Goal: Task Accomplishment & Management: Manage account settings

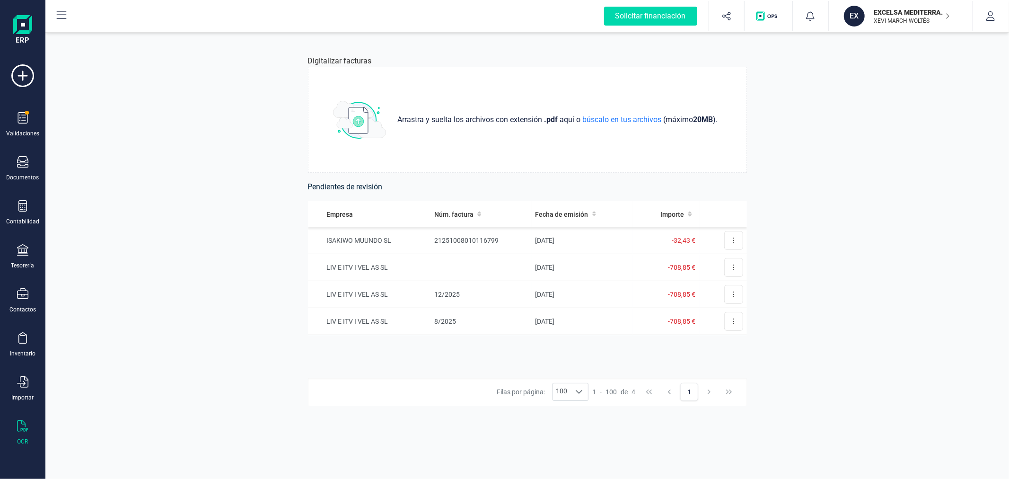
click at [111, 289] on div "Digitalizar facturas Arrastra y suelta los archivos con extensión .pdf aquí o b…" at bounding box center [527, 256] width 964 height 446
click at [225, 241] on div "Digitalizar facturas Arrastra y suelta los archivos con extensión .pdf aquí o b…" at bounding box center [527, 256] width 964 height 446
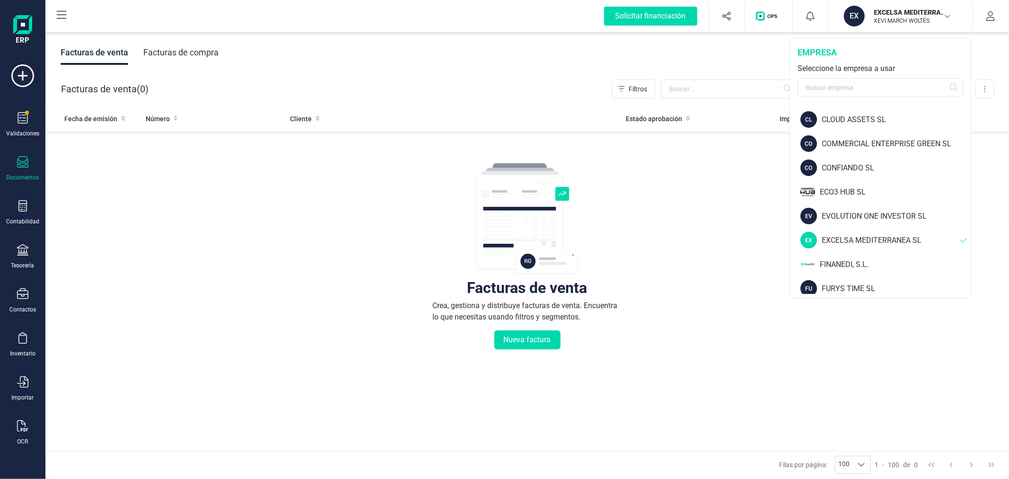
scroll to position [315, 0]
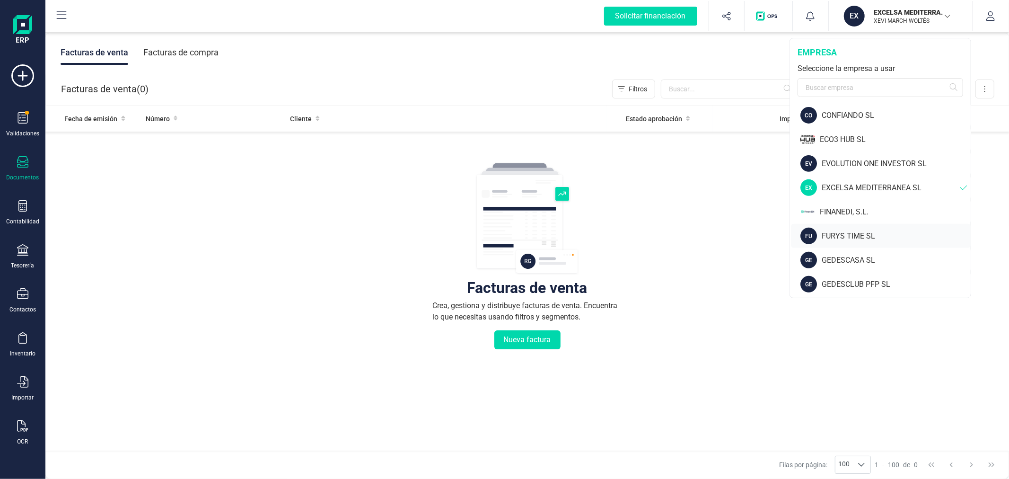
click at [866, 234] on div "FURYS TIME SL" at bounding box center [896, 235] width 149 height 11
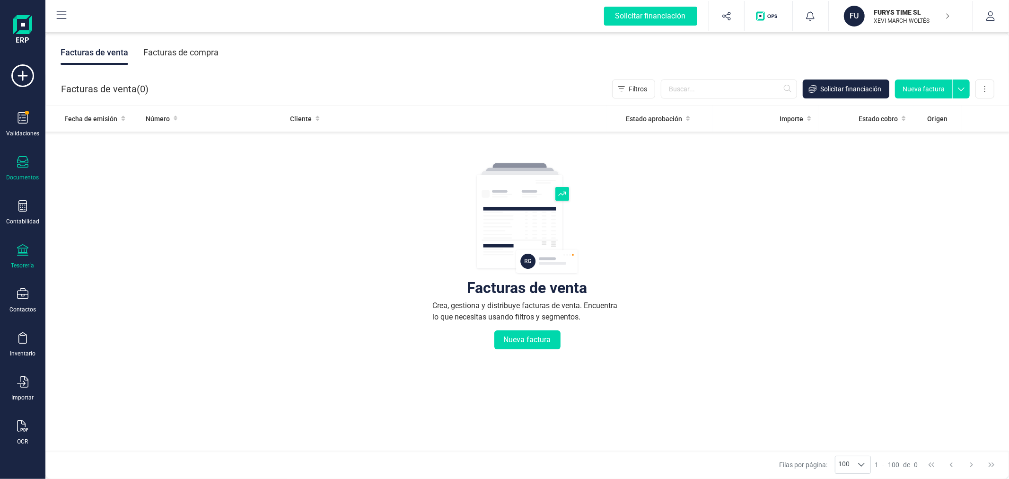
click at [17, 252] on icon at bounding box center [22, 249] width 11 height 11
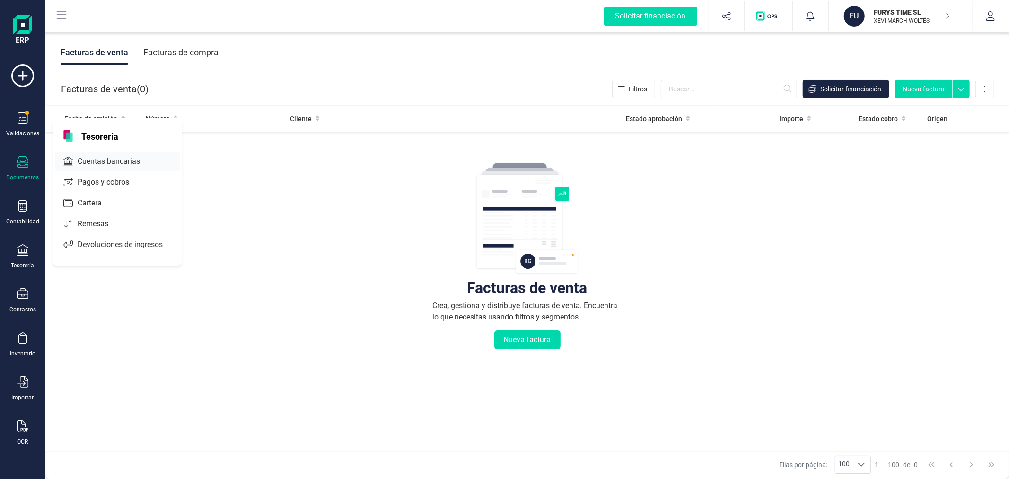
click at [118, 164] on span "Cuentas bancarias" at bounding box center [115, 161] width 83 height 11
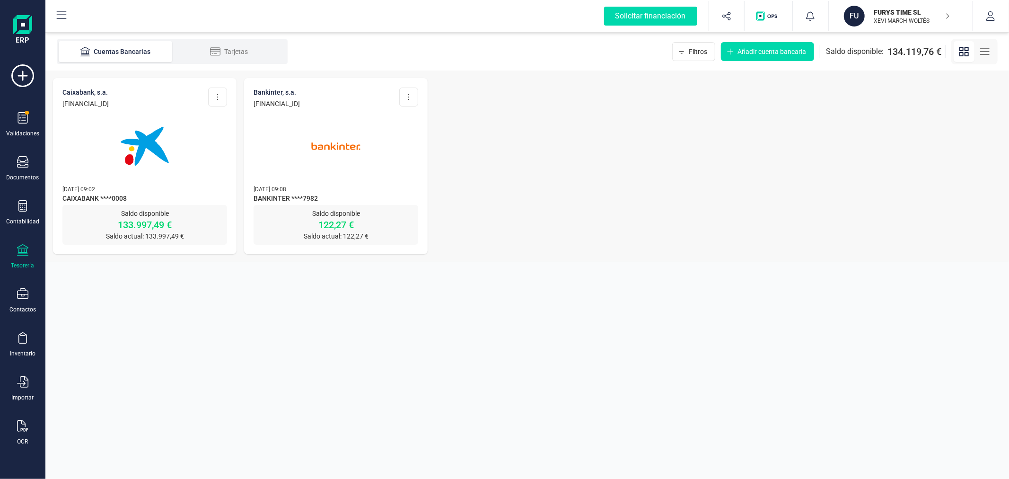
click at [153, 151] on img at bounding box center [144, 145] width 79 height 79
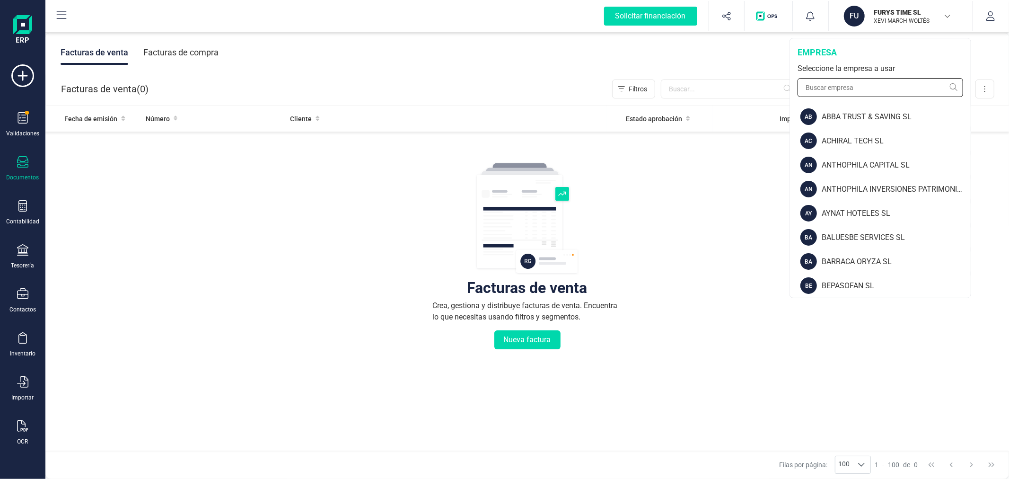
click at [863, 87] on input "text" at bounding box center [881, 87] width 166 height 19
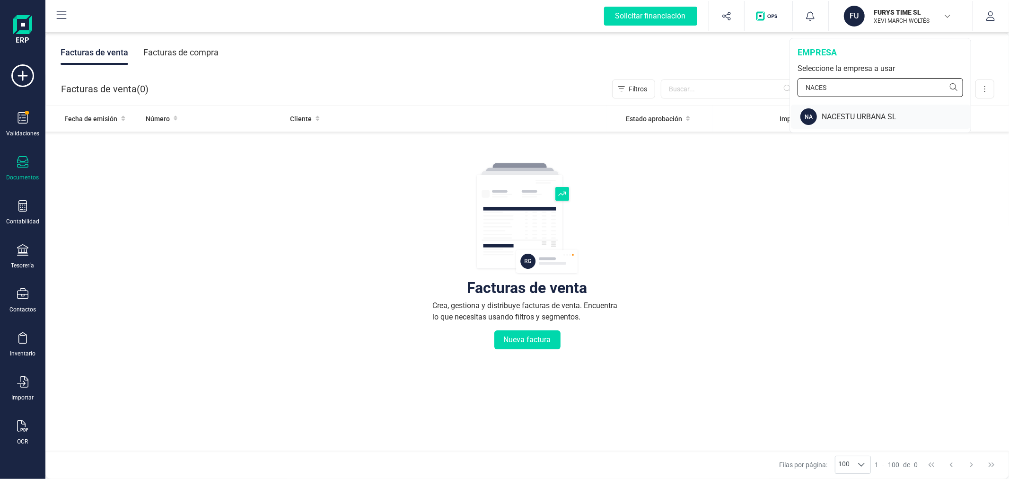
type input "NACES"
click at [843, 117] on div "NACESTU URBANA SL" at bounding box center [896, 116] width 149 height 11
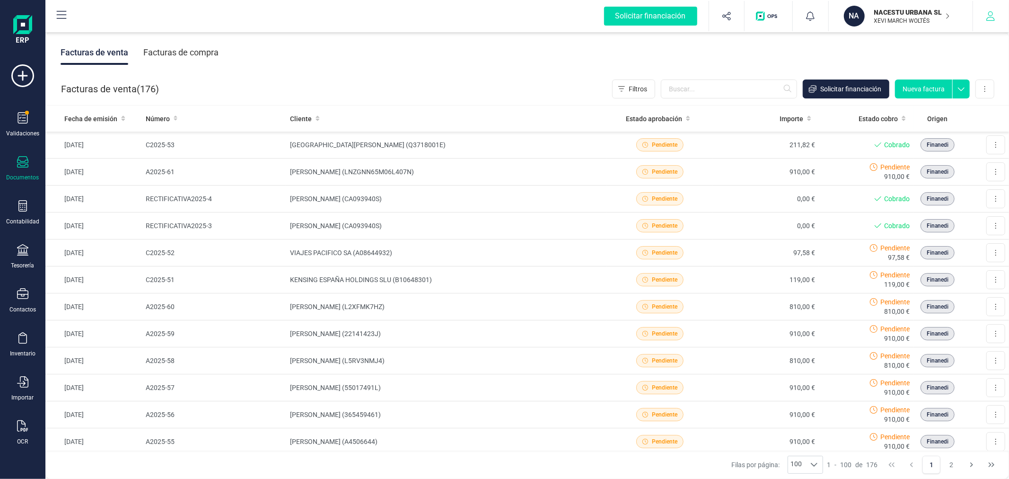
click at [995, 13] on button "button" at bounding box center [990, 16] width 35 height 30
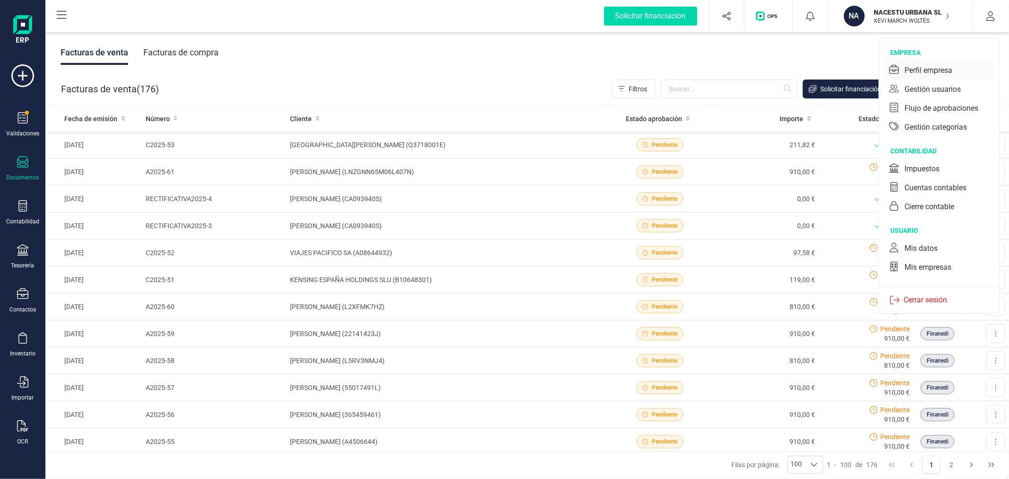
click at [914, 74] on div "Perfil empresa" at bounding box center [928, 70] width 48 height 11
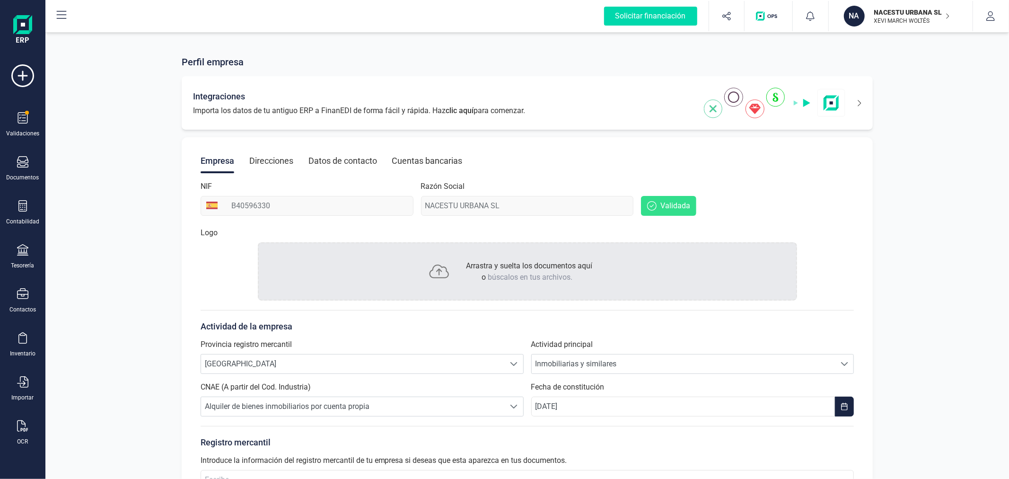
click at [854, 99] on icon at bounding box center [853, 103] width 16 height 15
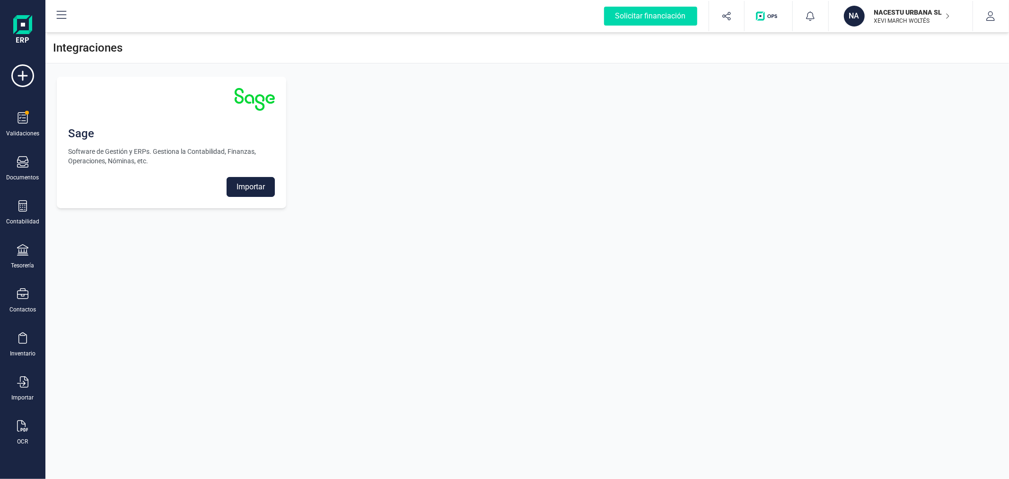
click at [233, 190] on button "Importar" at bounding box center [251, 187] width 48 height 20
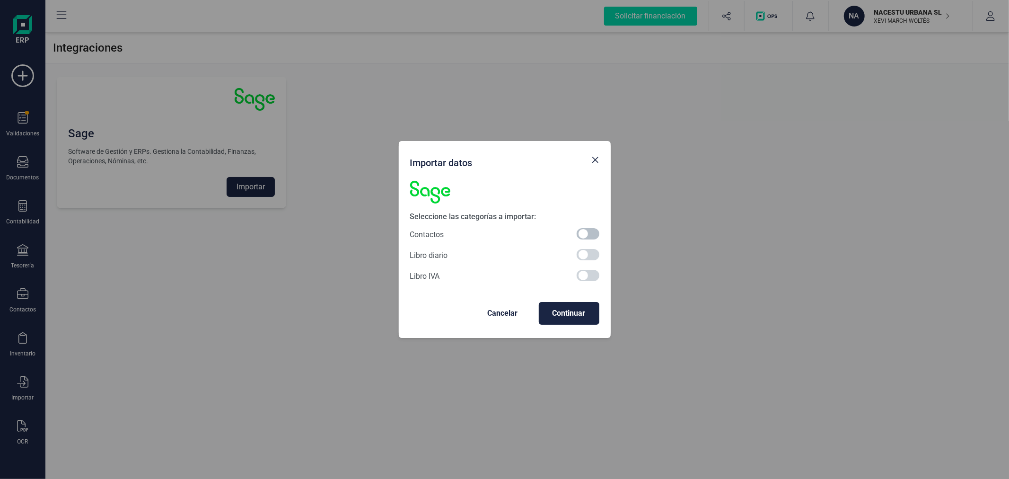
click at [585, 235] on span at bounding box center [588, 233] width 23 height 11
click at [573, 312] on span "Continuar" at bounding box center [568, 312] width 45 height 11
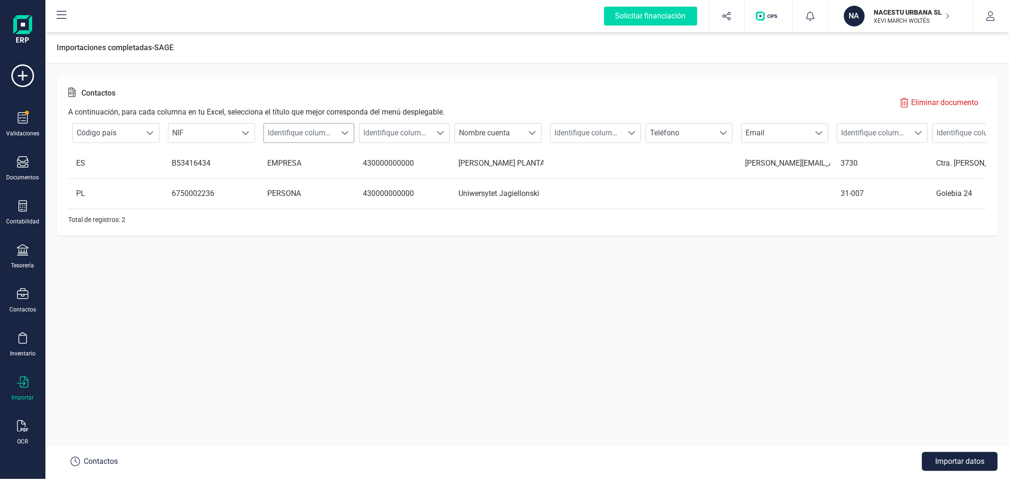
click at [319, 130] on span "Identifique columna" at bounding box center [300, 132] width 72 height 19
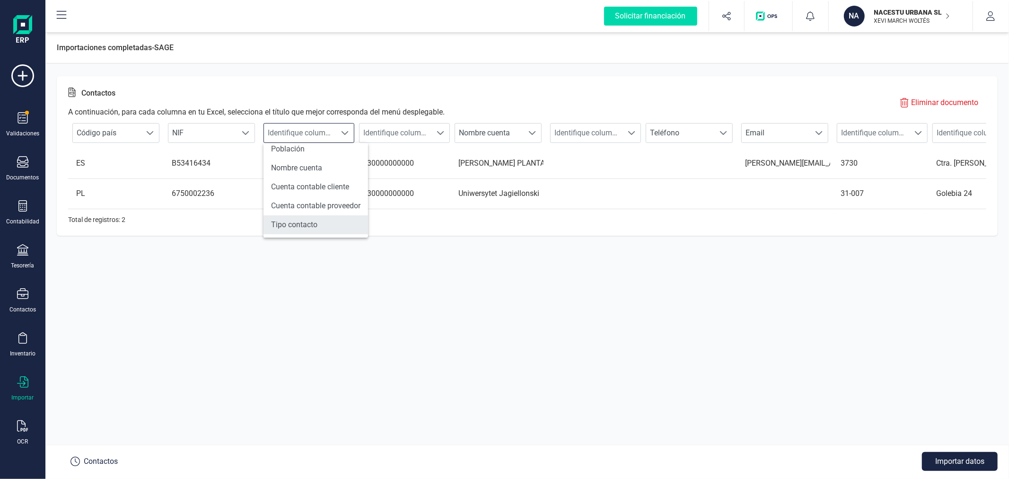
click at [325, 215] on li "Tipo contacto" at bounding box center [315, 224] width 105 height 19
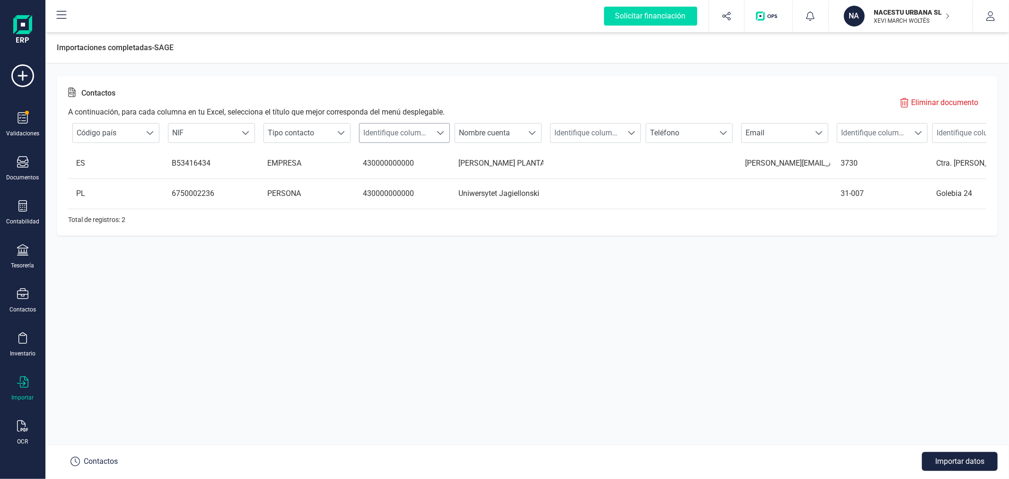
click at [426, 135] on span "Identifique columna" at bounding box center [396, 132] width 72 height 19
click at [433, 224] on li "Cuenta contable cliente" at bounding box center [411, 225] width 105 height 19
click at [881, 131] on span "Identifique columna" at bounding box center [873, 132] width 72 height 19
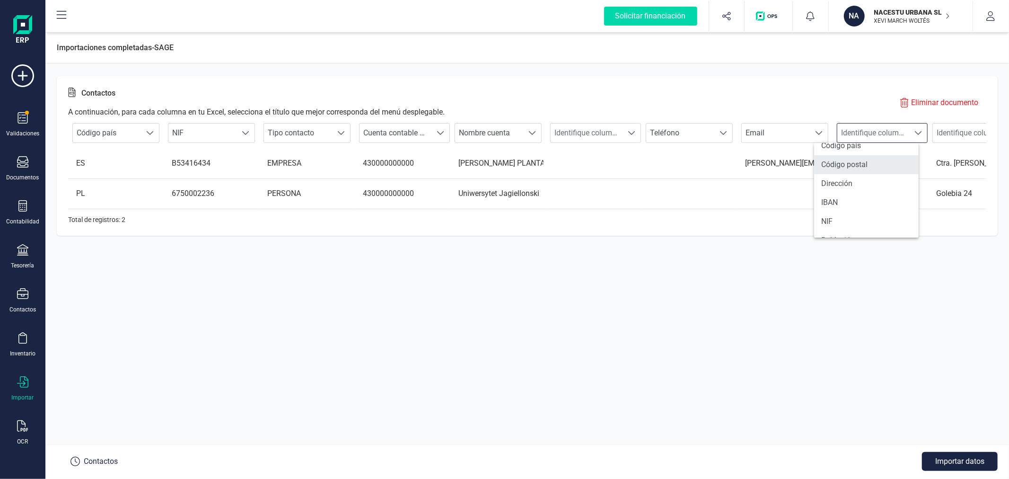
click at [868, 166] on li "Código postal" at bounding box center [866, 164] width 105 height 19
click at [948, 135] on span "Identifique columna" at bounding box center [969, 132] width 72 height 19
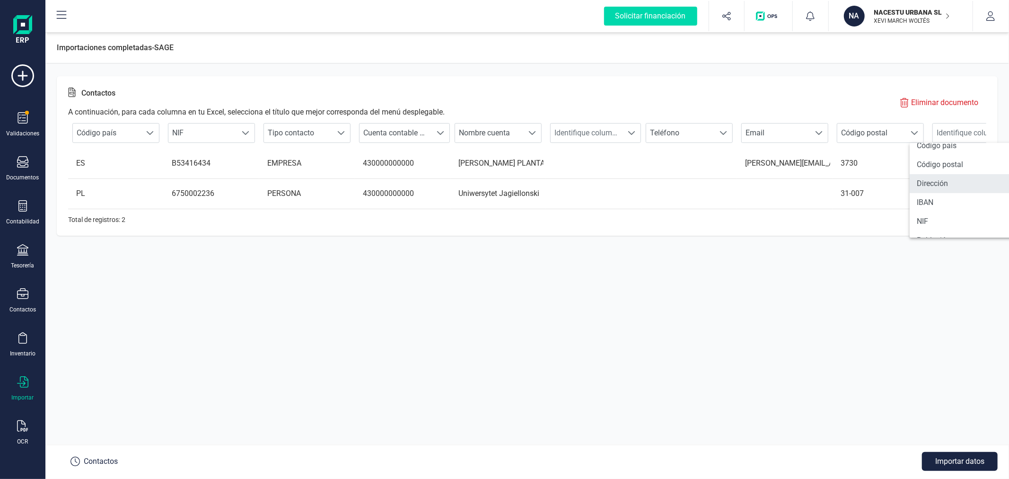
click at [939, 176] on li "Dirección" at bounding box center [962, 183] width 105 height 19
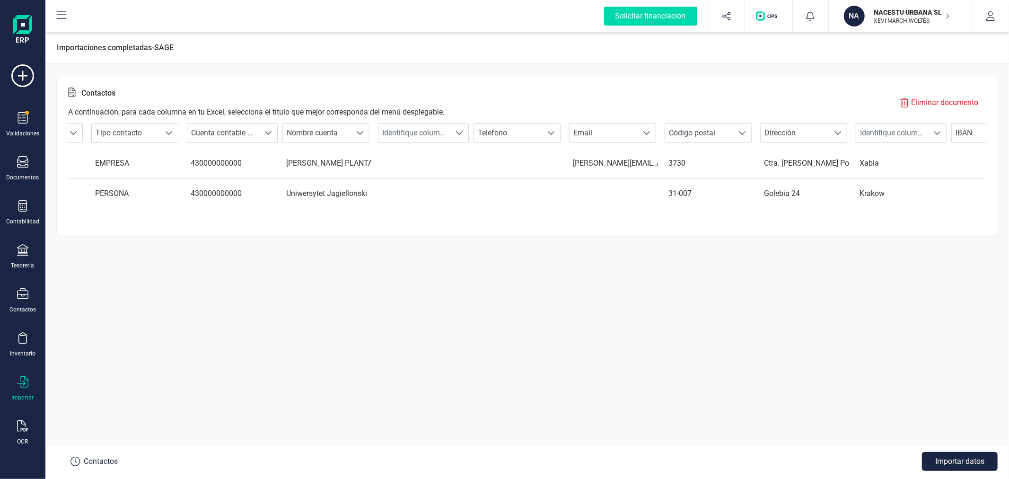
scroll to position [0, 228]
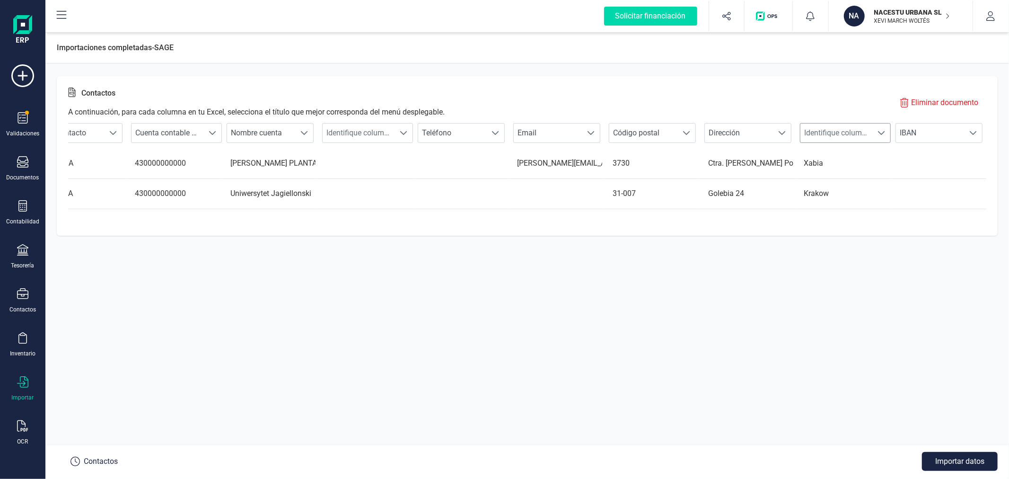
click at [816, 126] on span "Identifique columna" at bounding box center [836, 132] width 72 height 19
click at [845, 186] on li "Población" at bounding box center [851, 187] width 105 height 19
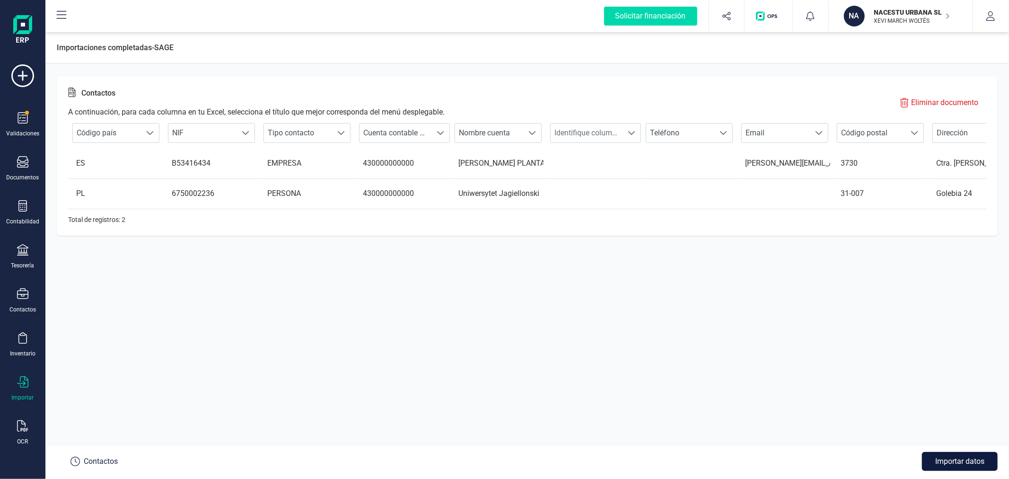
click at [972, 457] on button "Importar datos" at bounding box center [960, 461] width 76 height 19
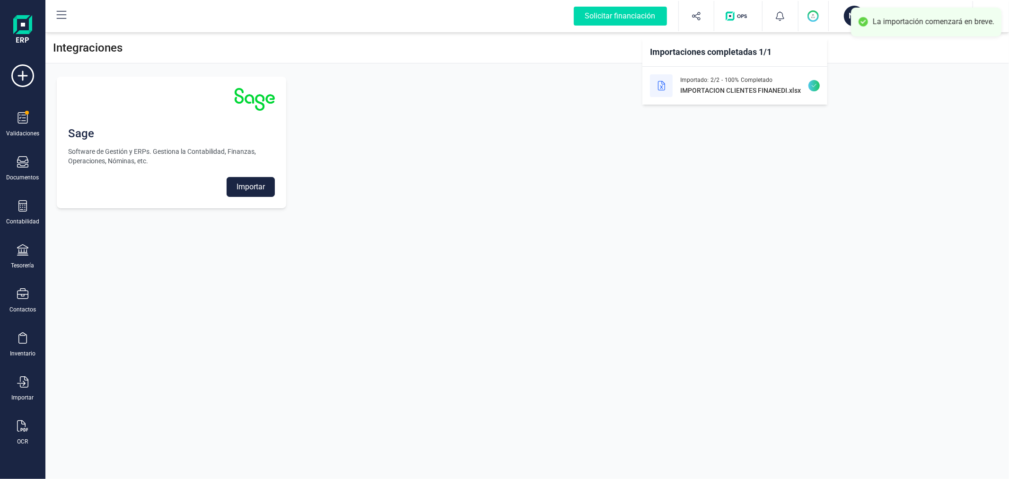
click at [486, 127] on div "Sage Software de Gestión y ERPs. Gestiona la Contabilidad, Finanzas, Operacione…" at bounding box center [527, 142] width 964 height 154
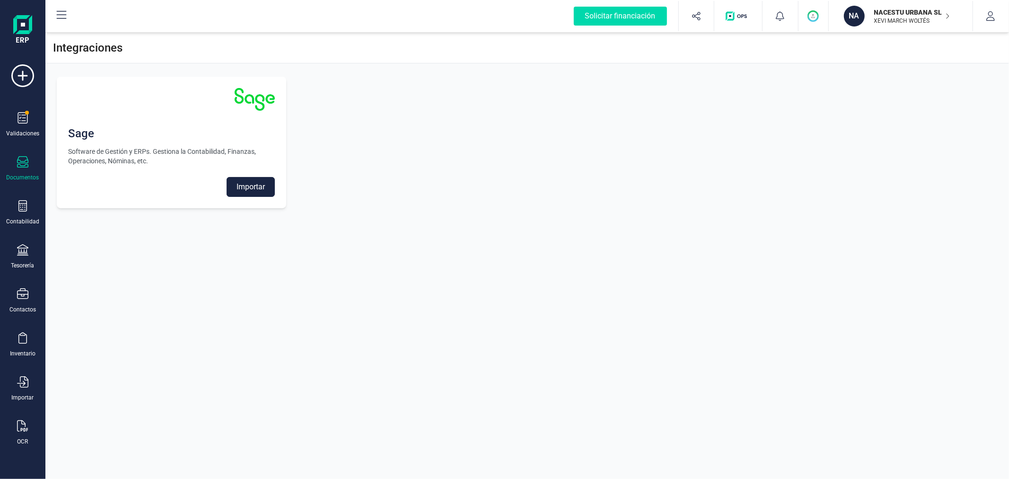
click at [22, 177] on div "Documentos" at bounding box center [23, 178] width 33 height 8
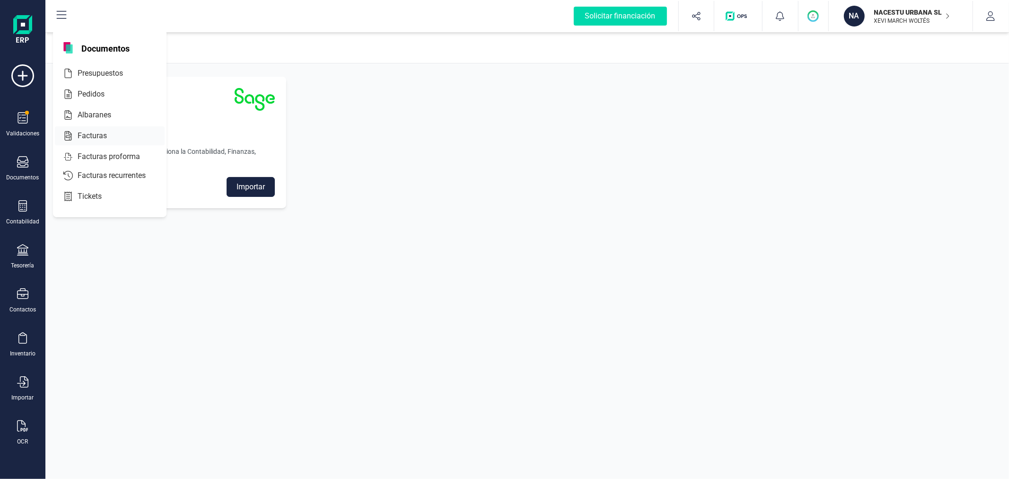
click at [108, 132] on div at bounding box center [115, 135] width 17 height 11
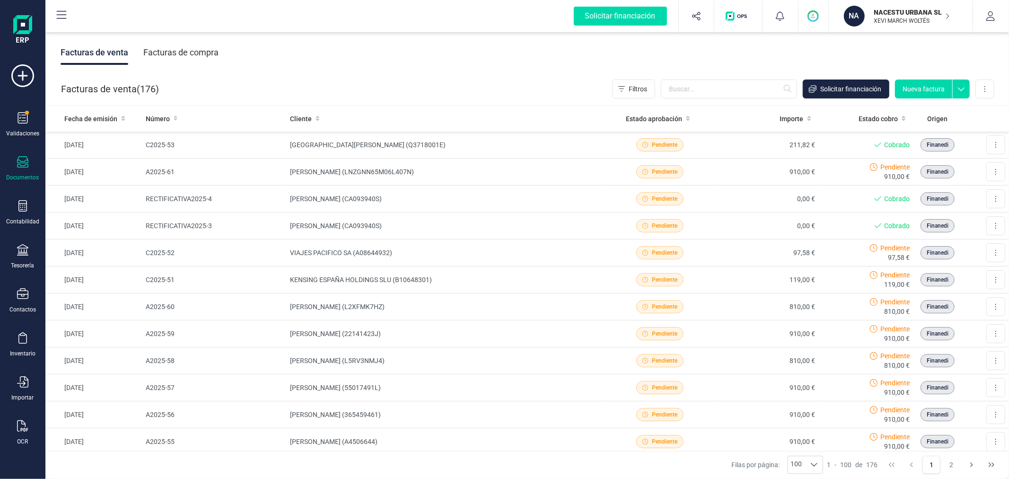
click at [923, 86] on button "Nueva factura" at bounding box center [923, 88] width 57 height 19
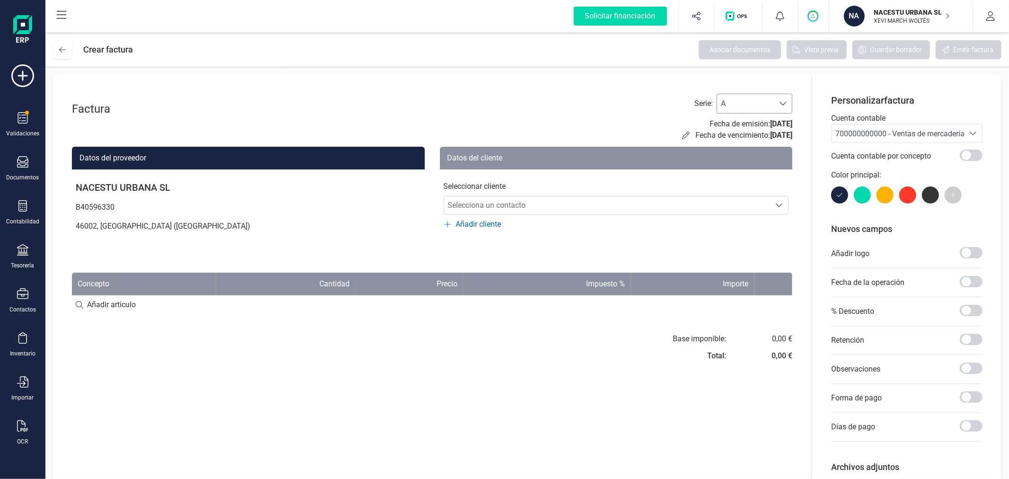
click at [784, 103] on span at bounding box center [783, 104] width 8 height 8
click at [777, 167] on li "C" at bounding box center [755, 164] width 76 height 19
click at [852, 130] on span "700000000000 - Ventas de mercaderías" at bounding box center [901, 133] width 133 height 9
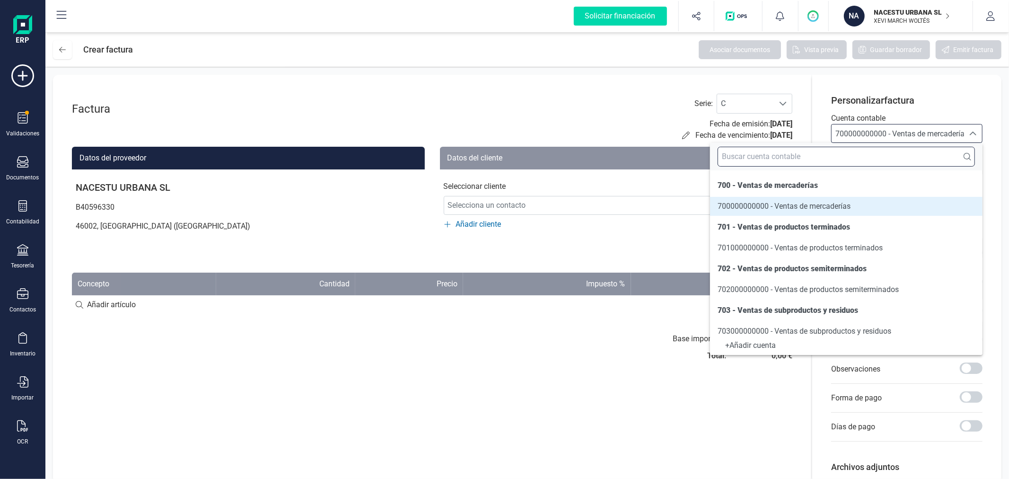
click at [850, 165] on input "text" at bounding box center [846, 157] width 257 height 20
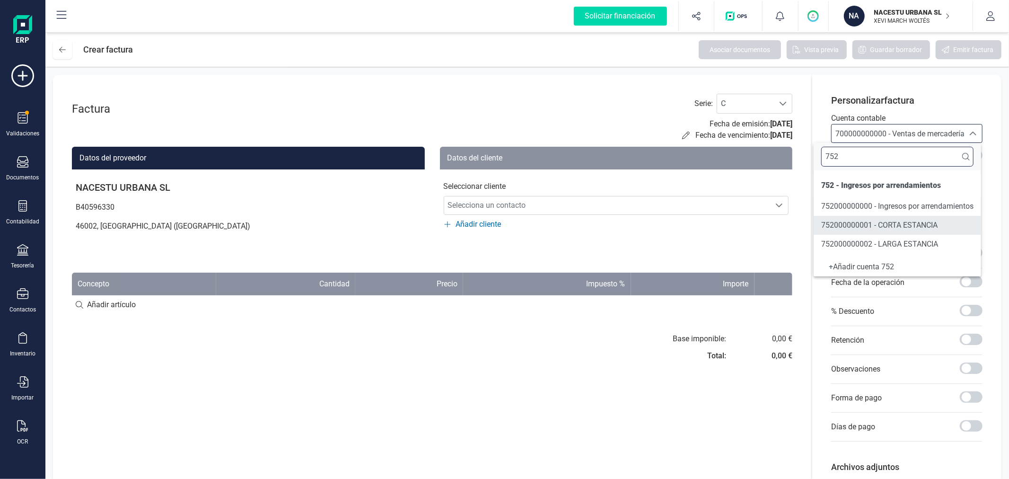
type input "752"
click at [878, 229] on span "752000000001 - CORTA ESTANCIA" at bounding box center [879, 224] width 116 height 9
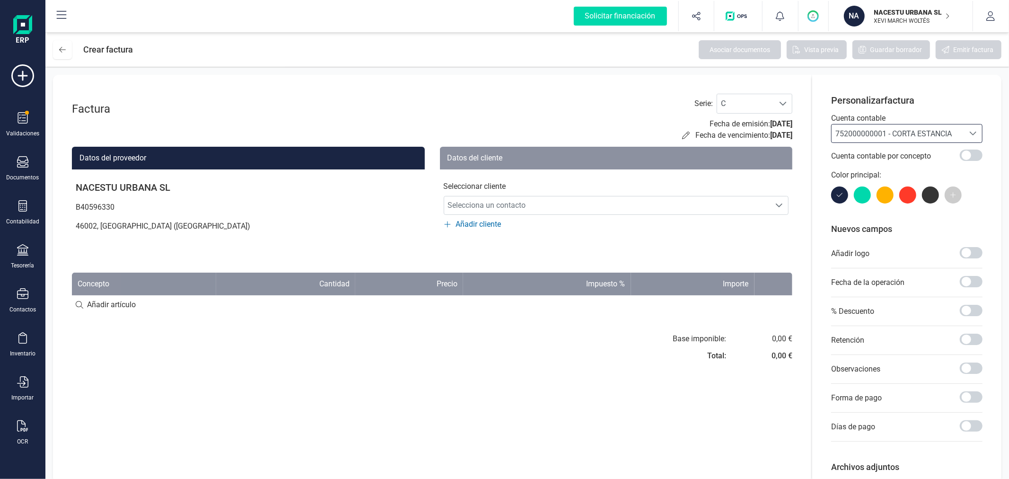
click at [575, 216] on div "Seleccionar cliente Selecciona un contacto Selecciona un contacto Añadir cliente" at bounding box center [616, 199] width 353 height 61
click at [578, 210] on span "Selecciona un contacto" at bounding box center [607, 205] width 326 height 19
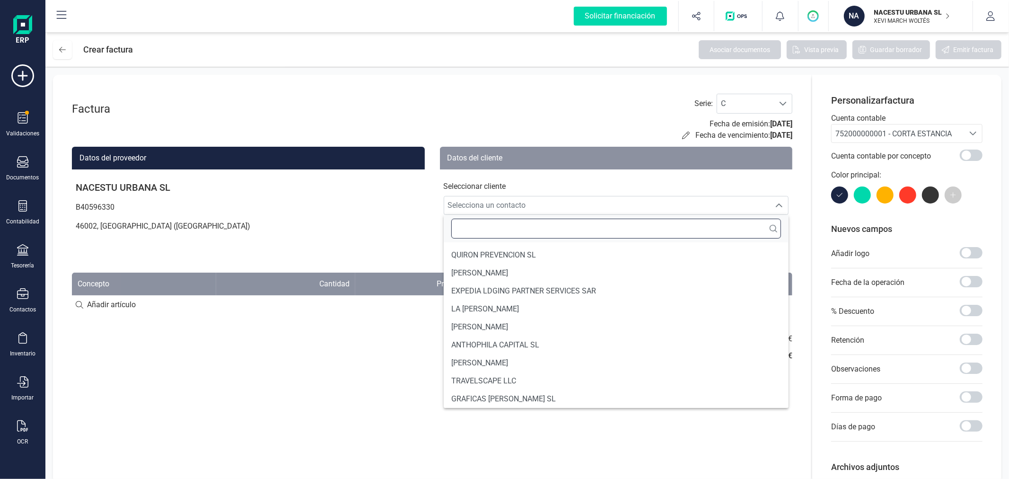
click at [566, 232] on input "text" at bounding box center [616, 229] width 330 height 20
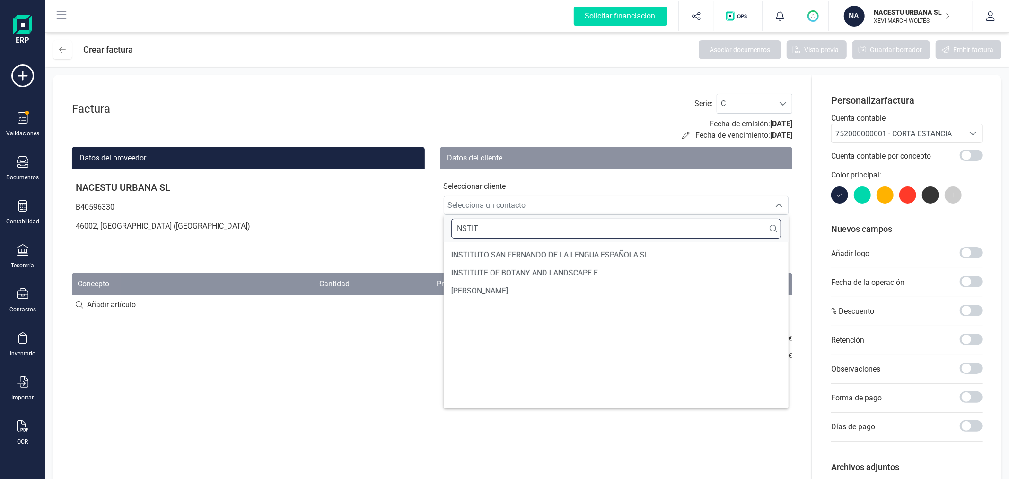
scroll to position [0, 0]
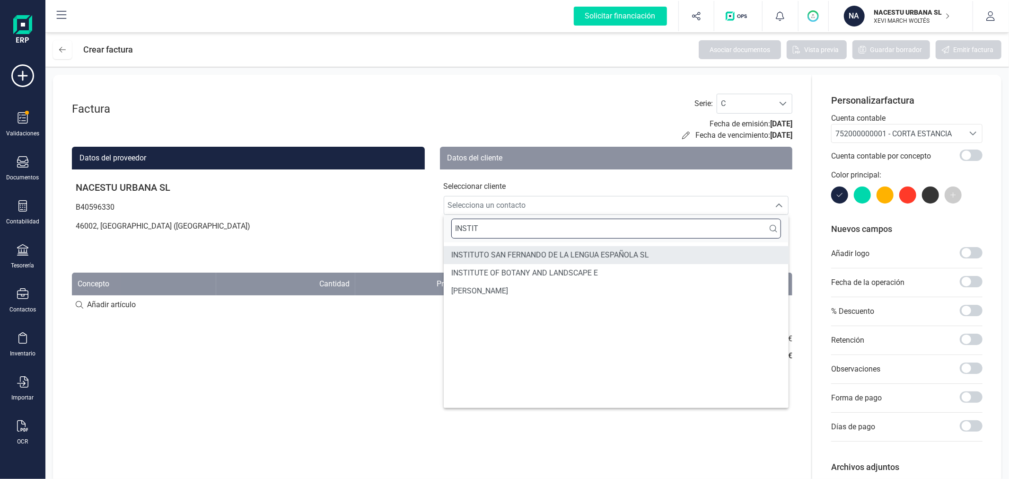
type input "INSTIT"
click at [580, 254] on span "INSTITUTO SAN FERNANDO DE LA LENGUA ESPAÑOLA SL" at bounding box center [550, 254] width 198 height 11
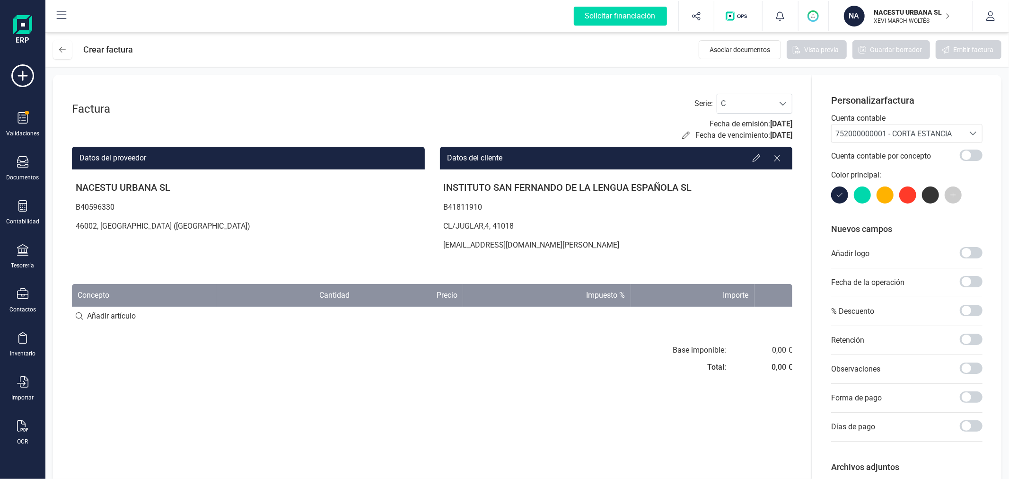
click at [122, 320] on input at bounding box center [432, 316] width 720 height 19
paste input "Indvidual Superior (23-06-2025 - 24-06-2025)"
type input "Indvidual Superior (23-06-2025 - 24-06-2025)"
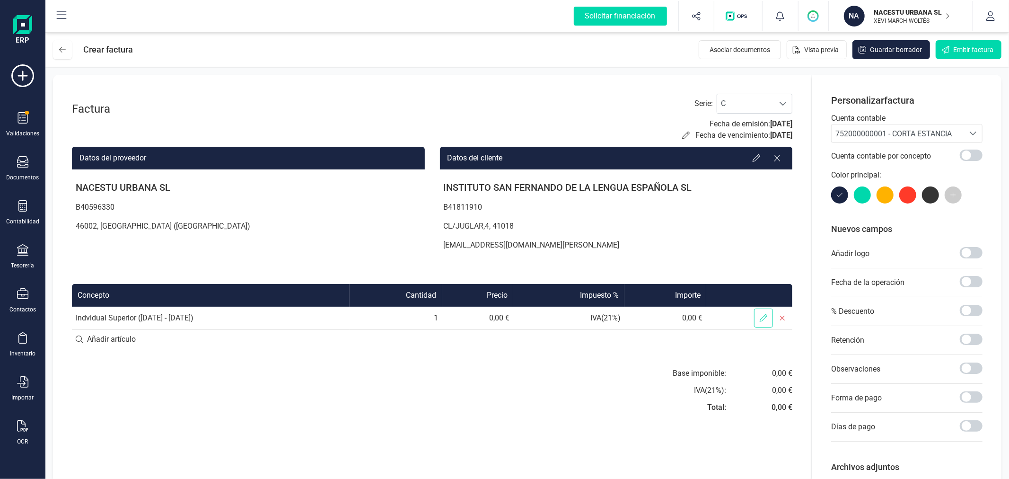
click at [765, 316] on icon at bounding box center [764, 318] width 8 height 8
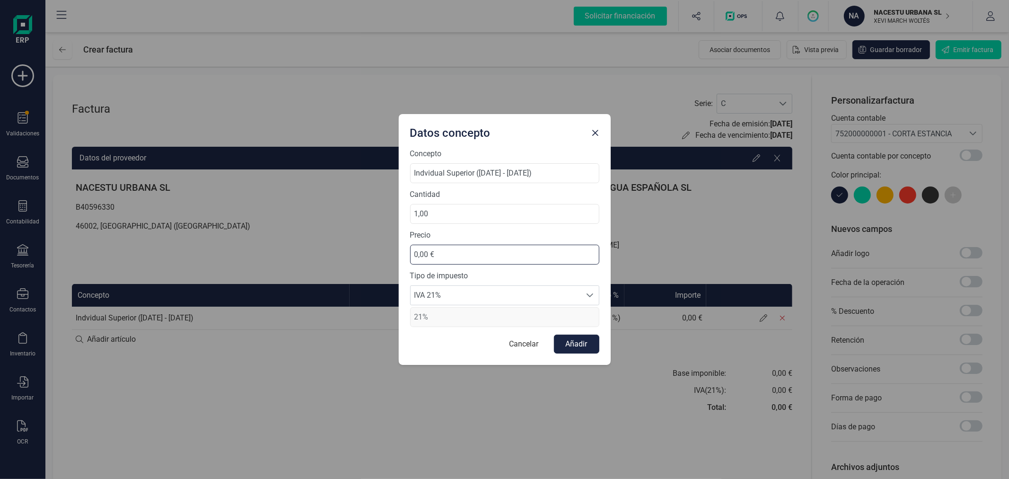
drag, startPoint x: 478, startPoint y: 259, endPoint x: 397, endPoint y: 253, distance: 81.1
click at [397, 253] on div "Datos concepto Concepto Indvidual Superior (23-06-2025 - 24-06-2025) Cantidad 1…" at bounding box center [504, 239] width 1009 height 479
type input "77,73 €"
click at [497, 296] on span "IVA 21%" at bounding box center [496, 295] width 170 height 19
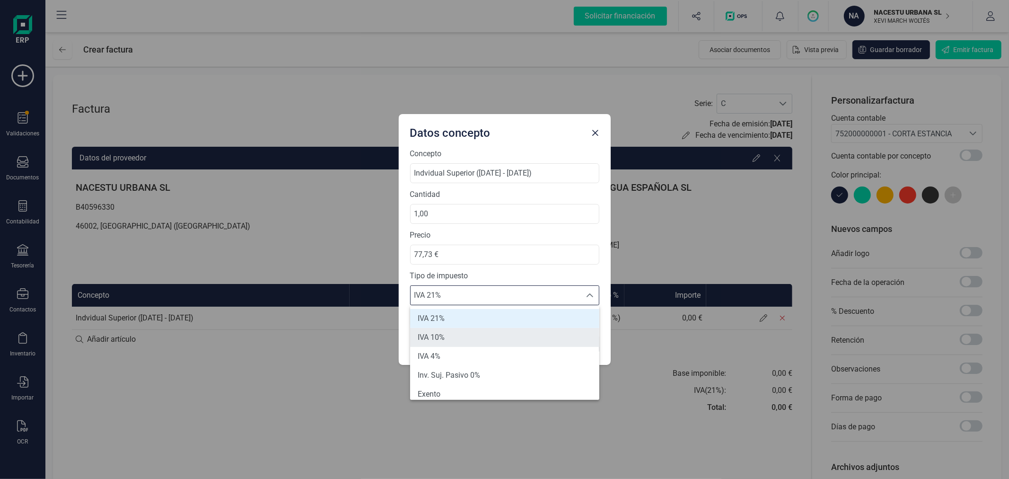
click at [474, 337] on li "IVA 10%" at bounding box center [504, 337] width 189 height 19
type input "10%"
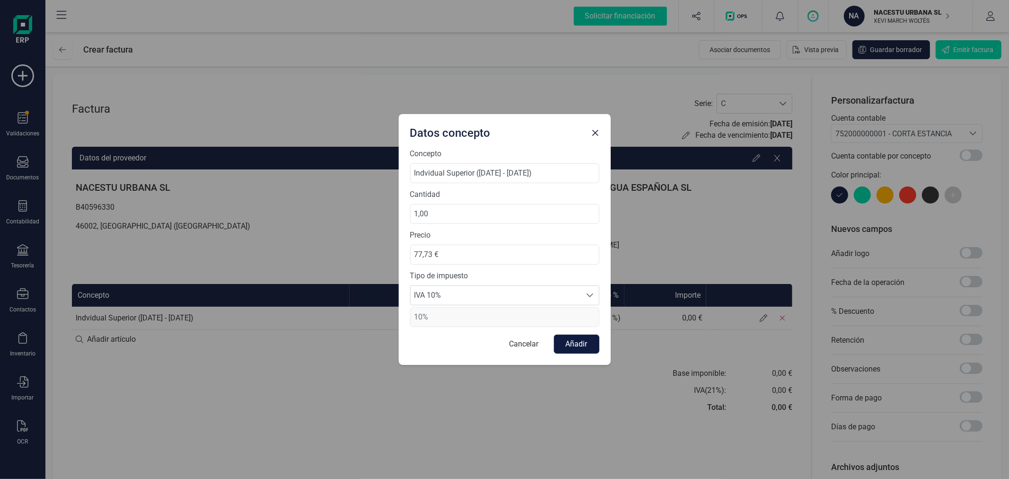
click at [582, 348] on button "Añadir" at bounding box center [576, 343] width 45 height 19
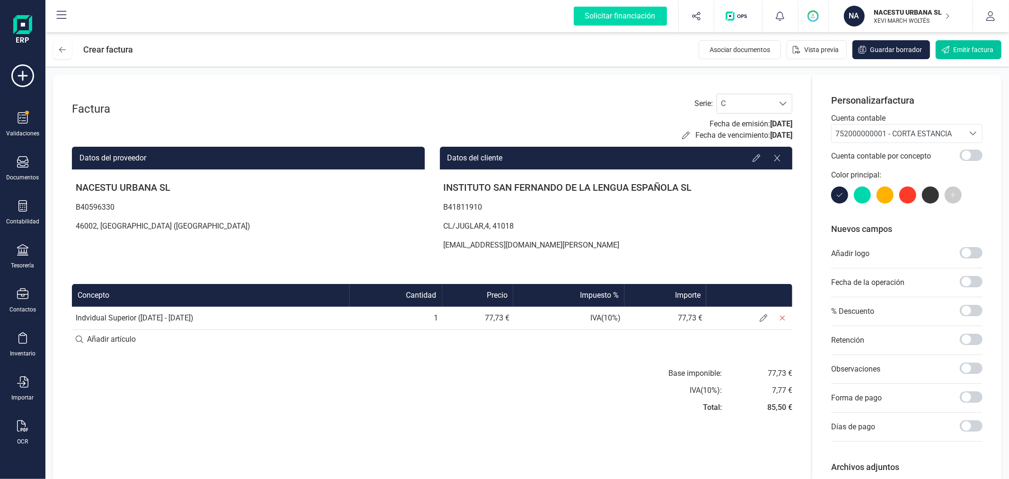
click at [960, 50] on span "Emitir factura" at bounding box center [973, 49] width 40 height 9
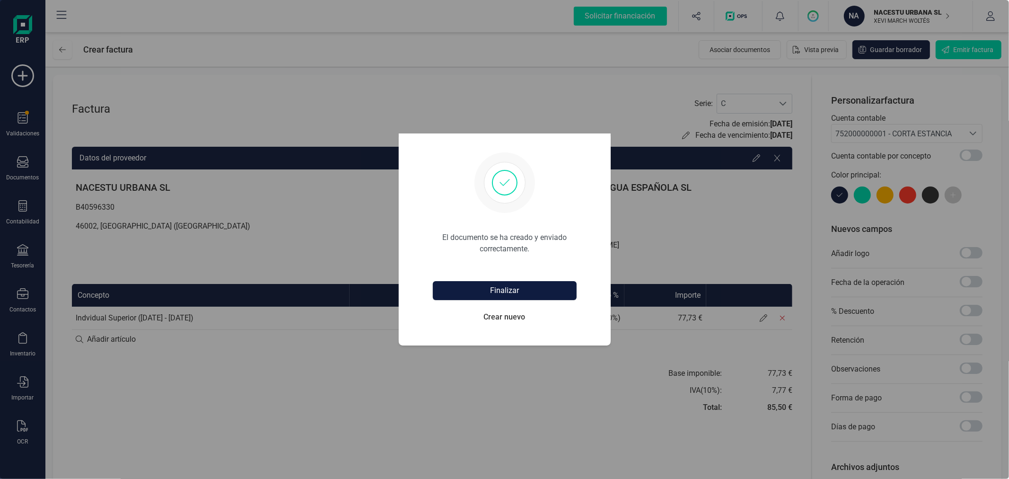
click at [554, 289] on button "Finalizar" at bounding box center [505, 290] width 144 height 19
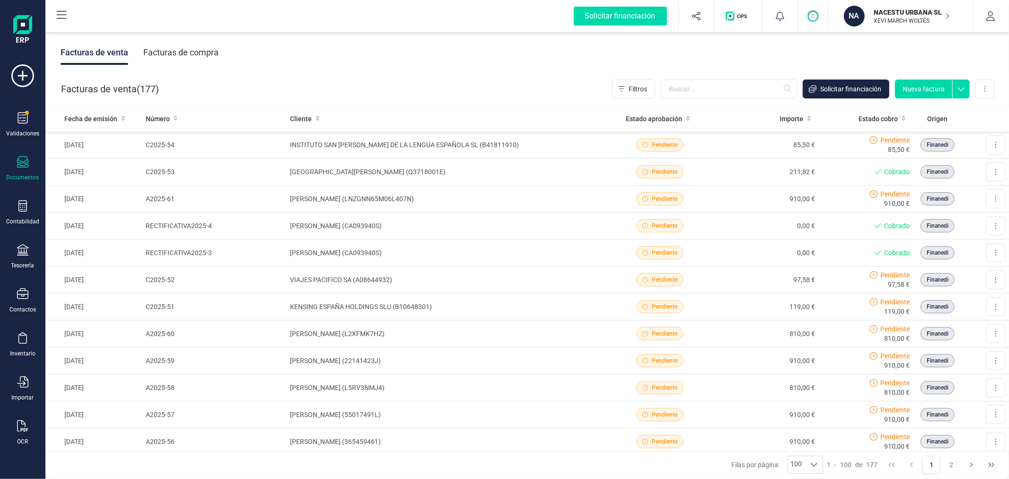
click at [925, 81] on button "Nueva factura" at bounding box center [923, 88] width 57 height 19
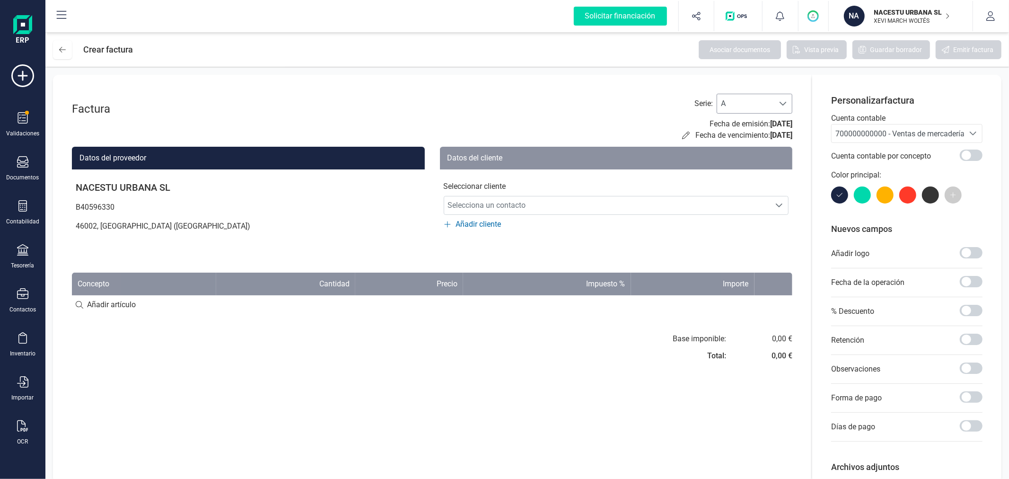
click at [726, 97] on span "A" at bounding box center [745, 103] width 57 height 19
click at [740, 163] on li "C" at bounding box center [755, 164] width 76 height 19
click at [861, 139] on div "700000000000 - Ventas de mercaderías" at bounding box center [897, 133] width 125 height 11
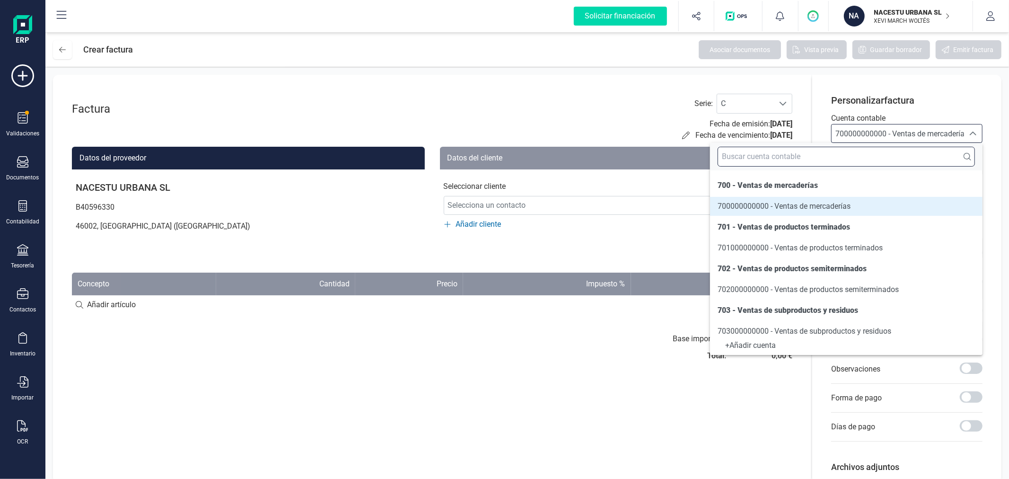
click at [860, 163] on input "text" at bounding box center [846, 157] width 257 height 20
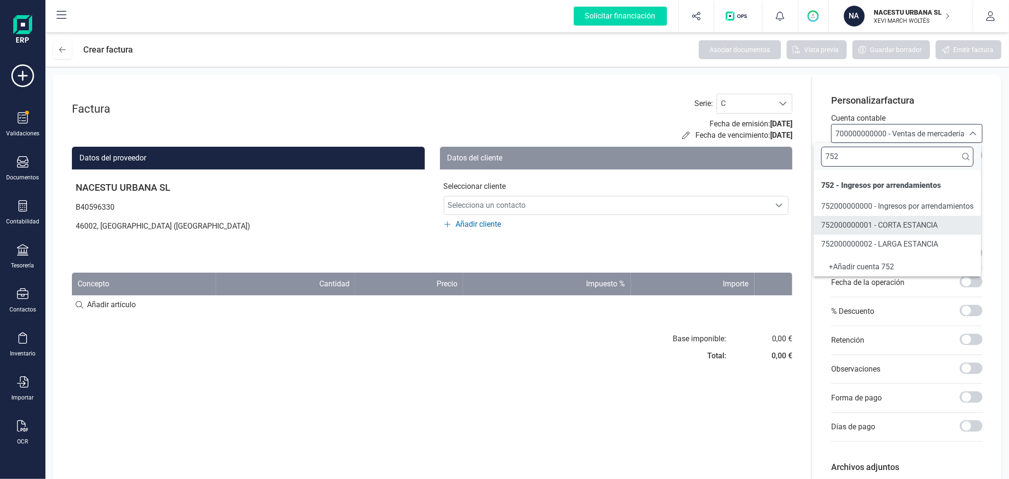
type input "752"
click at [858, 229] on span "752000000001 - CORTA ESTANCIA" at bounding box center [879, 224] width 116 height 9
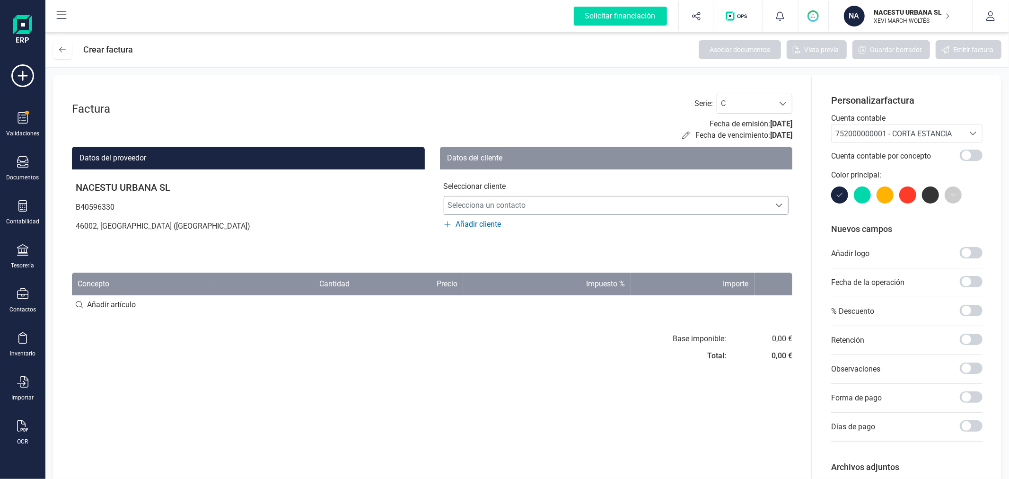
click at [544, 203] on span "Selecciona un contacto" at bounding box center [607, 205] width 326 height 19
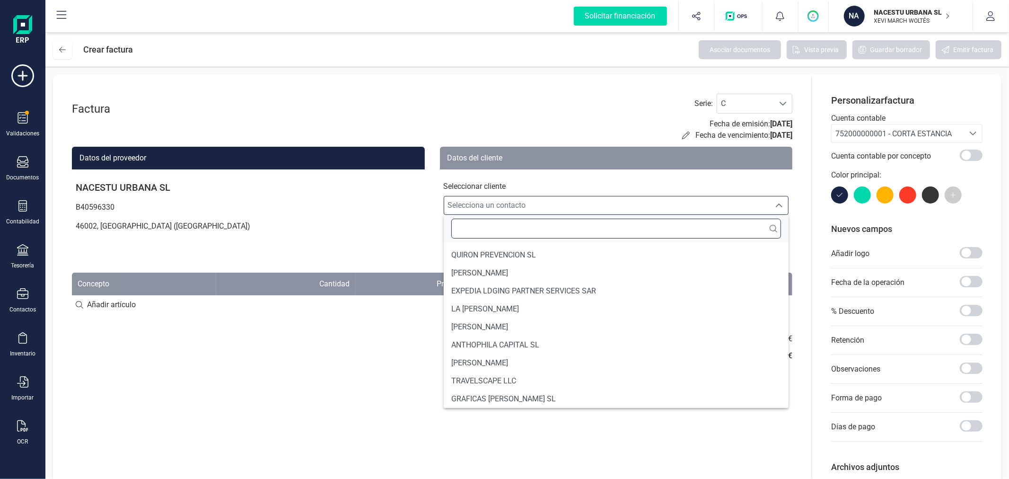
click at [543, 224] on input "text" at bounding box center [616, 229] width 330 height 20
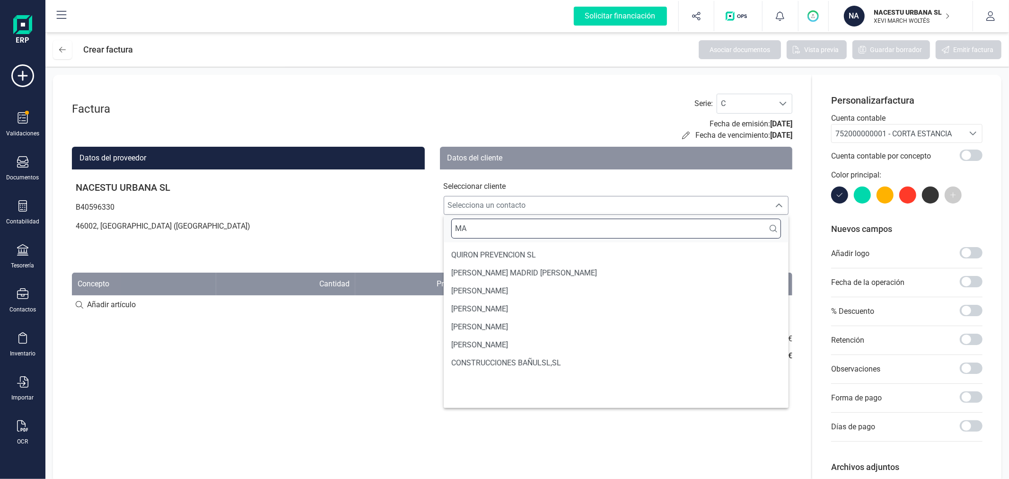
type input "M"
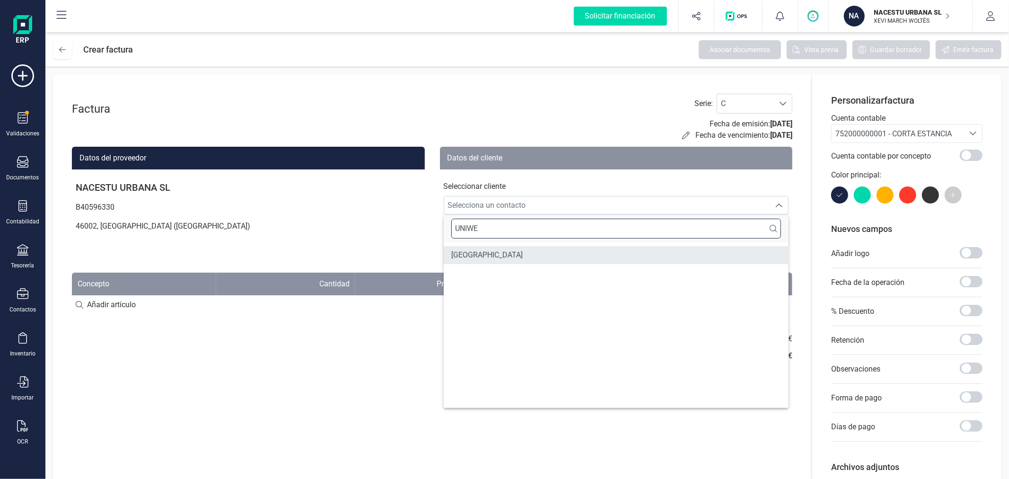
type input "UNIWE"
click at [523, 252] on span "UNIWERSYTET JAGIELLONSKI" at bounding box center [486, 254] width 71 height 11
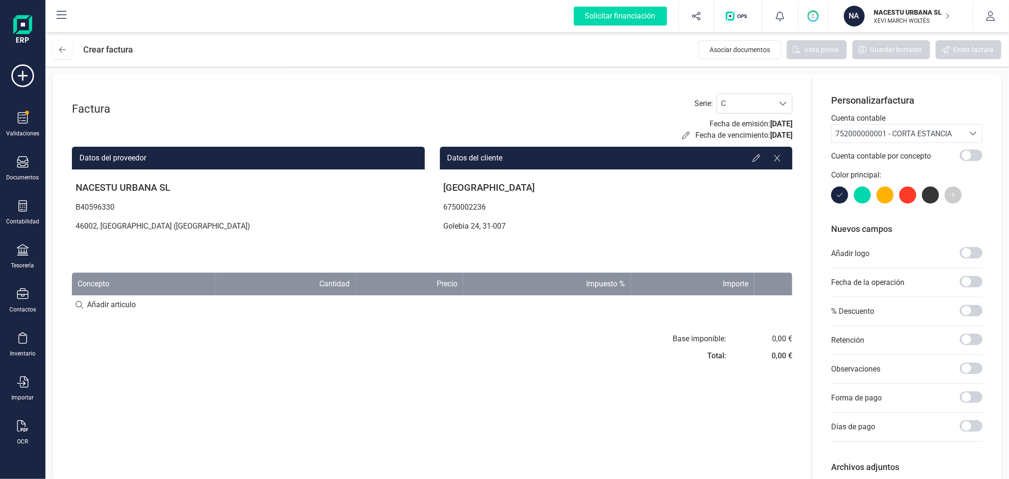
click at [106, 301] on input at bounding box center [432, 304] width 720 height 19
paste input "Indvidual Superior (04/10/2025 - 19/10/2025)"
type input "Indvidual Superior (04/10/2025 - 19/10/2025)"
click at [363, 367] on div "Factura Serie : C C Fecha de emisión: 13/10/2025 Fecha de vencimiento: 13/10/20…" at bounding box center [432, 301] width 758 height 452
click at [276, 303] on div "+ Añadir artículo : Indvidual Superior (04/10/2025 - 19/10/2025)" at bounding box center [432, 304] width 720 height 20
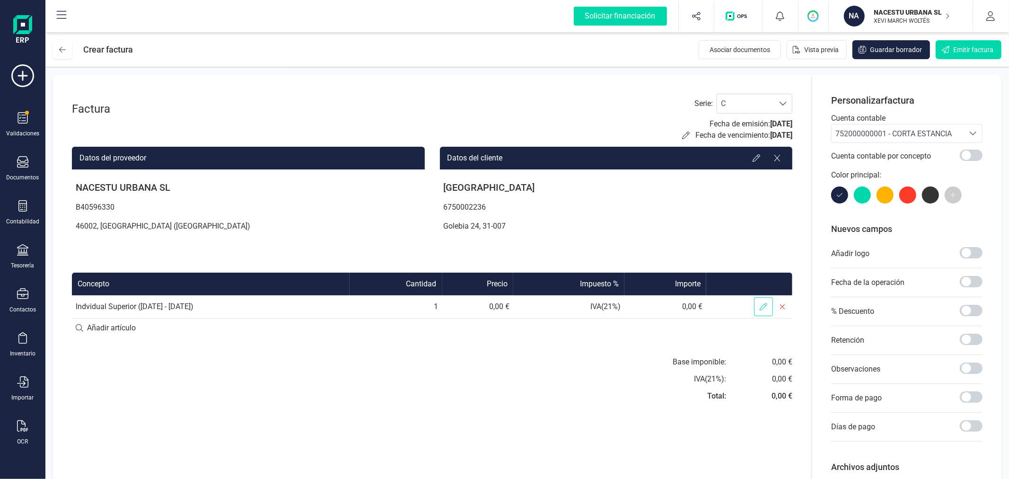
click at [765, 305] on icon at bounding box center [764, 307] width 8 height 8
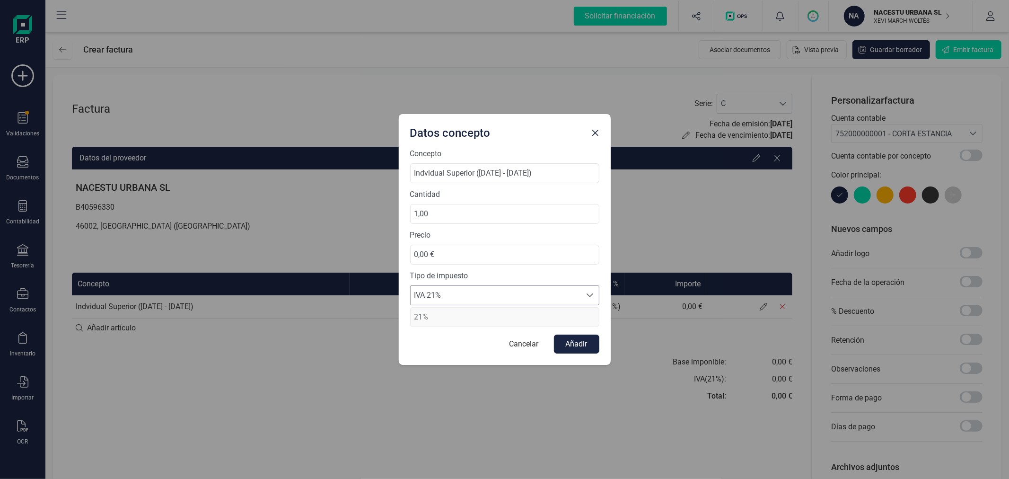
click at [466, 296] on span "IVA 21%" at bounding box center [496, 295] width 170 height 19
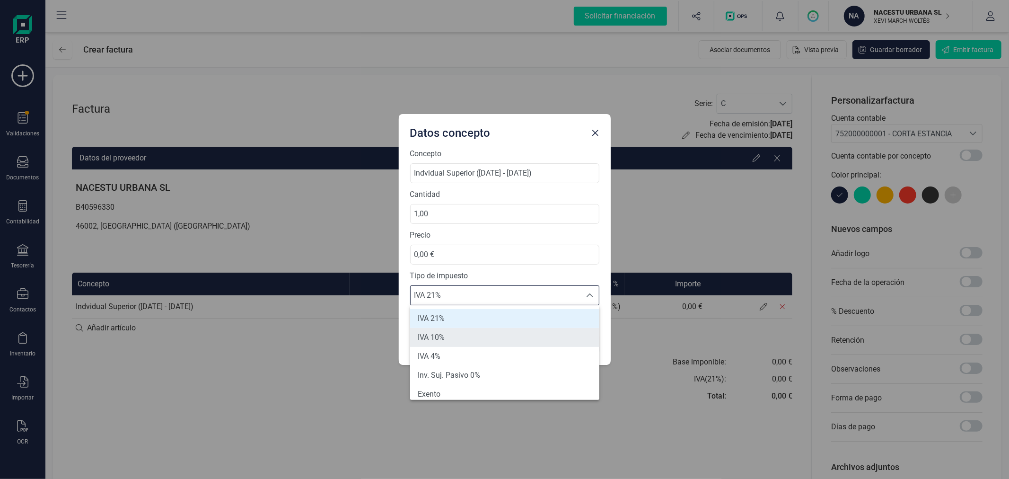
click at [465, 339] on li "IVA 10%" at bounding box center [504, 337] width 189 height 19
type input "10%"
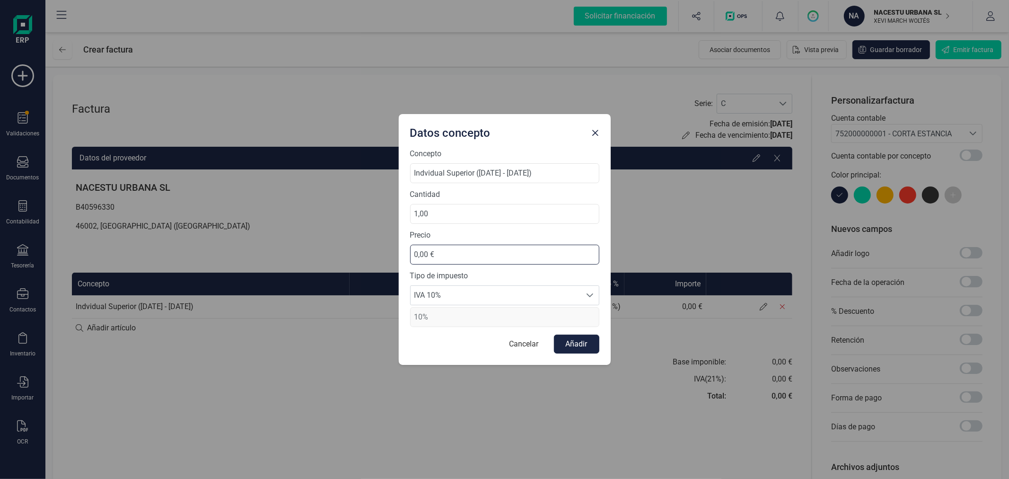
drag, startPoint x: 450, startPoint y: 252, endPoint x: 383, endPoint y: 247, distance: 67.3
click at [383, 247] on div "Datos concepto Concepto Indvidual Superior (04/10/2025 - 19/10/2025) Cantidad 1…" at bounding box center [504, 239] width 1009 height 479
type input "1.038,11 €"
click at [571, 343] on button "Añadir" at bounding box center [576, 343] width 45 height 19
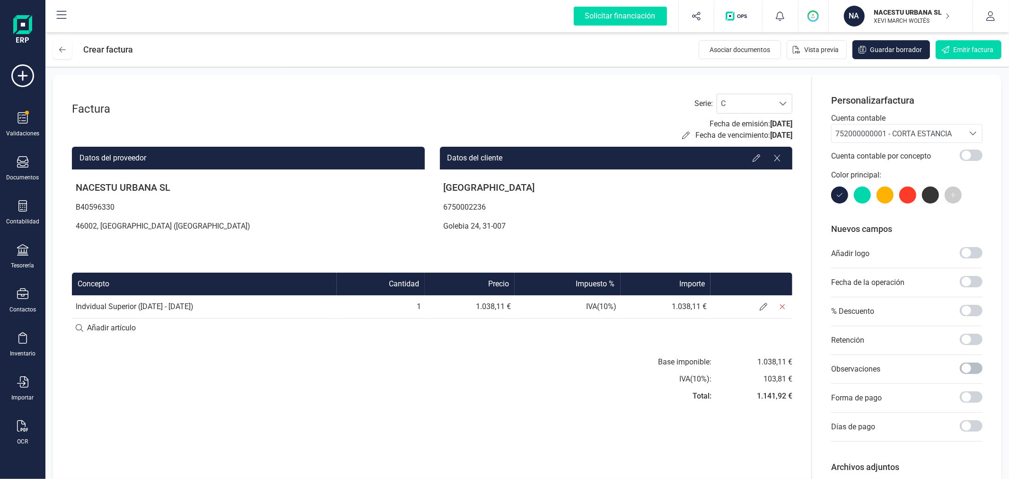
click at [968, 370] on span at bounding box center [971, 367] width 23 height 11
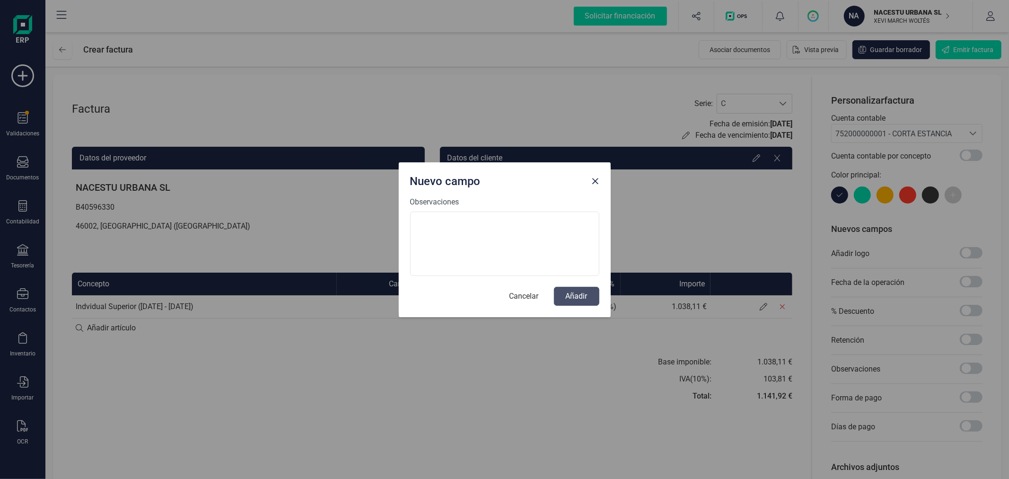
scroll to position [5, 3]
type textarea "Huesped: Maria Dronka"
click at [584, 297] on button "Añadir" at bounding box center [576, 296] width 45 height 19
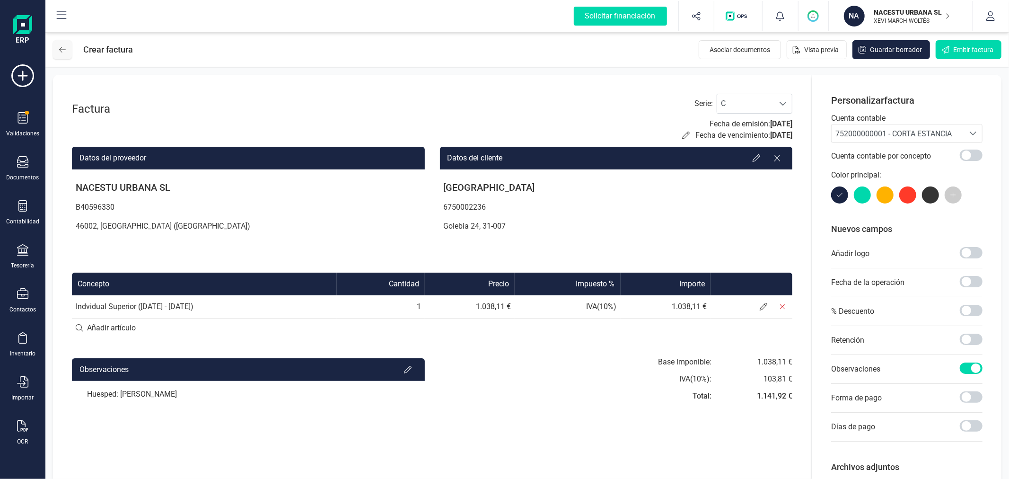
click at [63, 50] on icon at bounding box center [62, 50] width 7 height 8
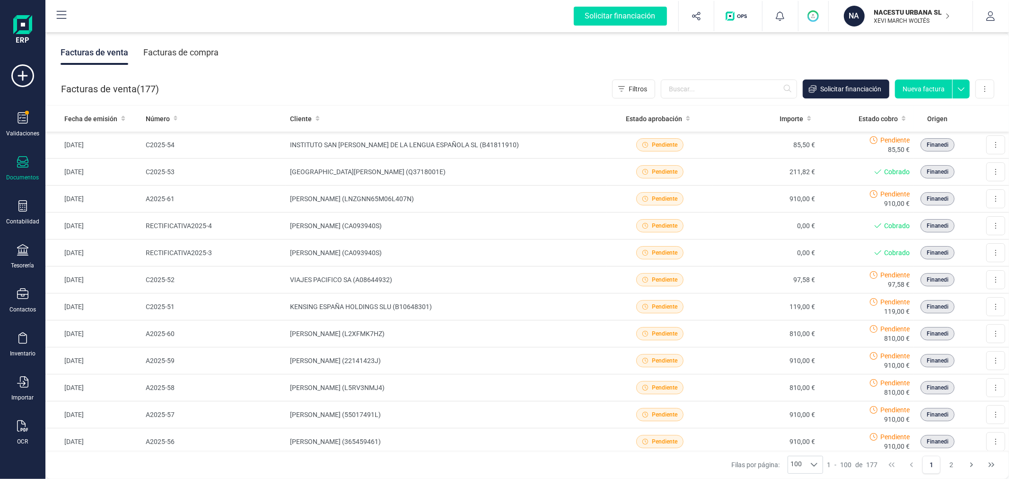
click at [926, 81] on button "Nueva factura" at bounding box center [923, 88] width 57 height 19
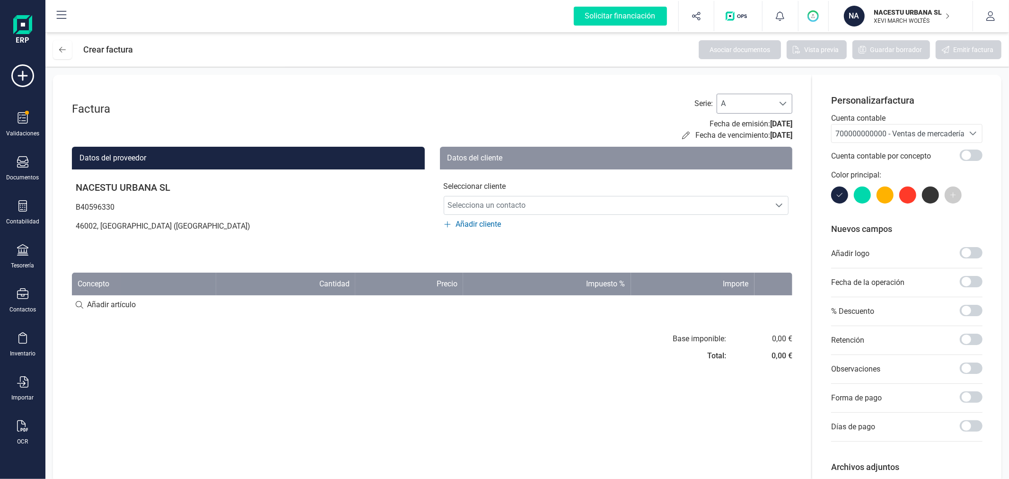
click at [753, 96] on span "A" at bounding box center [745, 103] width 57 height 19
click at [749, 162] on li "C" at bounding box center [755, 164] width 76 height 19
click at [850, 138] on span "700000000000 - Ventas de mercaderías" at bounding box center [901, 133] width 133 height 9
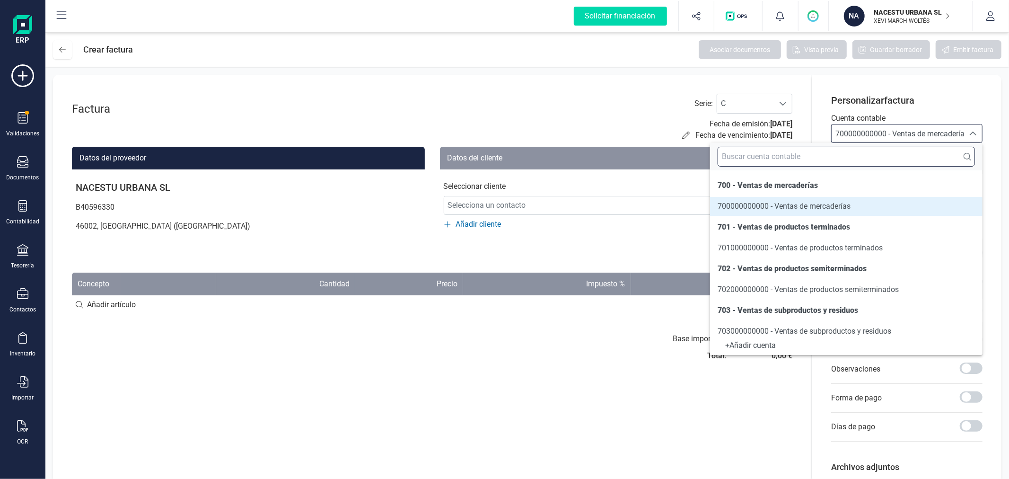
click at [841, 162] on input "text" at bounding box center [846, 157] width 257 height 20
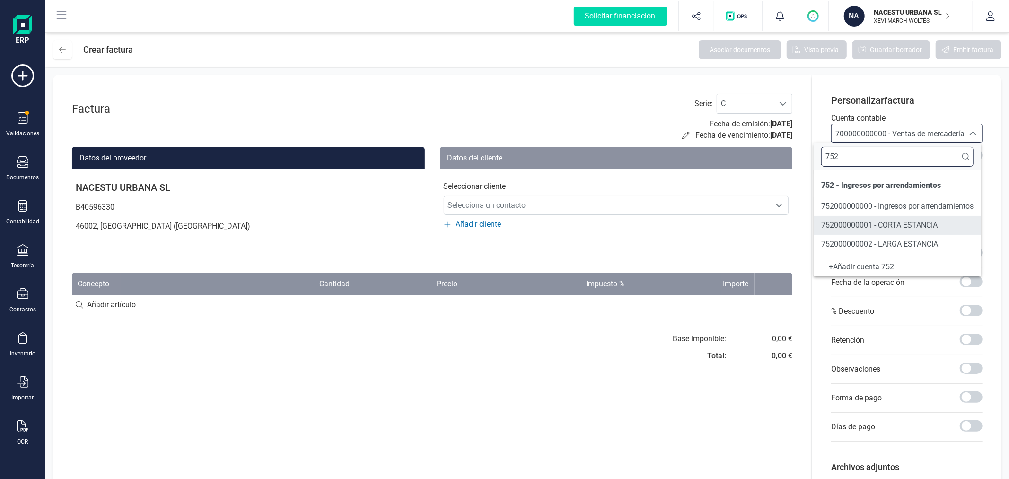
type input "752"
click at [892, 227] on span "752000000001 - CORTA ESTANCIA" at bounding box center [879, 224] width 116 height 9
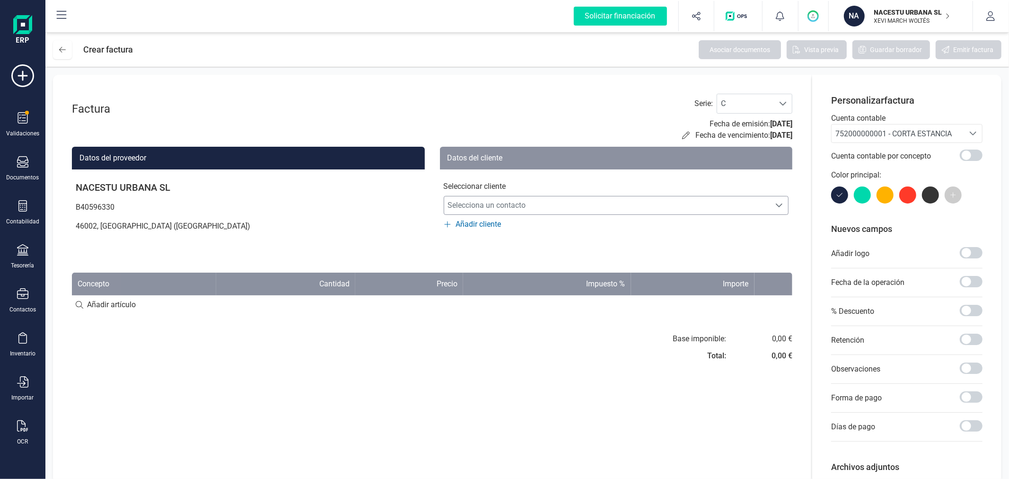
click at [527, 207] on span "Selecciona un contacto" at bounding box center [607, 205] width 326 height 19
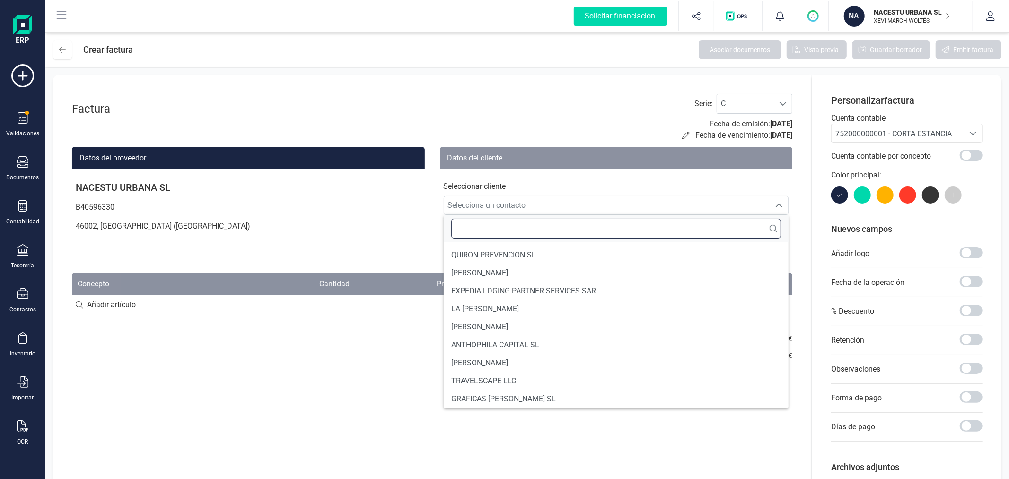
click at [519, 229] on input "text" at bounding box center [616, 229] width 330 height 20
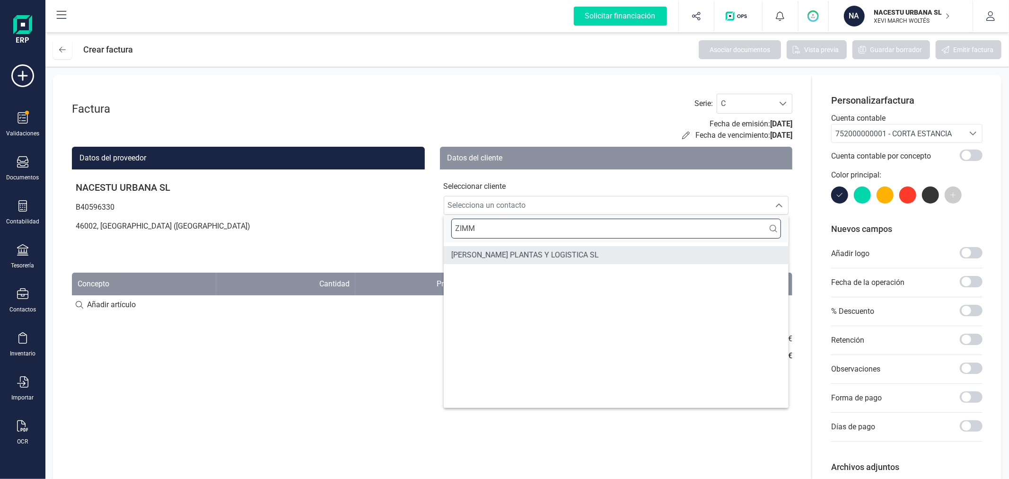
type input "ZIMM"
click at [531, 255] on span "ZIMMERMANN PLANTAS Y LOGISTICA SL" at bounding box center [525, 254] width 148 height 11
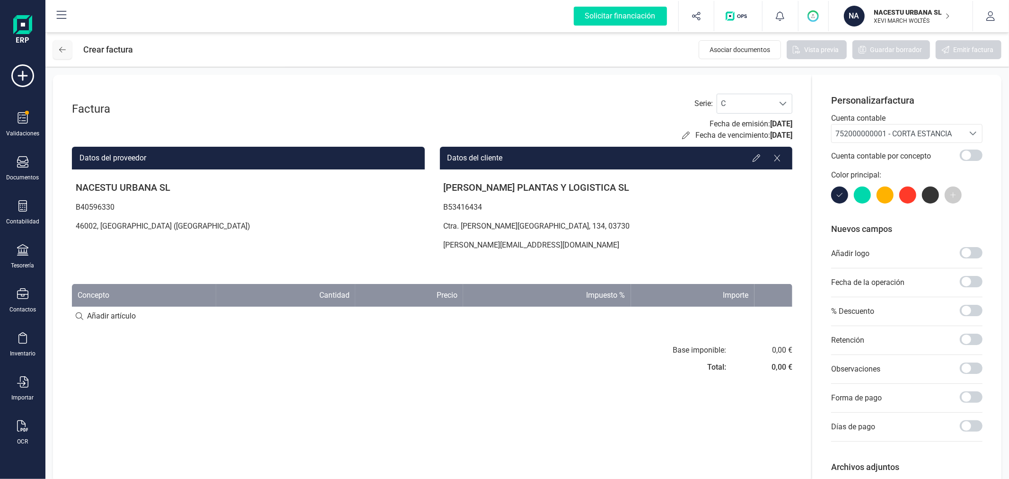
click at [64, 51] on icon at bounding box center [62, 50] width 7 height 8
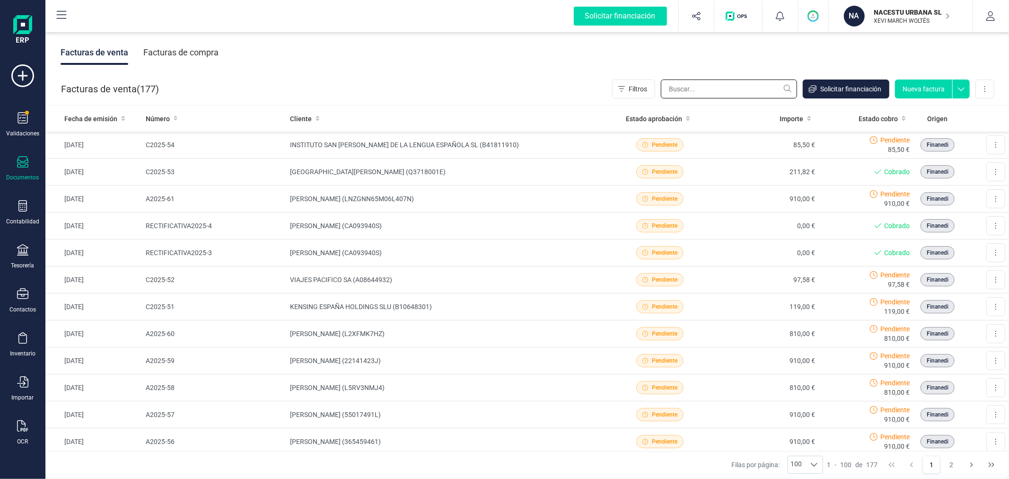
click at [741, 90] on input "text" at bounding box center [729, 88] width 136 height 19
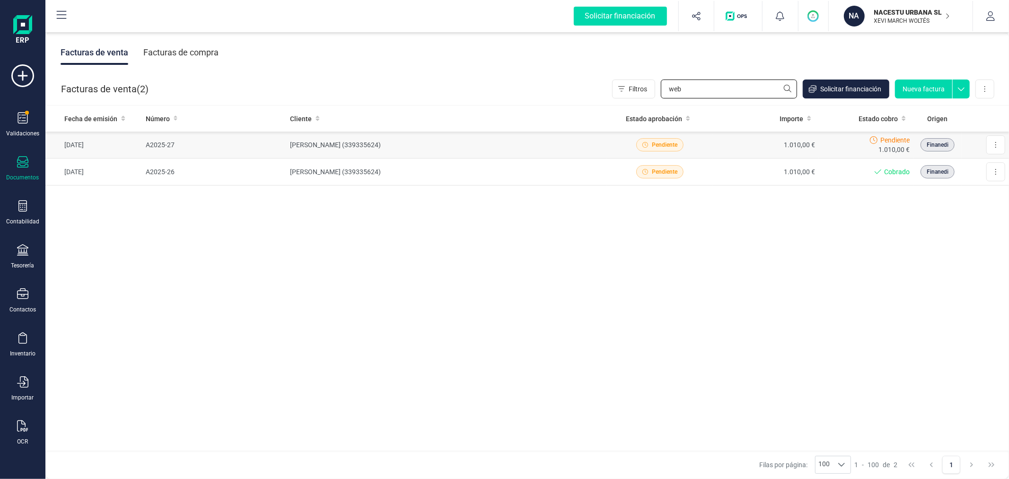
type input "web"
click at [339, 140] on td "JULIA WEBER (339335624)" at bounding box center [446, 145] width 321 height 27
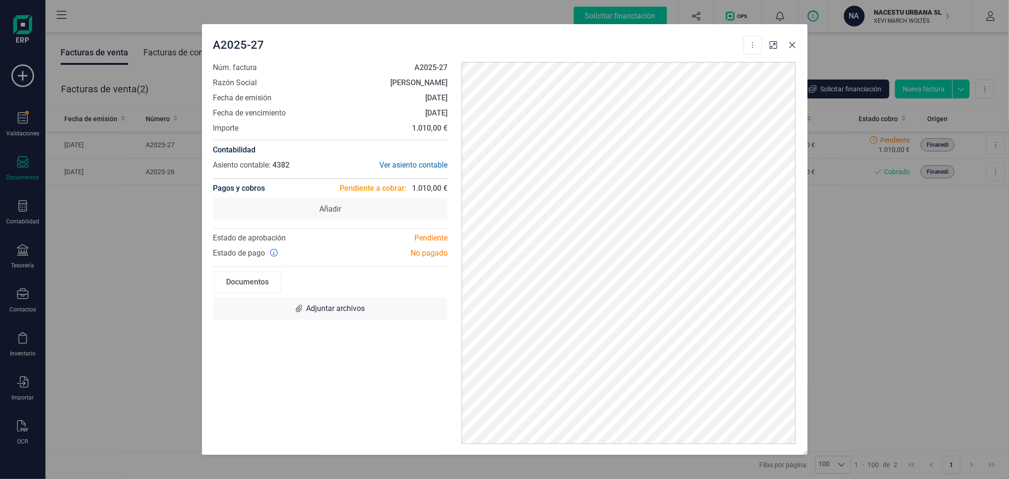
click at [791, 44] on icon "Close" at bounding box center [793, 45] width 8 height 8
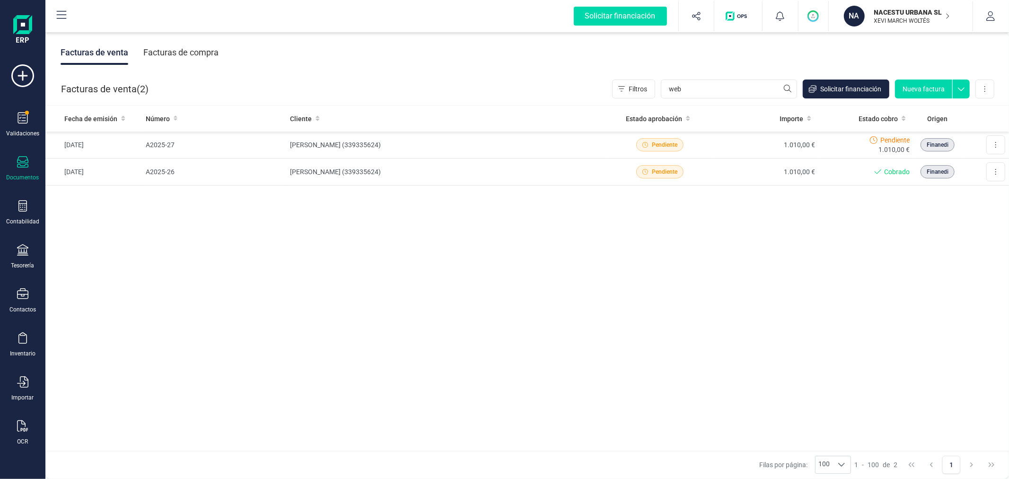
click at [369, 334] on div "Fecha de emisión Número Cliente Estado aprobación Importe Estado cobro Origen 0…" at bounding box center [527, 278] width 964 height 346
click at [992, 142] on button at bounding box center [995, 144] width 19 height 19
click at [982, 164] on span "Descargar documento" at bounding box center [954, 167] width 65 height 9
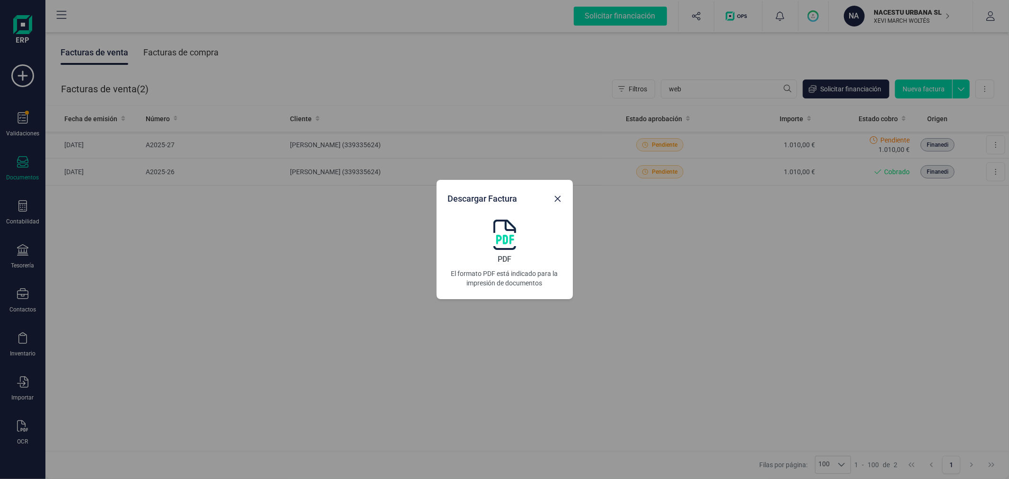
click at [508, 234] on img at bounding box center [504, 234] width 23 height 30
click at [556, 200] on icon "Close" at bounding box center [558, 199] width 8 height 8
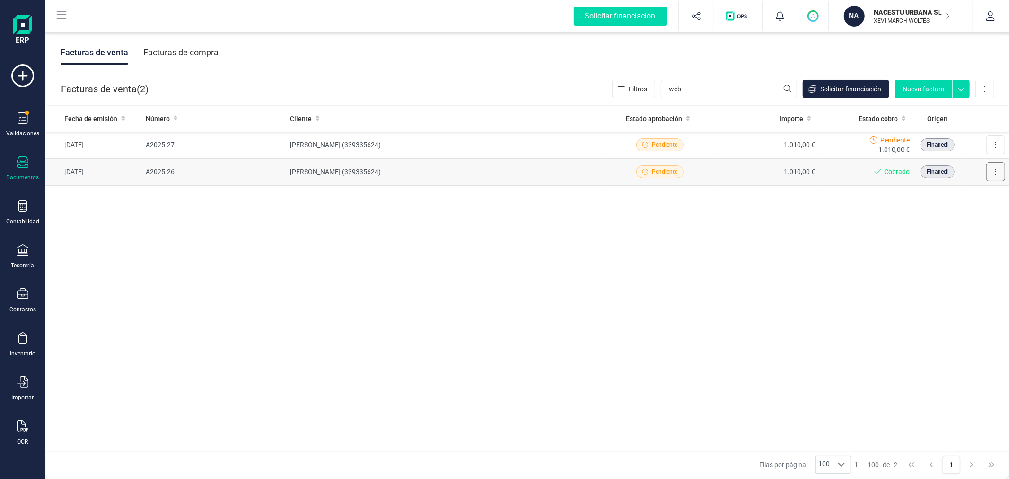
click at [996, 168] on icon at bounding box center [996, 172] width 2 height 8
click at [981, 191] on span "Descargar documento" at bounding box center [954, 194] width 65 height 9
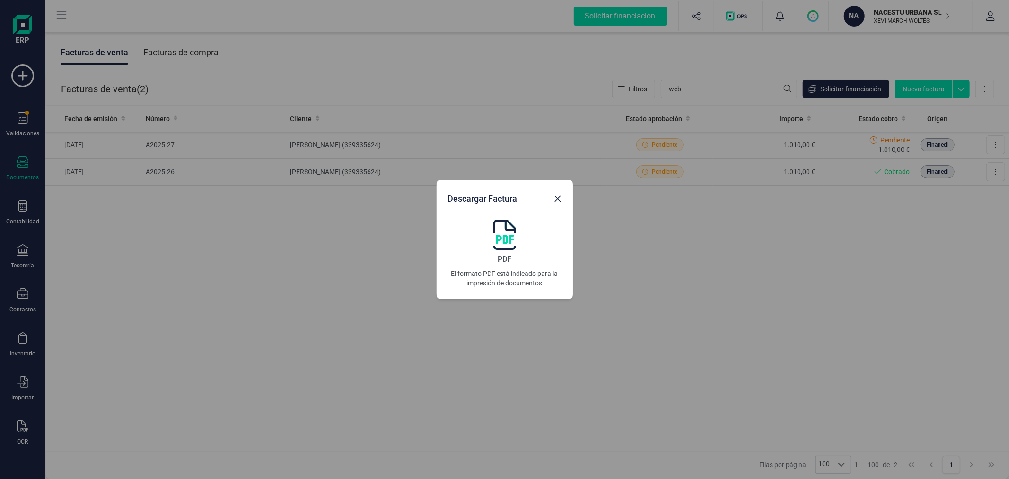
click at [503, 237] on img at bounding box center [504, 234] width 23 height 30
click at [562, 195] on button "Close" at bounding box center [557, 198] width 15 height 15
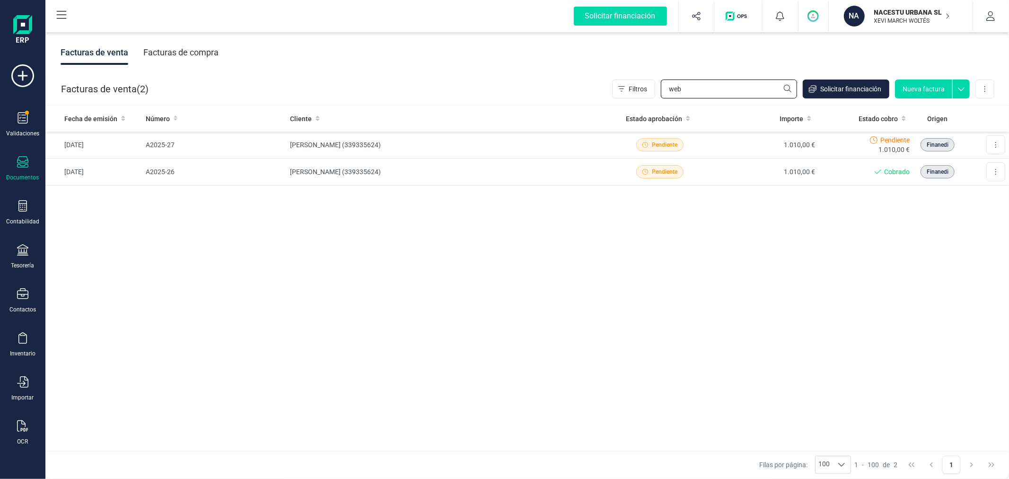
click at [694, 96] on input "web" at bounding box center [729, 88] width 136 height 19
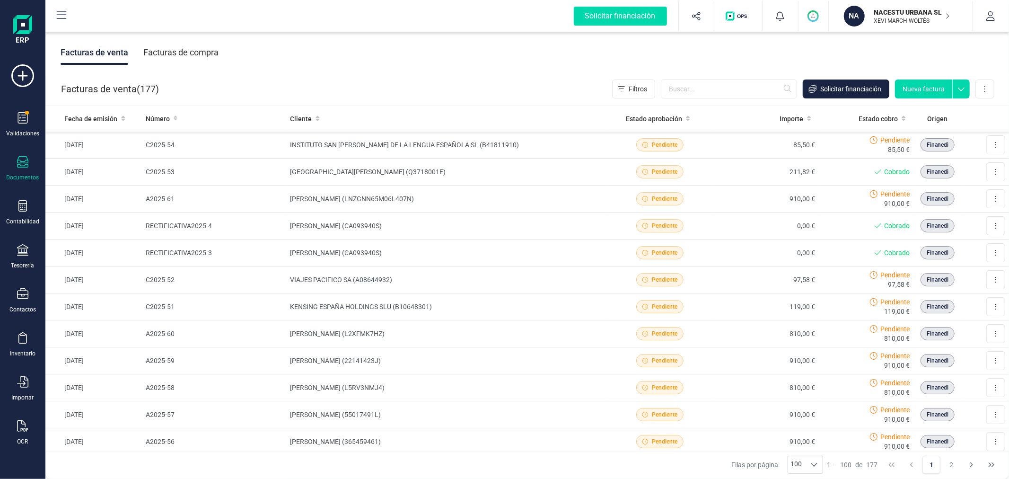
click at [934, 83] on button "Nueva factura" at bounding box center [923, 88] width 57 height 19
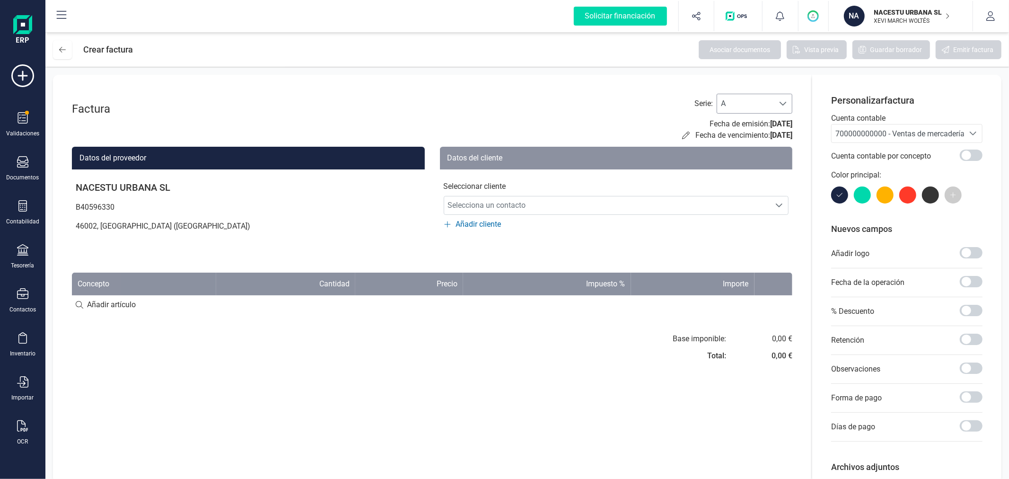
click at [764, 99] on span "A" at bounding box center [745, 103] width 57 height 19
click at [740, 162] on li "C" at bounding box center [755, 164] width 76 height 19
click at [846, 134] on span "700000000000 - Ventas de mercaderías" at bounding box center [901, 133] width 133 height 9
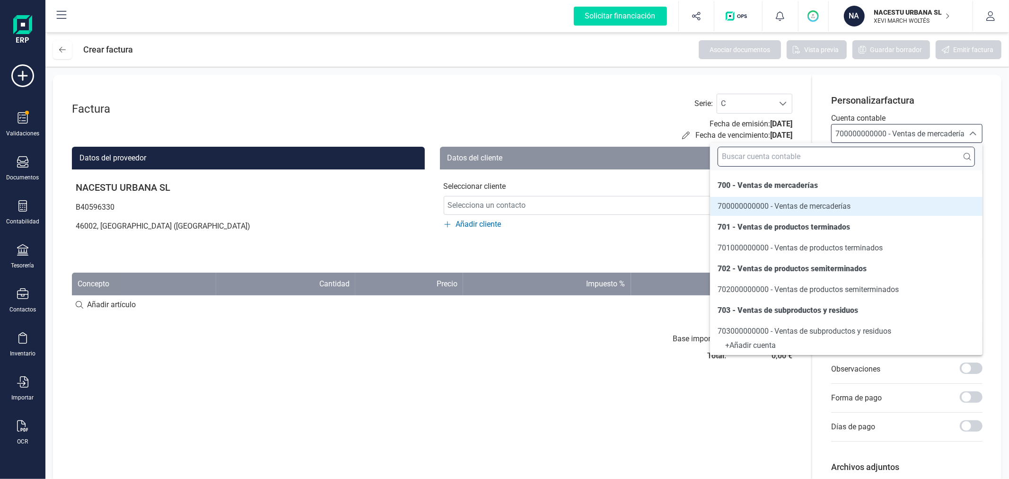
click at [860, 158] on input "text" at bounding box center [846, 157] width 257 height 20
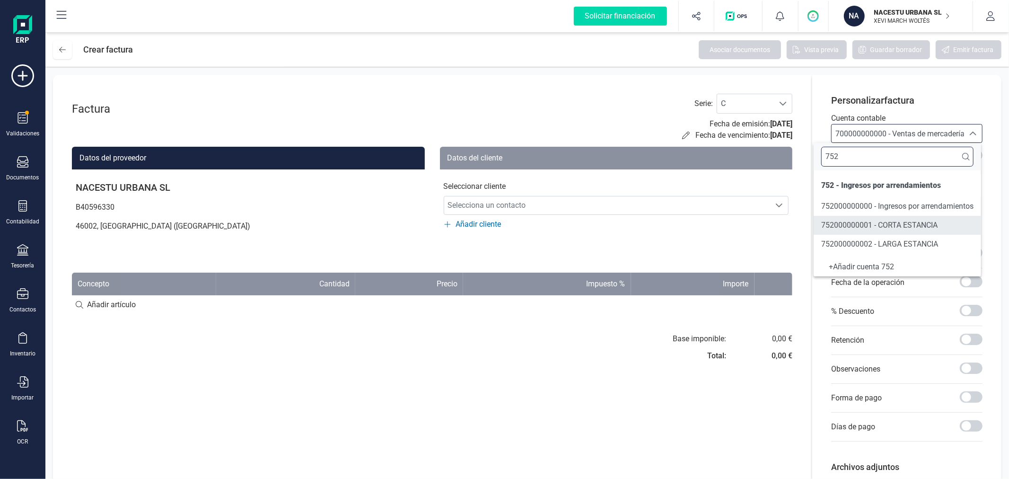
type input "752"
click at [880, 225] on span "752000000001 - CORTA ESTANCIA" at bounding box center [879, 224] width 116 height 9
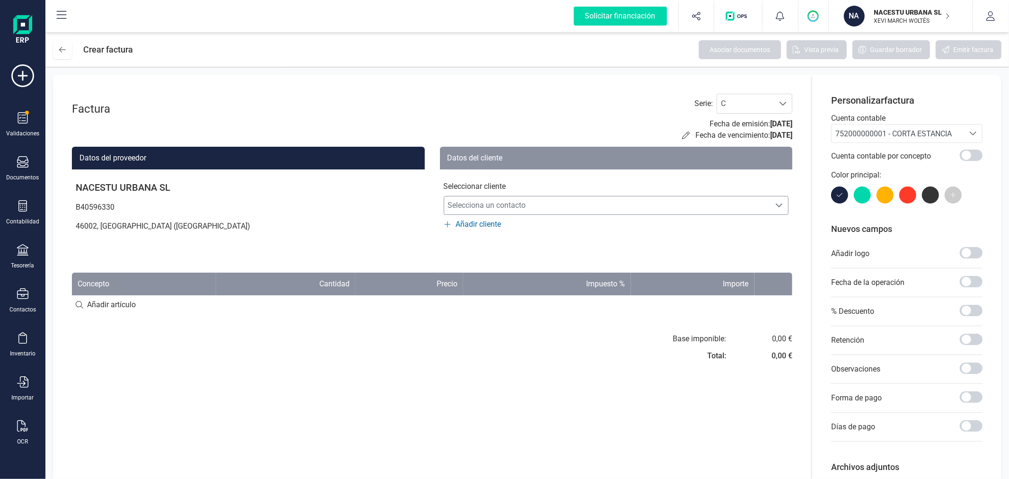
click at [545, 199] on span "Selecciona un contacto" at bounding box center [607, 205] width 326 height 19
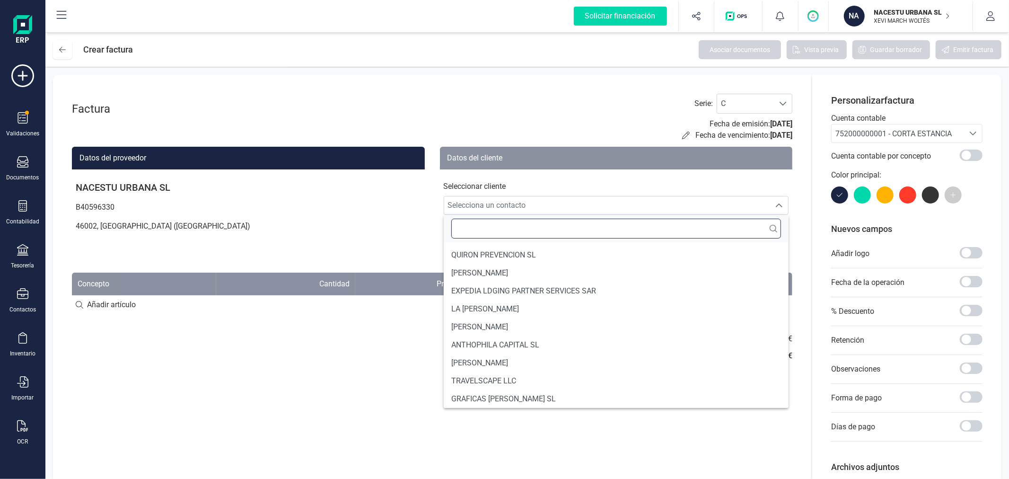
click at [536, 225] on input "text" at bounding box center [616, 229] width 330 height 20
type input "X"
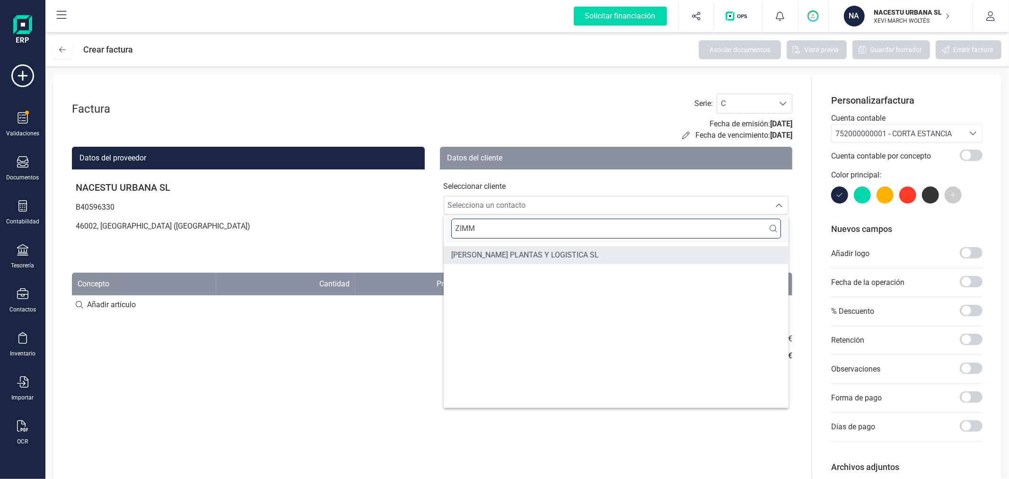
type input "ZIMM"
click at [530, 256] on span "ZIMMERMANN PLANTAS Y LOGISTICA SL" at bounding box center [525, 254] width 148 height 11
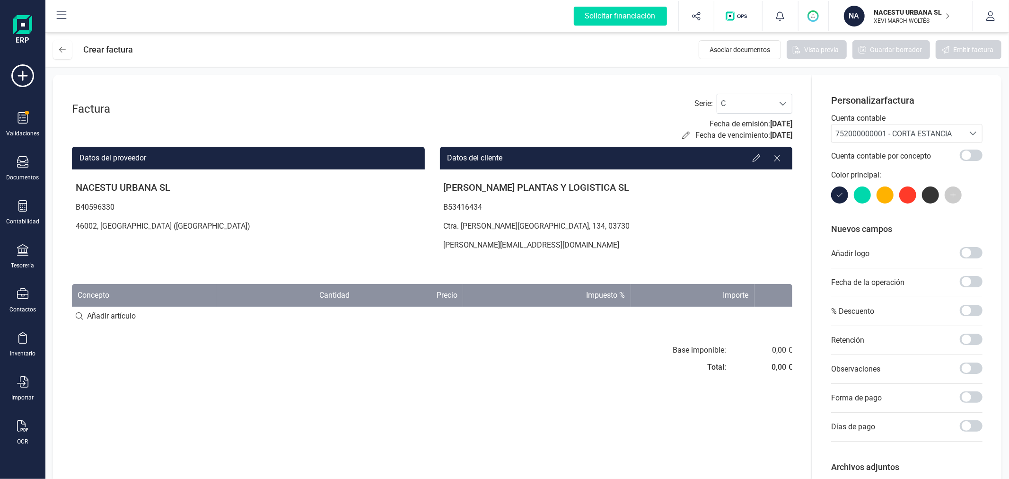
click at [131, 311] on input at bounding box center [432, 316] width 720 height 19
paste input "Individual Estándar (15/10/2025 - 16/10/2025)"
type input "Individual Estándar (15/10/2025 - 16/10/2025)"
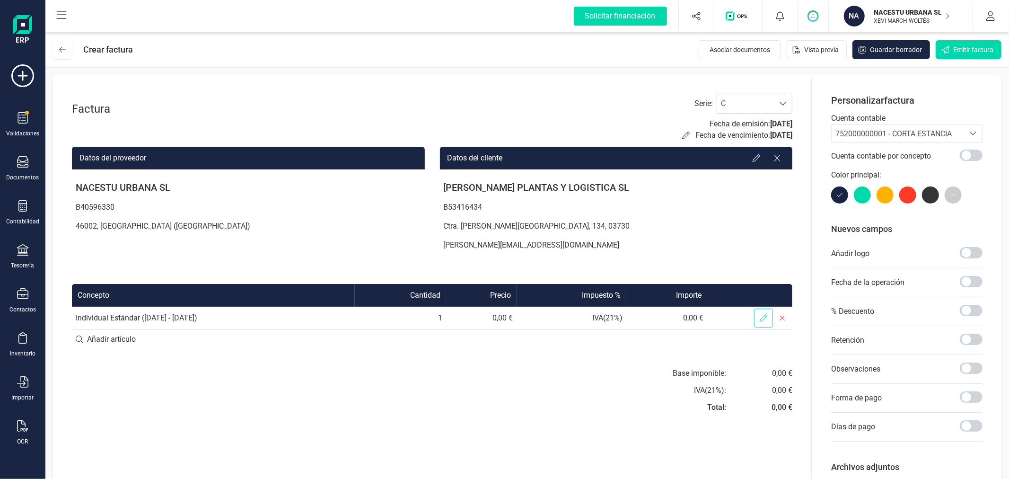
click at [762, 318] on icon at bounding box center [764, 318] width 8 height 8
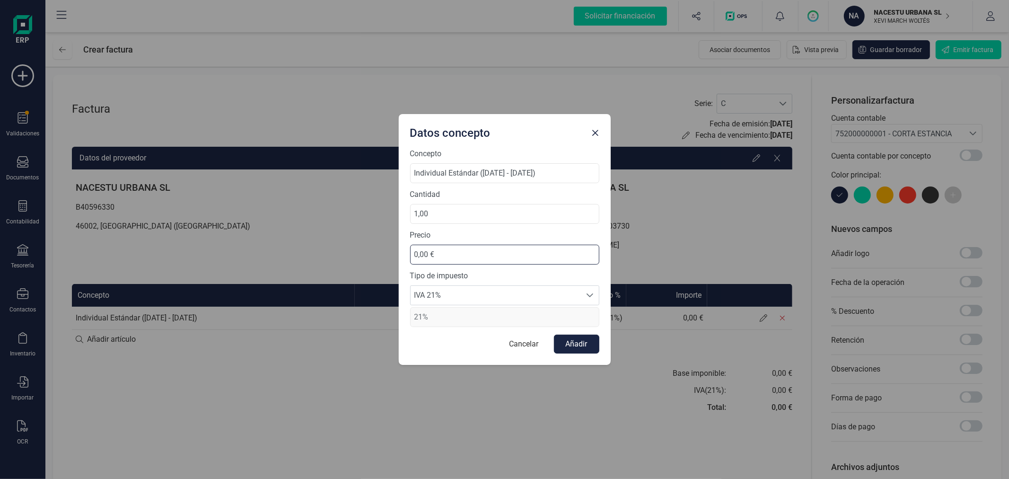
drag, startPoint x: 465, startPoint y: 256, endPoint x: 403, endPoint y: 250, distance: 62.8
click at [403, 250] on div "Concepto Individual Estándar (15/10/2025 - 16/10/2025) Cantidad 1,00 Precio 0,0…" at bounding box center [505, 256] width 212 height 217
type input "97,36 €"
click at [434, 294] on span "IVA 21%" at bounding box center [496, 295] width 170 height 19
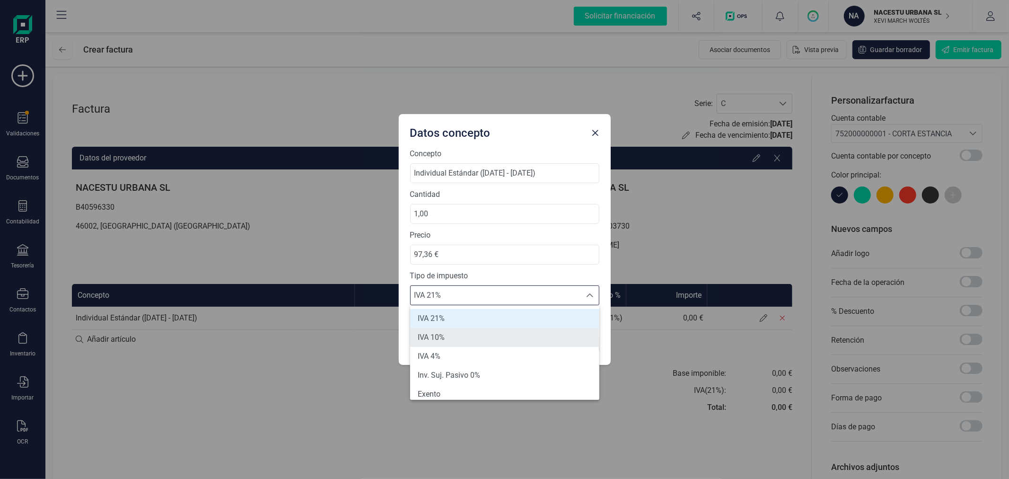
click at [445, 341] on li "IVA 10%" at bounding box center [504, 337] width 189 height 19
type input "10%"
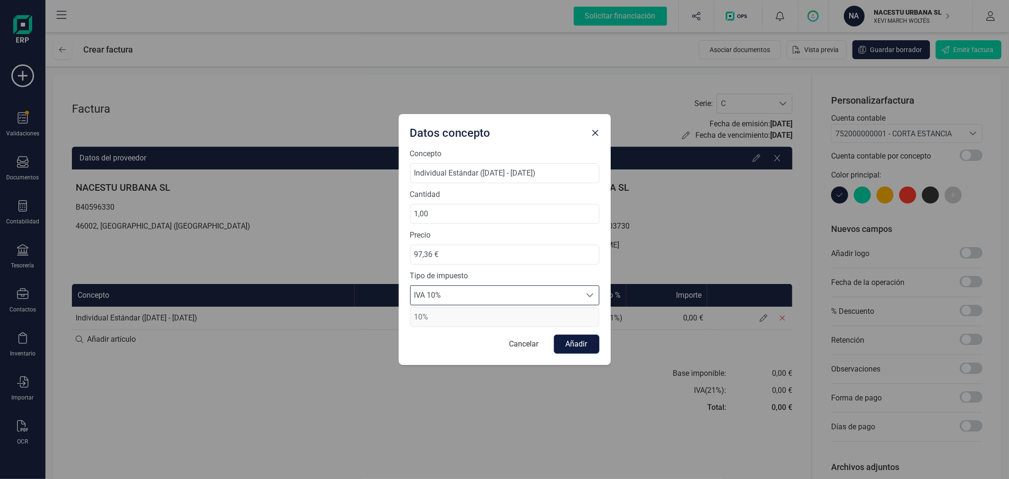
click at [573, 339] on button "Añadir" at bounding box center [576, 343] width 45 height 19
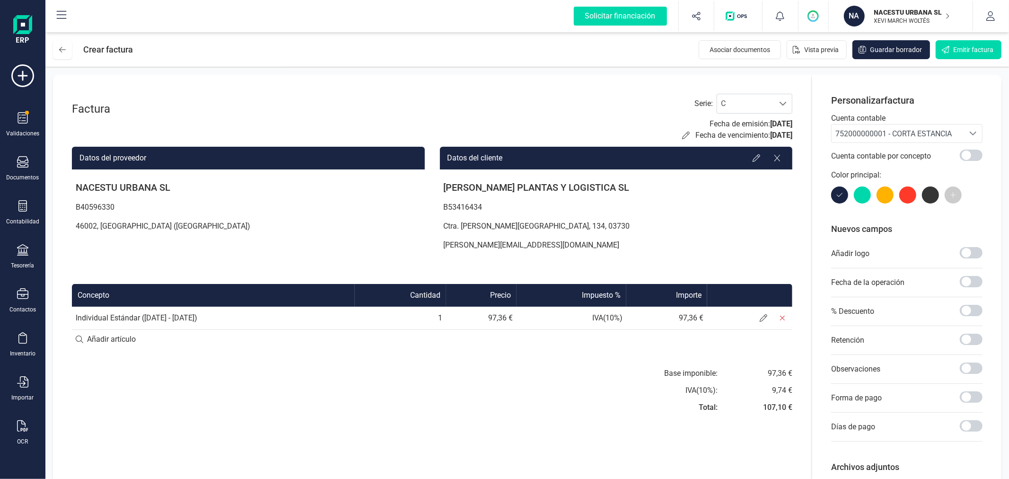
click at [114, 340] on input at bounding box center [432, 339] width 720 height 19
paste input "Individual Estándar (15/10/2025 - 16/10/2025)"
type input "Individual Estándar (15/10/2025 - 16/10/2025)"
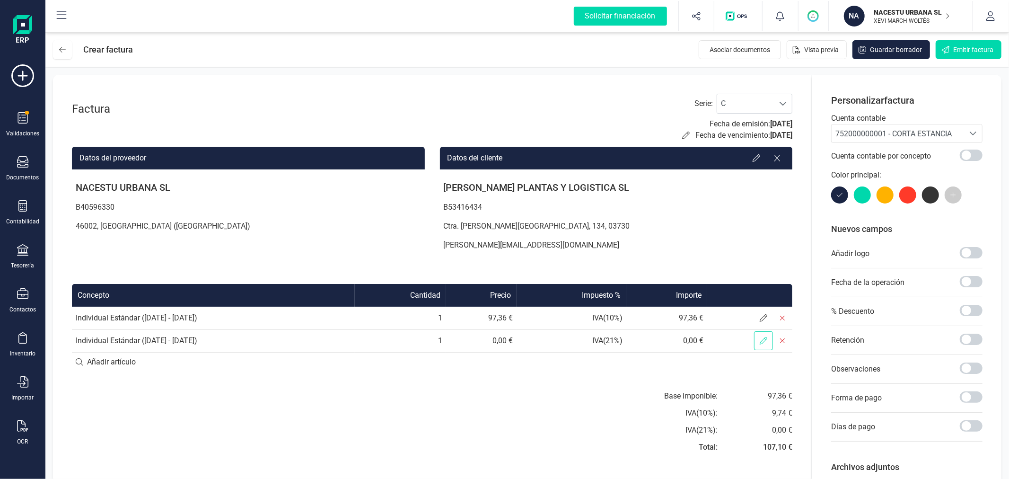
click at [762, 343] on icon at bounding box center [764, 341] width 8 height 8
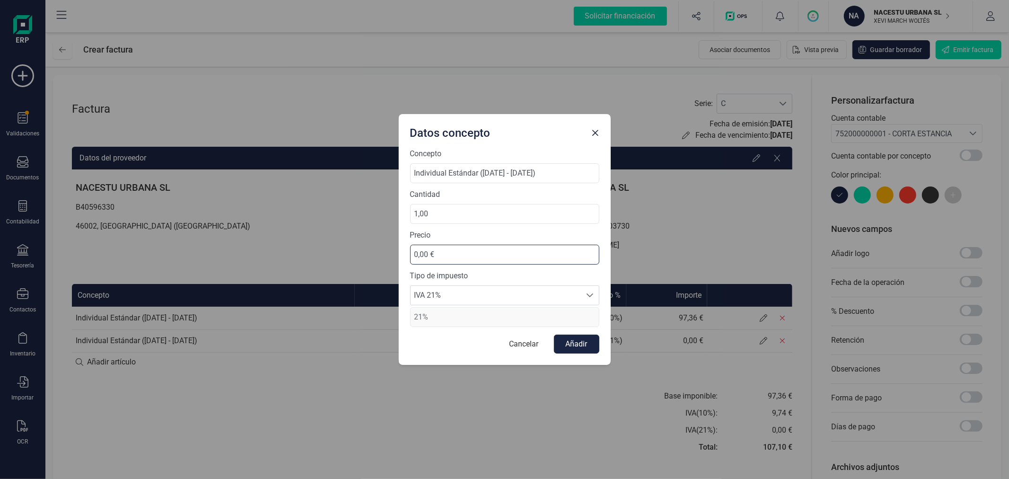
drag, startPoint x: 450, startPoint y: 255, endPoint x: 388, endPoint y: 251, distance: 62.1
click at [388, 251] on div "Datos concepto Concepto Individual Estándar (15/10/2025 - 16/10/2025) Cantidad …" at bounding box center [504, 239] width 1009 height 479
type input "97,36 €"
click at [476, 300] on span "IVA 21%" at bounding box center [496, 295] width 170 height 19
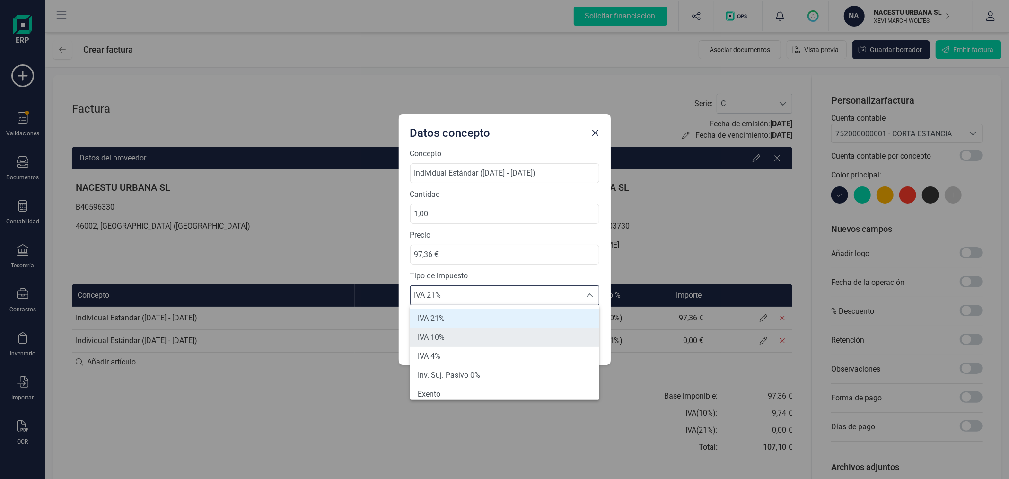
click at [470, 335] on li "IVA 10%" at bounding box center [504, 337] width 189 height 19
type input "10%"
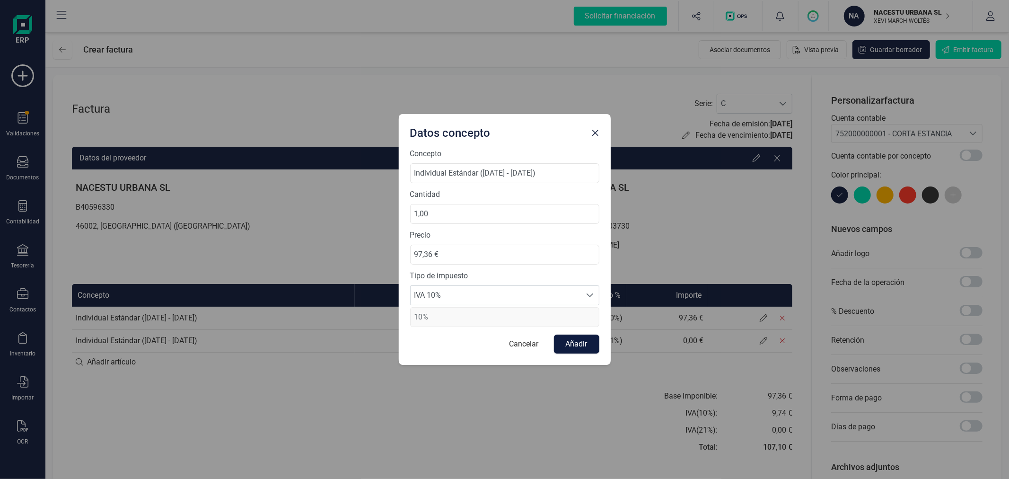
click at [574, 343] on button "Añadir" at bounding box center [576, 343] width 45 height 19
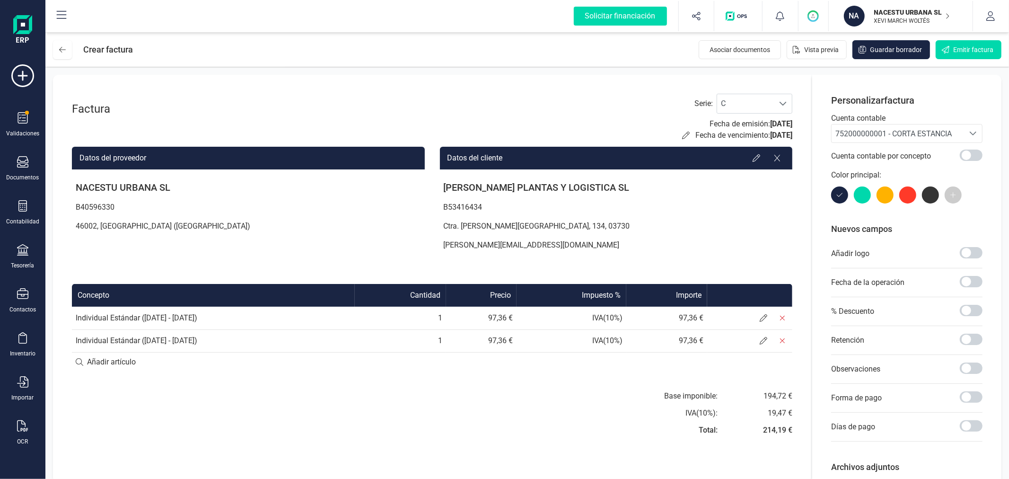
click at [101, 363] on input at bounding box center [432, 361] width 720 height 19
paste input "Individual Estándar (15/10/2025 - 16/10/2025)"
type input "Individual Estándar (15/10/2025 - 16/10/2025)"
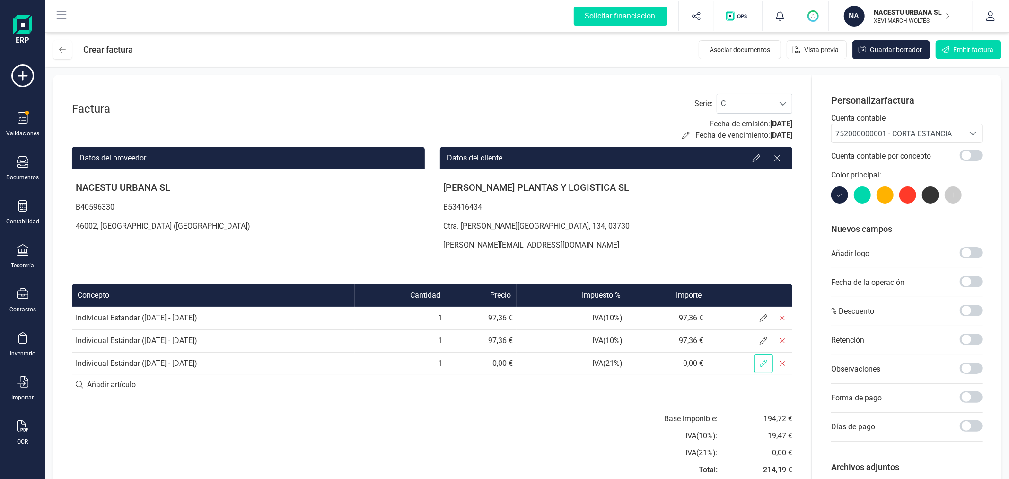
click at [763, 365] on icon at bounding box center [764, 364] width 8 height 8
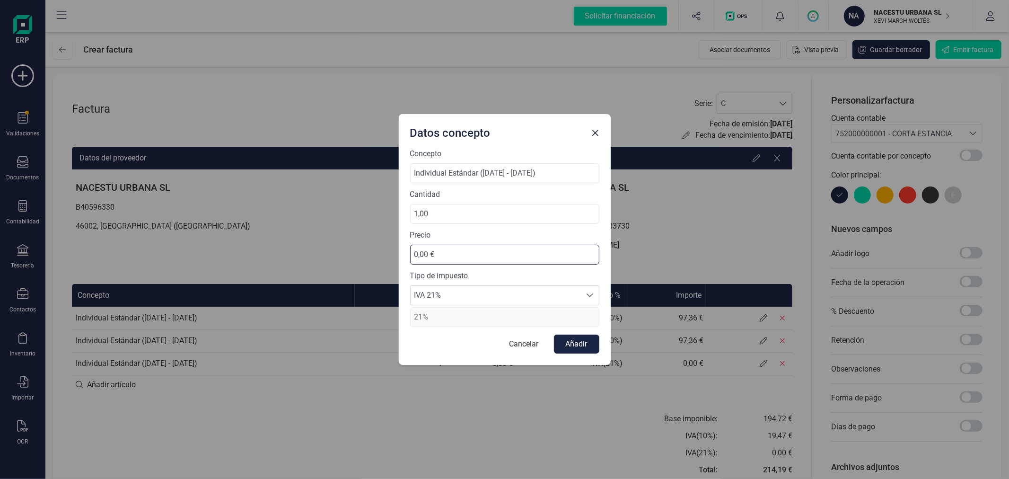
drag, startPoint x: 450, startPoint y: 255, endPoint x: 402, endPoint y: 253, distance: 48.3
click at [401, 253] on div "Concepto Individual Estándar (15/10/2025 - 16/10/2025) Cantidad 1,00 Precio 0,0…" at bounding box center [505, 256] width 212 height 217
type input "97,36 €"
click at [443, 300] on span "IVA 21%" at bounding box center [496, 295] width 170 height 19
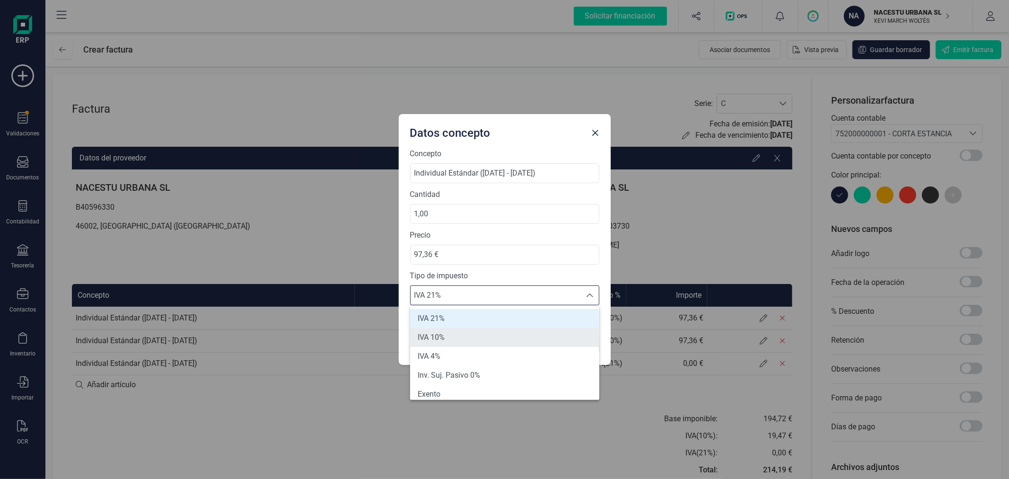
click at [445, 332] on li "IVA 10%" at bounding box center [504, 337] width 189 height 19
type input "10%"
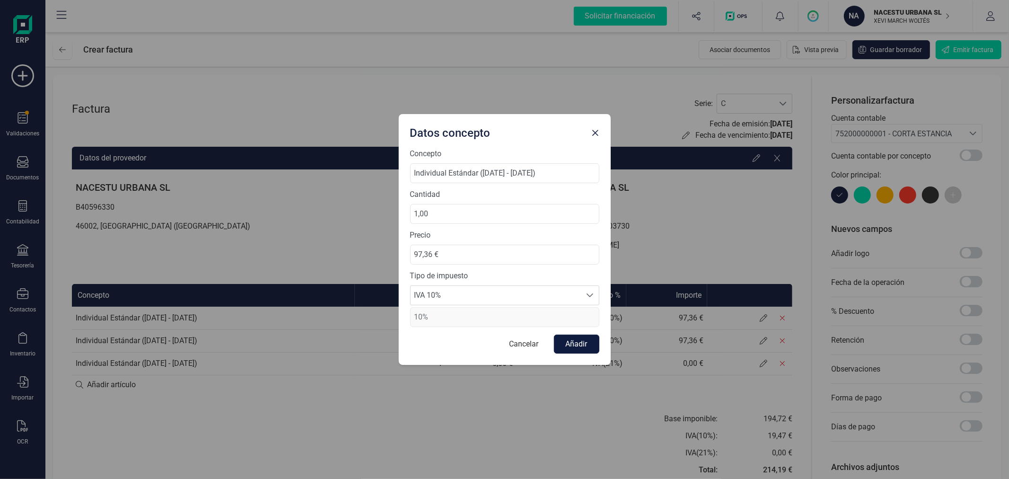
click at [576, 342] on button "Añadir" at bounding box center [576, 343] width 45 height 19
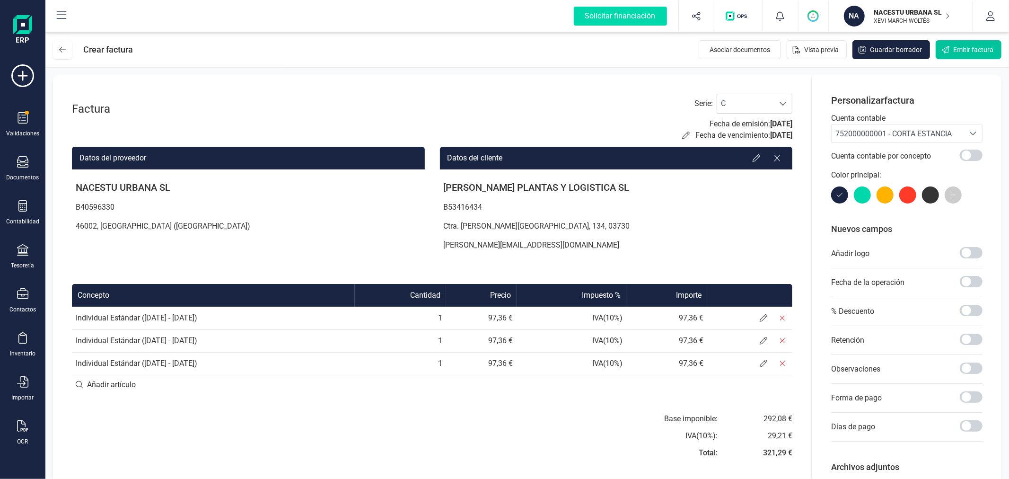
click at [964, 46] on span "Emitir factura" at bounding box center [973, 49] width 40 height 9
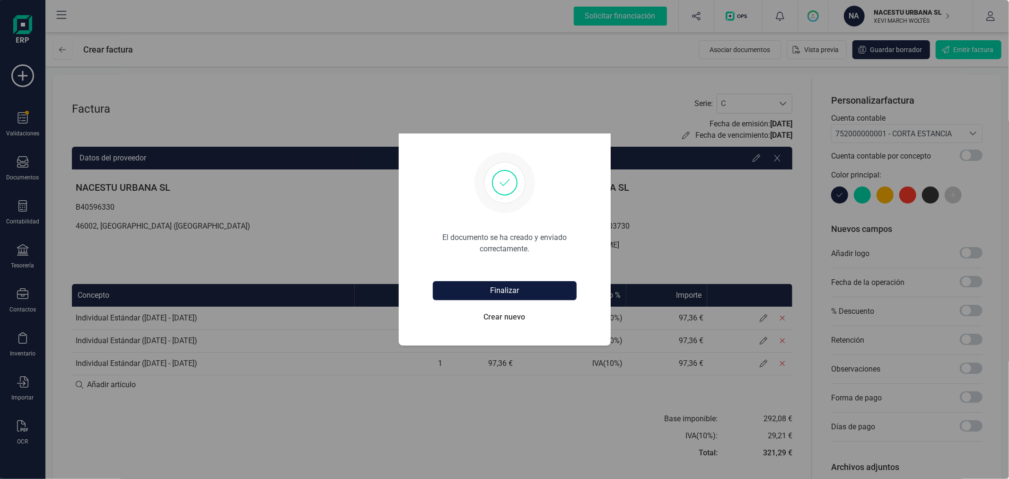
click at [510, 286] on button "Finalizar" at bounding box center [505, 290] width 144 height 19
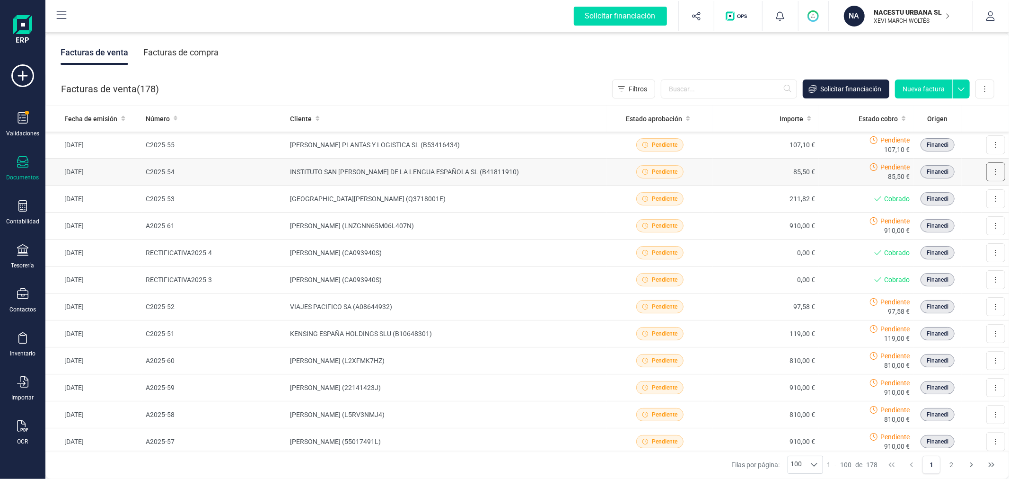
click at [995, 168] on icon at bounding box center [996, 172] width 2 height 8
click at [951, 236] on span "Marcar como cobrada" at bounding box center [954, 233] width 65 height 9
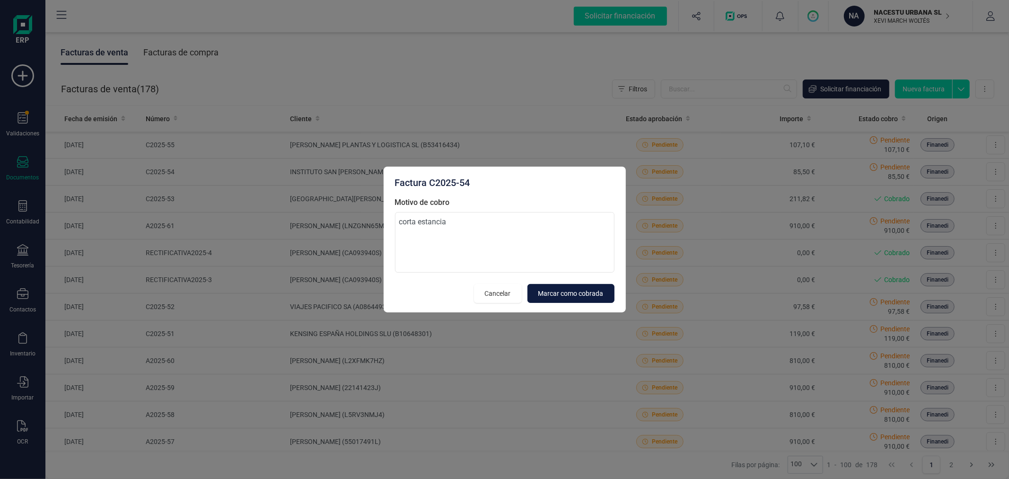
type textarea "corta estancia"
click at [572, 294] on span "Marcar como cobrada" at bounding box center [570, 293] width 65 height 9
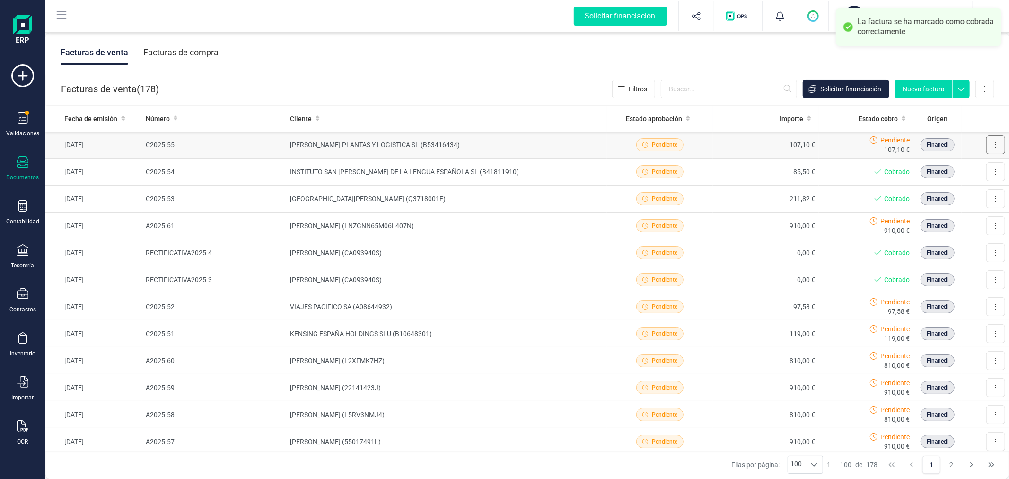
click at [990, 143] on button at bounding box center [995, 144] width 19 height 19
click at [957, 206] on span "Marcar como cobrada" at bounding box center [954, 206] width 65 height 9
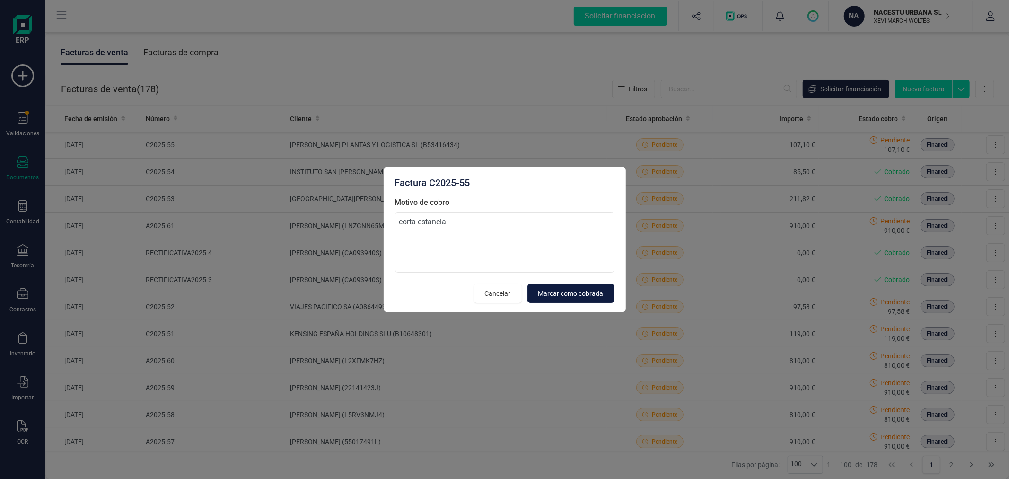
type textarea "corta estancia"
click at [560, 297] on span "Marcar como cobrada" at bounding box center [570, 293] width 65 height 9
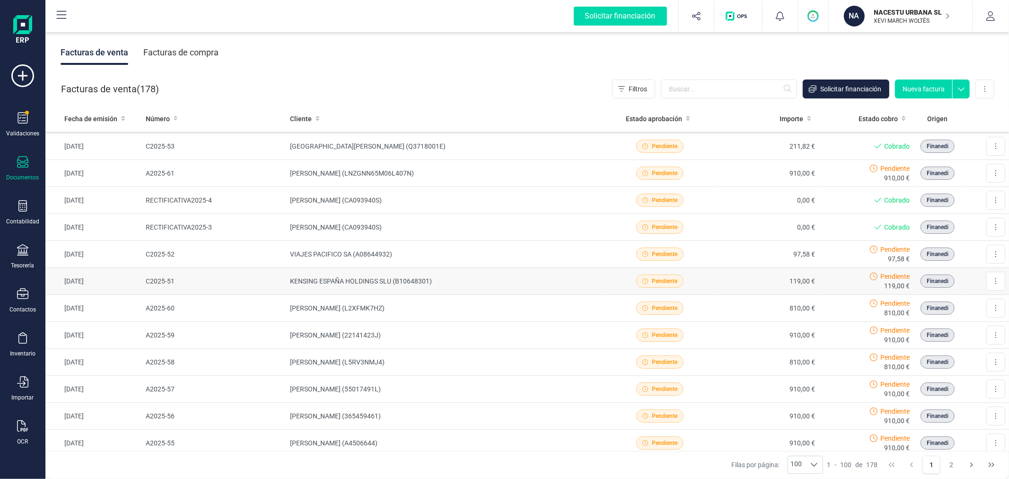
scroll to position [105, 0]
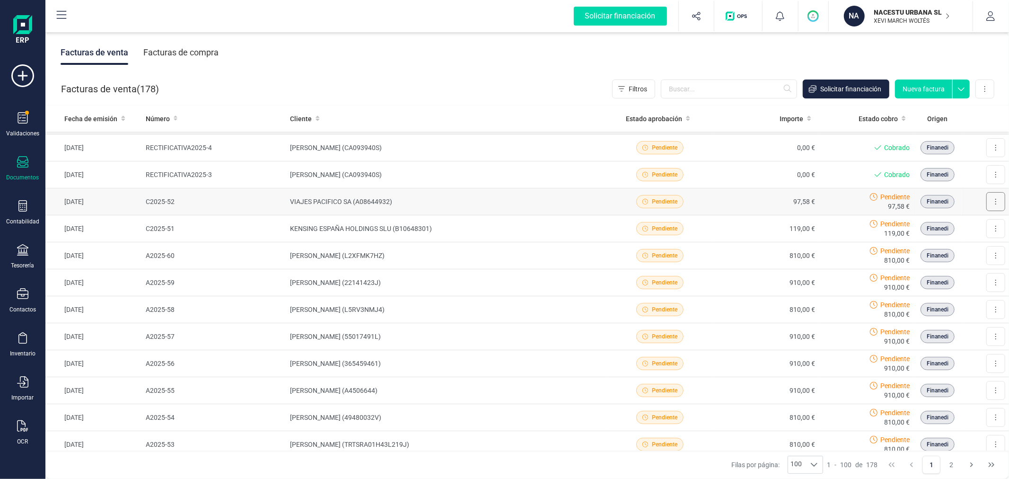
click at [995, 199] on icon at bounding box center [996, 202] width 2 height 8
click at [952, 265] on span "Marcar como cobrada" at bounding box center [954, 263] width 65 height 9
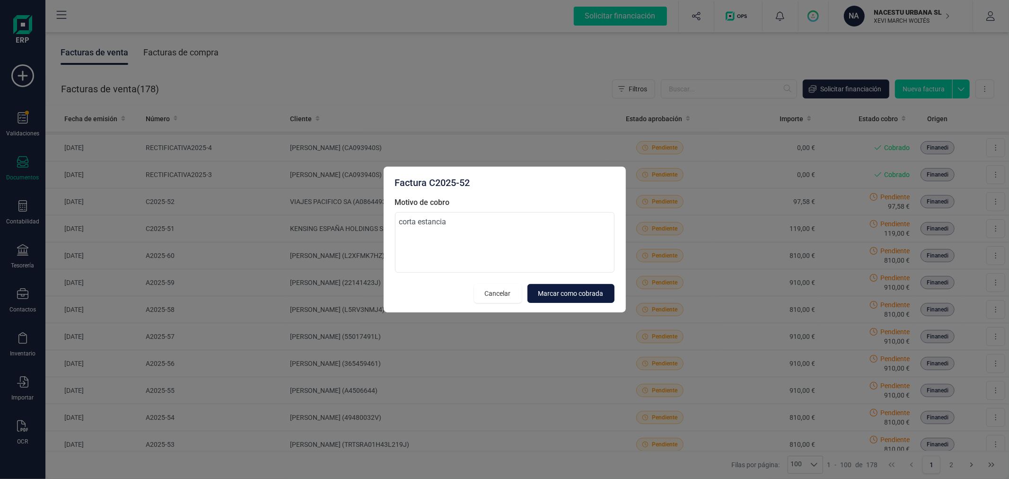
type textarea "corta estancia"
click at [564, 286] on button "Marcar como cobrada" at bounding box center [570, 293] width 87 height 19
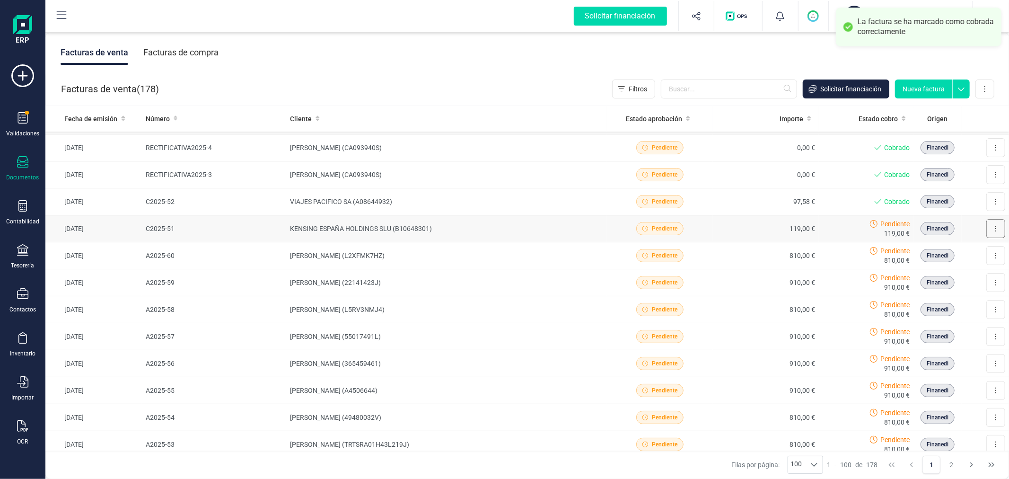
click at [991, 225] on button at bounding box center [995, 228] width 19 height 19
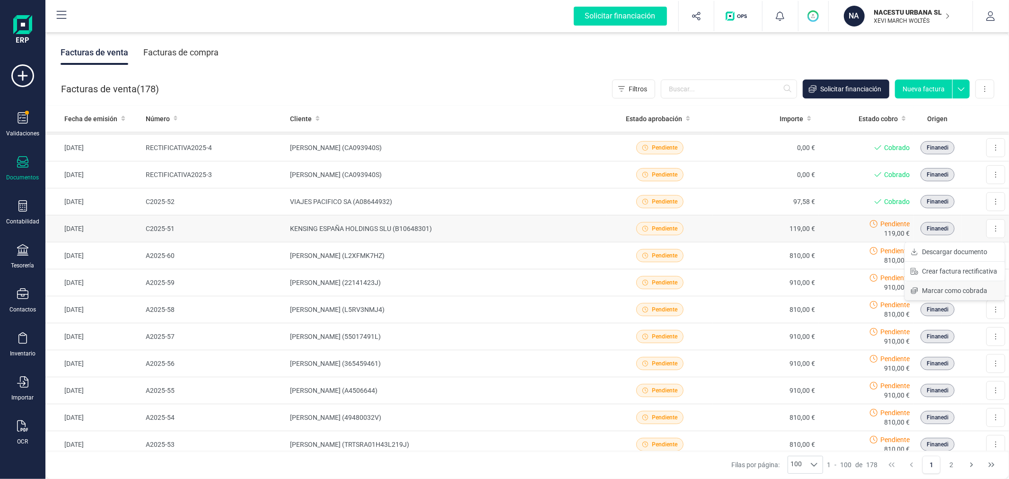
click at [939, 295] on span "Marcar como cobrada" at bounding box center [954, 290] width 65 height 9
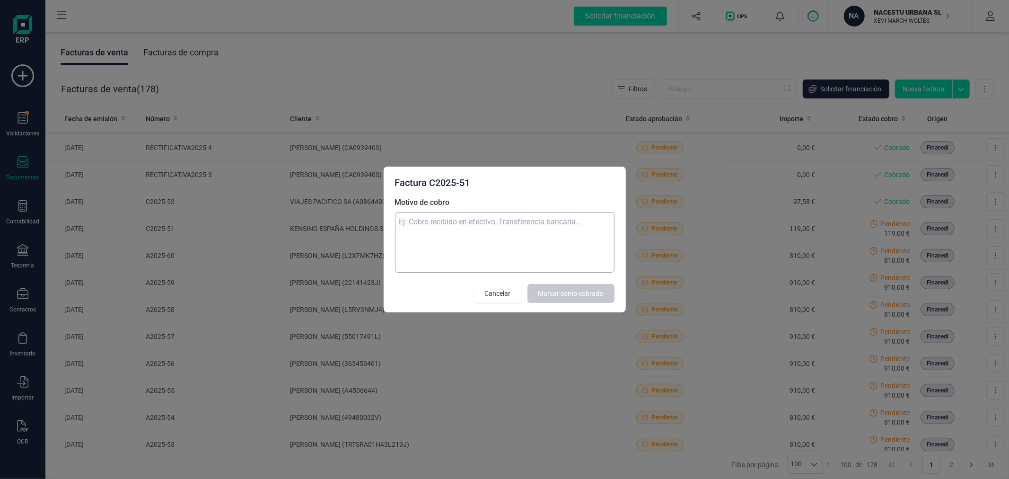
click at [509, 244] on textarea "Motivo de cobro" at bounding box center [504, 242] width 219 height 61
type textarea "corta estancia"
click at [583, 296] on span "Marcar como cobrada" at bounding box center [570, 293] width 65 height 9
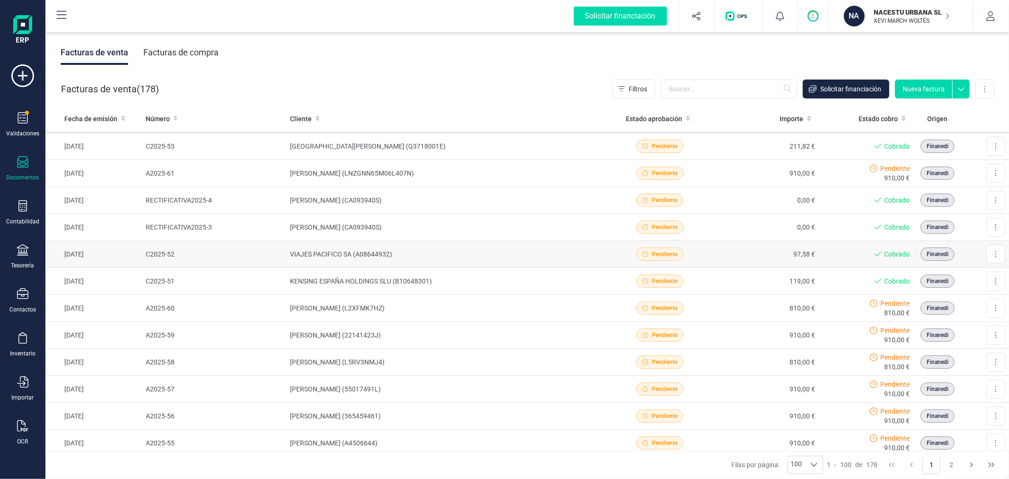
scroll to position [0, 0]
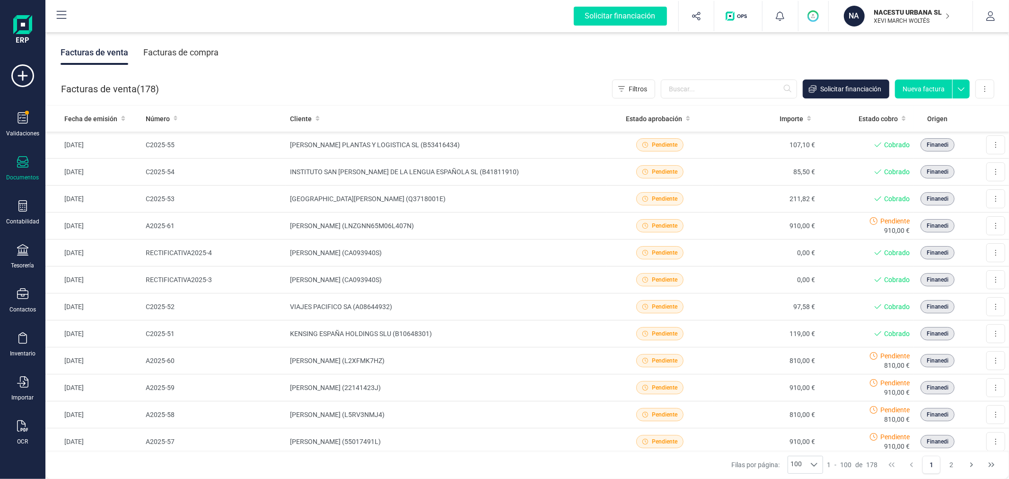
click at [473, 82] on div "Facturas de venta ( 178 ) Filtros Solicitar financiación Nueva factura Importar…" at bounding box center [528, 89] width 964 height 32
click at [897, 17] on p "XEVI MARCH WOLTÉS" at bounding box center [912, 21] width 76 height 8
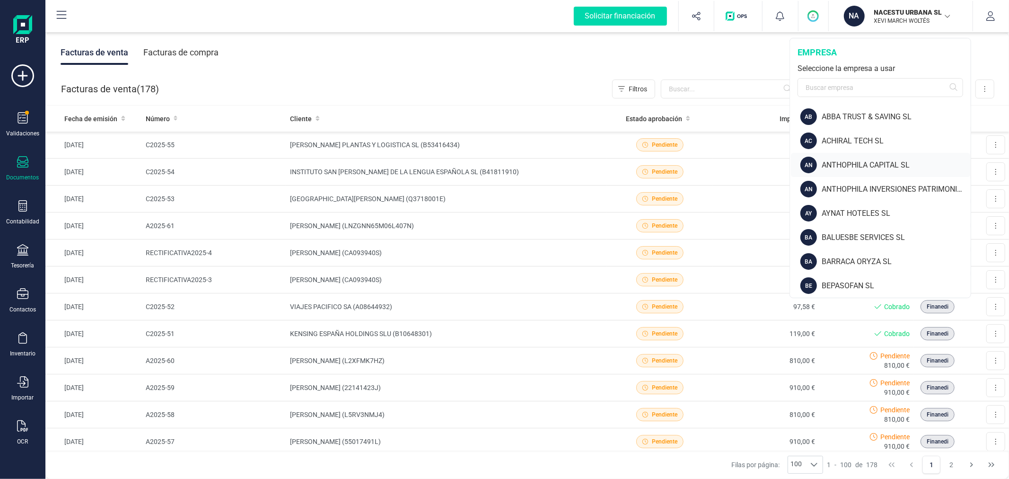
click at [851, 159] on div "ANTHOPHILA CAPITAL SL" at bounding box center [896, 164] width 149 height 11
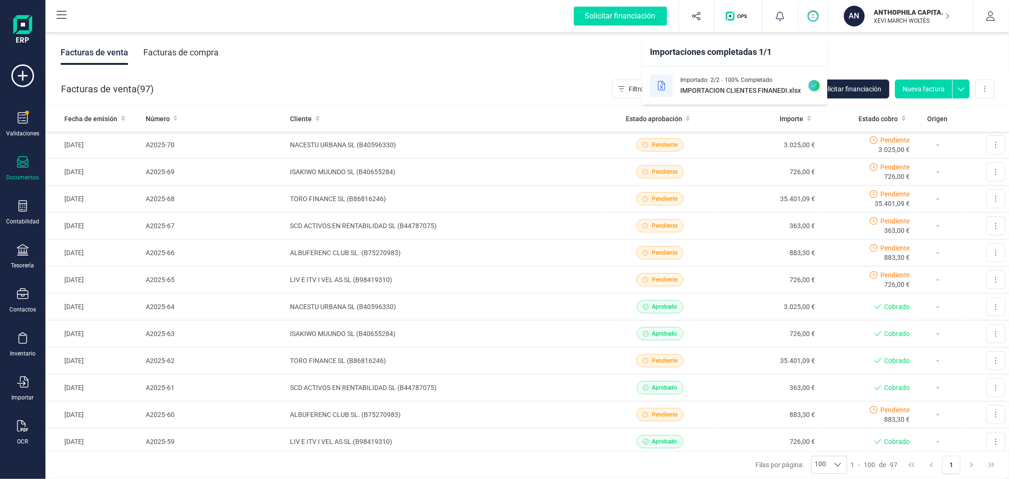
click at [809, 17] on circle "button" at bounding box center [813, 16] width 10 height 10
click at [20, 213] on div at bounding box center [22, 207] width 11 height 14
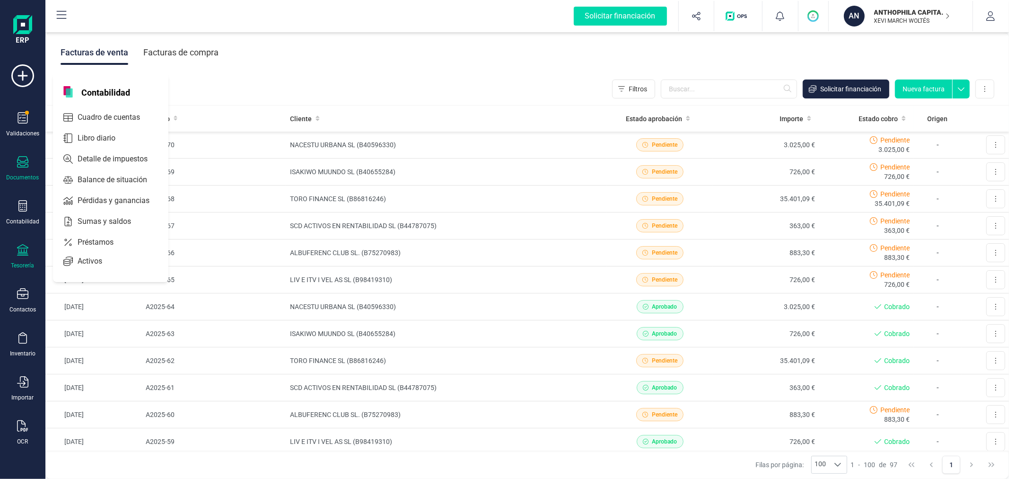
click at [19, 255] on icon at bounding box center [22, 249] width 11 height 11
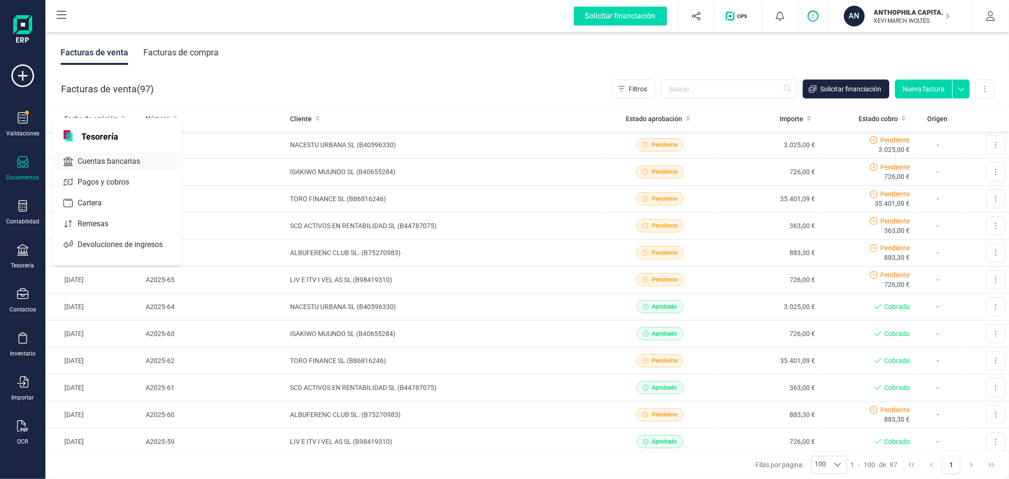
click at [122, 163] on span "Cuentas bancarias" at bounding box center [115, 161] width 83 height 11
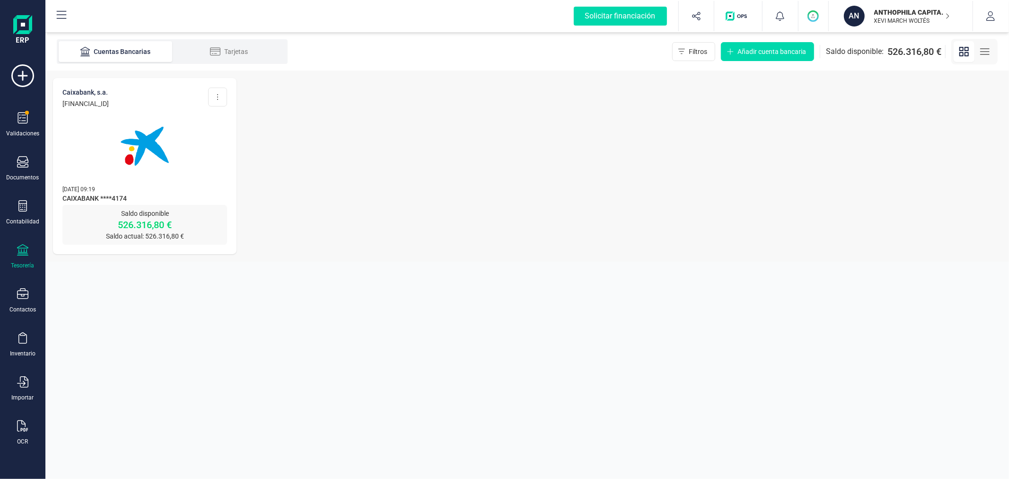
click at [146, 142] on img at bounding box center [144, 145] width 79 height 79
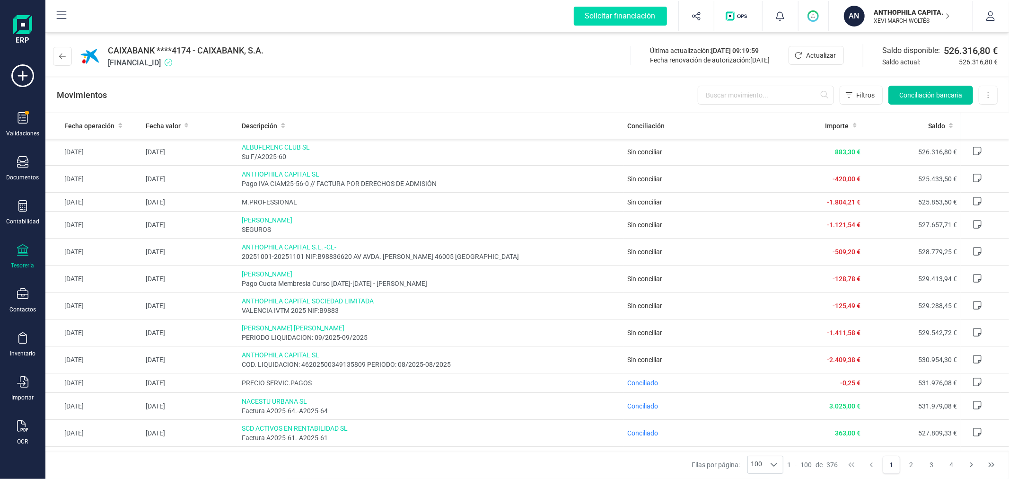
click at [901, 90] on span "Conciliación bancaria" at bounding box center [930, 94] width 63 height 9
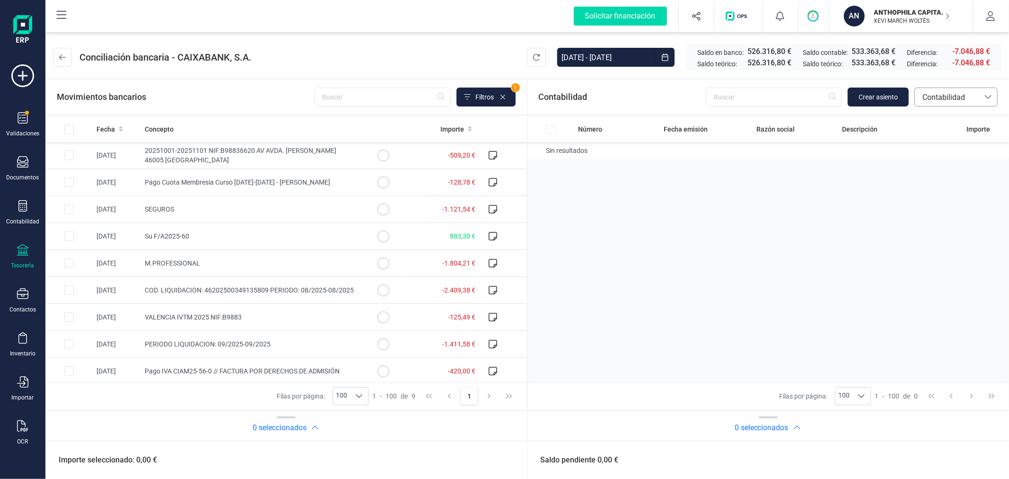
click at [960, 96] on span "Contabilidad" at bounding box center [947, 97] width 57 height 11
click at [947, 154] on li "Facturas" at bounding box center [955, 161] width 83 height 19
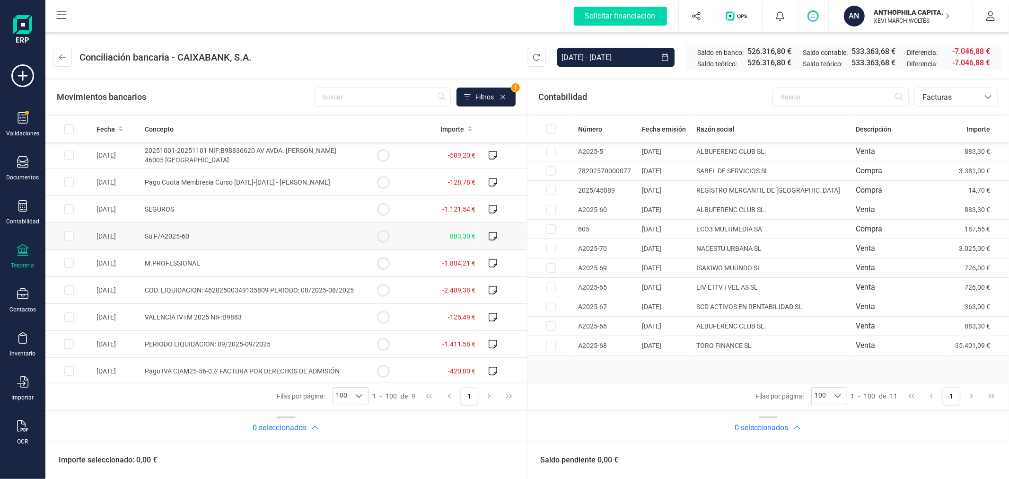
click at [68, 238] on input "Row Selected 08339588-3971-4c73-a8a7-4471da3b965b" at bounding box center [68, 235] width 9 height 9
checkbox input "true"
click at [550, 207] on input "Row Selected 29352572-df47-4f61-b190-03e45c6a3bf3" at bounding box center [550, 209] width 9 height 9
checkbox input "true"
click at [965, 460] on button "Conciliar" at bounding box center [960, 459] width 44 height 19
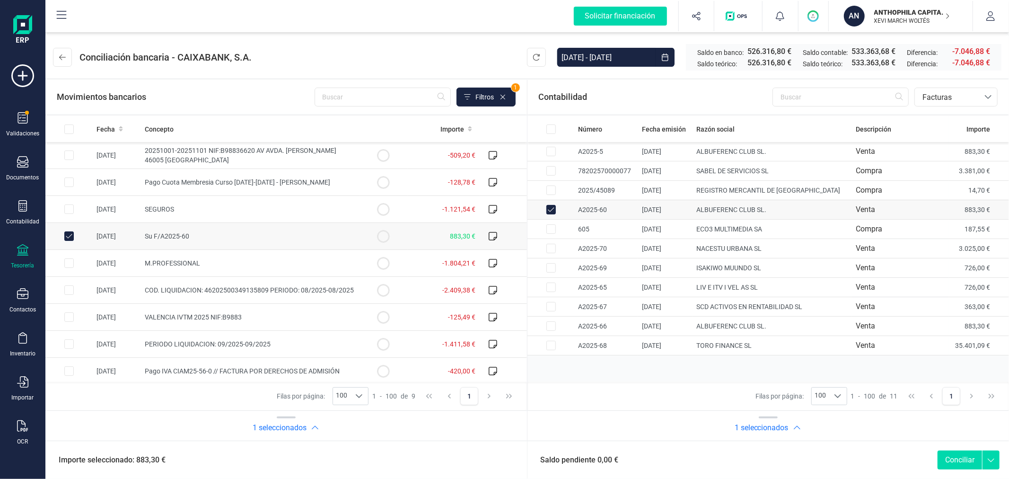
checkbox input "false"
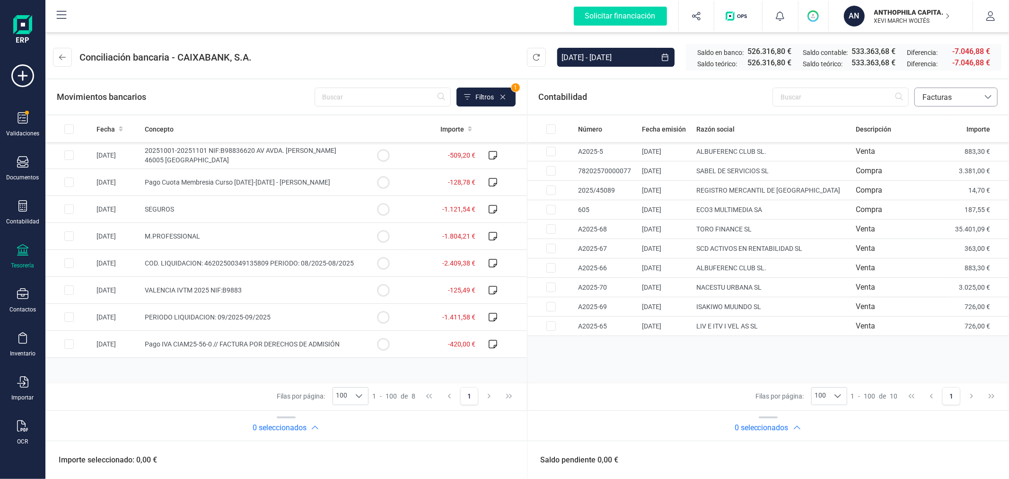
click at [933, 96] on span "Facturas" at bounding box center [947, 97] width 57 height 11
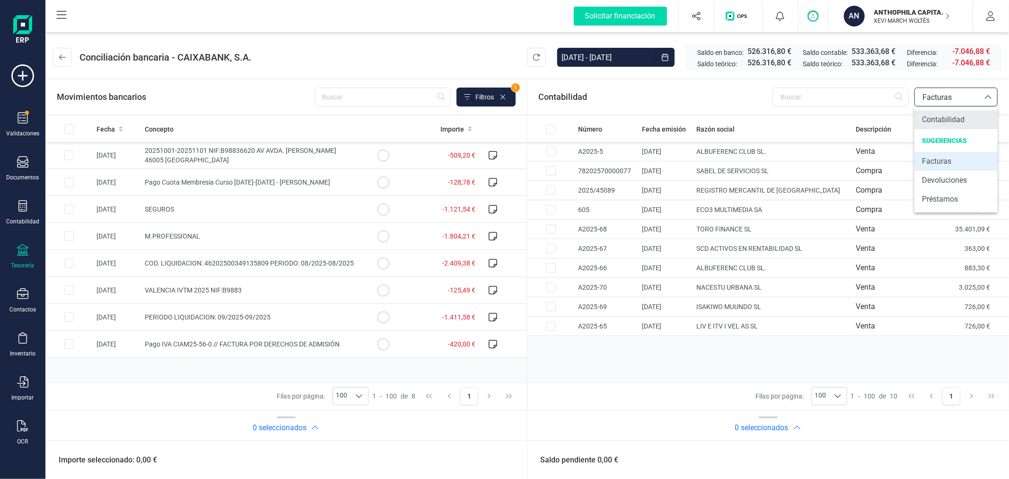
click at [938, 120] on span "Contabilidad" at bounding box center [943, 119] width 43 height 11
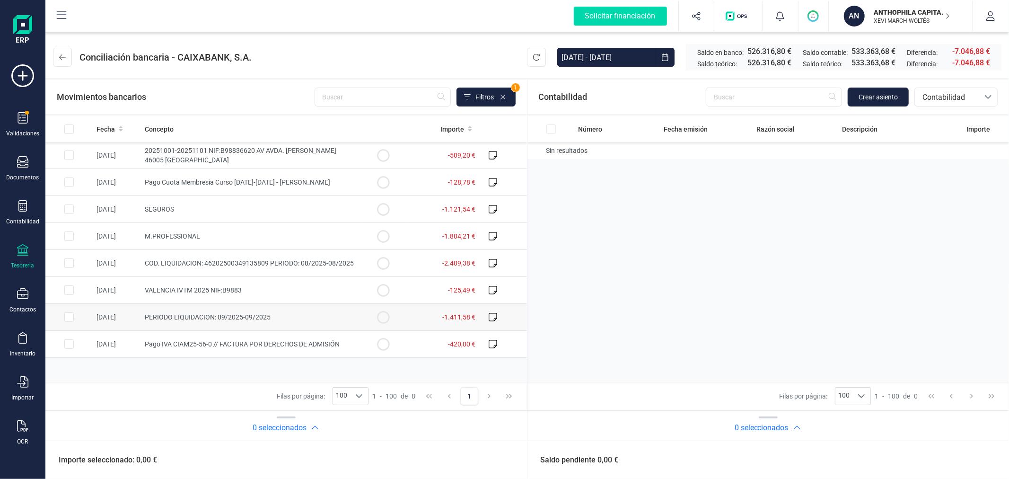
click at [65, 319] on input "Row Selected 8635cc3c-eb91-4d5e-bb4c-bccb87662473" at bounding box center [68, 316] width 9 height 9
checkbox input "true"
click at [869, 97] on span "Crear asiento" at bounding box center [878, 96] width 39 height 9
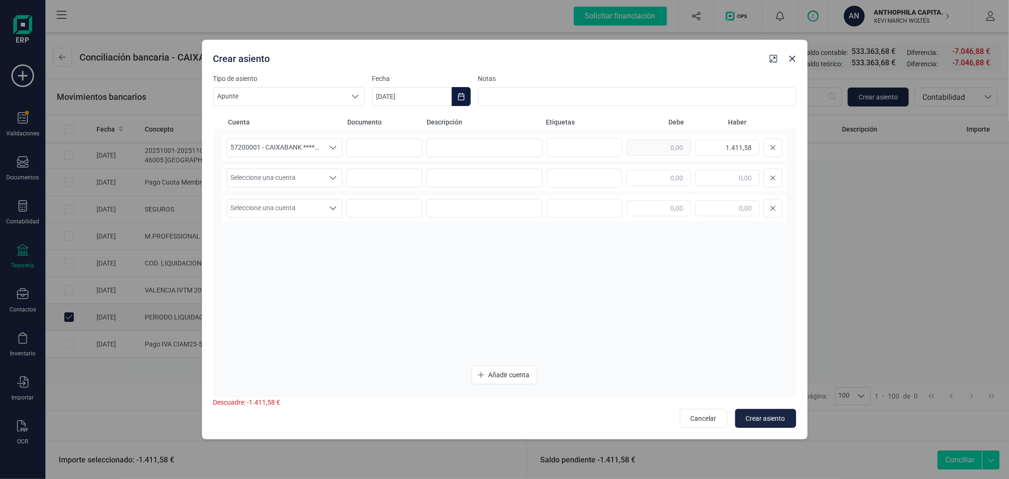
click at [464, 90] on button "Choose Date" at bounding box center [461, 96] width 19 height 19
click at [390, 122] on icon "Previous Month" at bounding box center [391, 125] width 8 height 8
click at [428, 287] on span "30" at bounding box center [430, 286] width 19 height 19
type input "[DATE]"
click at [461, 149] on input at bounding box center [484, 147] width 116 height 19
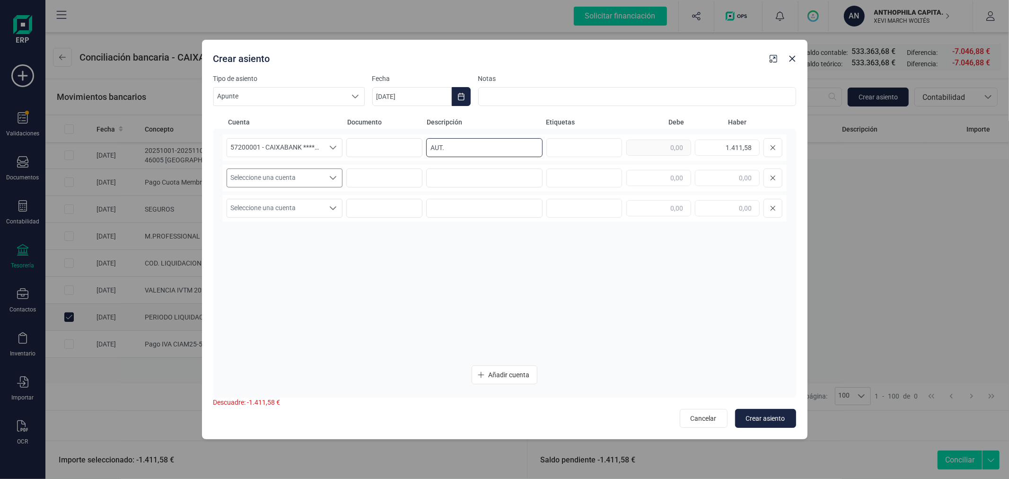
type input "AUT."
click at [332, 178] on icon "Seleccione una cuenta" at bounding box center [333, 178] width 7 height 4
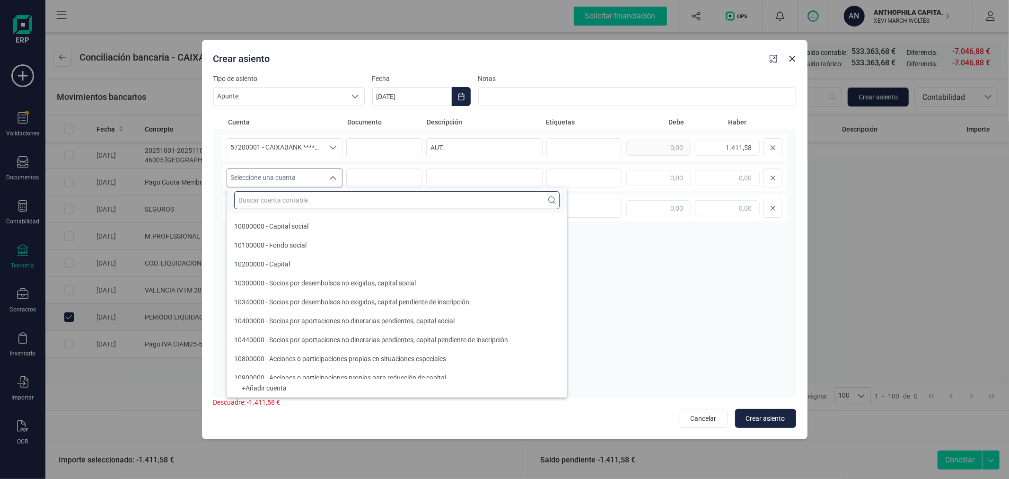
click at [332, 194] on input "text" at bounding box center [396, 200] width 325 height 18
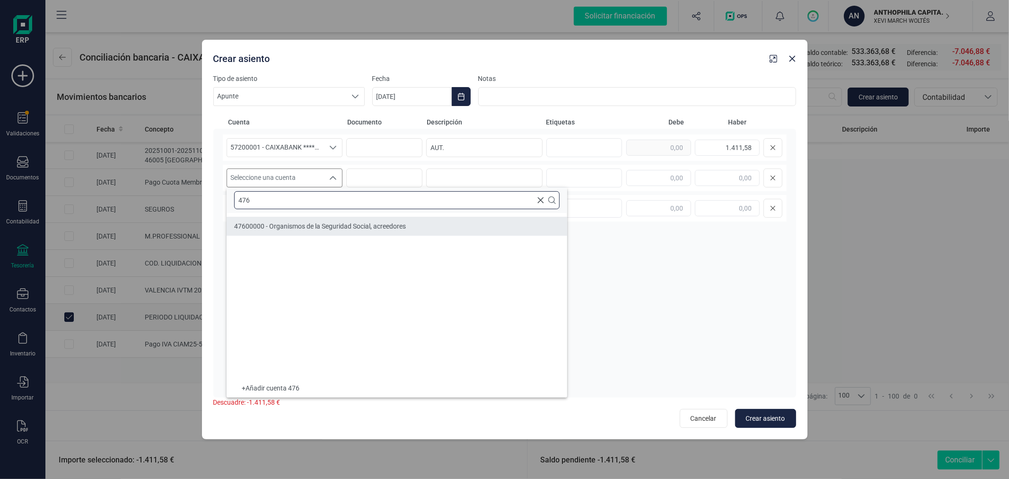
type input "476"
click at [313, 226] on span "47600000 - Organismos de la Seguridad Social, acreedores" at bounding box center [320, 226] width 172 height 8
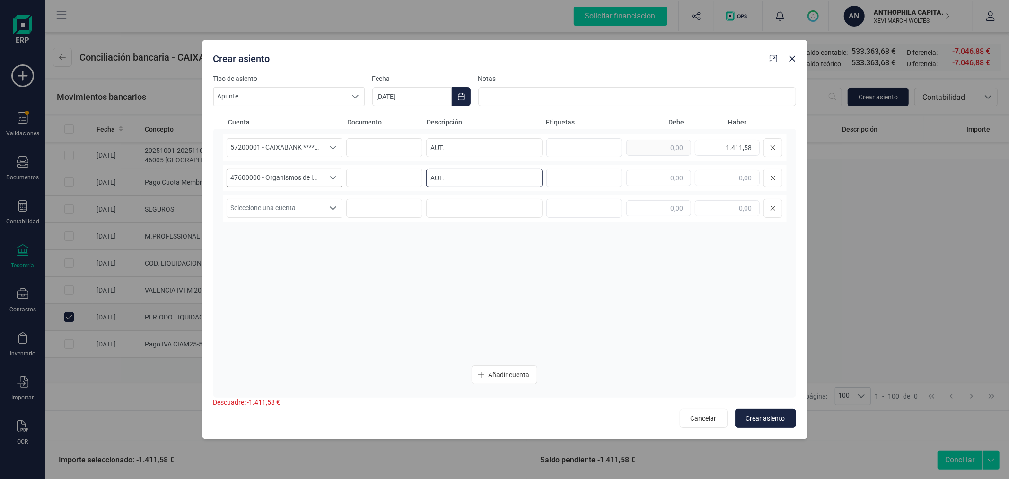
type input "AUT."
type input "1.411,58"
click at [758, 418] on span "Crear asiento" at bounding box center [765, 417] width 39 height 9
type input "13/10/2025"
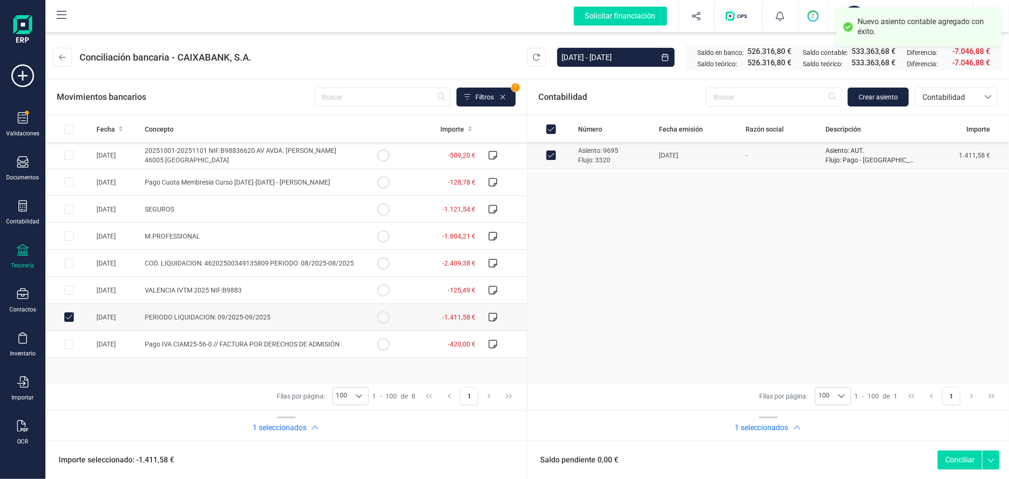
click at [966, 460] on button "Conciliar" at bounding box center [960, 459] width 44 height 19
checkbox input "false"
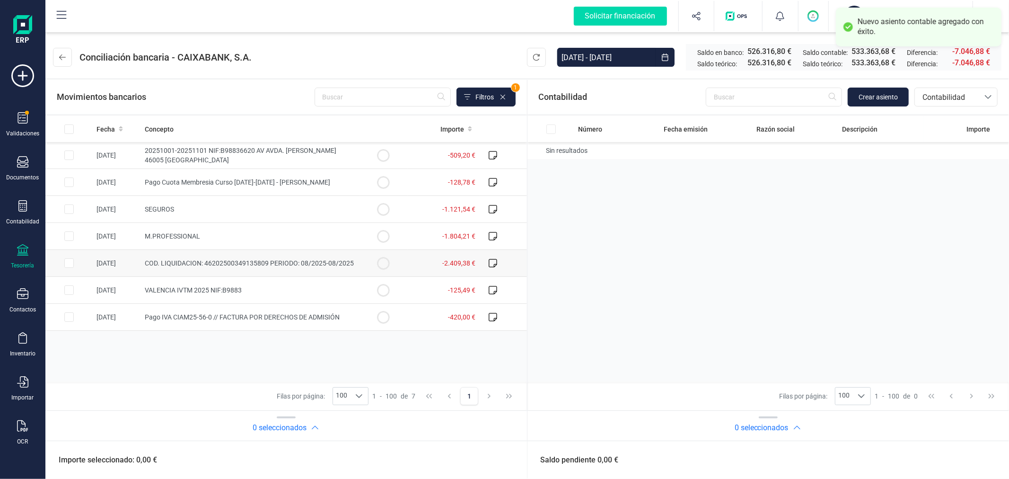
click at [70, 265] on input "Row Selected 837d6572-475a-4518-9acd-94df82f40131" at bounding box center [68, 262] width 9 height 9
checkbox input "true"
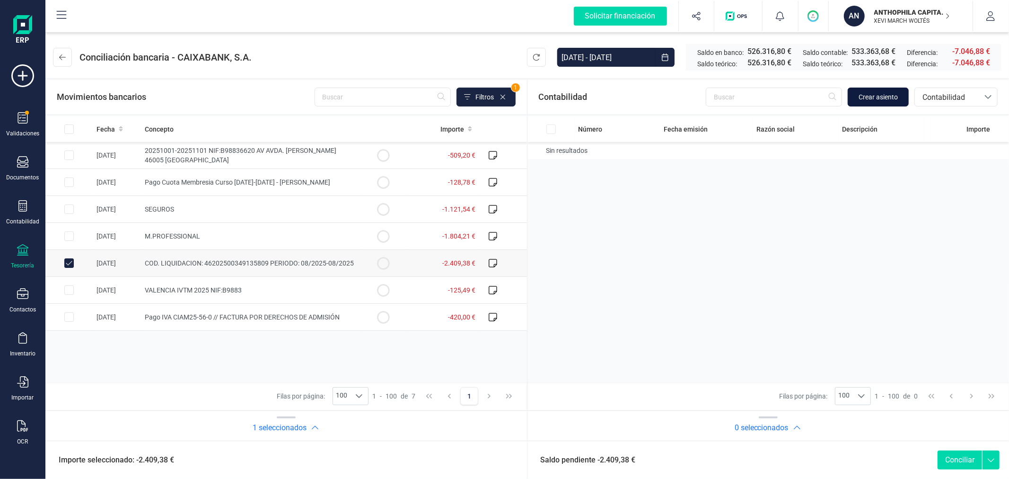
click at [881, 95] on span "Crear asiento" at bounding box center [878, 96] width 39 height 9
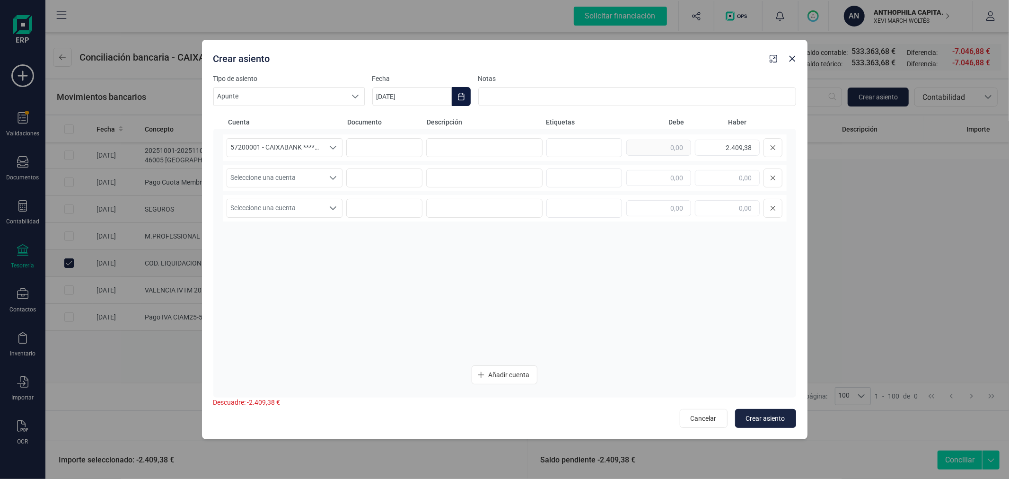
click at [464, 94] on icon "Choose Date" at bounding box center [461, 97] width 8 height 8
click at [390, 121] on icon "Previous Month" at bounding box center [391, 125] width 8 height 8
click at [434, 288] on span "30" at bounding box center [430, 286] width 19 height 19
type input "[DATE]"
click at [478, 147] on input at bounding box center [484, 147] width 116 height 19
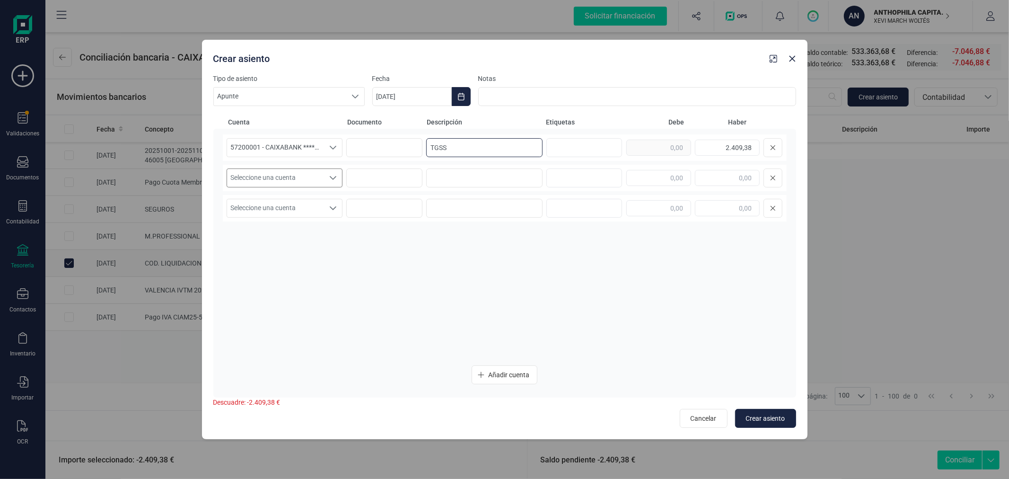
type input "TGSS"
click at [334, 182] on div "Seleccione una cuenta" at bounding box center [334, 178] width 18 height 18
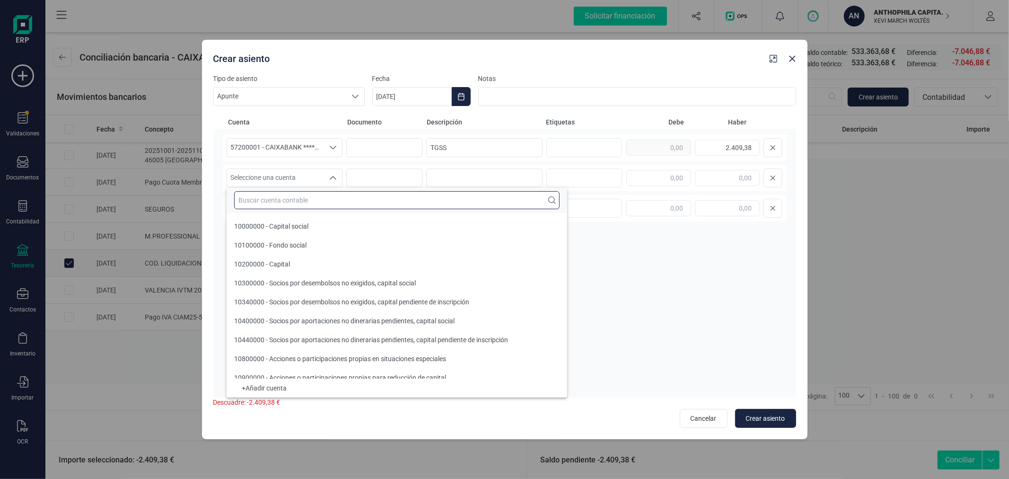
click at [321, 200] on input "text" at bounding box center [396, 200] width 325 height 18
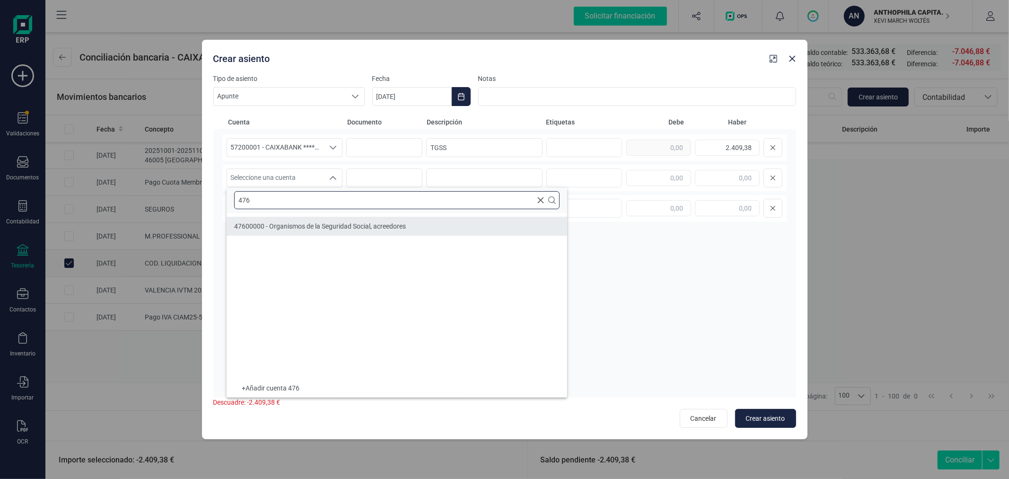
type input "476"
click at [311, 225] on span "47600000 - Organismos de la Seguridad Social, acreedores" at bounding box center [320, 226] width 172 height 8
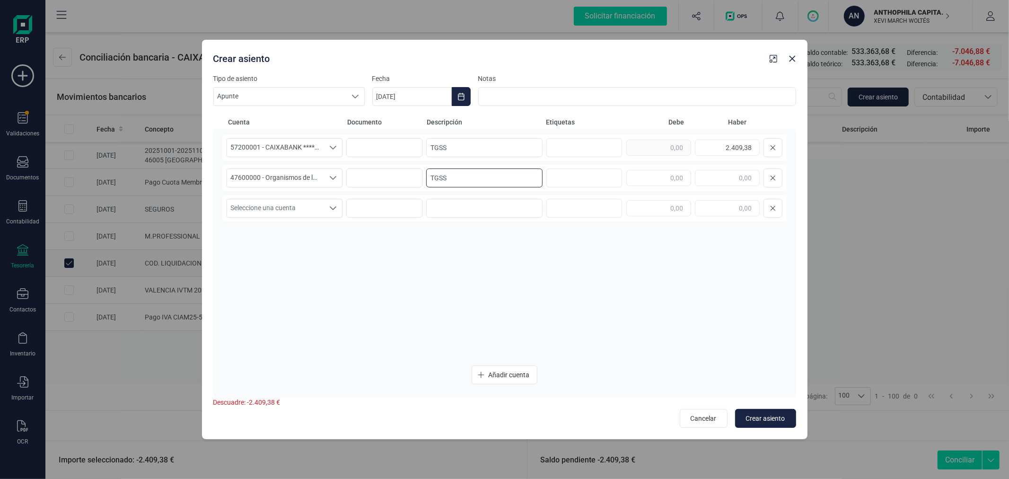
type input "TGSS"
type input "2.409,38"
click at [767, 415] on span "Crear asiento" at bounding box center [765, 417] width 39 height 9
type input "13/10/2025"
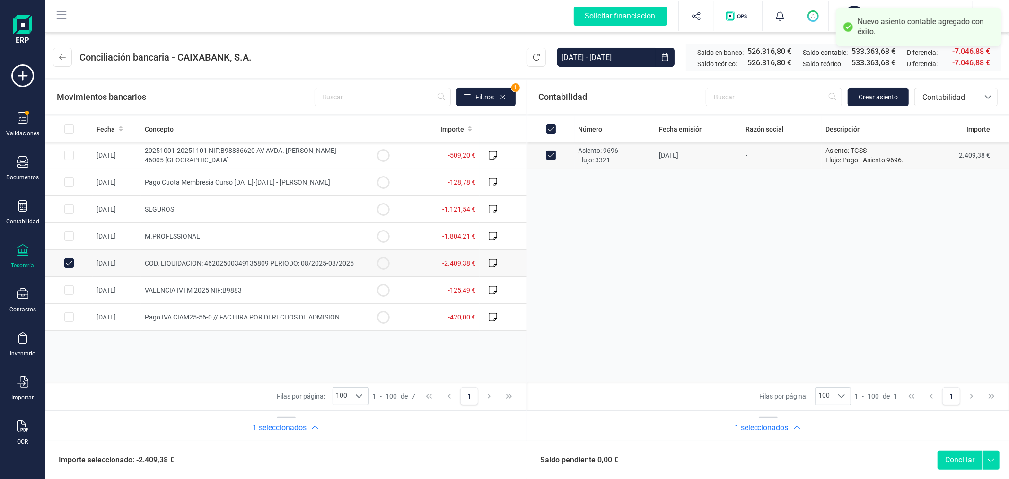
click at [967, 457] on button "Conciliar" at bounding box center [960, 459] width 44 height 19
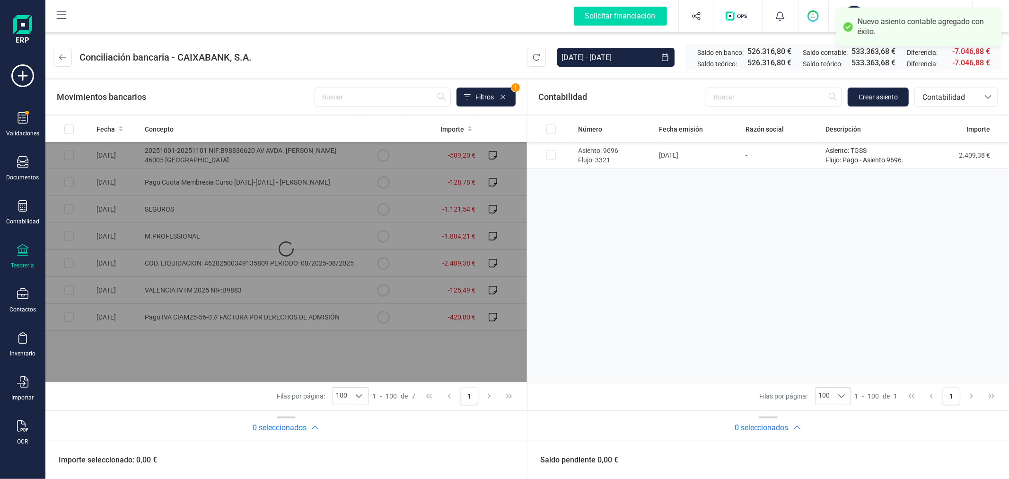
checkbox input "false"
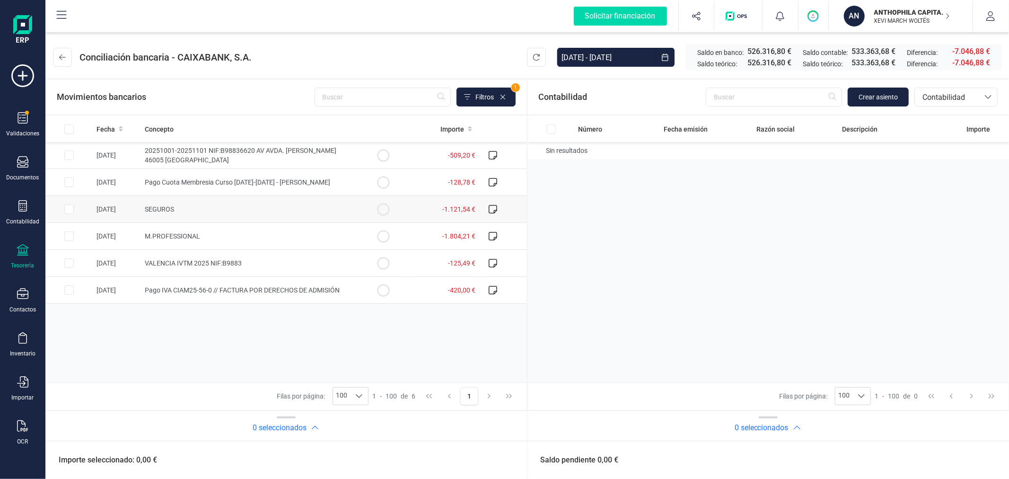
click at [68, 207] on input "Row Selected e42ccc2e-028a-450a-8d9b-3fb16c89b0cd" at bounding box center [68, 208] width 9 height 9
click at [70, 210] on input "Row Unselected e42ccc2e-028a-450a-8d9b-3fb16c89b0cd" at bounding box center [68, 208] width 9 height 9
checkbox input "false"
click at [68, 58] on button at bounding box center [62, 57] width 19 height 19
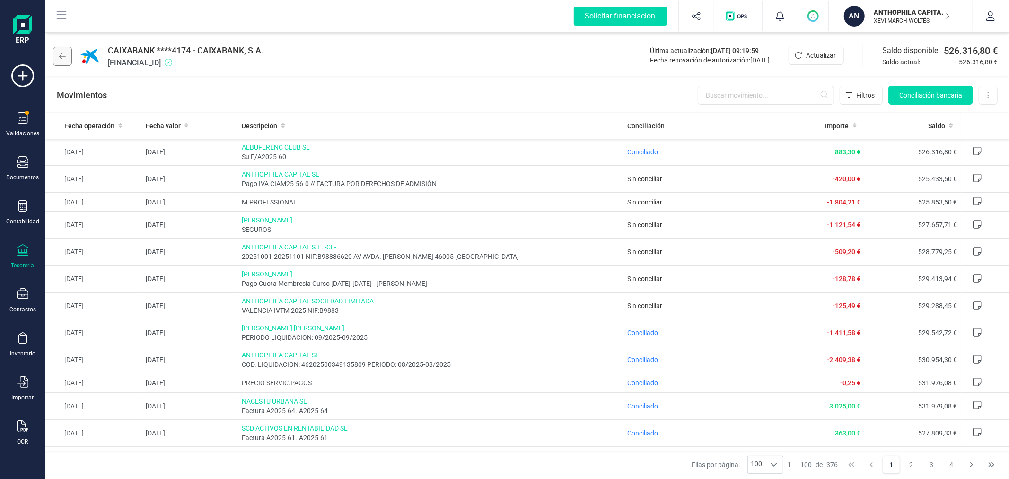
click at [68, 52] on button at bounding box center [62, 56] width 19 height 19
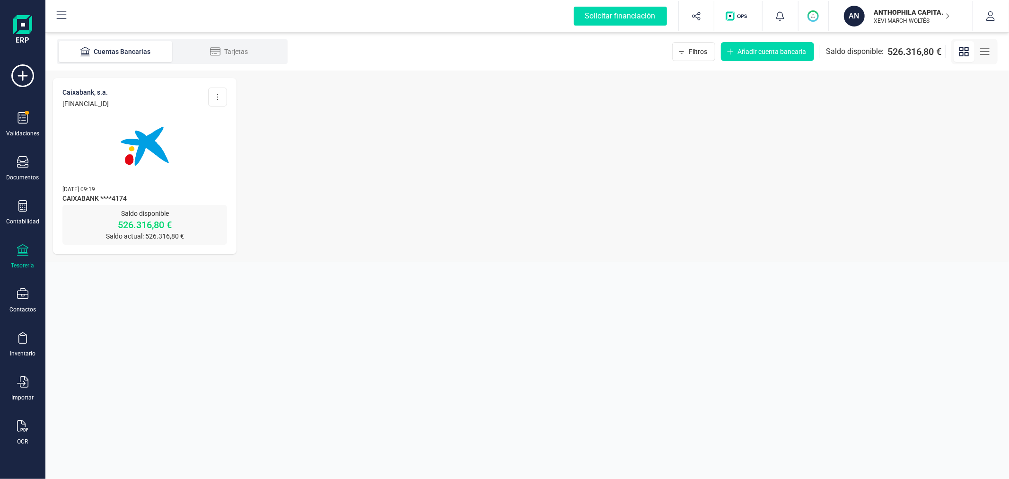
click at [899, 21] on p "XEVI MARCH WOLTÉS" at bounding box center [912, 21] width 76 height 8
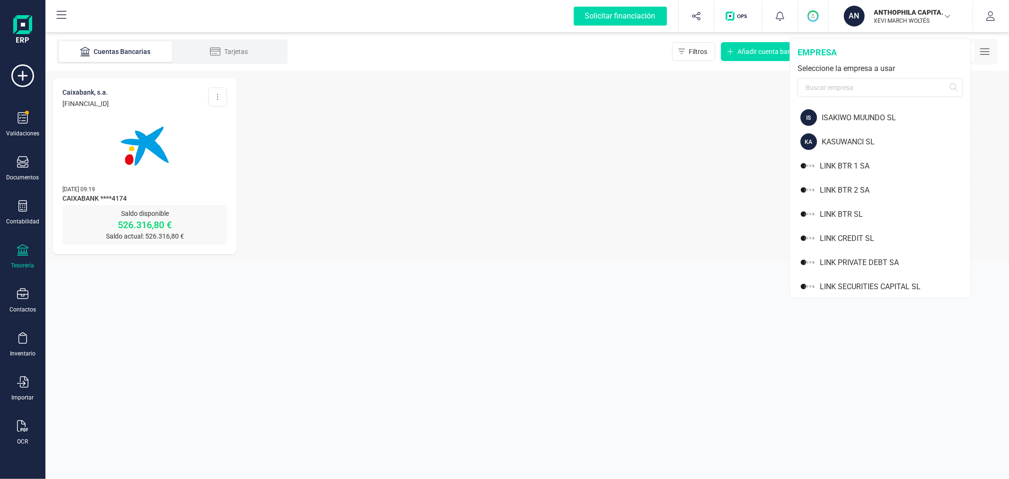
scroll to position [992, 0]
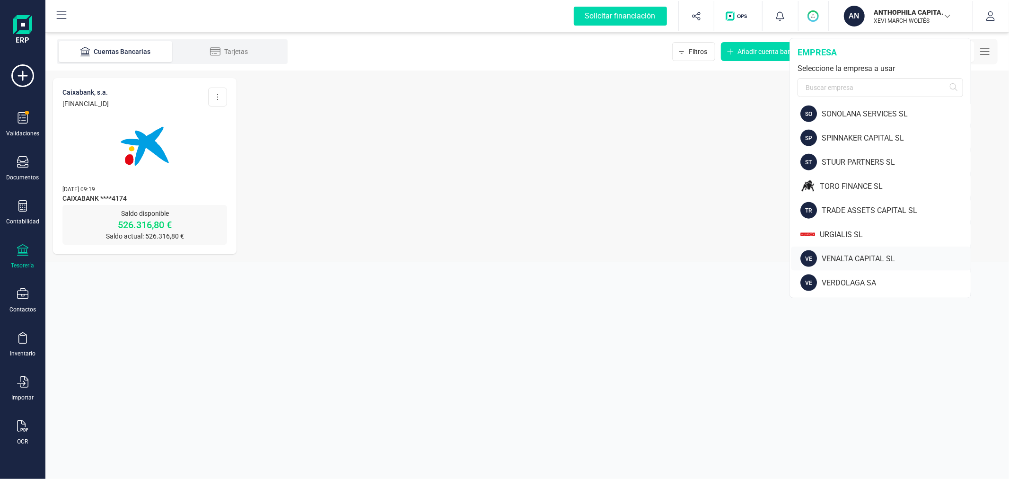
click at [867, 258] on div "VENALTA CAPITAL SL" at bounding box center [896, 258] width 149 height 11
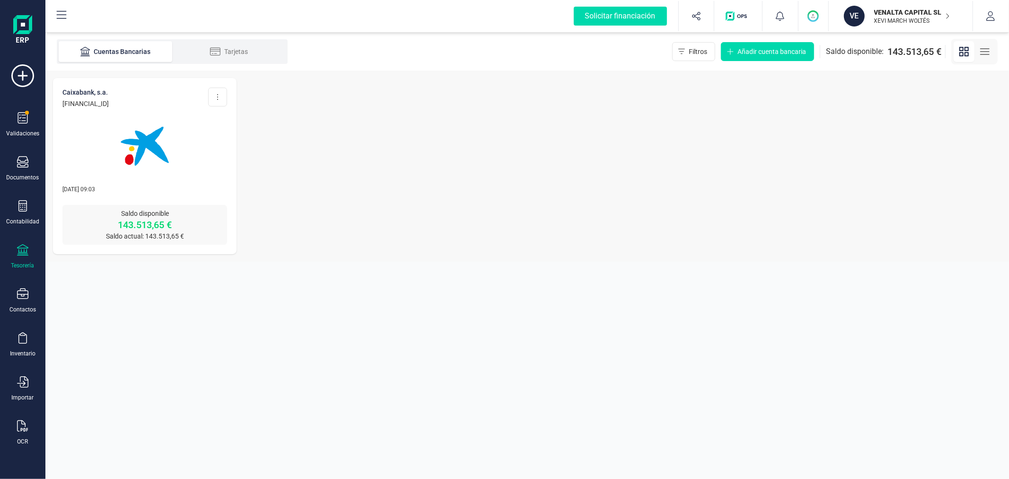
click at [139, 162] on img at bounding box center [144, 145] width 79 height 79
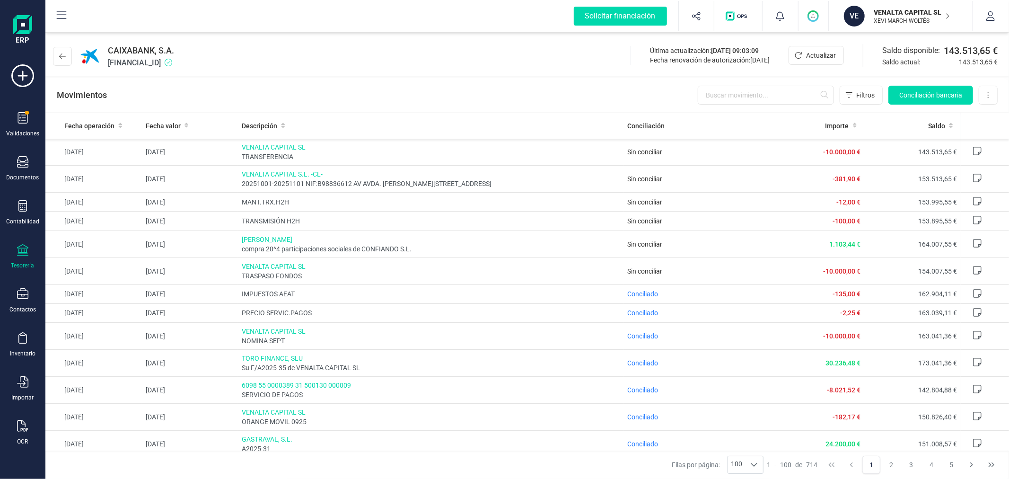
click at [925, 12] on p "VENALTA CAPITAL SL" at bounding box center [912, 12] width 76 height 9
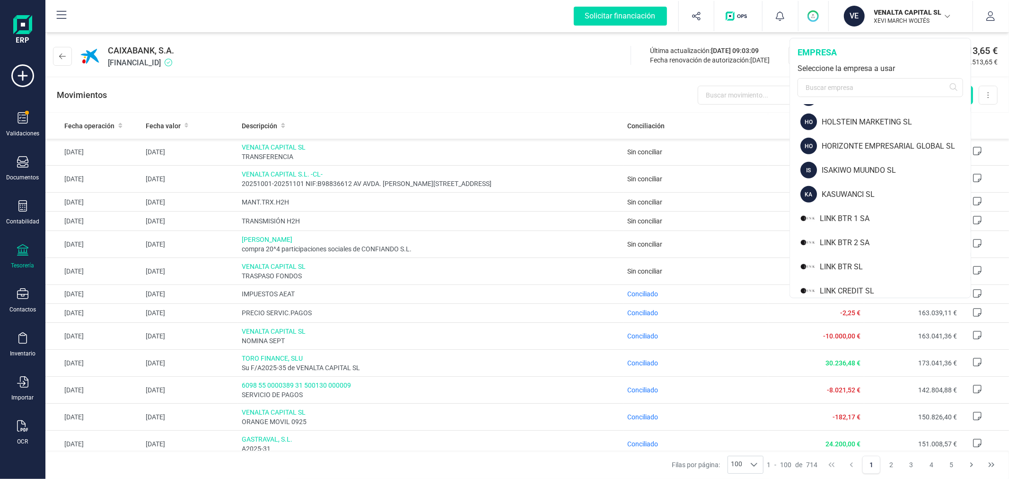
scroll to position [992, 0]
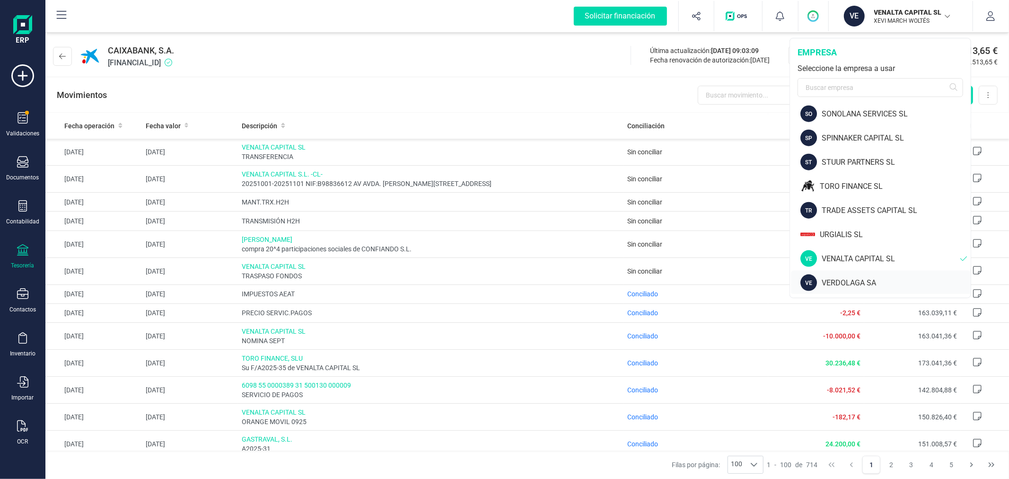
click at [852, 281] on div "VERDOLAGA SA" at bounding box center [896, 282] width 149 height 11
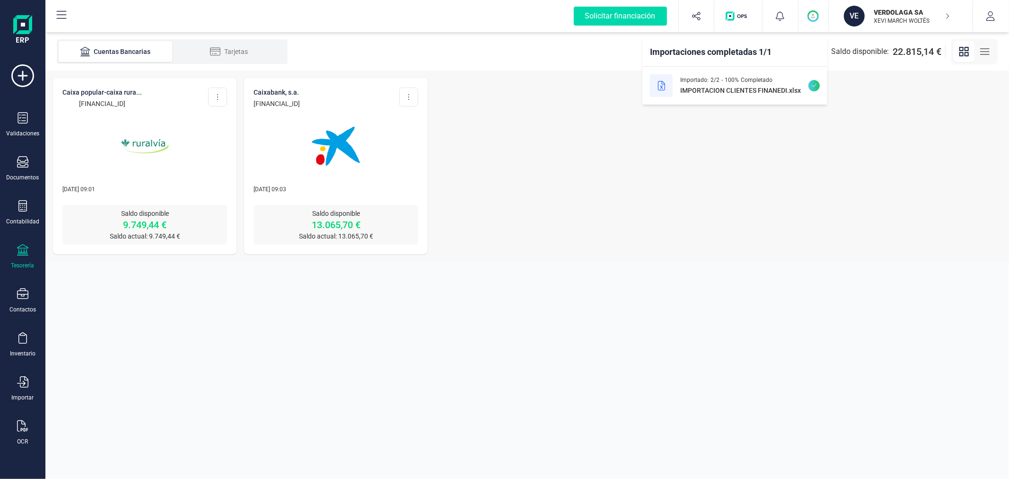
click at [579, 93] on div "CAIXA POPULAR-CAIXA RURA... ES06 3159 0078 5428 6906 3426 Editar cuenta Actuali…" at bounding box center [527, 165] width 964 height 191
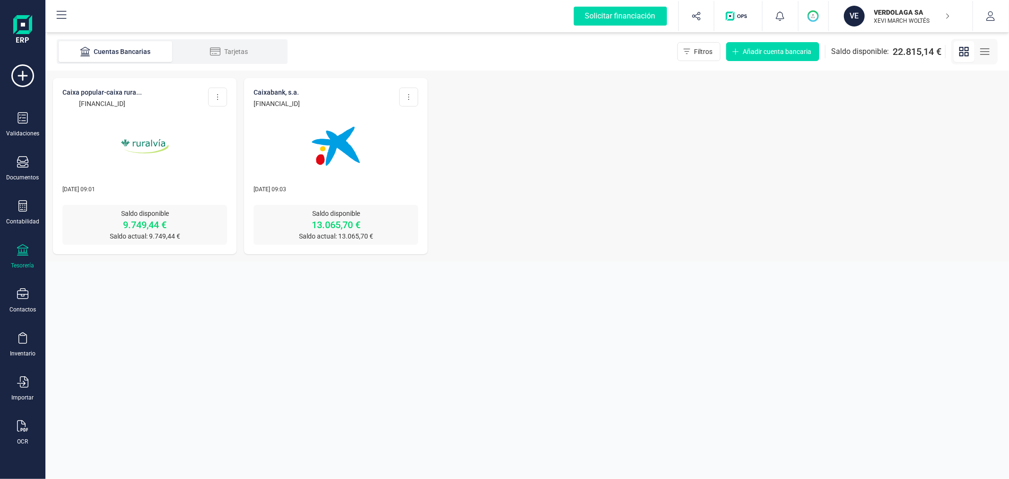
click at [868, 18] on div "VERDOLAGA SA XEVI MARCH WOLTÉS" at bounding box center [908, 16] width 83 height 21
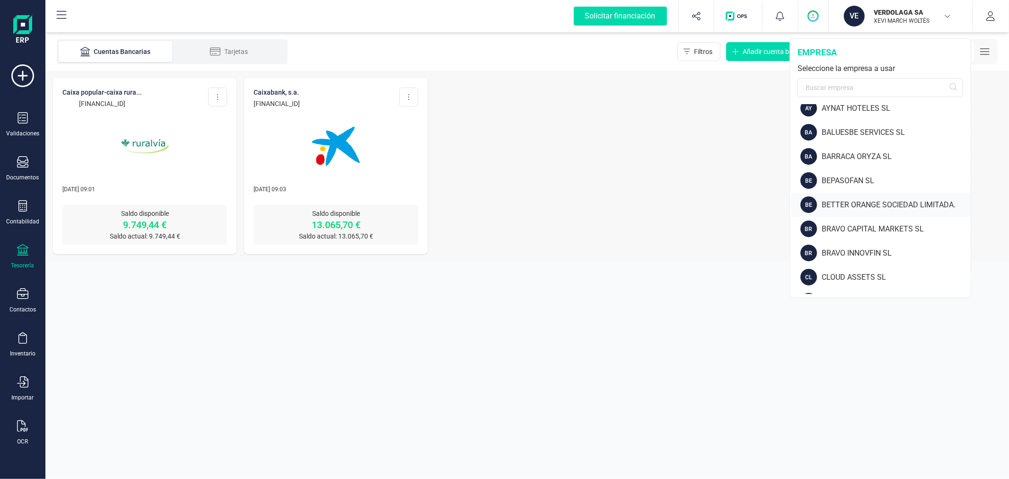
scroll to position [210, 0]
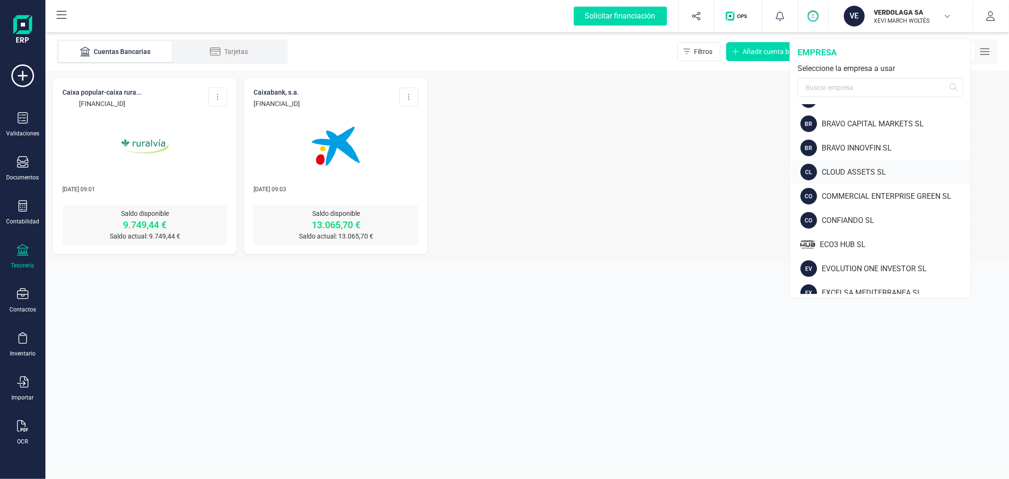
click at [836, 168] on div "CLOUD ASSETS SL" at bounding box center [896, 172] width 149 height 11
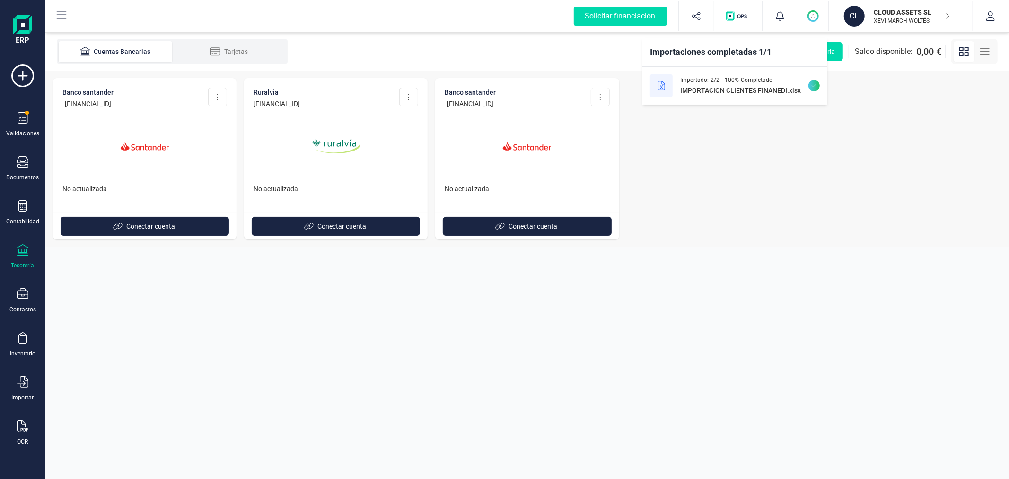
click at [731, 180] on div "Banco Santander ES69 0049 6964 6124 1000 8610 Editar cuenta Eliminar cuenta No …" at bounding box center [527, 158] width 964 height 176
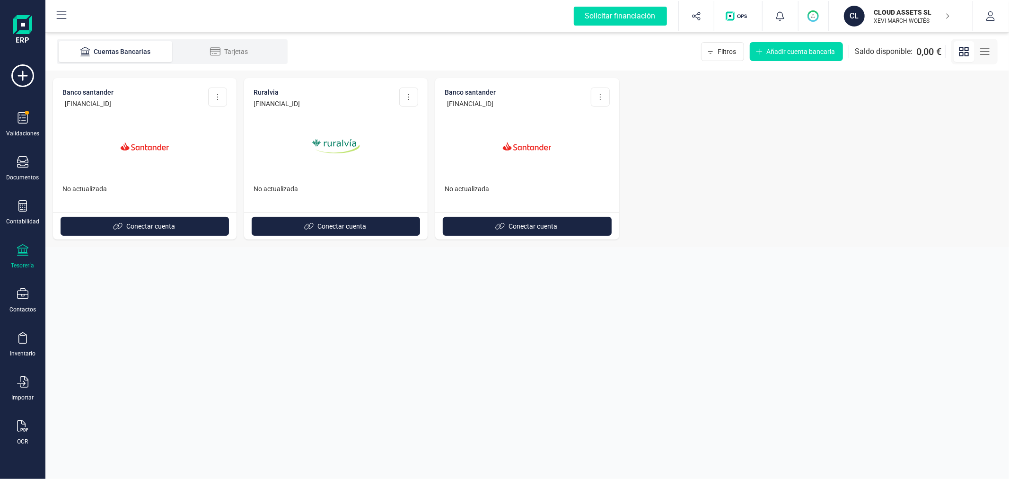
click at [464, 333] on section "Cuentas Bancarias Tarjetas Filtros Añadir cuenta bancaria Saldo disponible: 0,0…" at bounding box center [527, 256] width 964 height 446
click at [154, 228] on span "Conectar cuenta" at bounding box center [150, 225] width 49 height 9
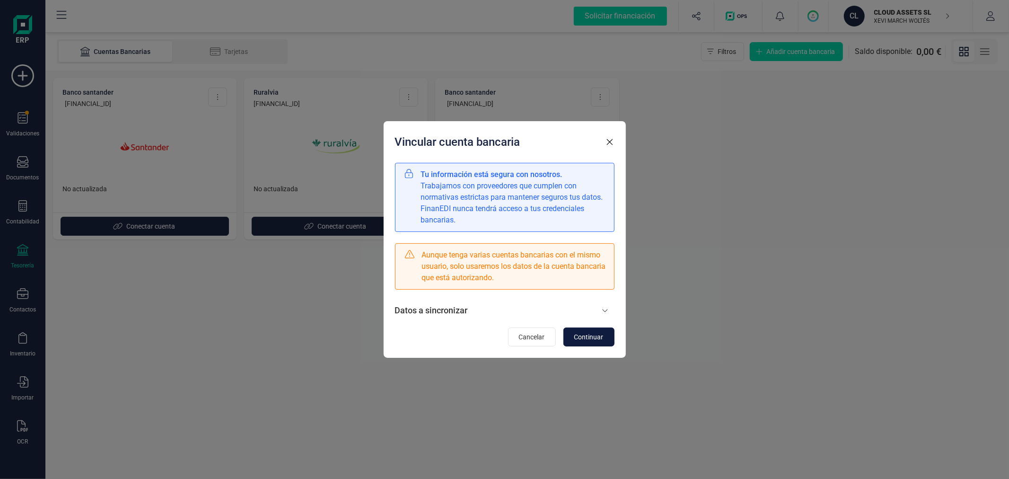
click at [593, 333] on span "Continuar" at bounding box center [588, 336] width 29 height 9
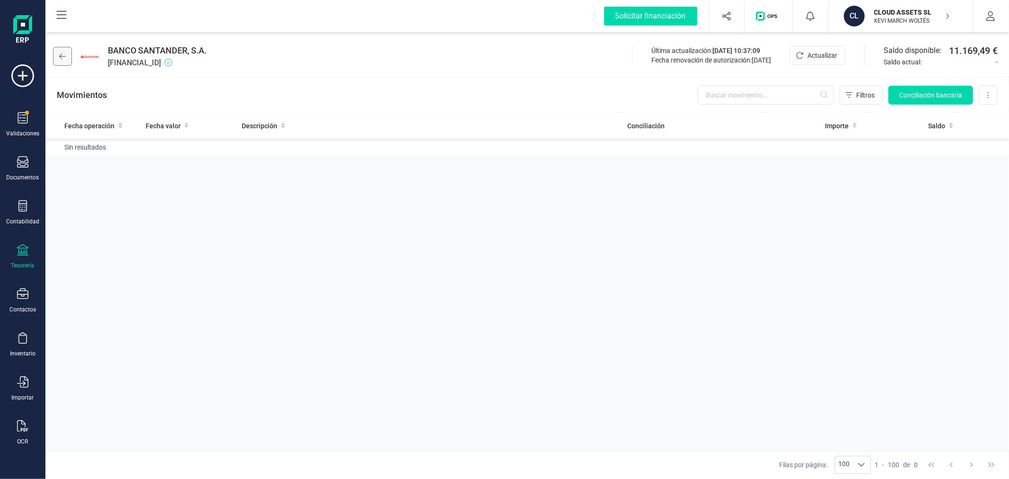
click at [62, 53] on icon at bounding box center [62, 57] width 7 height 8
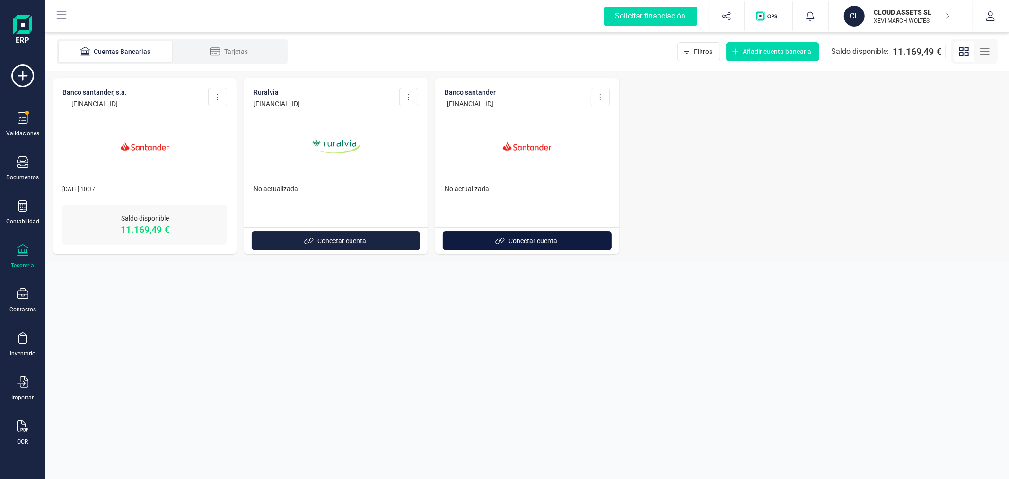
click at [518, 237] on span "Conectar cuenta" at bounding box center [533, 240] width 49 height 9
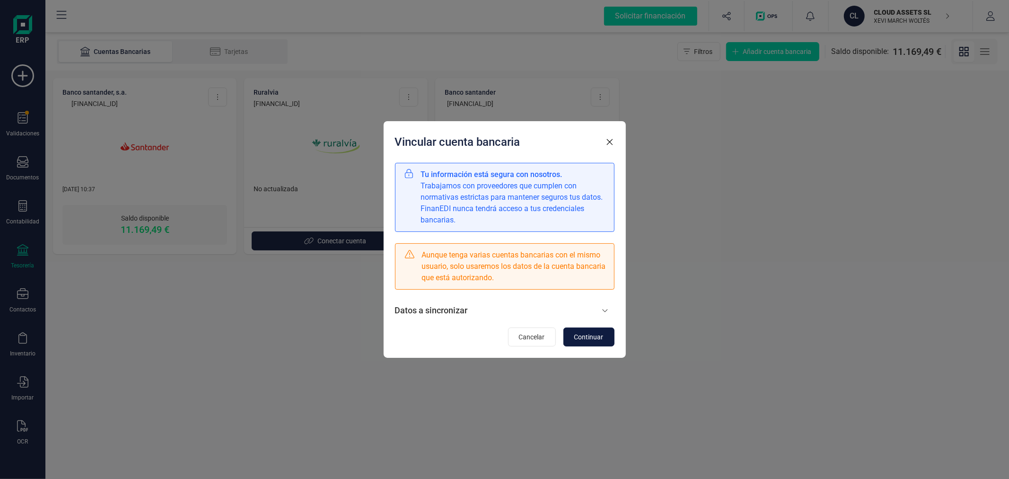
click at [594, 332] on span "Continuar" at bounding box center [588, 336] width 29 height 9
drag, startPoint x: 601, startPoint y: 334, endPoint x: 477, endPoint y: 380, distance: 132.6
click at [477, 380] on div "Vincular cuenta bancaria Tu información está segura con nosotros. Trabajamos co…" at bounding box center [504, 239] width 1009 height 479
click at [532, 338] on span "Cancelar" at bounding box center [532, 336] width 26 height 9
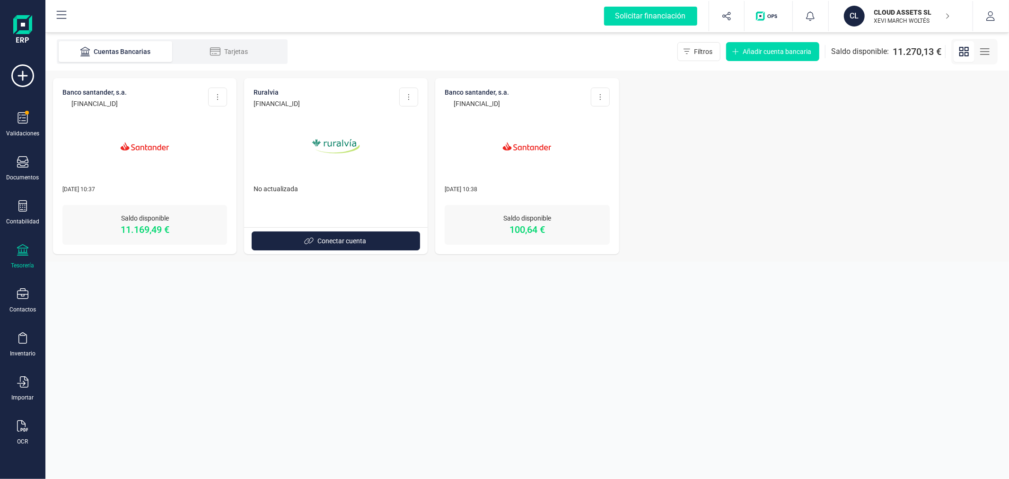
click at [339, 346] on section "Cuentas Bancarias Tarjetas Filtros Añadir cuenta bancaria Saldo disponible: 11.…" at bounding box center [527, 256] width 964 height 446
click at [174, 131] on img at bounding box center [144, 145] width 79 height 79
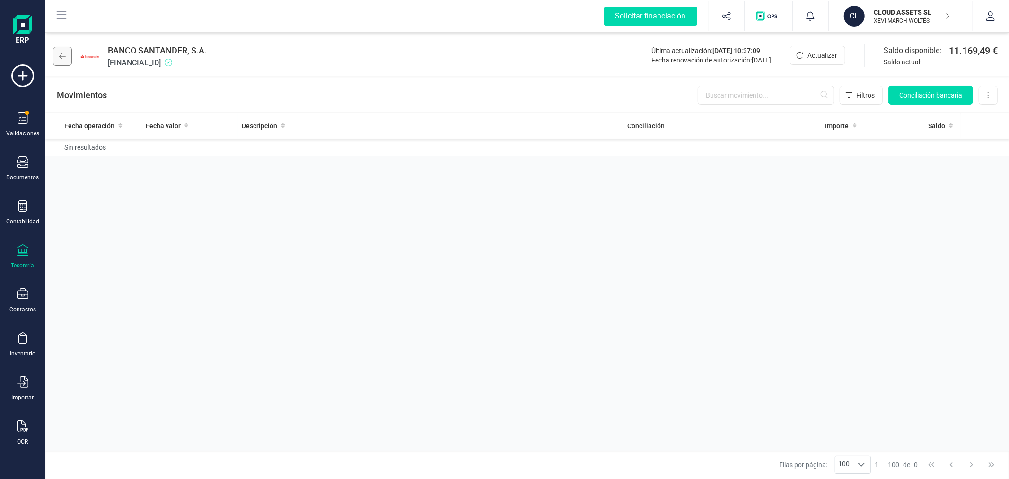
click at [61, 58] on icon at bounding box center [62, 57] width 7 height 8
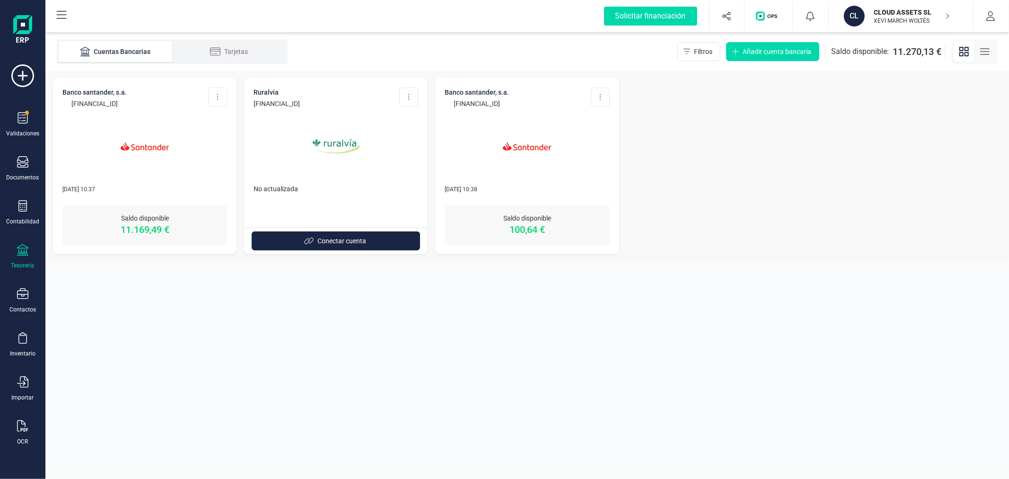
click at [531, 160] on img at bounding box center [526, 145] width 79 height 79
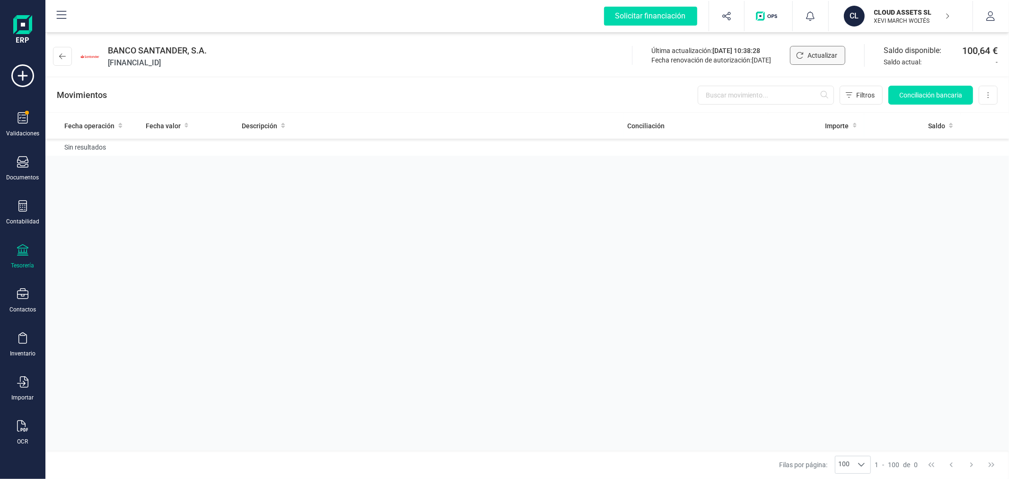
click at [807, 57] on span "Actualizar" at bounding box center [822, 55] width 30 height 9
click at [65, 54] on icon at bounding box center [62, 57] width 7 height 8
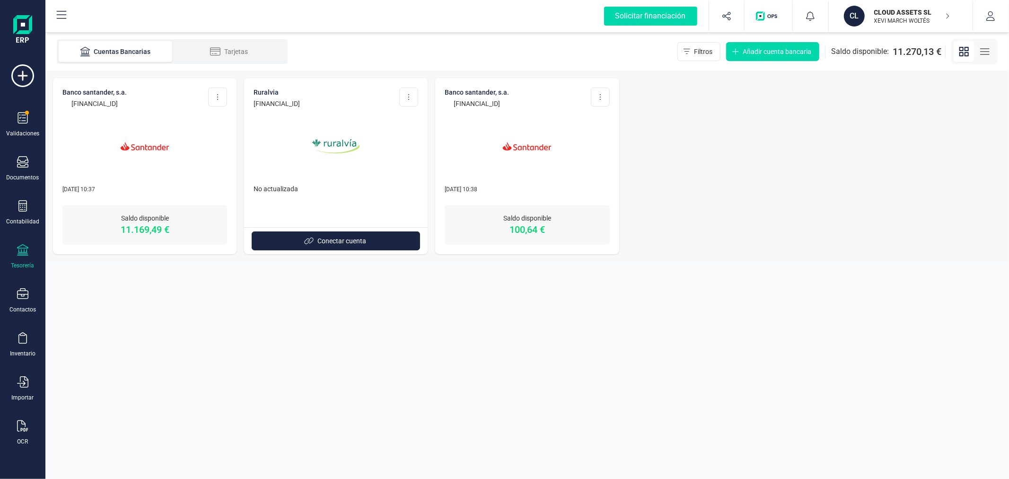
click at [138, 201] on span at bounding box center [144, 198] width 165 height 11
click at [134, 133] on img at bounding box center [144, 145] width 79 height 79
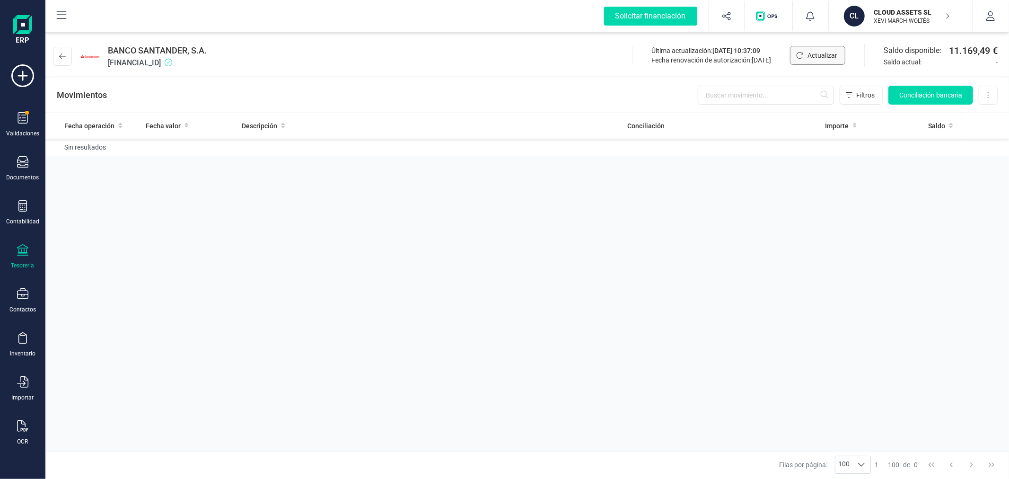
click at [825, 57] on span "Actualizar" at bounding box center [822, 55] width 30 height 9
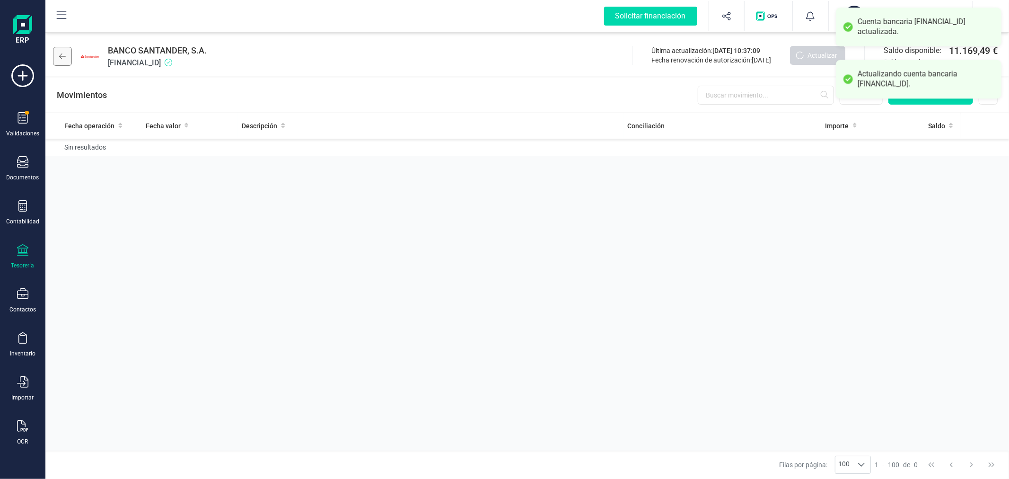
click at [62, 53] on icon at bounding box center [62, 57] width 7 height 8
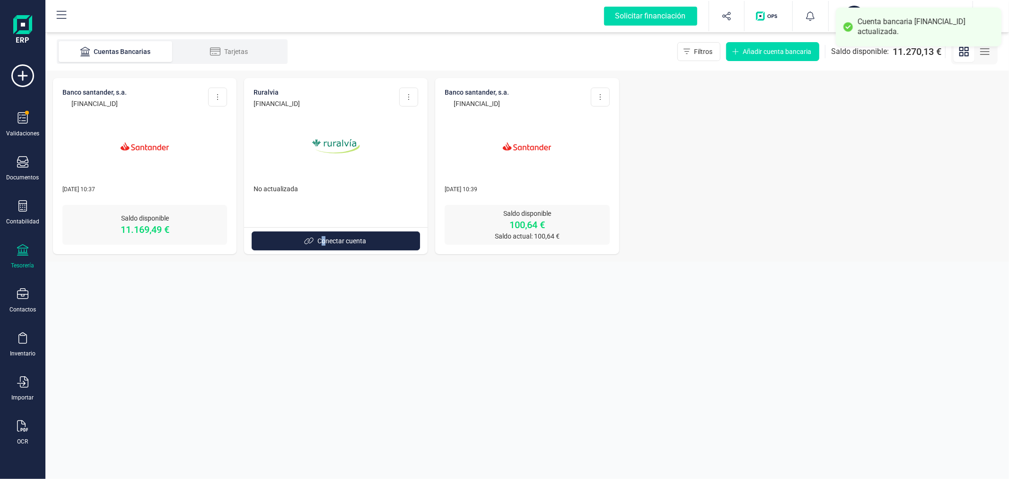
click at [324, 439] on section "Cuentas Bancarias Tarjetas Filtros Añadir cuenta bancaria Saldo disponible: 11.…" at bounding box center [527, 256] width 964 height 446
click at [334, 380] on section "Cuentas Bancarias Tarjetas Filtros Añadir cuenta bancaria Saldo disponible: 11.…" at bounding box center [527, 256] width 964 height 446
click at [139, 155] on img at bounding box center [144, 145] width 79 height 79
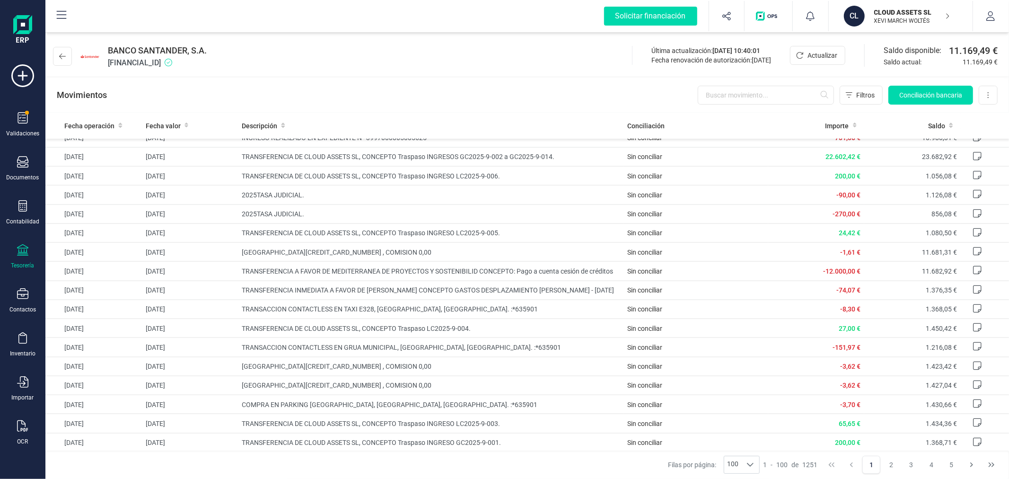
scroll to position [1728, 0]
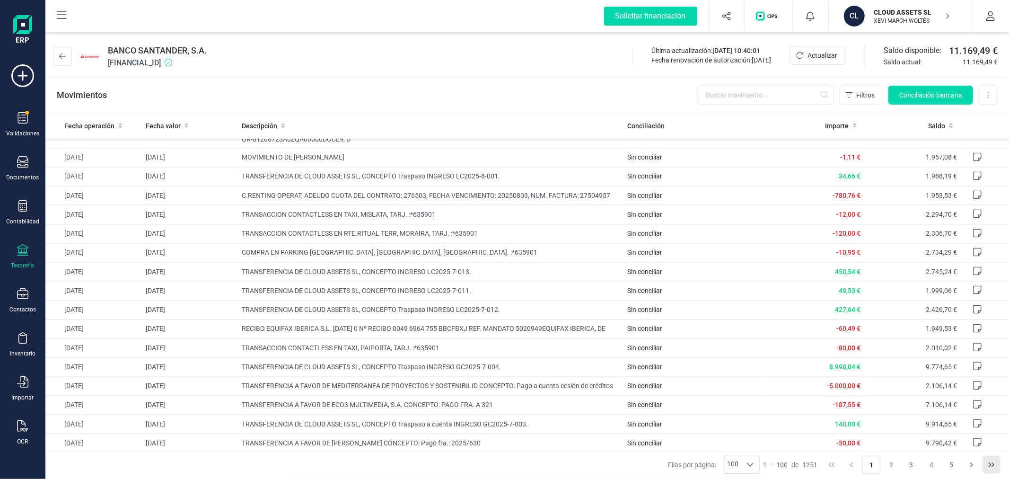
click at [999, 464] on button "Last Page" at bounding box center [992, 465] width 18 height 18
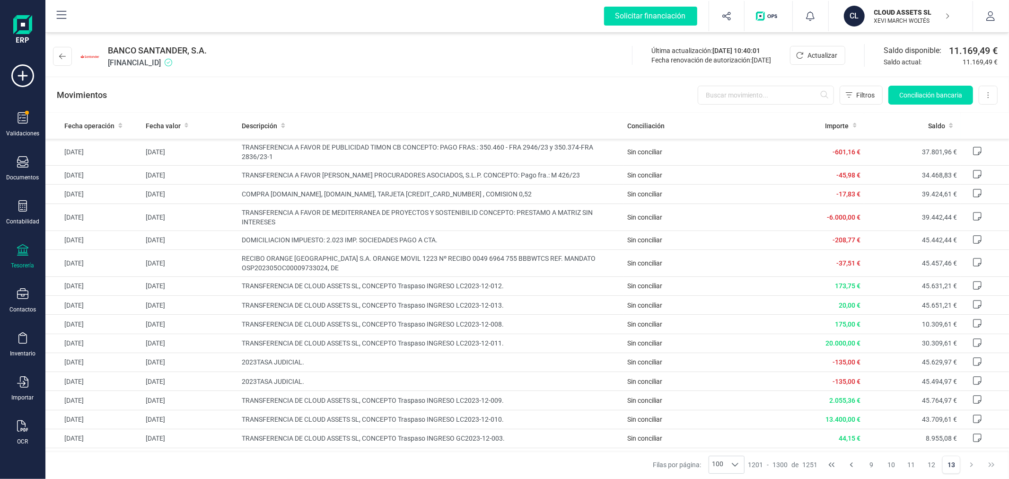
scroll to position [741, 0]
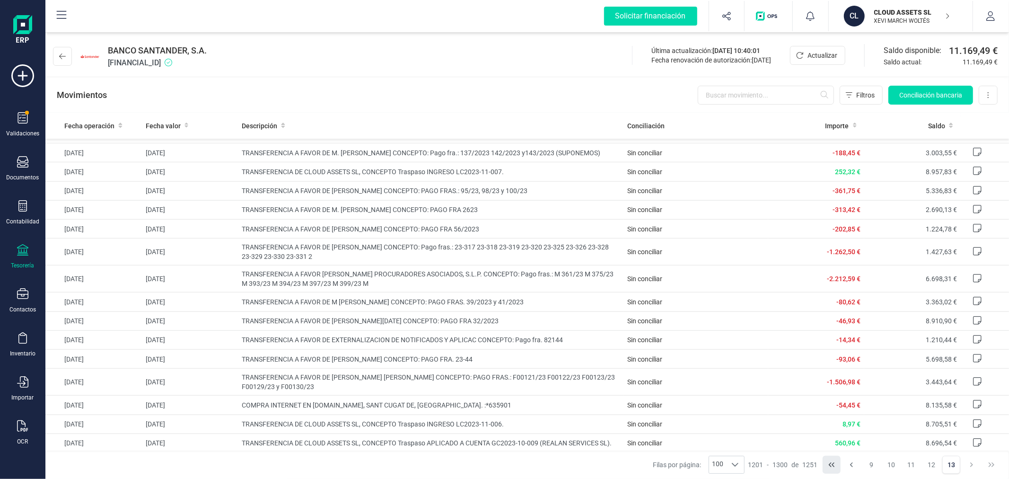
click at [836, 464] on button "First Page" at bounding box center [832, 465] width 18 height 18
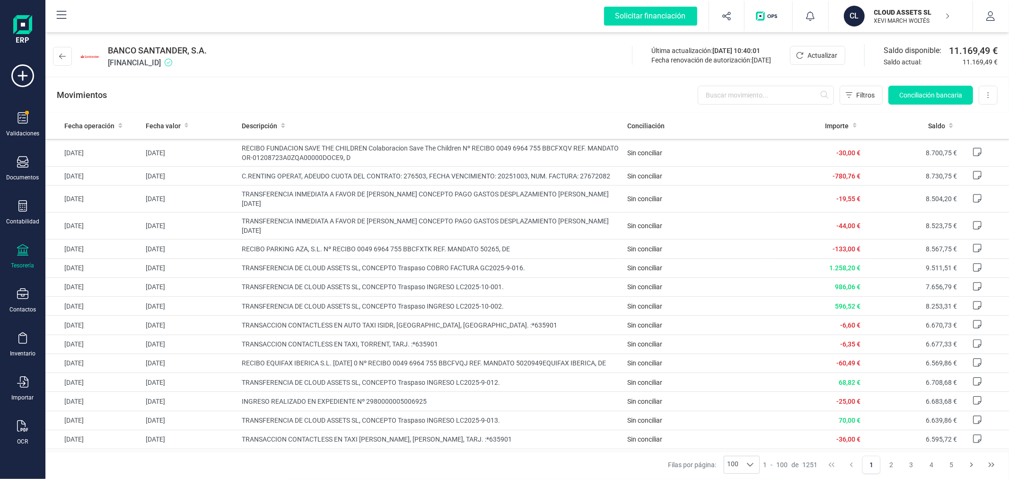
scroll to position [0, 0]
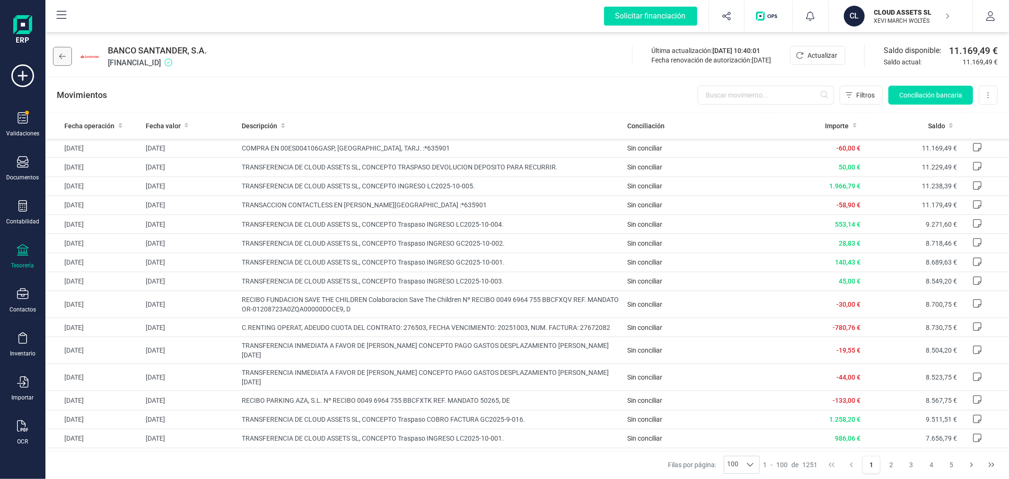
click at [64, 57] on icon at bounding box center [62, 57] width 7 height 8
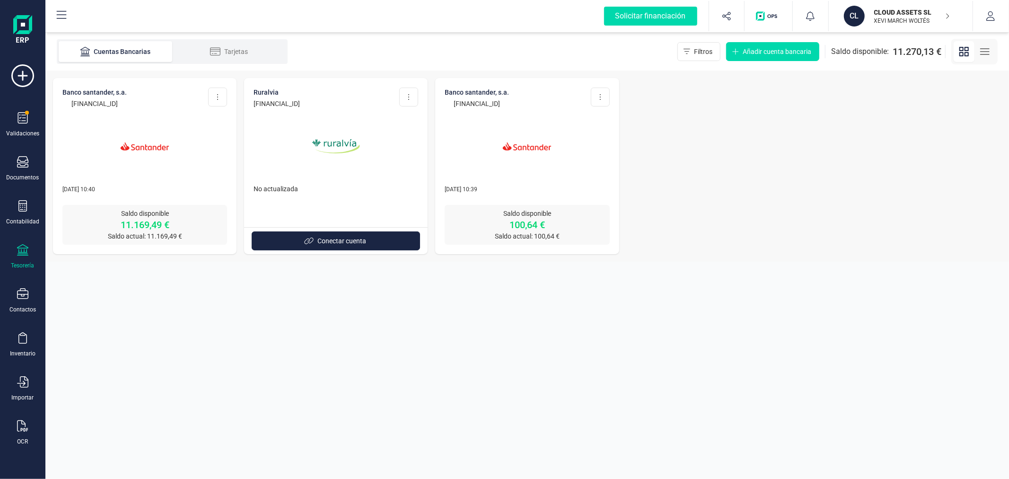
click at [509, 135] on img at bounding box center [526, 145] width 79 height 79
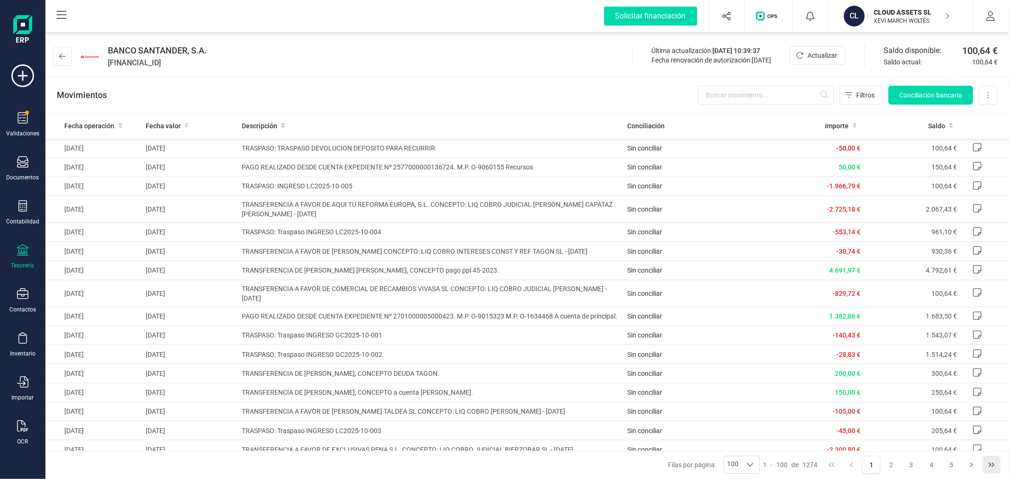
click at [995, 465] on icon "Last Page" at bounding box center [992, 465] width 8 height 8
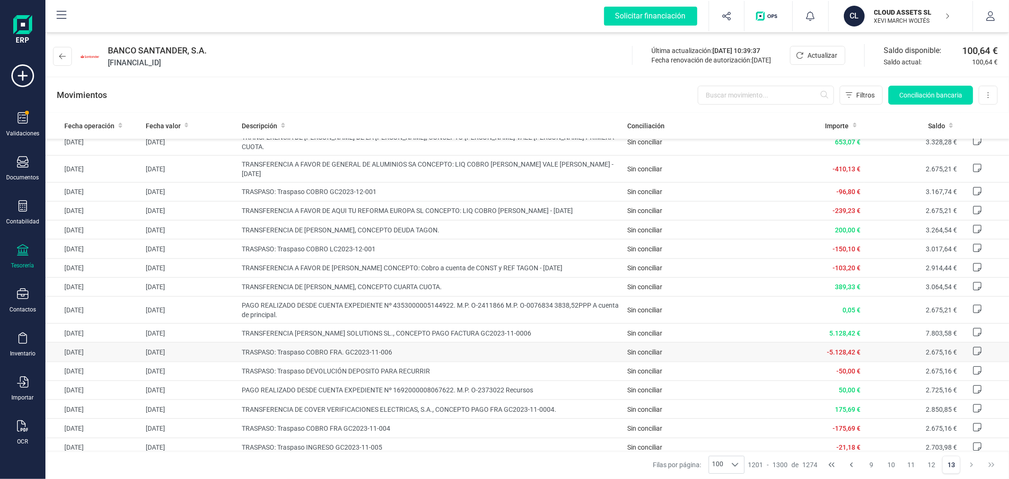
scroll to position [1247, 0]
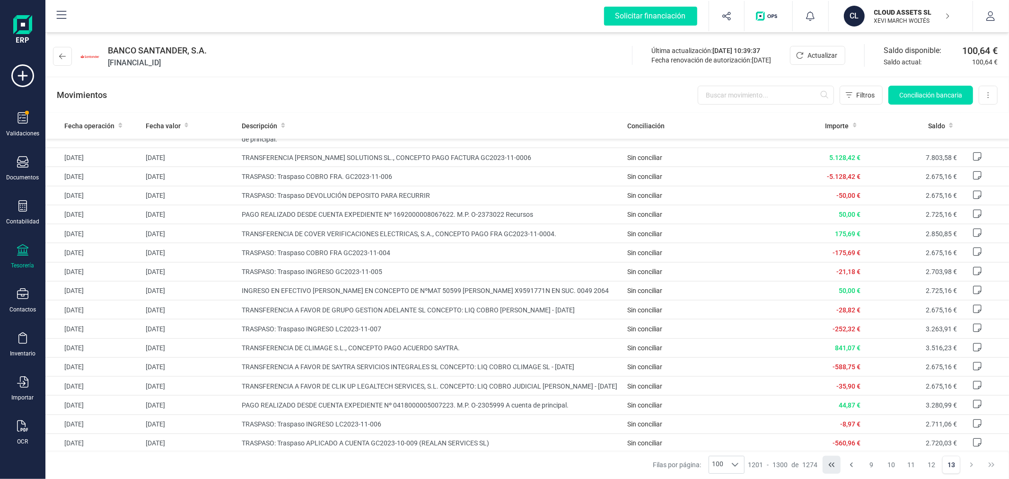
click at [830, 469] on button "First Page" at bounding box center [832, 465] width 18 height 18
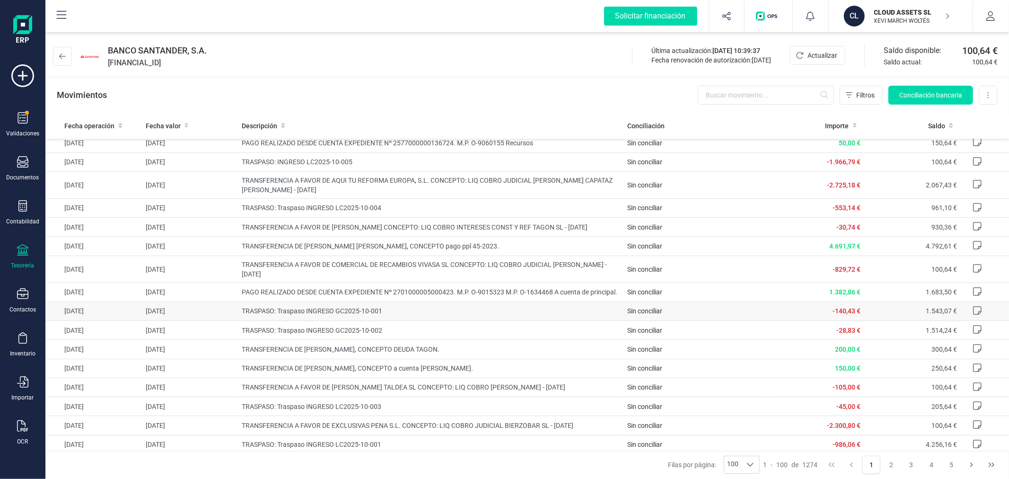
scroll to position [0, 0]
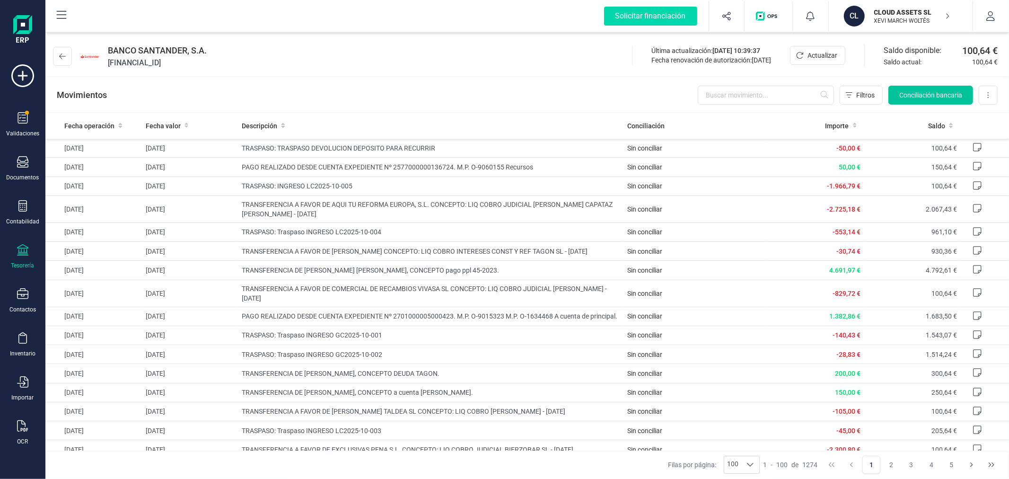
click at [956, 97] on span "Conciliación bancaria" at bounding box center [930, 94] width 63 height 9
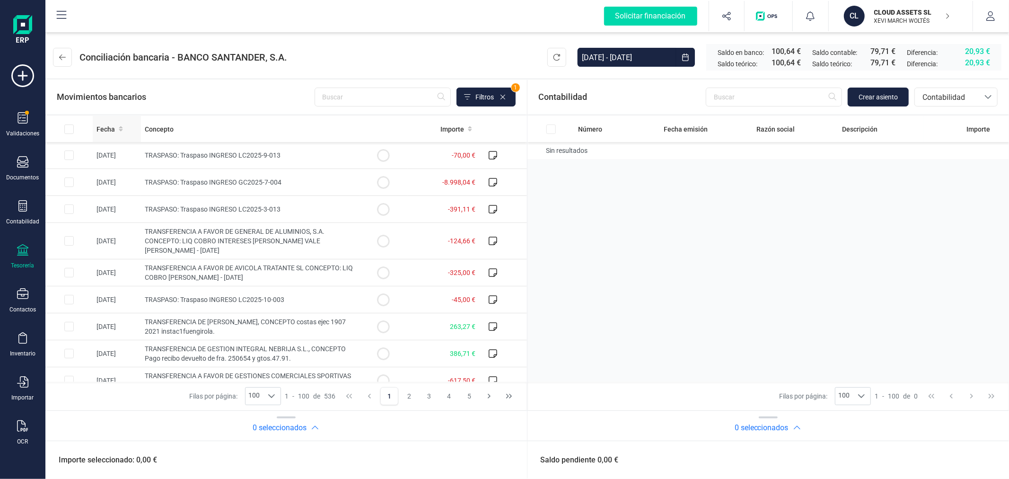
click at [109, 122] on th "Fecha" at bounding box center [117, 129] width 48 height 26
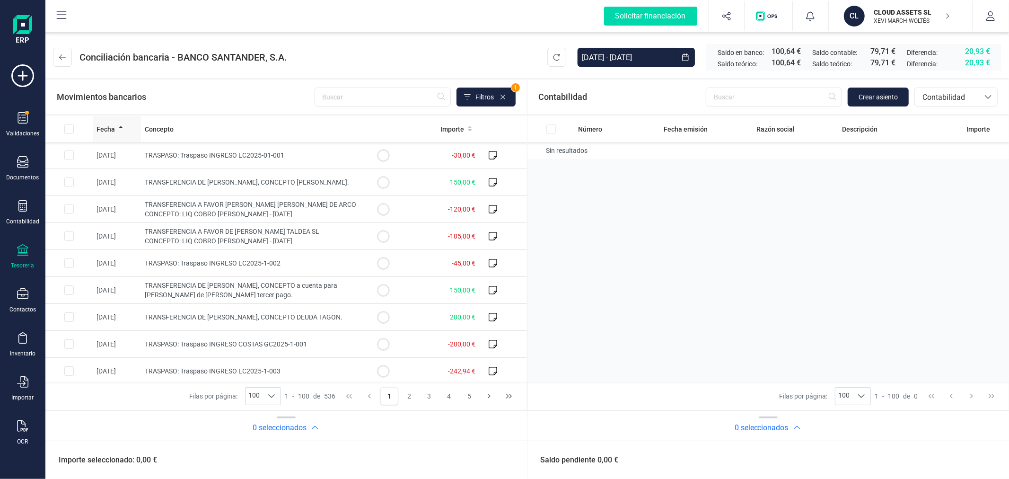
click at [109, 122] on th "Fecha" at bounding box center [117, 129] width 48 height 26
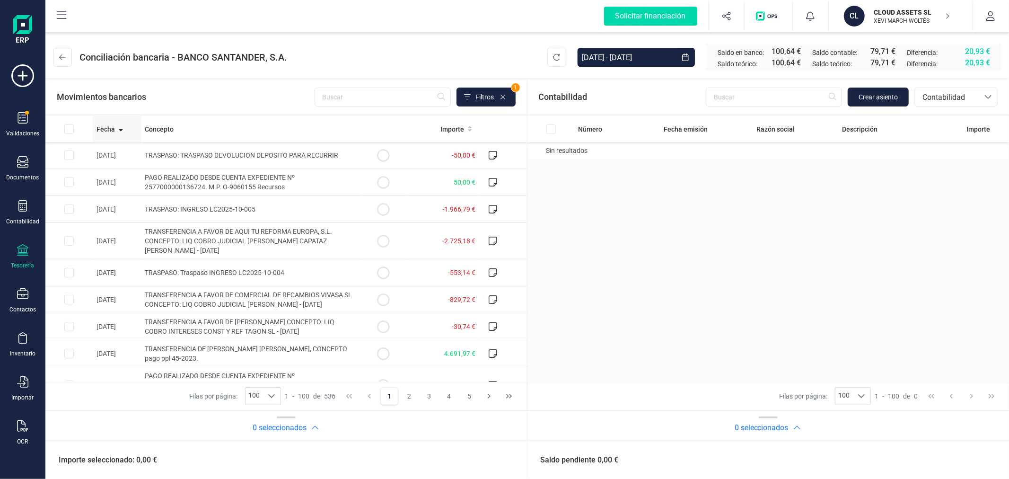
click at [109, 122] on th "Fecha" at bounding box center [117, 129] width 48 height 26
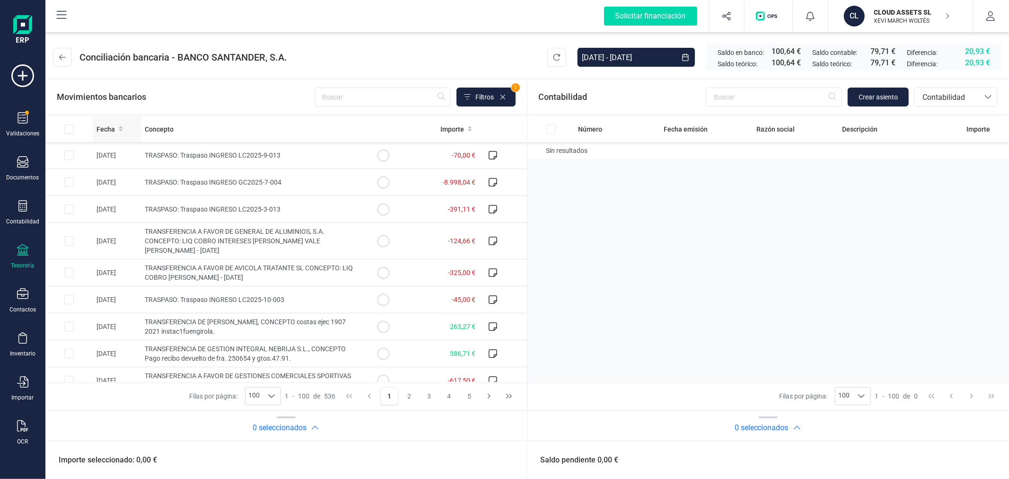
click at [109, 127] on span "Fecha" at bounding box center [106, 128] width 18 height 9
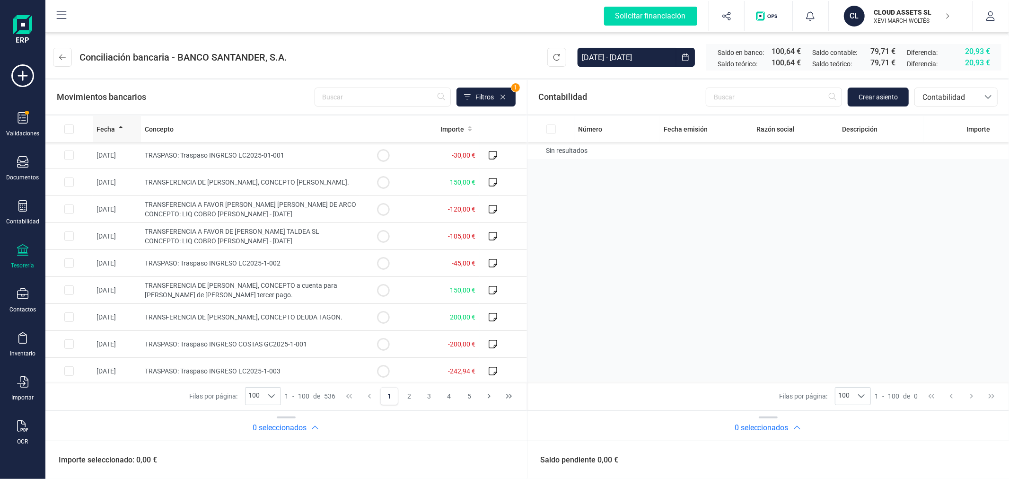
click at [109, 127] on span "Fecha" at bounding box center [106, 128] width 18 height 9
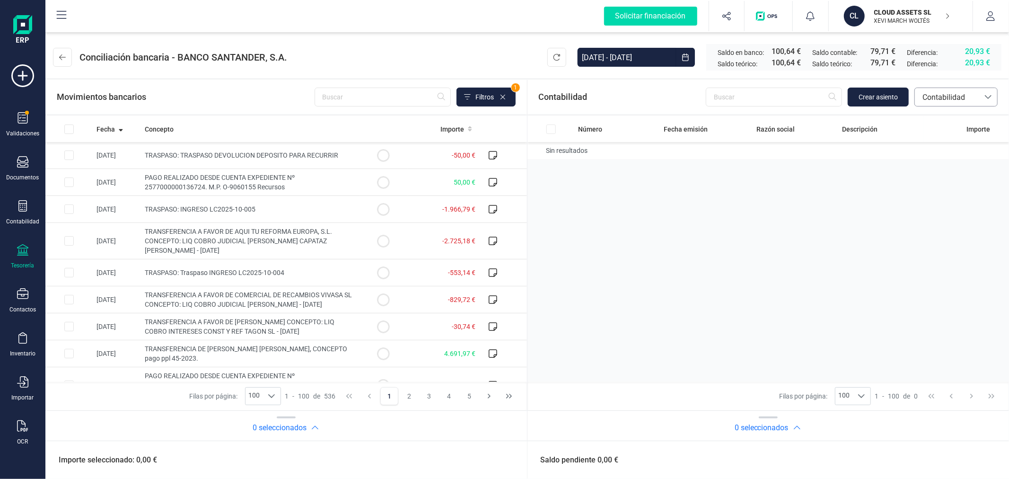
click at [954, 88] on span "Contabilidad" at bounding box center [947, 97] width 64 height 18
click at [948, 161] on span "Facturas" at bounding box center [936, 161] width 29 height 11
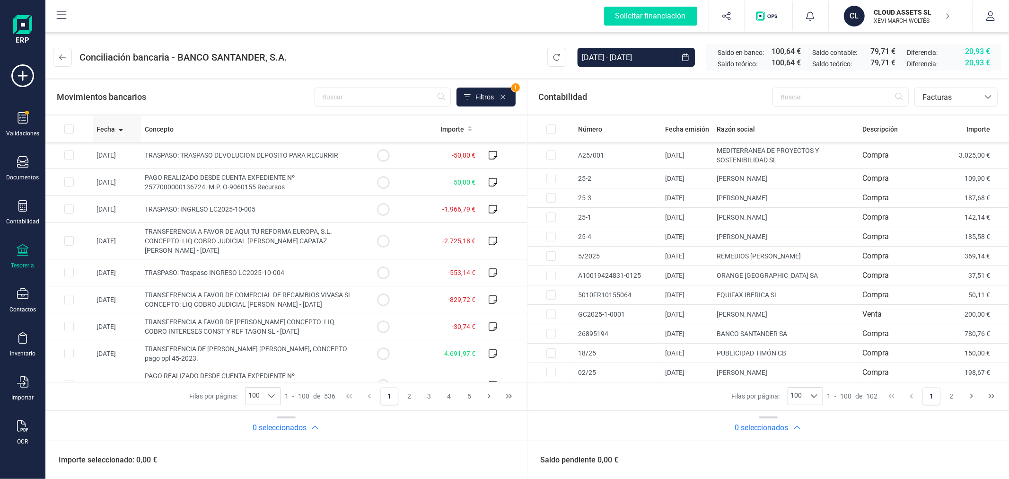
click at [100, 127] on span "Fecha" at bounding box center [106, 128] width 18 height 9
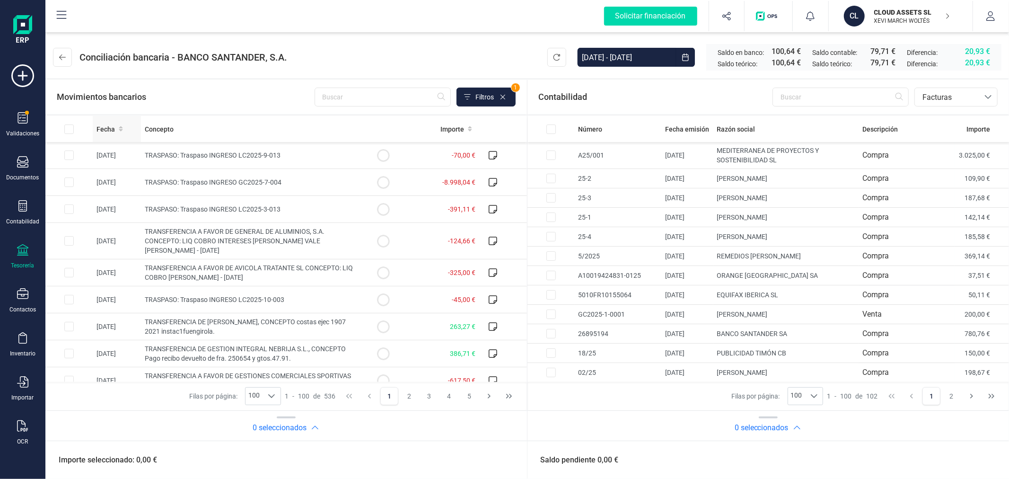
click at [111, 122] on th "Fecha" at bounding box center [117, 129] width 48 height 26
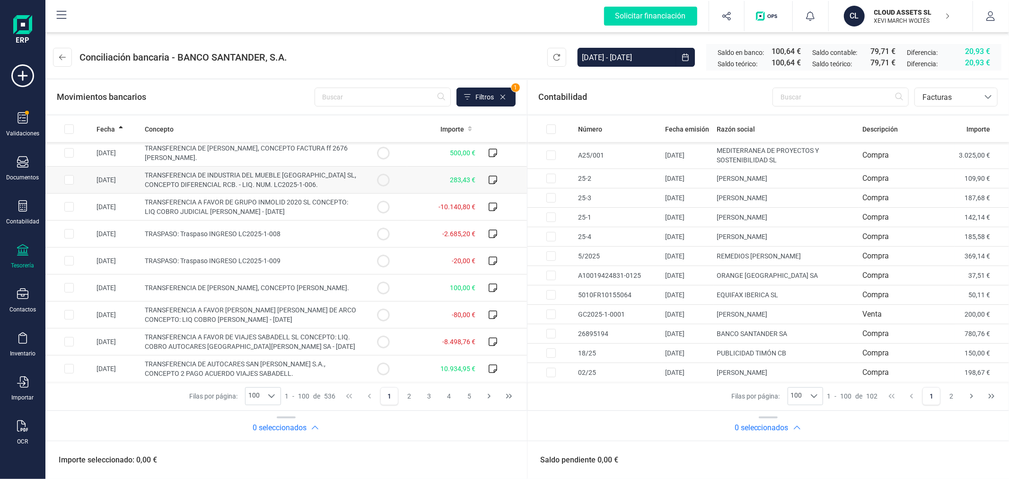
scroll to position [683, 0]
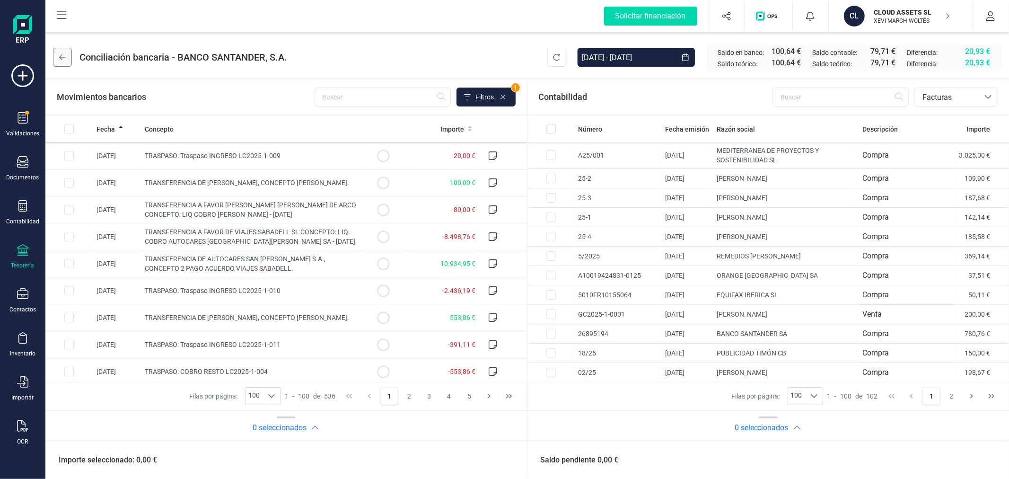
click at [62, 55] on icon at bounding box center [62, 57] width 7 height 8
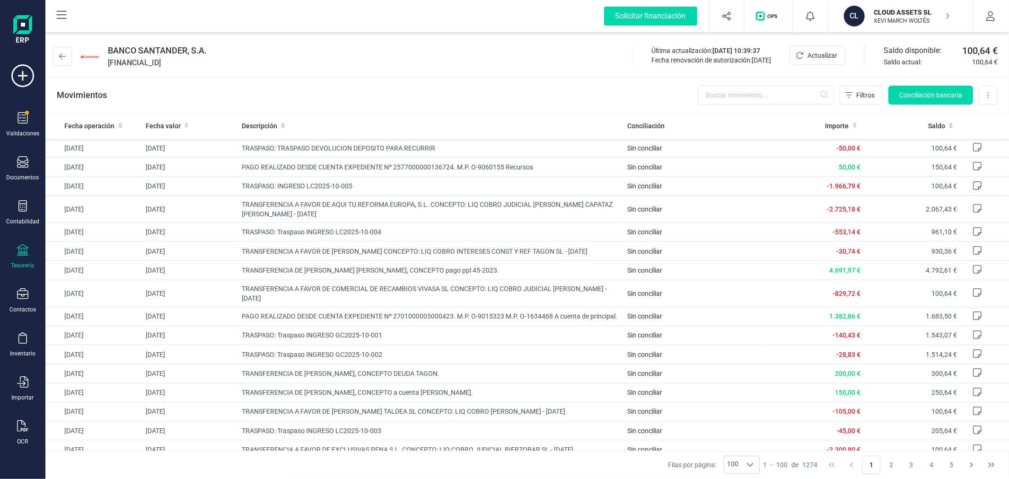
click at [72, 53] on div "BANCO SANTANDER, S.A. ES0500496964692710008351" at bounding box center [132, 56] width 158 height 25
click at [63, 53] on icon at bounding box center [62, 57] width 7 height 8
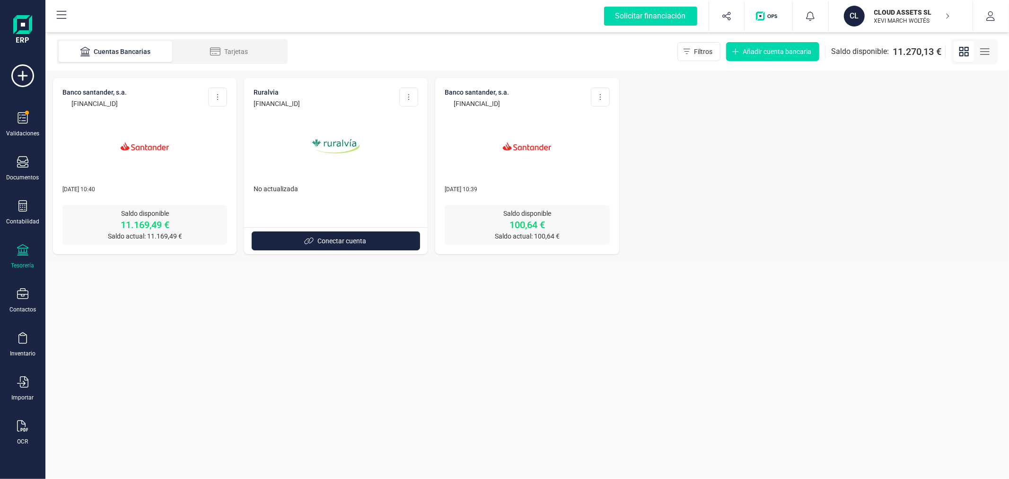
click at [163, 155] on img at bounding box center [144, 145] width 79 height 79
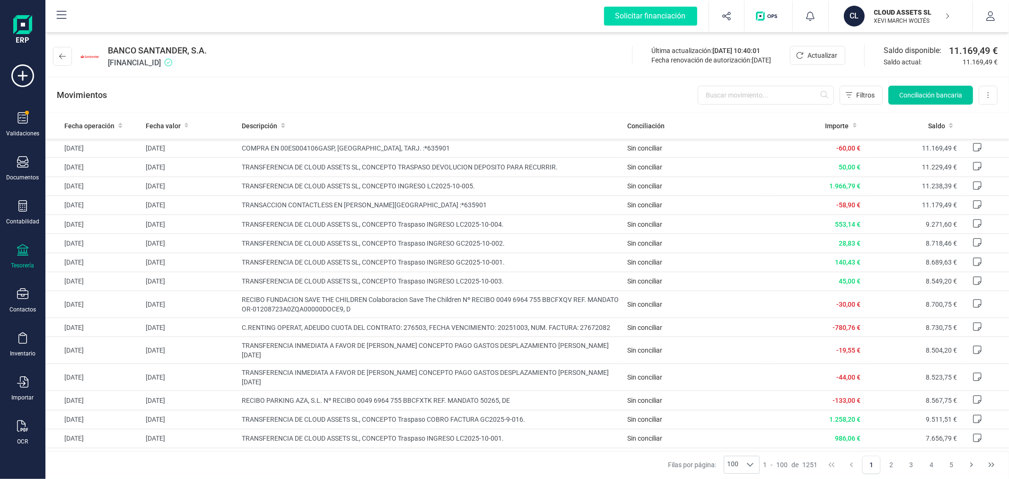
click at [933, 87] on button "Conciliación bancaria" at bounding box center [930, 95] width 85 height 19
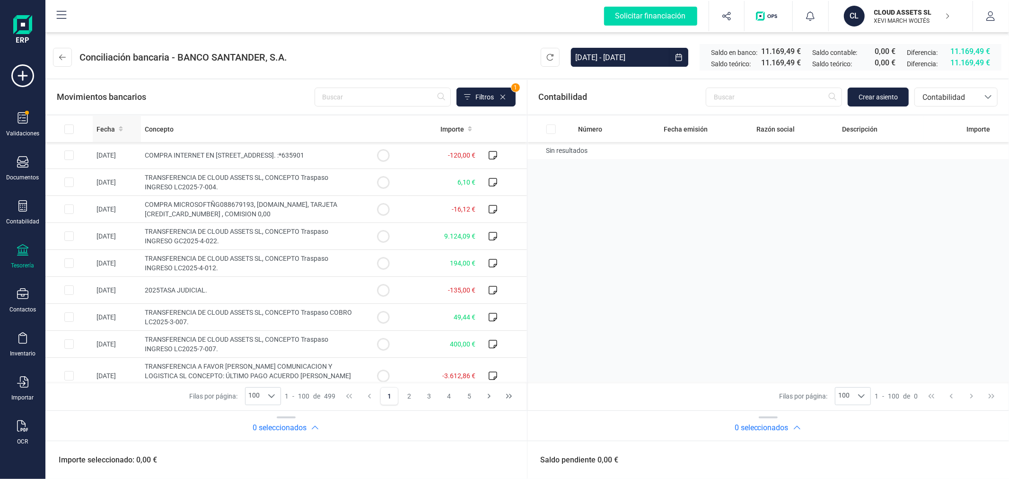
click at [106, 129] on span "Fecha" at bounding box center [106, 128] width 18 height 9
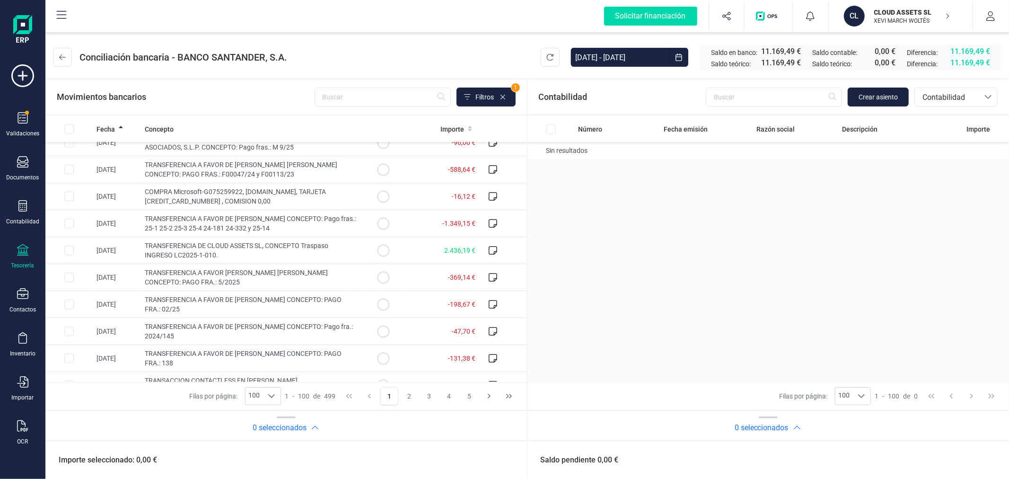
scroll to position [893, 0]
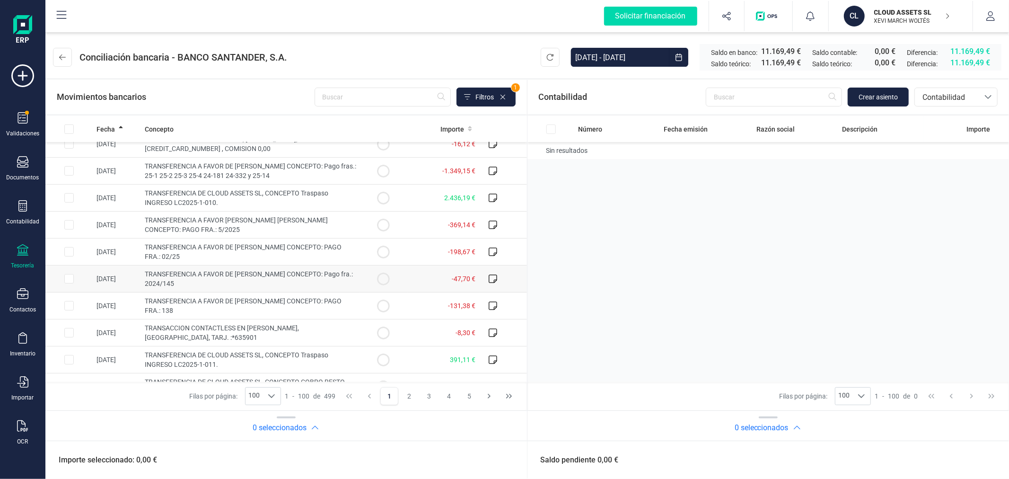
click at [68, 283] on input "Row Selected c8de3117-e46c-424f-8e84-c3d676e3203a" at bounding box center [68, 278] width 9 height 9
checkbox input "true"
click at [953, 98] on span "Contabilidad" at bounding box center [947, 97] width 57 height 11
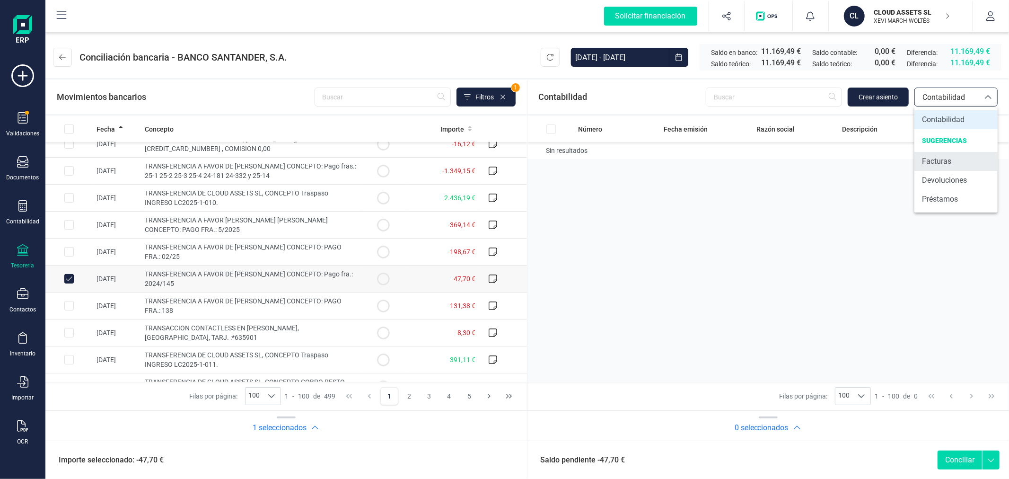
click at [947, 158] on span "Facturas" at bounding box center [936, 161] width 29 height 11
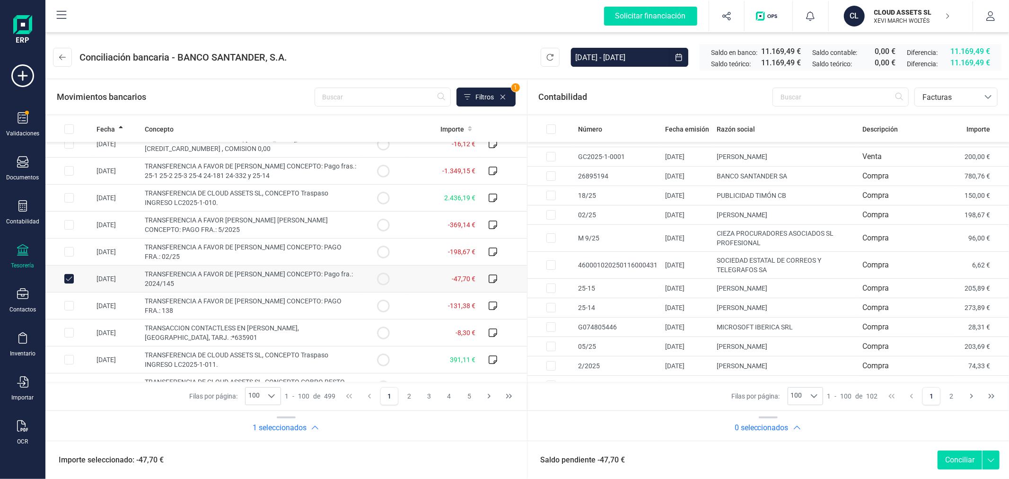
scroll to position [0, 0]
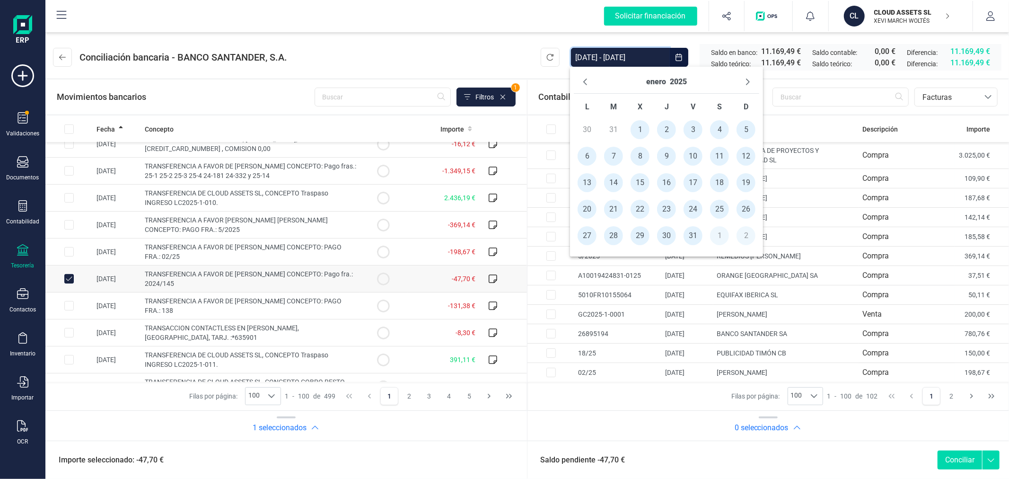
click at [639, 57] on input "[DATE] - [DATE]" at bounding box center [620, 57] width 98 height 19
click at [586, 83] on icon "Previous Month" at bounding box center [585, 82] width 8 height 8
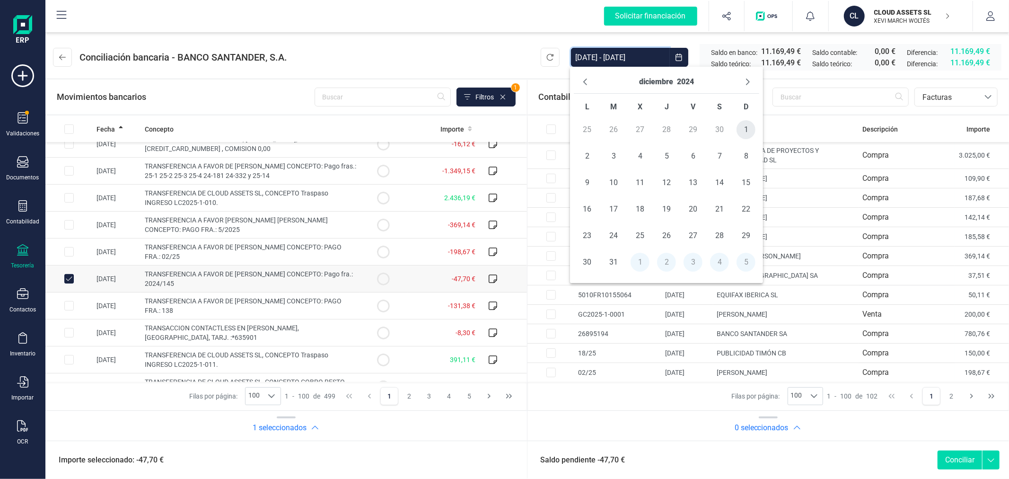
click at [746, 129] on span "1" at bounding box center [746, 129] width 19 height 19
click at [746, 79] on icon "Next Month" at bounding box center [748, 82] width 8 height 8
click at [580, 80] on button "Previous Month" at bounding box center [585, 81] width 15 height 15
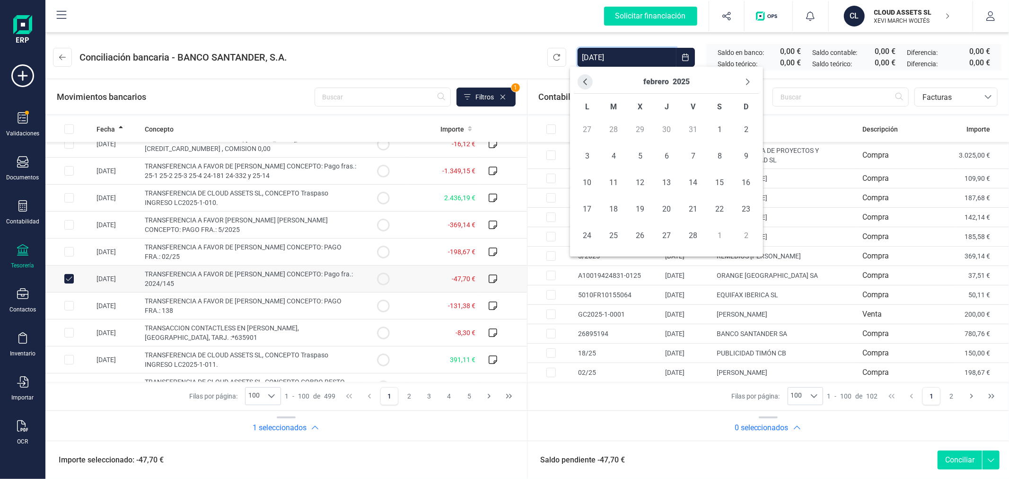
click at [581, 80] on button "Previous Month" at bounding box center [585, 81] width 15 height 15
click at [692, 237] on span "31" at bounding box center [693, 235] width 19 height 19
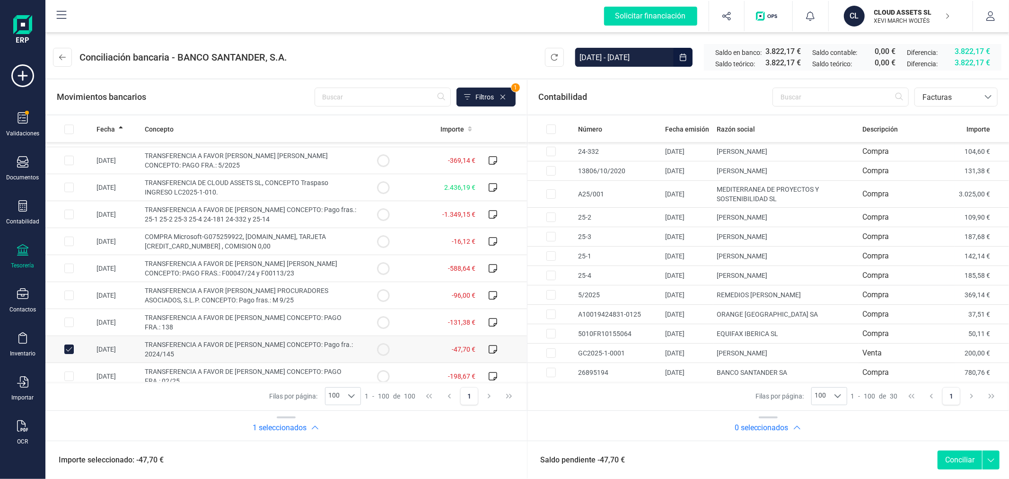
click at [654, 66] on input "01/12/2024 - 31/01/2025" at bounding box center [624, 57] width 98 height 19
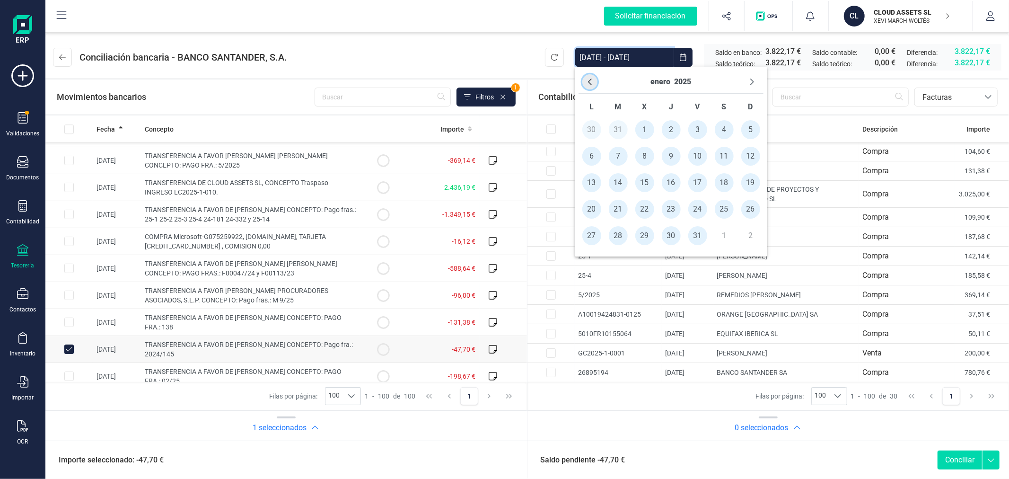
click at [587, 82] on icon "Previous Month" at bounding box center [590, 82] width 8 height 8
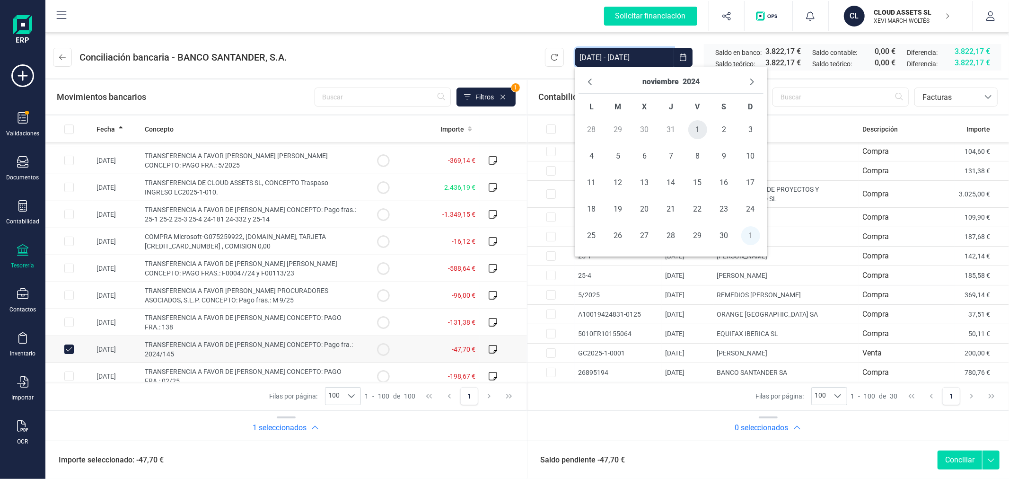
click at [702, 129] on span "1" at bounding box center [697, 129] width 19 height 19
click at [753, 77] on button "Next Month" at bounding box center [752, 81] width 15 height 15
click at [696, 237] on span "31" at bounding box center [697, 235] width 19 height 19
type input "01/11/2024 - 31/01/2025"
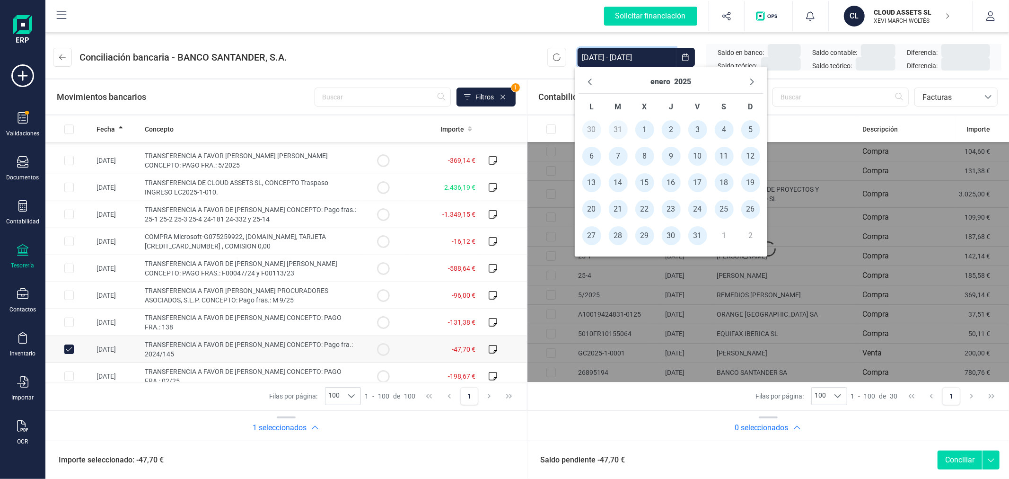
click at [374, 48] on header "Conciliación bancaria - BANCO SANTANDER, S.A. 01/11/2024 - 31/01/2025 Saldo en …" at bounding box center [527, 55] width 964 height 45
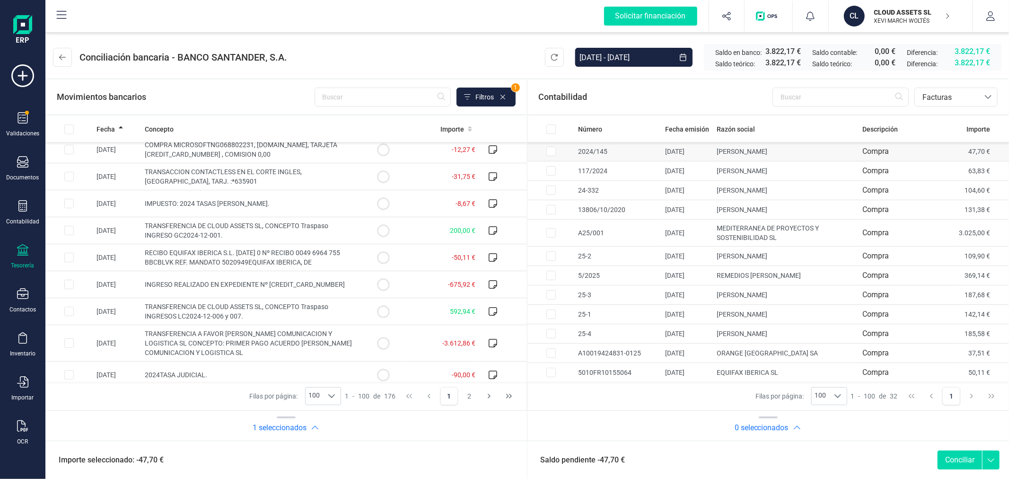
click at [549, 152] on input "Row Selected 95713885-a518-4511-b84c-4a42f728b748" at bounding box center [550, 151] width 9 height 9
checkbox input "true"
click at [958, 458] on button "Conciliar" at bounding box center [960, 459] width 44 height 19
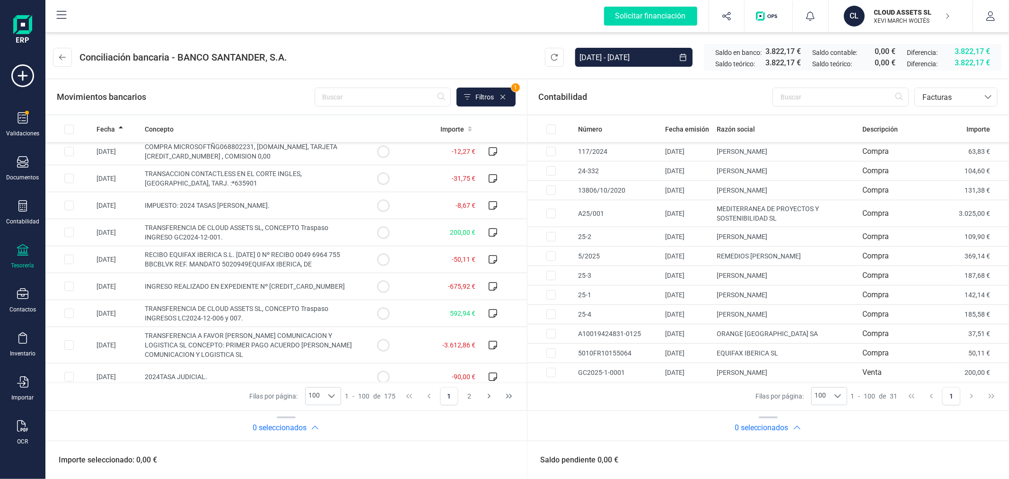
scroll to position [2498, 0]
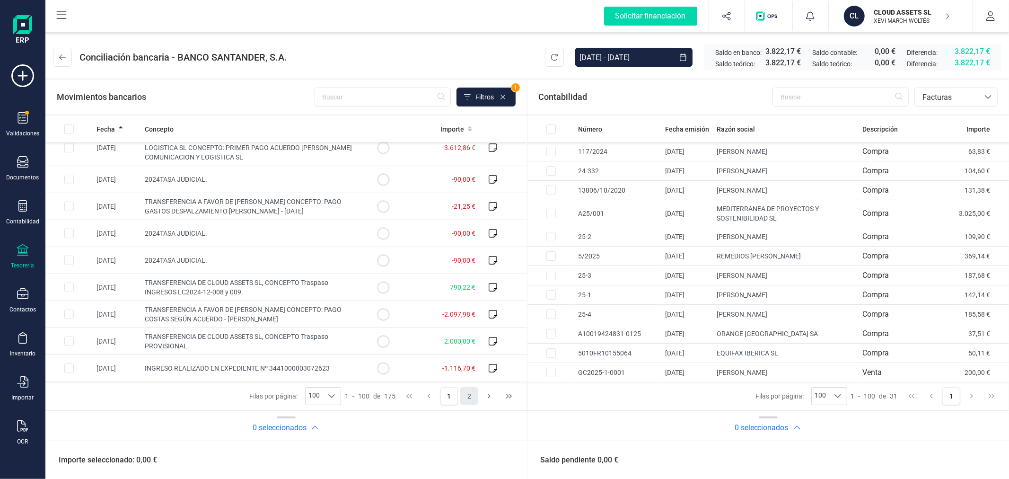
click at [469, 396] on button "2" at bounding box center [469, 396] width 18 height 18
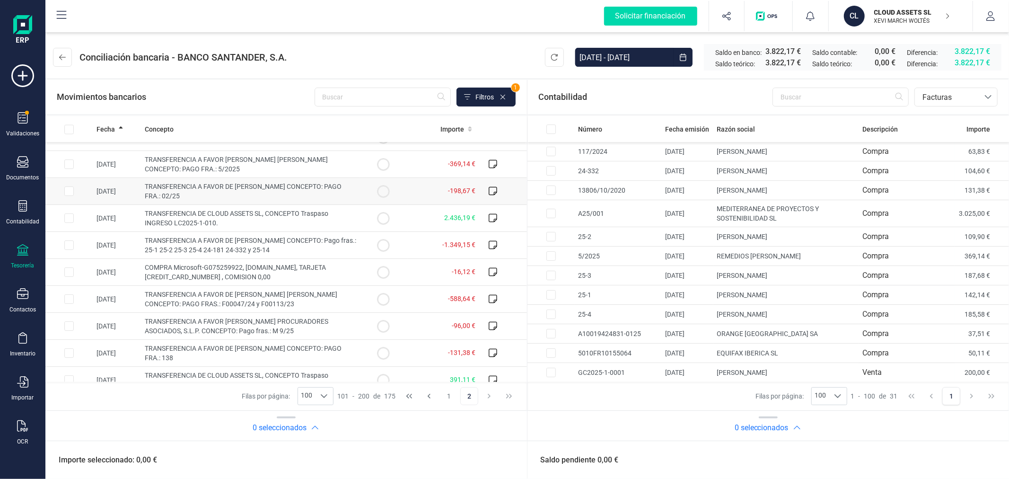
scroll to position [1682, 0]
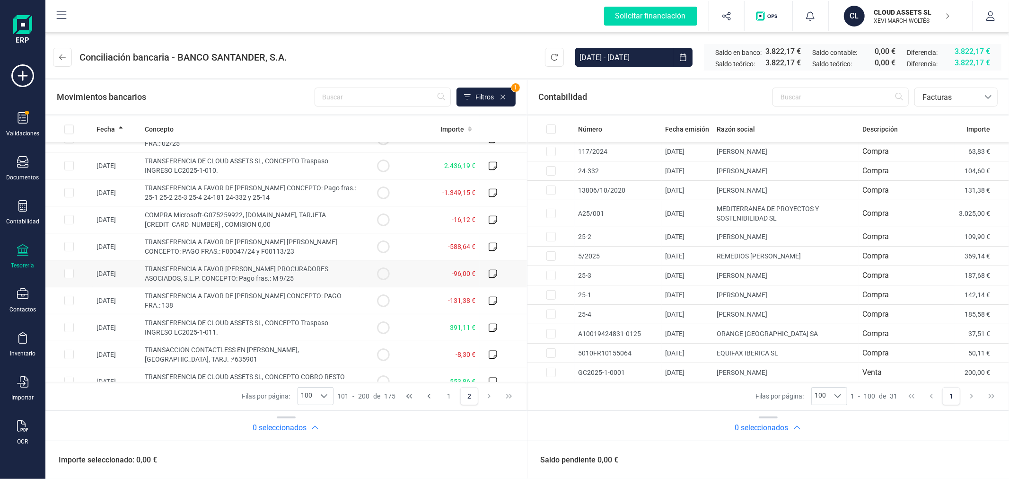
click at [69, 278] on input "Row Selected a2c20464-1c27-413b-8d09-3304d803b2de" at bounding box center [68, 273] width 9 height 9
checkbox input "true"
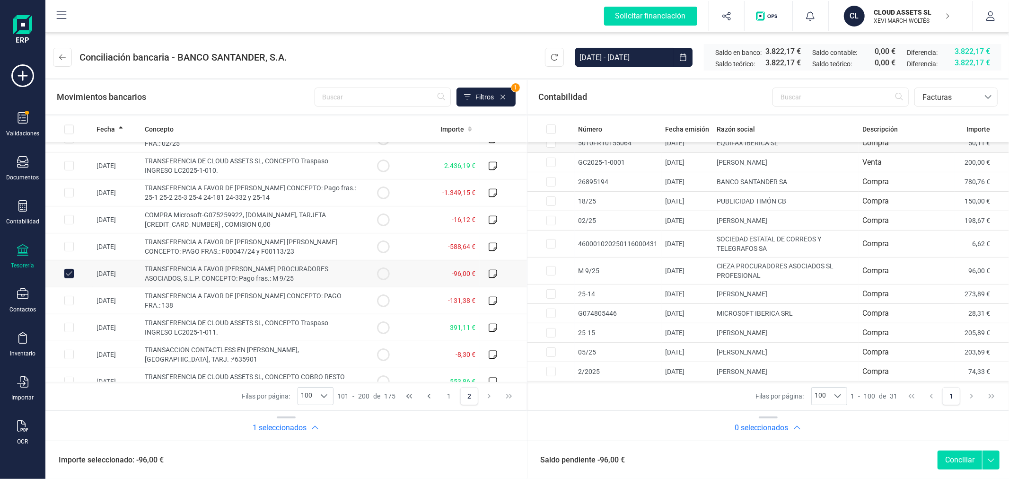
scroll to position [263, 0]
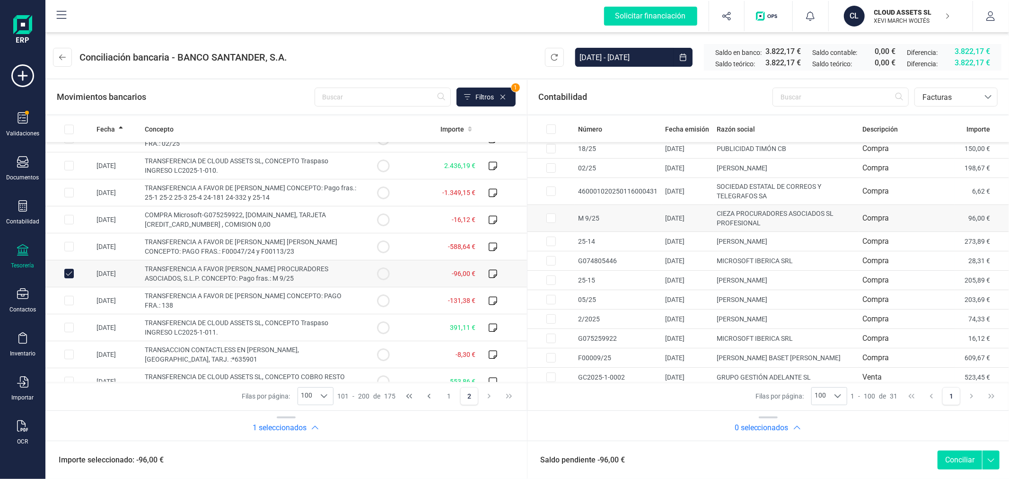
click at [551, 217] on input "Row Selected b8bf5792-dd18-49bd-81d4-1423626b7dea" at bounding box center [550, 217] width 9 height 9
click at [957, 464] on button "Conciliar" at bounding box center [960, 459] width 44 height 19
checkbox input "false"
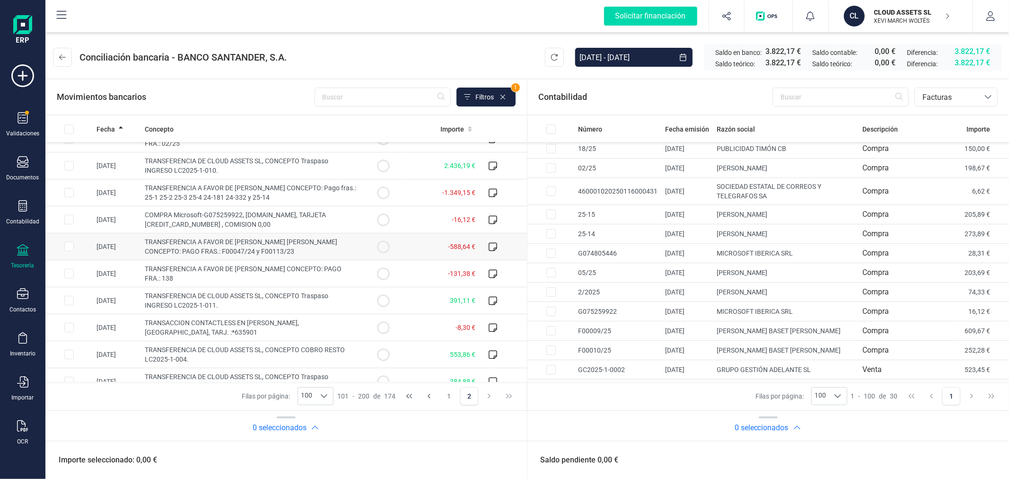
click at [65, 251] on input "Row Selected da893584-3848-4eb9-8c1c-57d55bbe79fb" at bounding box center [68, 246] width 9 height 9
checkbox input "true"
click at [627, 58] on input "01/11/2024 - 31/01/2025" at bounding box center [624, 57] width 98 height 19
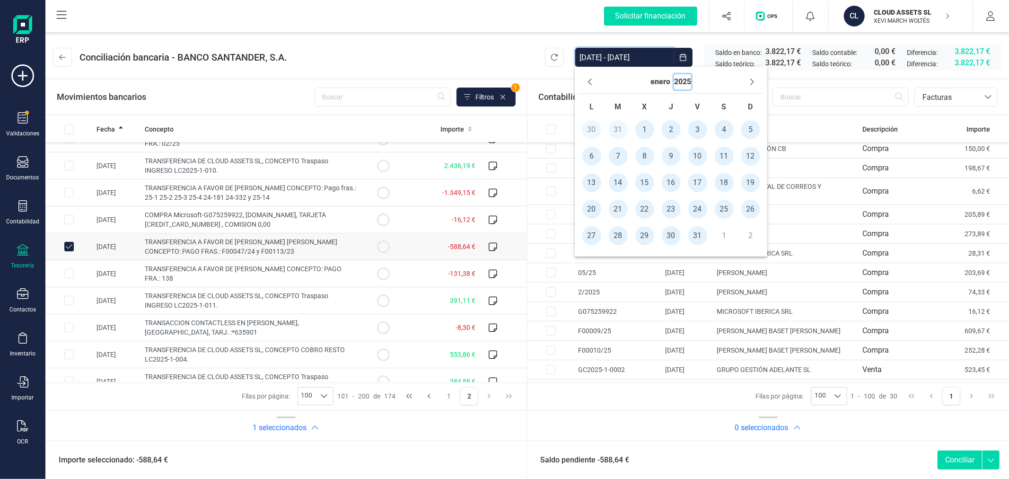
click at [688, 79] on button "2025" at bounding box center [682, 81] width 17 height 15
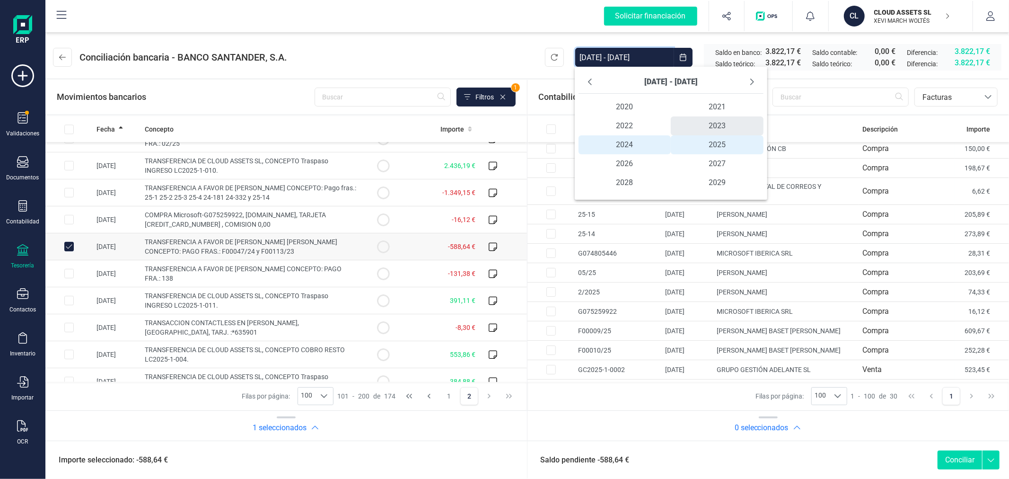
click at [703, 126] on span "2023" at bounding box center [717, 125] width 93 height 19
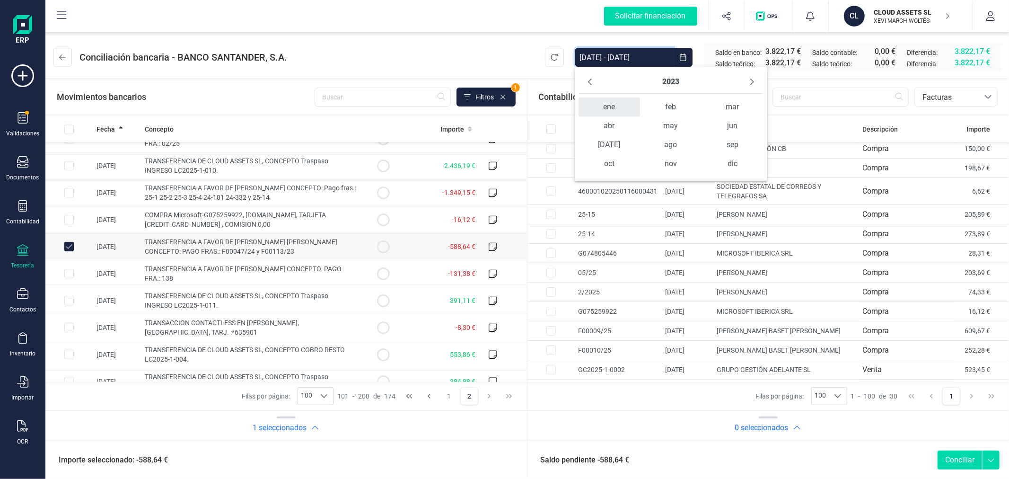
click at [607, 106] on span "ene" at bounding box center [609, 106] width 61 height 19
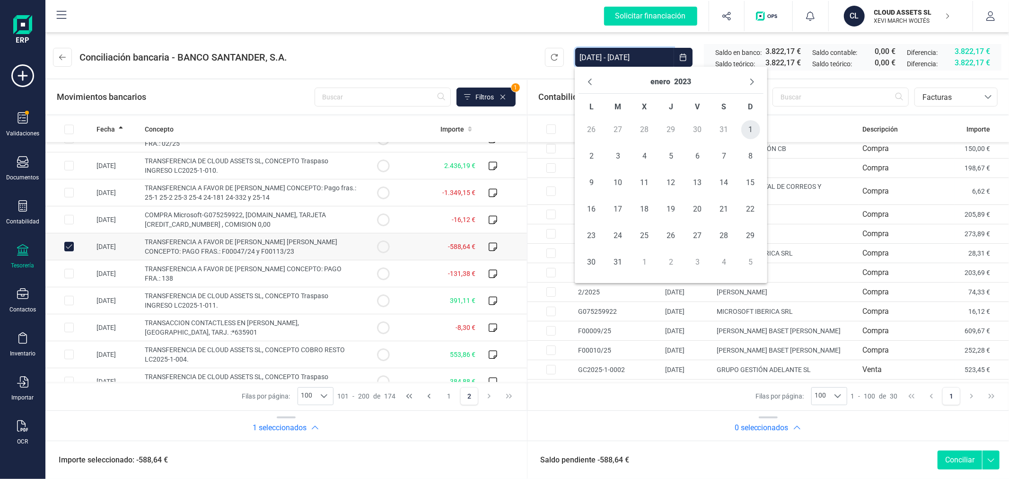
click at [752, 134] on span "1" at bounding box center [750, 129] width 19 height 19
click at [686, 79] on button "2023" at bounding box center [682, 81] width 17 height 15
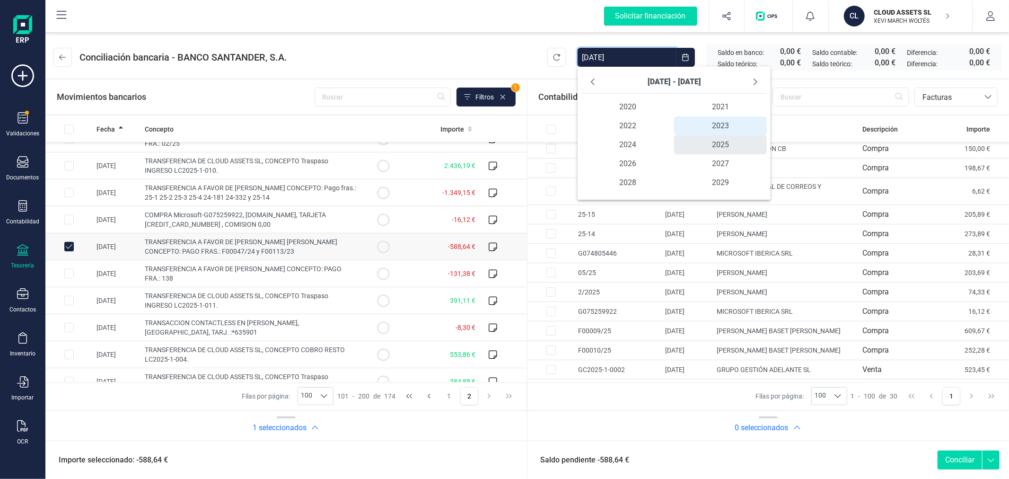
click at [721, 144] on span "2025" at bounding box center [720, 144] width 93 height 19
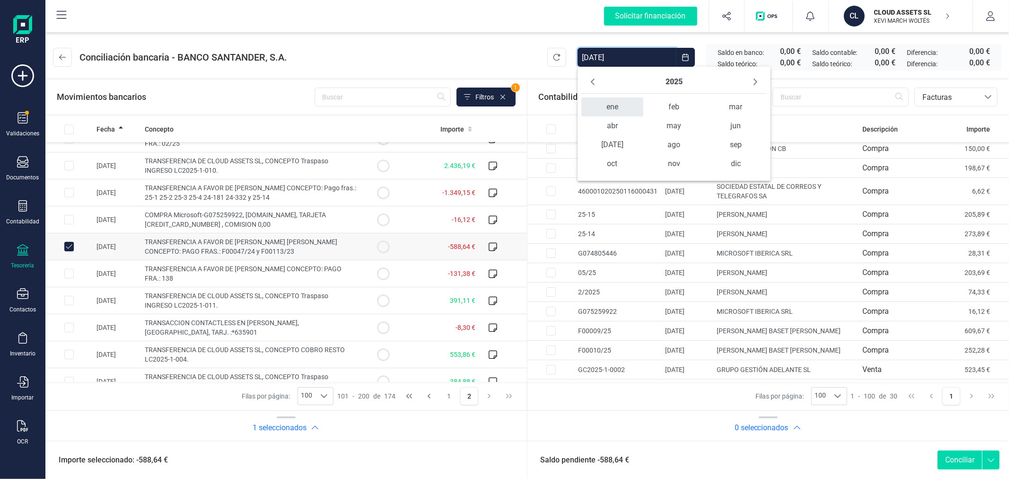
click at [625, 100] on span "ene" at bounding box center [611, 106] width 61 height 19
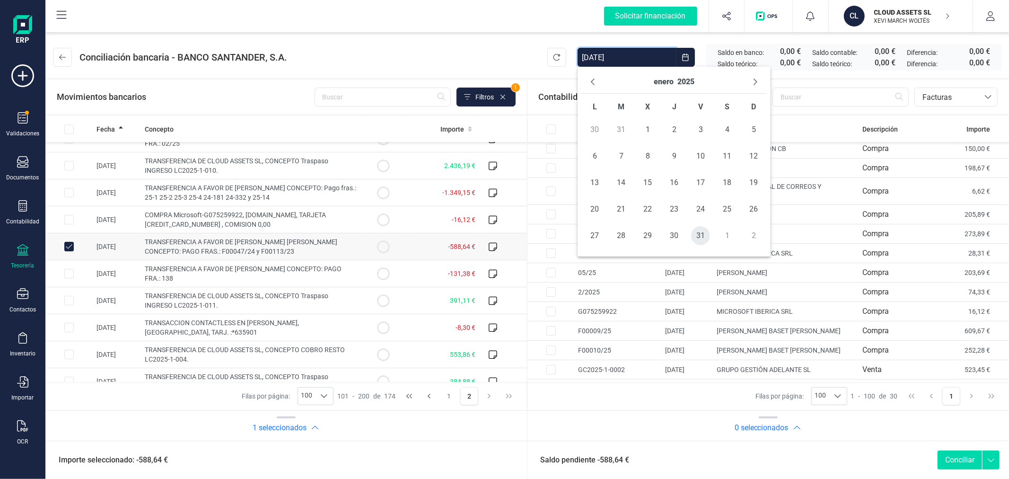
click at [699, 237] on span "31" at bounding box center [700, 235] width 19 height 19
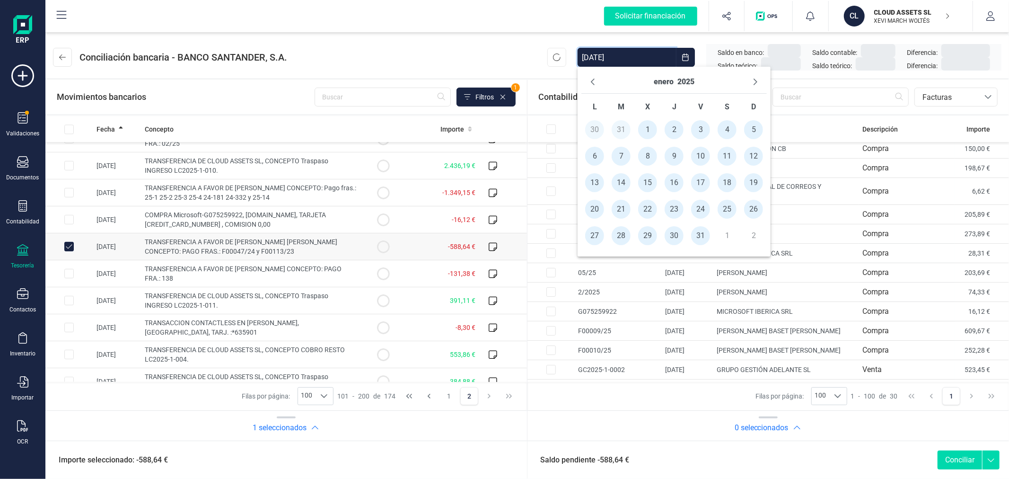
type input "01/01/2023 - 31/01/2025"
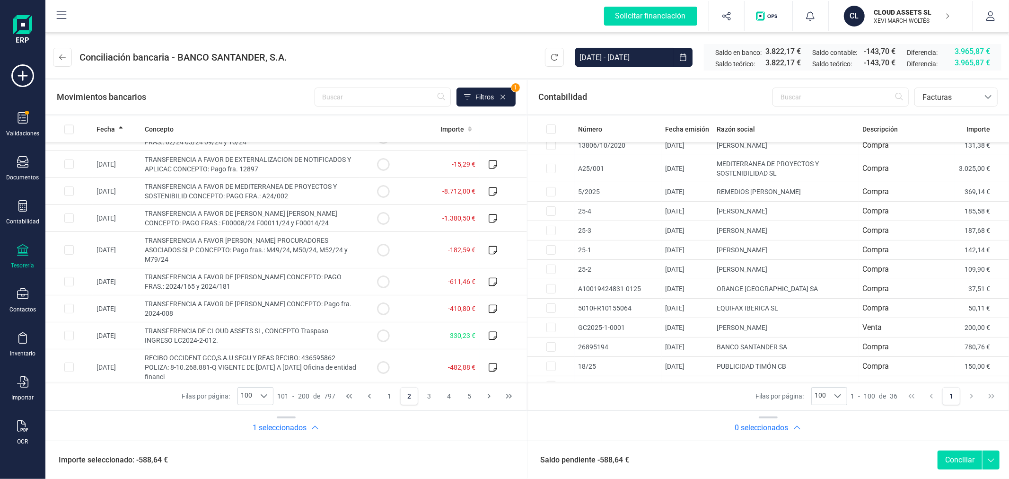
scroll to position [0, 0]
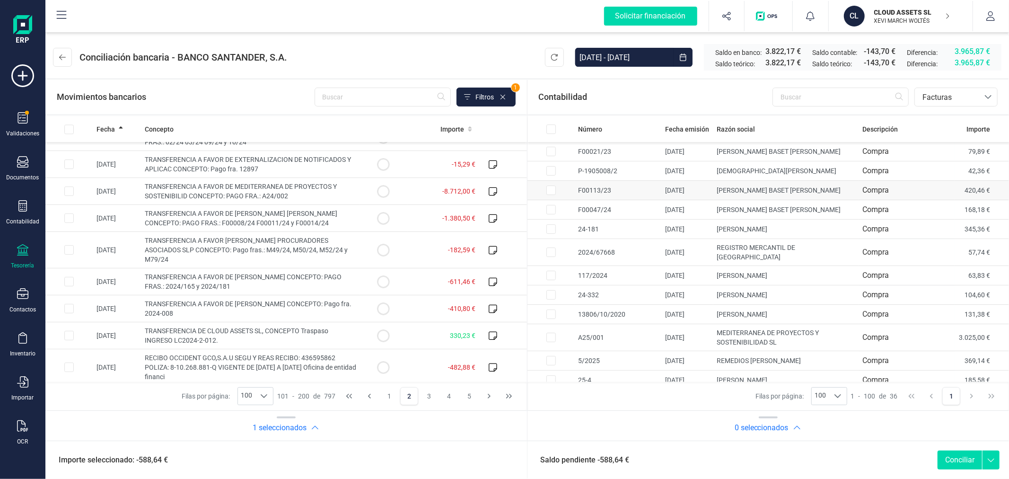
click at [547, 193] on input "Row Selected e7cd57e2-afd6-4788-adab-35b5c76ac055" at bounding box center [550, 189] width 9 height 9
checkbox input "true"
click at [552, 208] on input "Row Selected 77ca3744-6717-4b6f-8c2b-8c2512fef013" at bounding box center [550, 209] width 9 height 9
checkbox input "true"
click at [962, 456] on button "Conciliar" at bounding box center [960, 459] width 44 height 19
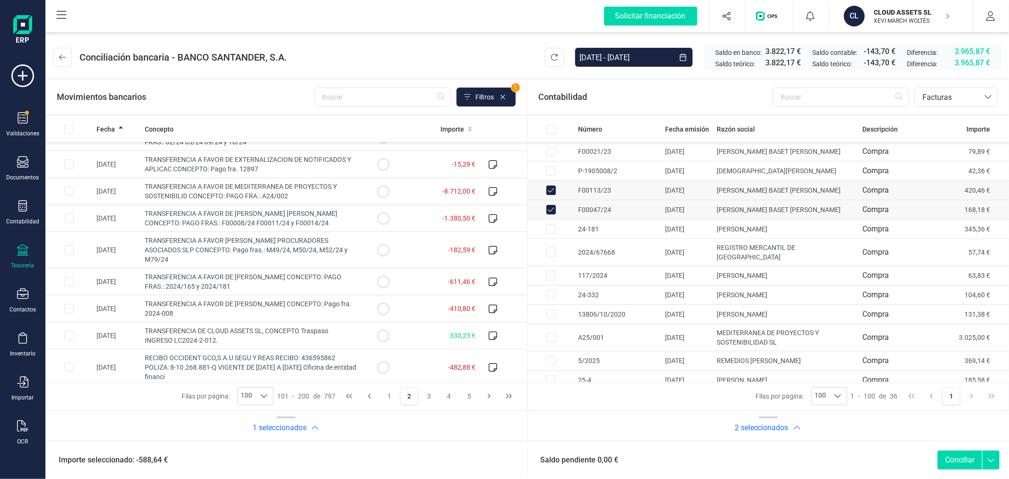
checkbox input "false"
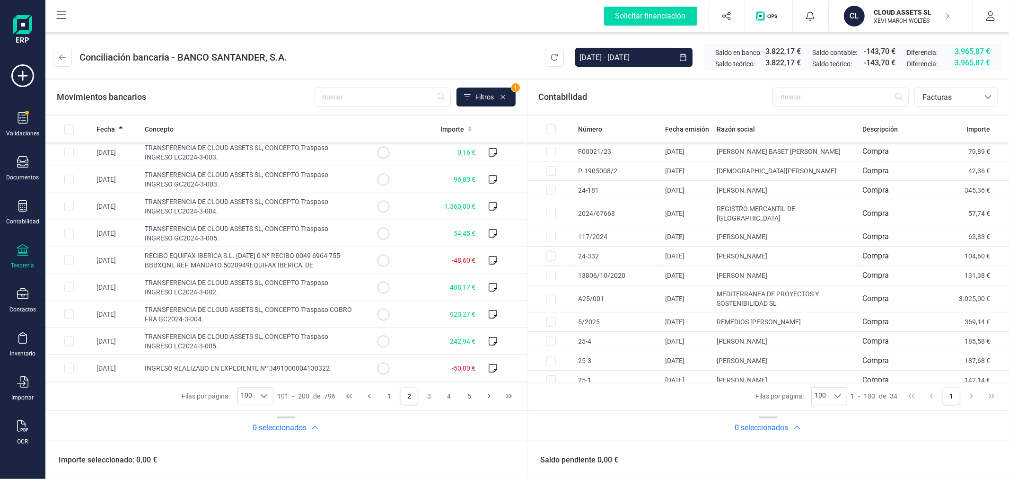
scroll to position [2498, 0]
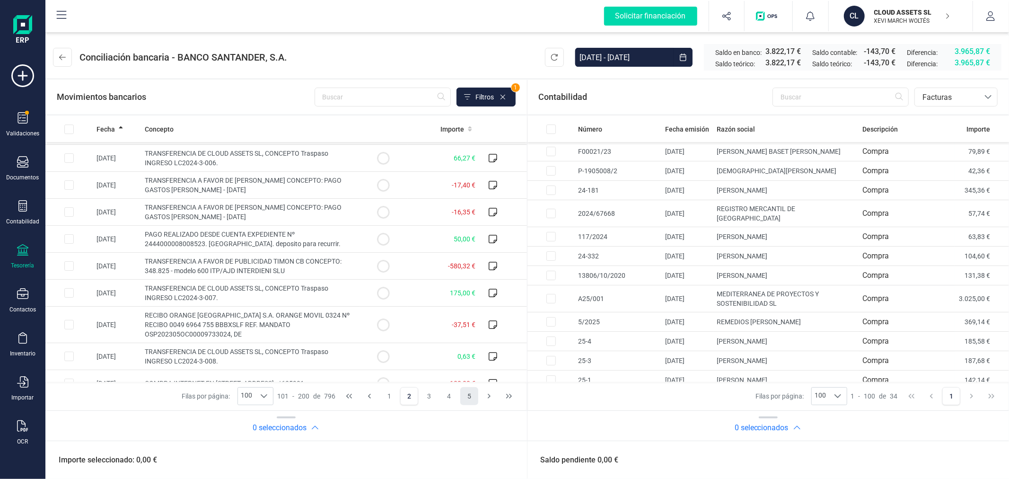
click at [469, 398] on button "5" at bounding box center [469, 396] width 18 height 18
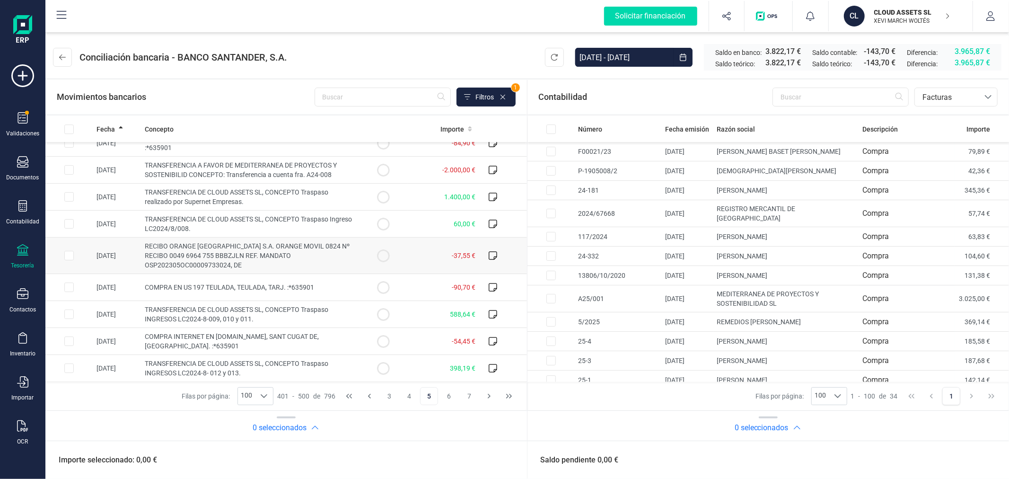
scroll to position [2517, 0]
click at [467, 400] on button "7" at bounding box center [469, 396] width 18 height 18
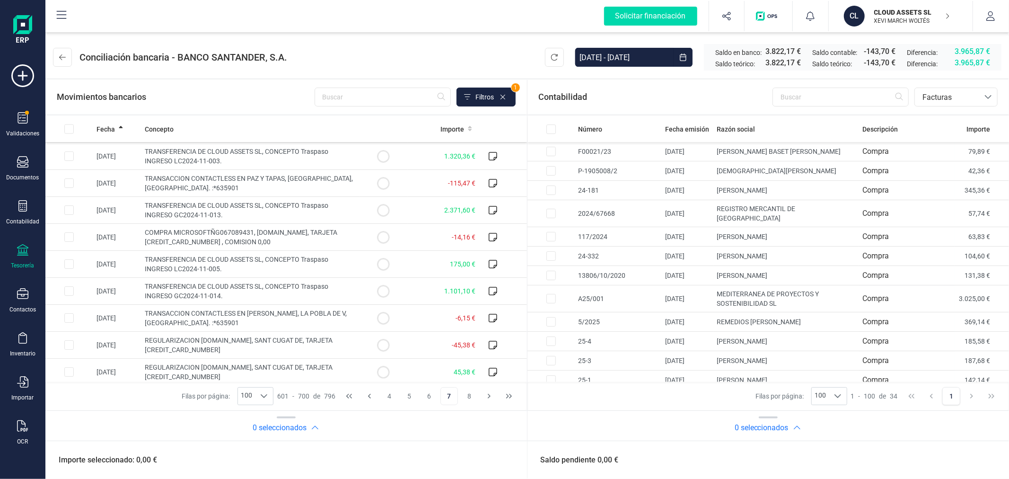
scroll to position [1209, 0]
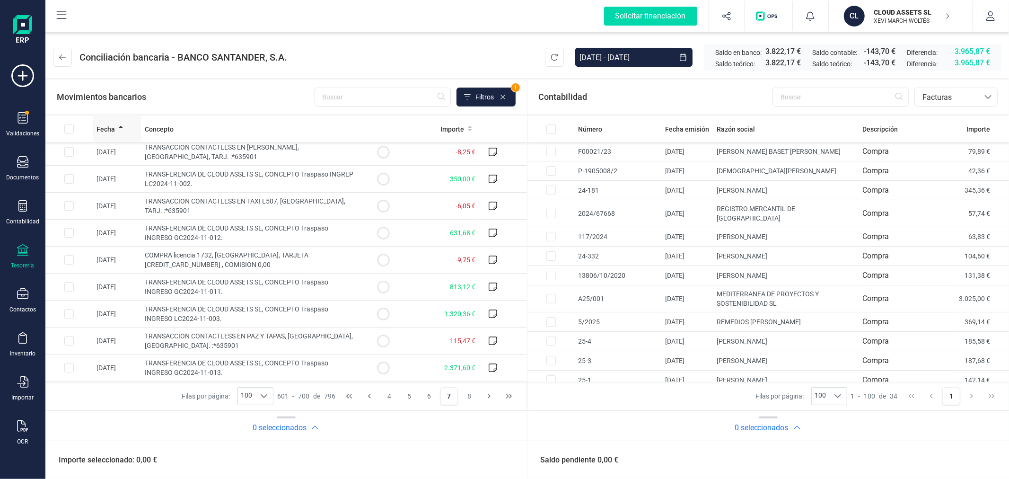
click at [102, 129] on span "Fecha" at bounding box center [106, 128] width 18 height 9
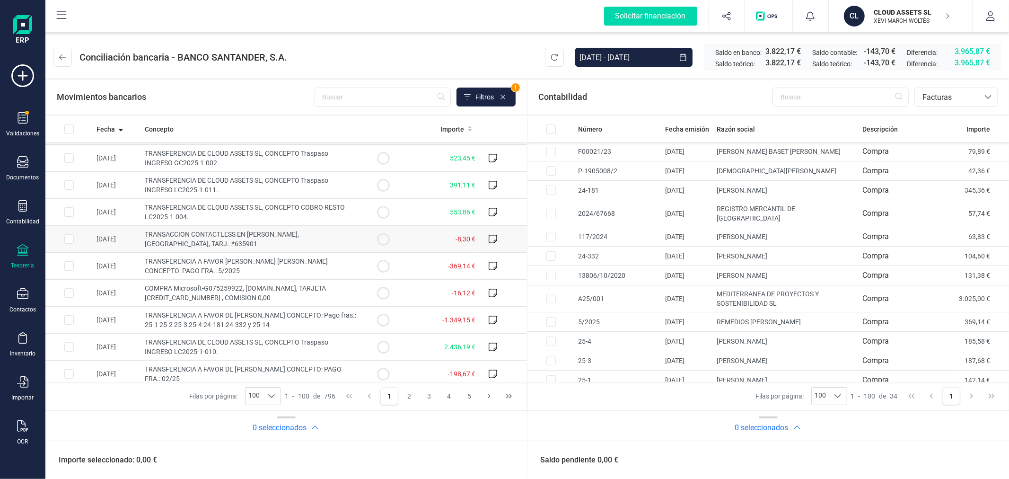
scroll to position [158, 0]
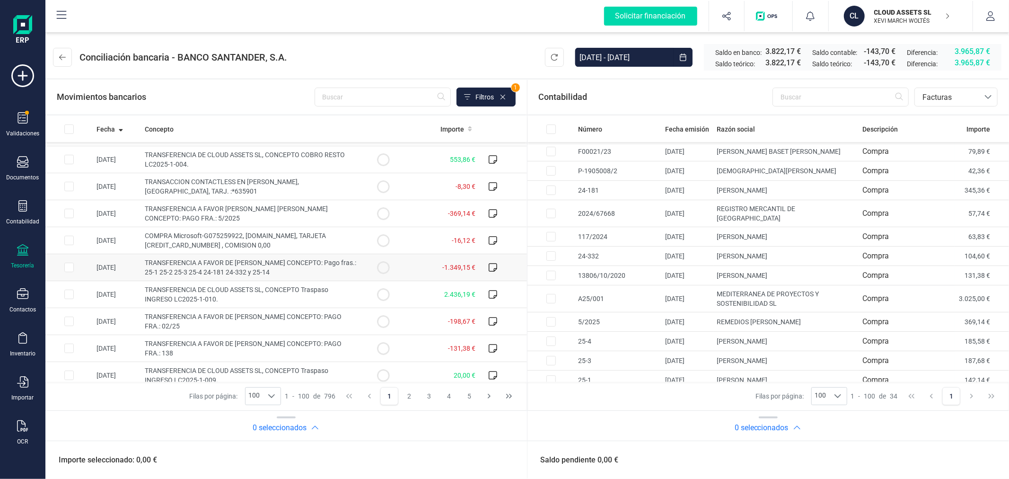
click at [69, 268] on input "Row Selected 75ca112d-3c54-429d-a217-6717f3152cb3" at bounding box center [68, 267] width 9 height 9
checkbox input "true"
click at [549, 375] on input "Row Selected 5b7add66-1182-4d2c-93da-51993356ece4" at bounding box center [550, 379] width 9 height 9
checkbox input "true"
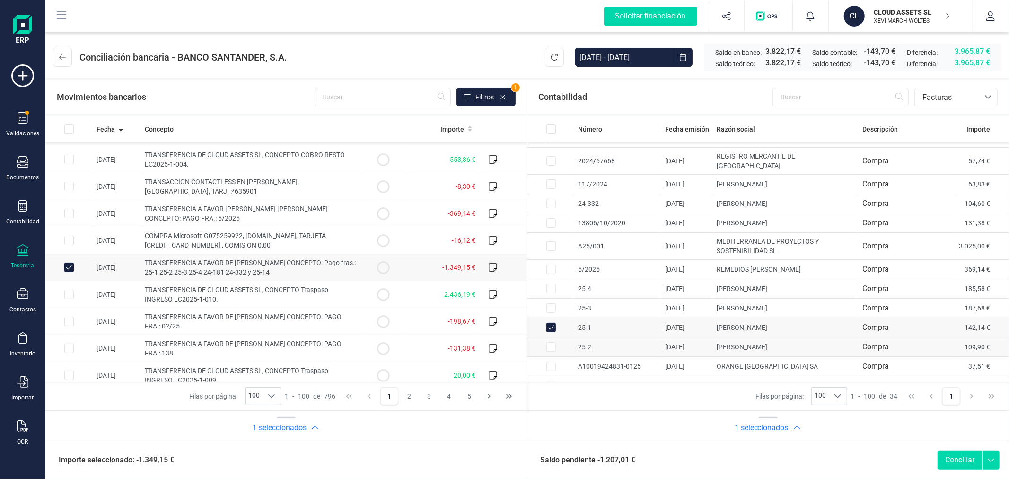
click at [551, 342] on input "Row Selected 37303a1d-efab-4786-87b1-309dd5702603" at bounding box center [550, 346] width 9 height 9
checkbox input "true"
click at [553, 303] on input "Row Selected 1f7b5d34-27ae-4223-9082-5091f2bbde31" at bounding box center [550, 307] width 9 height 9
checkbox input "true"
click at [551, 284] on input "Row Selected ae747458-5747-4aee-a4c7-725f94d12f44" at bounding box center [550, 288] width 9 height 9
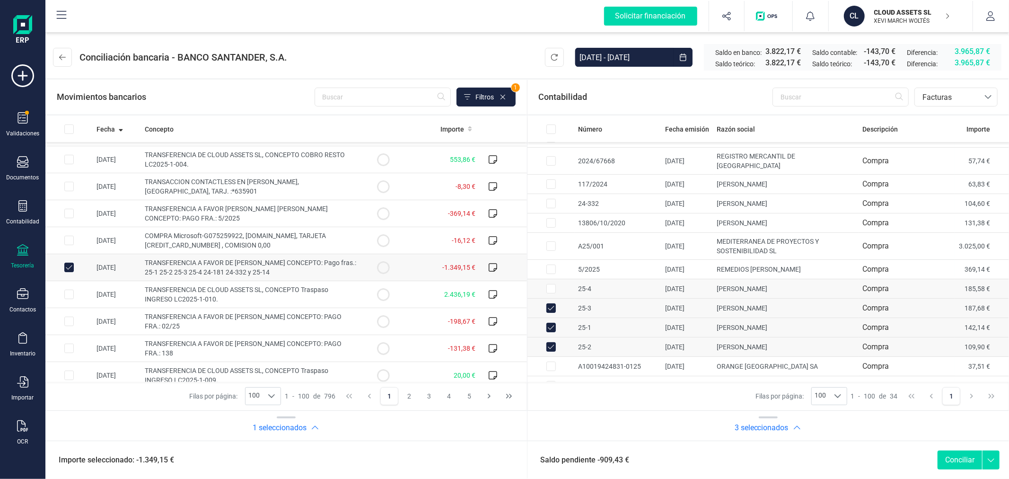
checkbox input "true"
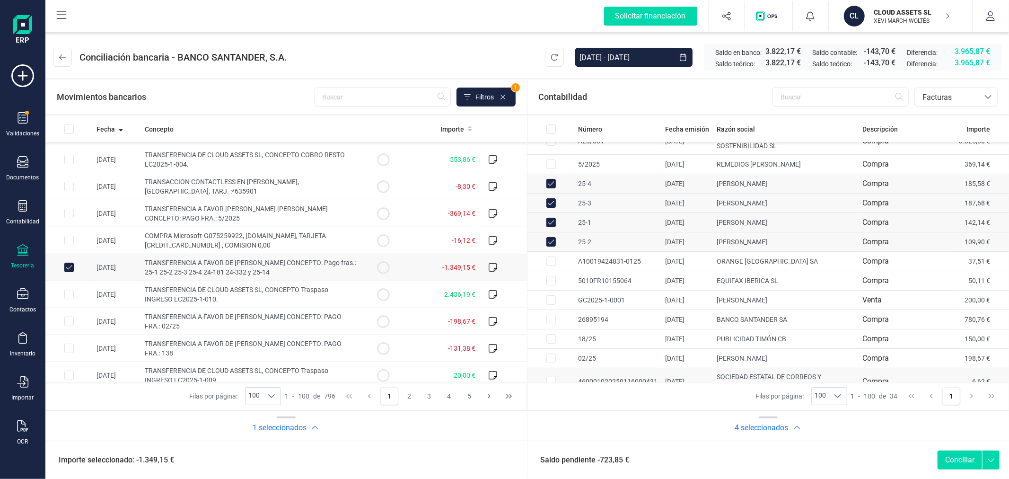
scroll to position [210, 0]
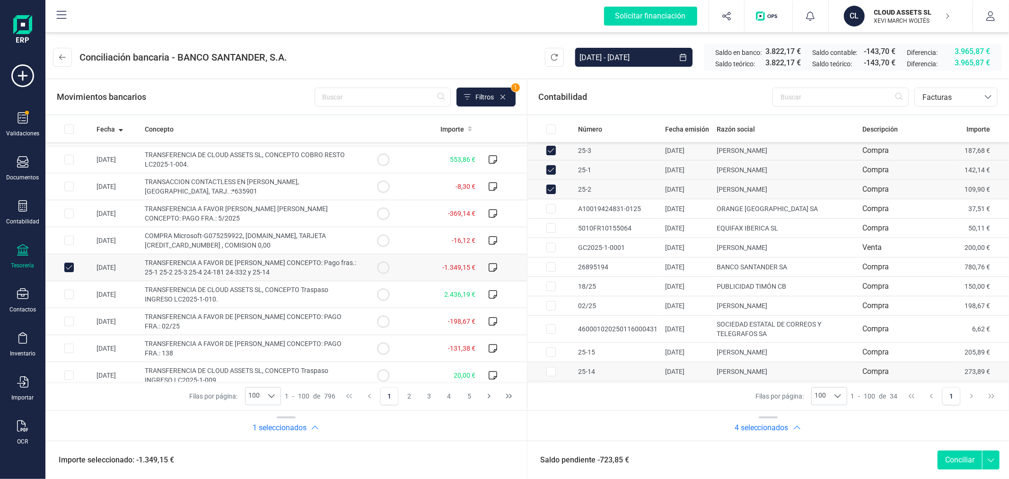
click at [552, 367] on input "Row Selected 17f31f03-a50c-482b-9899-3d44c463ea74" at bounding box center [550, 371] width 9 height 9
checkbox input "true"
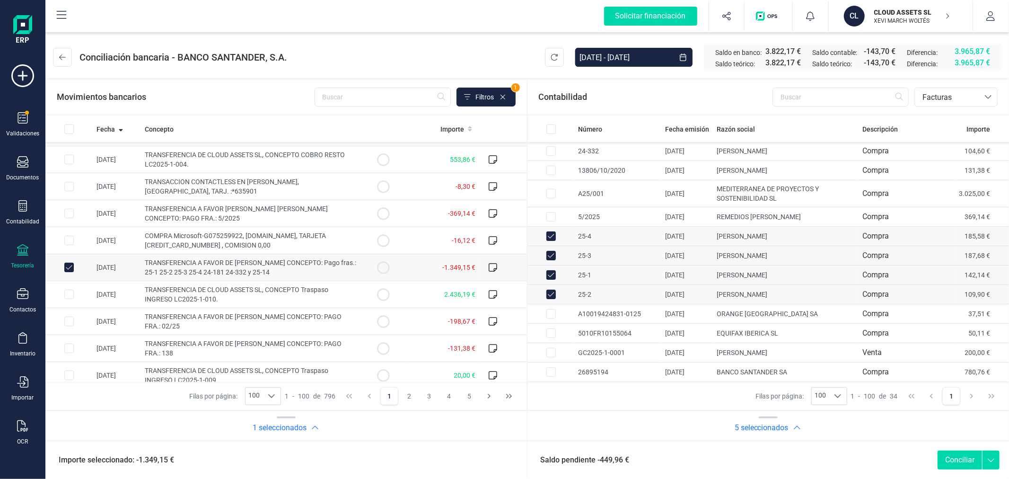
scroll to position [0, 0]
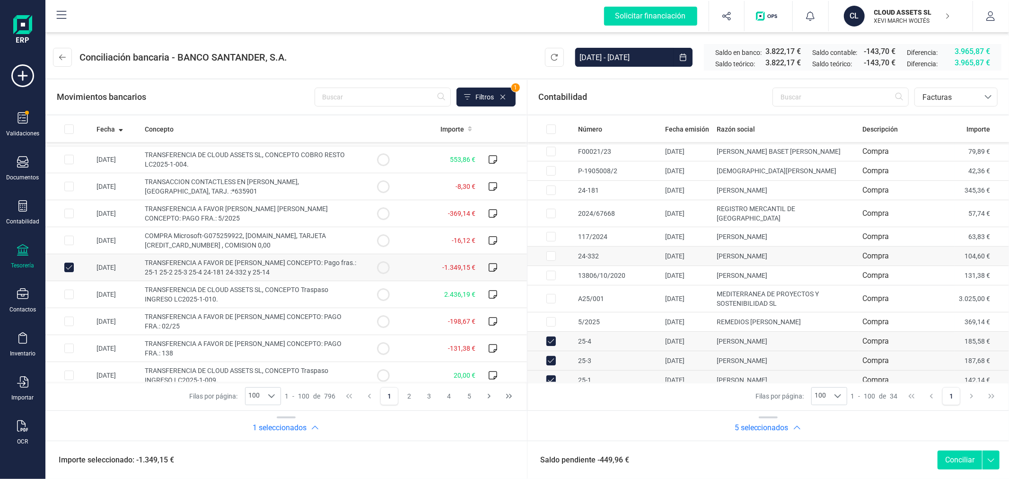
click at [549, 251] on input "Row Selected 1b0a1fa7-0428-46d6-94a5-213b60cb9b58" at bounding box center [550, 255] width 9 height 9
checkbox input "true"
click at [549, 191] on input "Row Selected 29edd7fe-7423-4b21-b8a2-a1963dfb7632" at bounding box center [550, 189] width 9 height 9
checkbox input "true"
click at [961, 456] on button "Conciliar" at bounding box center [960, 459] width 44 height 19
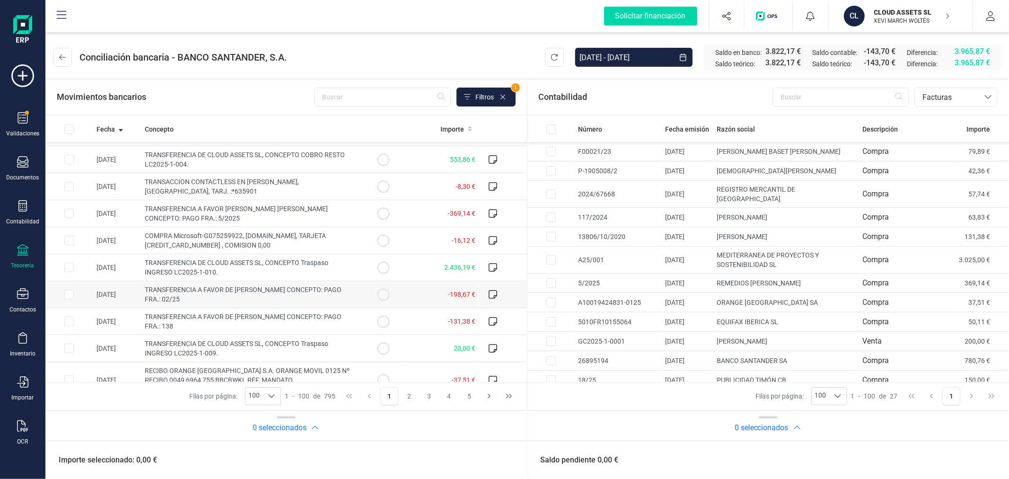
click at [65, 295] on input "Row Selected 7f39d8e7-53ab-4bf1-bf1e-c587eea8ba4e" at bounding box center [68, 294] width 9 height 9
checkbox input "true"
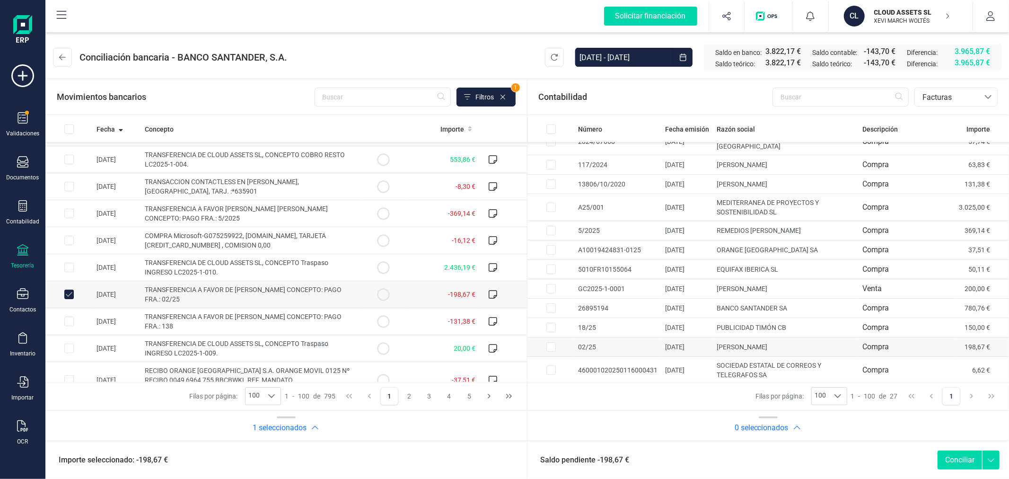
click at [552, 342] on input "Row Selected 89e2a056-5fb9-49c8-a15e-abd844289cdc" at bounding box center [550, 346] width 9 height 9
checkbox input "true"
click at [963, 456] on button "Conciliar" at bounding box center [960, 459] width 44 height 19
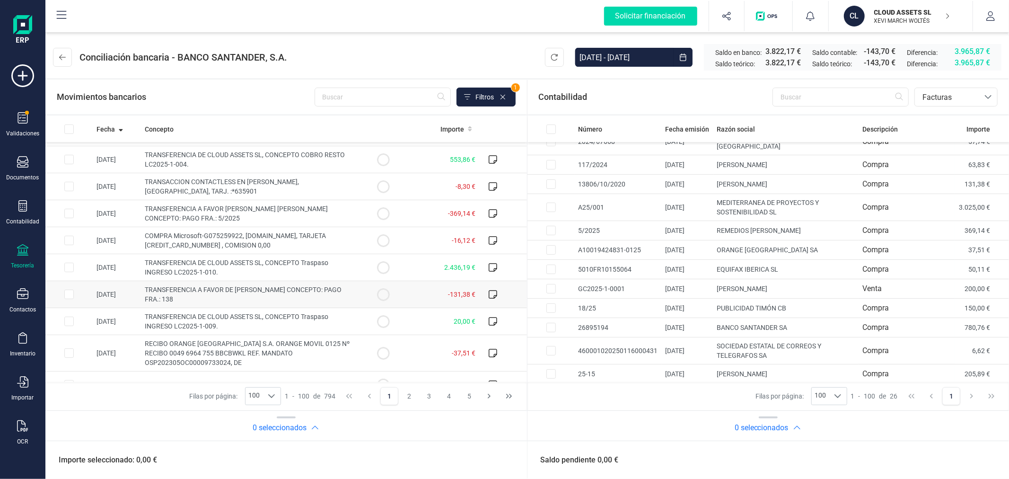
click at [67, 290] on input "Row Selected 61c307c4-30f7-4b08-b243-fa5d3be9d41d" at bounding box center [68, 294] width 9 height 9
checkbox input "true"
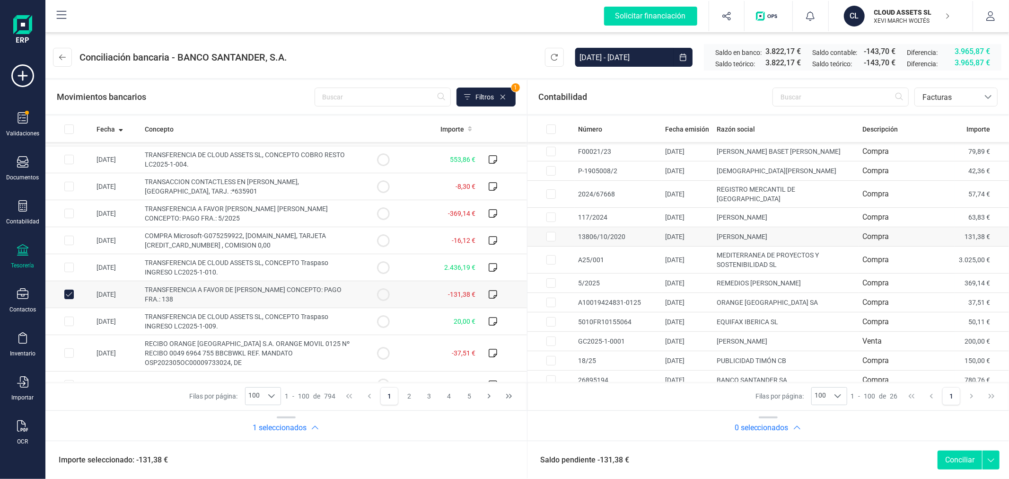
click at [551, 232] on input "Row Selected ef577ebd-5679-4032-b03a-1951a7c19ae1" at bounding box center [550, 236] width 9 height 9
checkbox input "true"
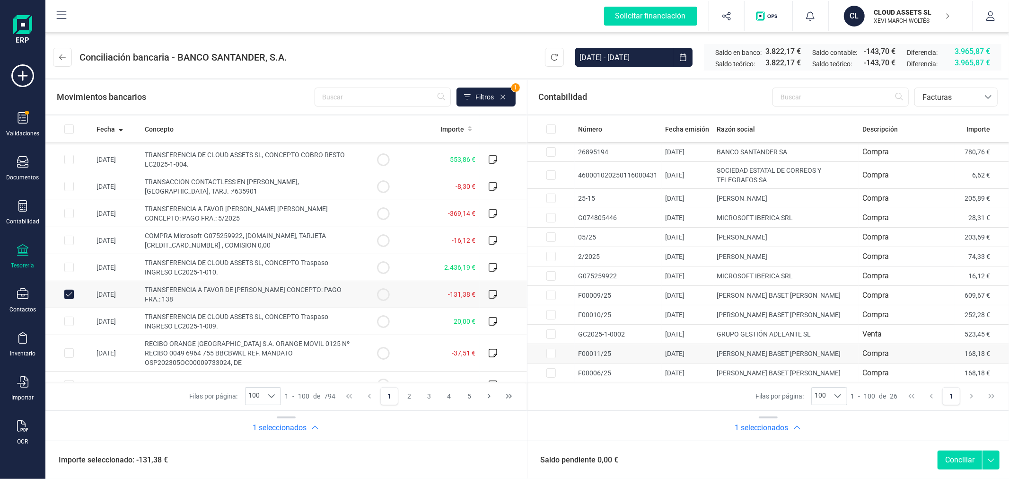
scroll to position [281, 0]
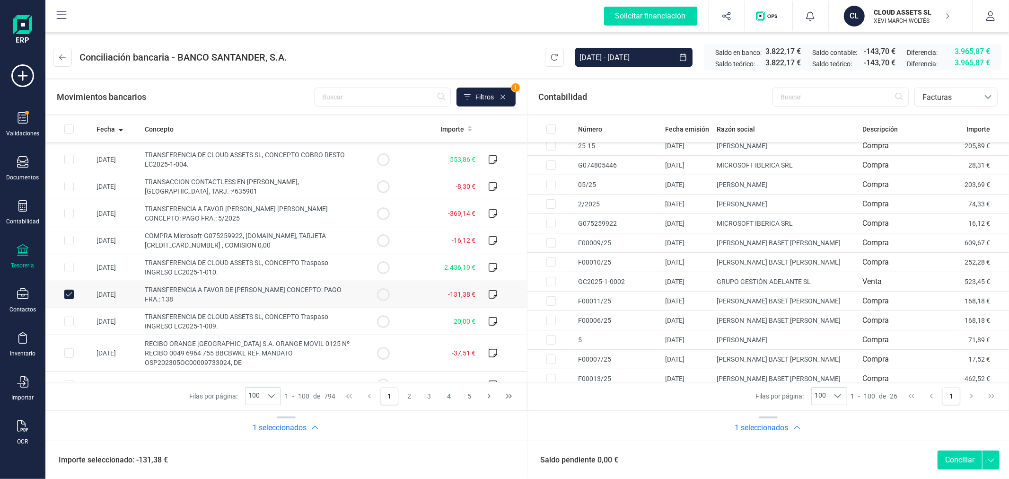
click at [957, 462] on button "Conciliar" at bounding box center [960, 459] width 44 height 19
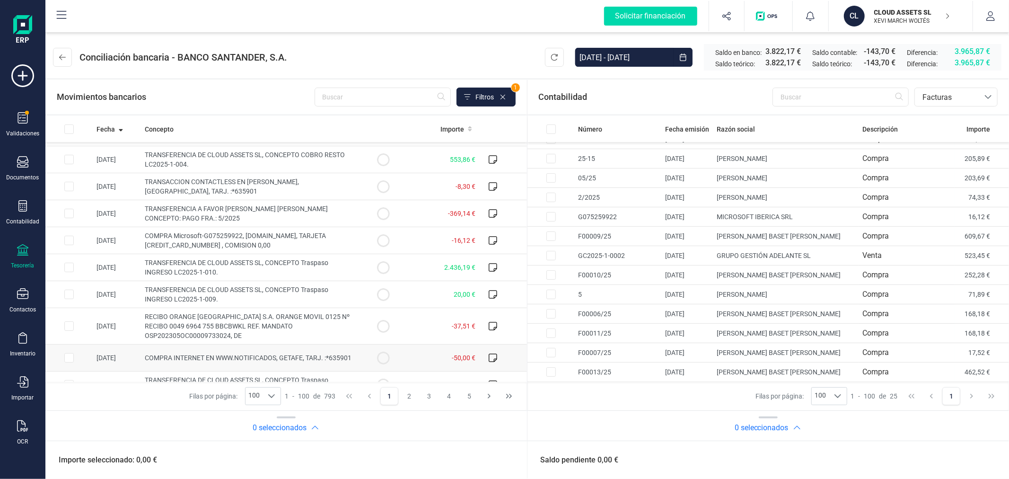
scroll to position [261, 0]
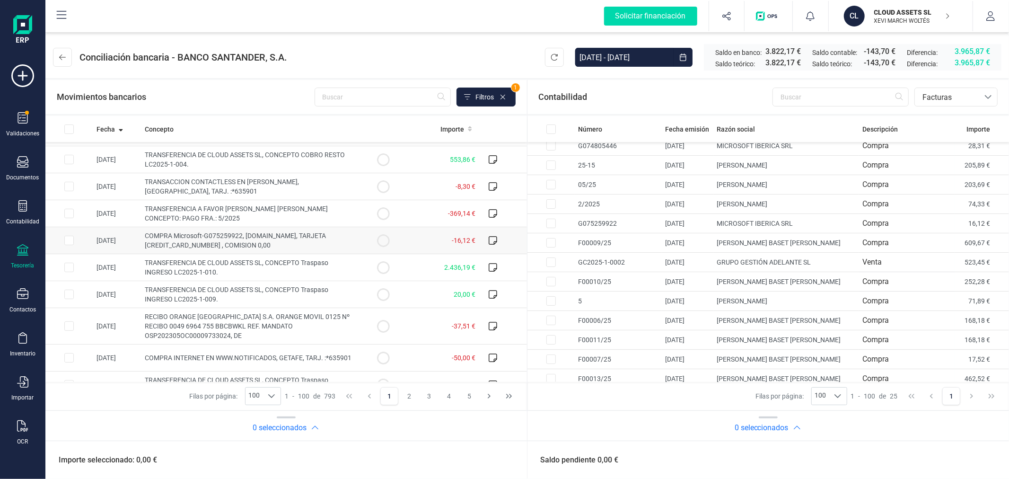
click at [65, 241] on input "Row Selected 74f84f34-5bdc-4006-a202-657ac8a3ee4e" at bounding box center [68, 240] width 9 height 9
checkbox input "true"
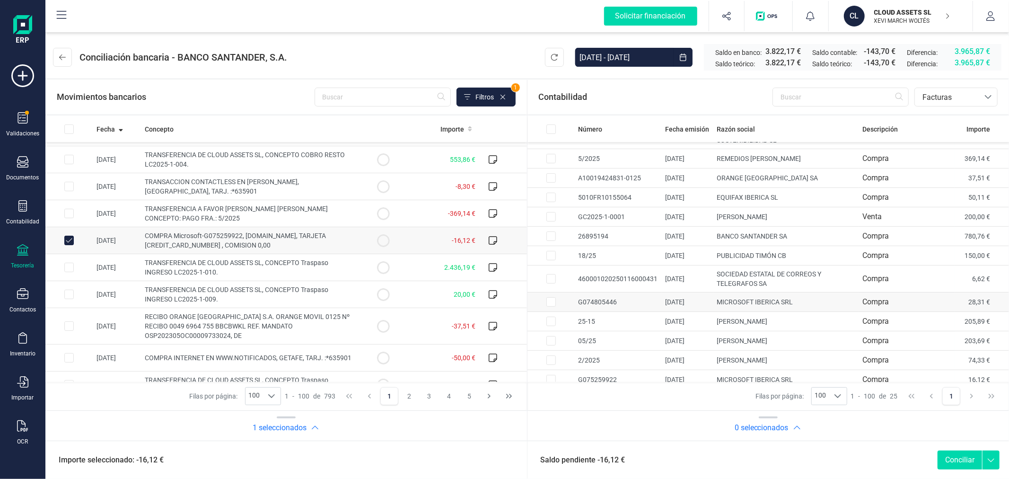
scroll to position [158, 0]
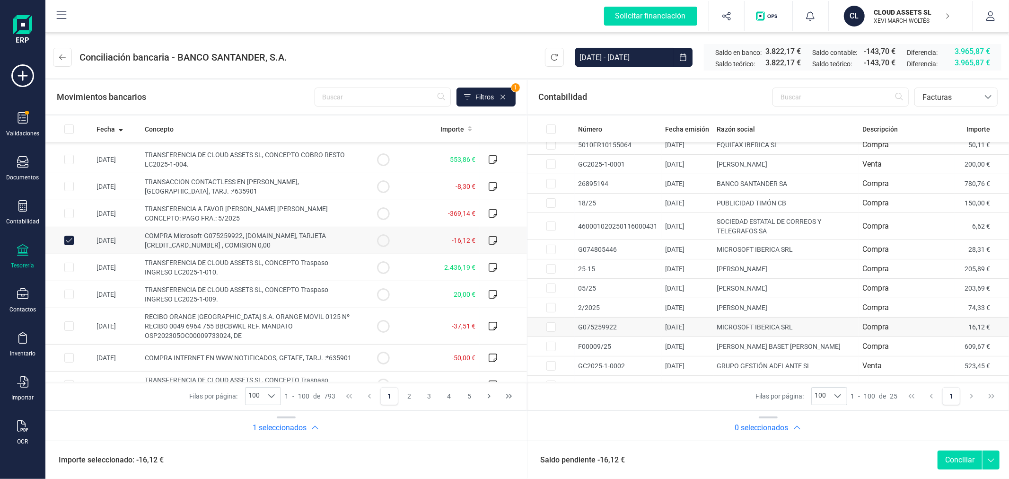
click at [552, 322] on input "Row Selected 50aa0804-7b14-413c-8cd0-9d86b27c6a73" at bounding box center [550, 326] width 9 height 9
click at [960, 460] on button "Conciliar" at bounding box center [960, 459] width 44 height 19
checkbox input "false"
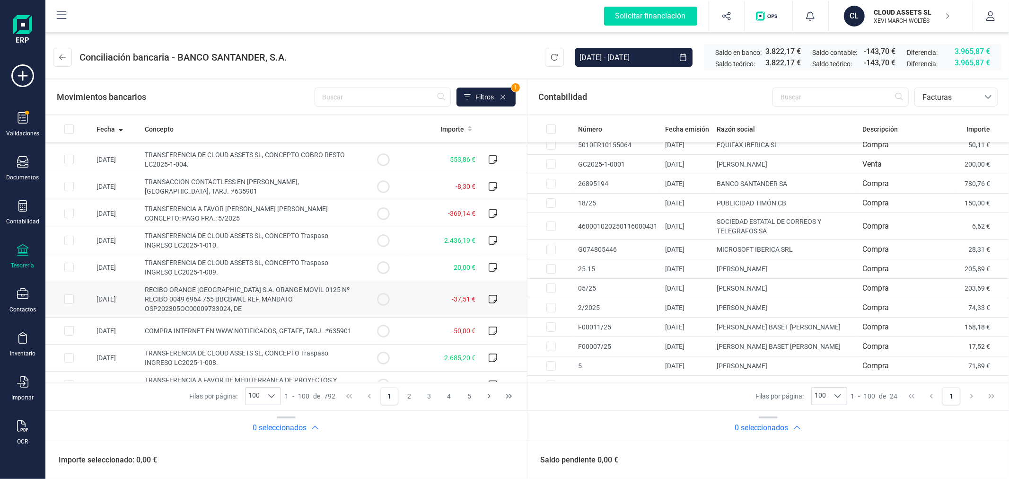
click at [67, 298] on input "Row Selected 072b8d76-fe83-4c50-a39b-a0d54ba1f1de" at bounding box center [68, 298] width 9 height 9
checkbox input "true"
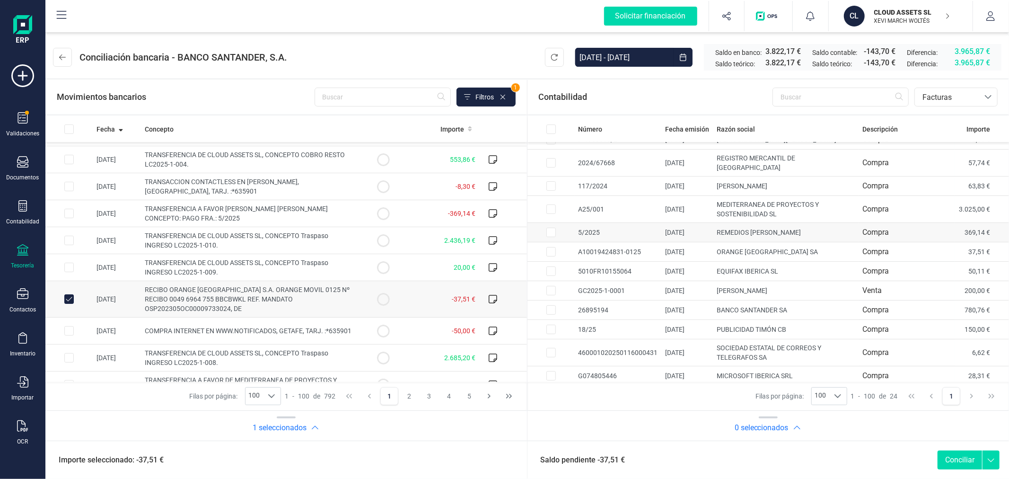
scroll to position [0, 0]
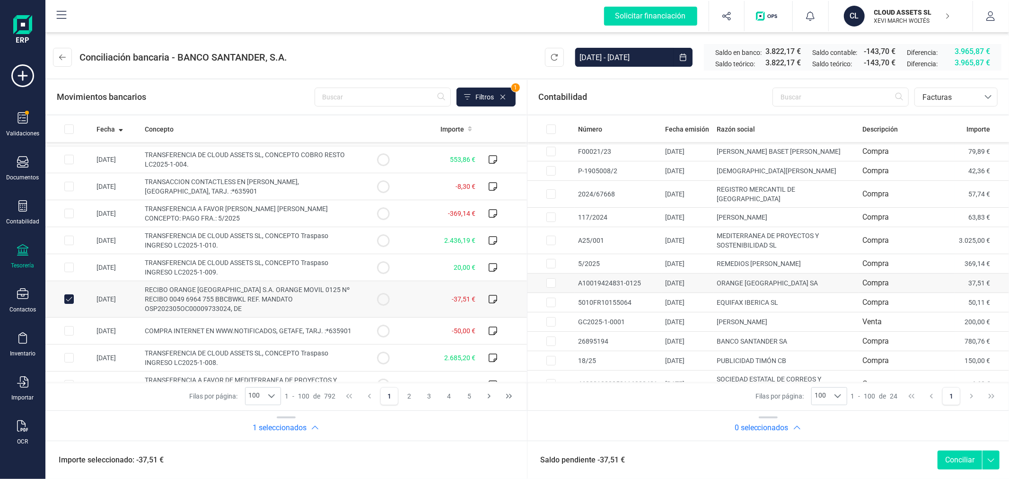
click at [545, 273] on td at bounding box center [550, 282] width 47 height 19
checkbox input "true"
click at [971, 458] on button "Conciliar" at bounding box center [960, 459] width 44 height 19
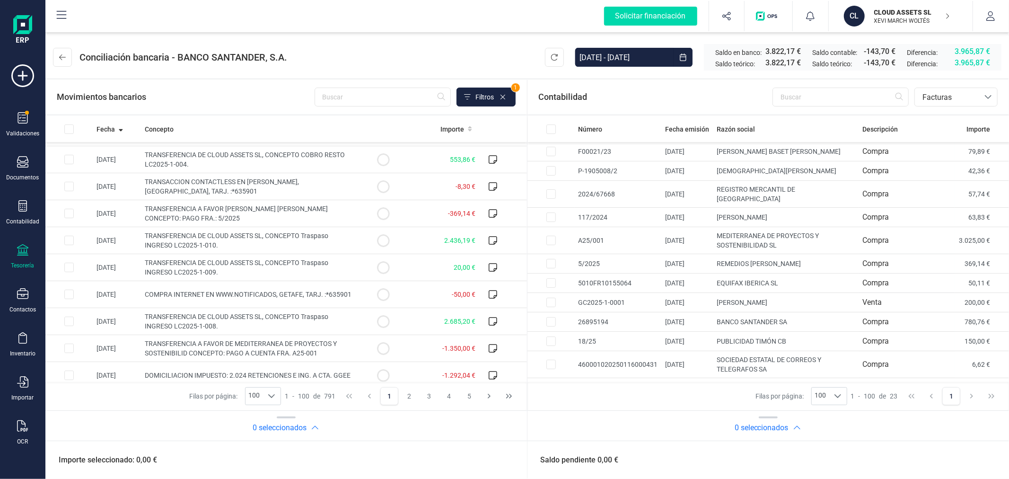
click at [901, 23] on p "XEVI MARCH WOLTÉS" at bounding box center [912, 21] width 76 height 8
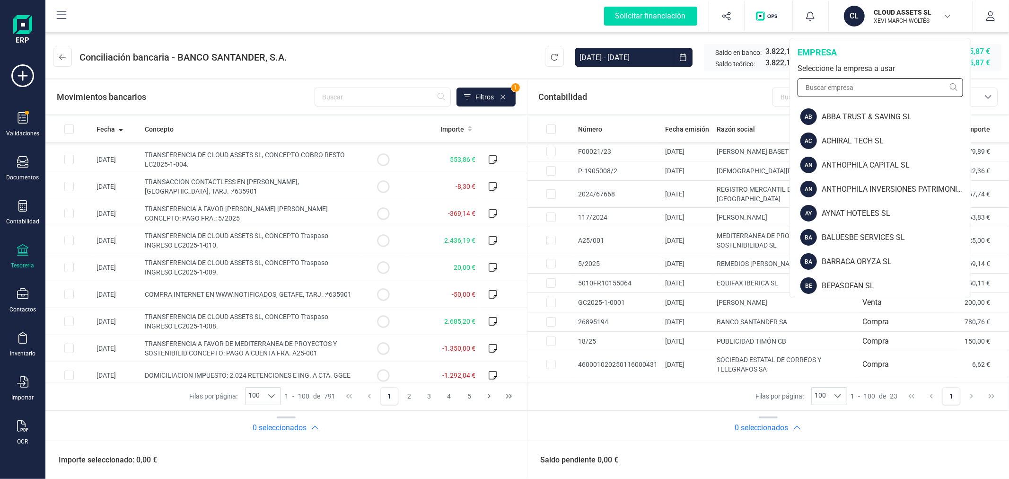
click at [885, 90] on input "text" at bounding box center [881, 87] width 166 height 19
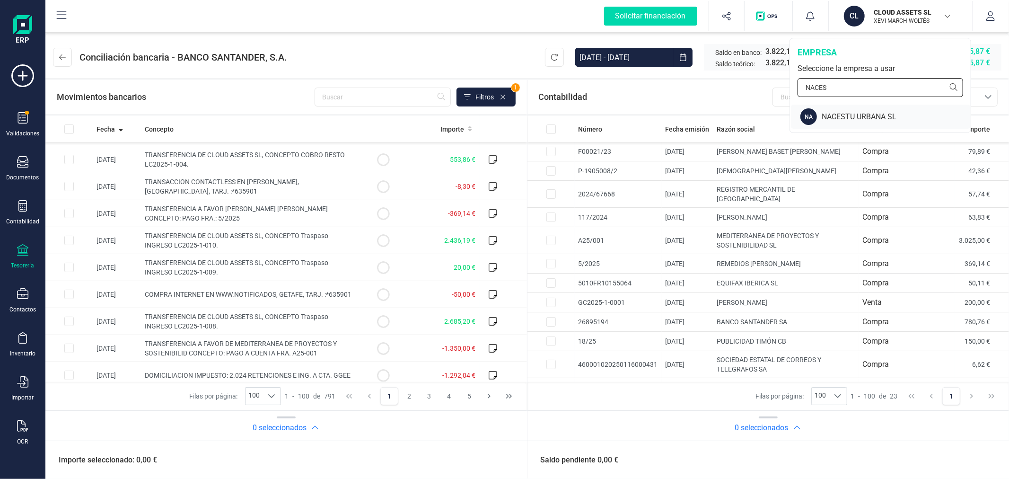
type input "NACES"
click at [873, 116] on div "NACESTU URBANA SL" at bounding box center [896, 116] width 149 height 11
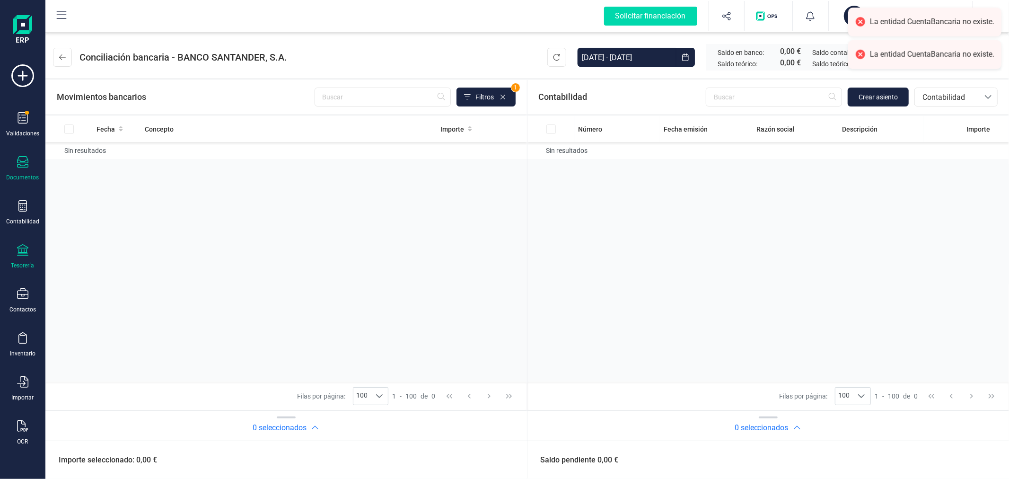
click at [29, 167] on div "Documentos" at bounding box center [23, 168] width 38 height 25
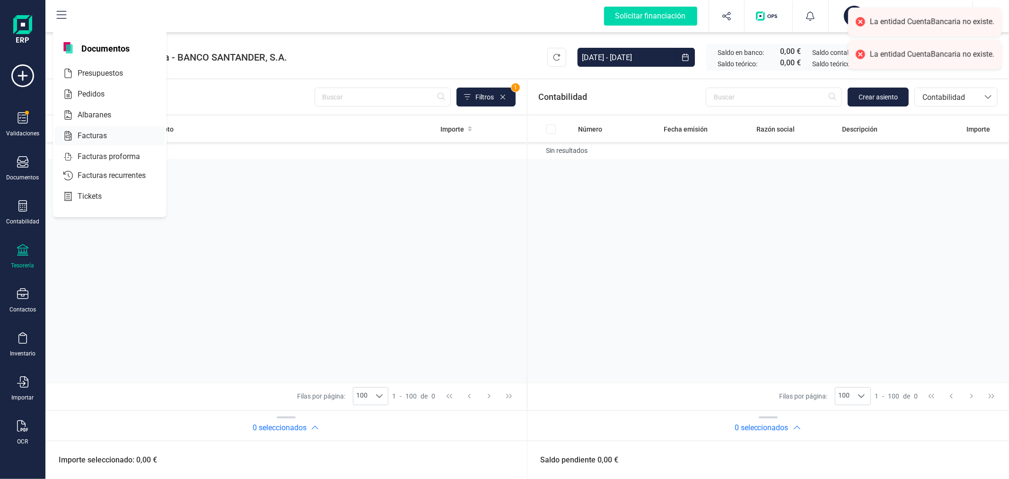
click at [116, 135] on div at bounding box center [115, 135] width 17 height 11
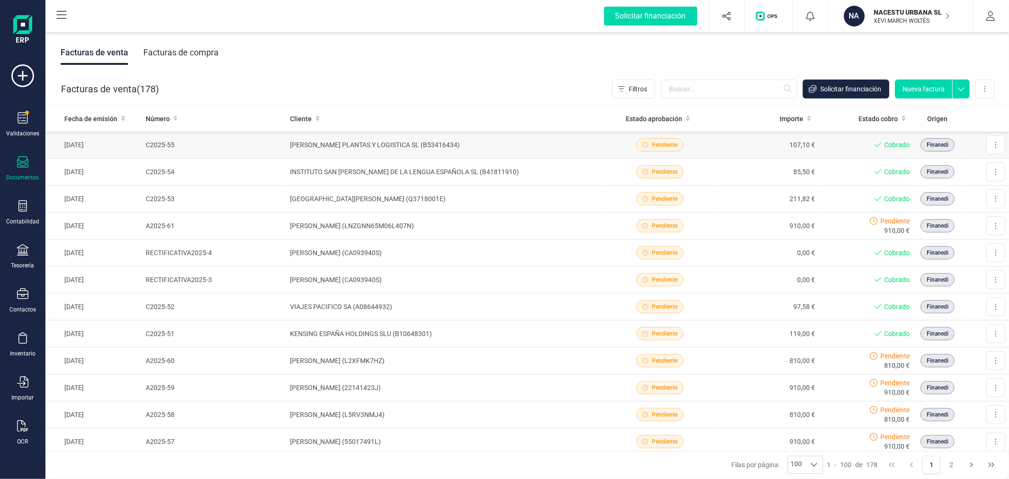
click at [432, 143] on td "ZIMMERMANN PLANTAS Y LOGISTICA SL (B53416434)" at bounding box center [446, 145] width 321 height 27
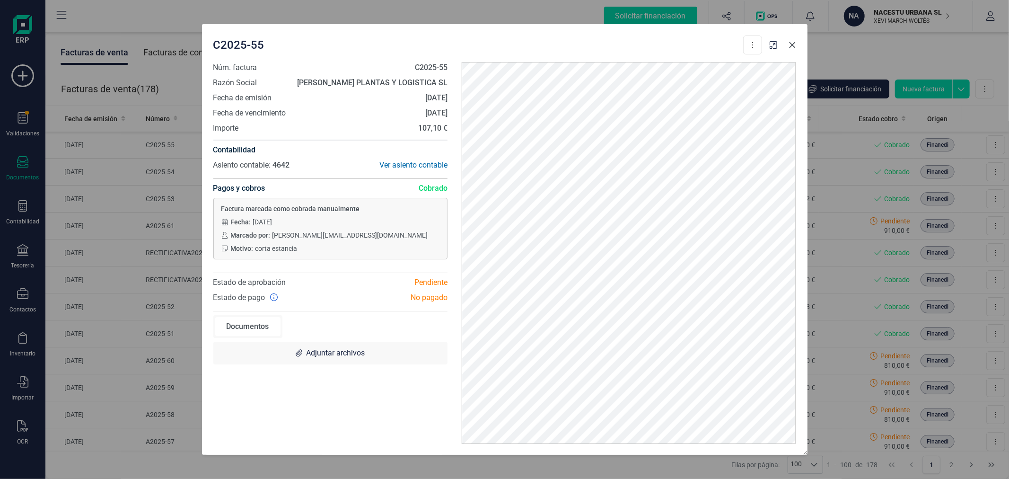
click at [791, 43] on icon "Close" at bounding box center [793, 45] width 8 height 8
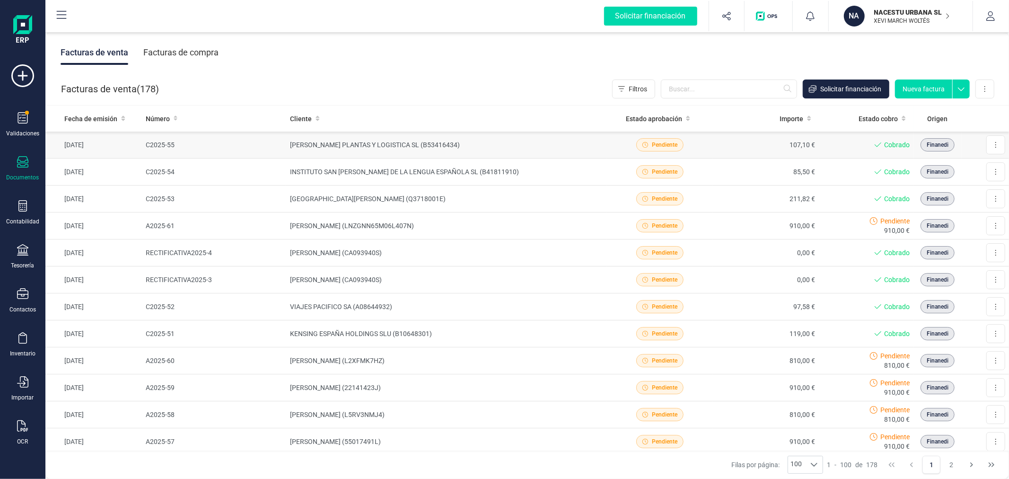
click at [353, 137] on td "ZIMMERMANN PLANTAS Y LOGISTICA SL (B53416434)" at bounding box center [446, 145] width 321 height 27
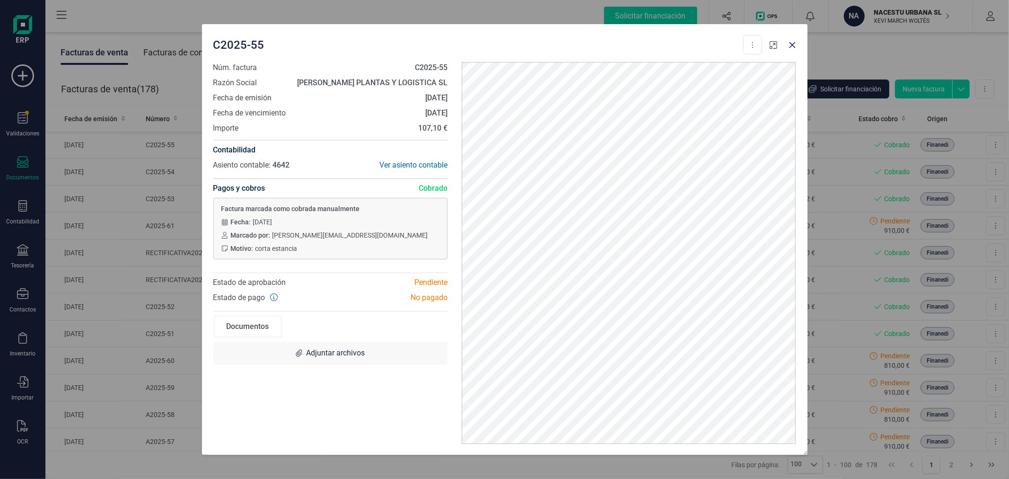
click at [770, 38] on button "button" at bounding box center [773, 44] width 15 height 15
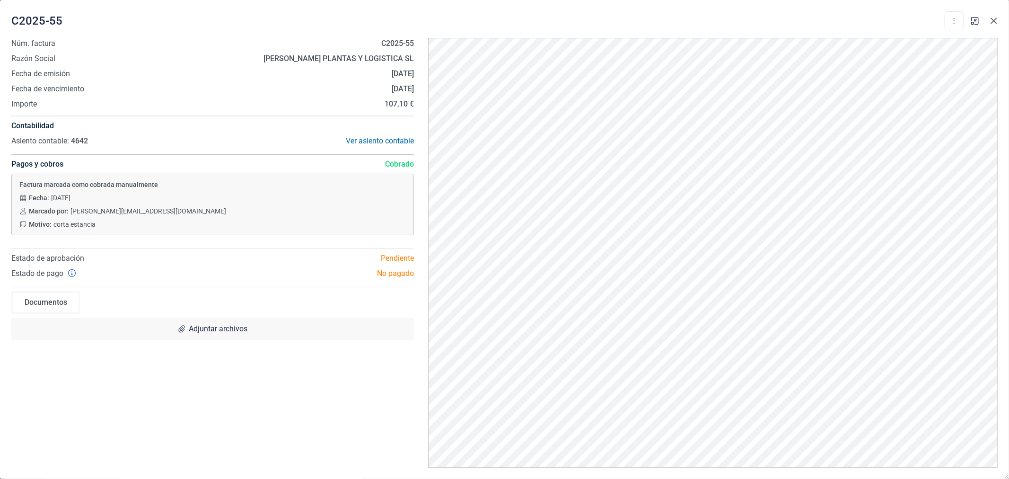
click at [994, 18] on icon "Close" at bounding box center [994, 21] width 8 height 8
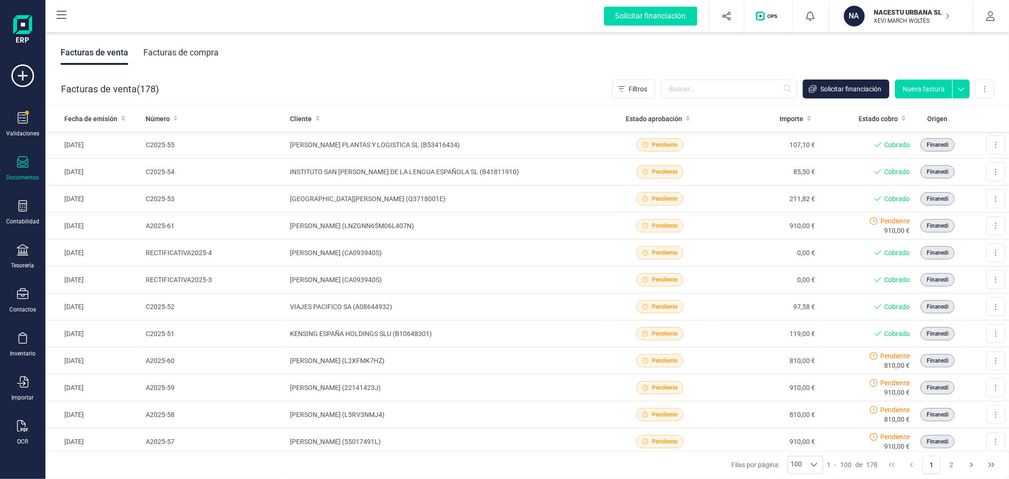
click at [933, 81] on button "Nueva factura" at bounding box center [923, 88] width 57 height 19
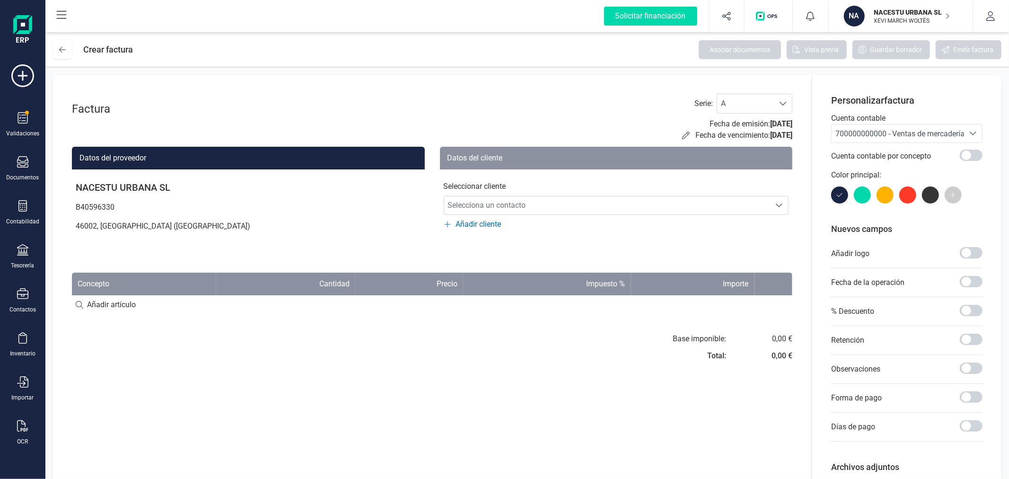
click at [887, 129] on span "700000000000 - Ventas de mercaderías" at bounding box center [901, 133] width 133 height 9
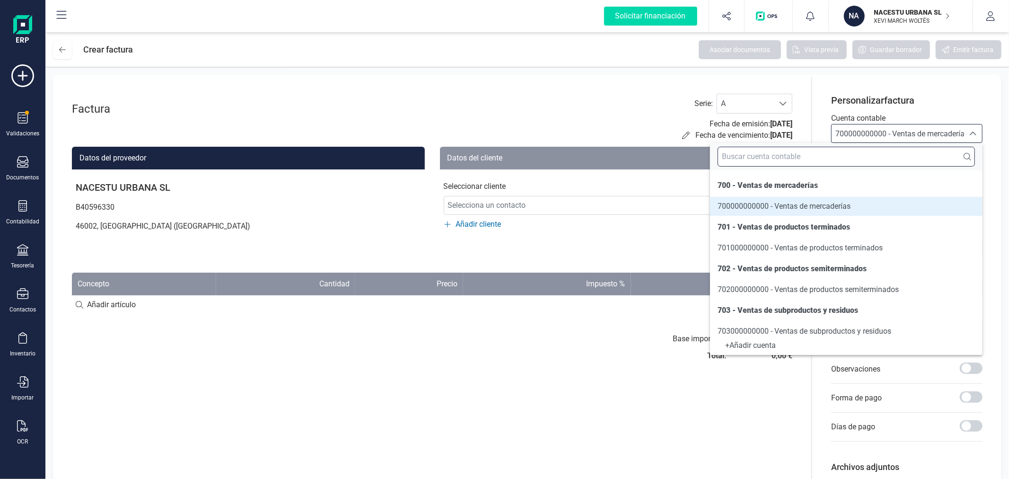
click at [880, 158] on input "text" at bounding box center [846, 157] width 257 height 20
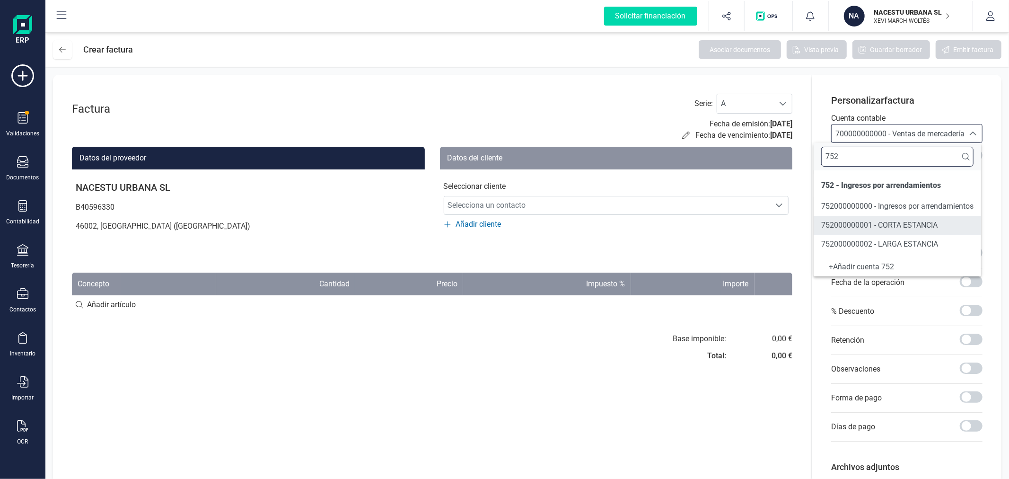
type input "752"
click at [871, 227] on span "752000000001 - CORTA ESTANCIA" at bounding box center [879, 224] width 116 height 9
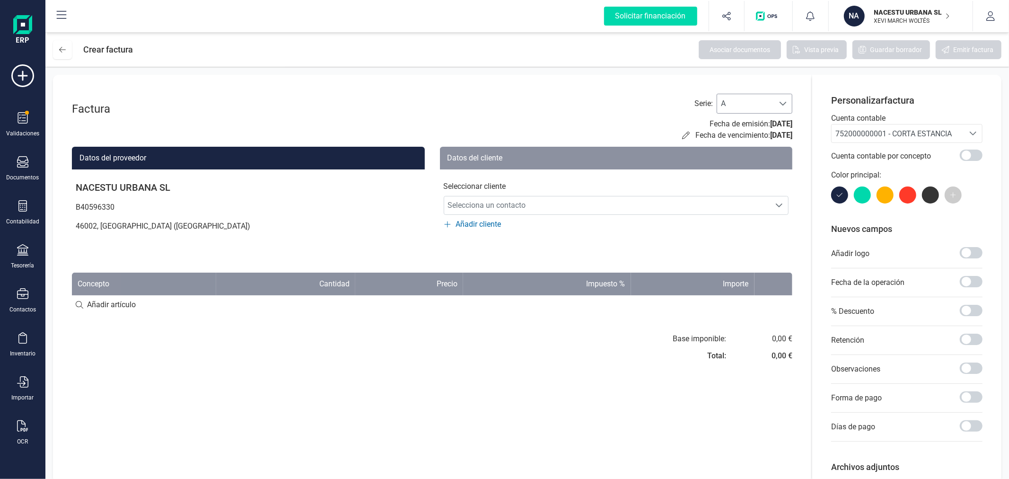
click at [762, 104] on span "A" at bounding box center [745, 103] width 57 height 19
click at [749, 167] on li "C" at bounding box center [755, 164] width 76 height 19
click at [724, 202] on span "Selecciona un contacto" at bounding box center [607, 205] width 326 height 19
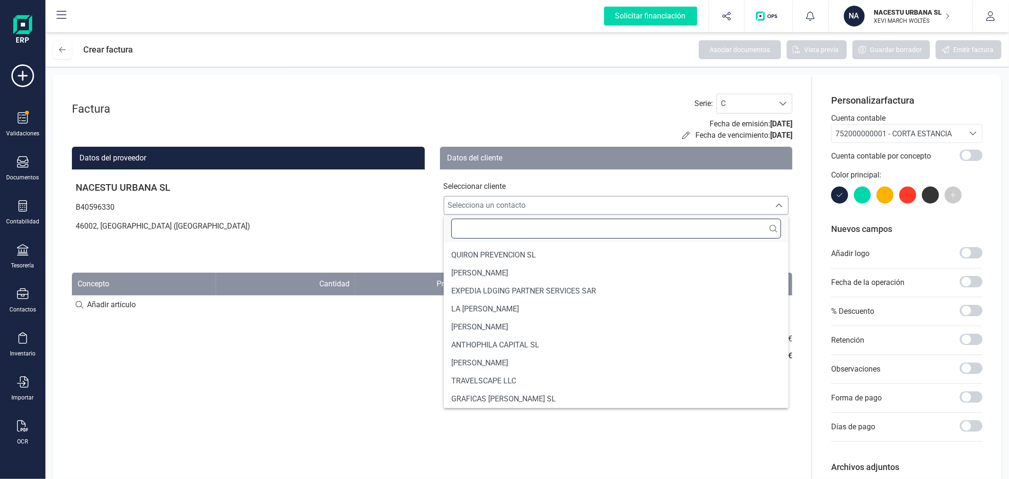
click at [712, 225] on input "text" at bounding box center [616, 229] width 330 height 20
type input "ZUMM"
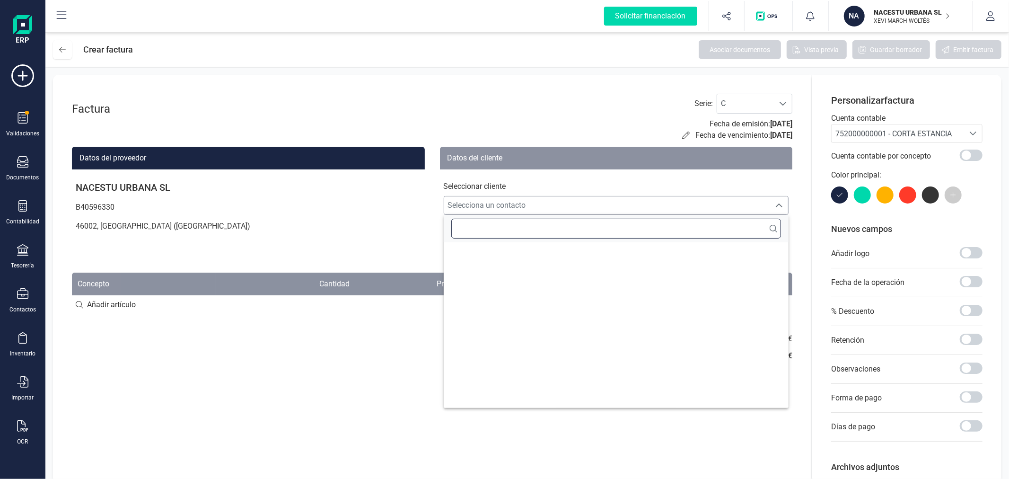
type input "Z"
type input "I"
type input "ZIMM"
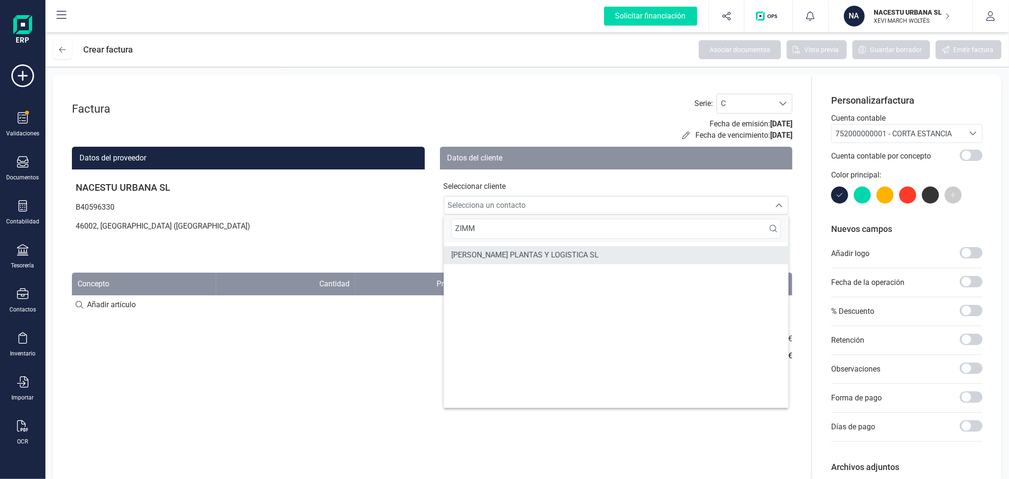
click at [557, 258] on span "ZIMMERMANN PLANTAS Y LOGISTICA SL" at bounding box center [525, 254] width 148 height 11
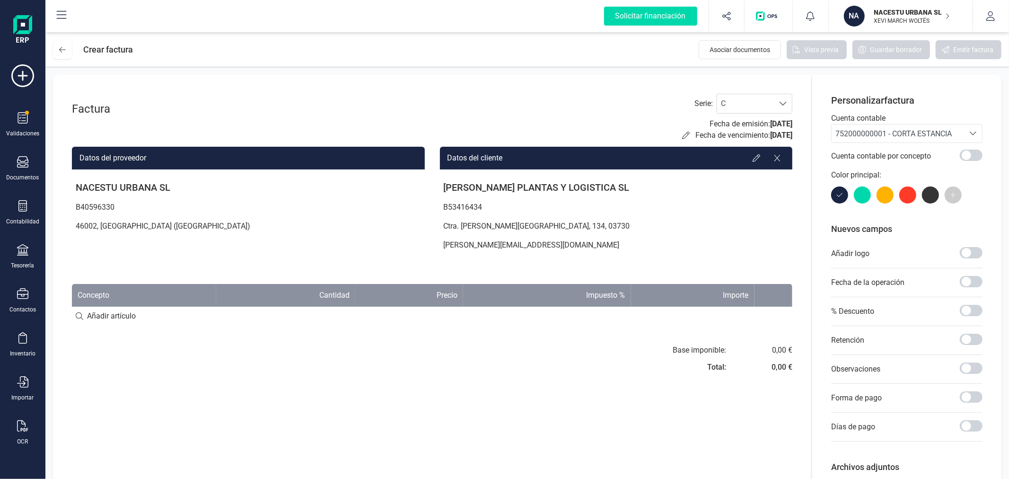
click at [289, 313] on input at bounding box center [432, 316] width 720 height 19
paste input "Individual Estándar (15/10/2025 - 16/10/2025)"
type input "Individual Estándar (15/10/2025 - 16/10/2025)"
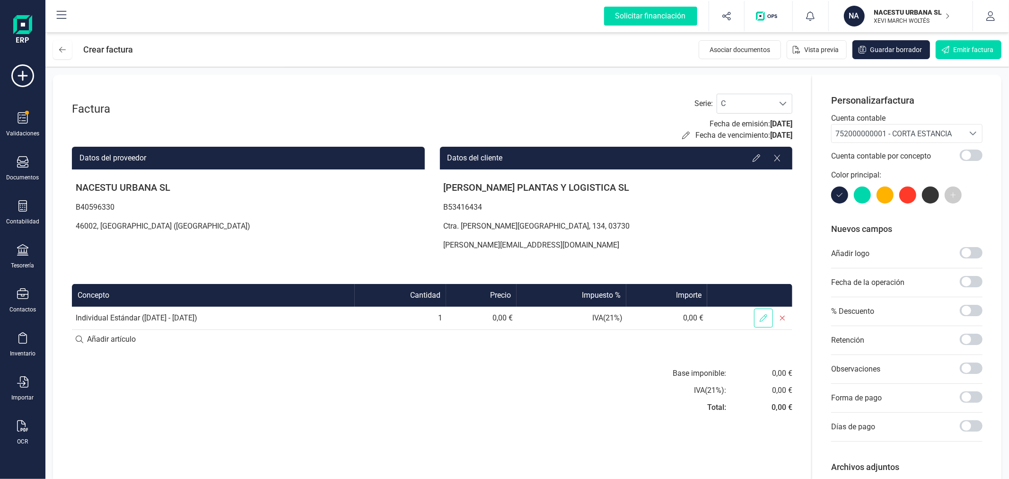
click at [758, 318] on span at bounding box center [763, 317] width 19 height 19
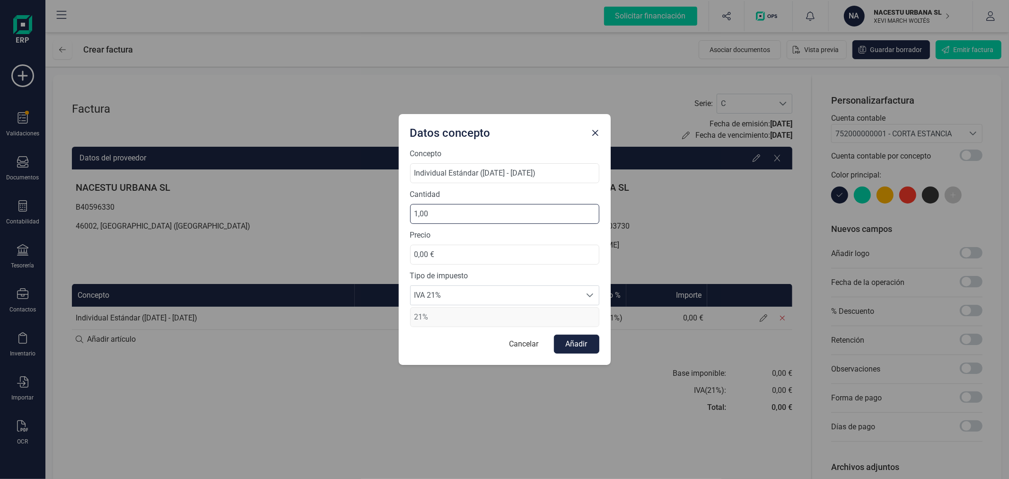
click at [418, 214] on input "1,00" at bounding box center [504, 214] width 189 height 20
type input "2,00"
drag, startPoint x: 447, startPoint y: 259, endPoint x: 397, endPoint y: 263, distance: 49.4
click at [397, 263] on div "Datos concepto Concepto Individual Estándar (15/10/2025 - 16/10/2025) Cantidad …" at bounding box center [504, 239] width 1009 height 479
type input "97,36 €"
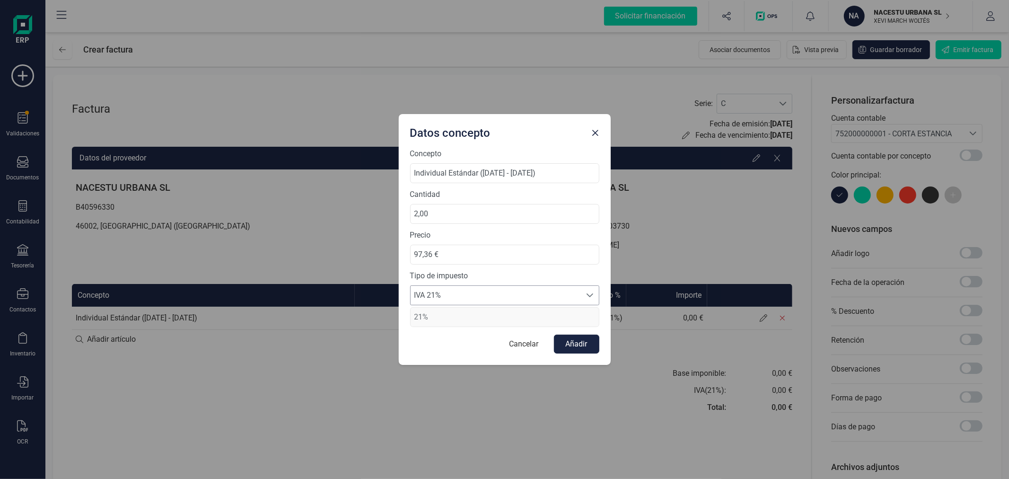
click at [438, 294] on span "IVA 21%" at bounding box center [496, 295] width 170 height 19
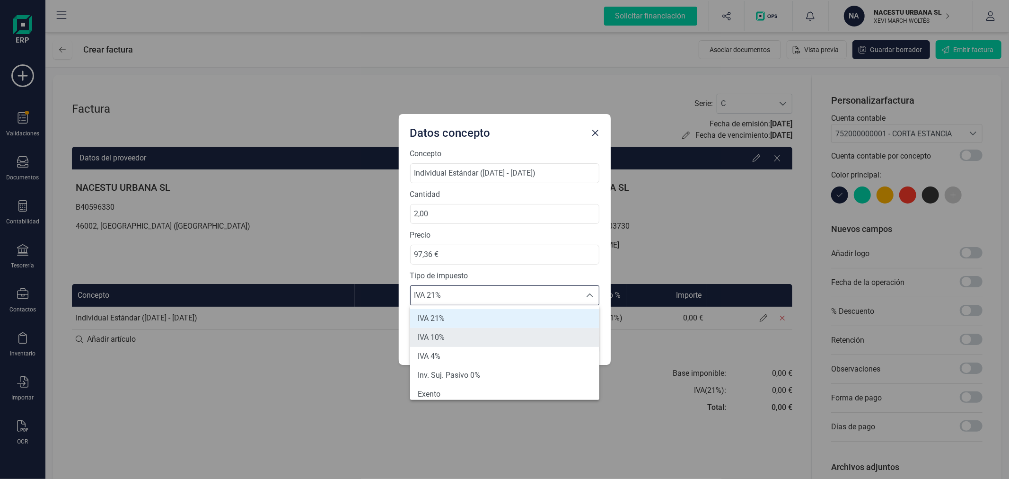
click at [437, 339] on span "IVA 10%" at bounding box center [431, 337] width 27 height 11
type input "10%"
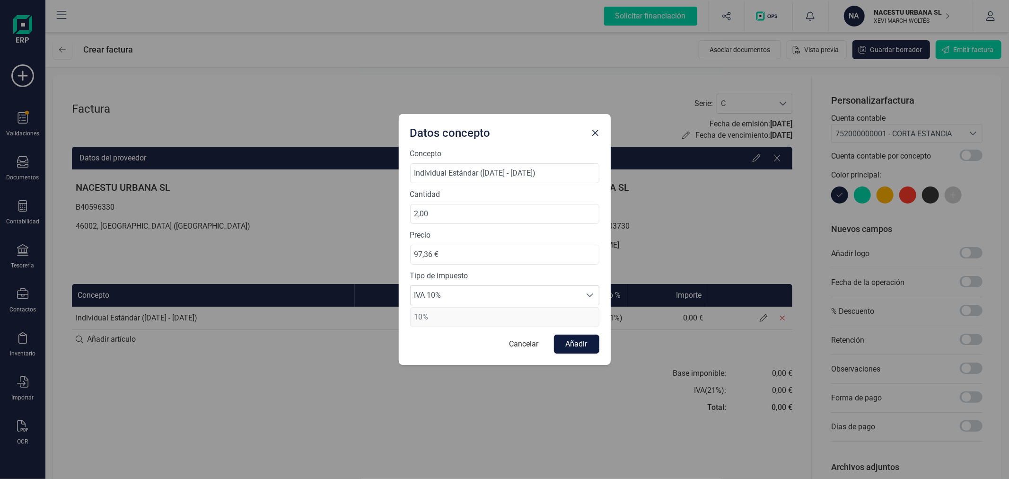
click at [579, 346] on button "Añadir" at bounding box center [576, 343] width 45 height 19
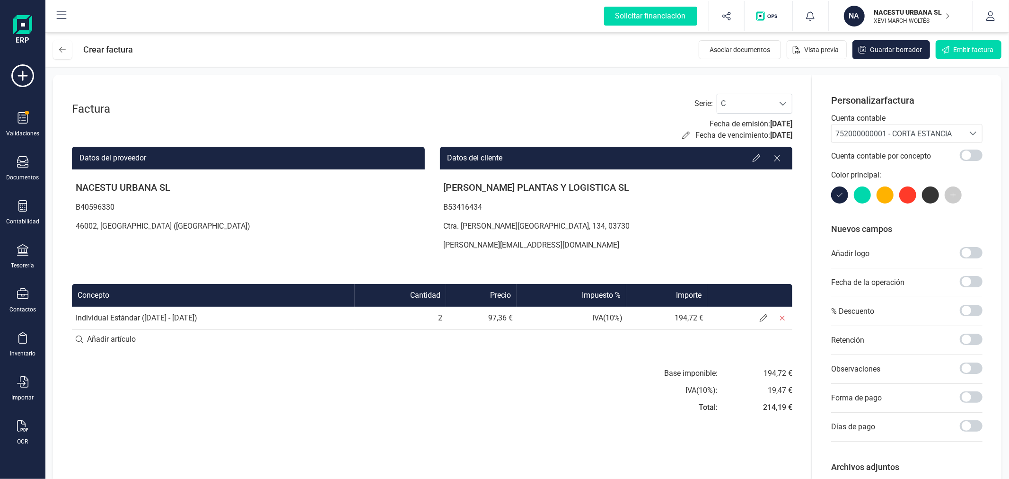
click at [586, 393] on div "Base imponible: IVA ( 10 %): Total: 194,72 € 19,47 € 214,19 €" at bounding box center [616, 393] width 353 height 51
click at [957, 46] on span "Emitir factura" at bounding box center [973, 49] width 40 height 9
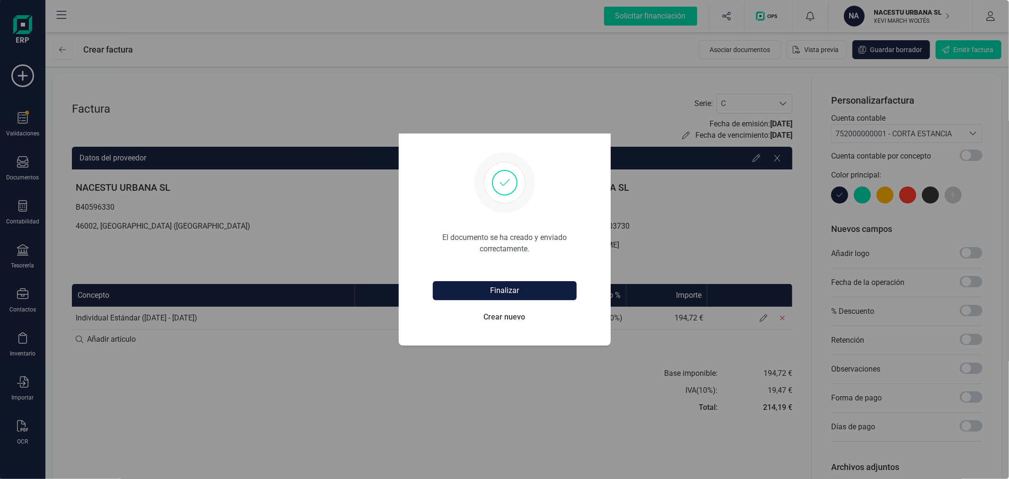
click at [531, 286] on button "Finalizar" at bounding box center [505, 290] width 144 height 19
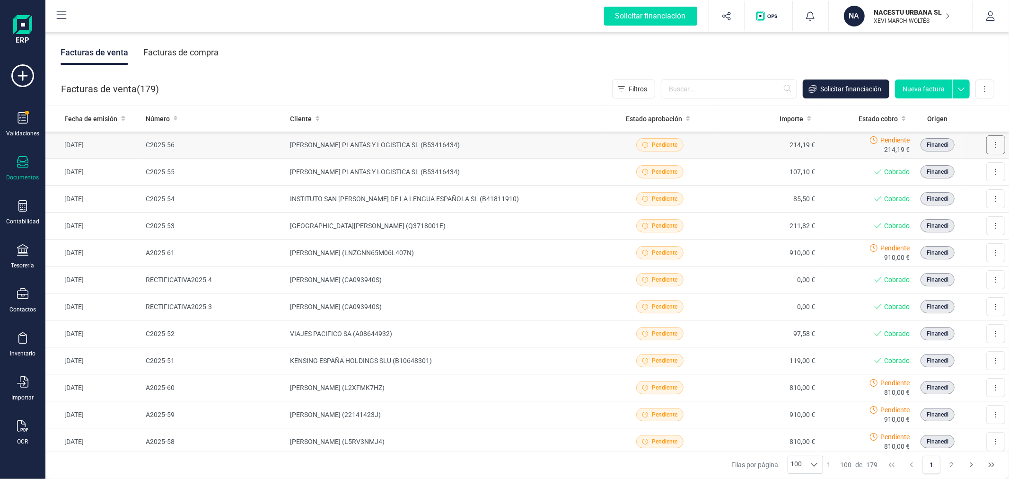
click at [988, 140] on button at bounding box center [995, 144] width 19 height 19
click at [959, 207] on span "Marcar como cobrada" at bounding box center [954, 206] width 65 height 9
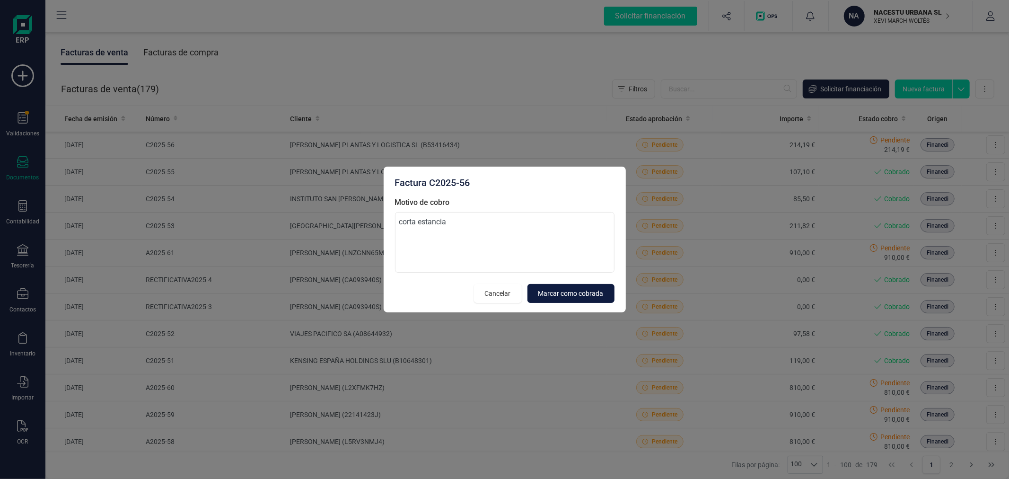
type textarea "corta estancia"
click at [582, 297] on span "Marcar como cobrada" at bounding box center [570, 293] width 65 height 9
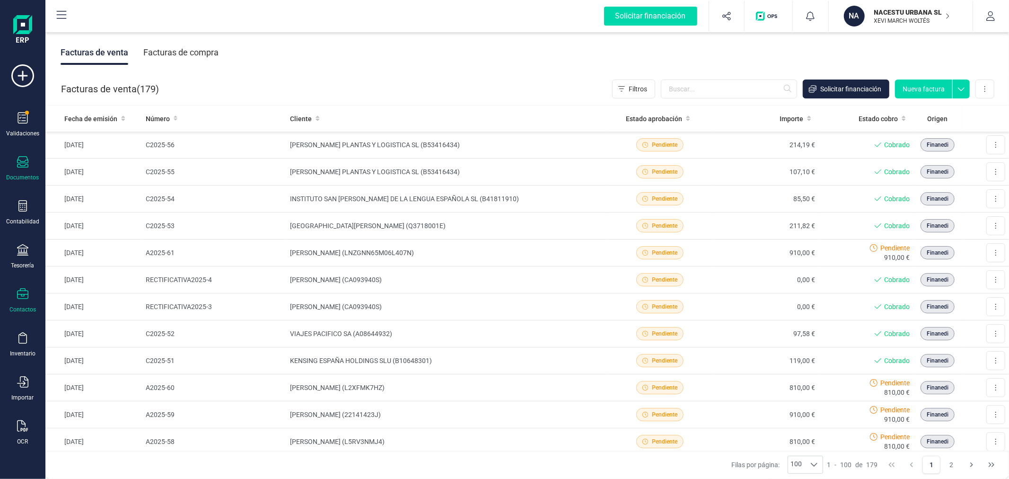
click at [20, 303] on div "Contactos" at bounding box center [23, 300] width 38 height 25
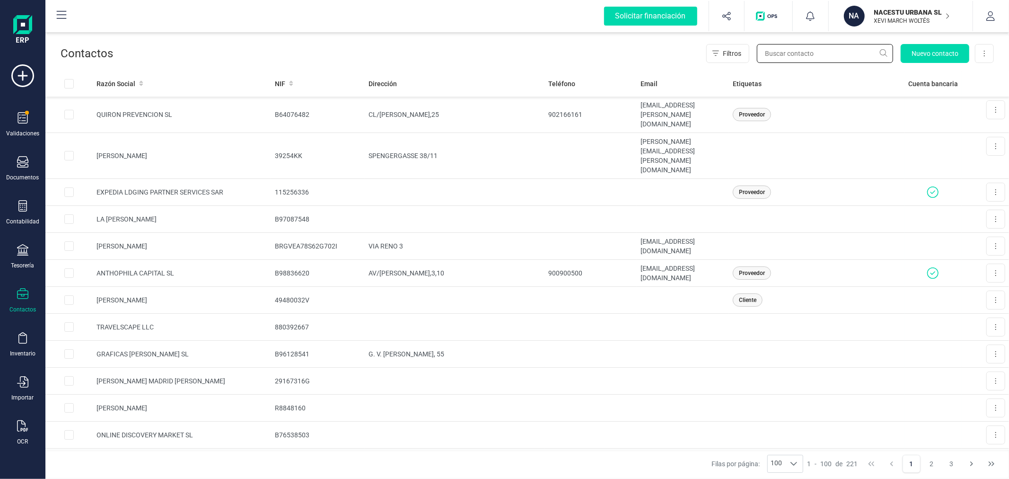
click at [774, 53] on input "text" at bounding box center [825, 53] width 136 height 19
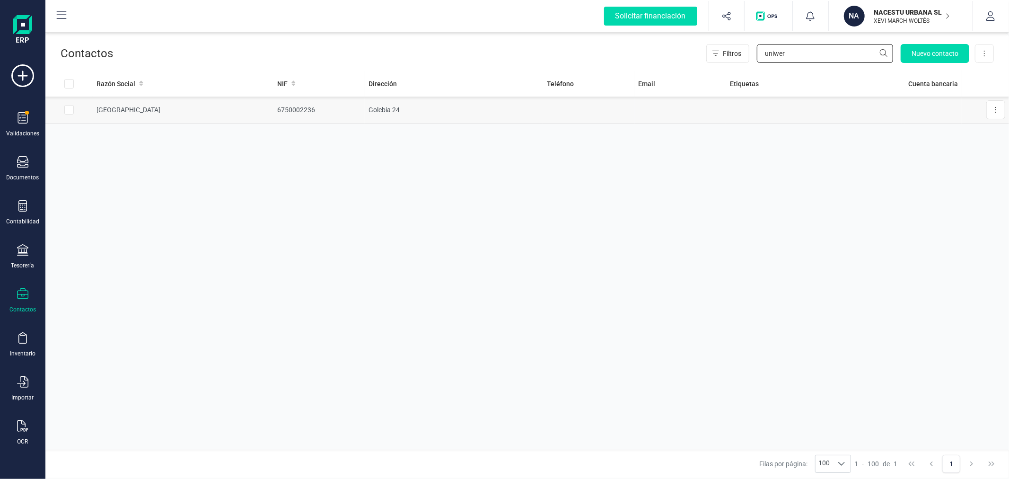
type input "uniwer"
click at [482, 112] on td "Golebia 24" at bounding box center [454, 110] width 178 height 27
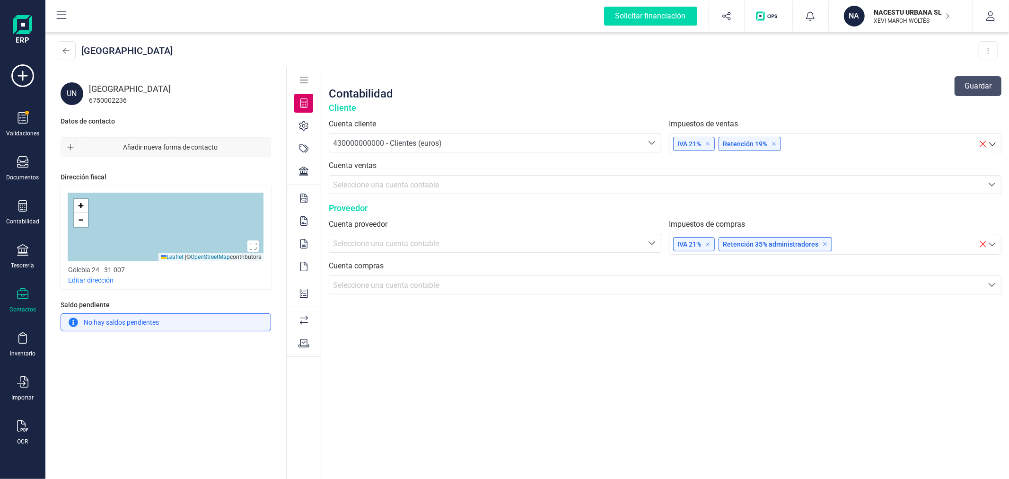
click at [193, 148] on span "Añadir nueva forma de contacto" at bounding box center [170, 146] width 185 height 9
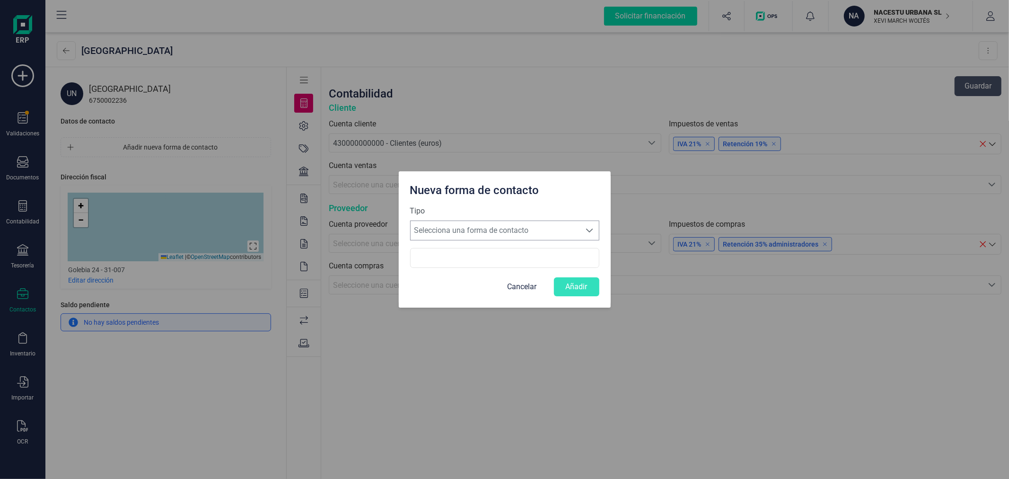
click at [450, 231] on span "Selecciona una forma de contacto" at bounding box center [496, 230] width 170 height 19
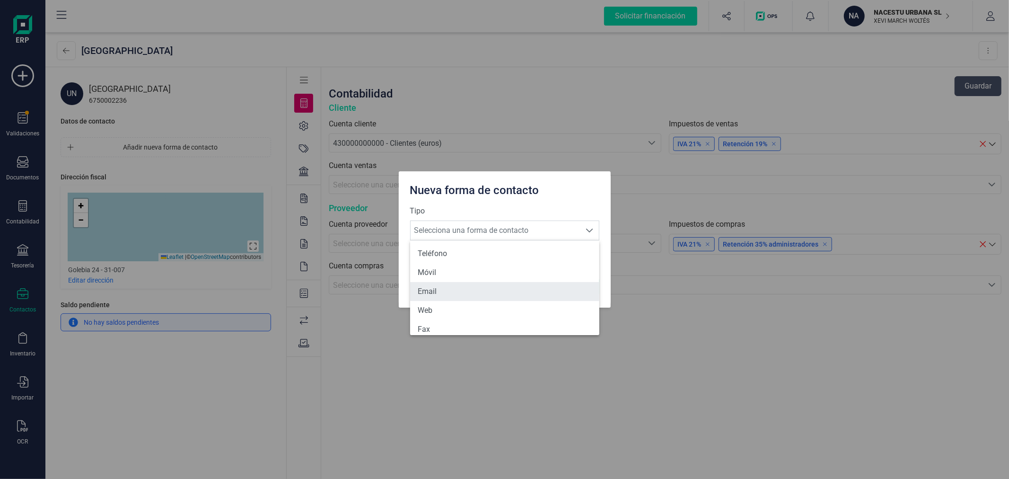
click at [448, 291] on li "Email" at bounding box center [504, 291] width 189 height 19
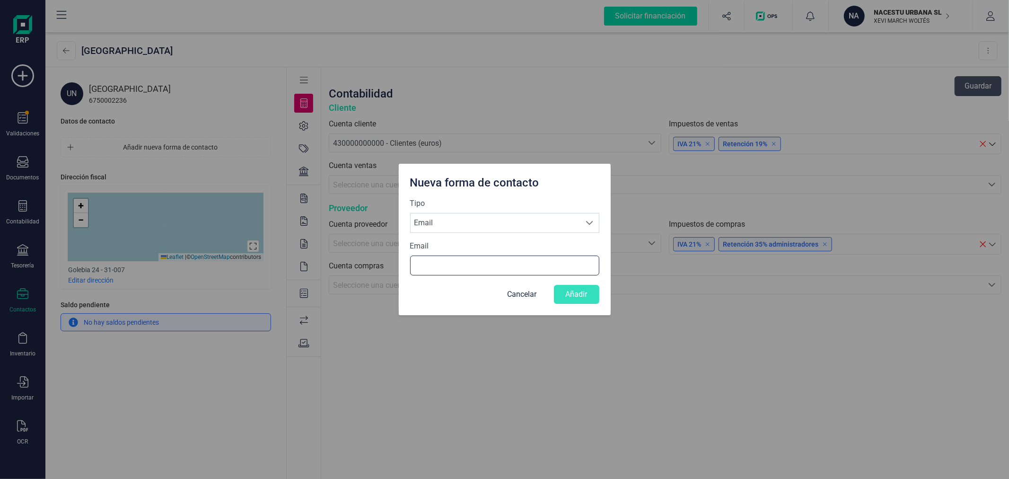
click at [455, 267] on input "Email" at bounding box center [504, 265] width 189 height 20
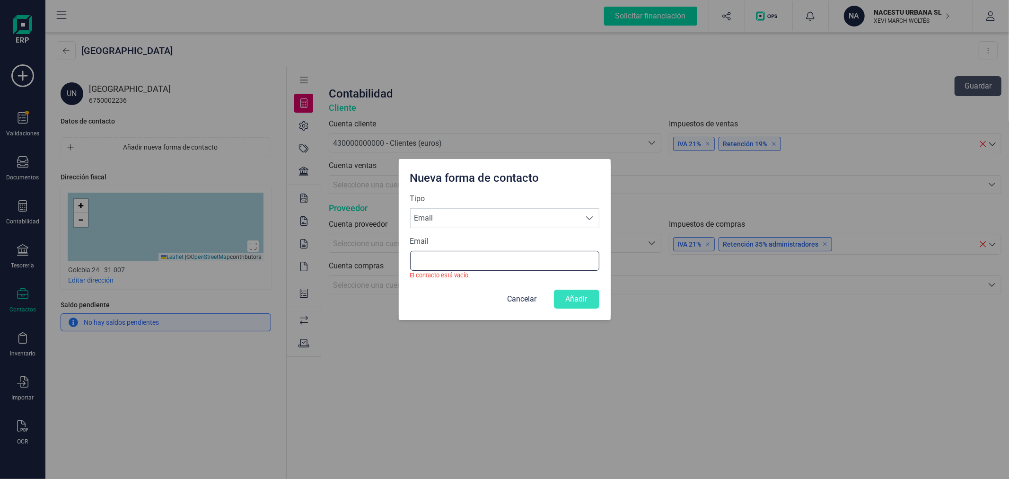
click at [458, 260] on input "Email" at bounding box center [504, 261] width 189 height 20
paste input "maria.dronka@gmail.com"
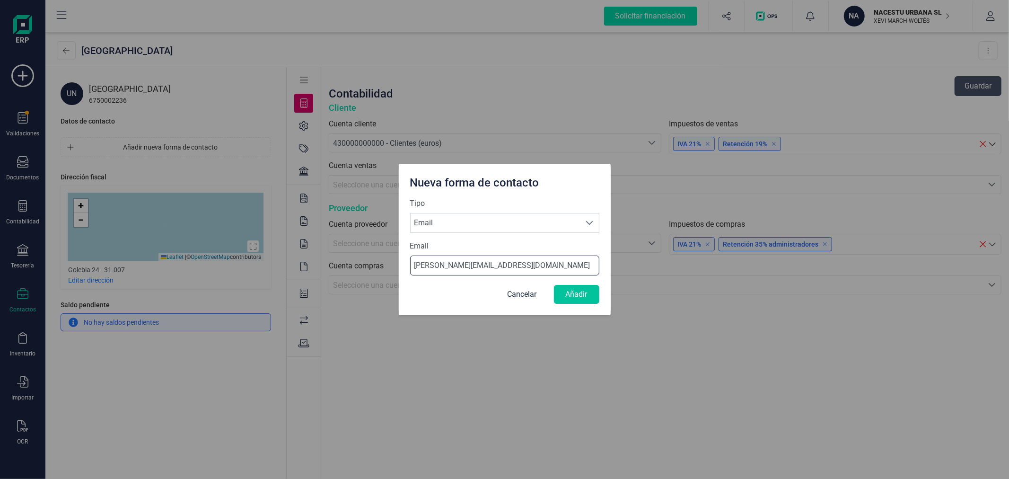
type input "maria.dronka@gmail.com"
click at [576, 290] on button "Añadir" at bounding box center [576, 294] width 45 height 19
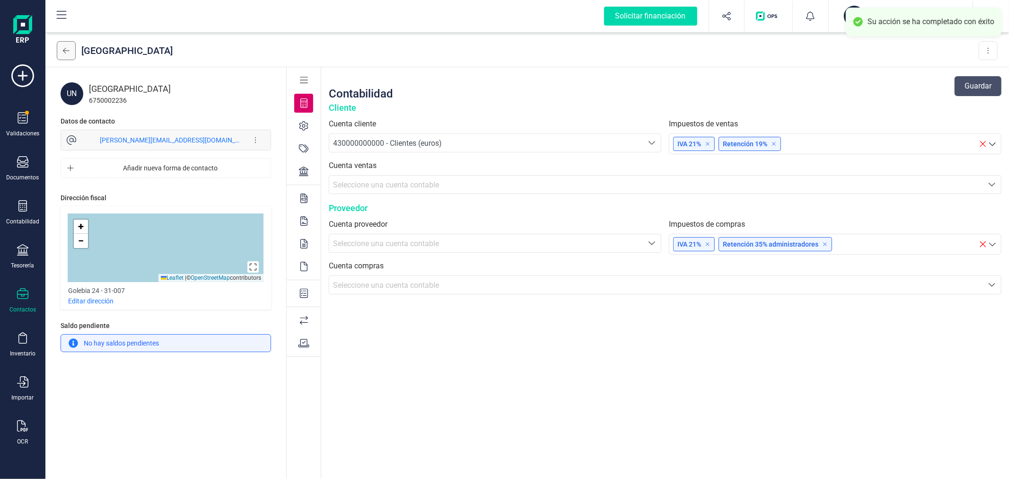
click at [63, 50] on icon at bounding box center [66, 51] width 7 height 6
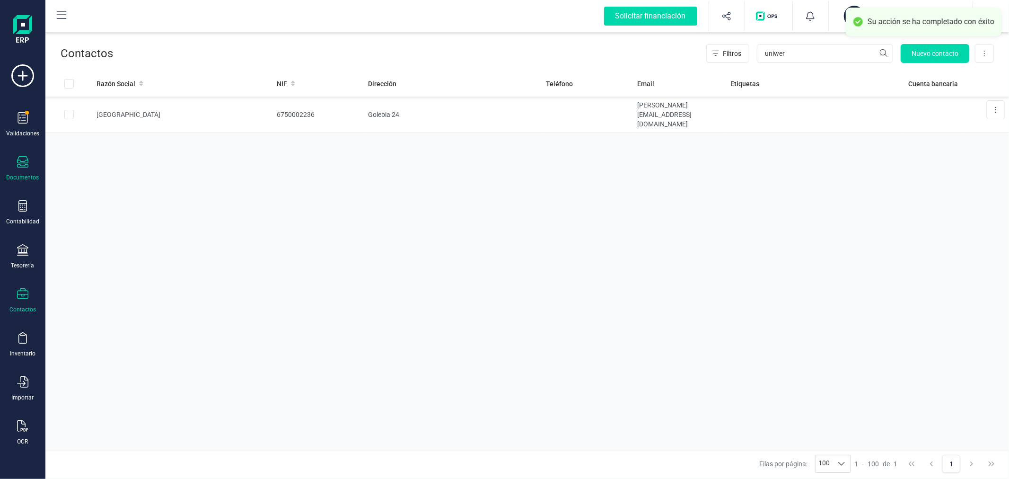
click at [22, 165] on icon at bounding box center [22, 161] width 11 height 11
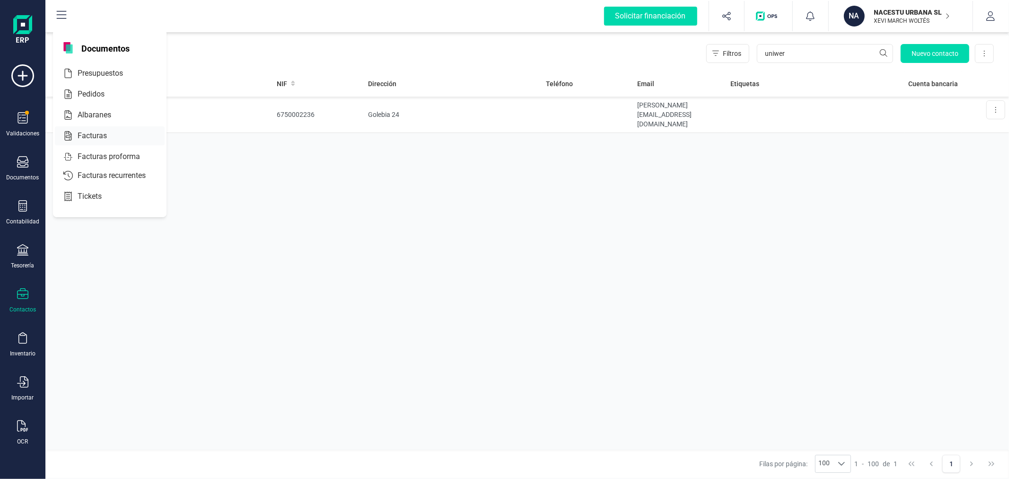
click at [100, 134] on span "Facturas" at bounding box center [99, 135] width 50 height 11
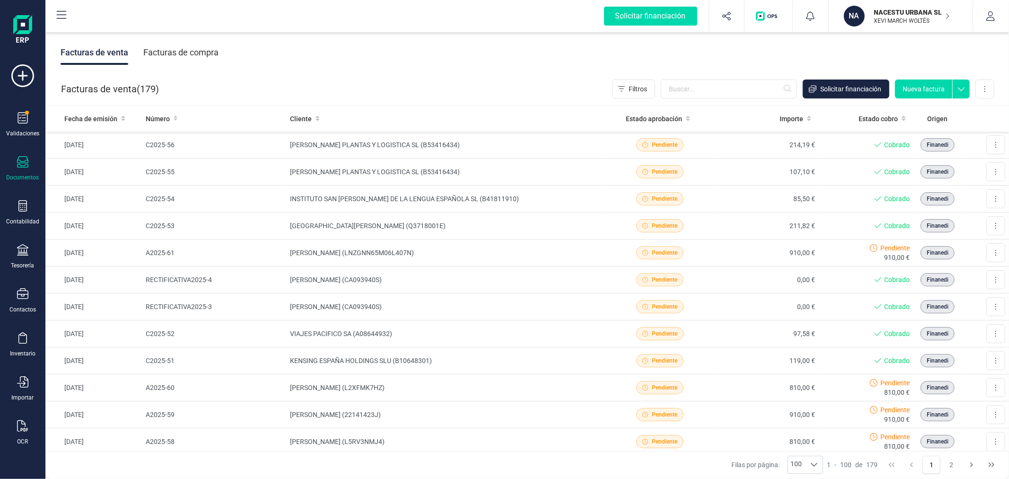
click at [930, 89] on button "Nueva factura" at bounding box center [923, 88] width 57 height 19
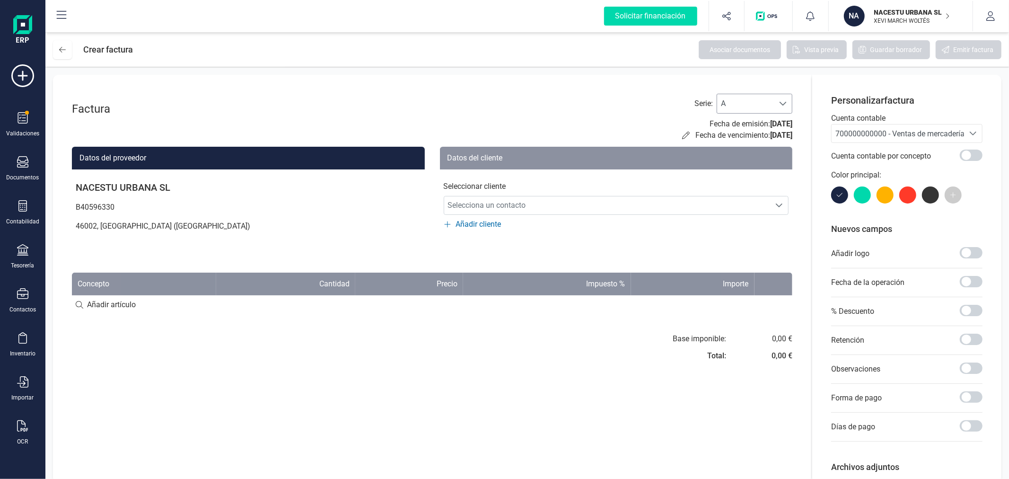
click at [765, 108] on span "A" at bounding box center [745, 103] width 57 height 19
click at [731, 166] on li "C" at bounding box center [755, 164] width 76 height 19
click at [864, 132] on span "700000000000 - Ventas de mercaderías" at bounding box center [901, 133] width 133 height 9
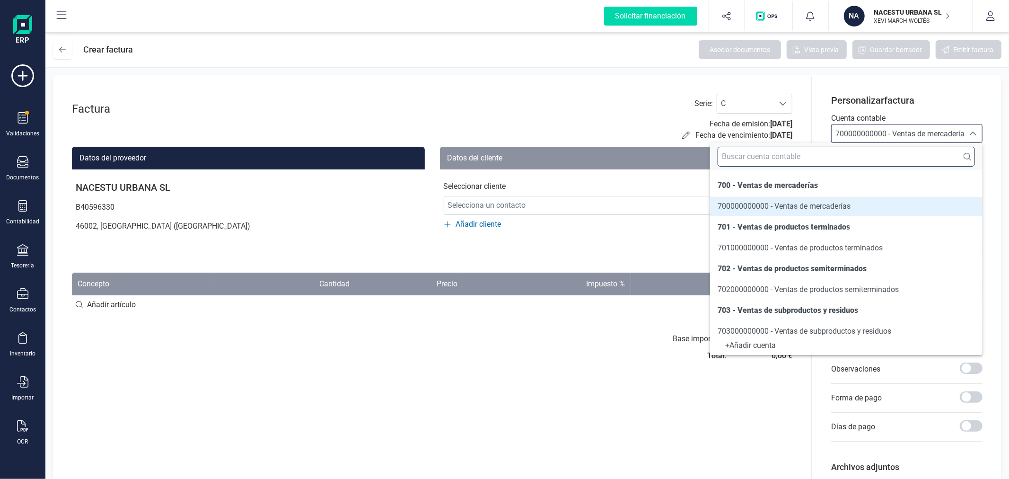
click at [854, 158] on input "text" at bounding box center [846, 157] width 257 height 20
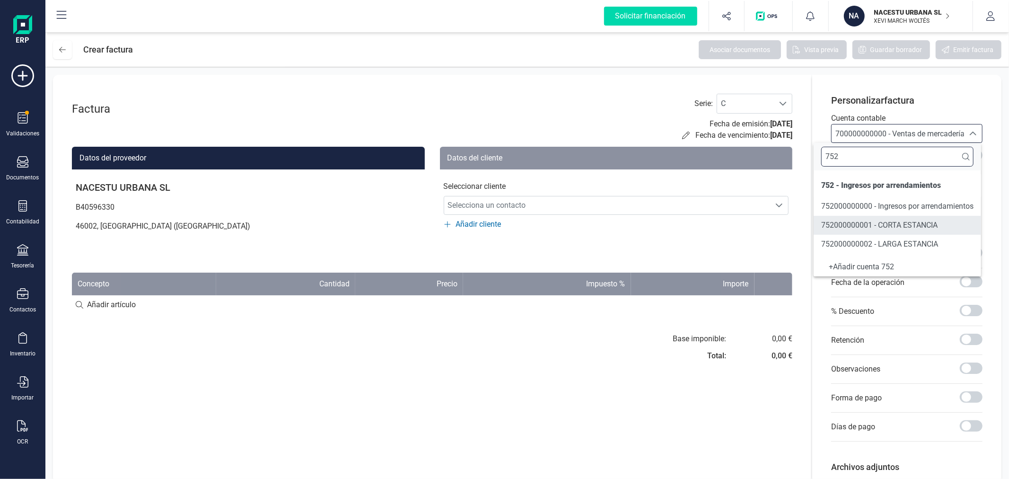
type input "752"
click at [829, 232] on li "752000000001 - CORTA ESTANCIA" at bounding box center [897, 225] width 167 height 19
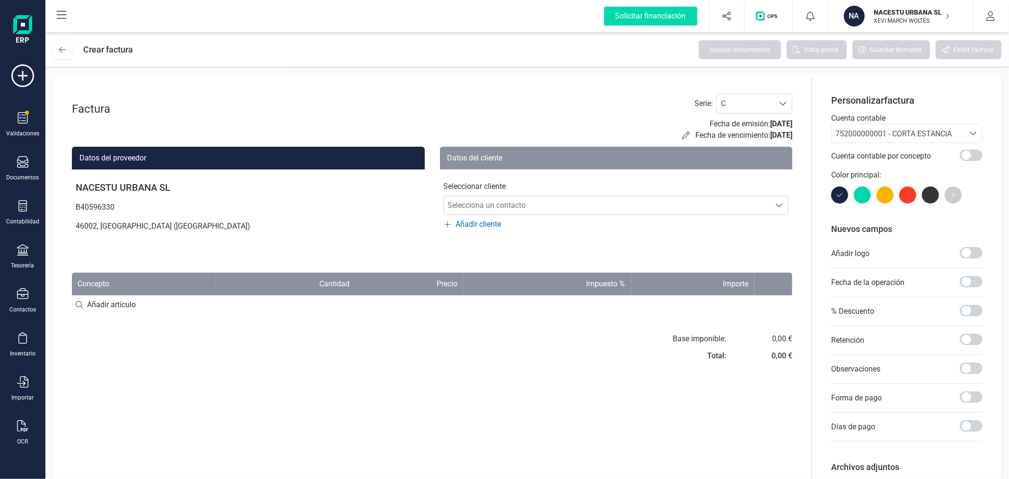
click at [625, 187] on p "Seleccionar cliente" at bounding box center [616, 186] width 345 height 11
click at [623, 207] on span "Selecciona un contacto" at bounding box center [607, 205] width 326 height 19
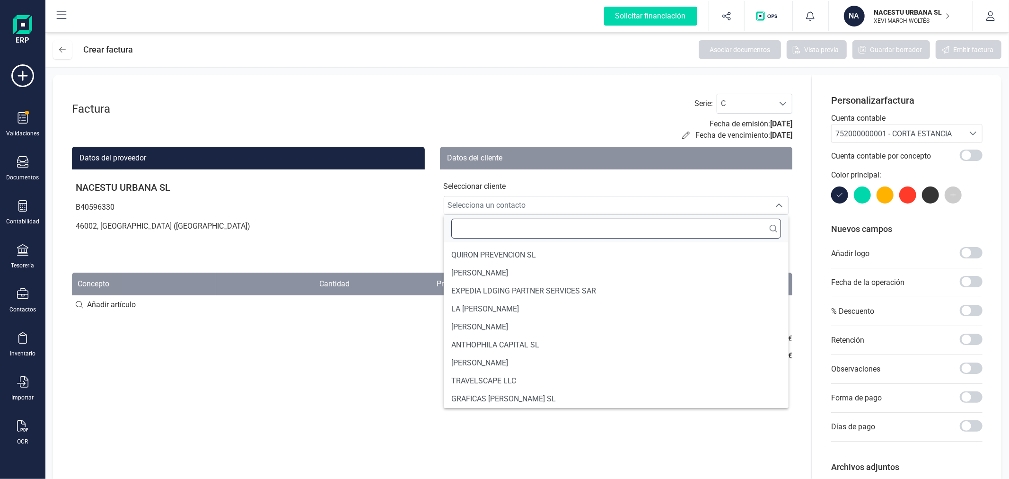
click at [593, 234] on input "text" at bounding box center [616, 229] width 330 height 20
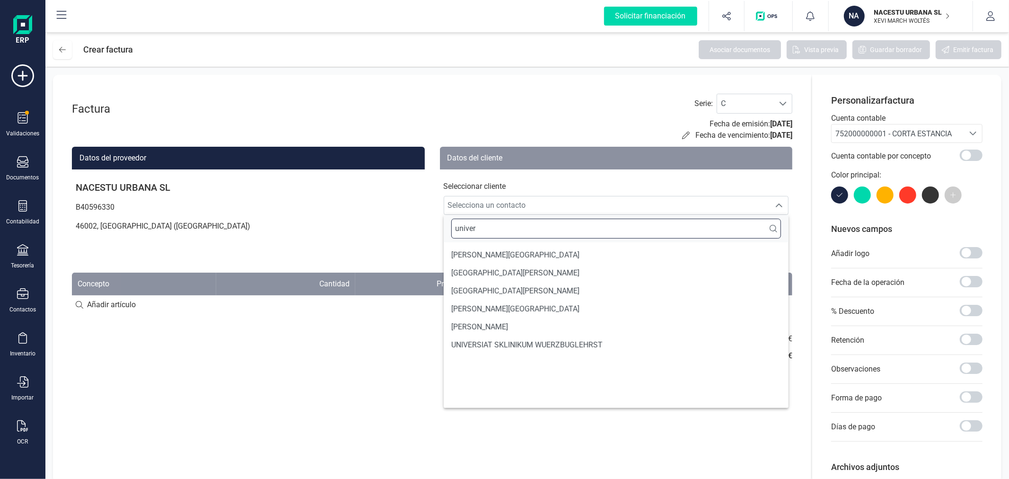
type input "univer"
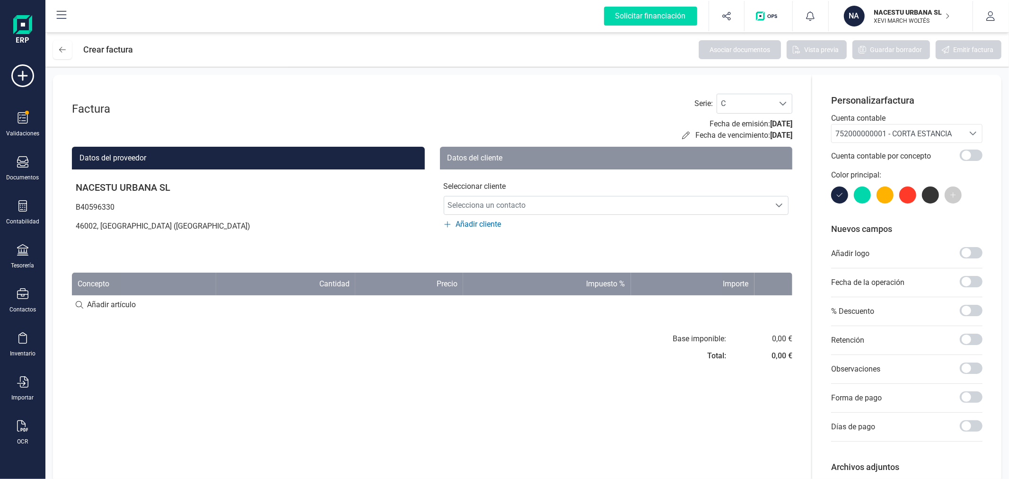
click at [538, 291] on th "Impuesto %" at bounding box center [547, 283] width 168 height 23
click at [496, 206] on span "Selecciona un contacto" at bounding box center [607, 205] width 326 height 19
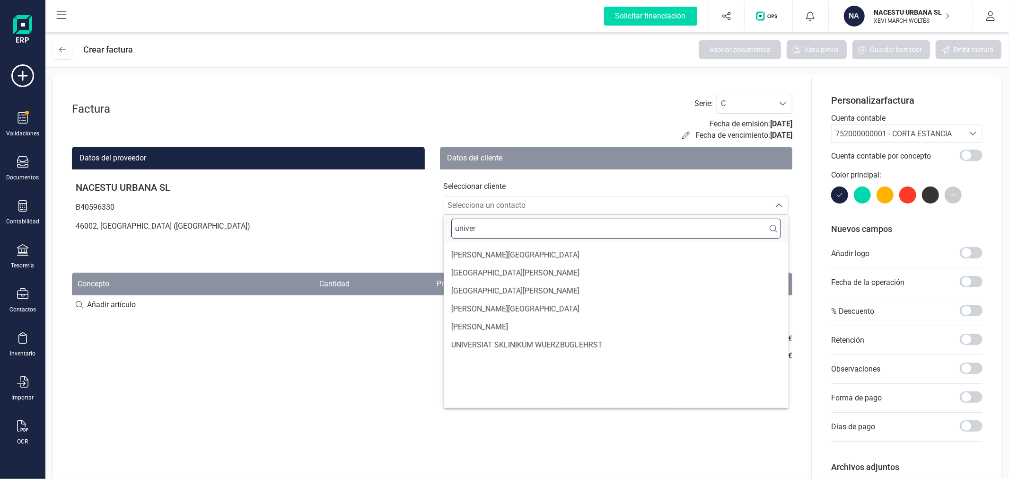
click at [498, 234] on input "univer" at bounding box center [616, 229] width 330 height 20
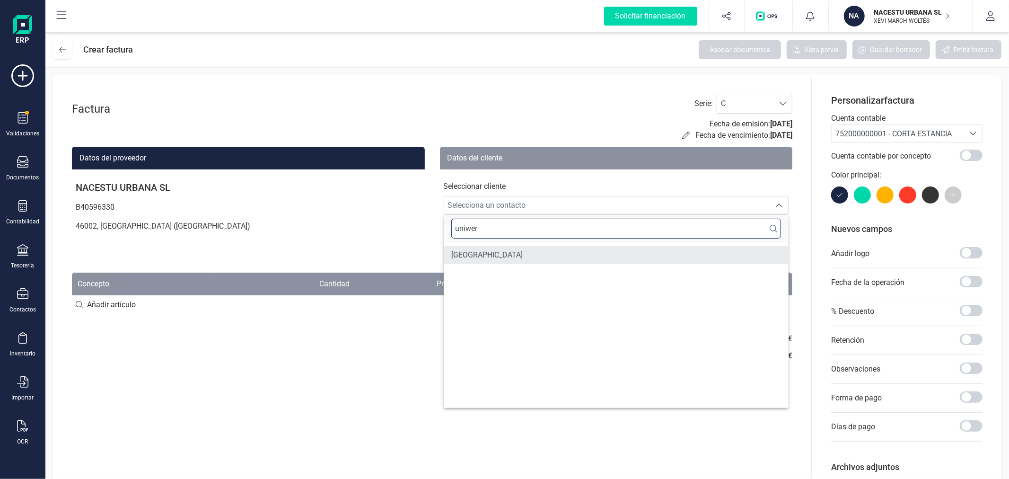
type input "uniwer"
click at [512, 252] on span "UNIWERSYTET JAGIELLONSKI" at bounding box center [486, 254] width 71 height 11
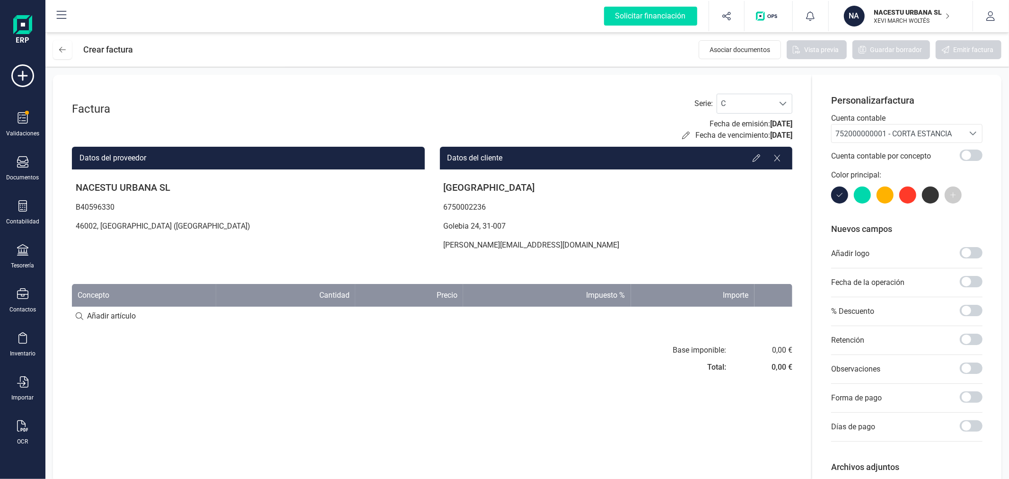
click at [106, 319] on input at bounding box center [432, 316] width 720 height 19
paste input "Indvidual Superior (04/10/2025 - 19/10/2025)"
type input "Indvidual Superior (04/10/2025 - 19/10/2025)"
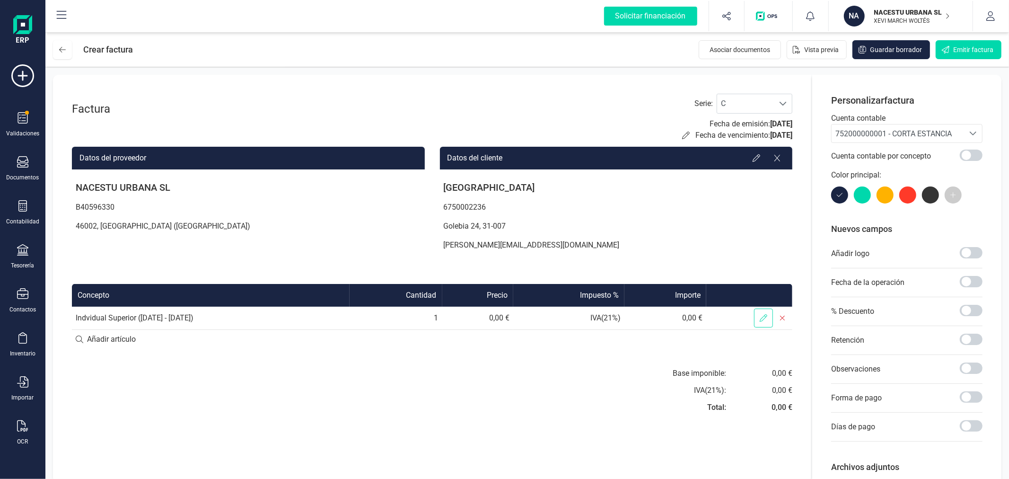
click at [766, 317] on icon at bounding box center [764, 318] width 8 height 8
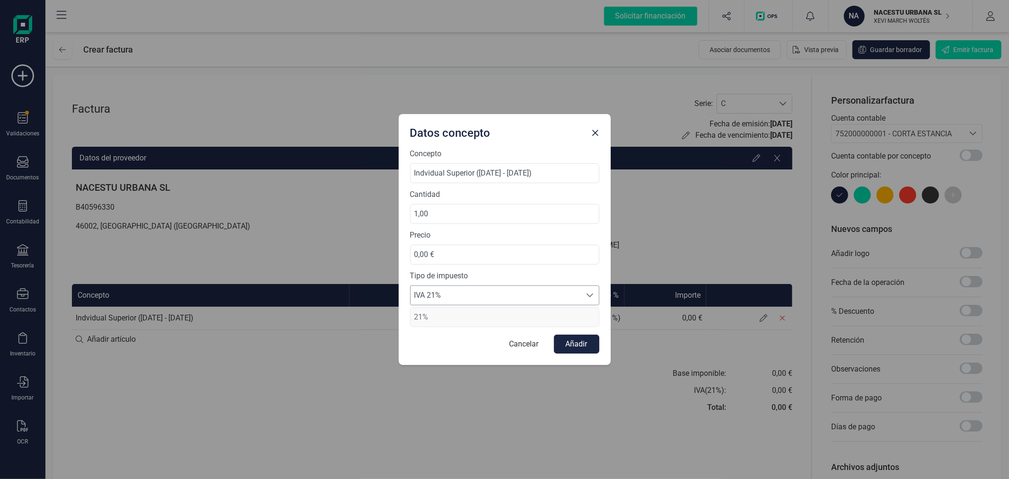
click at [451, 293] on span "IVA 21%" at bounding box center [496, 295] width 170 height 19
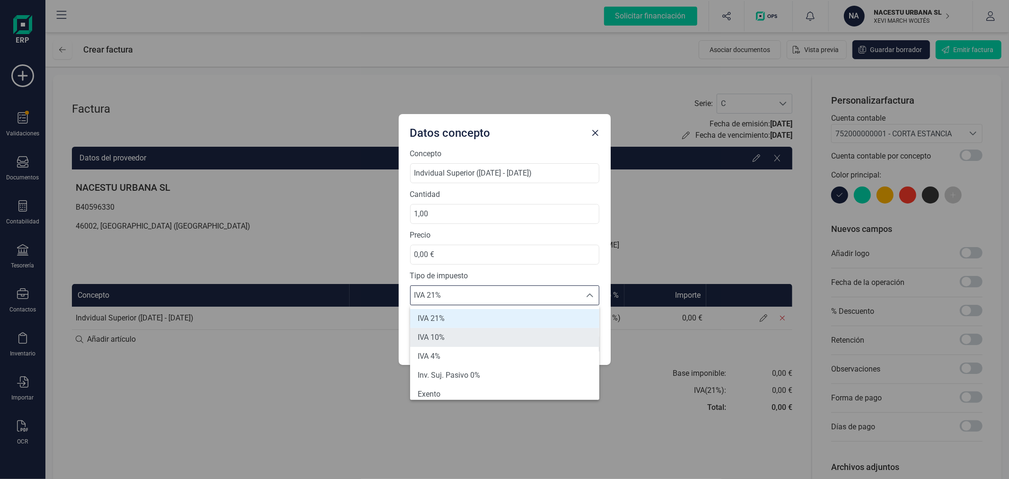
click at [450, 335] on li "IVA 10%" at bounding box center [504, 337] width 189 height 19
type input "10%"
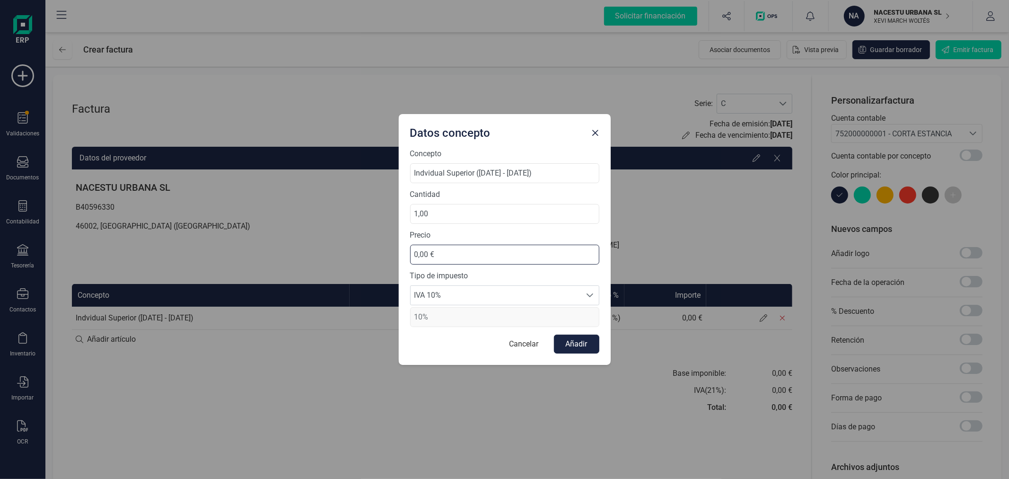
drag, startPoint x: 446, startPoint y: 256, endPoint x: 392, endPoint y: 252, distance: 54.1
click at [392, 252] on div "Datos concepto Concepto Indvidual Superior (04/10/2025 - 19/10/2025) Cantidad 1…" at bounding box center [504, 239] width 1009 height 479
type input "1.038,11 €"
click at [528, 339] on button "Cancelar" at bounding box center [524, 343] width 48 height 19
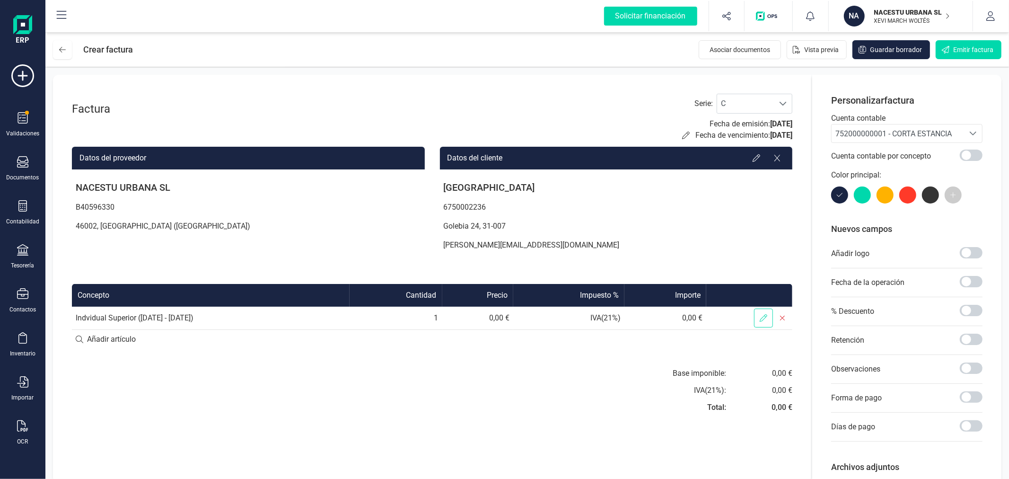
click at [764, 313] on span at bounding box center [763, 317] width 19 height 19
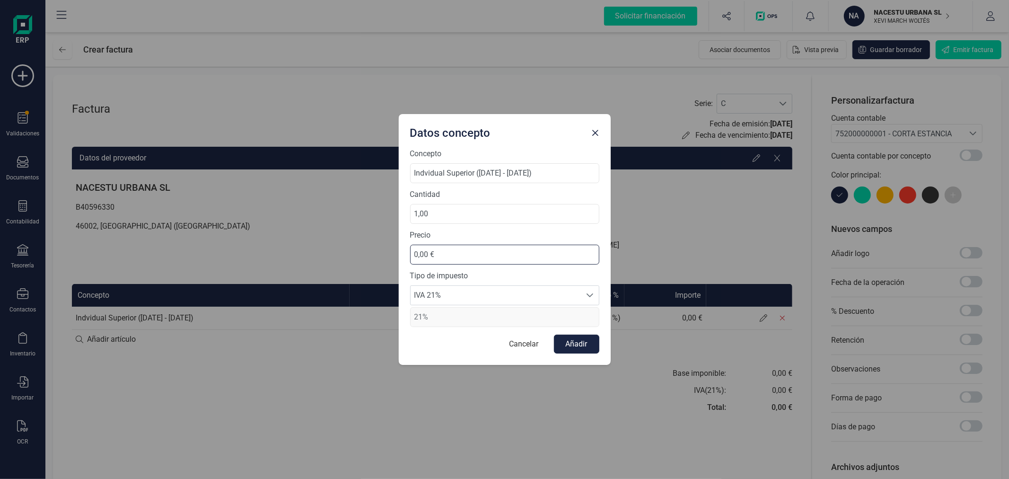
drag, startPoint x: 462, startPoint y: 255, endPoint x: 398, endPoint y: 254, distance: 63.9
click at [398, 254] on div "Datos concepto Concepto Indvidual Superior (04/10/2025 - 19/10/2025) Cantidad 1…" at bounding box center [504, 239] width 1009 height 479
type input "1.038,11 €"
click at [431, 296] on span "IVA 21%" at bounding box center [496, 295] width 170 height 19
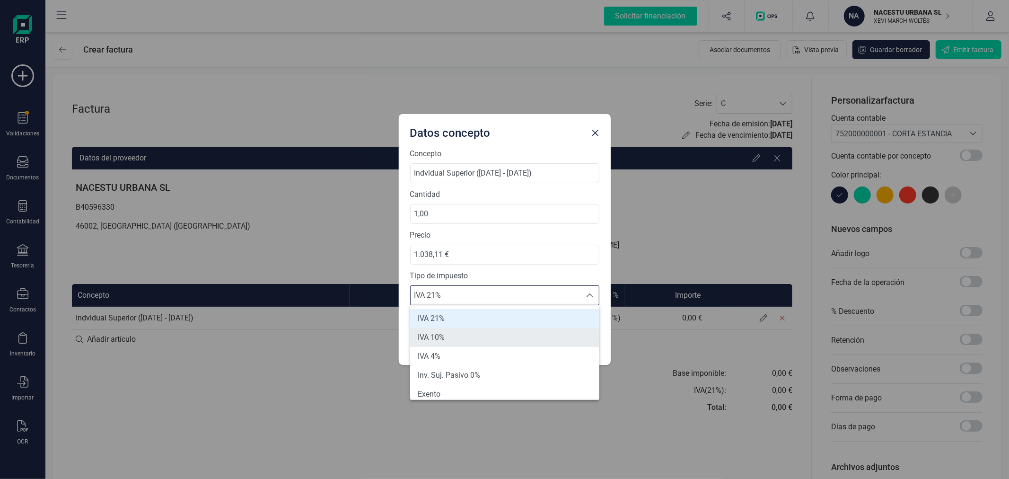
click at [437, 338] on span "IVA 10%" at bounding box center [431, 337] width 27 height 11
type input "10%"
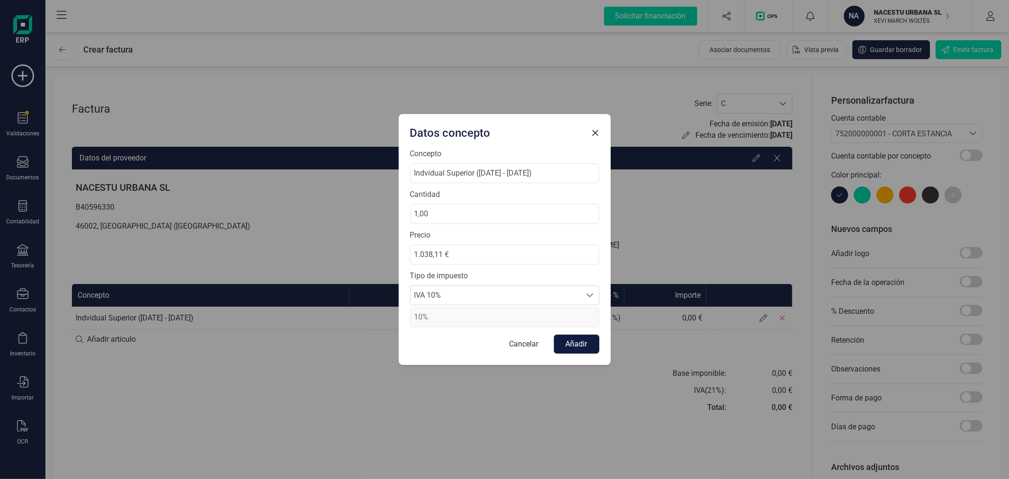
click at [587, 343] on button "Añadir" at bounding box center [576, 343] width 45 height 19
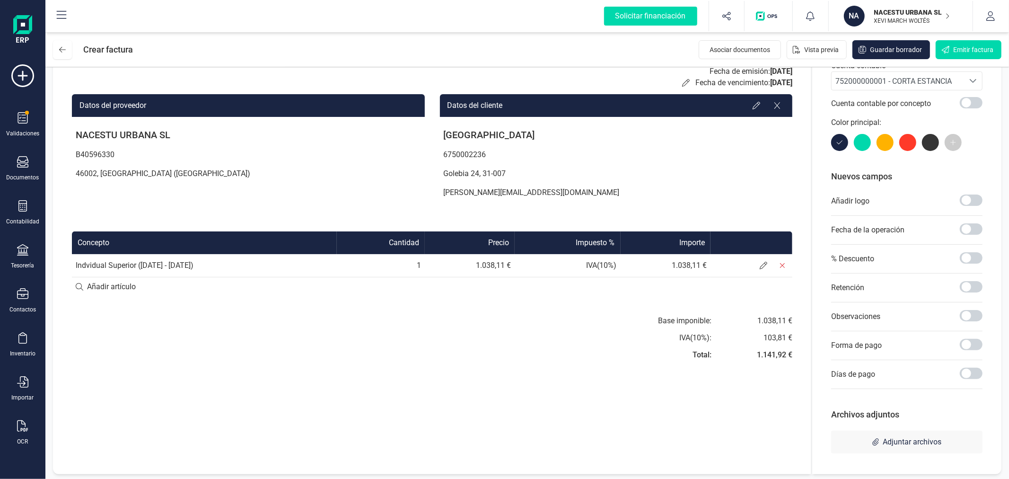
scroll to position [55, 0]
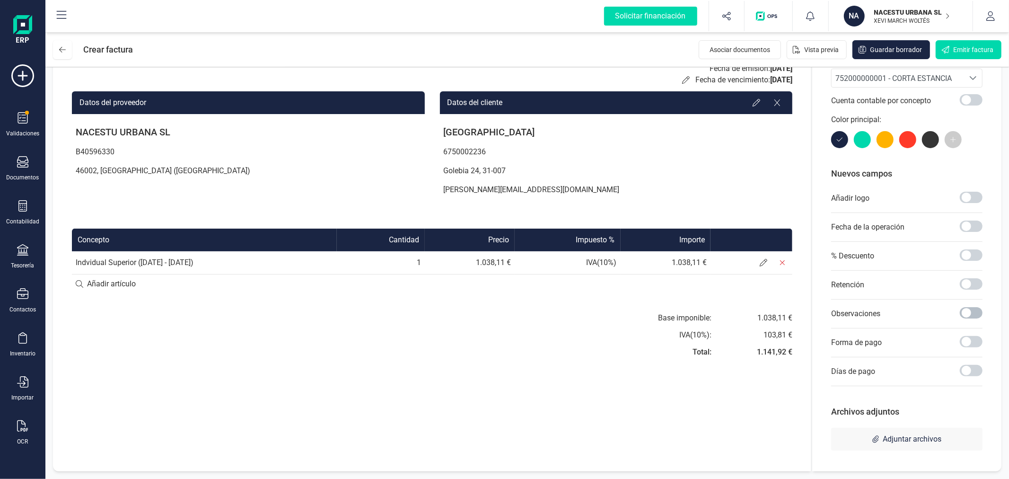
click at [971, 308] on span at bounding box center [971, 312] width 23 height 11
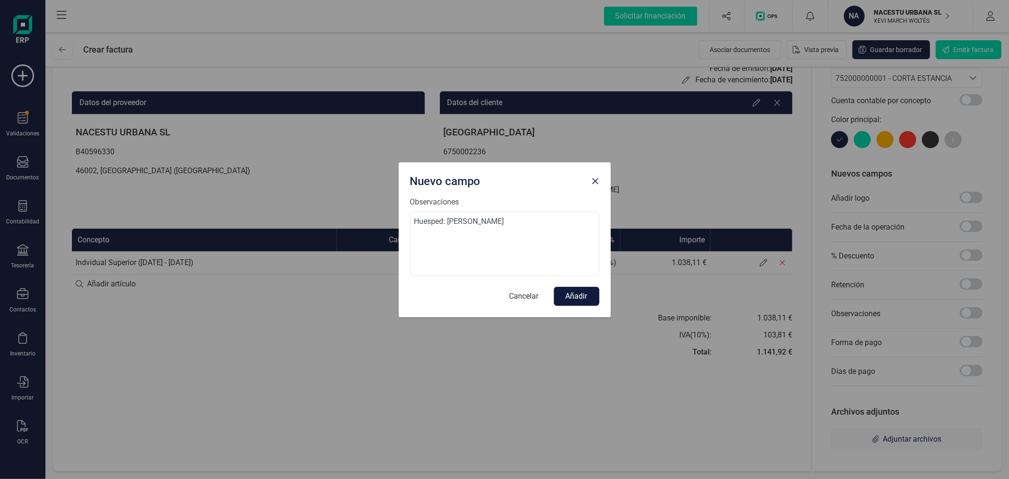
type textarea "Huesped: Maria Dronka"
click at [565, 296] on button "Añadir" at bounding box center [576, 296] width 45 height 19
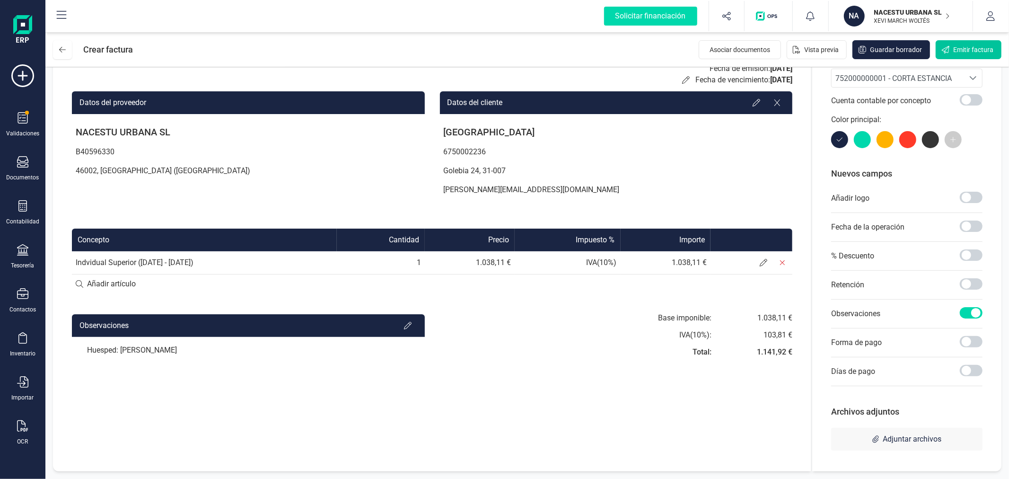
click at [958, 50] on span "Emitir factura" at bounding box center [973, 49] width 40 height 9
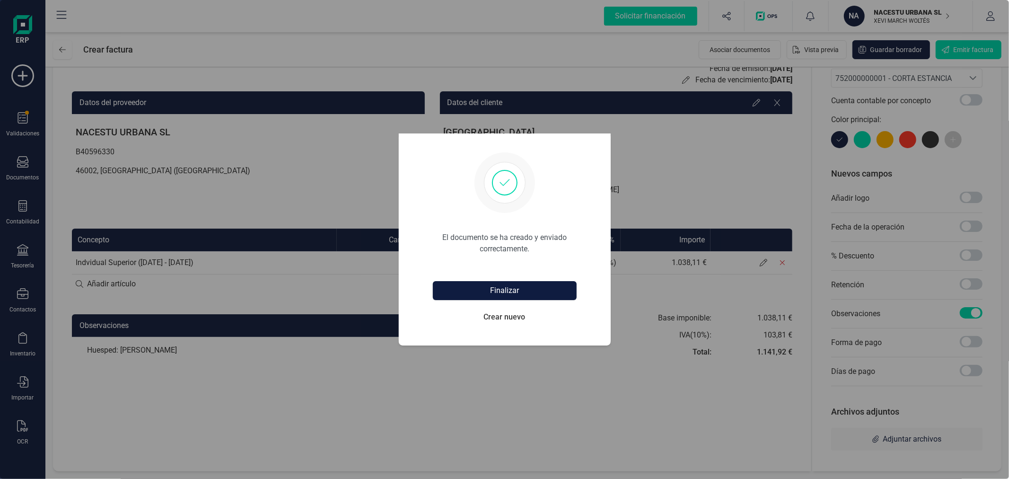
click at [514, 291] on button "Finalizar" at bounding box center [505, 290] width 144 height 19
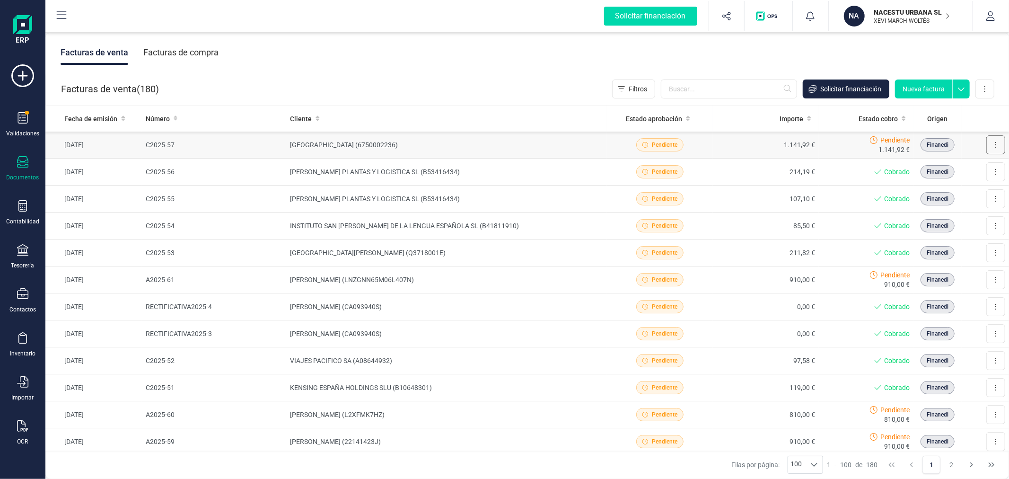
click at [986, 142] on button at bounding box center [995, 144] width 19 height 19
click at [936, 205] on span "Marcar como cobrada" at bounding box center [954, 206] width 65 height 9
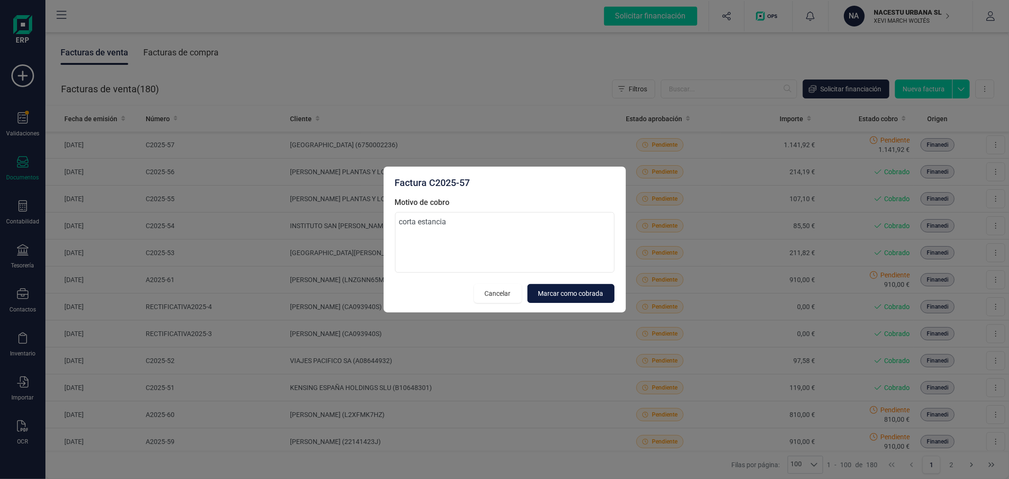
type textarea "corta estancia"
click at [567, 292] on span "Marcar como cobrada" at bounding box center [570, 293] width 65 height 9
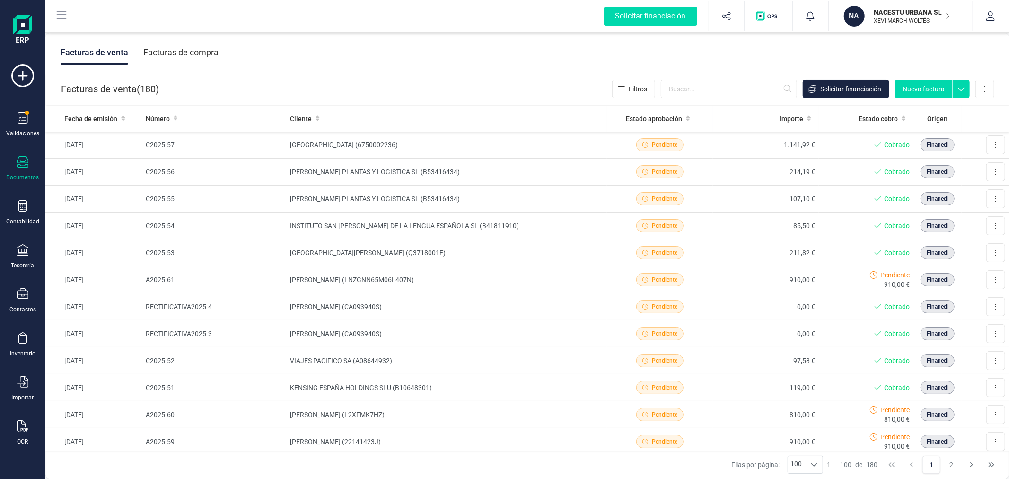
drag, startPoint x: 882, startPoint y: 12, endPoint x: 882, endPoint y: 36, distance: 24.1
click at [882, 12] on p "NACESTU URBANA SL" at bounding box center [912, 12] width 76 height 9
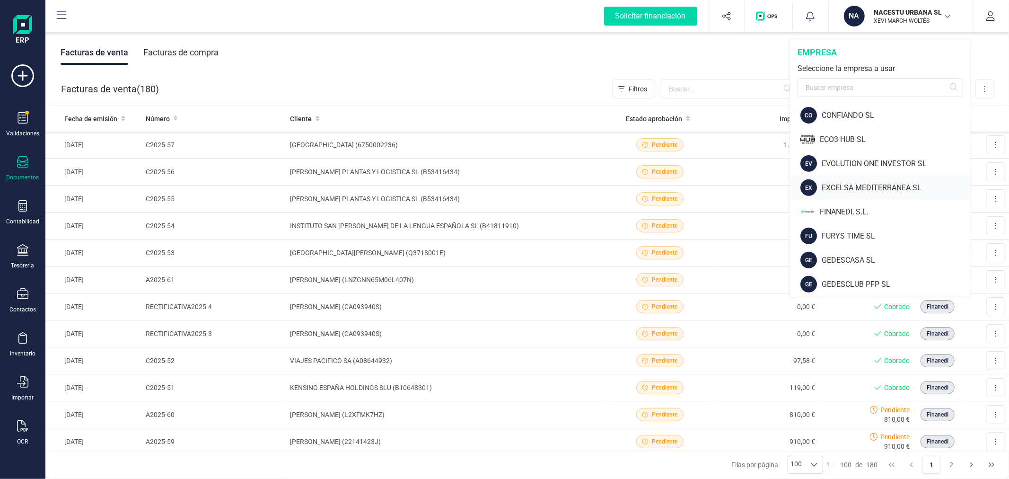
scroll to position [368, 0]
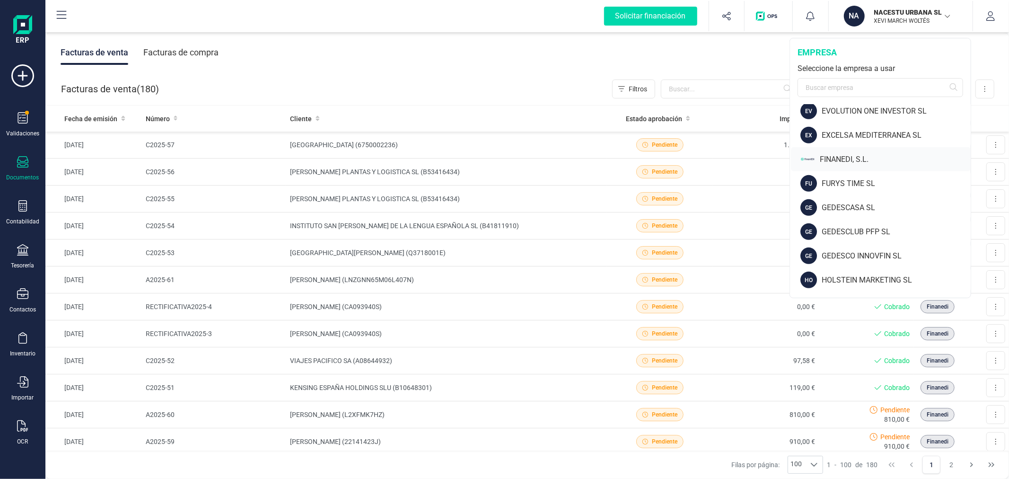
click at [849, 150] on div "FINANEDI, S.L." at bounding box center [881, 159] width 180 height 24
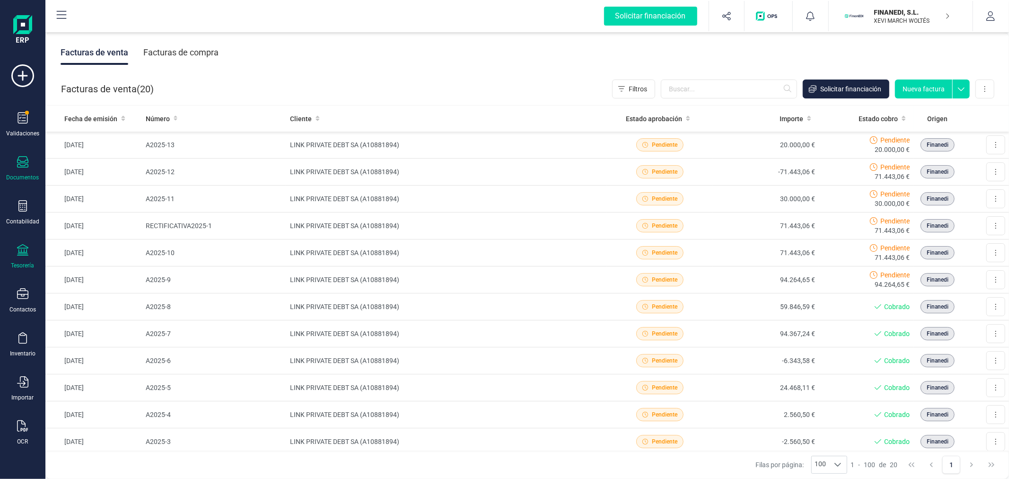
click at [21, 257] on div at bounding box center [22, 251] width 11 height 14
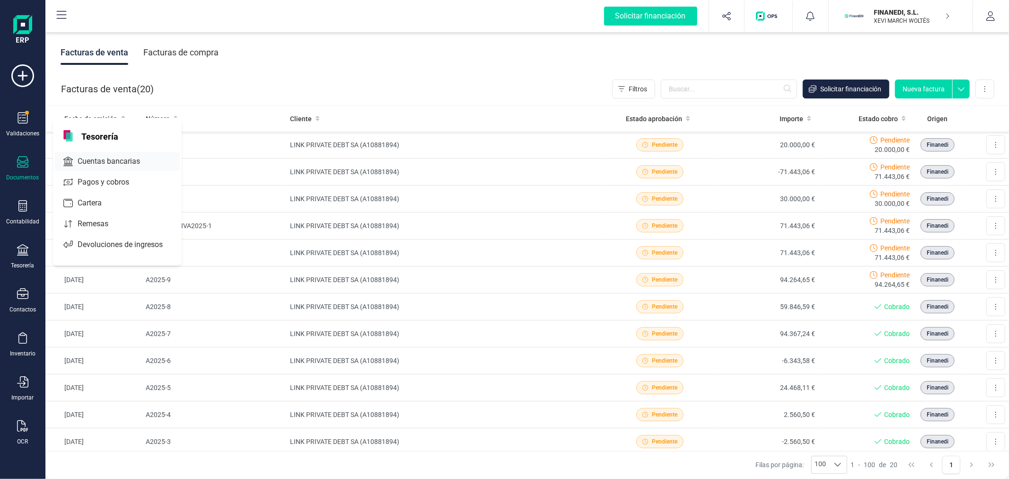
click at [117, 158] on span "Cuentas bancarias" at bounding box center [115, 161] width 83 height 11
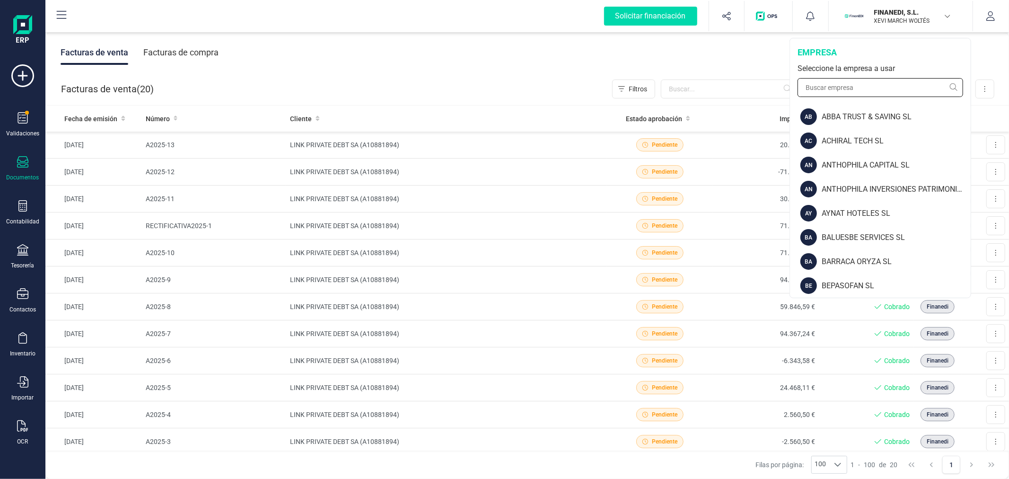
click at [825, 92] on input "text" at bounding box center [881, 87] width 166 height 19
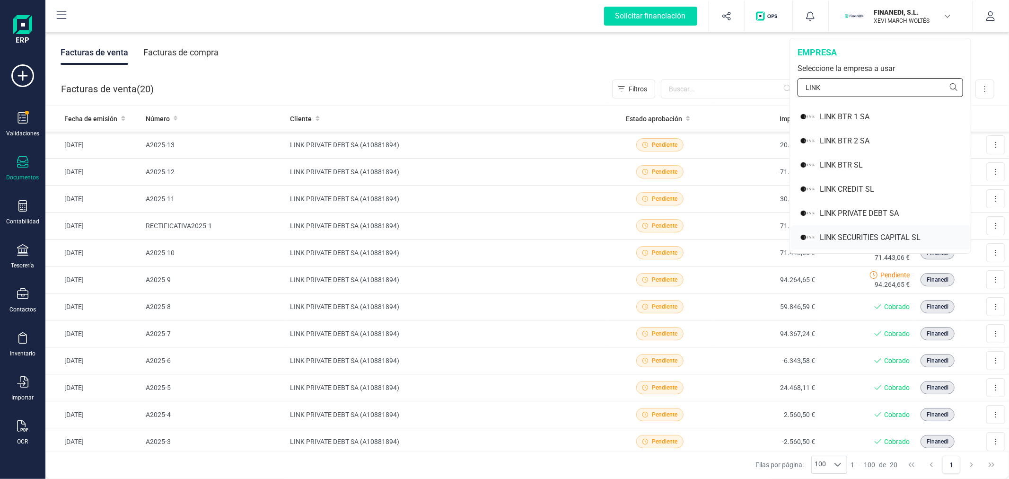
type input "LINK"
click at [878, 233] on div "LINK SECURITIES CAPITAL SL" at bounding box center [895, 237] width 151 height 11
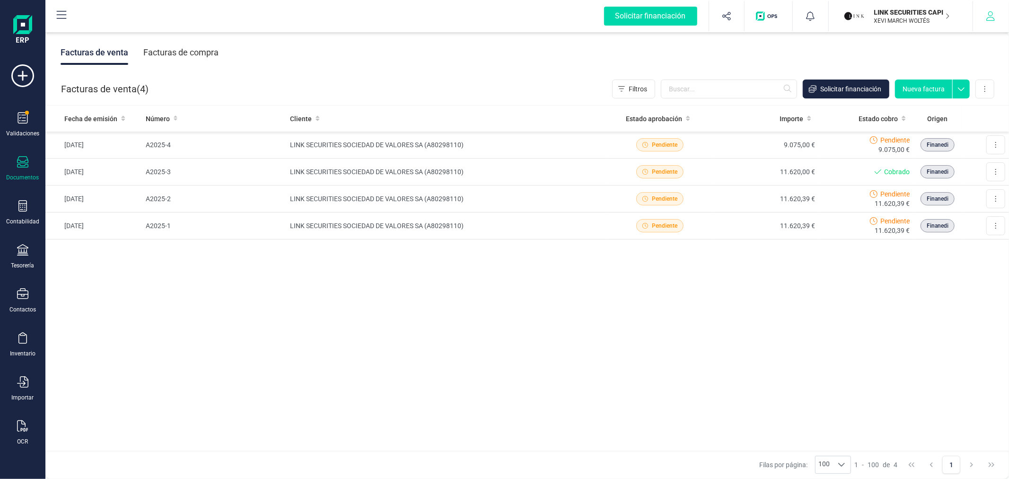
click at [996, 16] on button "button" at bounding box center [990, 16] width 35 height 30
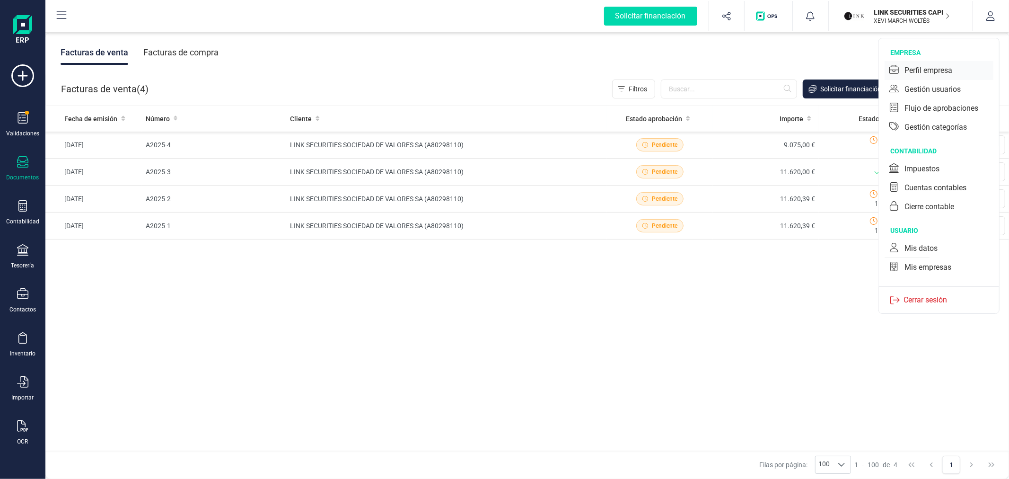
click at [925, 70] on div "Perfil empresa" at bounding box center [928, 70] width 48 height 11
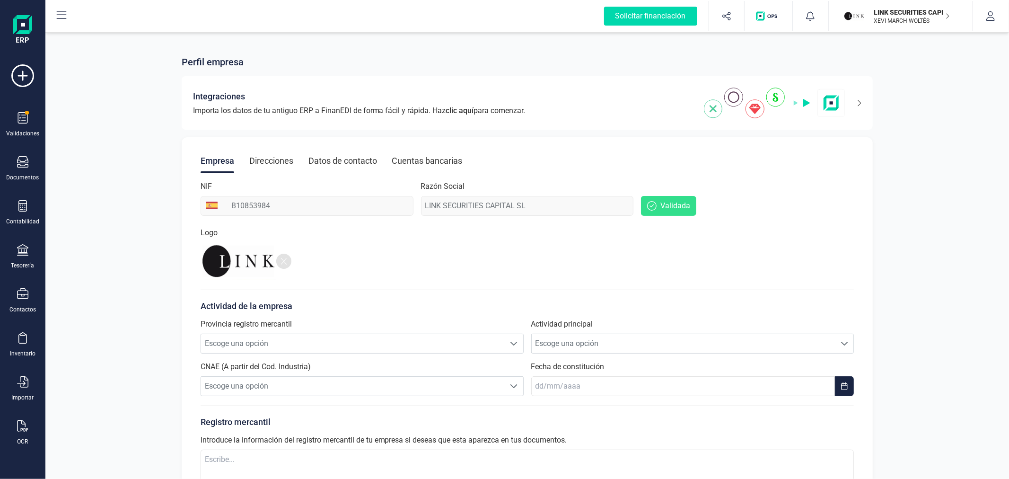
click at [902, 16] on p "LINK SECURITIES CAPITAL SL" at bounding box center [912, 12] width 76 height 9
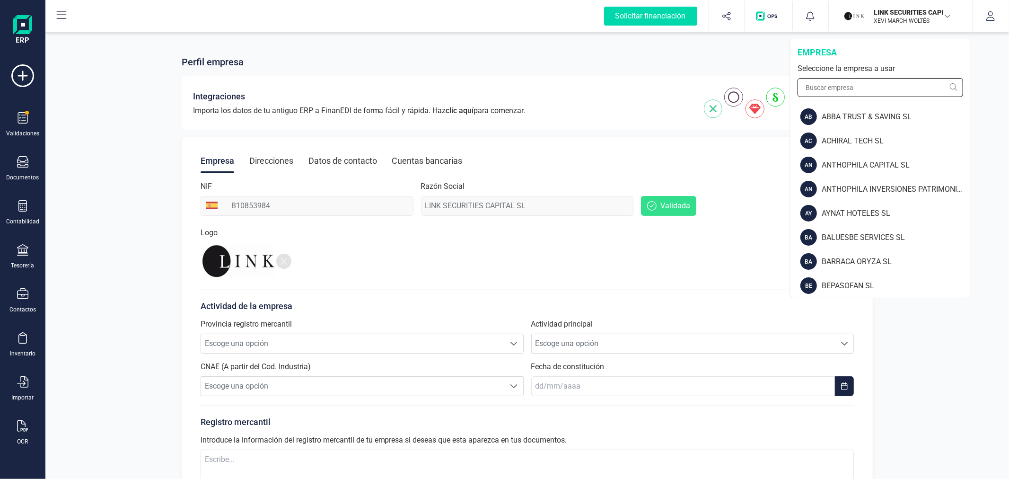
click at [849, 86] on input "text" at bounding box center [881, 87] width 166 height 19
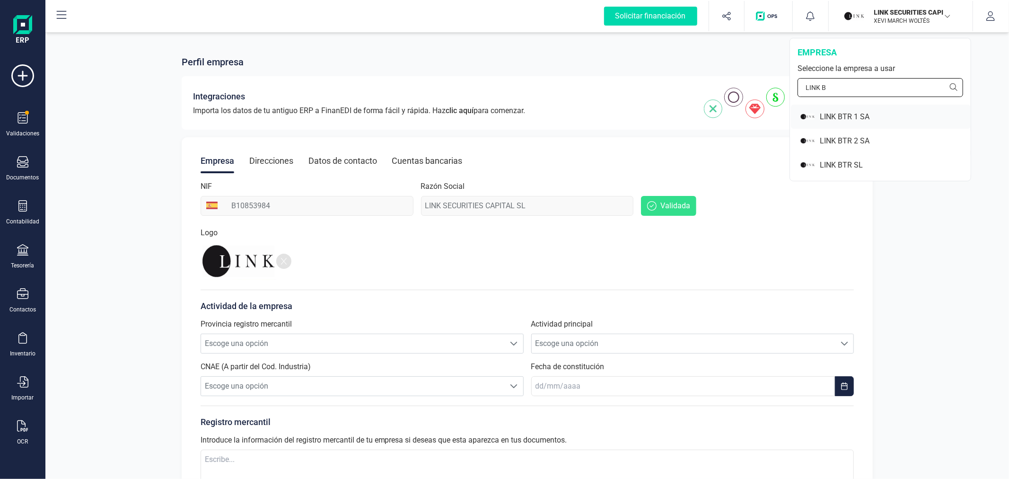
type input "LINK B"
click at [845, 112] on div "LINK BTR 1 SA" at bounding box center [895, 116] width 151 height 11
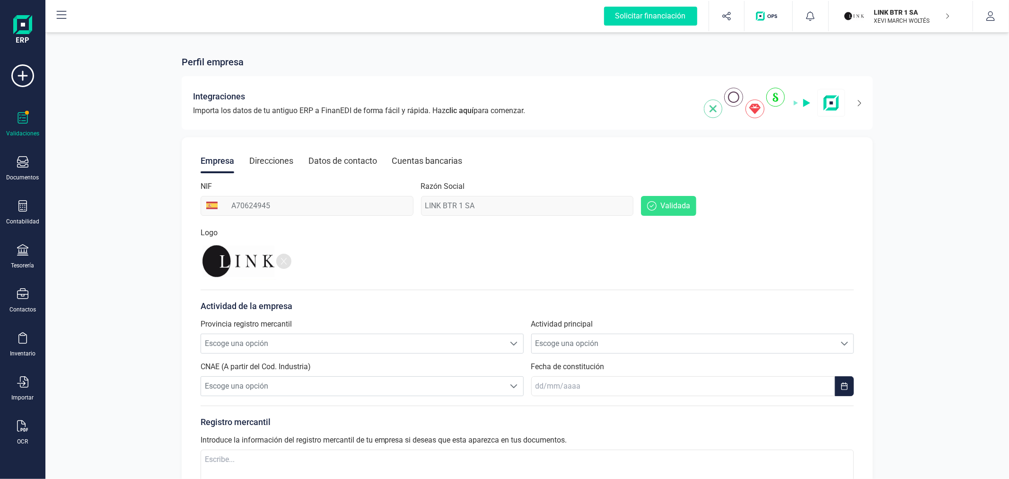
click at [22, 122] on icon at bounding box center [22, 117] width 11 height 11
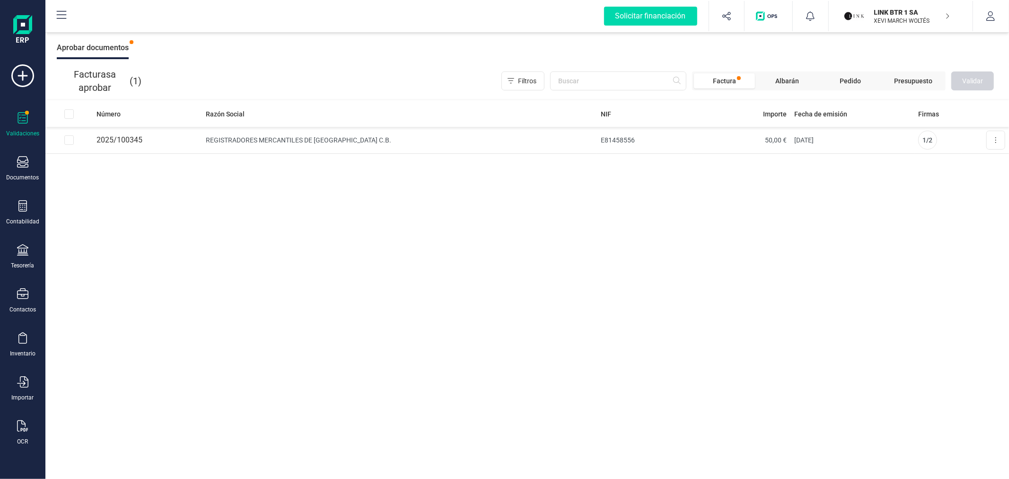
click at [376, 236] on div "Número Razón Social NIF Importe Fecha de emisión Firmas 2025/100345 REGISTRADOR…" at bounding box center [527, 290] width 964 height 378
click at [993, 137] on button at bounding box center [995, 140] width 19 height 19
click at [953, 159] on span "Aprobar factura" at bounding box center [973, 162] width 47 height 9
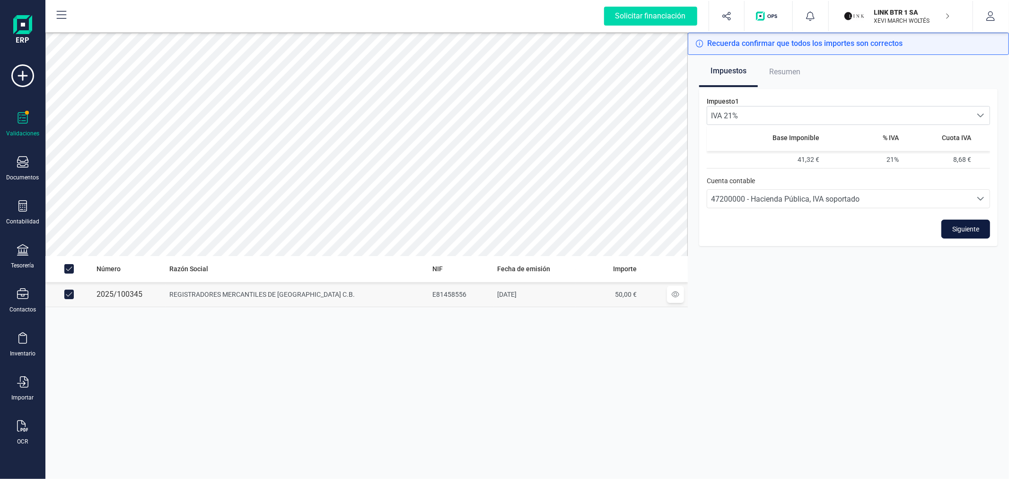
click at [960, 229] on span "Siguiente" at bounding box center [965, 228] width 27 height 9
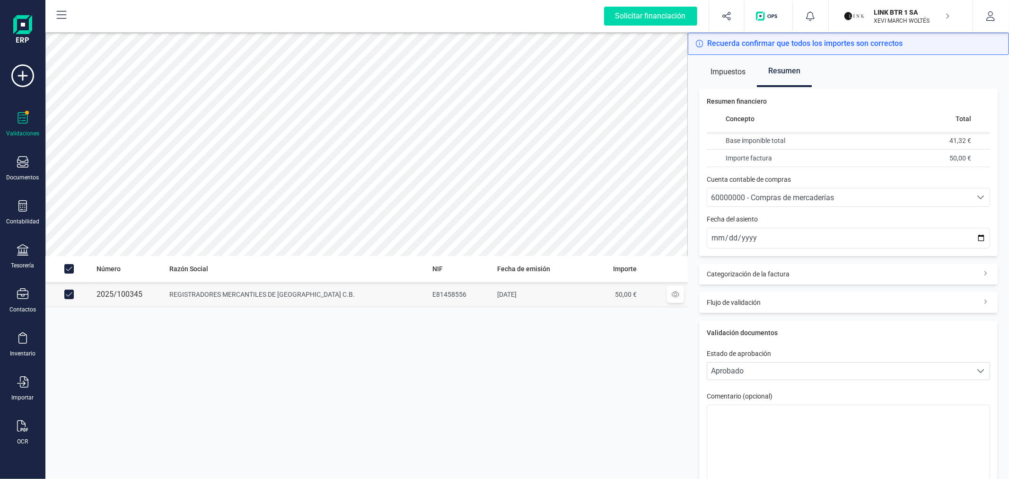
click at [831, 190] on span "60000000 - Compras de mercaderías" at bounding box center [839, 197] width 264 height 18
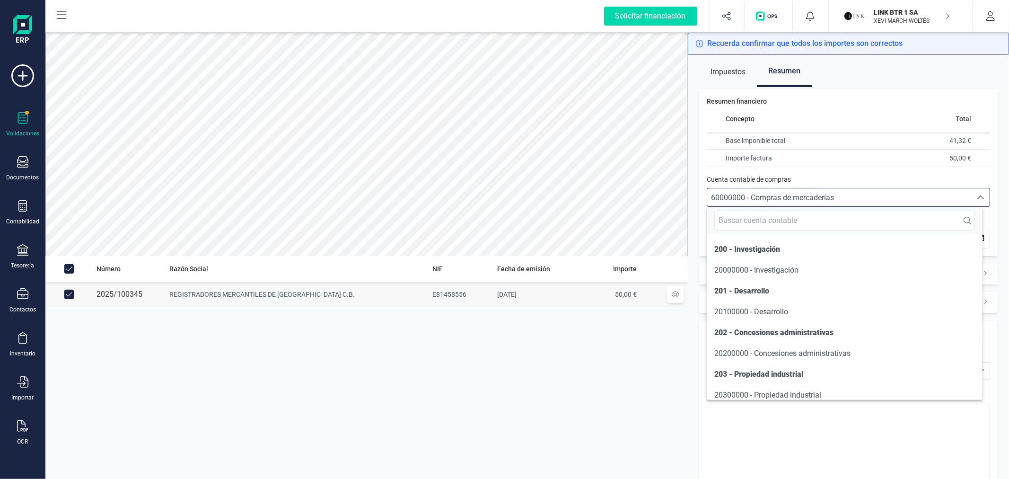
scroll to position [4522, 0]
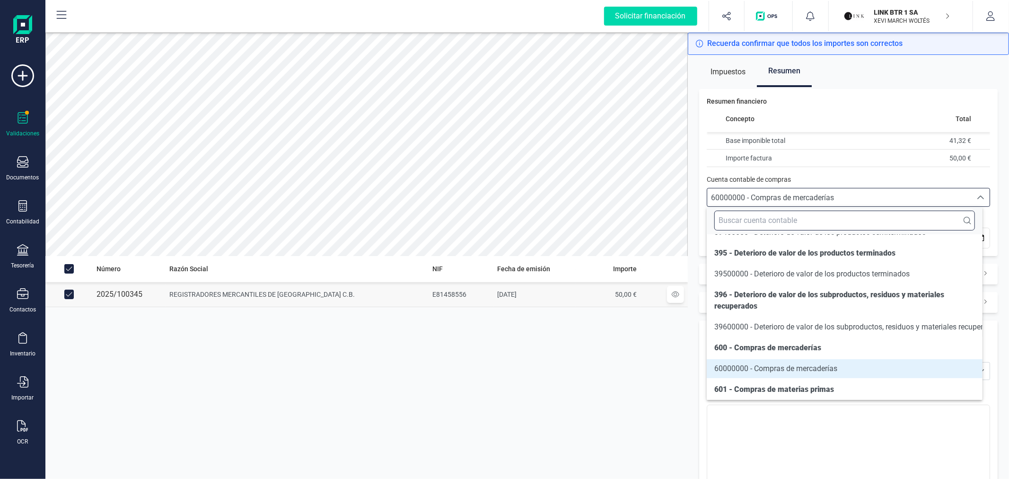
click at [824, 218] on input "text" at bounding box center [844, 221] width 260 height 20
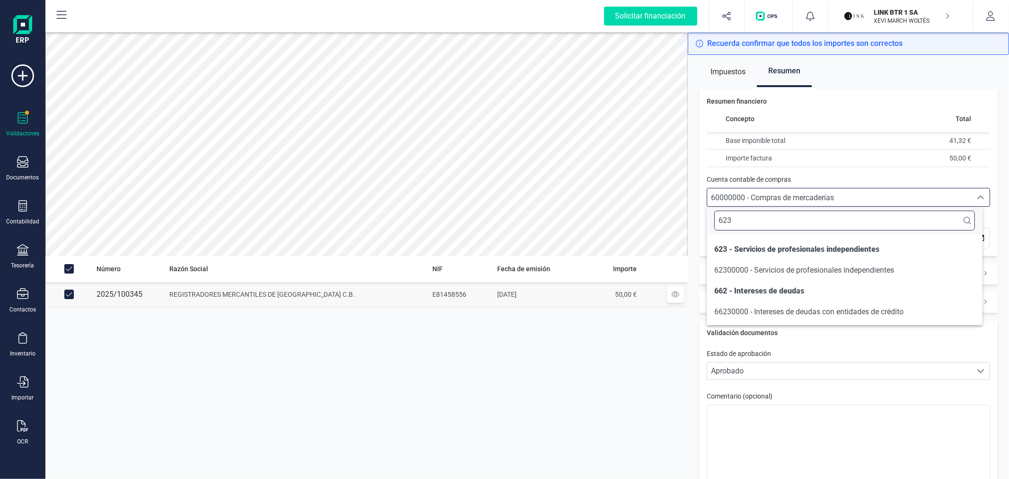
scroll to position [0, 0]
type input "623"
click at [822, 275] on span "62300000 - Servicios de profesionales independientes" at bounding box center [804, 269] width 180 height 11
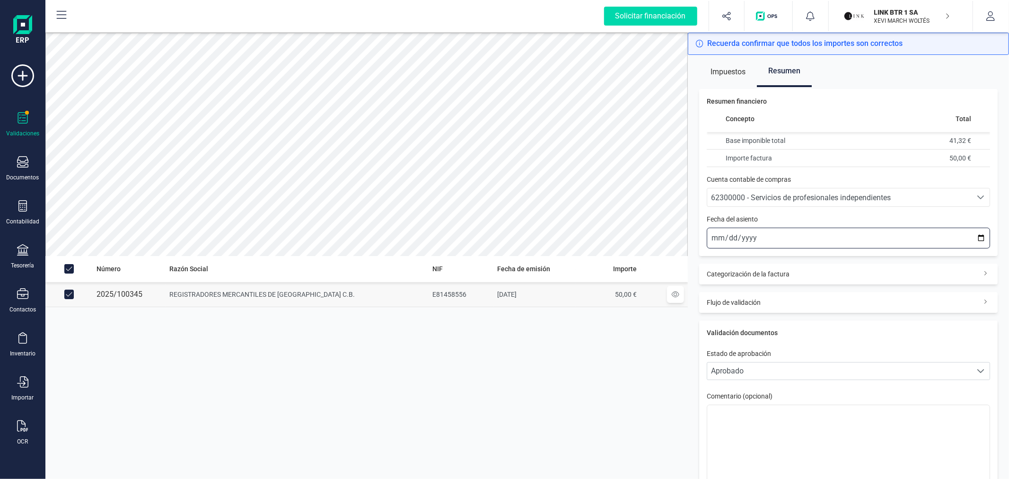
click at [974, 235] on input "2025-10-13" at bounding box center [848, 238] width 283 height 21
type input "2025-09-30"
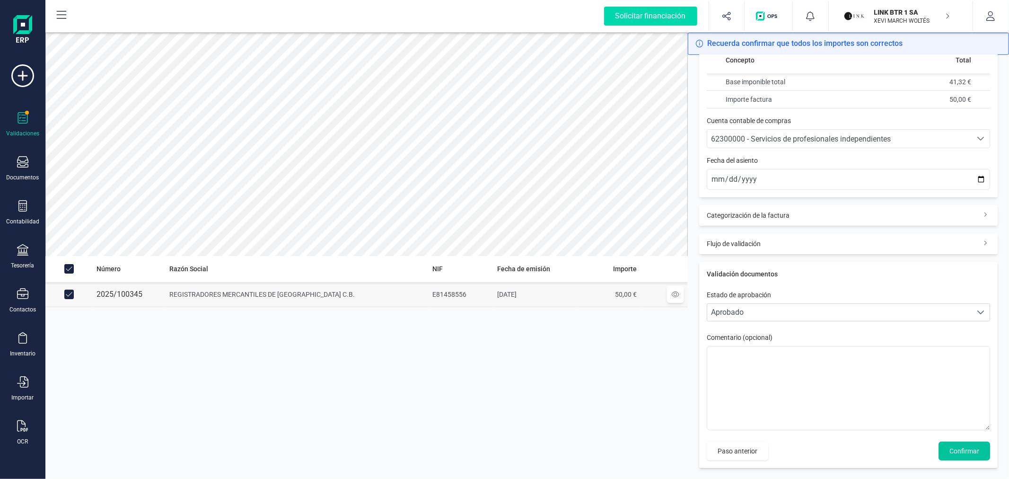
click at [956, 448] on span "Confirmar" at bounding box center [964, 450] width 30 height 9
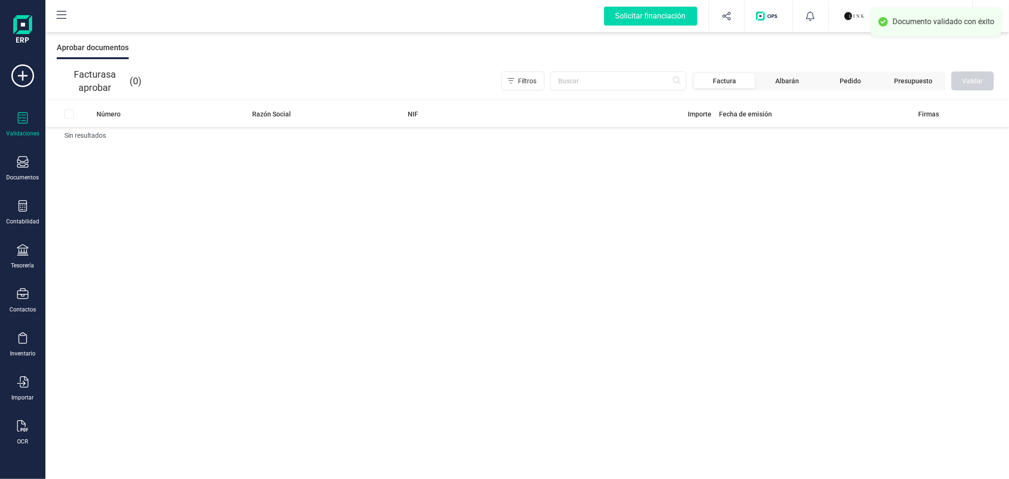
drag, startPoint x: 15, startPoint y: 201, endPoint x: 52, endPoint y: 206, distance: 37.8
click at [16, 201] on div "Contabilidad" at bounding box center [23, 212] width 38 height 25
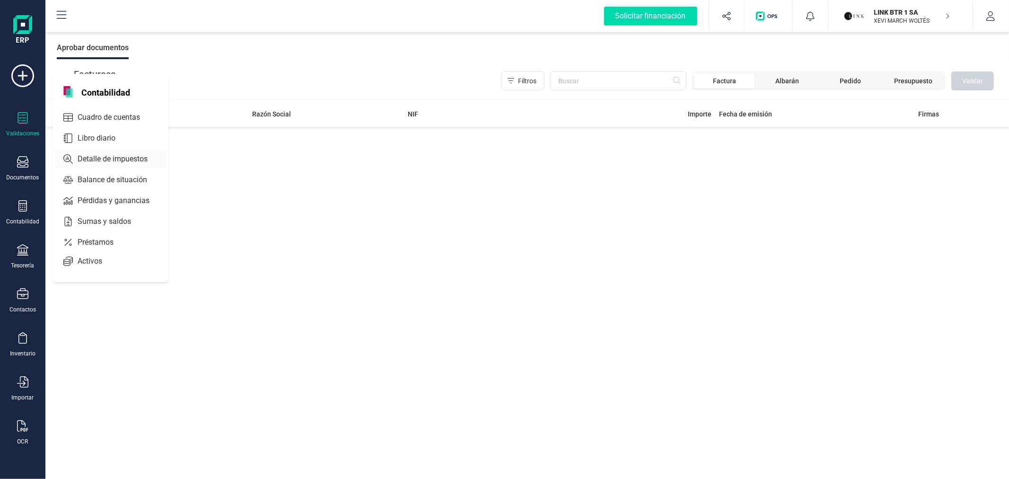
click at [96, 158] on span "Detalle de impuestos" at bounding box center [119, 158] width 91 height 11
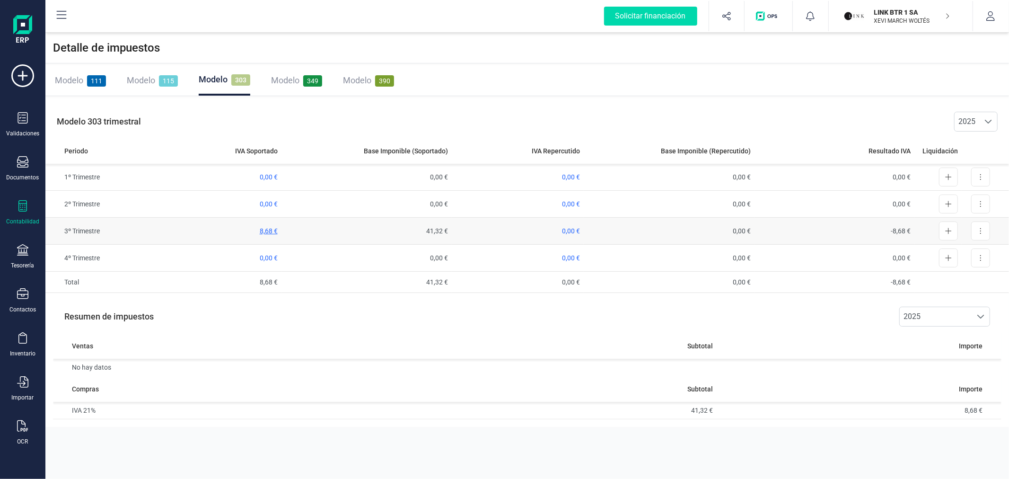
click at [271, 230] on span "8,68 €" at bounding box center [269, 231] width 18 height 8
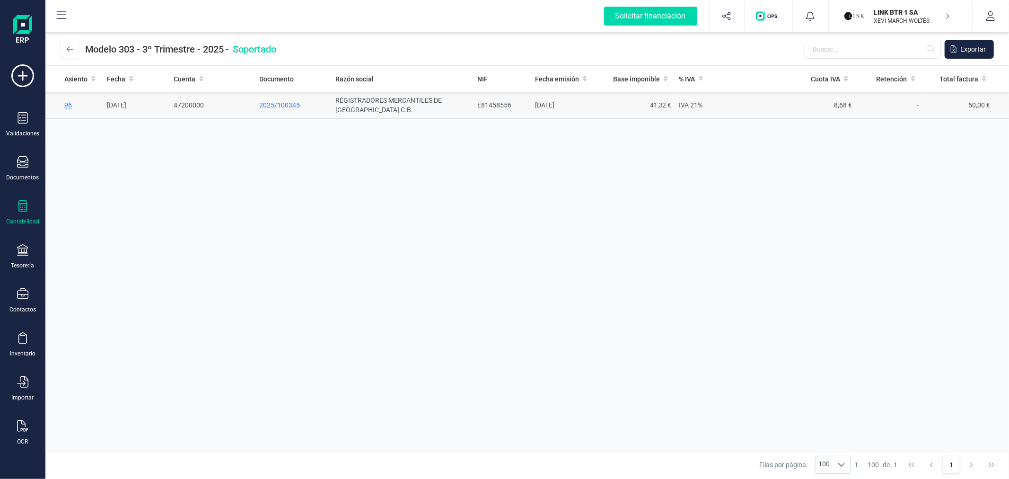
click at [71, 103] on span "96" at bounding box center [68, 105] width 8 height 8
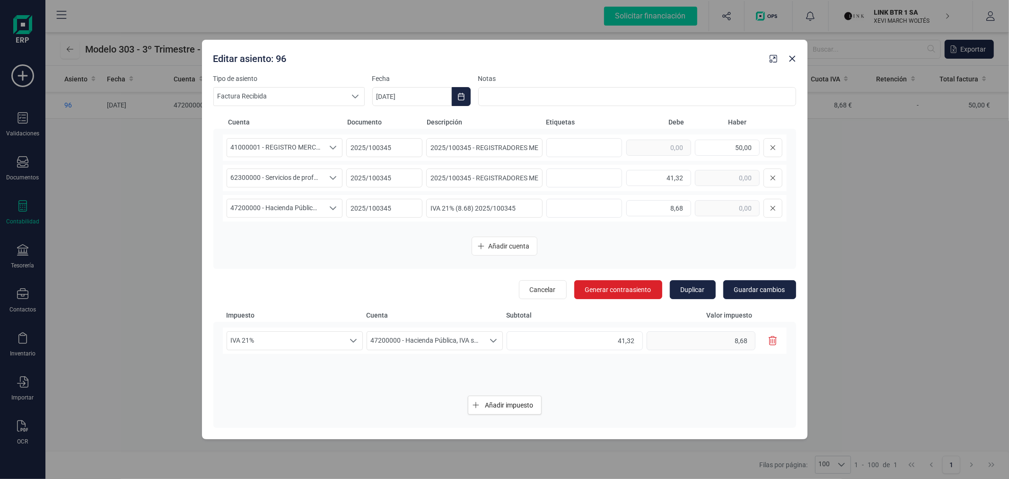
click at [772, 339] on icon "button" at bounding box center [773, 340] width 9 height 9
click at [318, 213] on span "47200000 - Hacienda Pública, IVA soportado" at bounding box center [275, 208] width 97 height 18
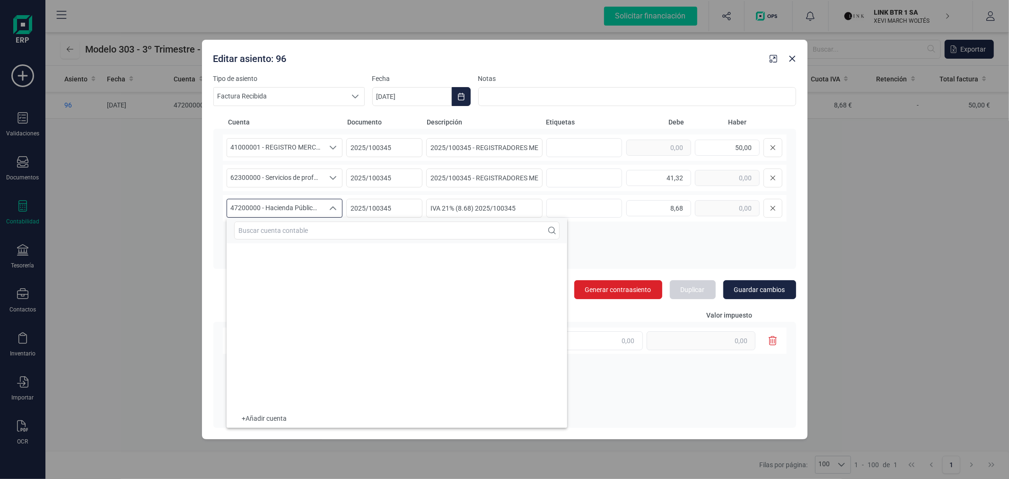
scroll to position [5018, 0]
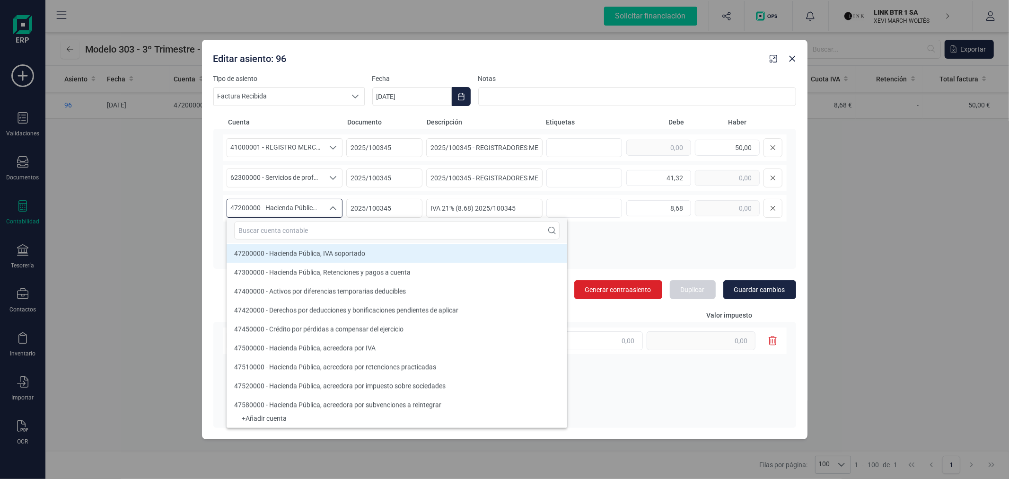
click at [316, 239] on input "text" at bounding box center [396, 230] width 325 height 18
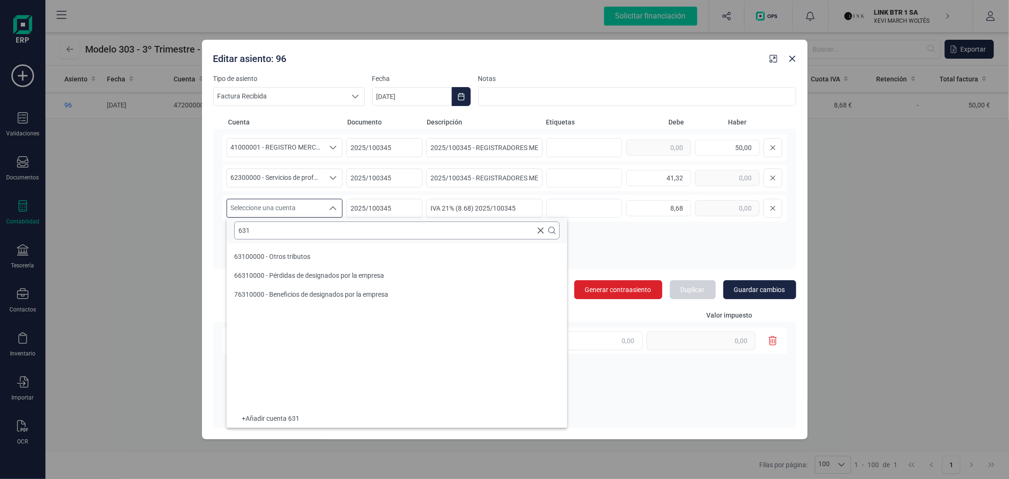
scroll to position [0, 0]
type input "631"
click at [317, 257] on li "63100000 - Otros tributos" at bounding box center [397, 256] width 341 height 19
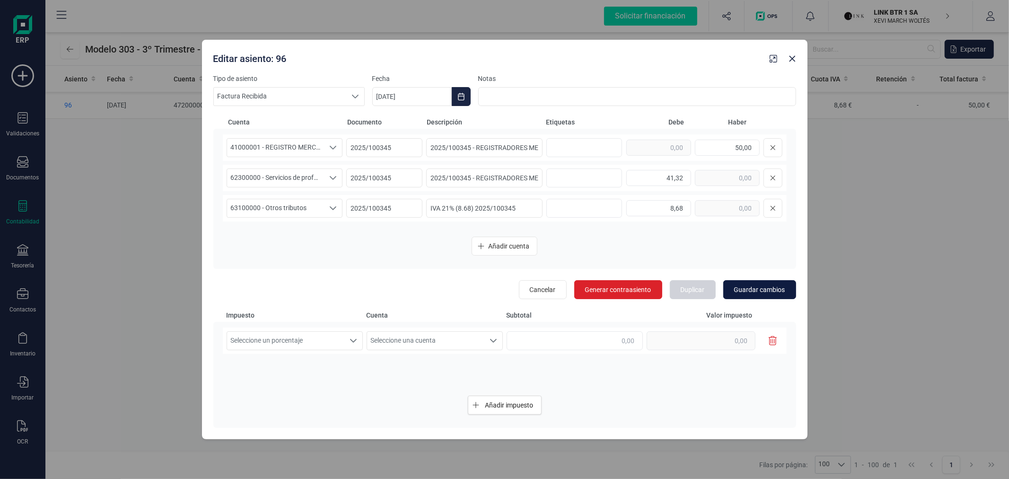
click at [755, 292] on span "Guardar cambios" at bounding box center [759, 289] width 51 height 9
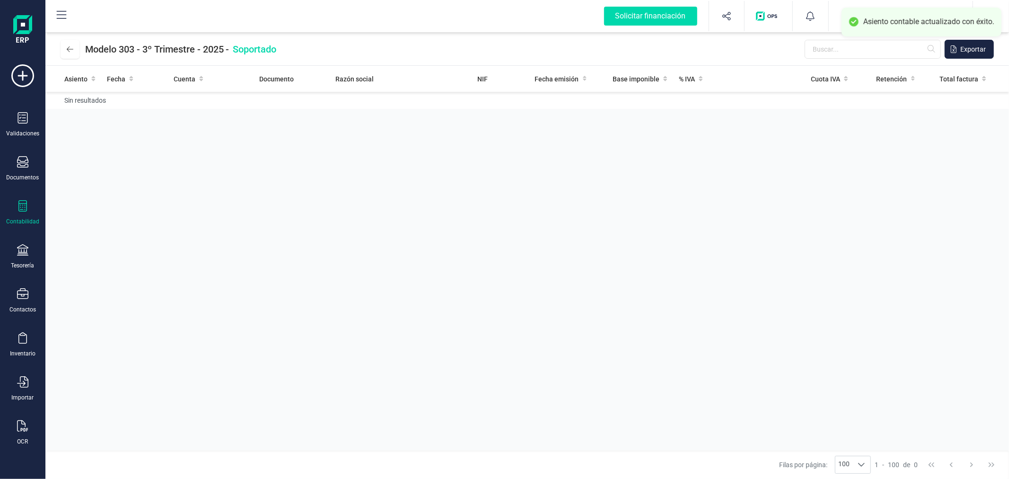
click at [142, 183] on div "Asiento Fecha Cuenta Documento Razón social NIF Fecha emisión Base imponible % …" at bounding box center [527, 258] width 964 height 385
click at [65, 56] on button at bounding box center [70, 49] width 19 height 19
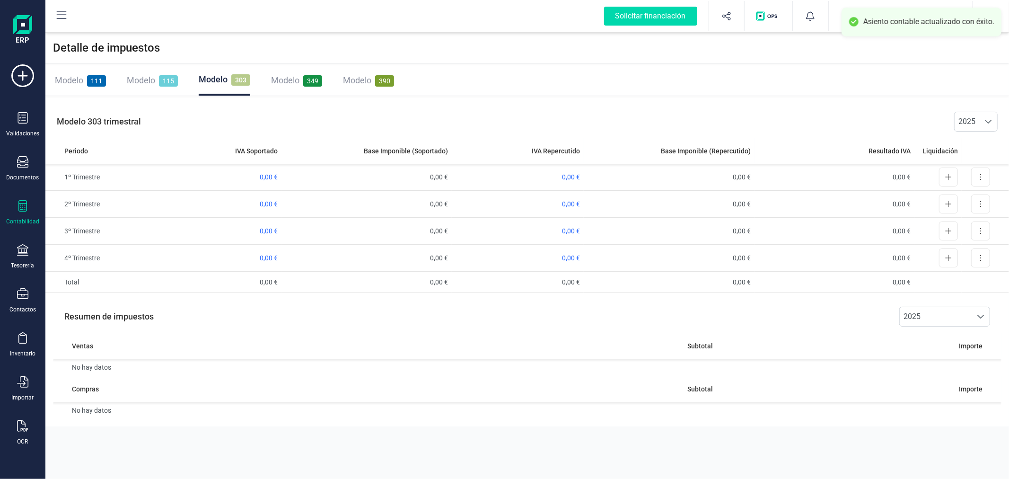
click at [80, 84] on span "Modelo" at bounding box center [69, 80] width 28 height 10
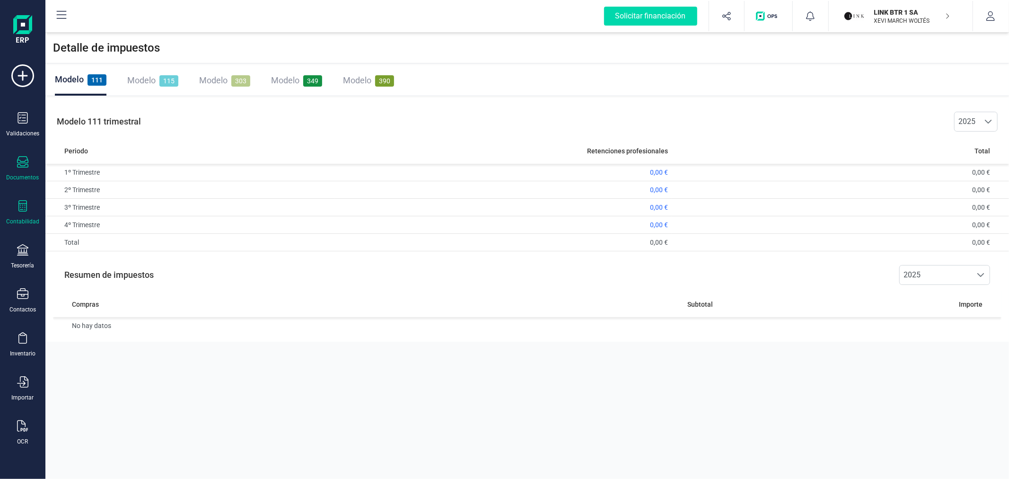
click at [21, 165] on icon at bounding box center [22, 161] width 11 height 11
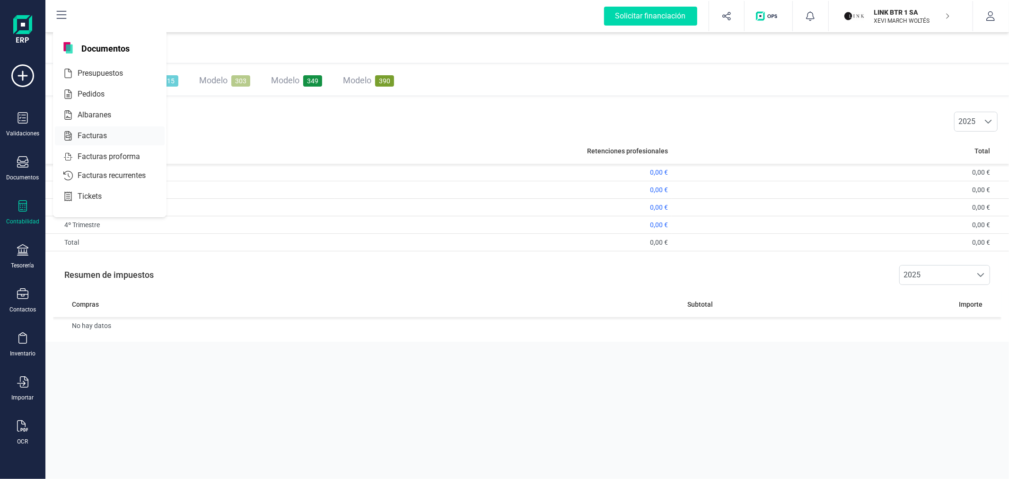
click at [83, 133] on span "Facturas" at bounding box center [99, 135] width 50 height 11
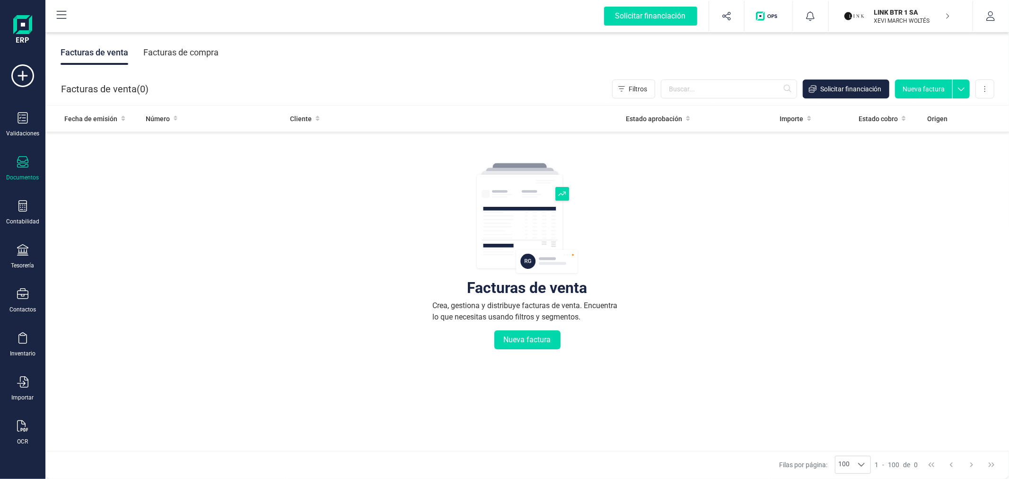
click at [174, 44] on div "Facturas de compra" at bounding box center [180, 52] width 75 height 25
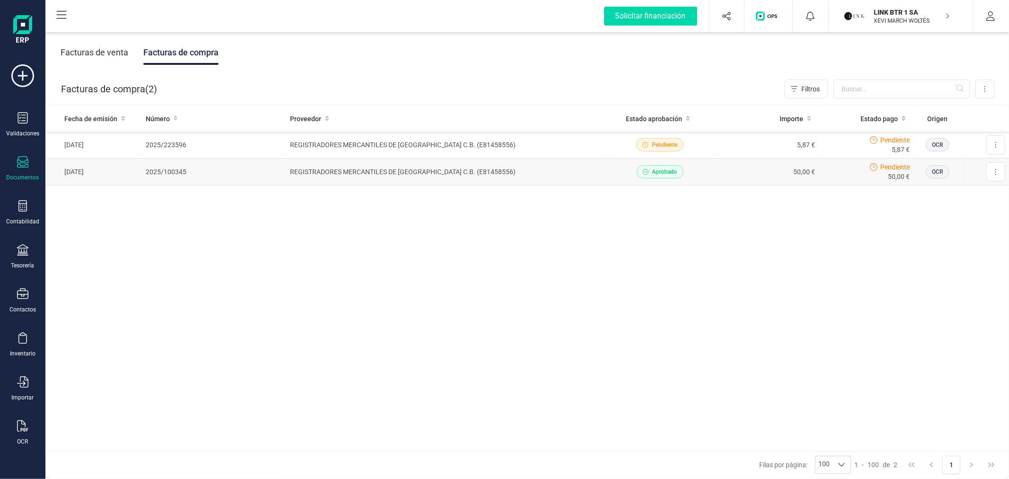
click at [450, 171] on td "REGISTRADORES MERCANTILES DE MADRID C.B. (E81458556)" at bounding box center [446, 171] width 321 height 27
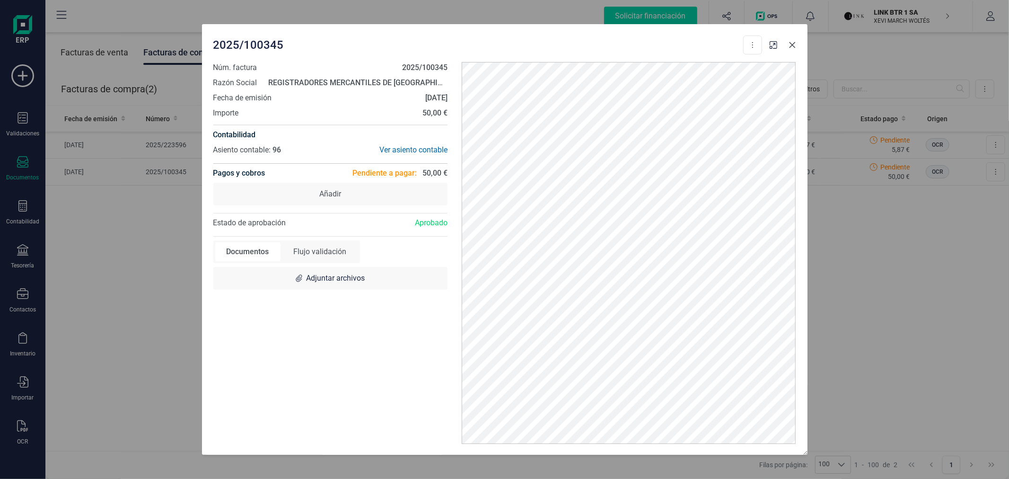
click at [789, 38] on button "Close" at bounding box center [792, 44] width 15 height 15
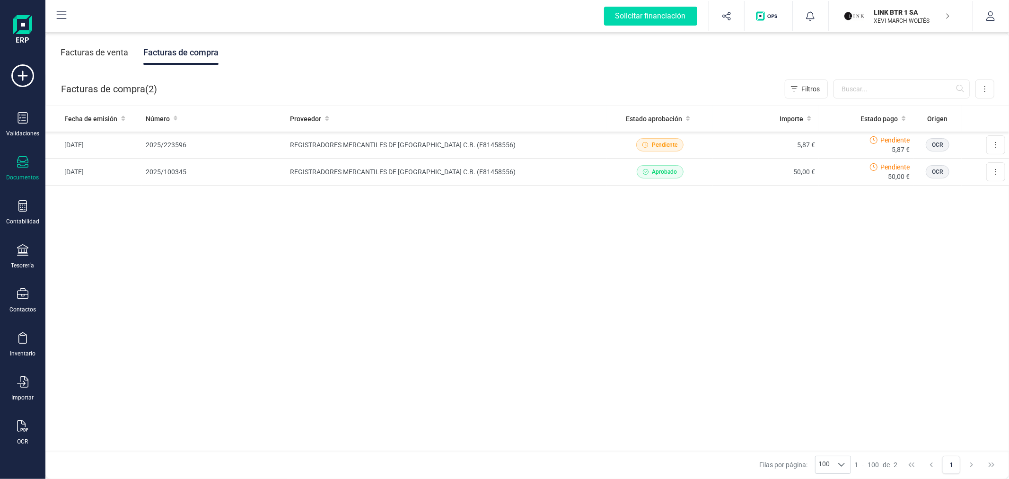
click at [213, 251] on div "Fecha de emisión Número Proveedor Estado aprobación Importe Estado pago Origen …" at bounding box center [527, 278] width 964 height 346
click at [900, 17] on p "XEVI MARCH WOLTÉS" at bounding box center [912, 21] width 76 height 8
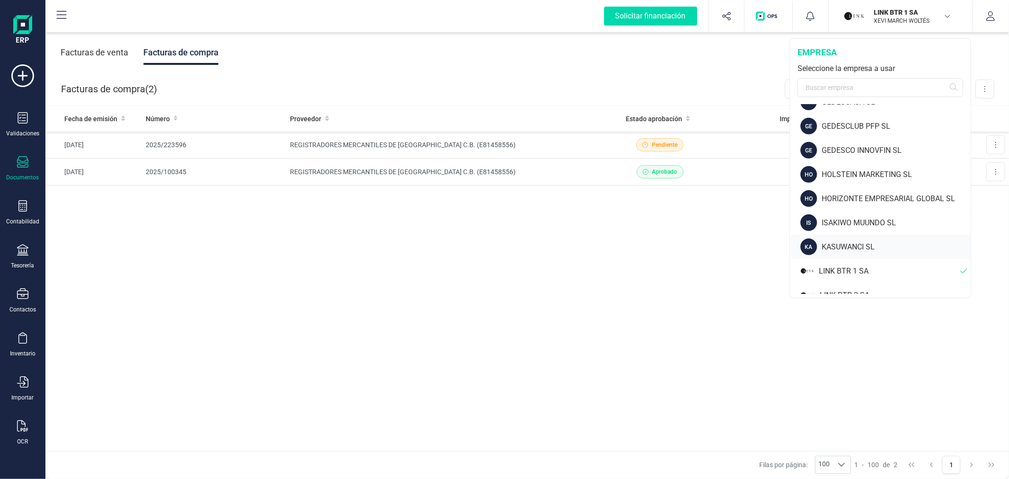
scroll to position [526, 0]
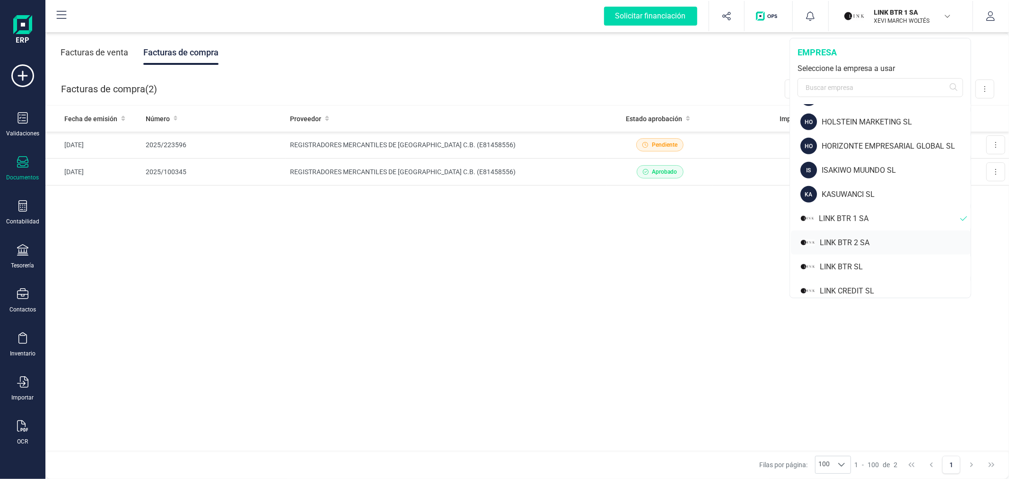
click at [867, 239] on div "LINK BTR 2 SA" at bounding box center [895, 242] width 151 height 11
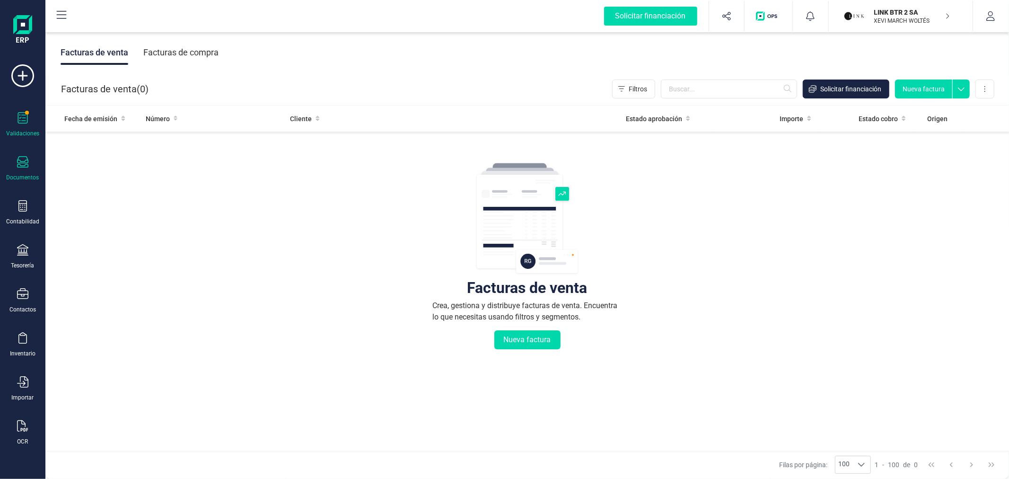
click at [26, 128] on div "Validaciones" at bounding box center [23, 124] width 38 height 25
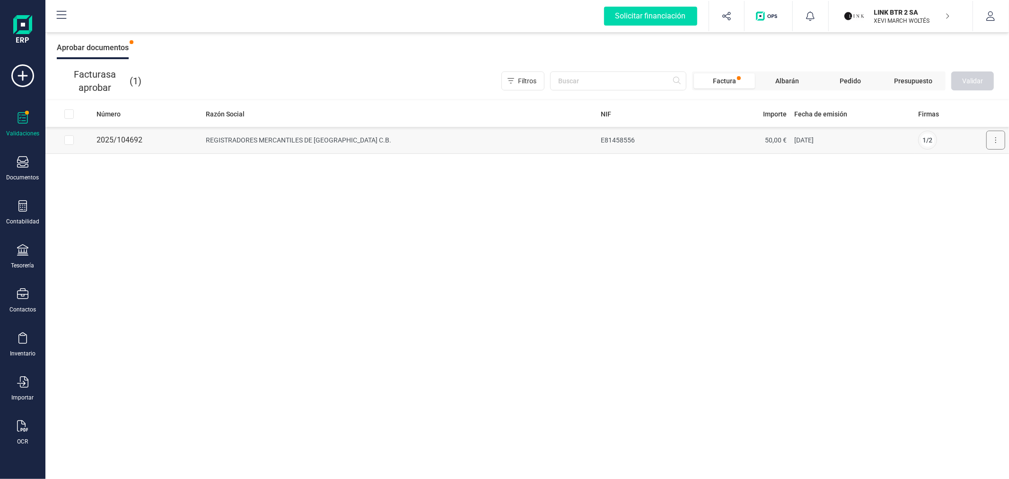
click at [991, 137] on button at bounding box center [995, 140] width 19 height 19
click at [950, 159] on button "Aprobar factura" at bounding box center [969, 163] width 72 height 19
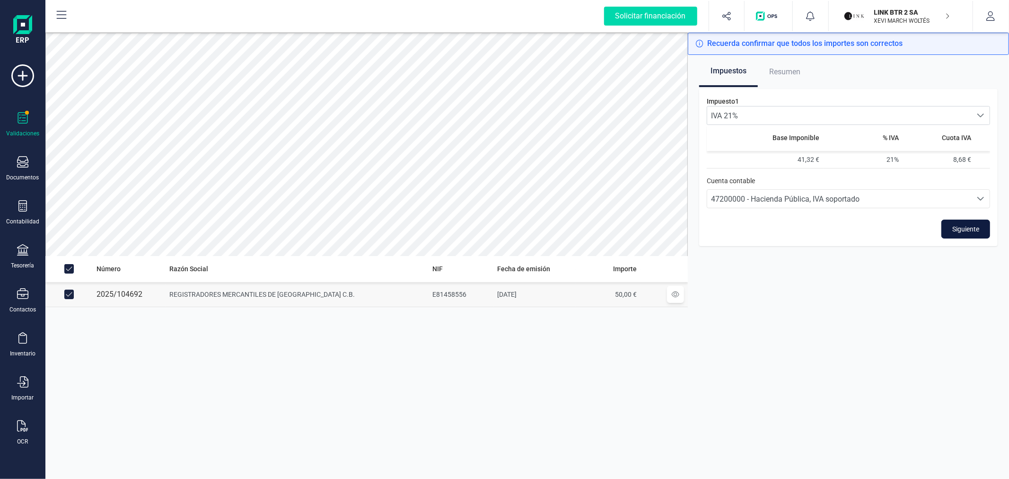
click at [973, 228] on span "Siguiente" at bounding box center [965, 228] width 27 height 9
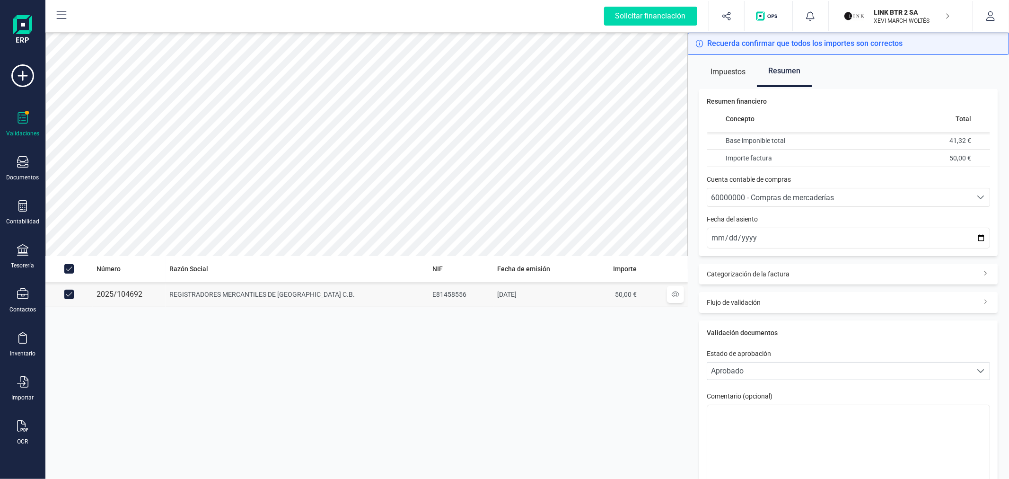
click at [926, 197] on div "60000000 - Compras de mercaderías" at bounding box center [839, 197] width 257 height 11
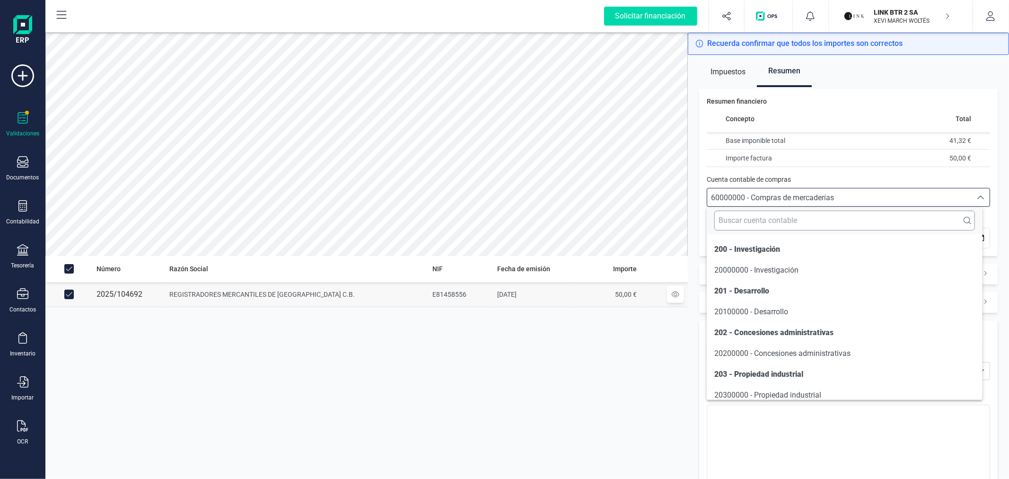
scroll to position [4522, 0]
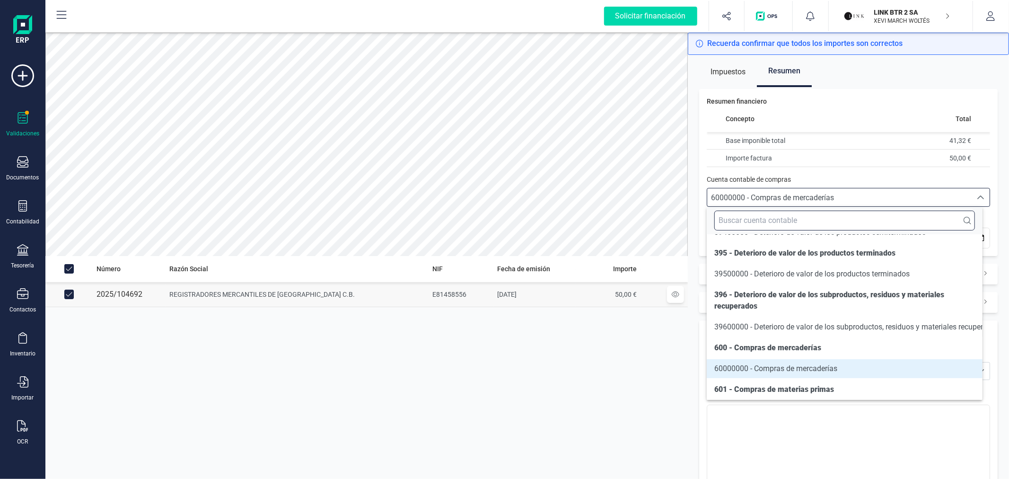
click at [864, 230] on input "text" at bounding box center [844, 221] width 260 height 20
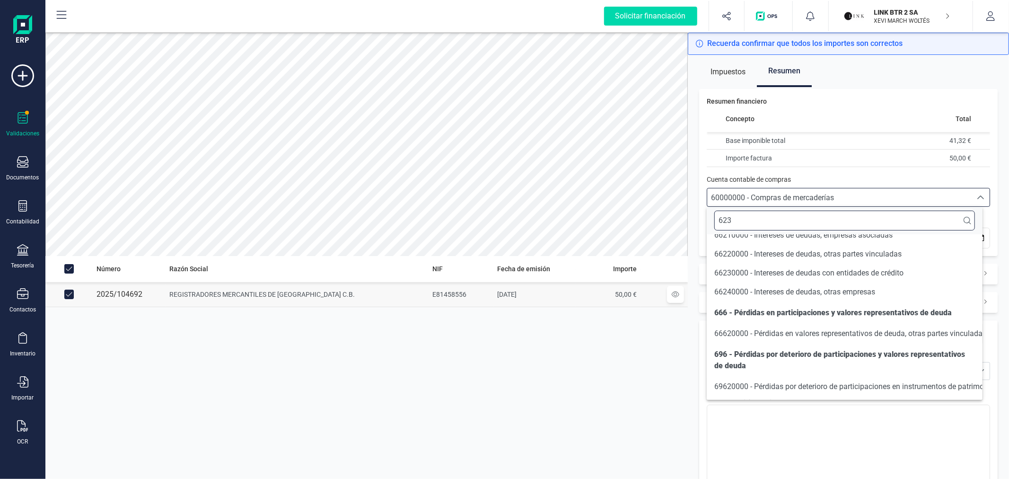
scroll to position [0, 0]
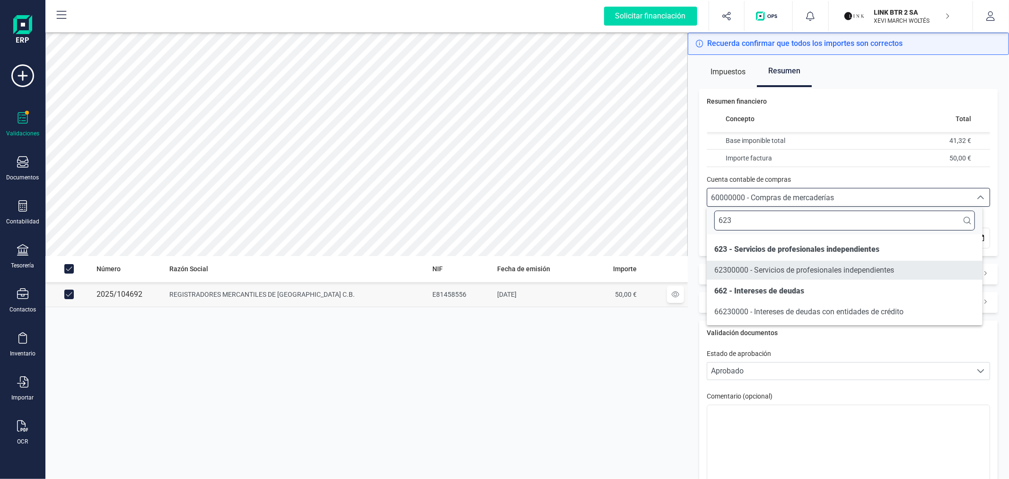
type input "623"
click at [843, 262] on li "62300000 - Servicios de profesionales independientes" at bounding box center [844, 270] width 275 height 19
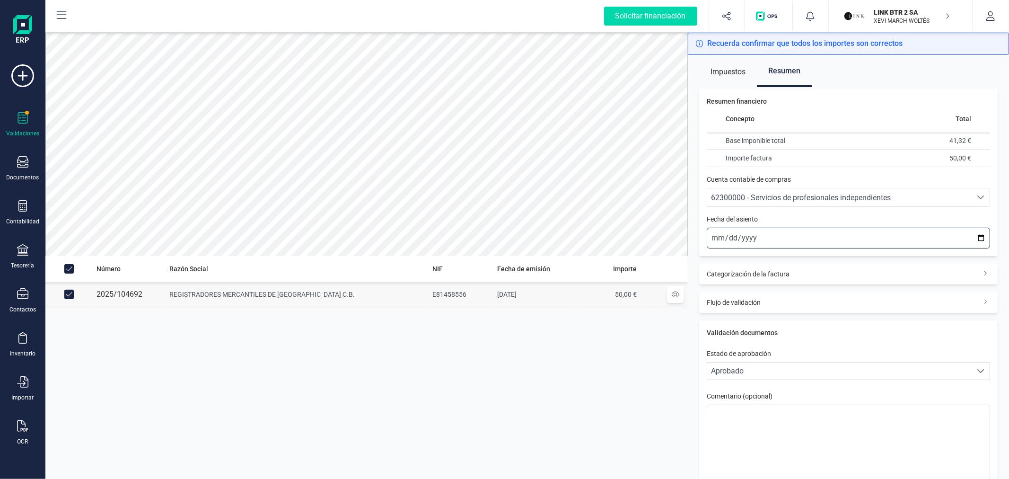
click at [972, 233] on input "2025-10-13" at bounding box center [848, 238] width 283 height 21
type input "2025-09-30"
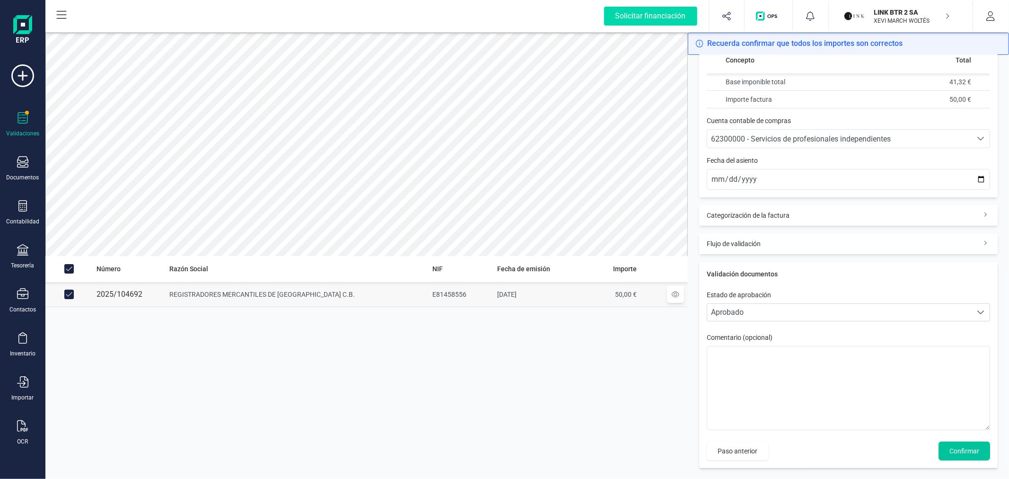
click at [952, 446] on span "Confirmar" at bounding box center [964, 450] width 30 height 9
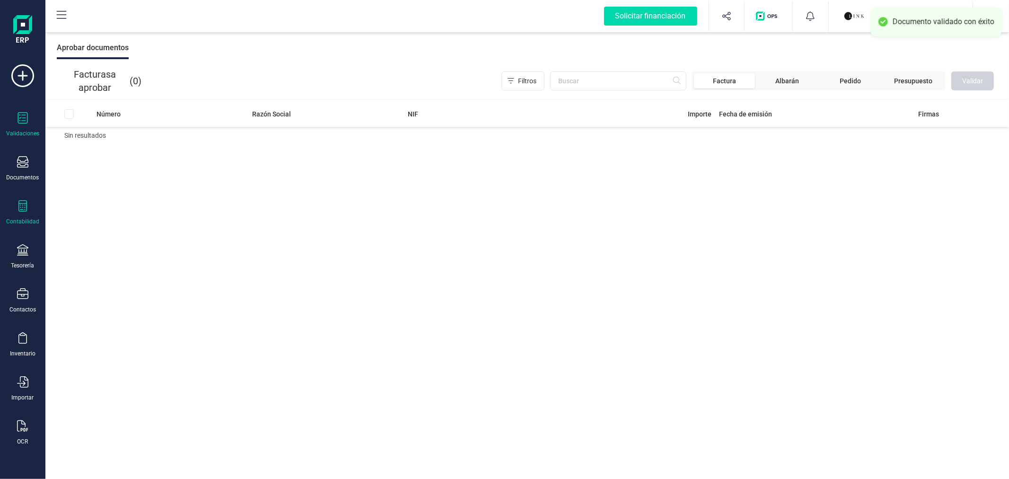
click at [27, 218] on div "Contabilidad" at bounding box center [23, 212] width 38 height 25
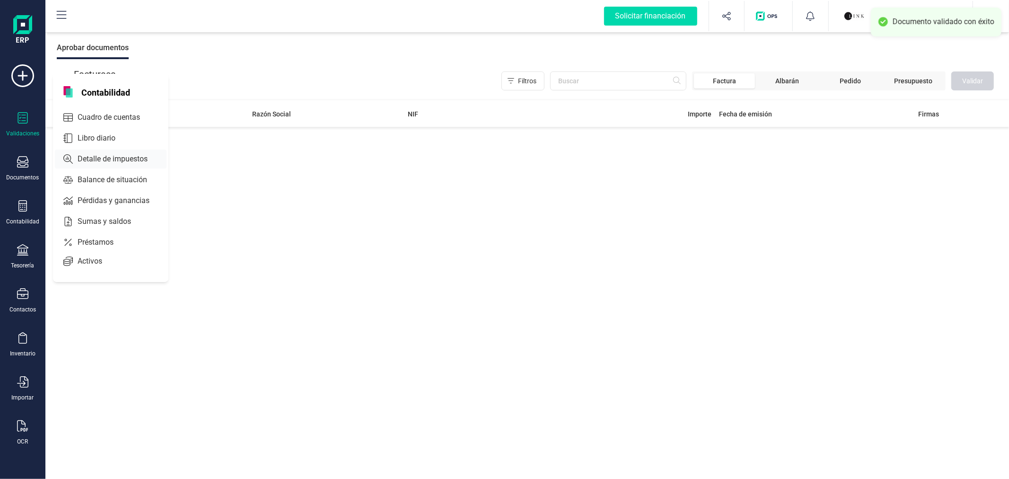
click at [101, 161] on span "Detalle de impuestos" at bounding box center [119, 158] width 91 height 11
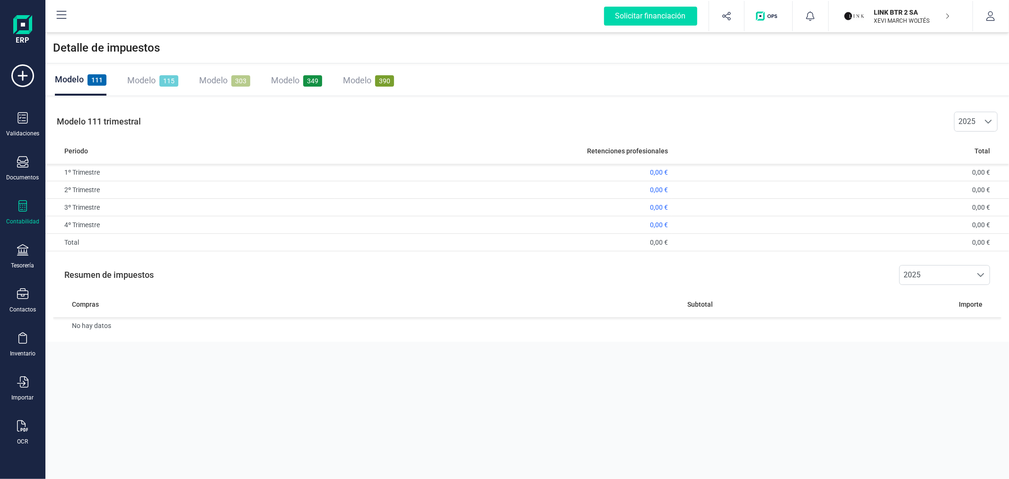
click at [211, 90] on div "Modelo 303" at bounding box center [224, 80] width 51 height 30
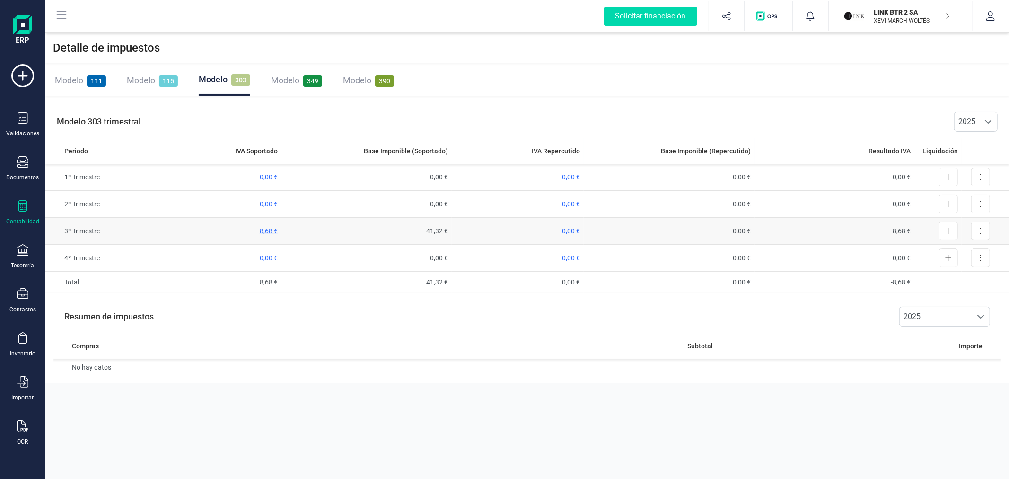
click at [270, 229] on span "8,68 €" at bounding box center [269, 231] width 18 height 8
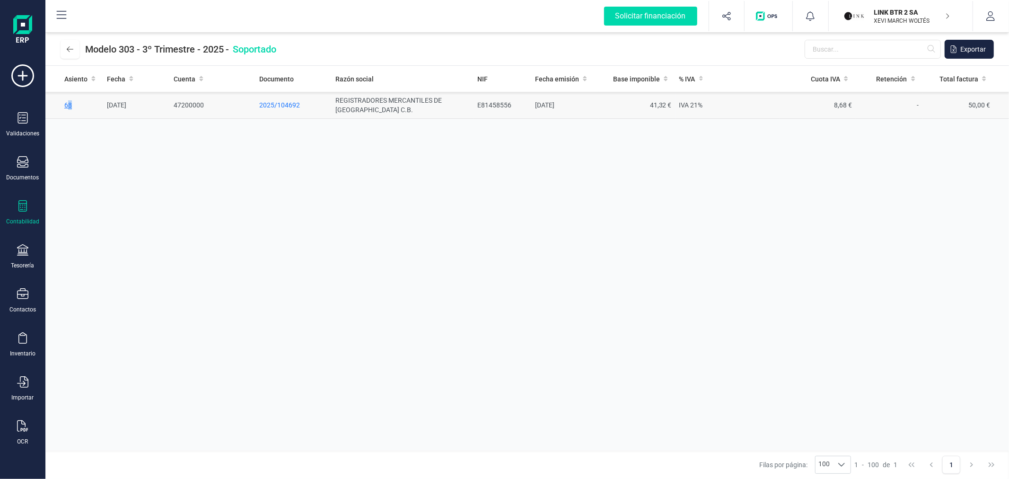
click at [70, 105] on span "68" at bounding box center [68, 105] width 8 height 8
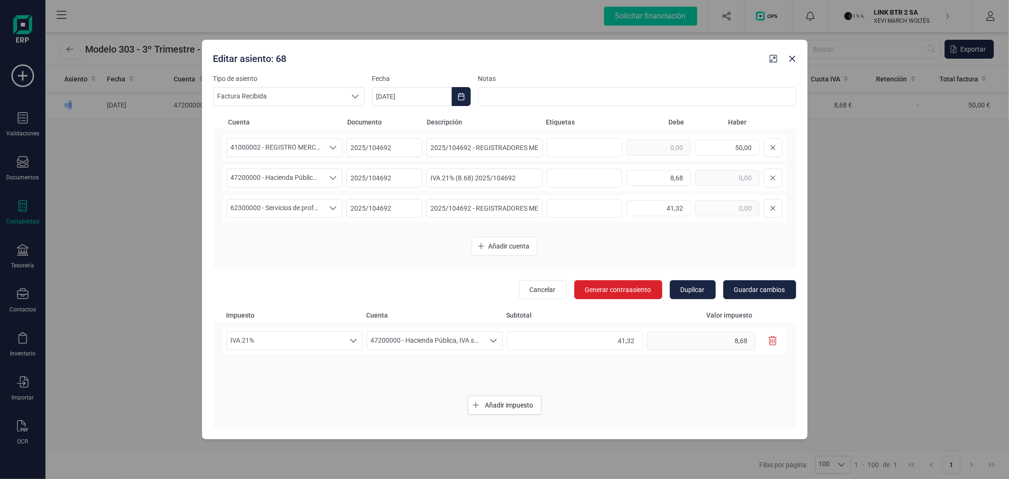
click at [774, 339] on icon "button" at bounding box center [773, 340] width 9 height 9
click at [273, 178] on span "47200000 - Hacienda Pública, IVA soportado" at bounding box center [275, 178] width 97 height 18
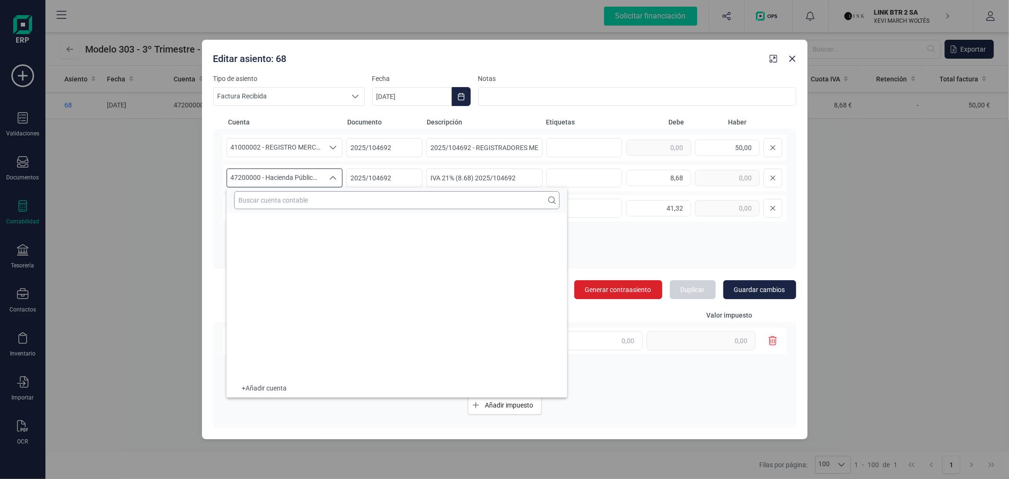
scroll to position [5018, 0]
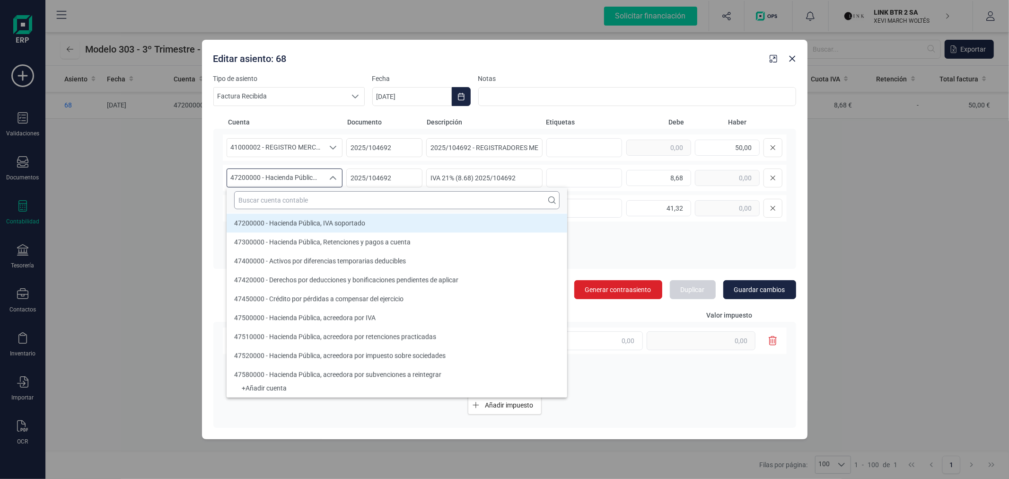
click at [293, 196] on input "text" at bounding box center [396, 200] width 325 height 18
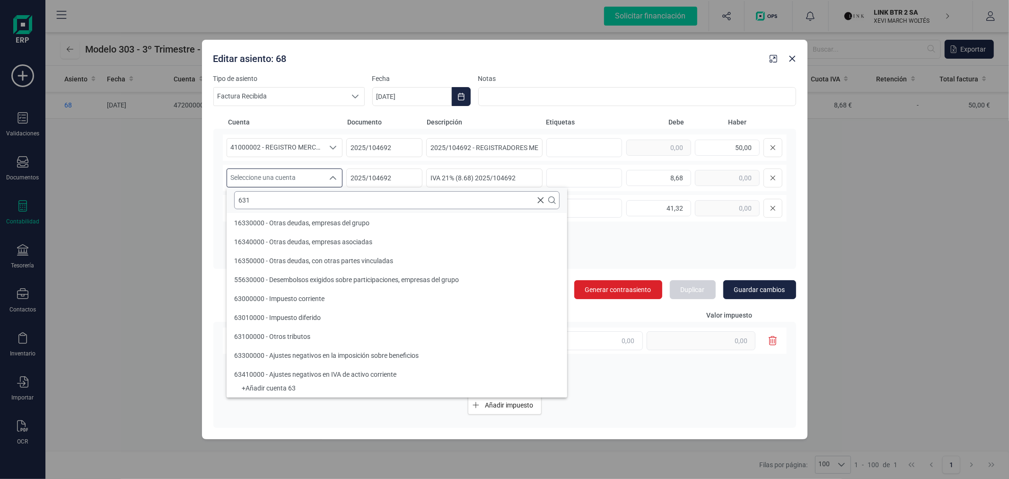
scroll to position [0, 0]
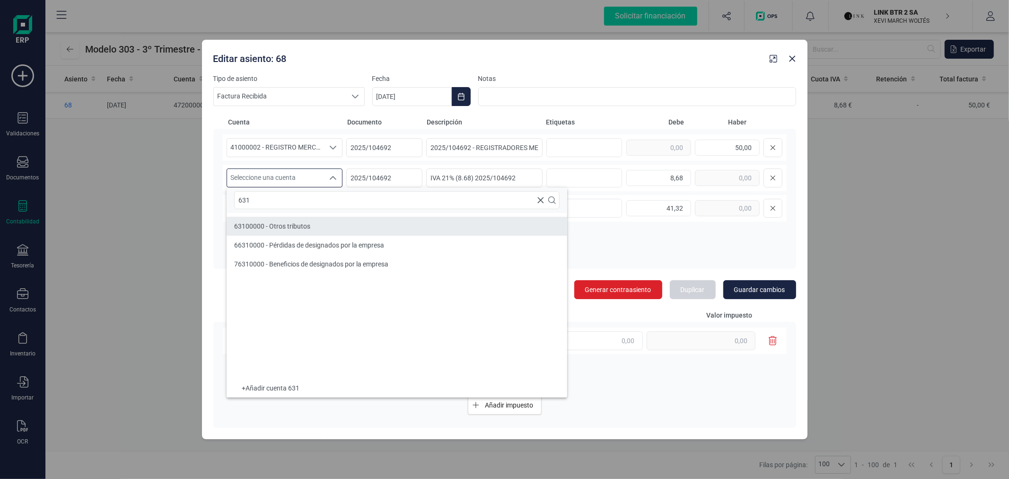
type input "631"
click at [267, 224] on span "63100000 - Otros tributos" at bounding box center [272, 226] width 76 height 8
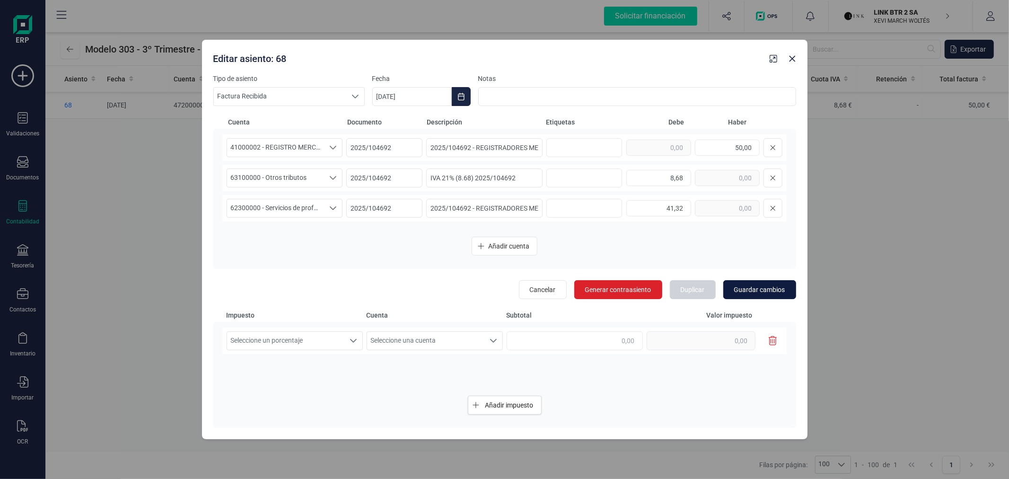
click at [764, 294] on span "Guardar cambios" at bounding box center [759, 289] width 51 height 9
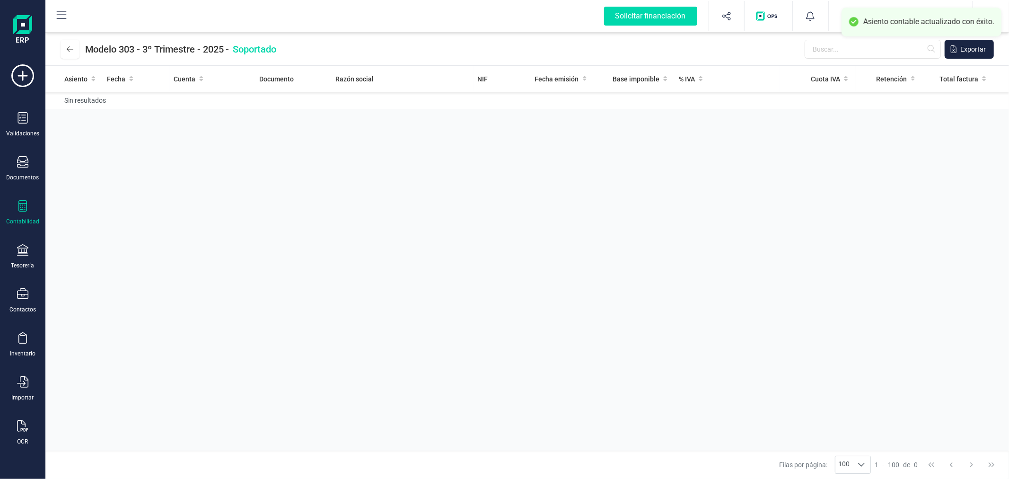
drag, startPoint x: 395, startPoint y: 249, endPoint x: 291, endPoint y: 216, distance: 109.7
click at [395, 249] on div "Asiento Fecha Cuenta Documento Razón social NIF Fecha emisión Base imponible % …" at bounding box center [527, 258] width 964 height 385
click at [69, 41] on button at bounding box center [70, 49] width 19 height 19
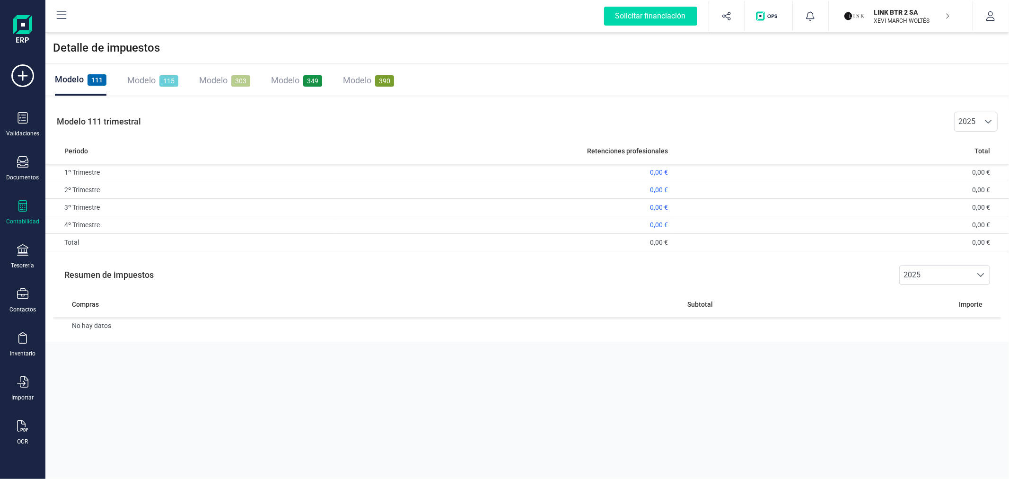
click at [918, 10] on p "LINK BTR 2 SA" at bounding box center [912, 12] width 76 height 9
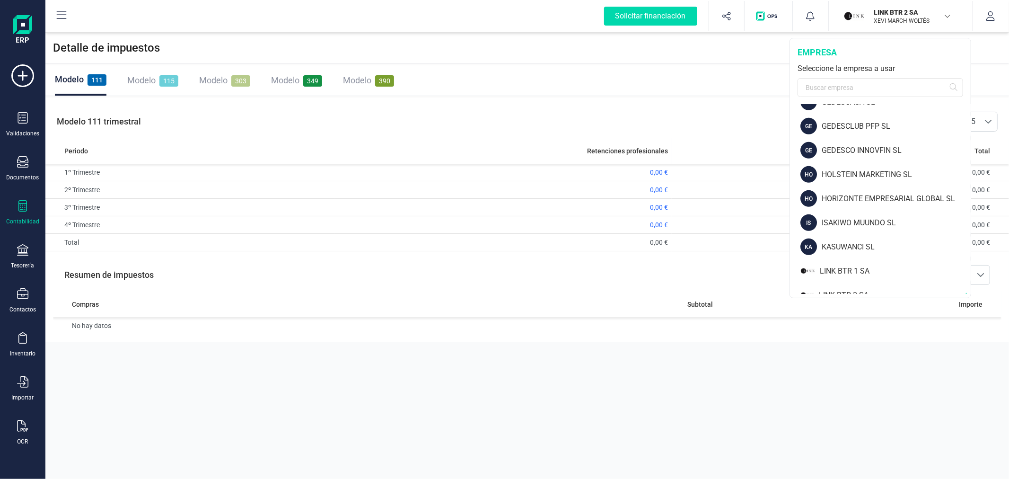
scroll to position [578, 0]
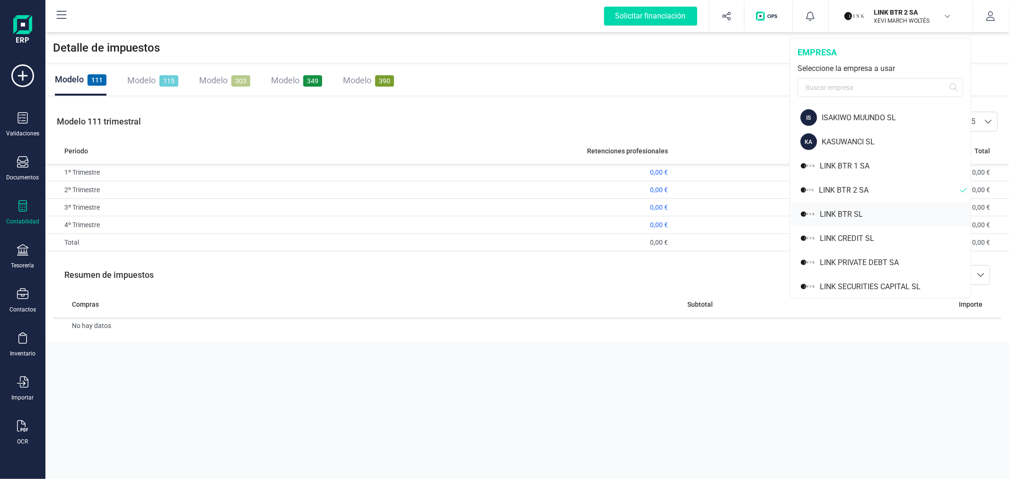
click at [857, 214] on div "LINK BTR SL" at bounding box center [895, 214] width 151 height 11
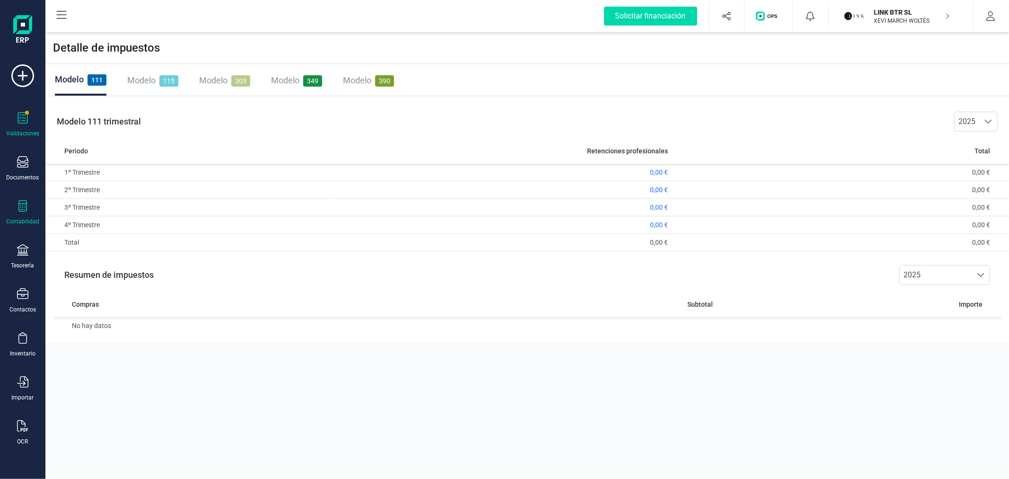
click at [28, 113] on span at bounding box center [27, 113] width 4 height 4
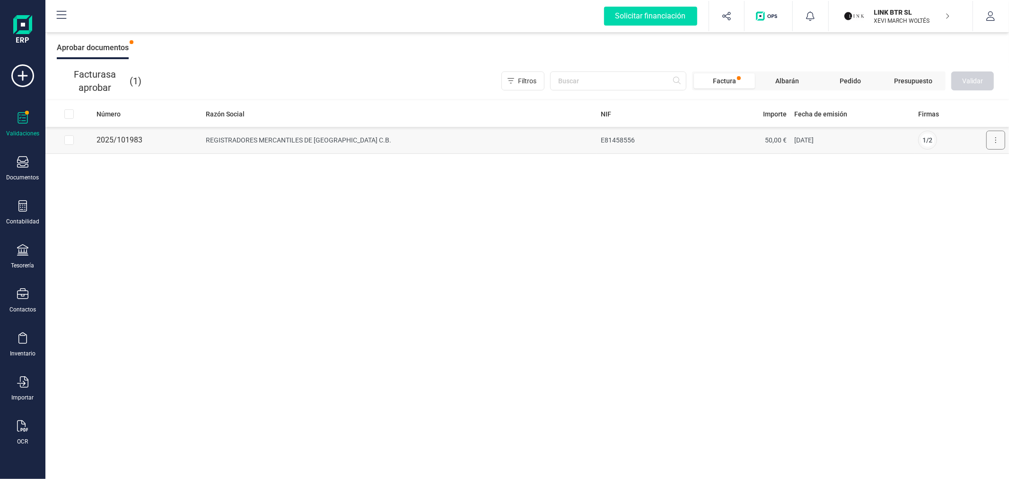
click at [999, 139] on button at bounding box center [995, 140] width 19 height 19
click at [957, 163] on span "Aprobar factura" at bounding box center [973, 162] width 47 height 9
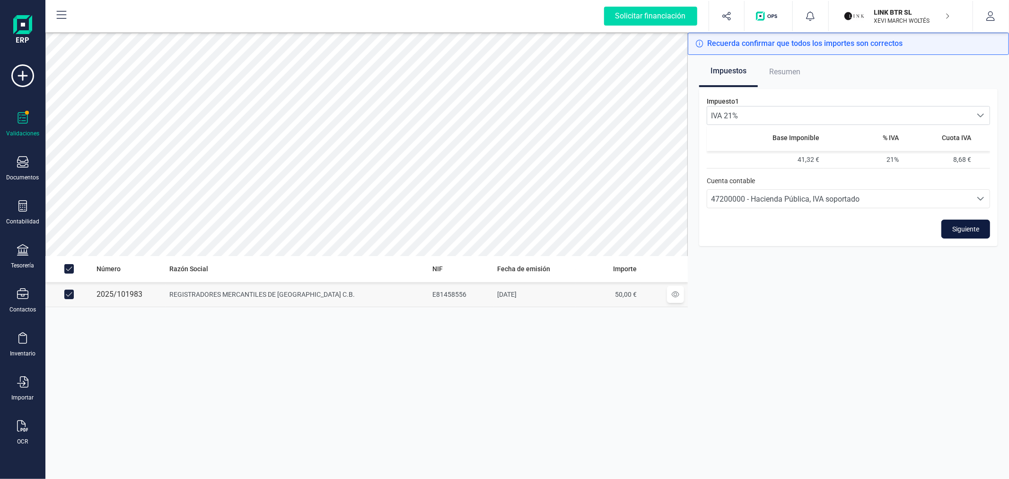
click at [954, 229] on span "Siguiente" at bounding box center [965, 228] width 27 height 9
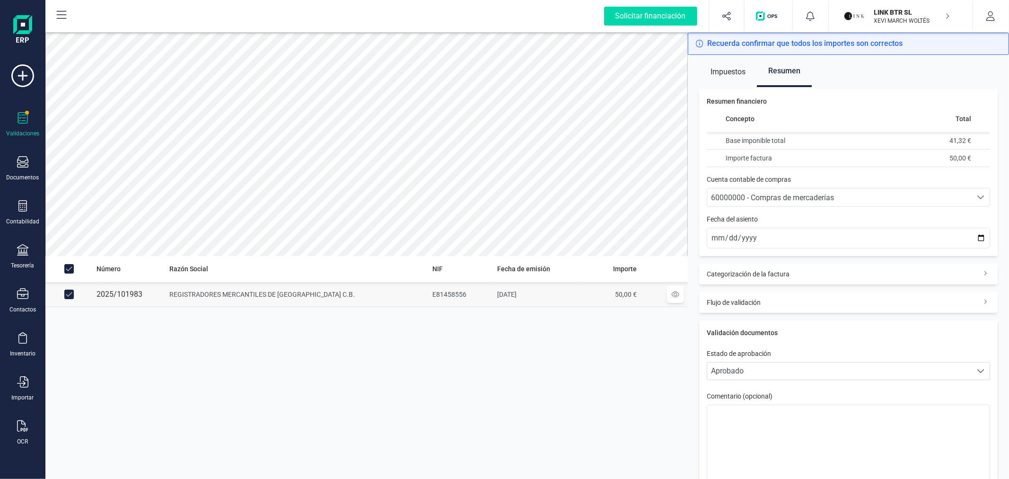
click at [816, 198] on span "60000000 - Compras de mercaderías" at bounding box center [772, 197] width 123 height 9
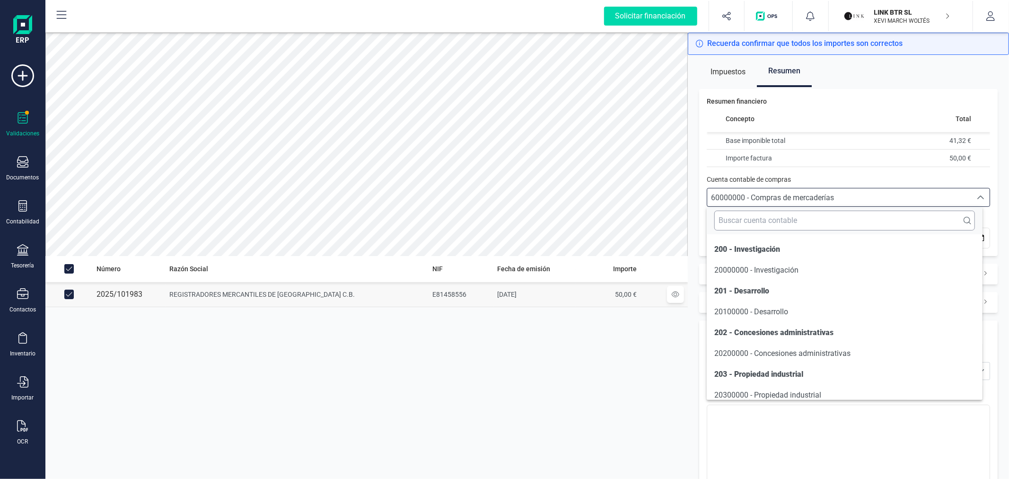
scroll to position [4579, 0]
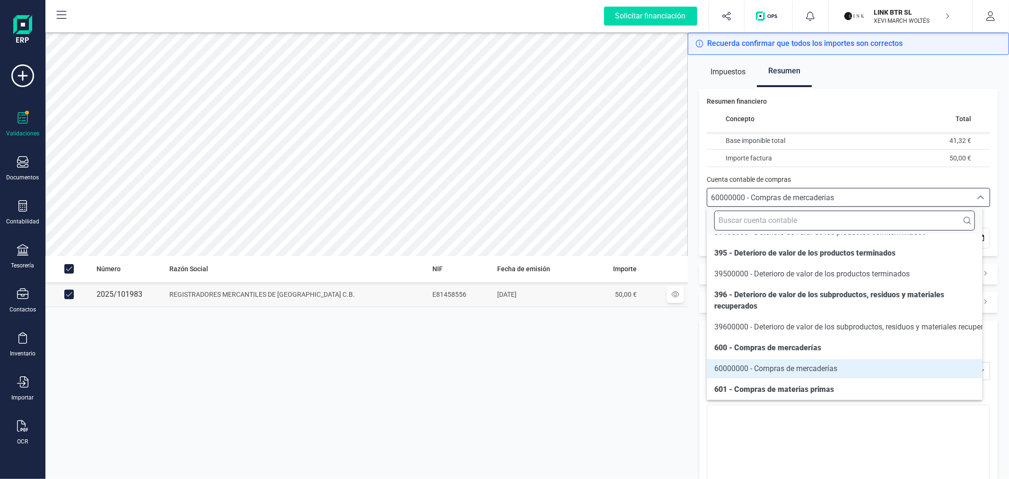
click at [781, 224] on input "text" at bounding box center [844, 221] width 260 height 20
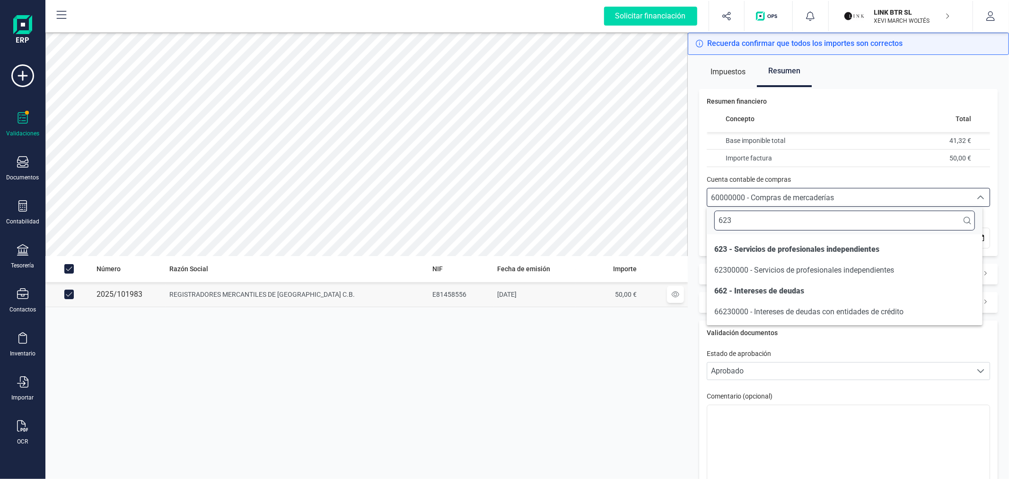
scroll to position [0, 0]
type input "623"
click at [782, 273] on span "62300000 - Servicios de profesionales independientes" at bounding box center [804, 269] width 180 height 9
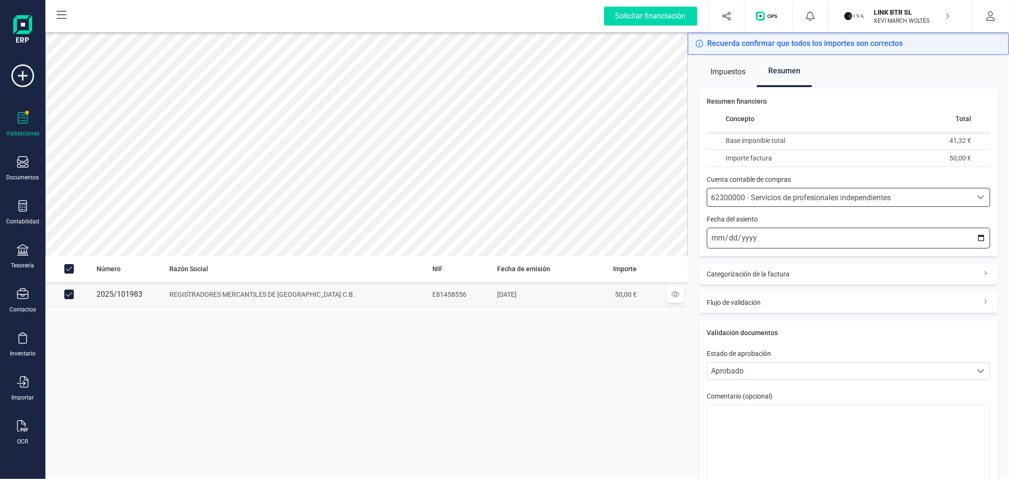
click at [972, 239] on input "2025-10-13" at bounding box center [848, 238] width 283 height 21
type input "2025-09-30"
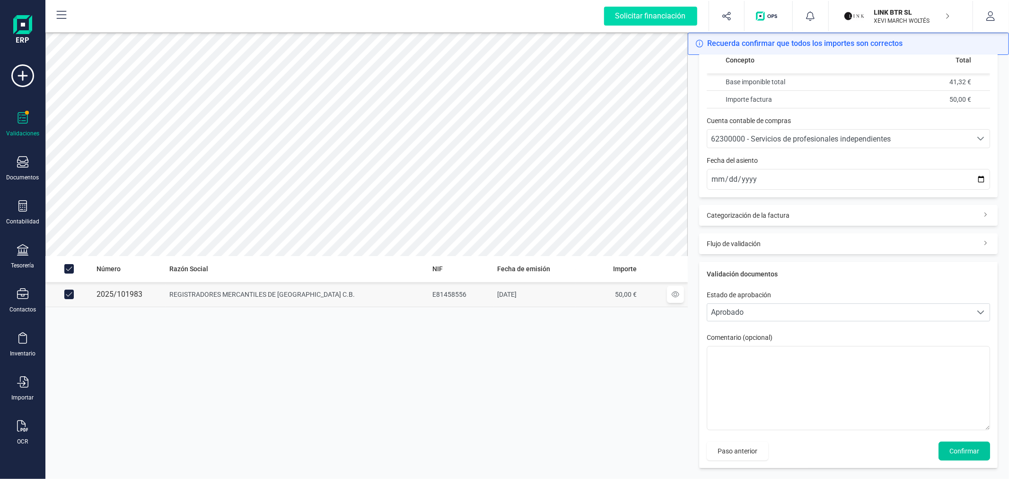
click at [968, 456] on button "Confirmar" at bounding box center [965, 450] width 52 height 19
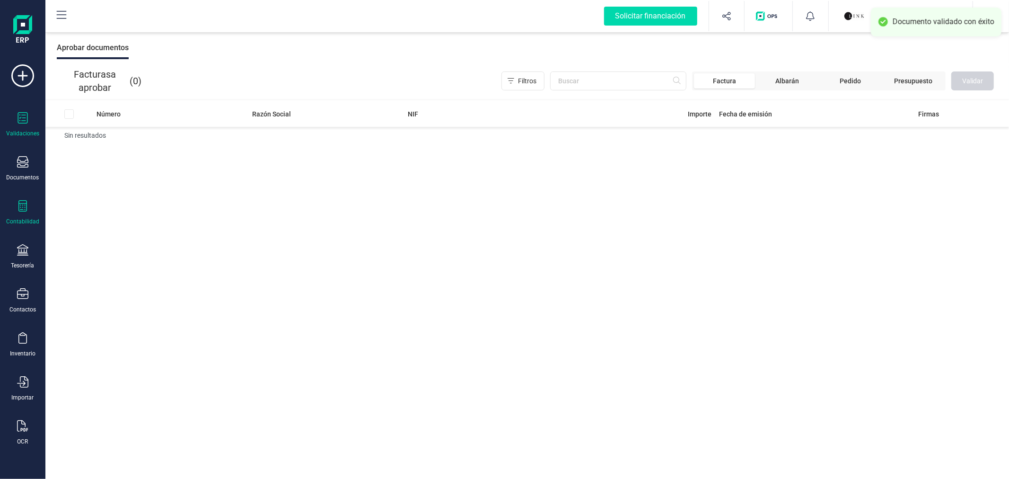
click at [16, 209] on div "Contabilidad" at bounding box center [23, 212] width 38 height 25
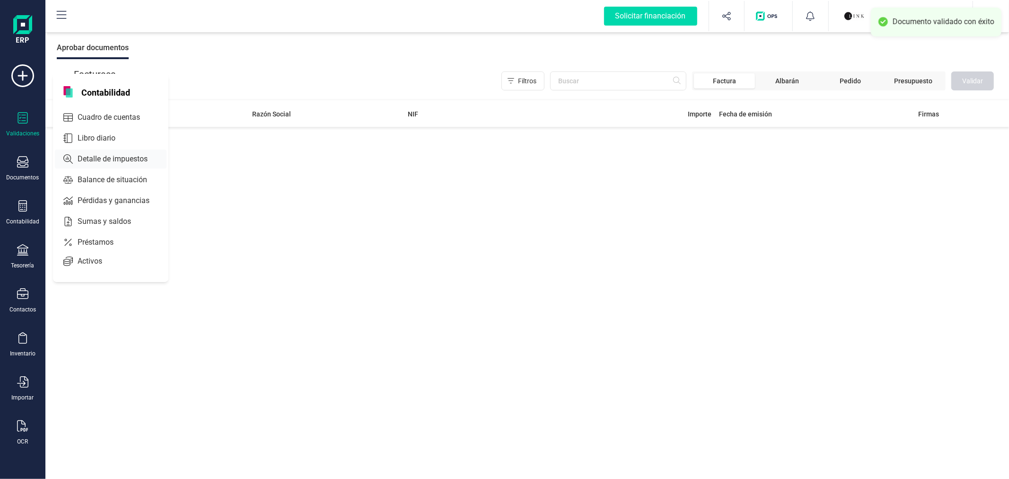
click at [126, 158] on span "Detalle de impuestos" at bounding box center [119, 158] width 91 height 11
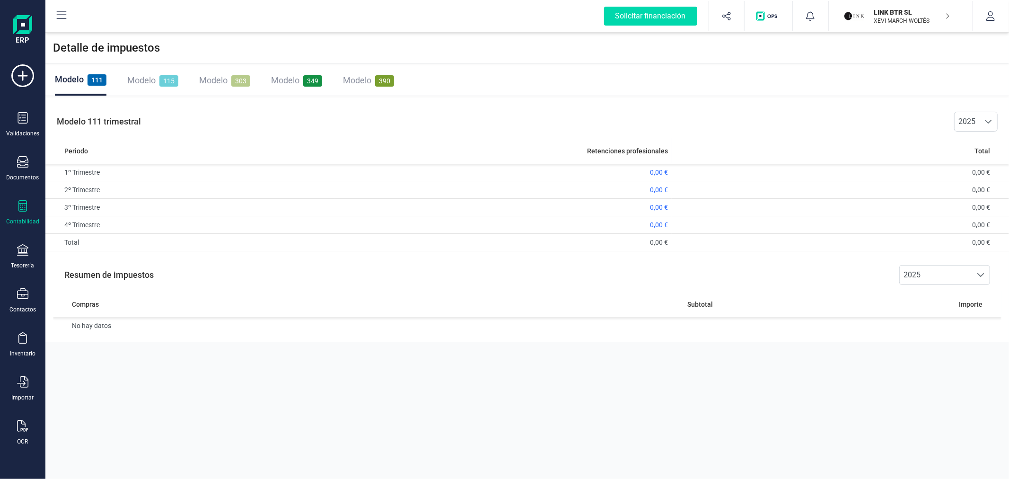
click at [229, 74] on div "Modelo 303" at bounding box center [224, 80] width 51 height 13
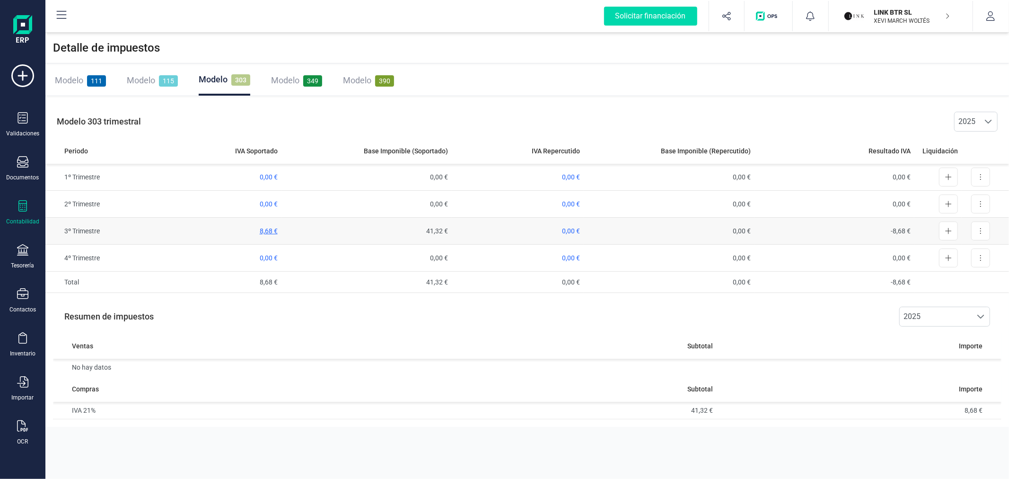
click at [272, 228] on span "8,68 €" at bounding box center [269, 231] width 18 height 8
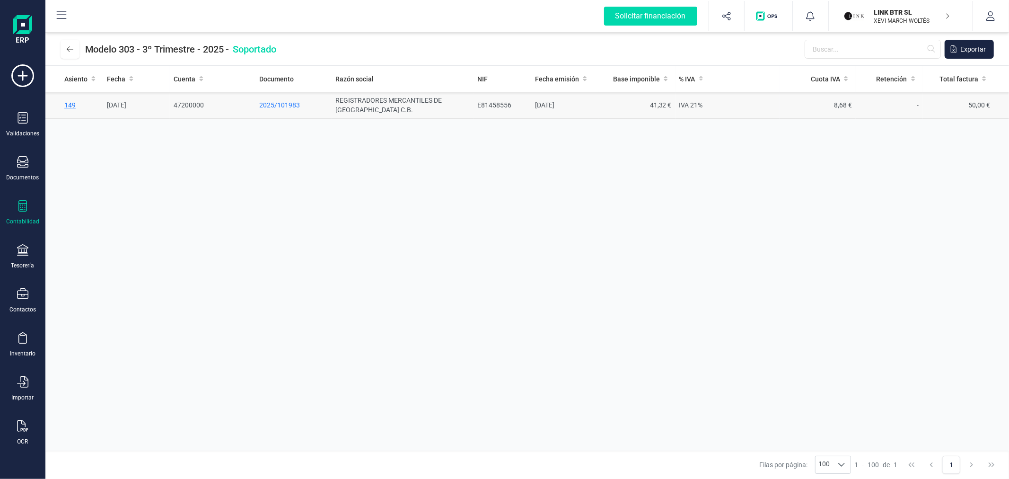
click at [67, 103] on span "149" at bounding box center [69, 105] width 11 height 8
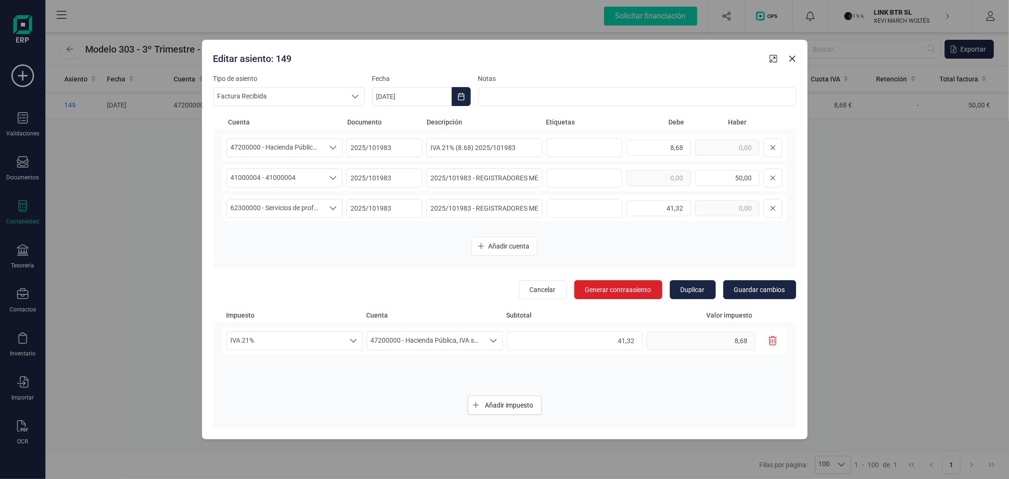
click at [774, 341] on icon "button" at bounding box center [773, 340] width 9 height 9
click at [293, 148] on span "47200000 - Hacienda Pública, IVA soportado" at bounding box center [275, 148] width 97 height 18
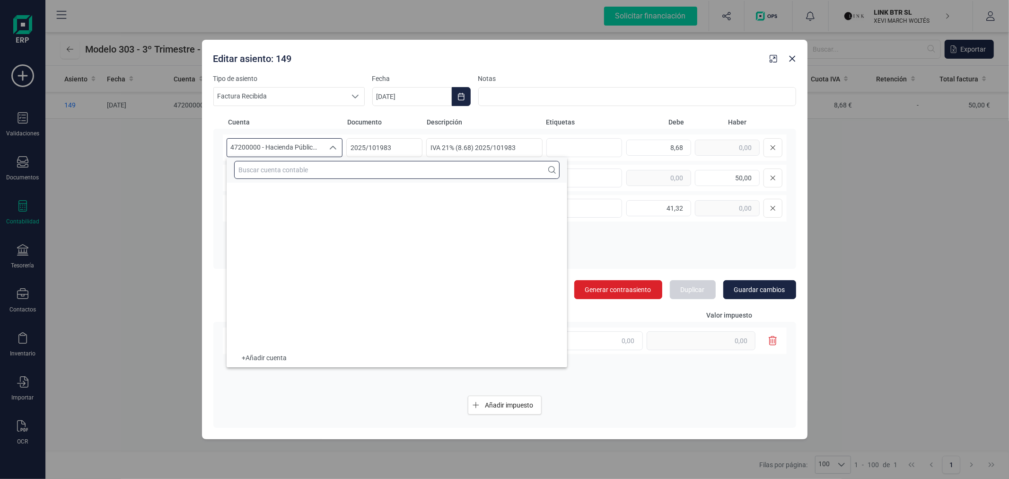
scroll to position [5112, 0]
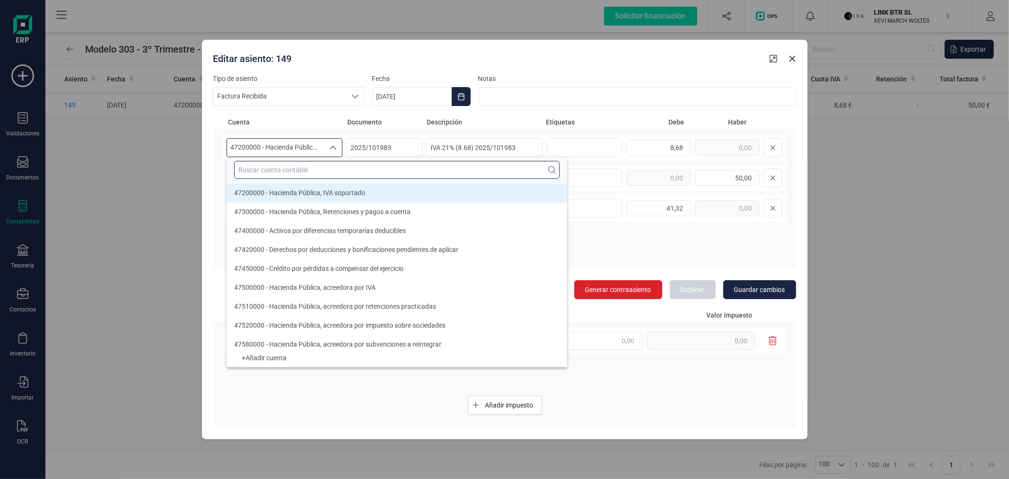
click at [289, 169] on input "text" at bounding box center [396, 170] width 325 height 18
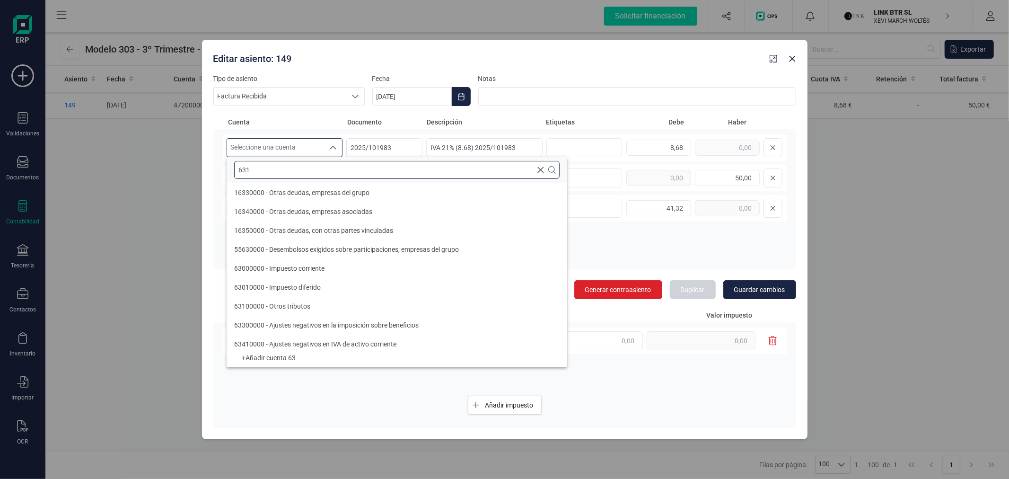
scroll to position [0, 0]
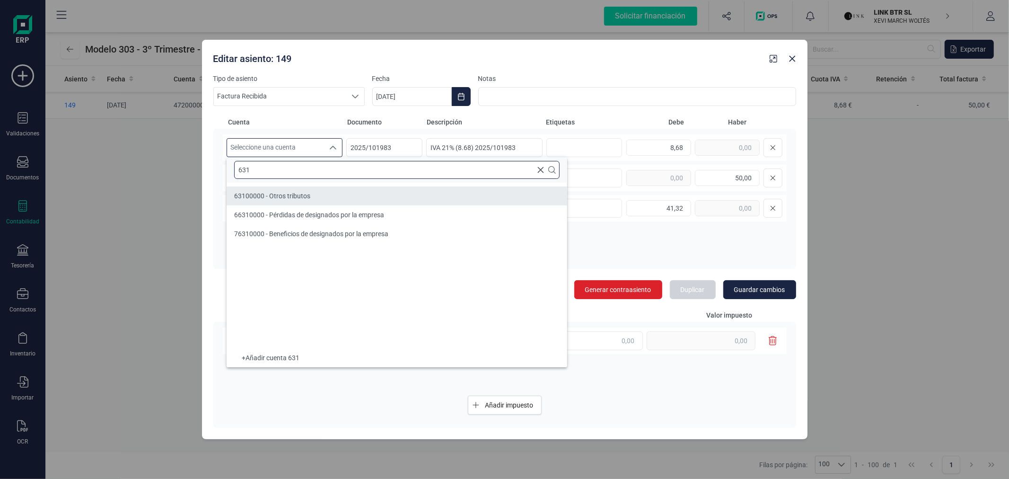
type input "631"
click at [300, 191] on div "63100000 - Otros tributos" at bounding box center [272, 195] width 76 height 9
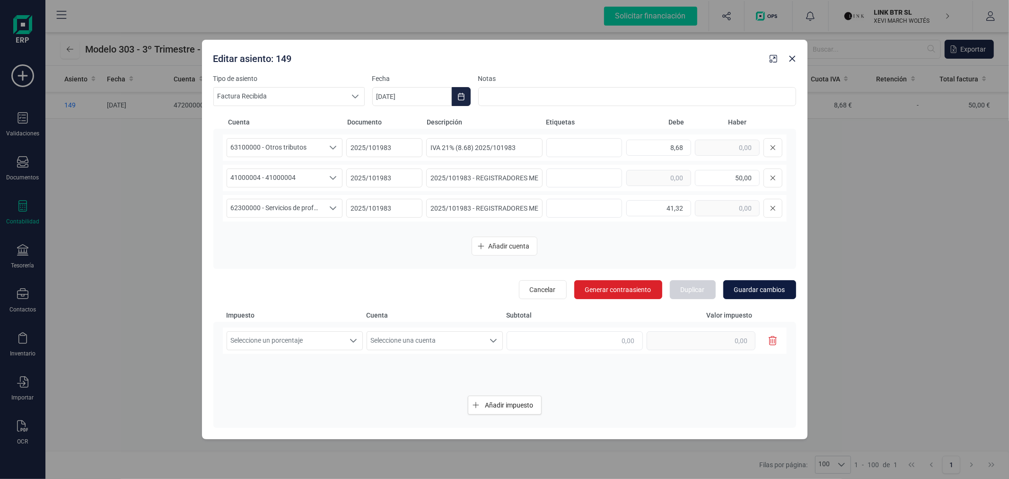
click at [760, 288] on span "Guardar cambios" at bounding box center [759, 289] width 51 height 9
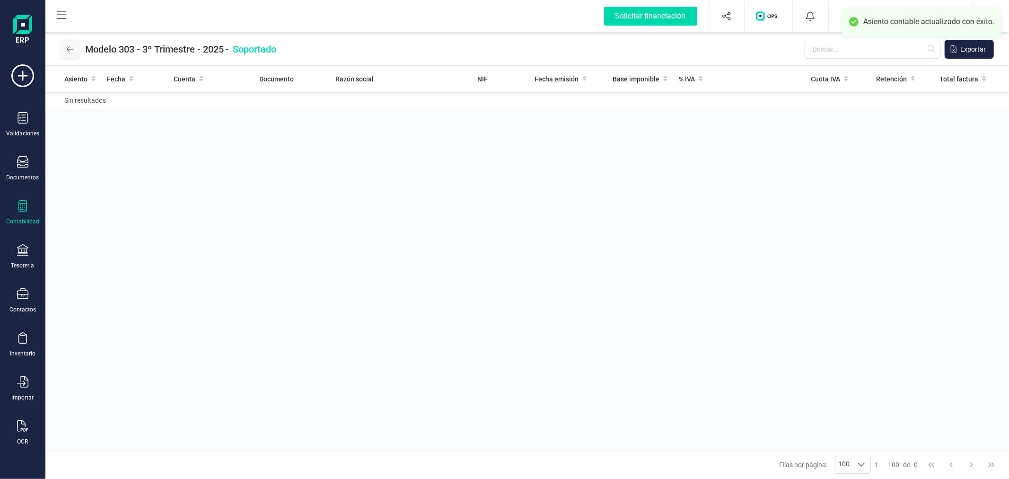
click at [74, 46] on button at bounding box center [70, 49] width 19 height 19
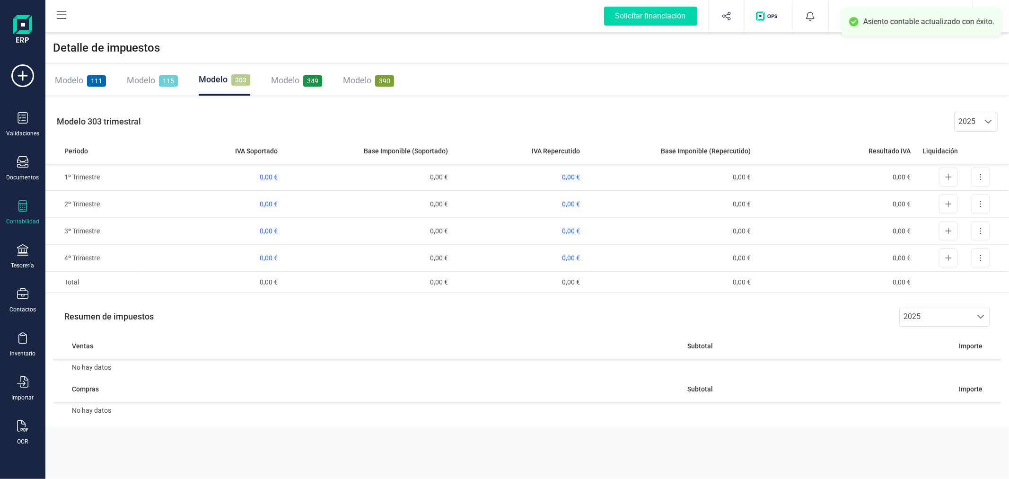
click at [150, 73] on div "Modelo 115" at bounding box center [152, 80] width 51 height 30
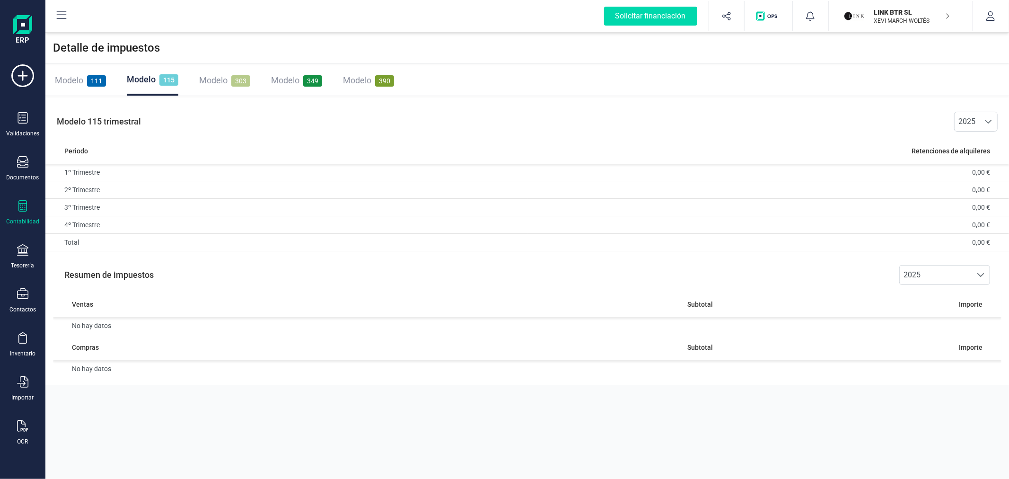
click at [77, 77] on span "Modelo" at bounding box center [69, 80] width 28 height 10
click at [899, 10] on p "LINK BTR SL" at bounding box center [912, 12] width 76 height 9
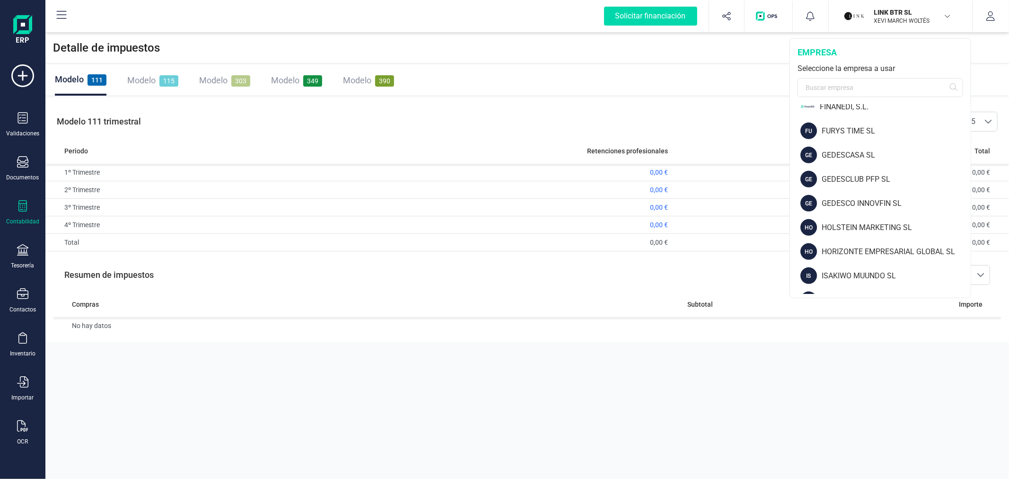
scroll to position [683, 0]
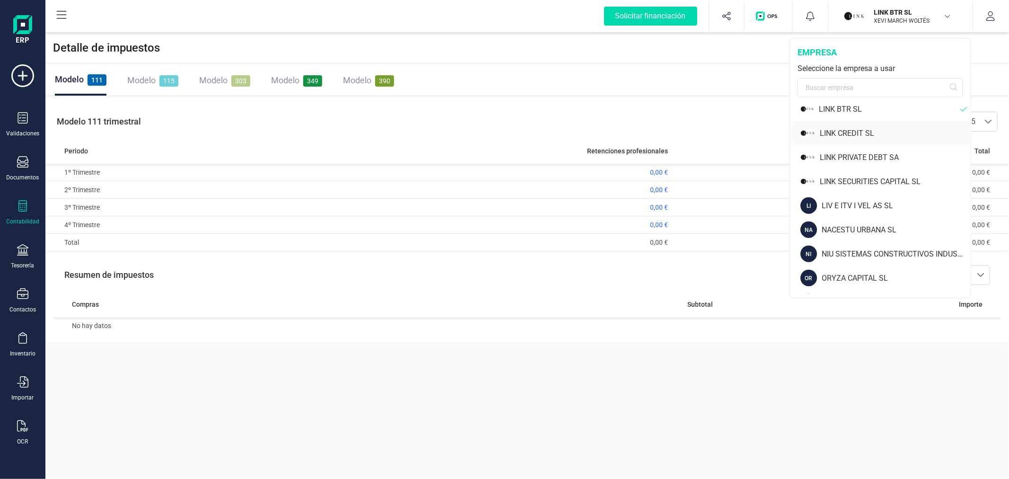
click at [848, 133] on div "LINK CREDIT SL" at bounding box center [895, 133] width 151 height 11
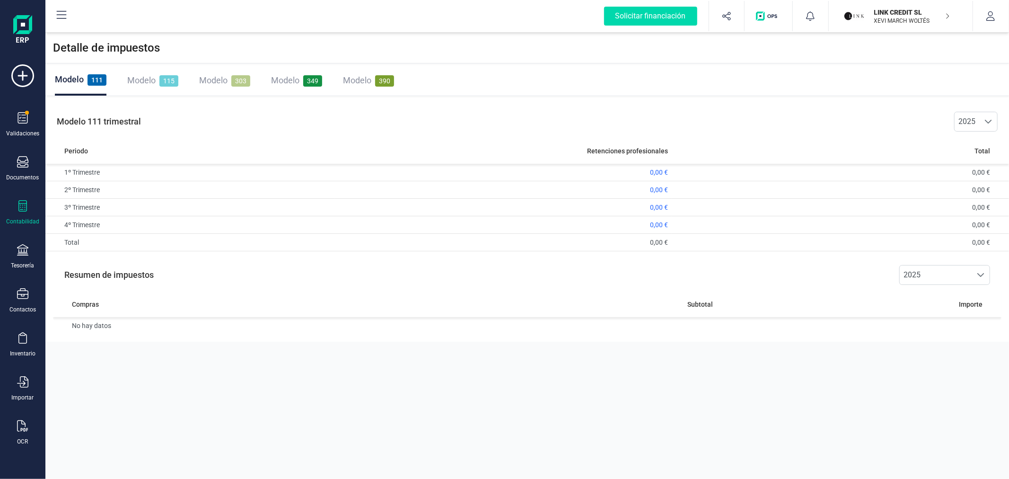
click at [15, 108] on div "Validaciones Documentos Documentos Presupuestos Pedidos Albaranes Facturas Fact…" at bounding box center [23, 258] width 38 height 388
click at [26, 117] on icon at bounding box center [23, 117] width 10 height 11
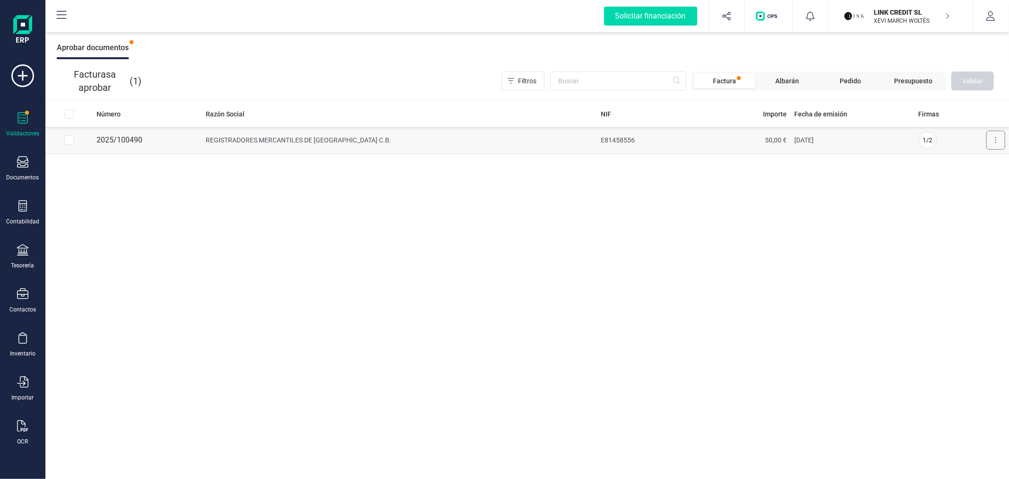
click at [997, 140] on button at bounding box center [995, 140] width 19 height 19
click at [948, 163] on button "Aprobar factura" at bounding box center [969, 163] width 72 height 19
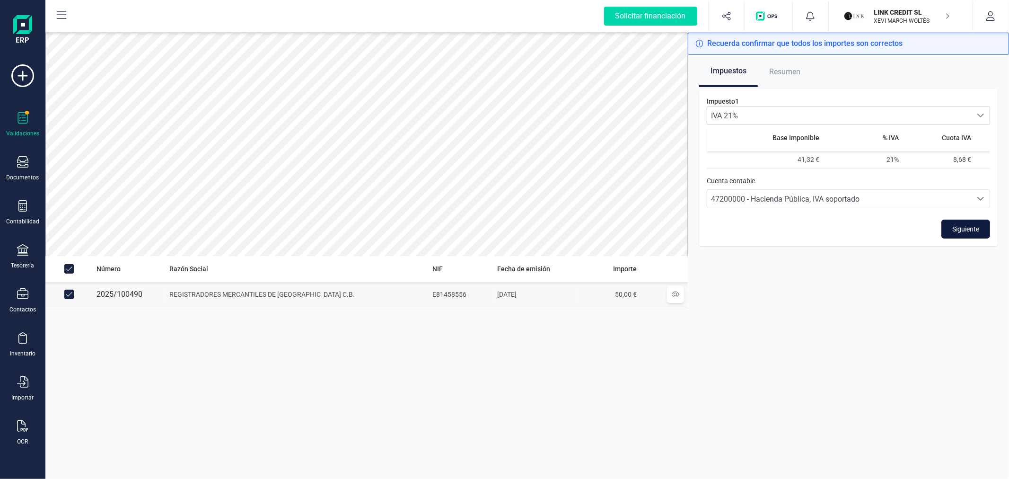
click at [970, 224] on span "Siguiente" at bounding box center [965, 228] width 27 height 9
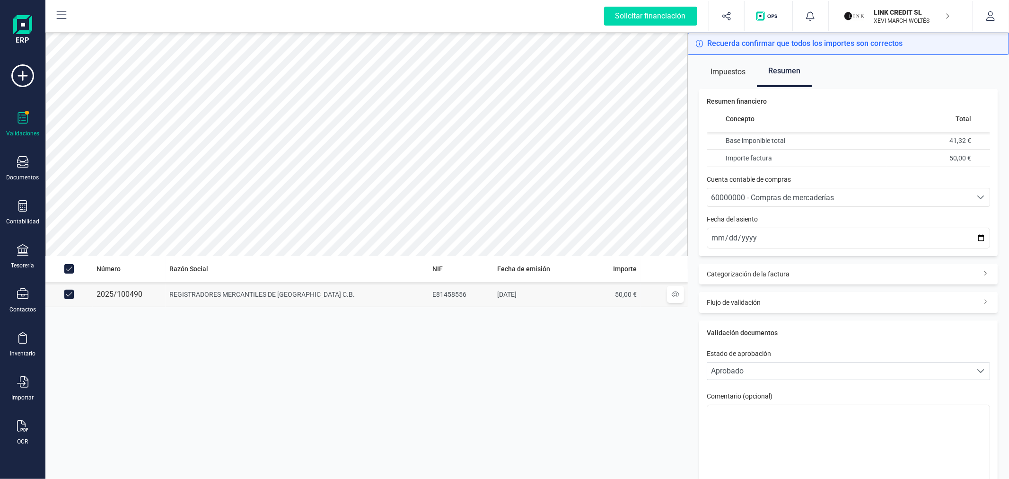
click at [898, 191] on span "60000000 - Compras de mercaderías" at bounding box center [839, 197] width 264 height 18
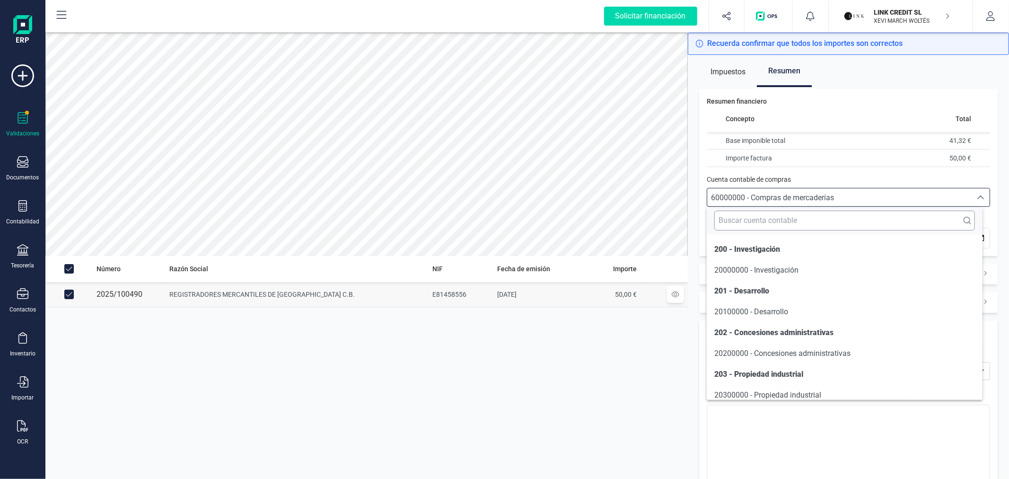
scroll to position [4522, 0]
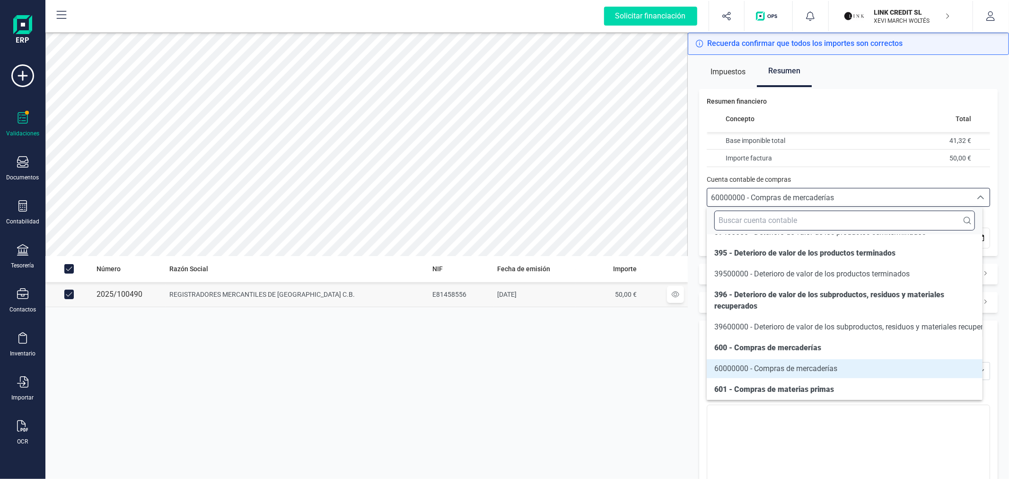
click at [862, 223] on input "text" at bounding box center [844, 221] width 260 height 20
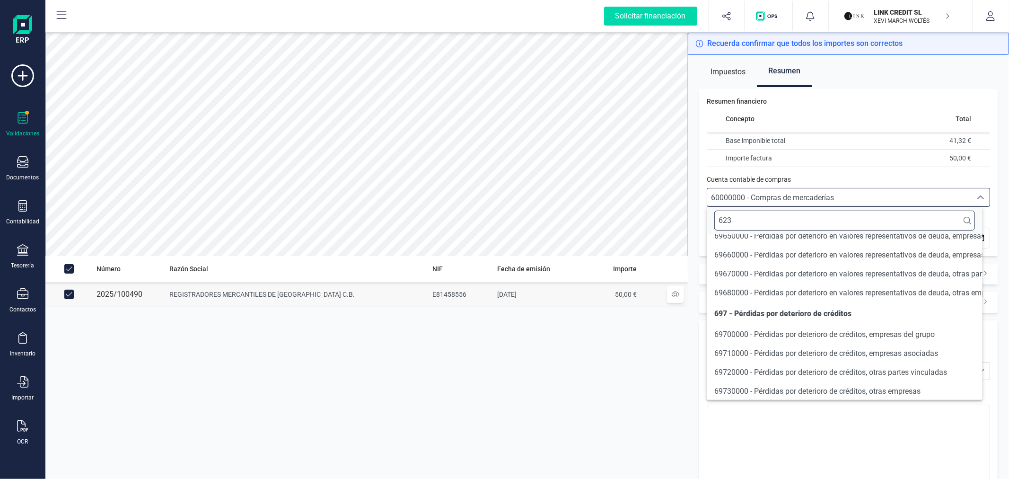
scroll to position [0, 0]
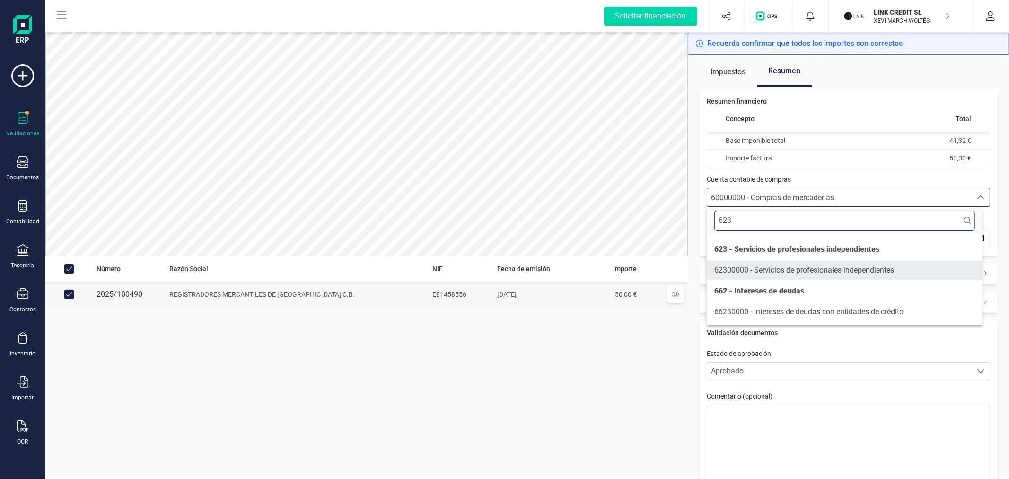
type input "623"
click at [856, 265] on span "62300000 - Servicios de profesionales independientes" at bounding box center [804, 269] width 180 height 9
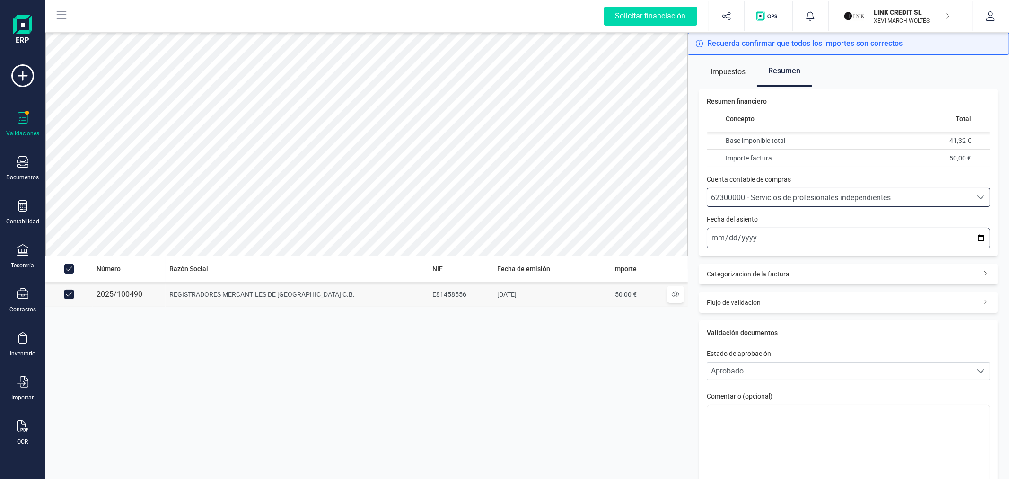
click at [971, 234] on input "2025-10-13" at bounding box center [848, 238] width 283 height 21
type input "2025-09-30"
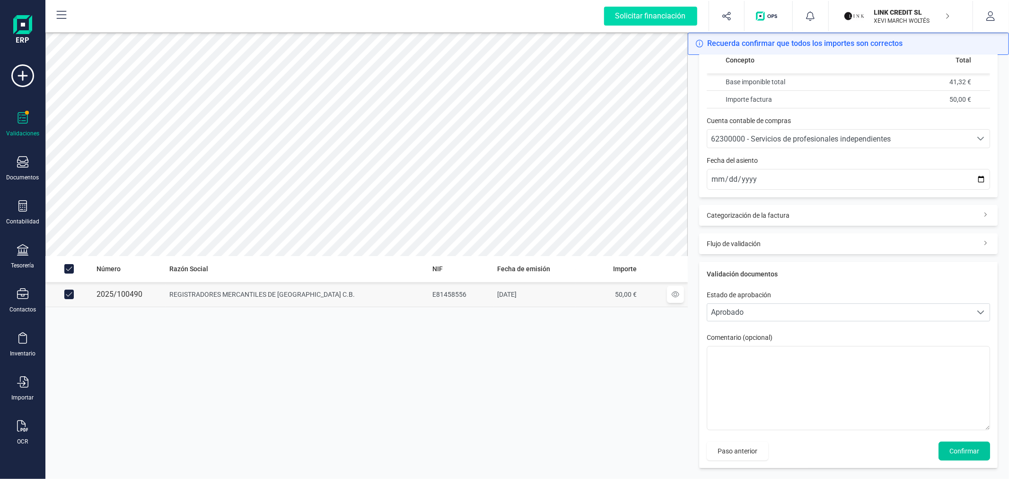
click at [970, 445] on button "Confirmar" at bounding box center [965, 450] width 52 height 19
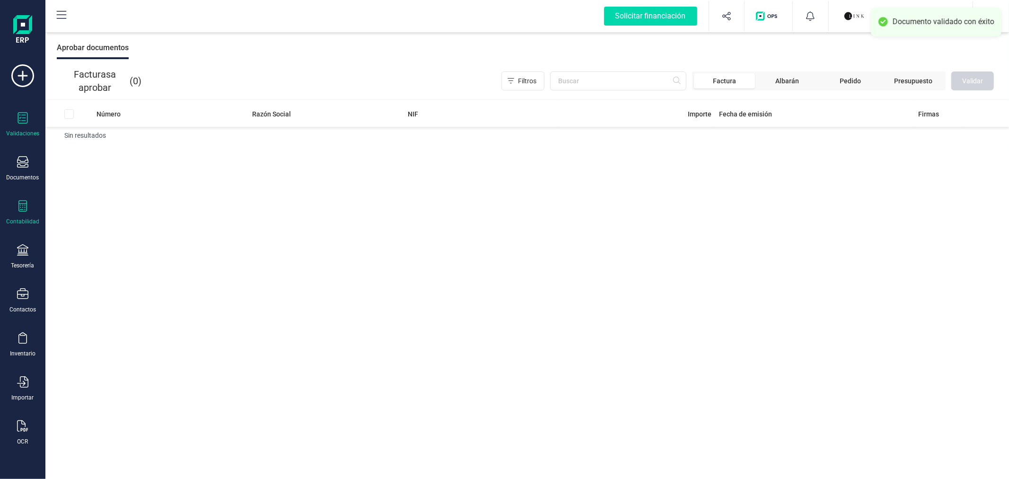
click at [28, 217] on div "Contabilidad" at bounding box center [23, 212] width 38 height 25
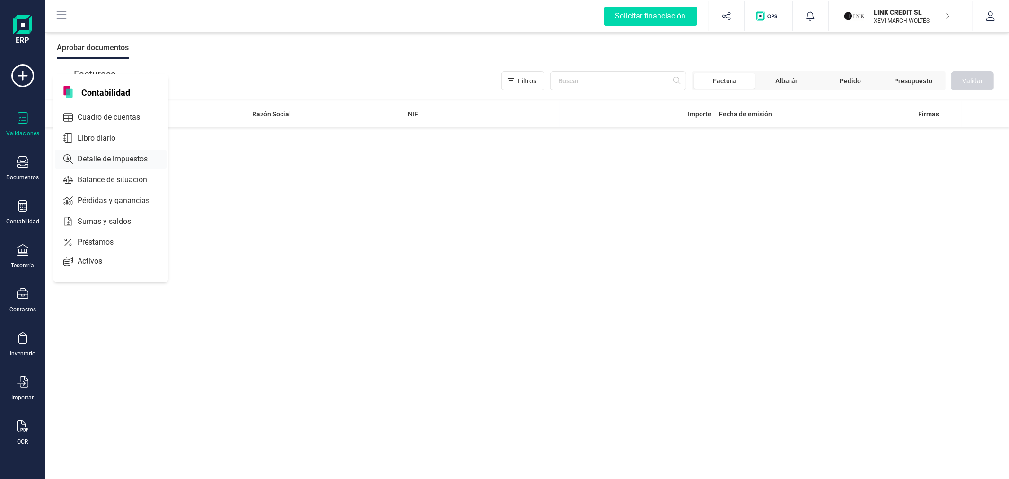
click at [107, 161] on span "Detalle de impuestos" at bounding box center [119, 158] width 91 height 11
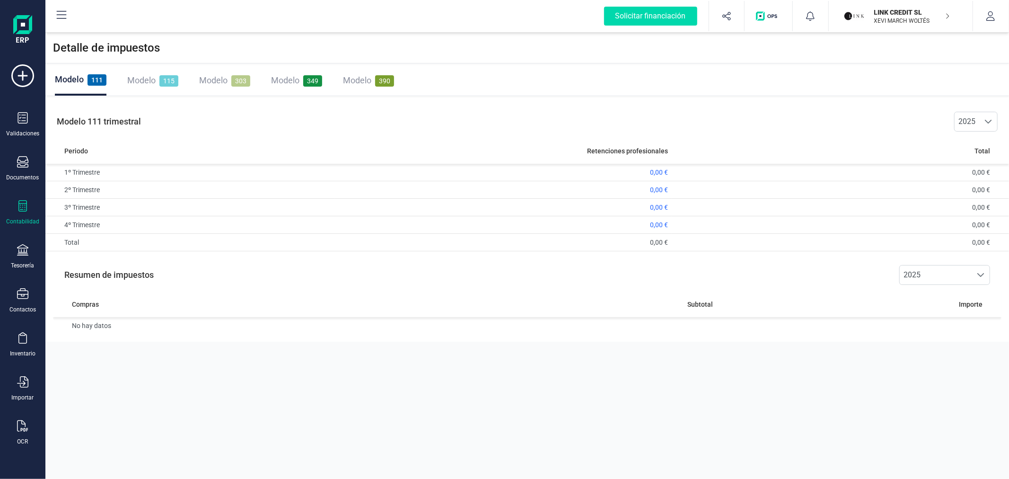
click at [219, 79] on span "Modelo" at bounding box center [213, 80] width 28 height 10
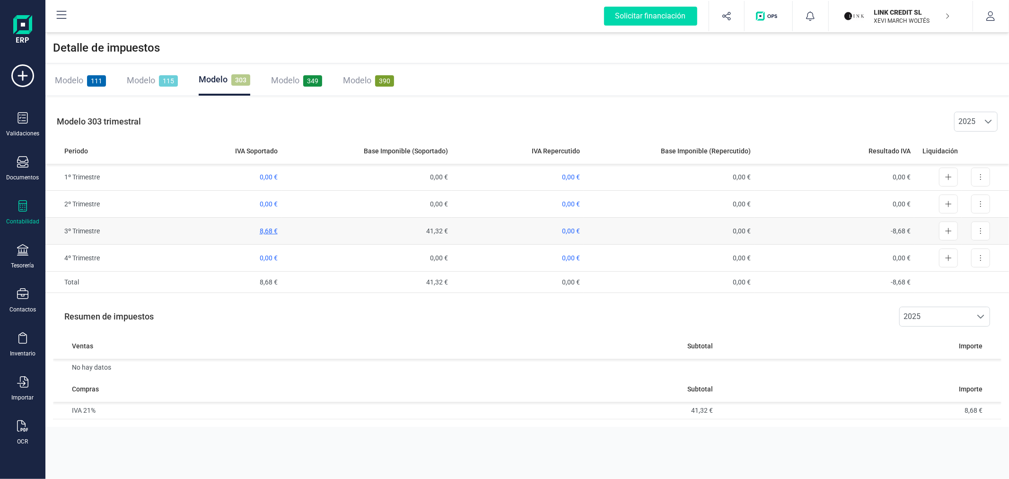
click at [270, 228] on span "8,68 €" at bounding box center [269, 231] width 18 height 8
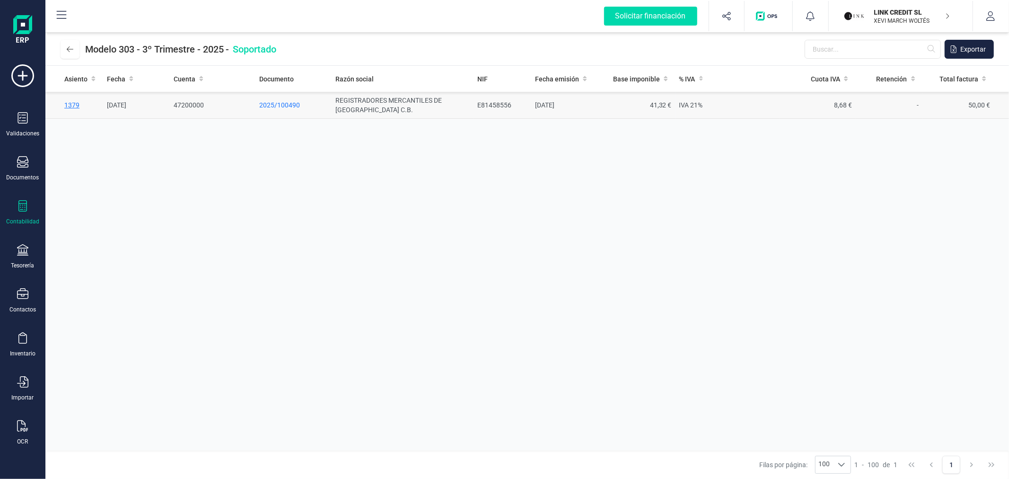
click at [72, 105] on span "1379" at bounding box center [71, 105] width 15 height 8
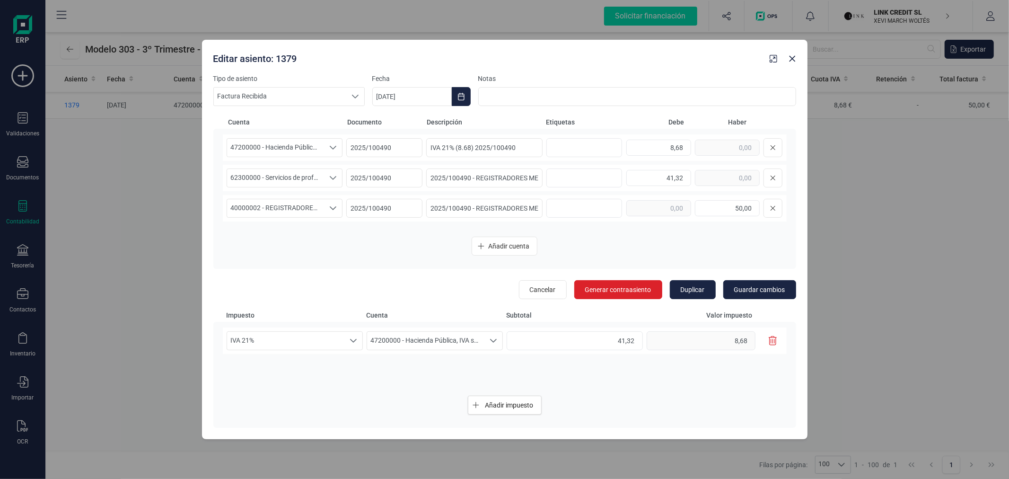
click at [771, 342] on icon "button" at bounding box center [773, 340] width 9 height 9
click at [277, 145] on span "47200000 - Hacienda Pública, IVA soportado" at bounding box center [275, 148] width 97 height 18
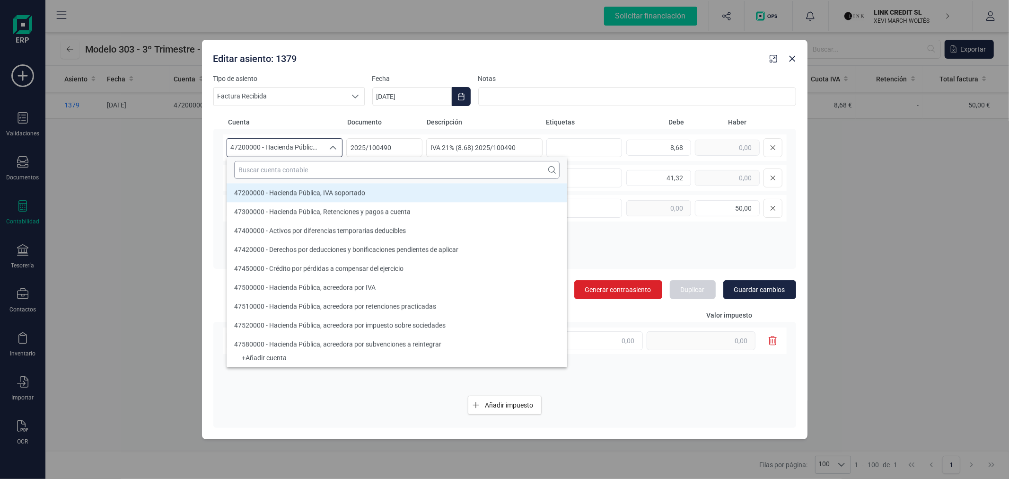
click at [277, 167] on input "text" at bounding box center [396, 170] width 325 height 18
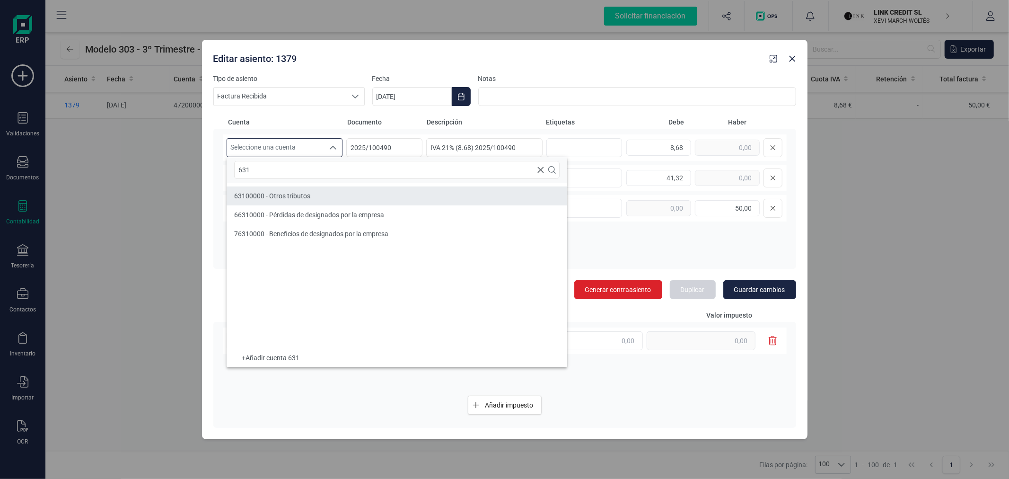
type input "631"
click at [347, 191] on li "63100000 - Otros tributos" at bounding box center [397, 195] width 341 height 19
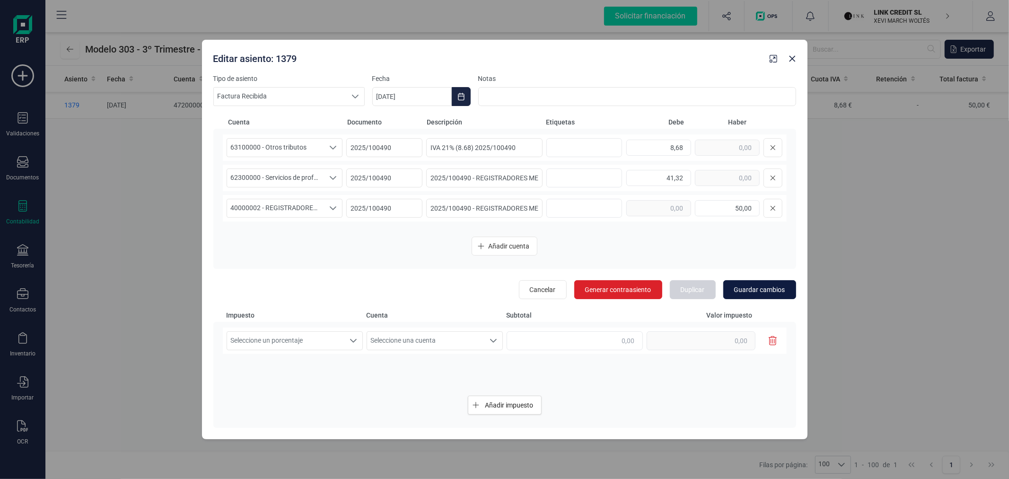
click at [760, 296] on button "Guardar cambios" at bounding box center [759, 289] width 73 height 19
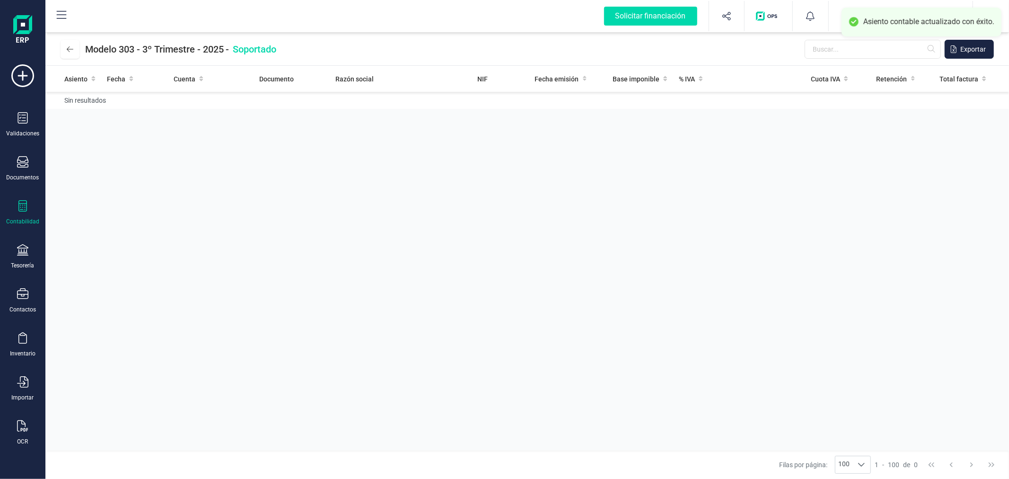
click at [259, 190] on div "Asiento Fecha Cuenta Documento Razón social NIF Fecha emisión Base imponible % …" at bounding box center [527, 258] width 964 height 385
click at [76, 40] on button at bounding box center [70, 49] width 19 height 19
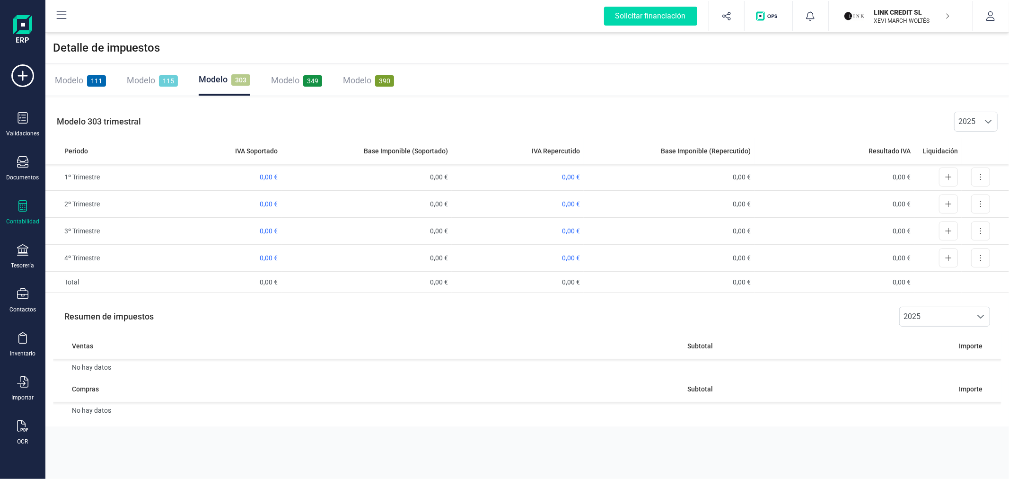
click at [285, 81] on span "Modelo" at bounding box center [285, 80] width 28 height 10
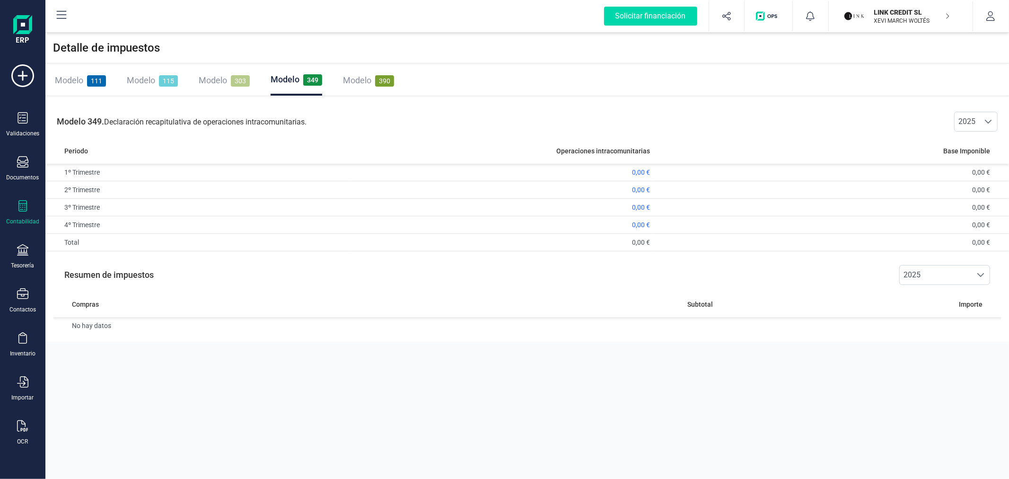
click at [885, 9] on p "LINK CREDIT SL" at bounding box center [912, 12] width 76 height 9
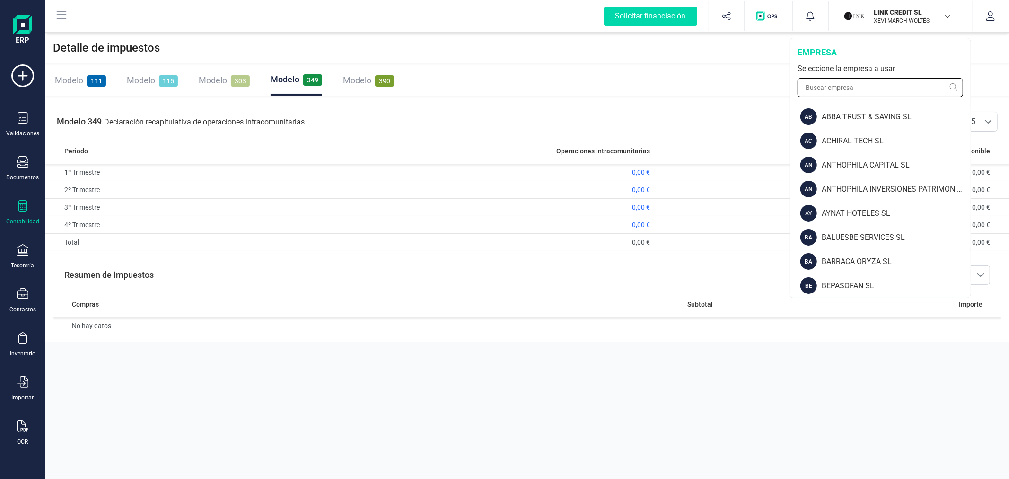
click at [860, 92] on input "text" at bounding box center [881, 87] width 166 height 19
click at [873, 93] on input "text" at bounding box center [881, 87] width 166 height 19
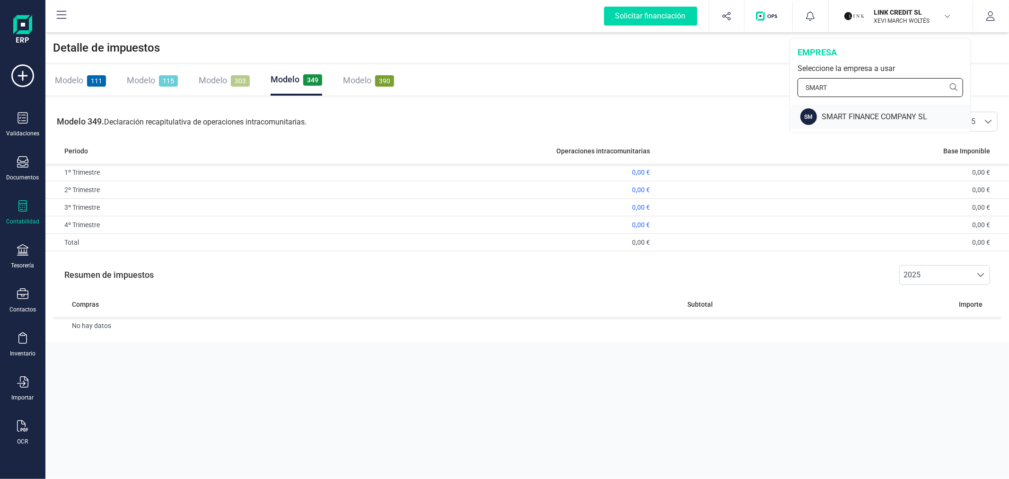
type input "SMART"
click at [840, 116] on div "SMART FINANCE COMPANY SL" at bounding box center [896, 116] width 149 height 11
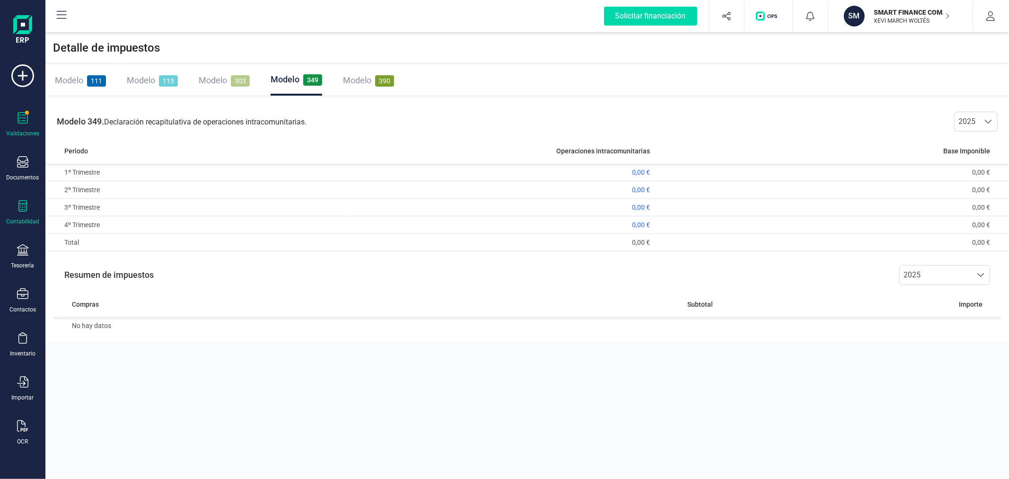
click at [13, 122] on div "Validaciones" at bounding box center [23, 124] width 38 height 25
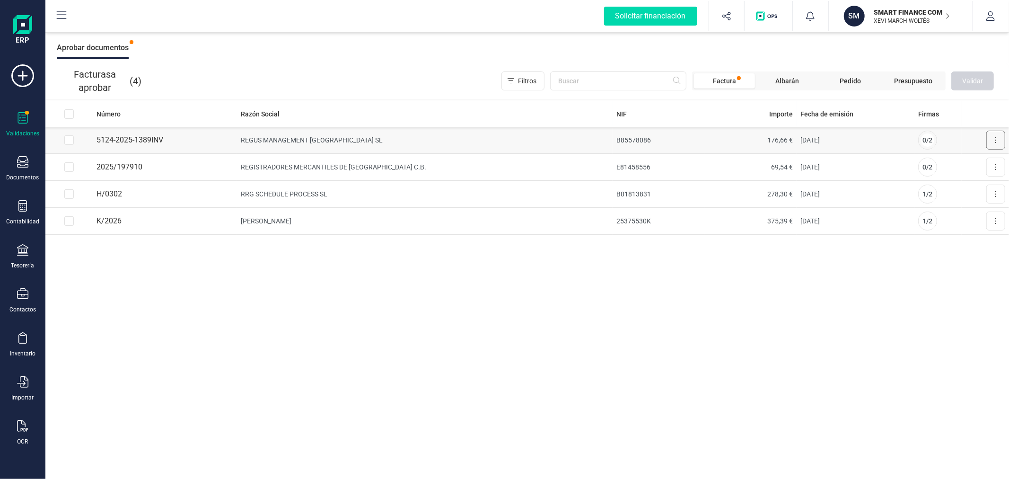
click at [994, 142] on button at bounding box center [995, 140] width 19 height 19
click at [994, 166] on span "Aprobar factura" at bounding box center [973, 162] width 47 height 9
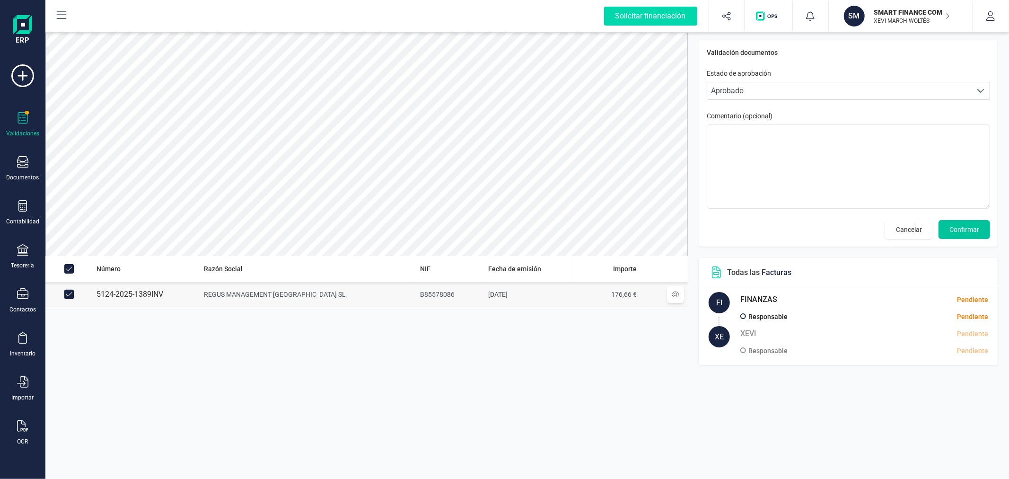
click at [959, 231] on span "Confirmar" at bounding box center [964, 229] width 30 height 9
click at [959, 228] on span "Confirmar" at bounding box center [964, 229] width 30 height 9
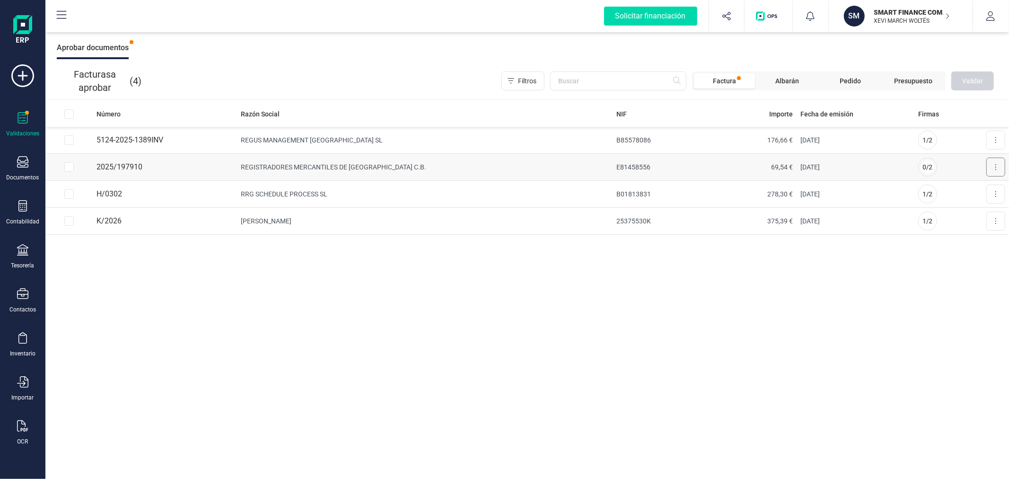
click at [995, 169] on icon at bounding box center [995, 167] width 1 height 6
click at [979, 188] on span "Aprobar factura" at bounding box center [973, 189] width 47 height 9
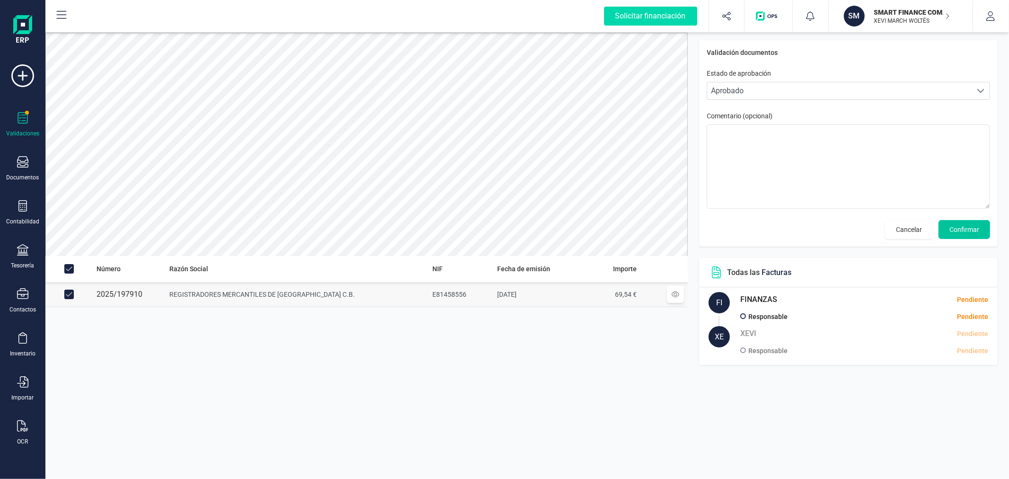
click at [967, 228] on span "Confirmar" at bounding box center [964, 229] width 30 height 9
click at [968, 228] on span "Confirmar" at bounding box center [964, 229] width 30 height 9
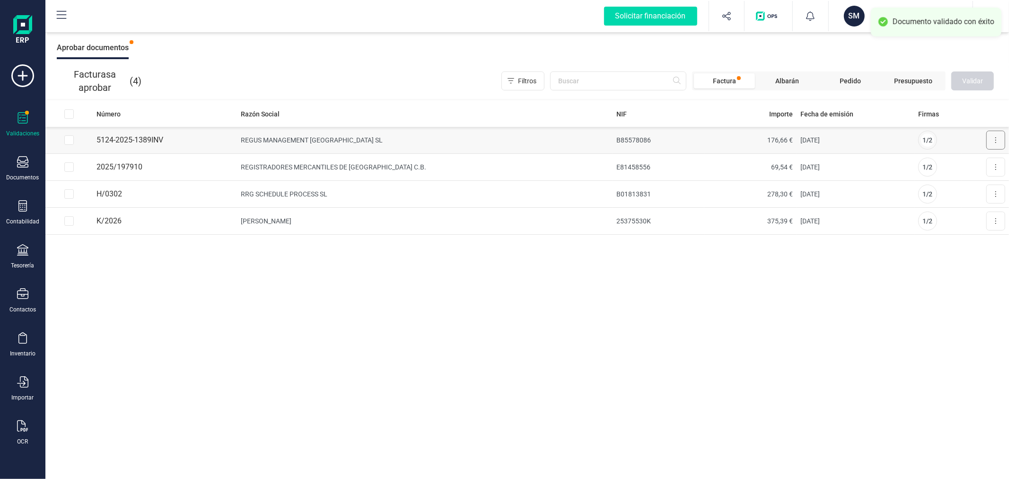
click at [999, 134] on button at bounding box center [995, 140] width 19 height 19
click at [973, 163] on span "Aprobar factura" at bounding box center [973, 162] width 47 height 9
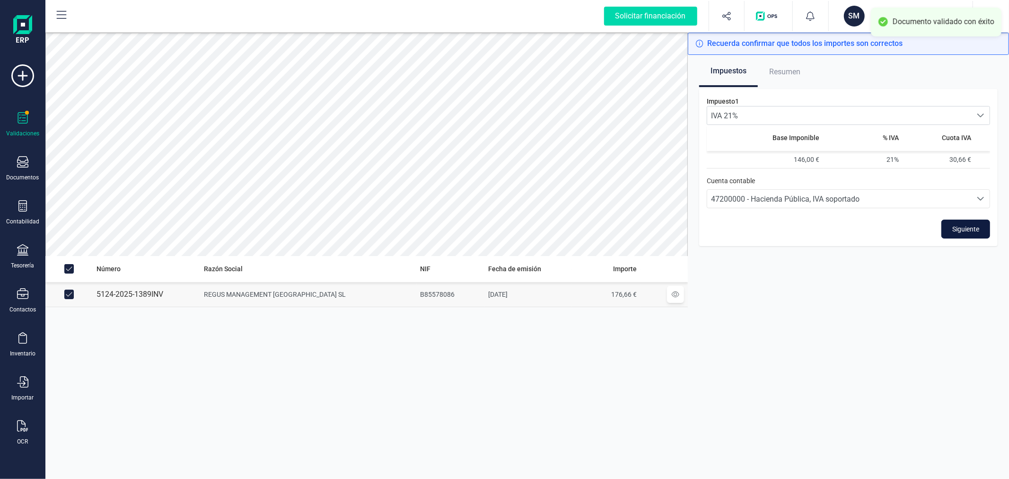
click at [966, 226] on span "Siguiente" at bounding box center [965, 228] width 27 height 9
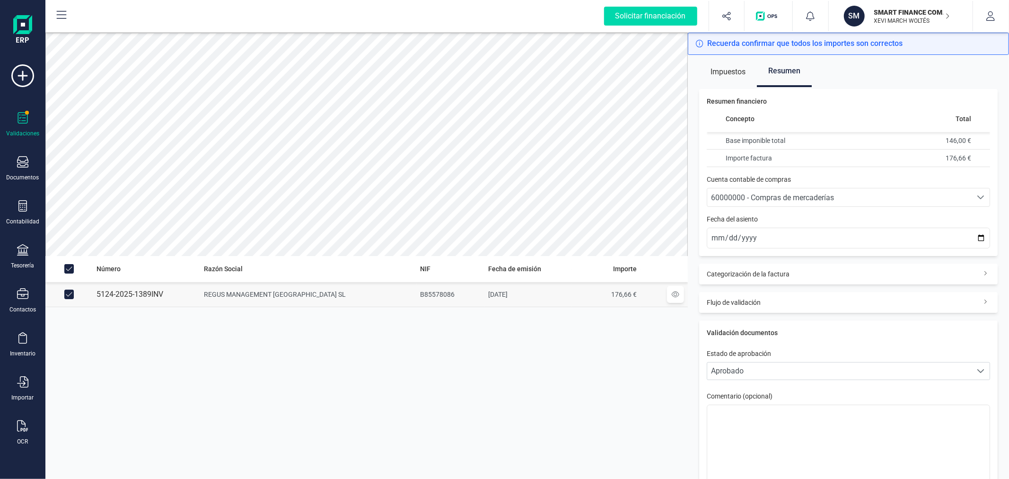
click at [829, 194] on span "60000000 - Compras de mercaderías" at bounding box center [772, 197] width 123 height 9
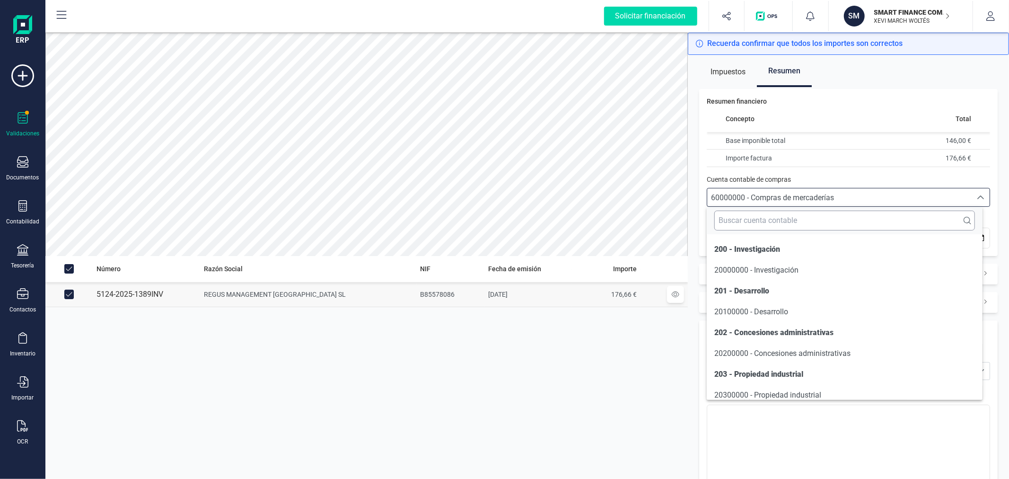
scroll to position [4541, 0]
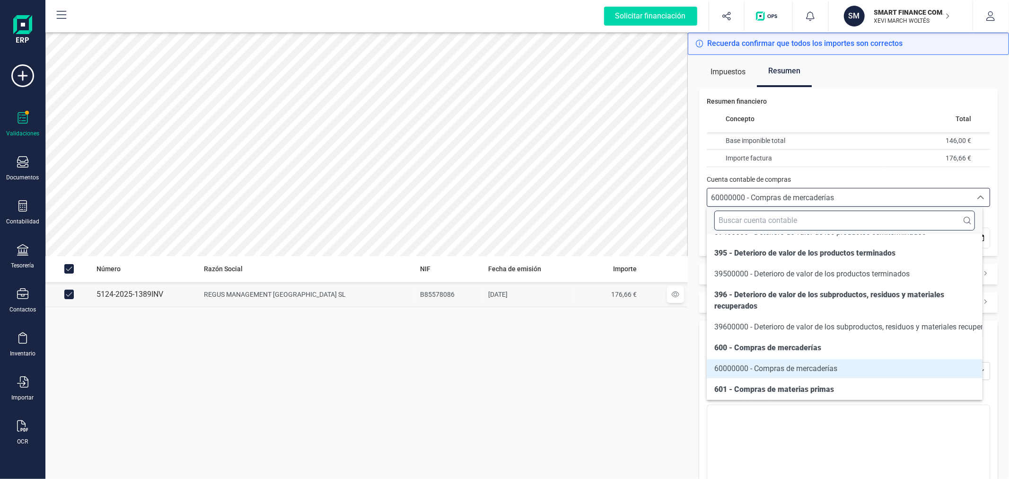
click at [824, 219] on input "text" at bounding box center [844, 221] width 260 height 20
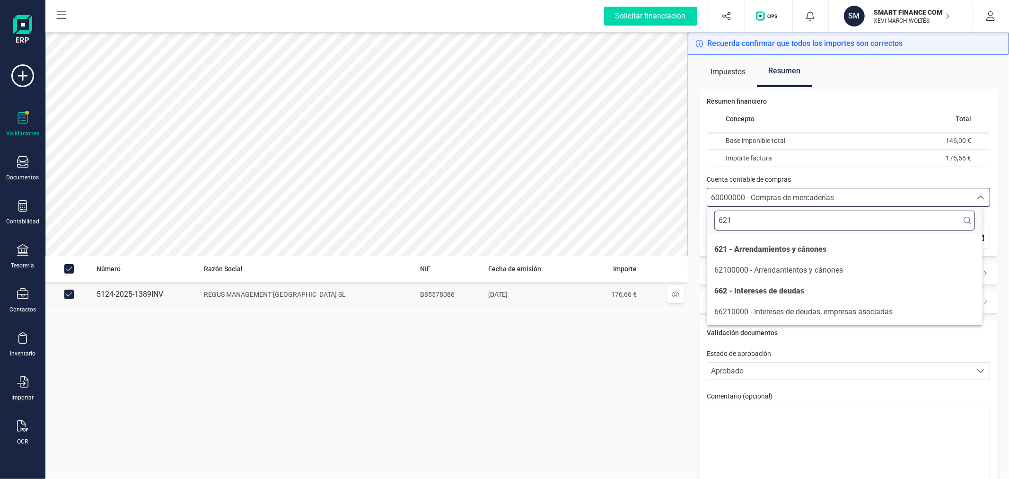
scroll to position [0, 0]
type input "621"
click at [829, 270] on span "62100000 - Arrendamientos y cánones" at bounding box center [778, 269] width 129 height 9
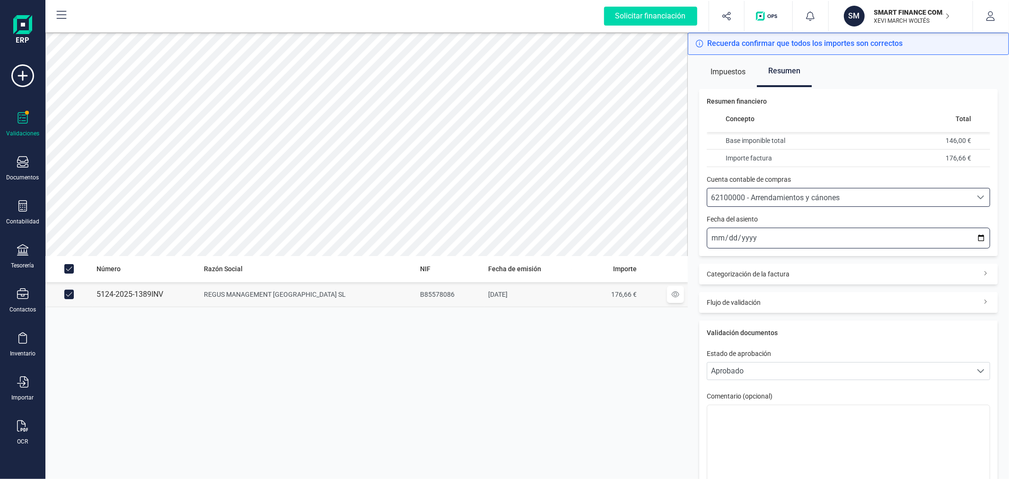
click at [971, 232] on input "2025-10-13" at bounding box center [848, 238] width 283 height 21
click at [971, 238] on input "2025-10-13" at bounding box center [848, 238] width 283 height 21
type input "2025-09-30"
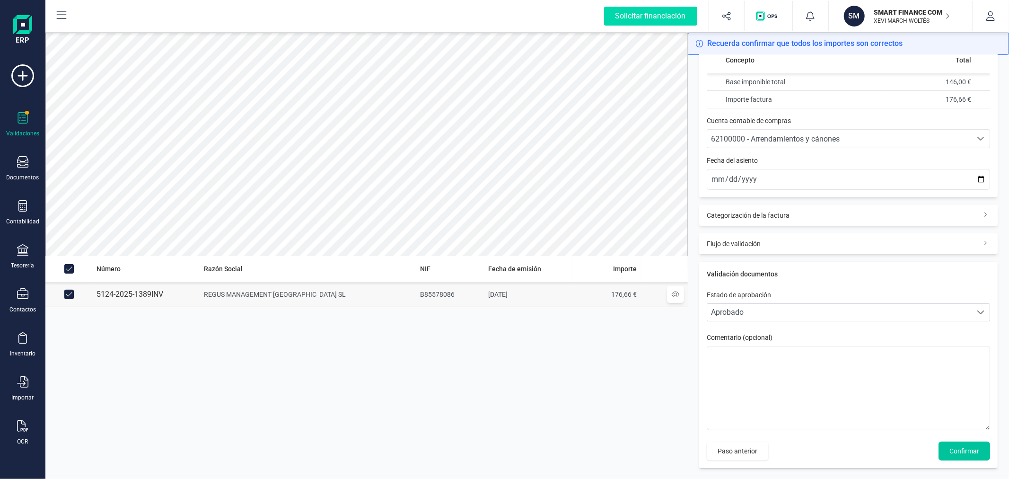
click at [949, 445] on button "Confirmar" at bounding box center [965, 450] width 52 height 19
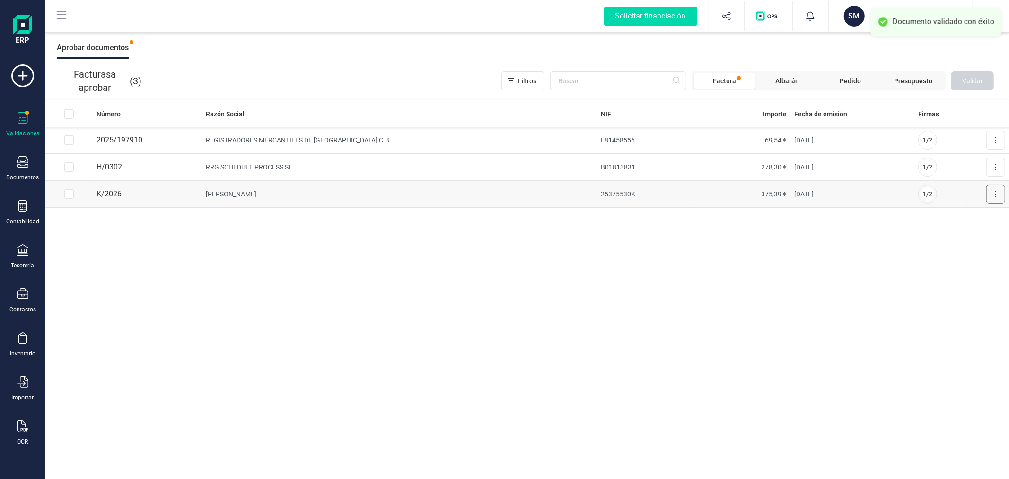
click at [994, 191] on button at bounding box center [995, 193] width 19 height 19
click at [975, 219] on span "Aprobar factura" at bounding box center [973, 216] width 47 height 9
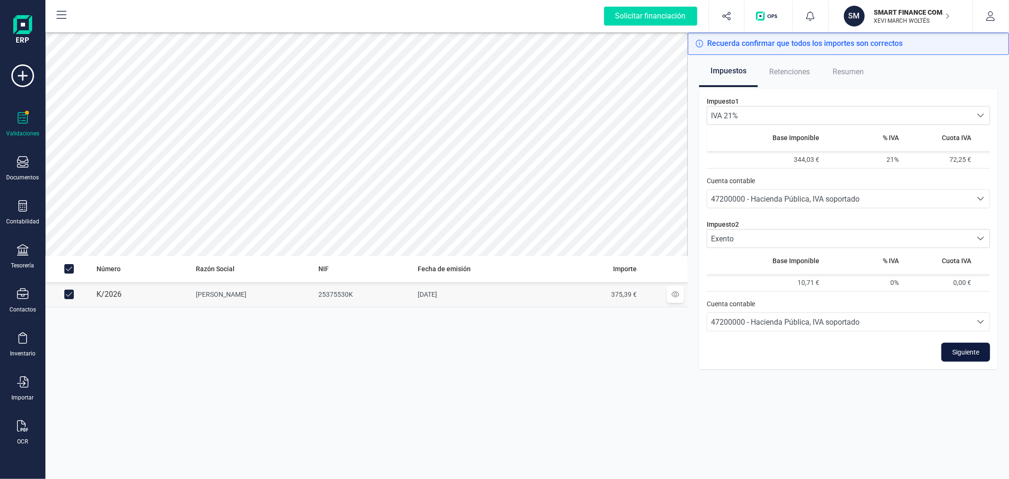
click at [968, 351] on span "Siguiente" at bounding box center [965, 351] width 27 height 9
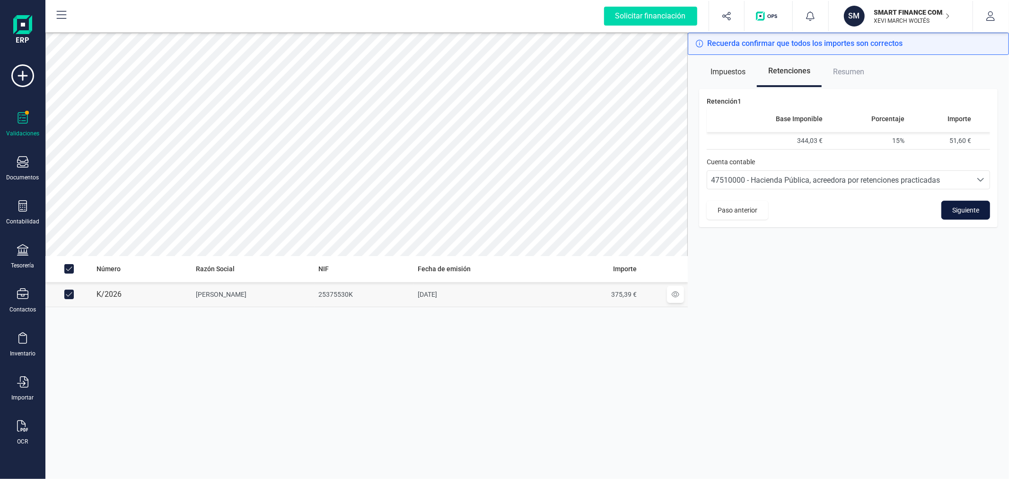
click at [970, 213] on span "Siguiente" at bounding box center [965, 209] width 27 height 9
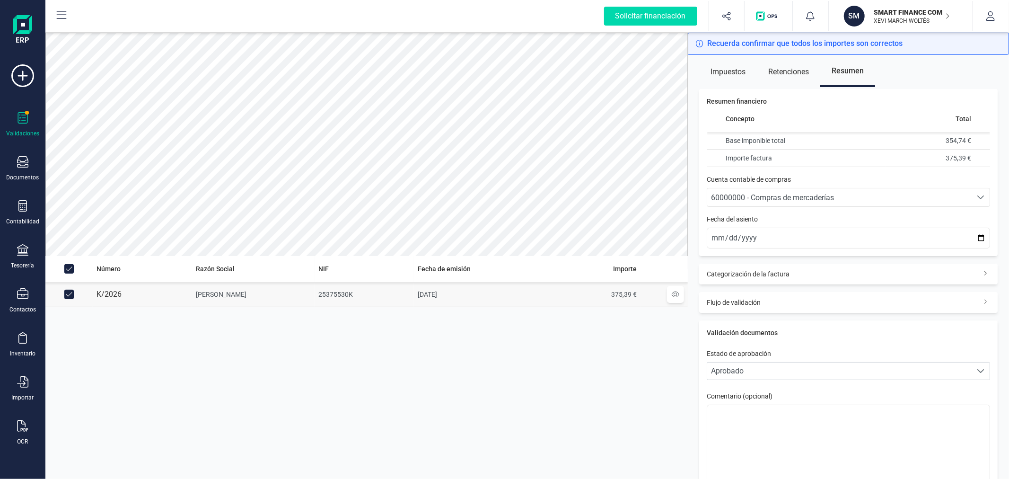
click at [793, 198] on span "60000000 - Compras de mercaderías" at bounding box center [772, 197] width 123 height 9
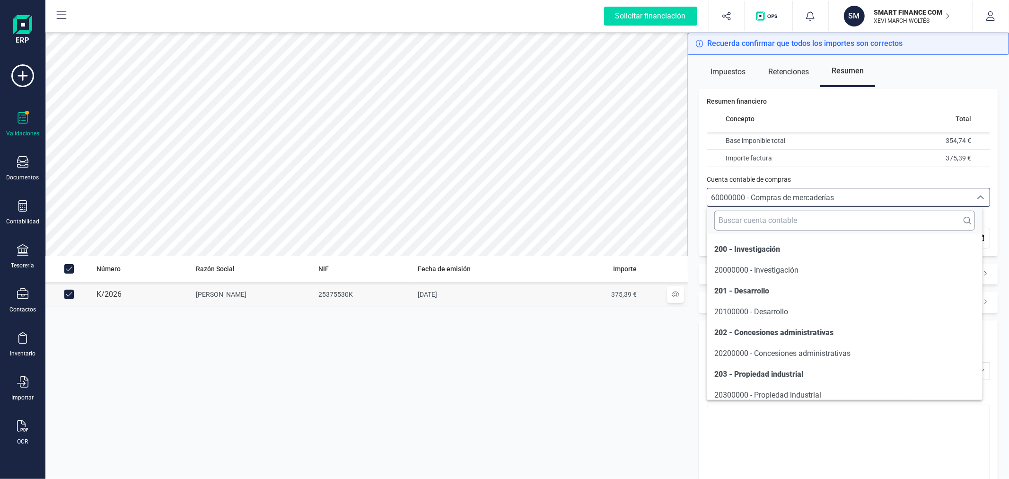
scroll to position [4541, 0]
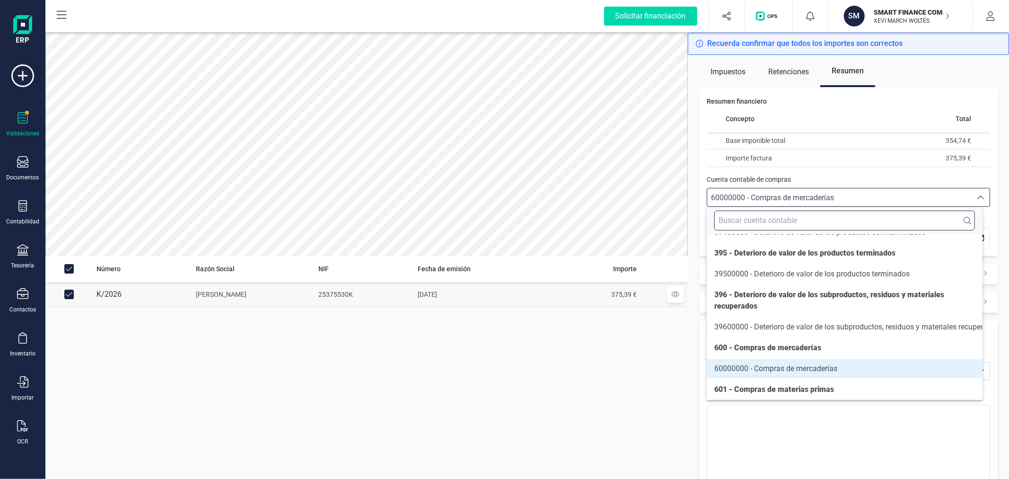
click at [808, 219] on input "text" at bounding box center [844, 221] width 260 height 20
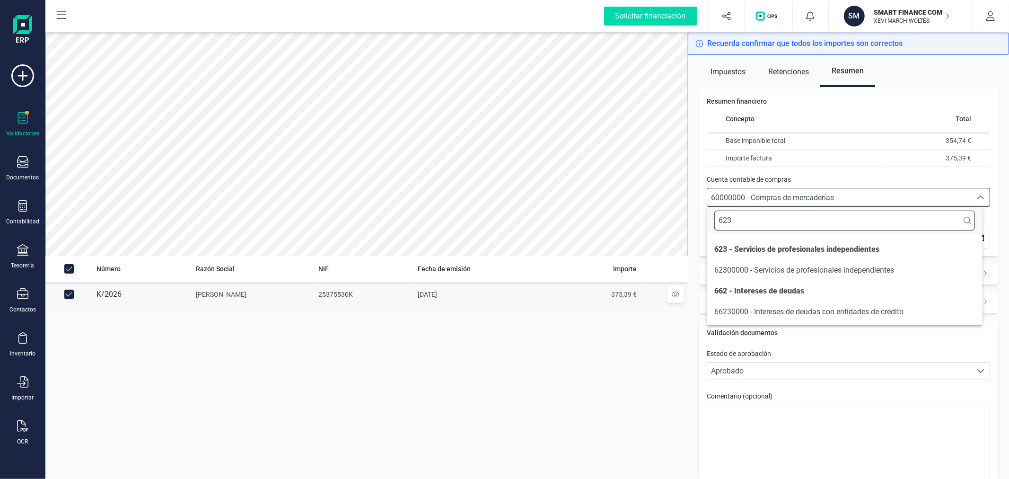
scroll to position [0, 0]
type input "623"
click at [820, 265] on span "62300000 - Servicios de profesionales independientes" at bounding box center [804, 269] width 180 height 9
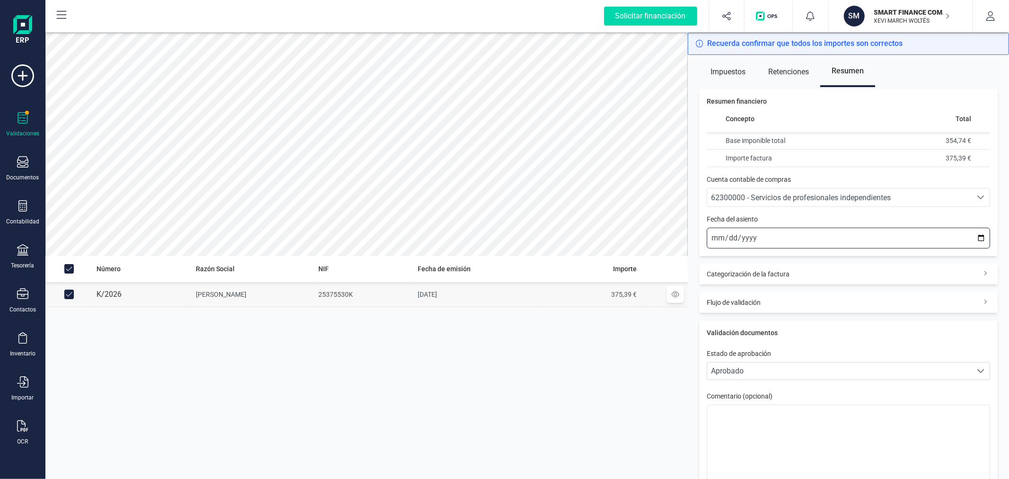
click at [974, 235] on input "2025-10-13" at bounding box center [848, 238] width 283 height 21
type input "2025-09-30"
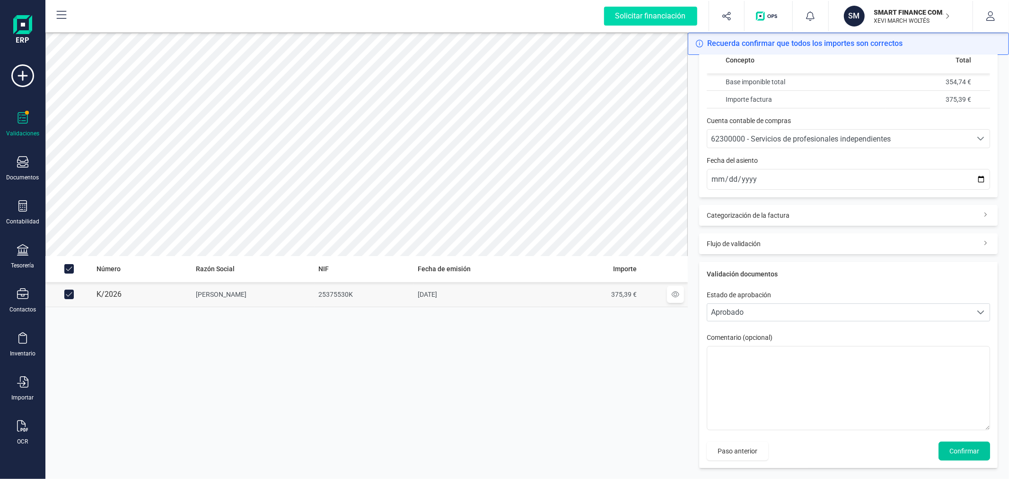
click at [957, 444] on button "Confirmar" at bounding box center [965, 450] width 52 height 19
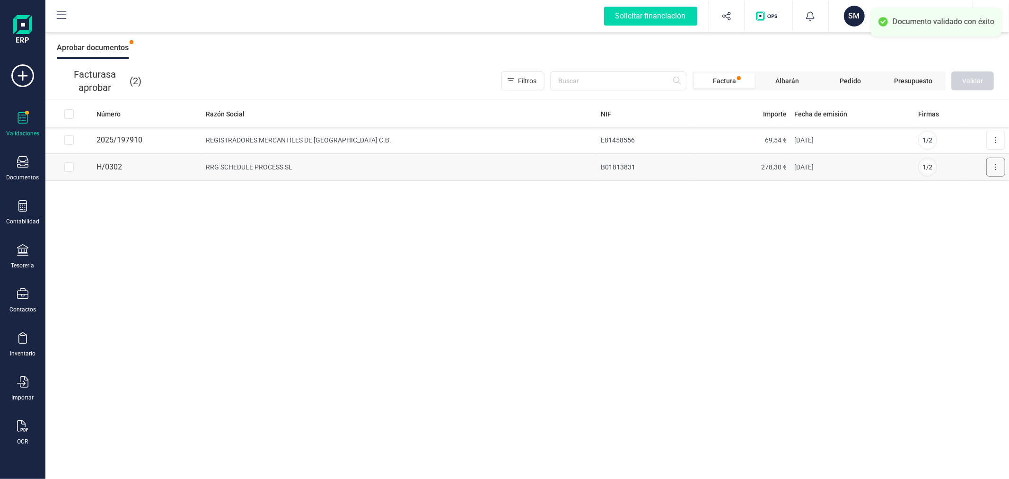
click at [996, 165] on icon at bounding box center [995, 167] width 1 height 6
click at [976, 192] on span "Aprobar factura" at bounding box center [973, 189] width 47 height 9
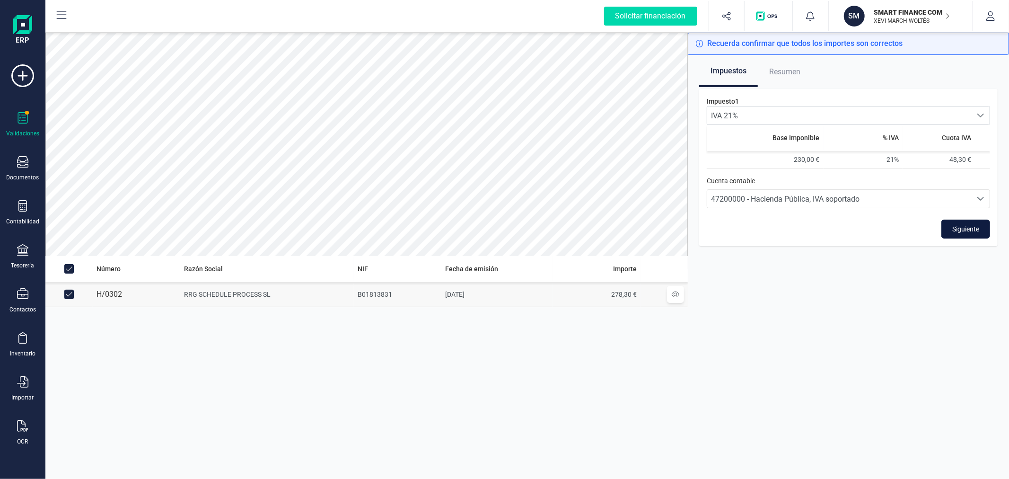
click at [964, 219] on button "Siguiente" at bounding box center [965, 228] width 49 height 19
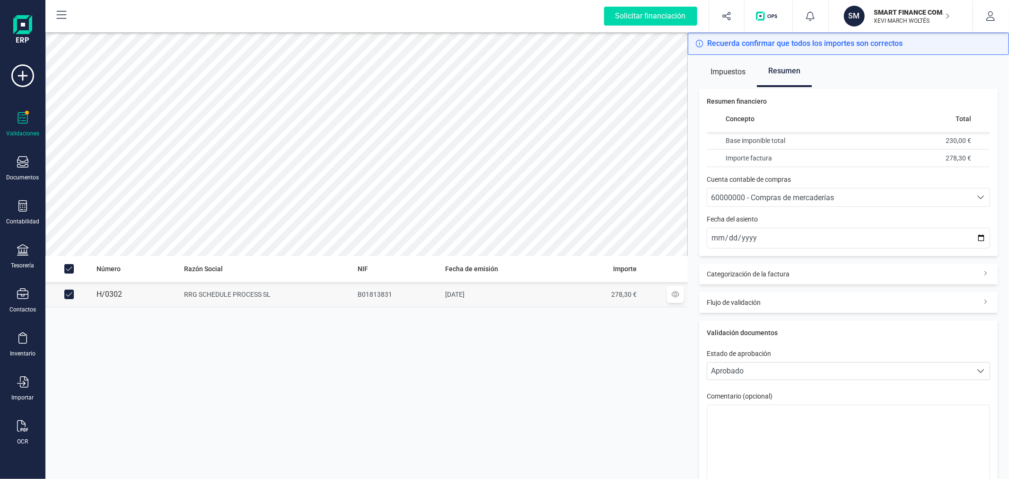
click at [818, 198] on span "60000000 - Compras de mercaderías" at bounding box center [772, 197] width 123 height 9
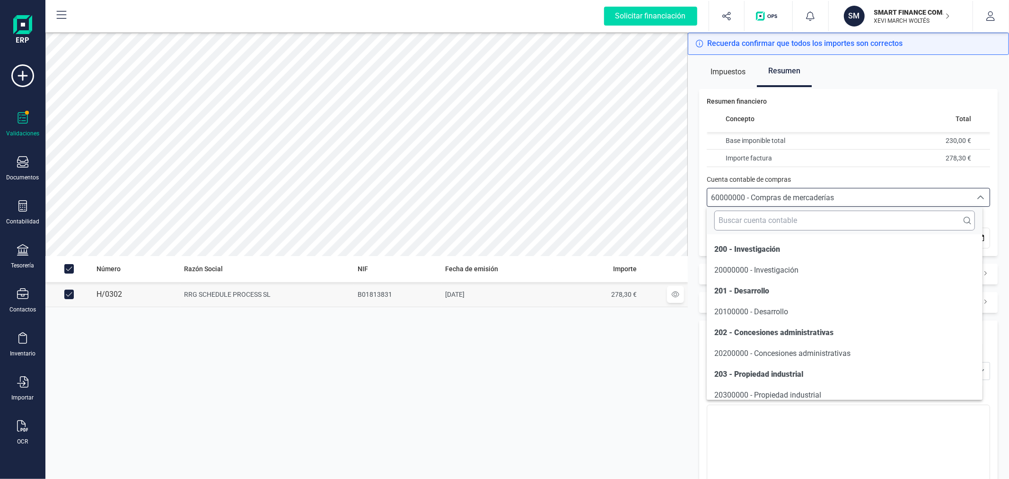
scroll to position [4541, 0]
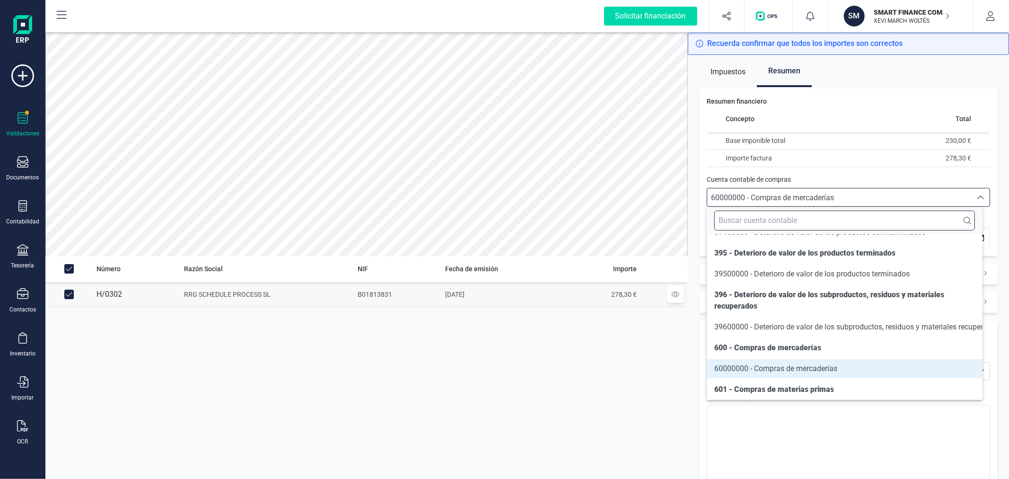
click at [812, 221] on input "text" at bounding box center [844, 221] width 260 height 20
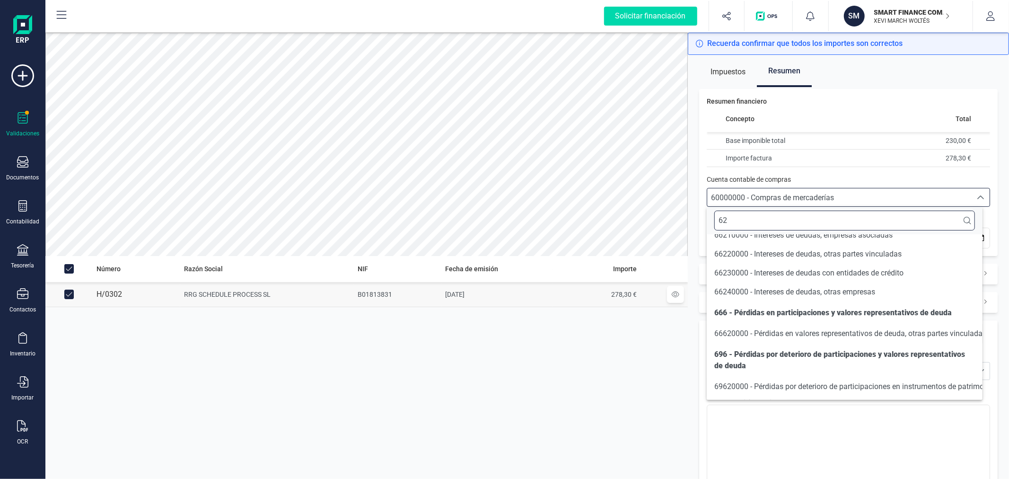
scroll to position [0, 0]
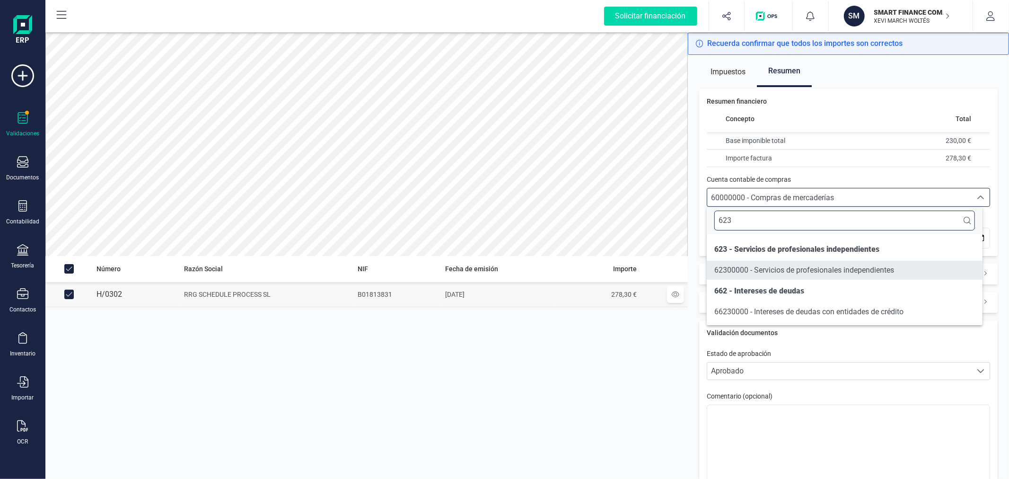
type input "623"
click at [804, 274] on span "62300000 - Servicios de profesionales independientes" at bounding box center [804, 269] width 180 height 11
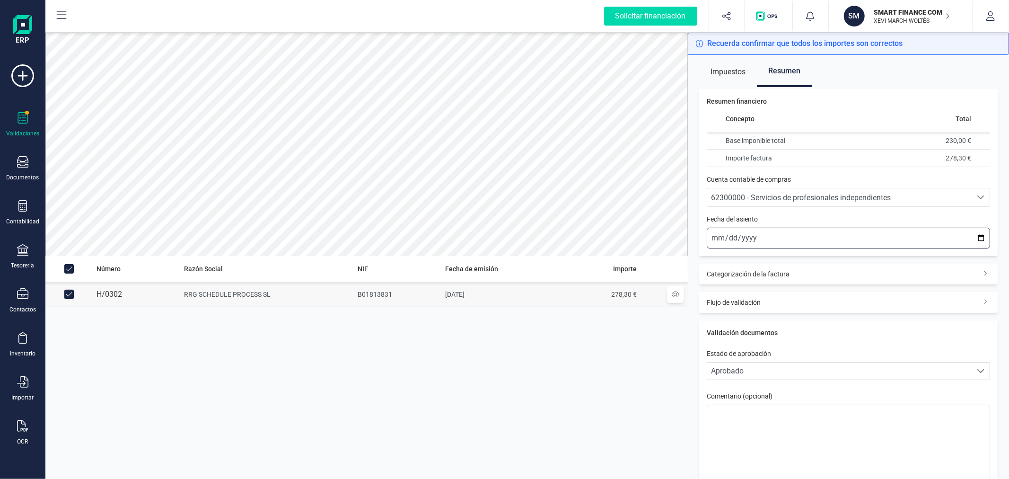
click at [974, 237] on input "2025-10-13" at bounding box center [848, 238] width 283 height 21
type input "2025-09-30"
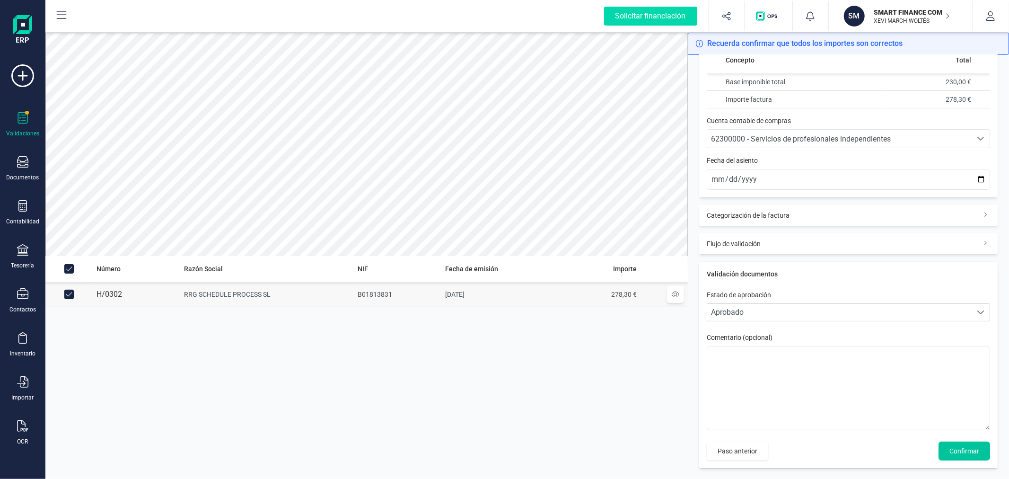
click at [957, 442] on button "Confirmar" at bounding box center [965, 450] width 52 height 19
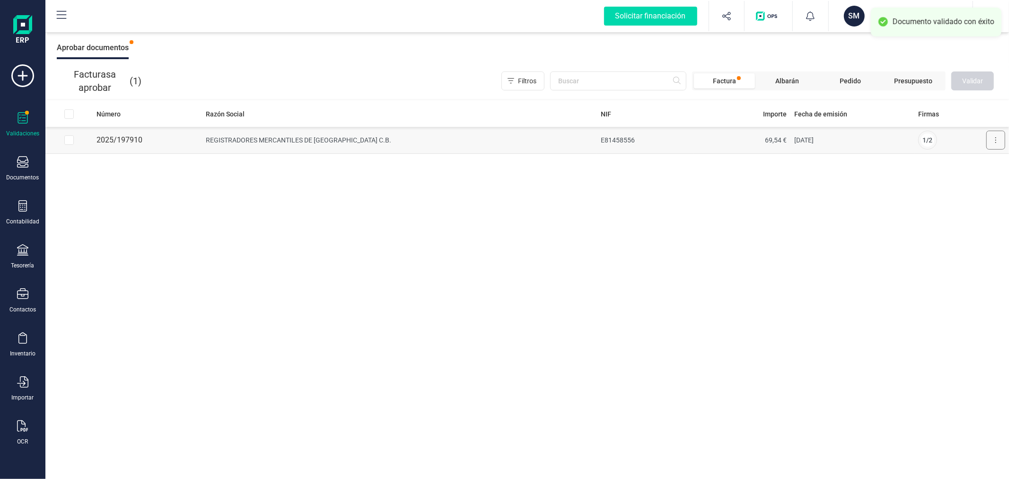
click at [999, 140] on button at bounding box center [995, 140] width 19 height 19
click at [965, 161] on span "Aprobar factura" at bounding box center [973, 162] width 47 height 9
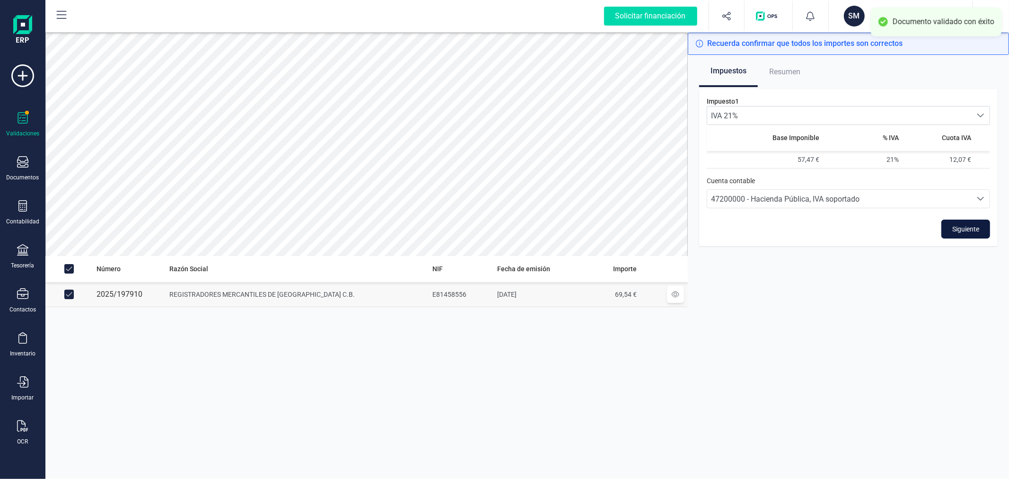
click at [971, 228] on span "Siguiente" at bounding box center [965, 228] width 27 height 9
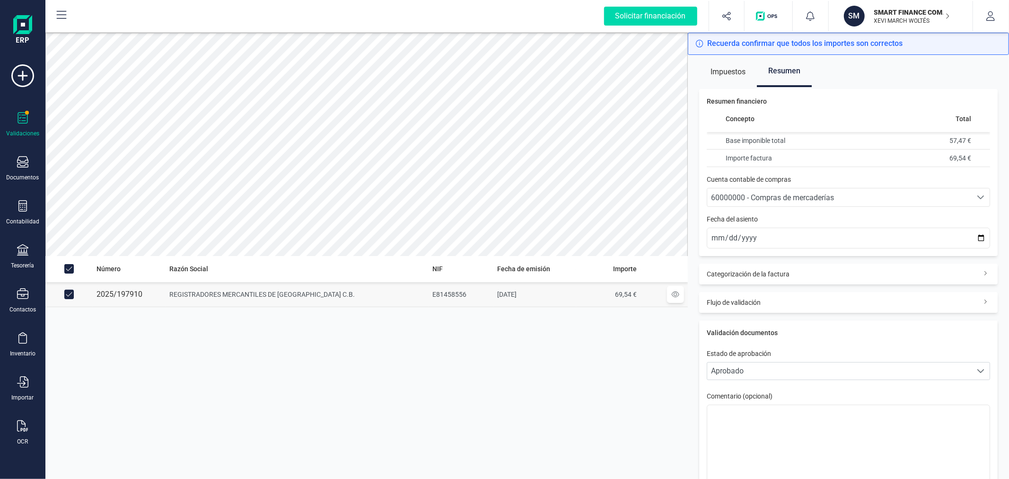
click at [799, 197] on span "60000000 - Compras de mercaderías" at bounding box center [772, 197] width 123 height 9
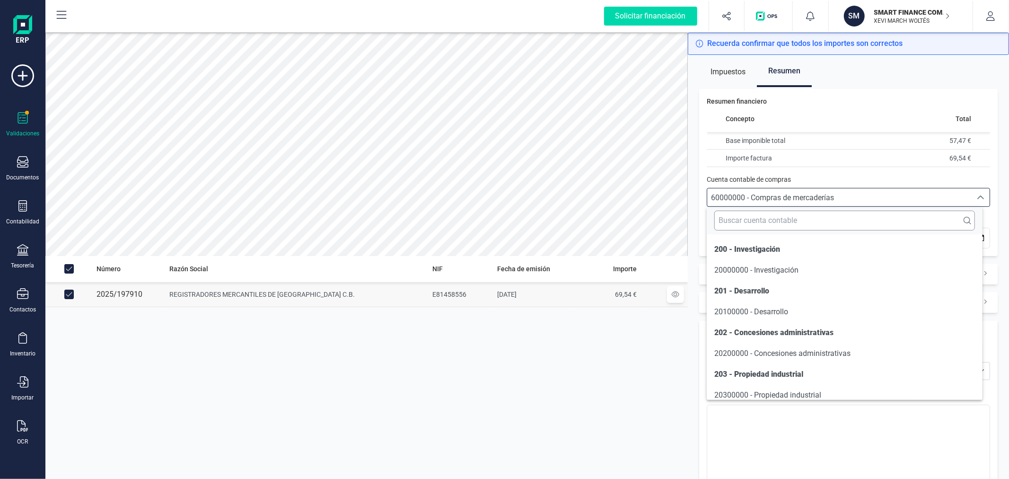
scroll to position [4541, 0]
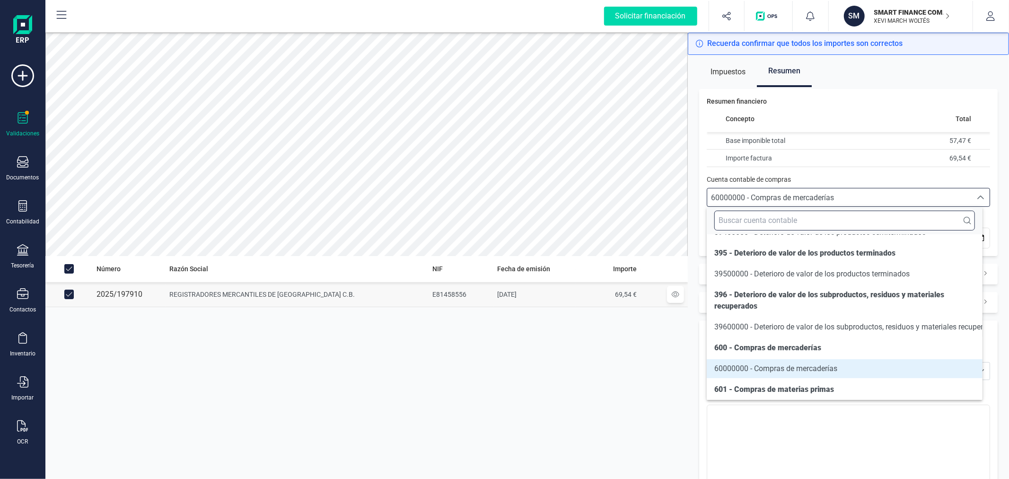
click at [781, 215] on input "text" at bounding box center [844, 221] width 260 height 20
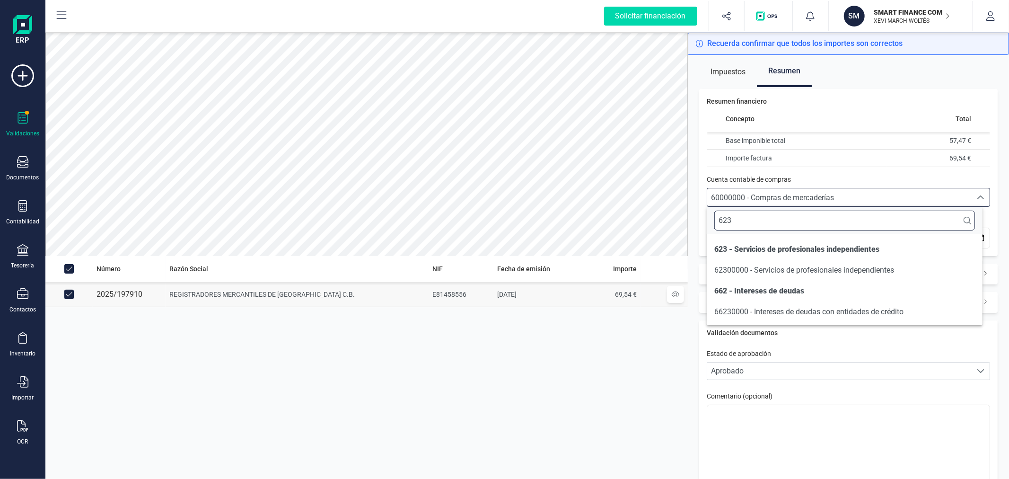
scroll to position [0, 0]
type input "623"
click at [779, 265] on span "62300000 - Servicios de profesionales independientes" at bounding box center [804, 269] width 180 height 9
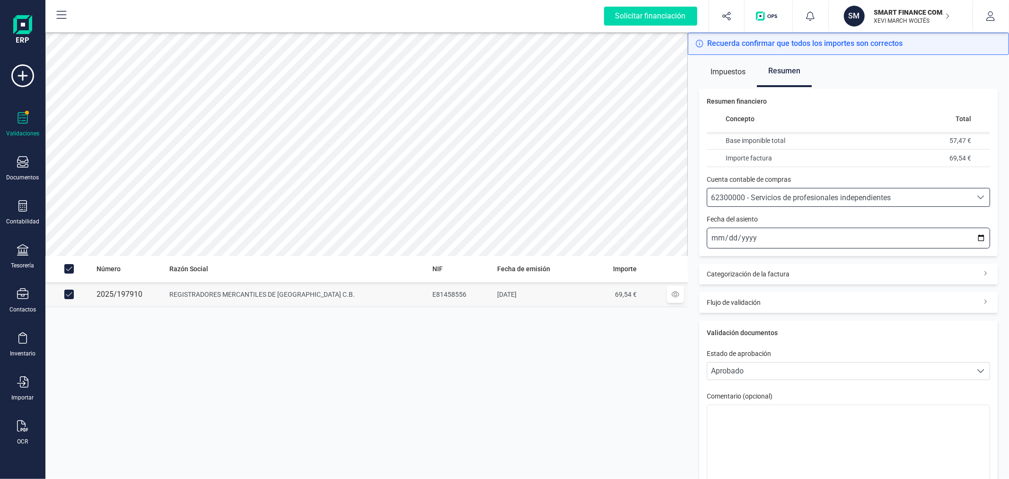
click at [975, 237] on input "2025-10-13" at bounding box center [848, 238] width 283 height 21
type input "2025-08-25"
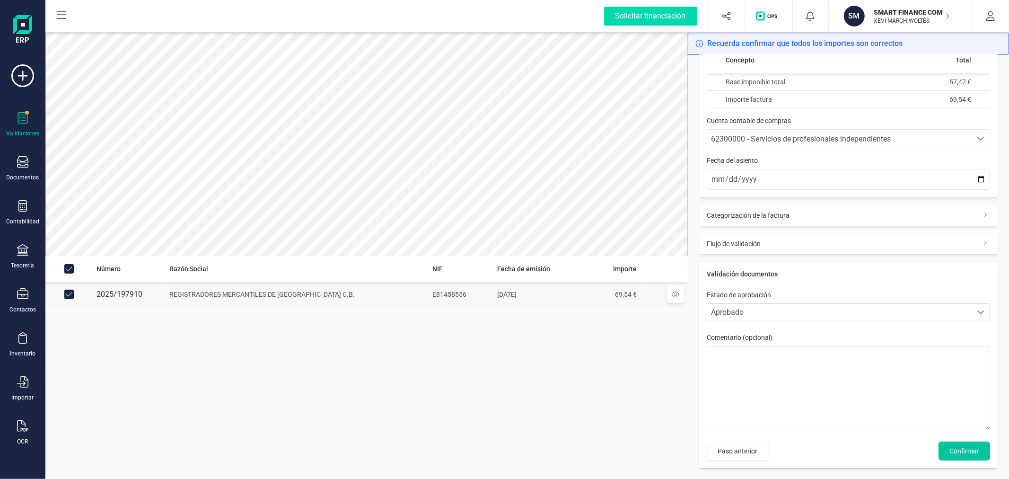
click at [965, 453] on span "Confirmar" at bounding box center [964, 450] width 30 height 9
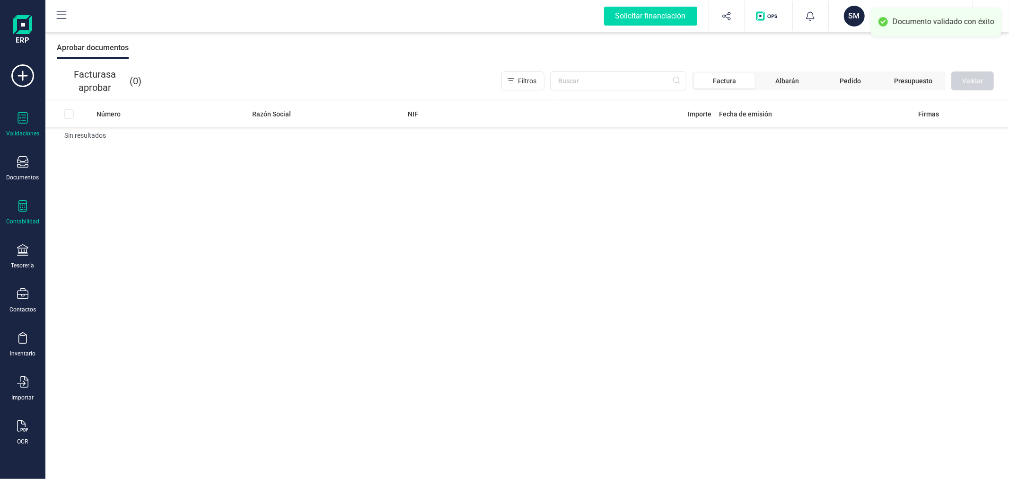
click at [18, 211] on icon at bounding box center [22, 205] width 11 height 11
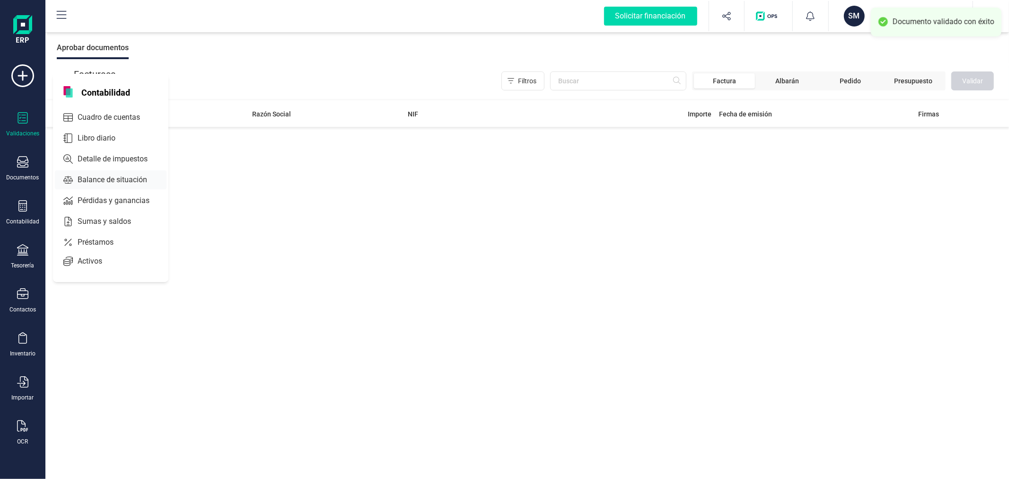
click at [105, 157] on span "Detalle de impuestos" at bounding box center [119, 158] width 91 height 11
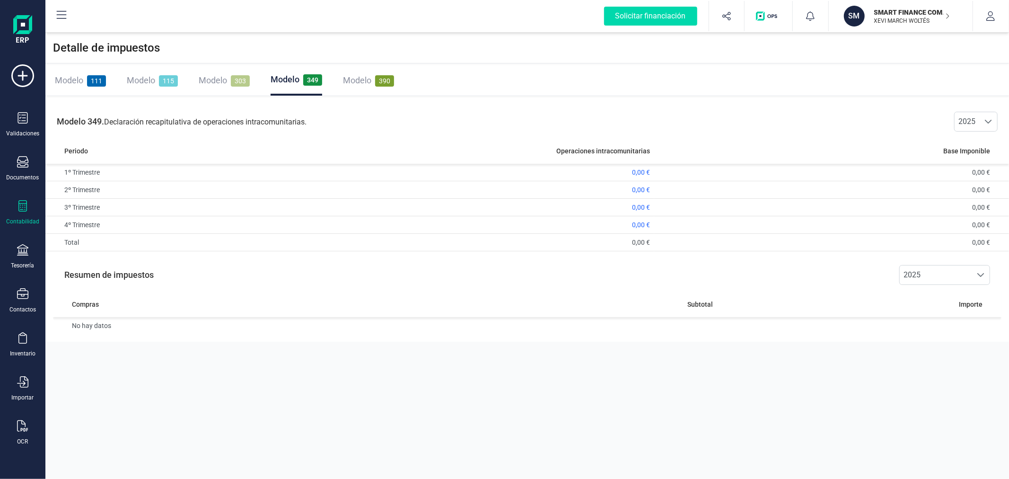
click at [215, 83] on span "Modelo" at bounding box center [213, 80] width 28 height 10
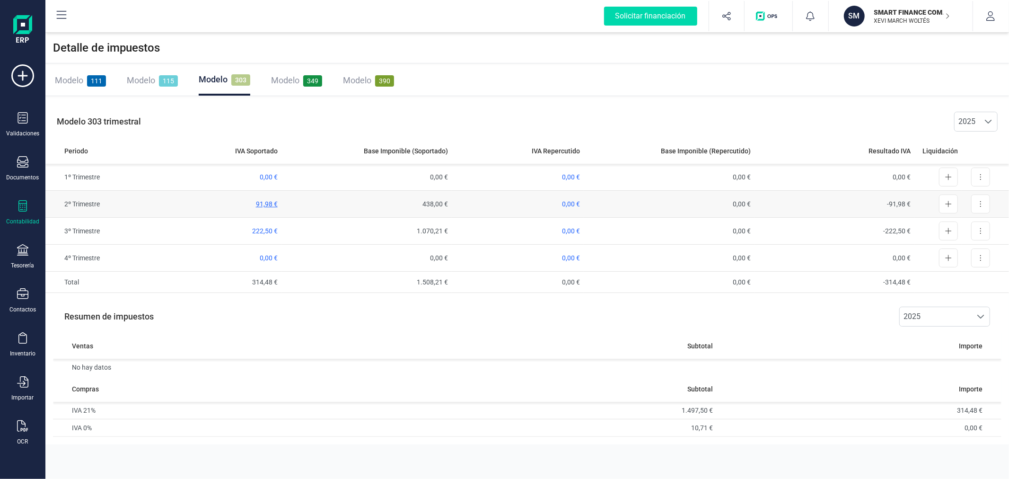
click at [265, 200] on span "91,98 €" at bounding box center [267, 204] width 22 height 8
click at [158, 74] on div "Modelo 115" at bounding box center [152, 80] width 51 height 13
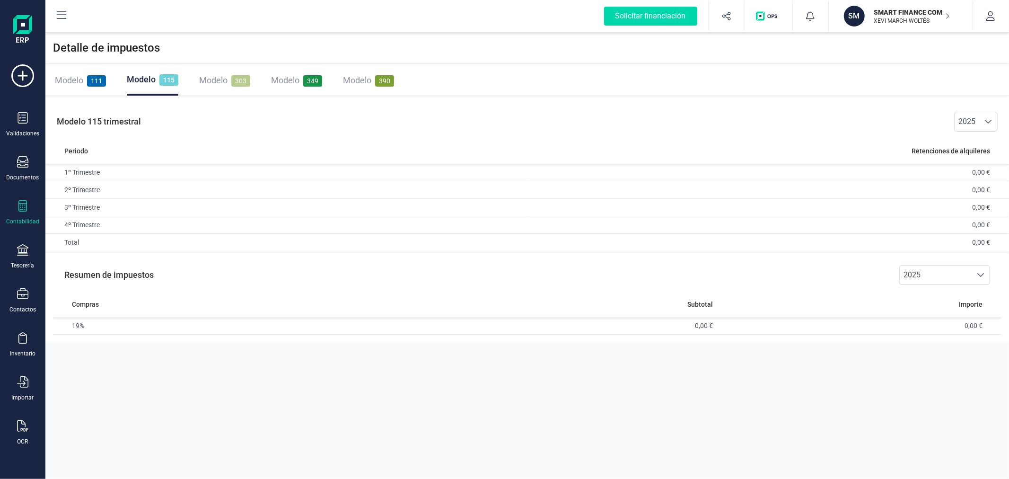
click at [89, 76] on span "111" at bounding box center [96, 80] width 19 height 11
click at [652, 206] on span "51,60 €" at bounding box center [657, 207] width 22 height 8
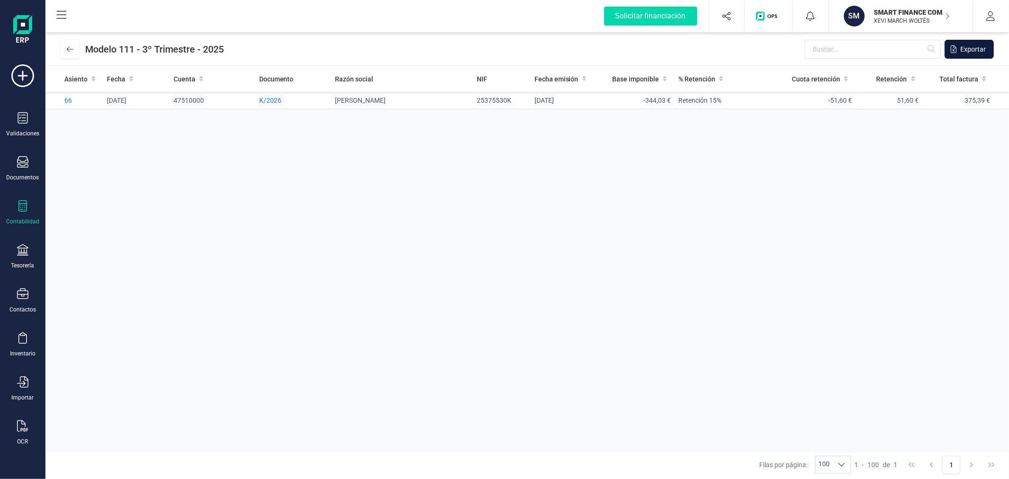
click at [974, 48] on span "Exportar" at bounding box center [973, 48] width 26 height 9
click at [912, 24] on p "XEVI MARCH WOLTÉS" at bounding box center [912, 21] width 76 height 8
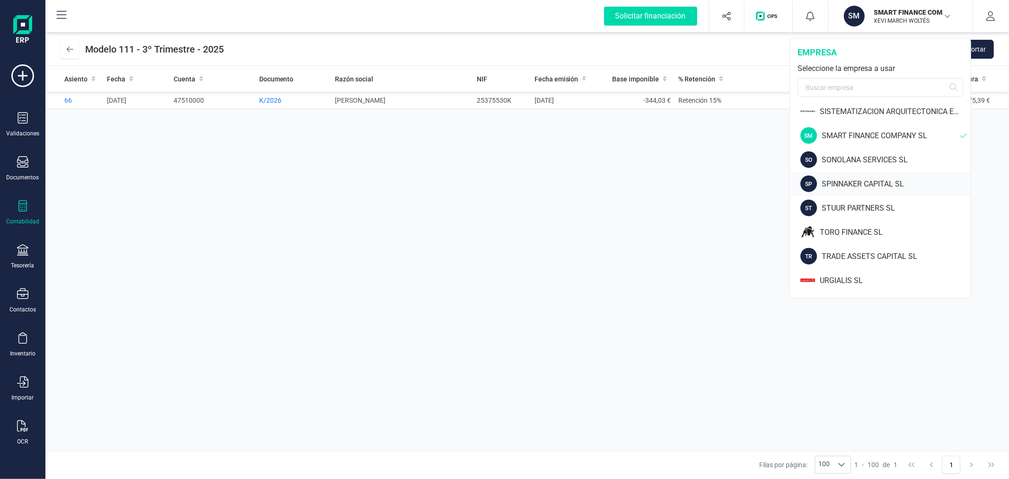
scroll to position [788, 0]
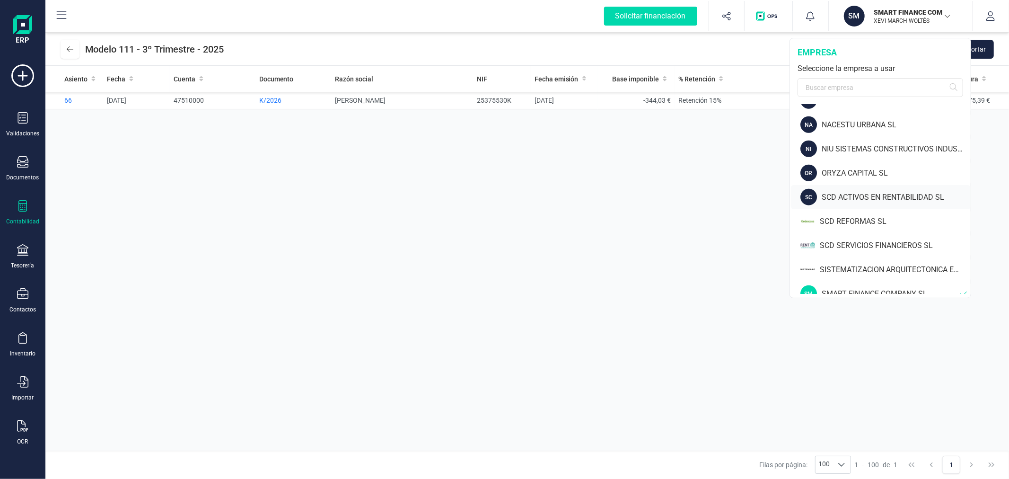
click at [853, 192] on div "SCD ACTIVOS EN RENTABILIDAD SL" at bounding box center [896, 197] width 149 height 11
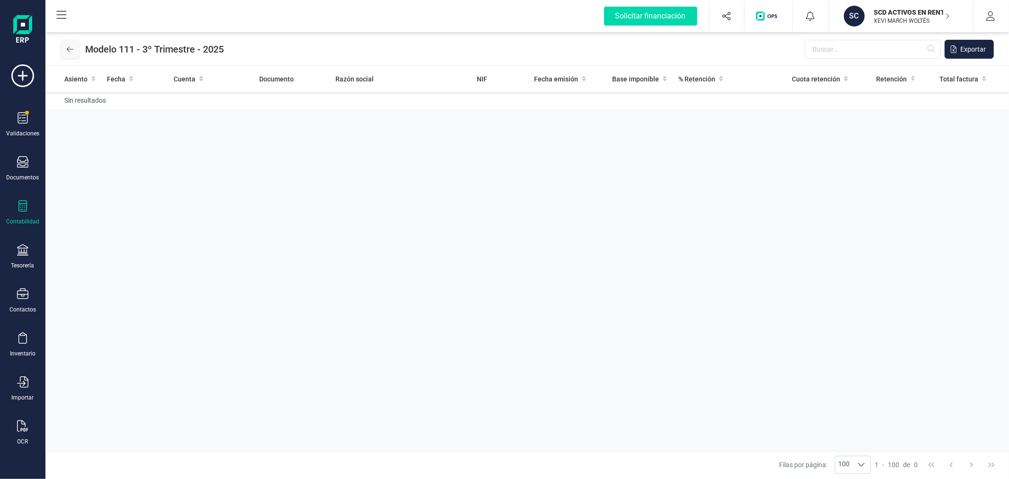
click at [69, 45] on icon at bounding box center [70, 49] width 7 height 8
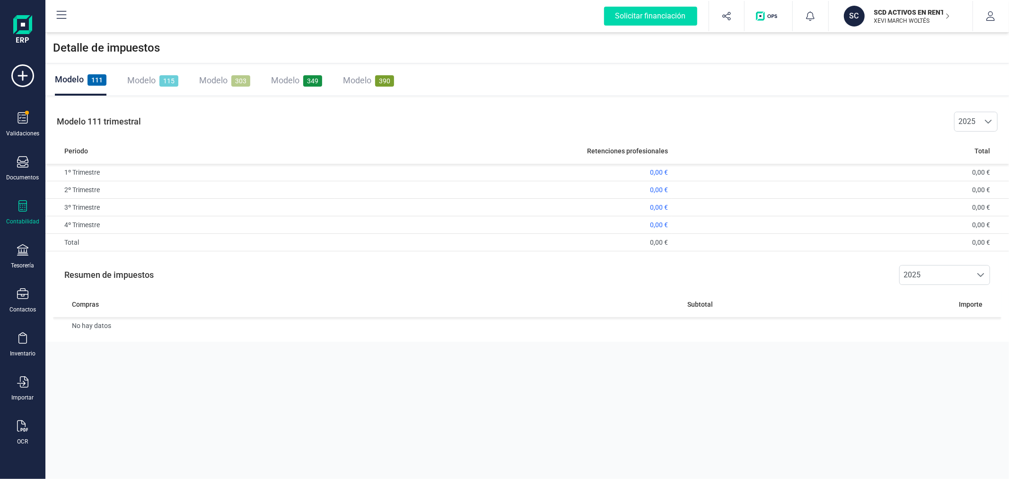
click at [910, 12] on p "SCD ACTIVOS EN RENTABILIDAD SL" at bounding box center [912, 12] width 76 height 9
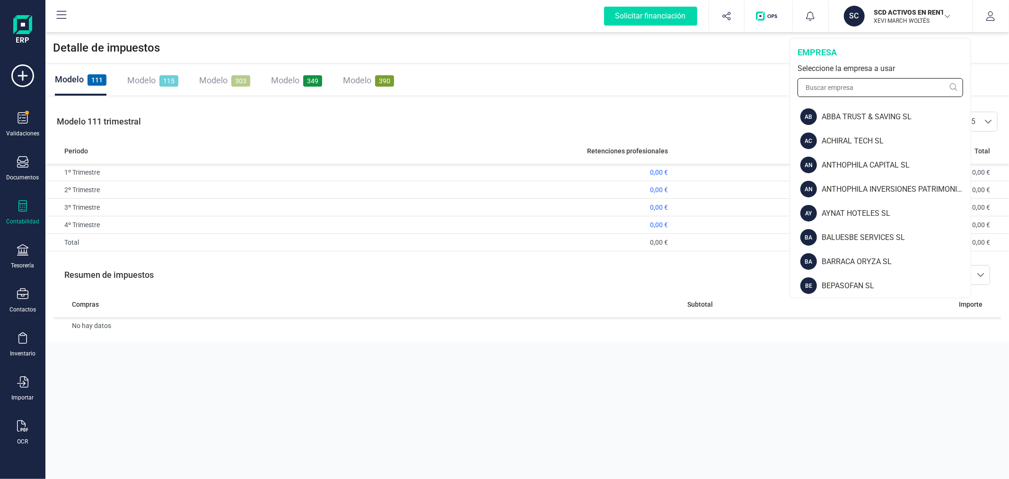
click at [845, 85] on input "text" at bounding box center [881, 87] width 166 height 19
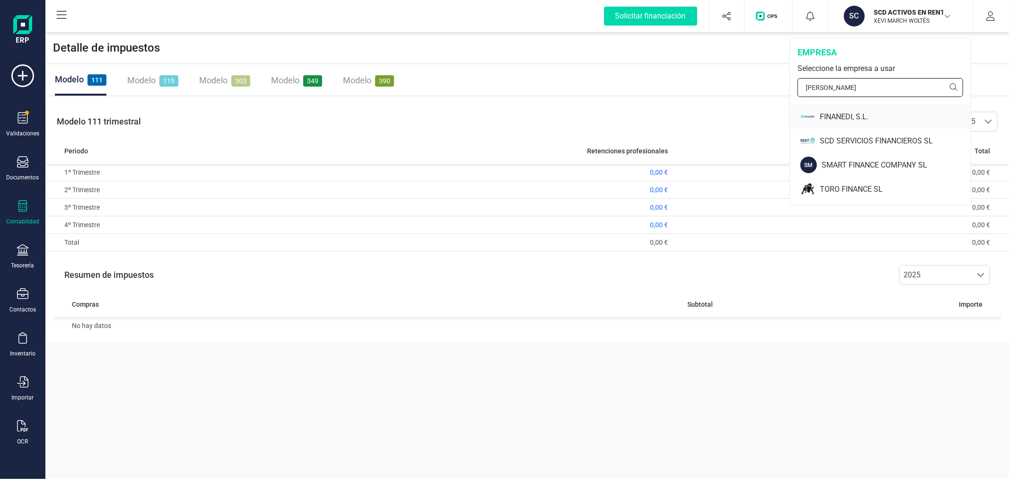
type input "FINAN"
click at [857, 121] on div "FINANEDI, S.L." at bounding box center [895, 116] width 151 height 11
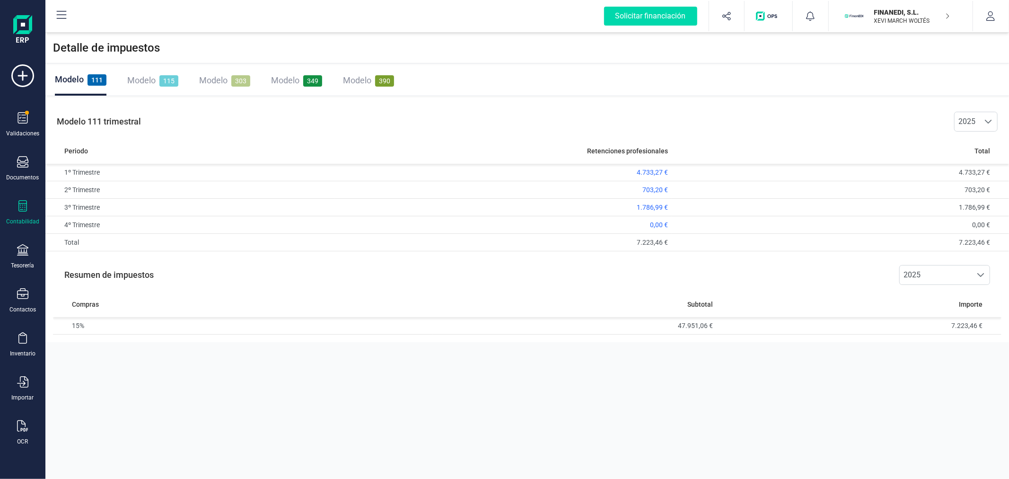
click at [228, 77] on div "Modelo 303" at bounding box center [224, 80] width 51 height 13
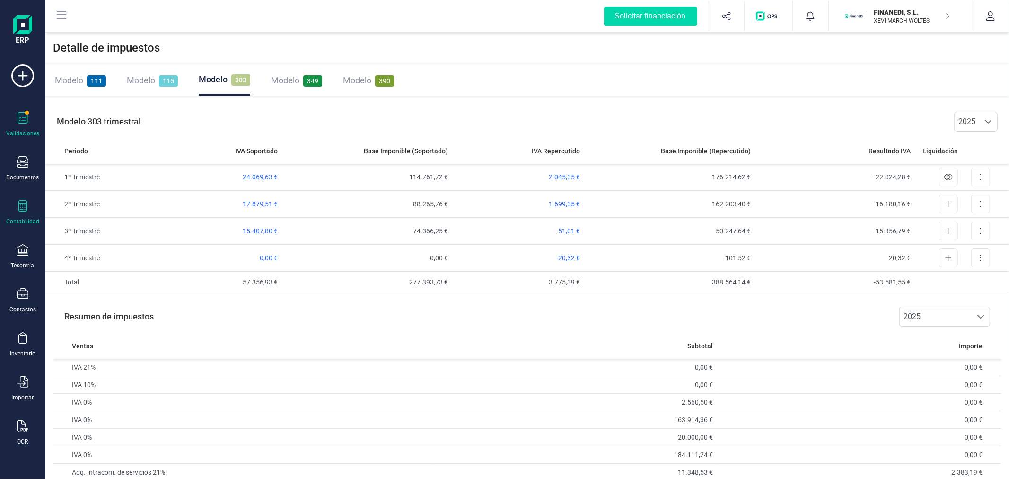
click at [29, 122] on div "Validaciones" at bounding box center [23, 124] width 38 height 25
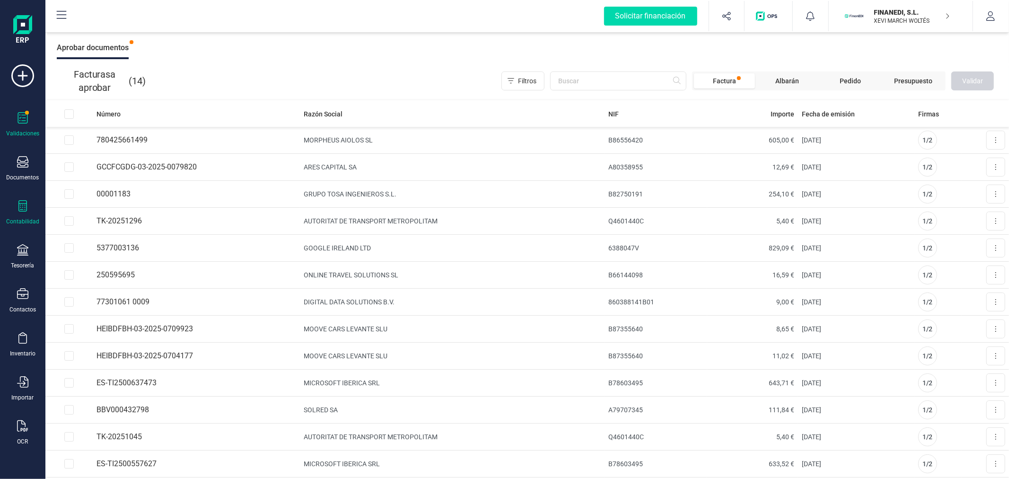
click at [18, 214] on div "Contabilidad" at bounding box center [23, 212] width 38 height 25
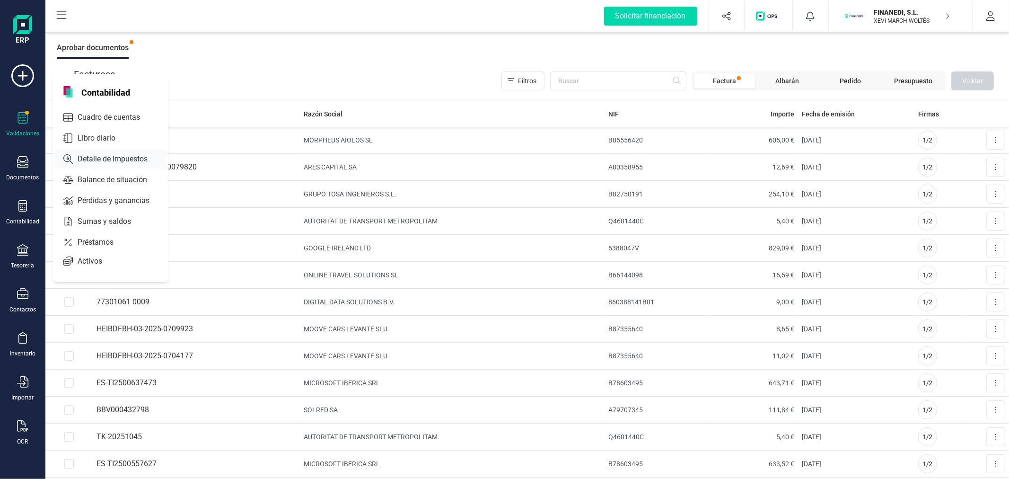
click at [103, 154] on span "Detalle de impuestos" at bounding box center [119, 158] width 91 height 11
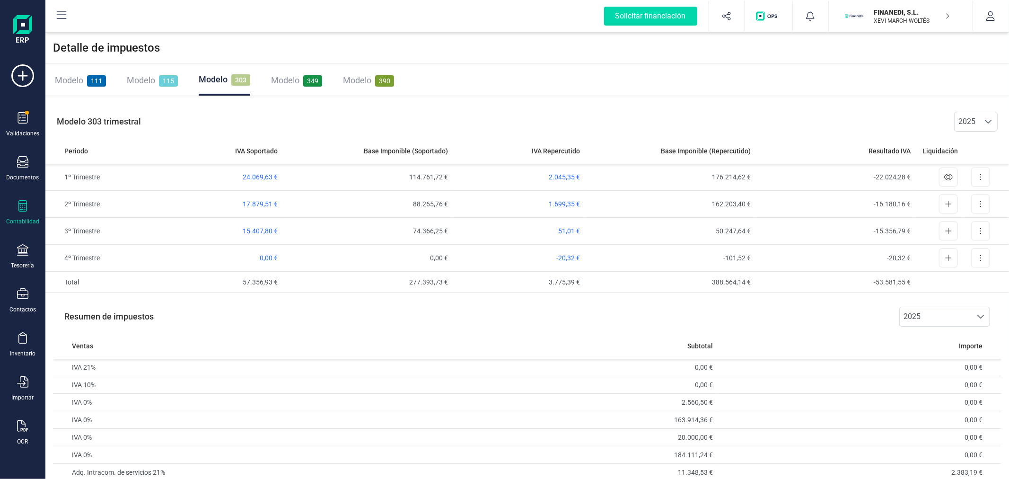
click at [305, 74] on div "Modelo 349" at bounding box center [296, 80] width 51 height 13
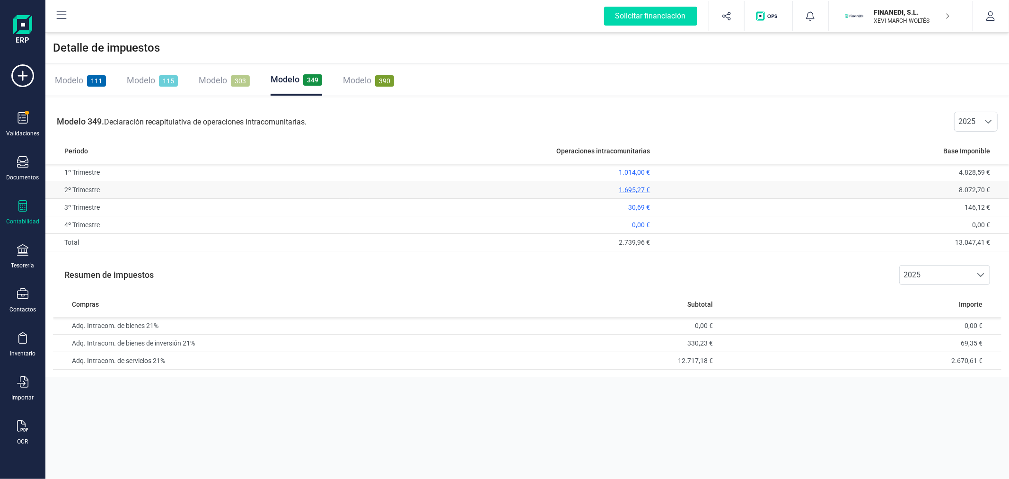
click at [626, 186] on span "1.695,27 €" at bounding box center [634, 190] width 31 height 8
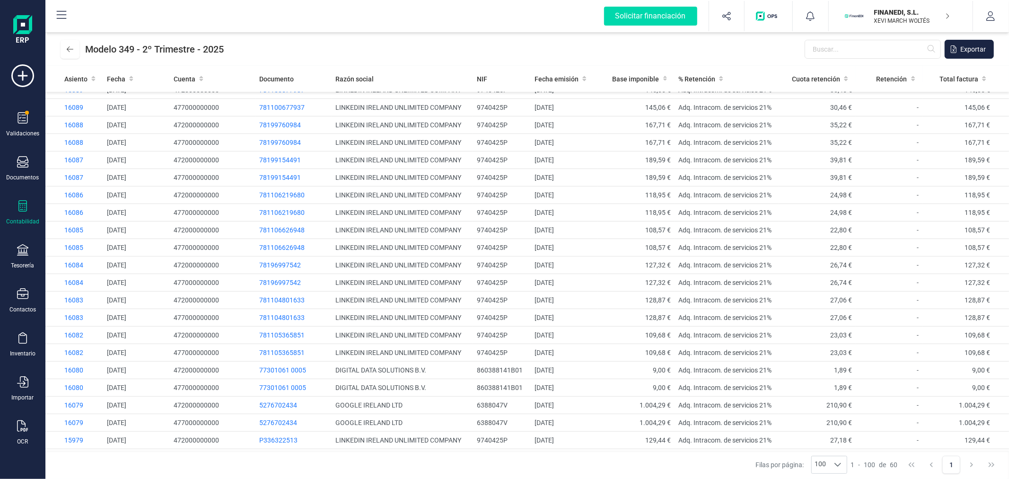
scroll to position [153, 0]
drag, startPoint x: 65, startPoint y: 42, endPoint x: 71, endPoint y: 53, distance: 12.5
click at [71, 53] on button at bounding box center [70, 49] width 19 height 19
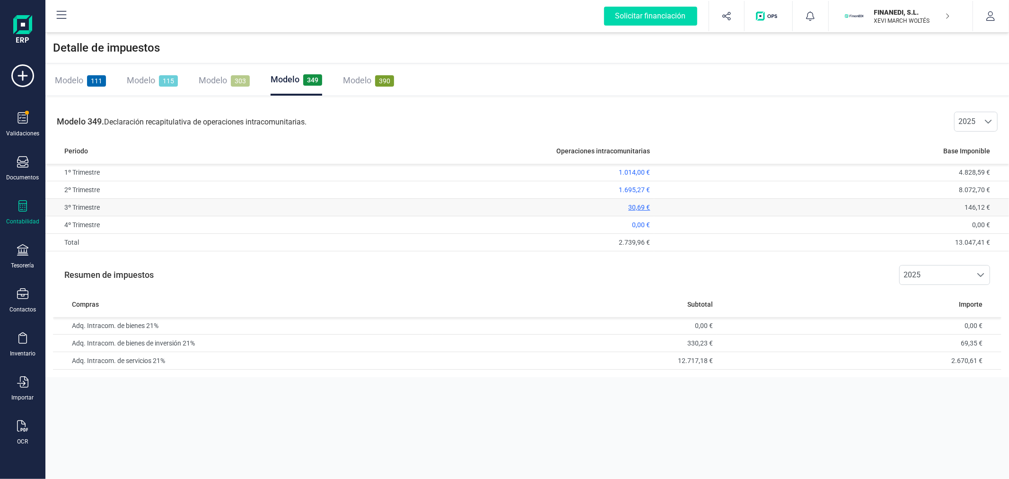
click at [637, 205] on span "30,69 €" at bounding box center [640, 207] width 22 height 8
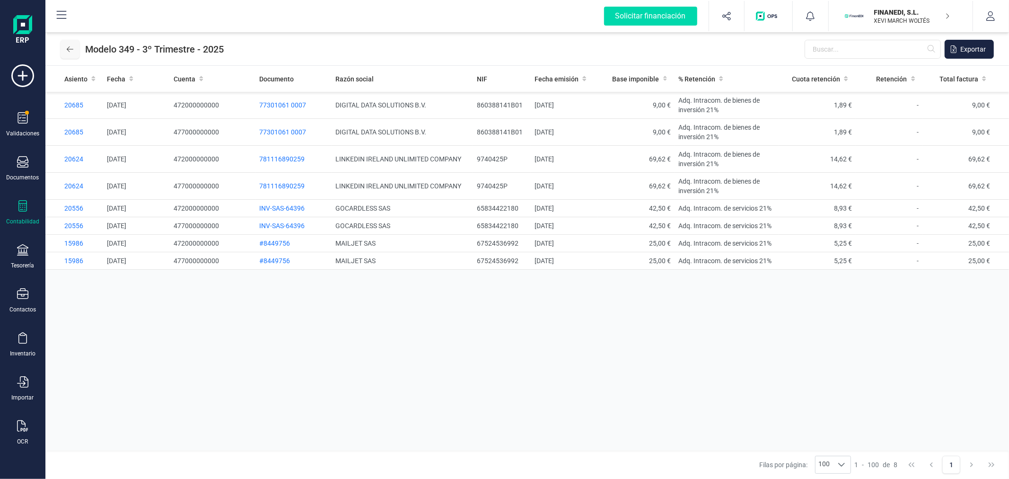
click at [67, 49] on icon at bounding box center [70, 49] width 7 height 8
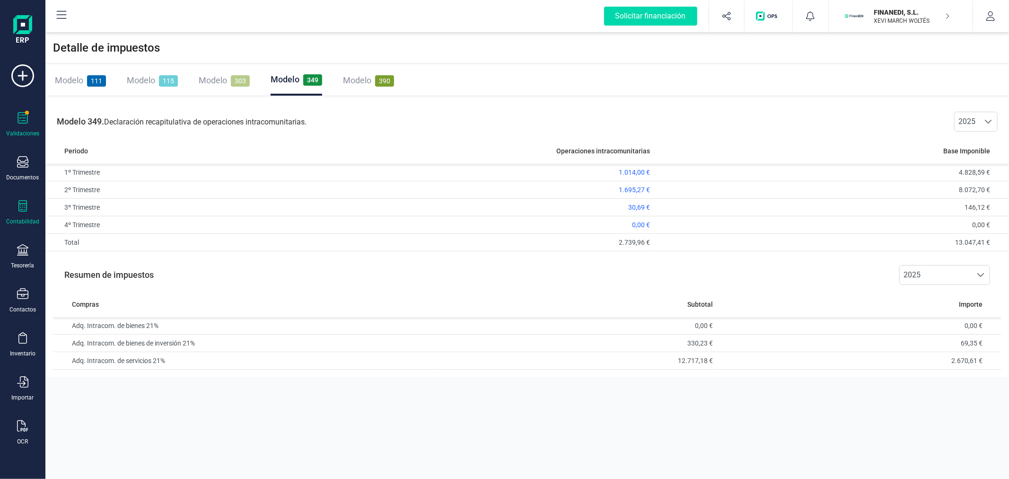
click at [27, 119] on icon at bounding box center [23, 117] width 10 height 11
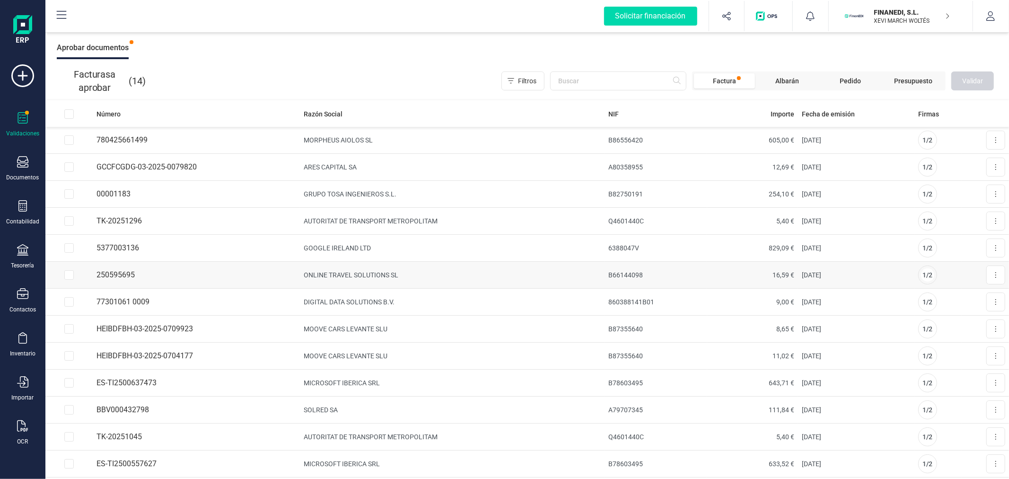
scroll to position [44, 0]
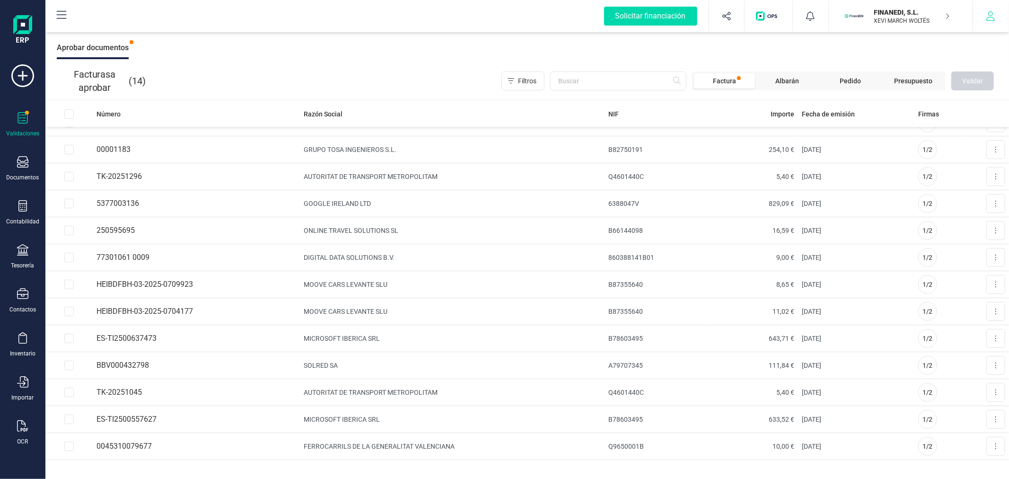
click at [994, 17] on icon "button" at bounding box center [990, 15] width 9 height 9
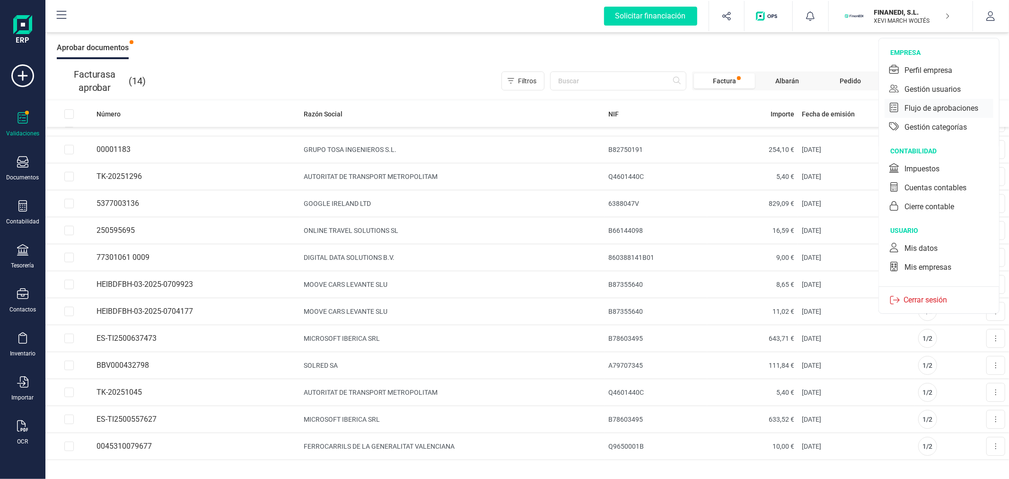
drag, startPoint x: 945, startPoint y: 89, endPoint x: 953, endPoint y: 107, distance: 19.5
click at [953, 107] on div "empresa Perfil empresa Gestión usuarios Flujo de aprobaciones Gestión categorías" at bounding box center [939, 92] width 120 height 89
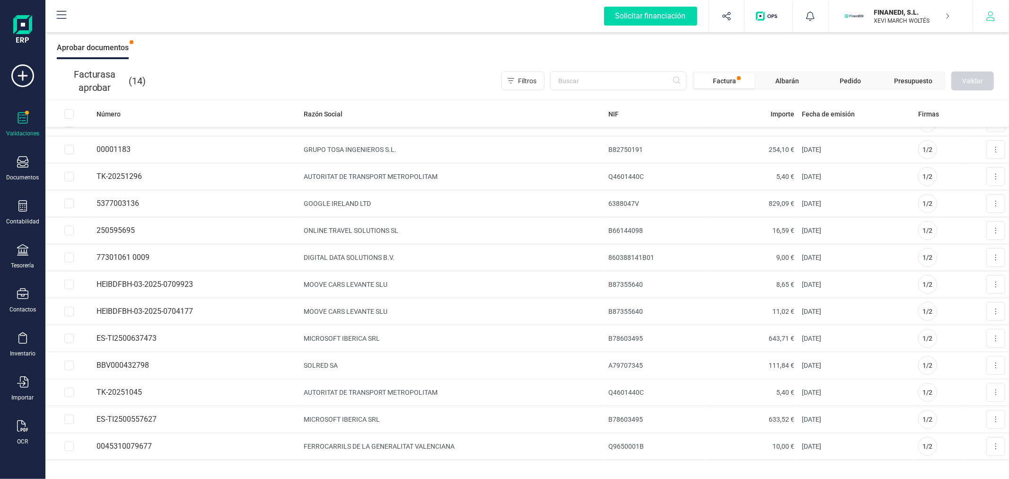
click at [989, 20] on icon "button" at bounding box center [990, 15] width 9 height 9
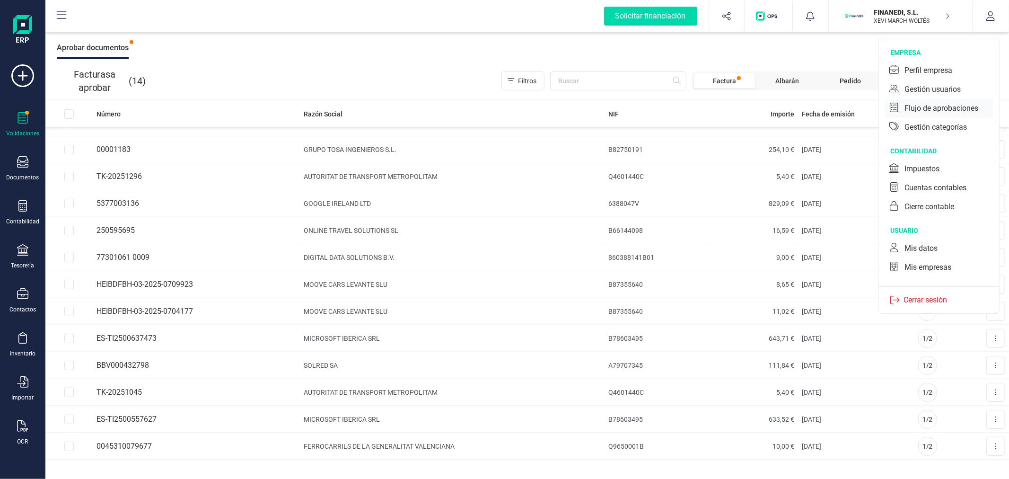
click at [940, 105] on div "Flujo de aprobaciones" at bounding box center [941, 108] width 74 height 11
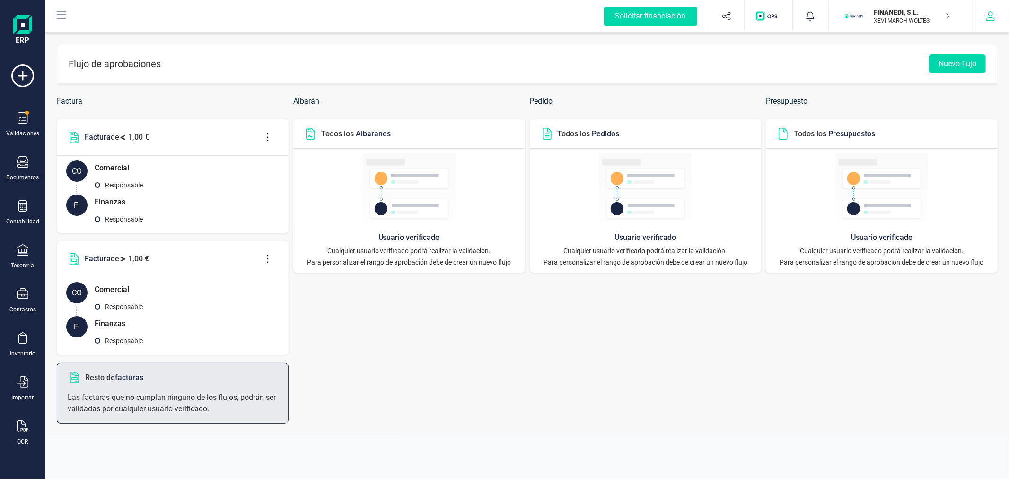
click at [990, 18] on icon "button" at bounding box center [990, 15] width 9 height 9
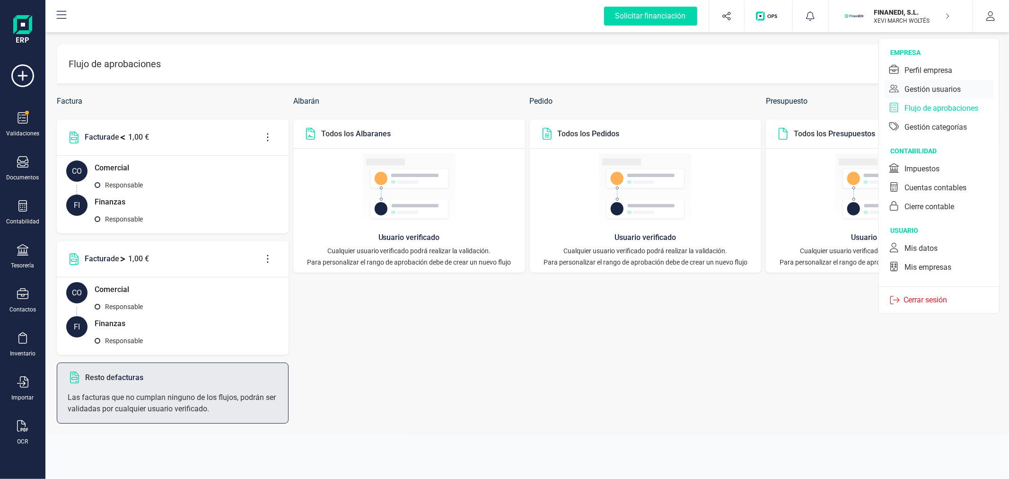
click at [933, 91] on div "Gestión usuarios" at bounding box center [932, 89] width 56 height 11
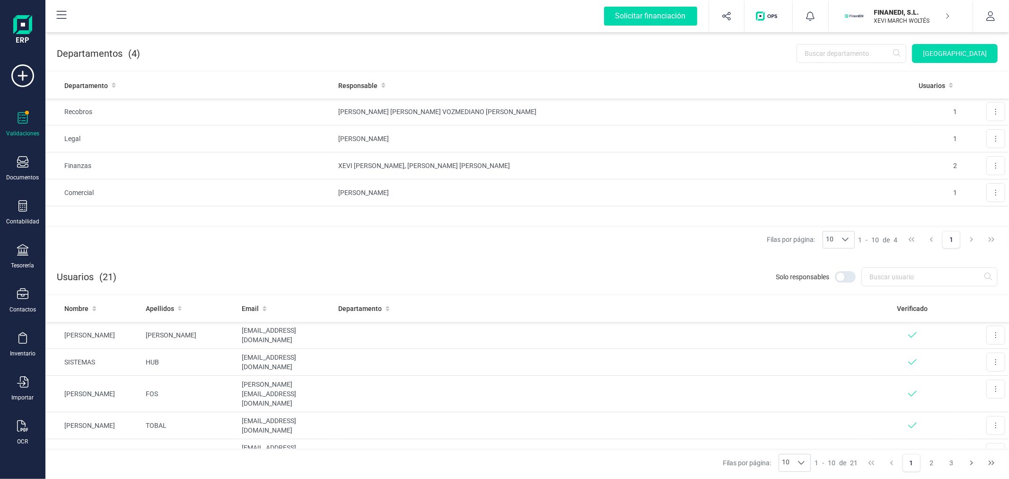
click at [19, 120] on icon at bounding box center [23, 117] width 10 height 11
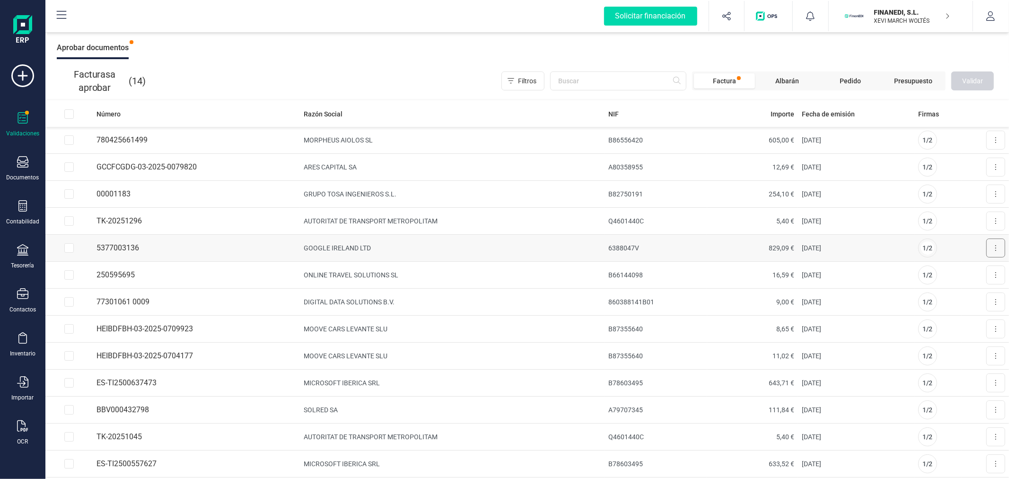
click at [992, 249] on button at bounding box center [995, 247] width 19 height 19
click at [963, 272] on span "Aprobar factura" at bounding box center [973, 270] width 47 height 9
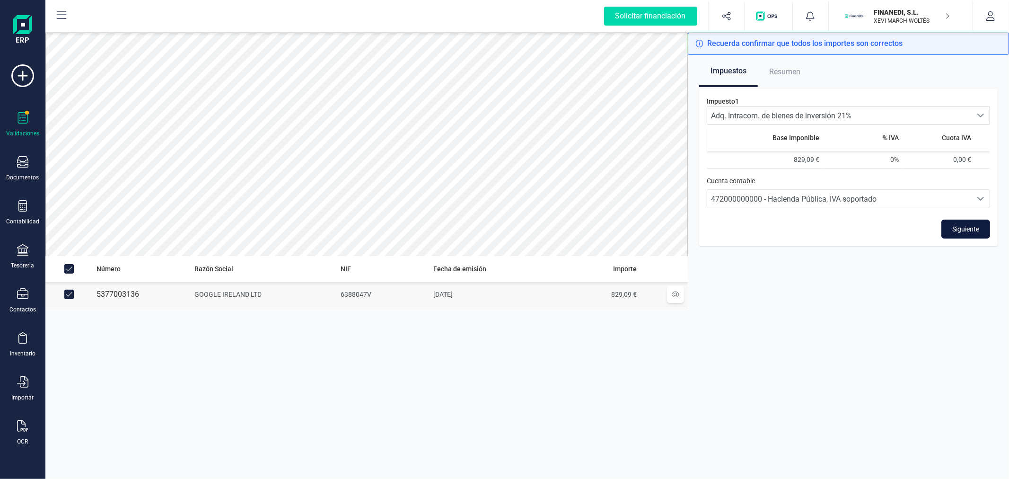
click at [964, 223] on button "Siguiente" at bounding box center [965, 228] width 49 height 19
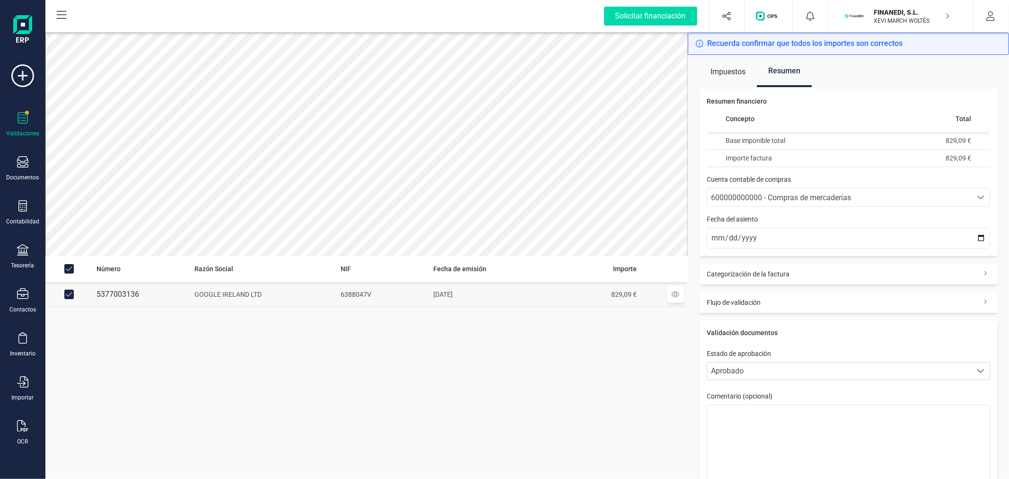
click at [784, 202] on div "600000000000 - Compras de mercaderías" at bounding box center [839, 197] width 257 height 11
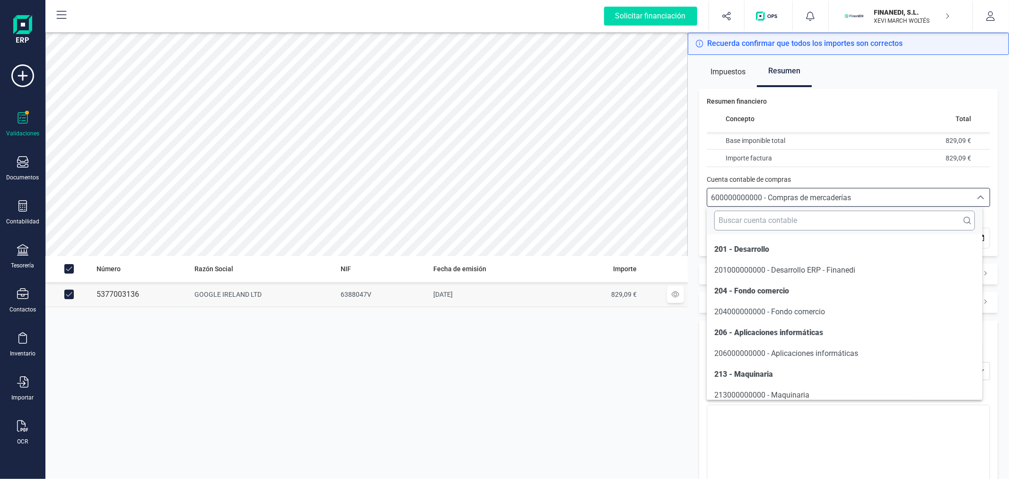
scroll to position [2028, 0]
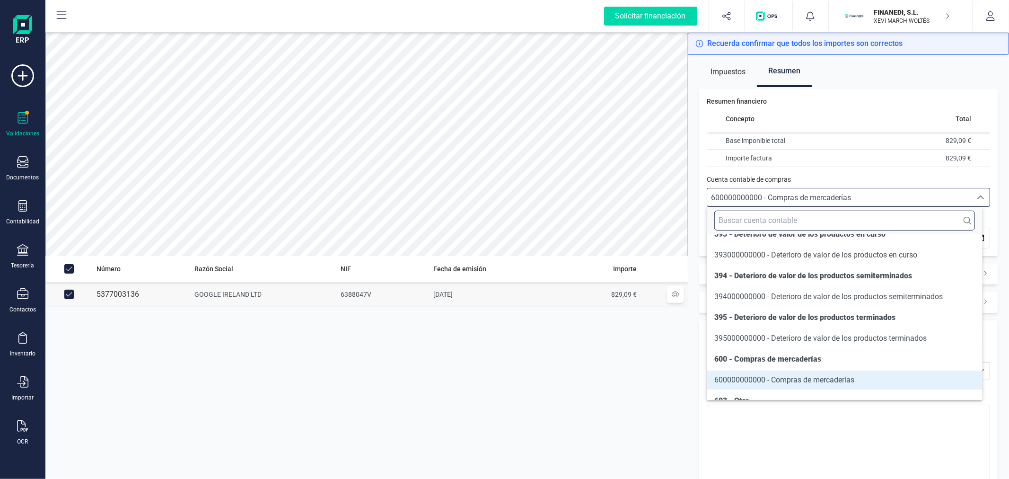
click at [783, 213] on input "text" at bounding box center [844, 221] width 260 height 20
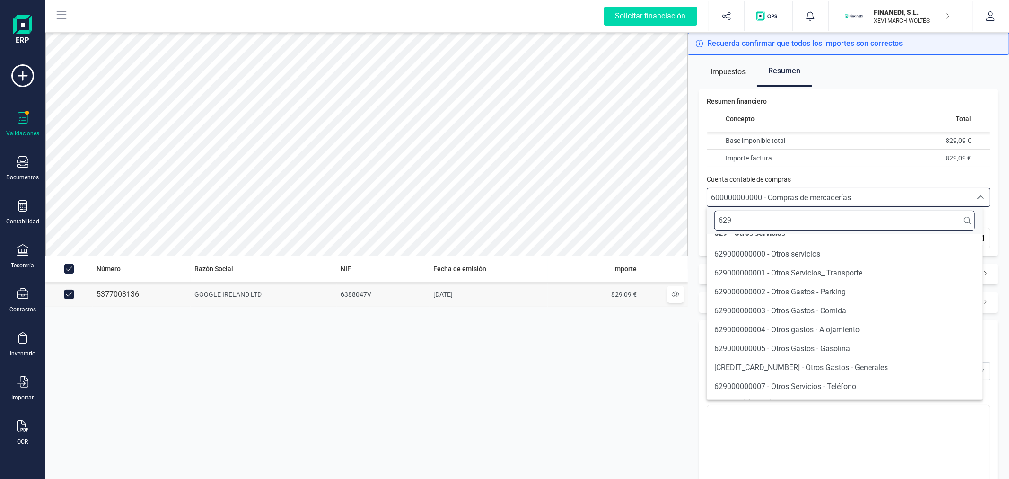
scroll to position [16, 0]
type input "629"
click at [898, 200] on div "600000000000 - Compras de mercaderías" at bounding box center [839, 197] width 257 height 11
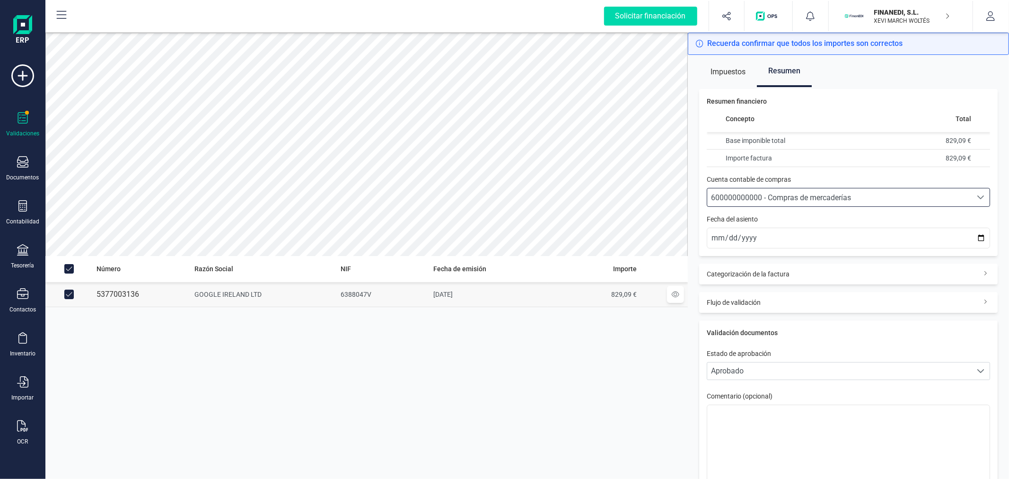
click at [723, 74] on span "Impuestos" at bounding box center [728, 71] width 35 height 19
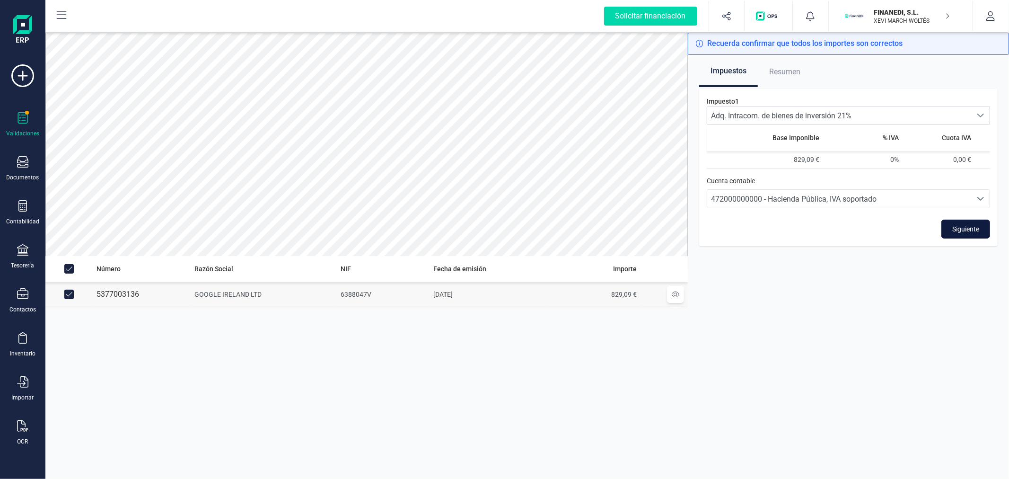
click at [971, 226] on span "Siguiente" at bounding box center [965, 228] width 27 height 9
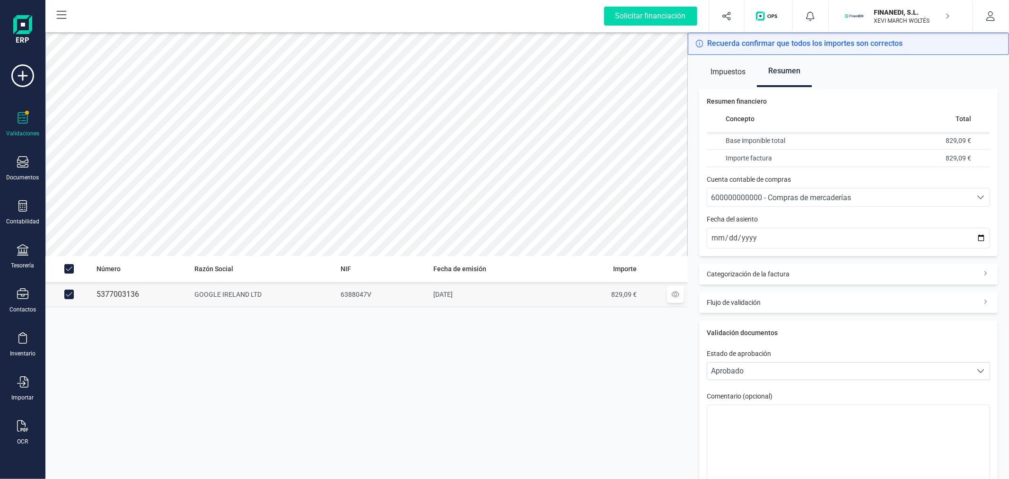
click at [810, 197] on span "600000000000 - Compras de mercaderías" at bounding box center [781, 197] width 140 height 9
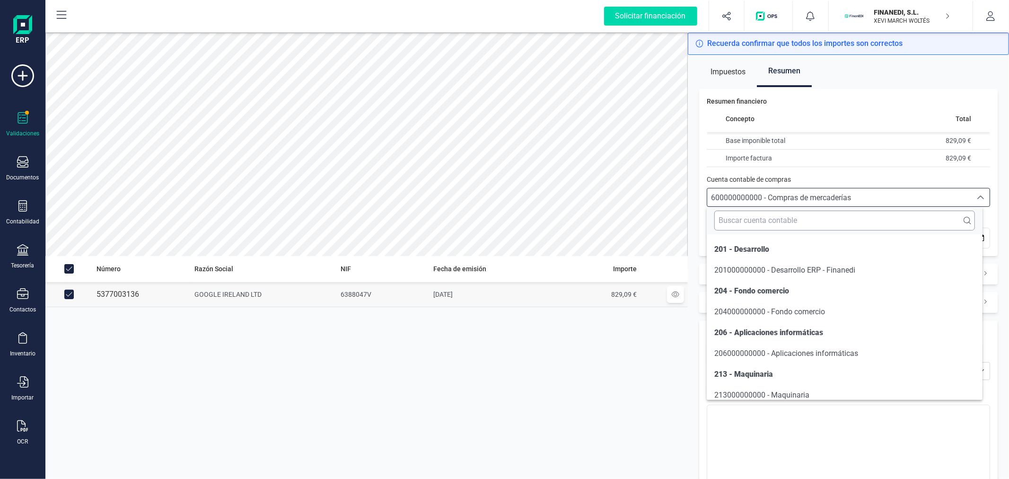
scroll to position [2028, 0]
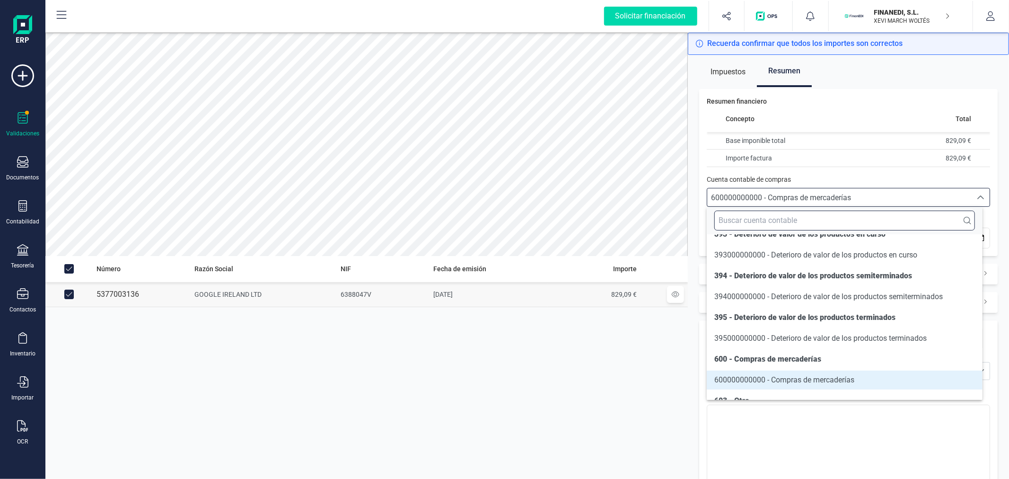
click at [789, 218] on input "text" at bounding box center [844, 221] width 260 height 20
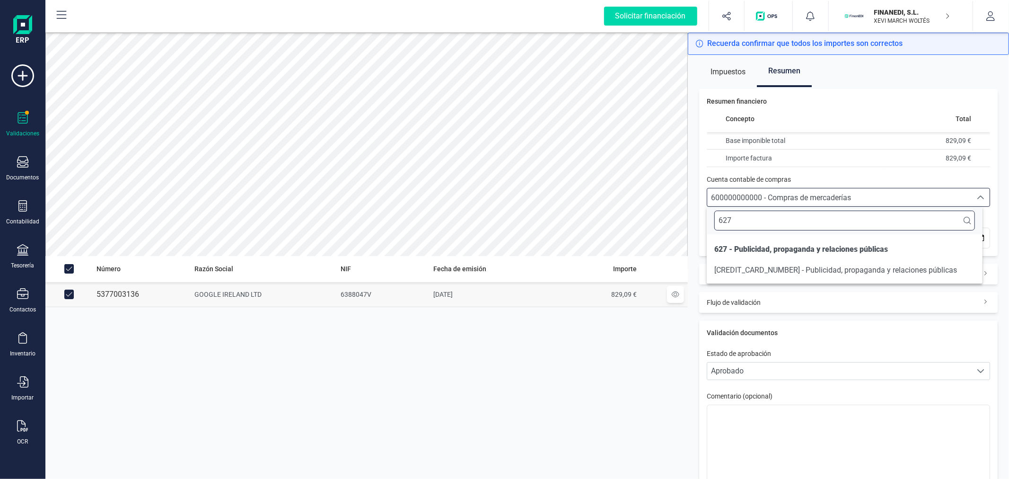
scroll to position [0, 0]
type input "627"
click at [780, 267] on span "627000000000 - Publicidad, propaganda y relaciones públicas" at bounding box center [835, 269] width 243 height 9
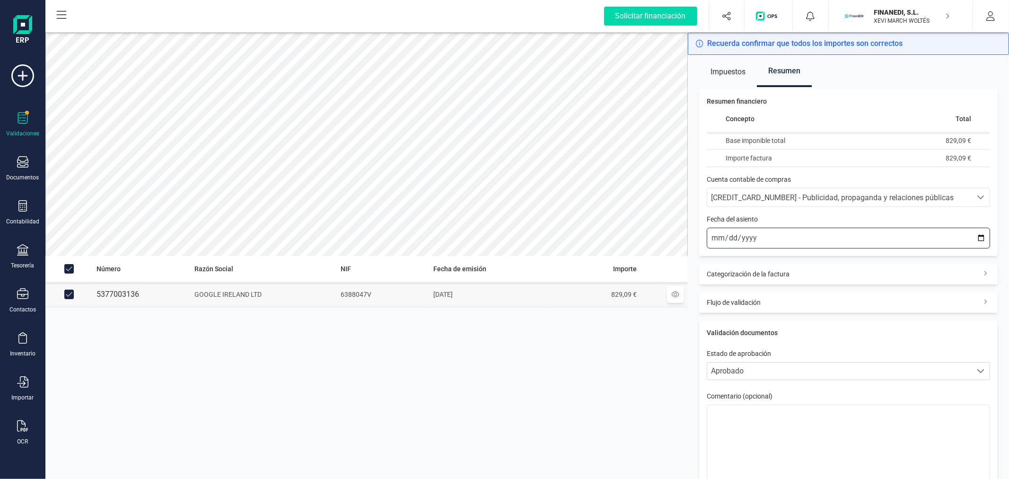
click at [974, 234] on input "2025-10-13" at bounding box center [848, 238] width 283 height 21
type input "2025-09-30"
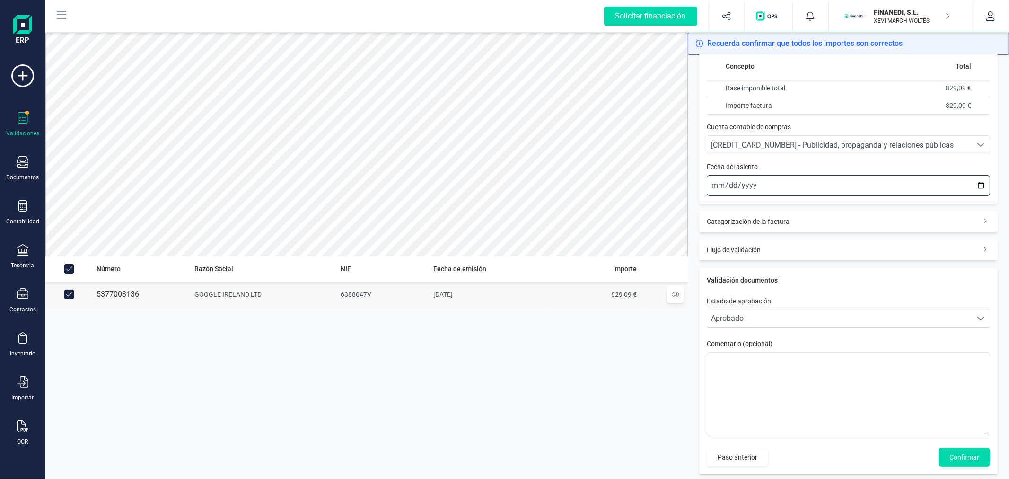
scroll to position [59, 0]
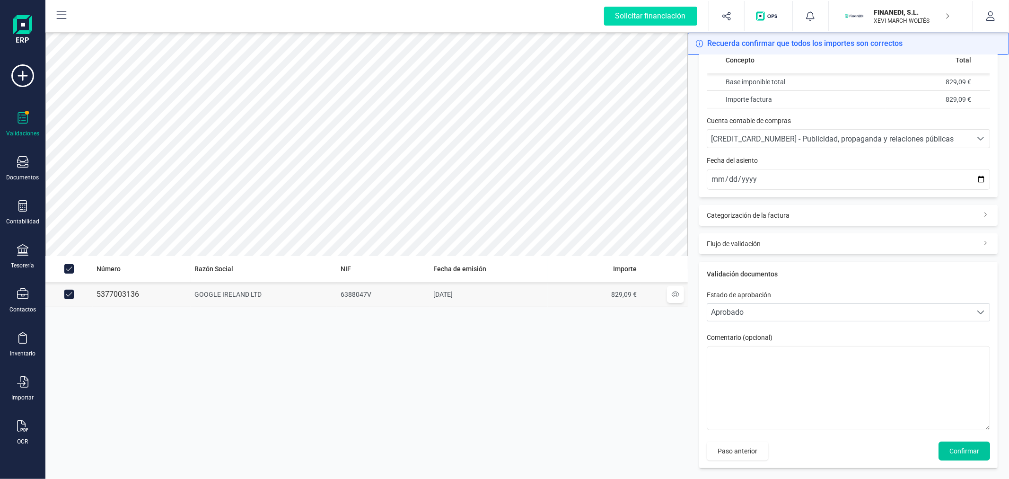
click at [951, 446] on span "Confirmar" at bounding box center [964, 450] width 30 height 9
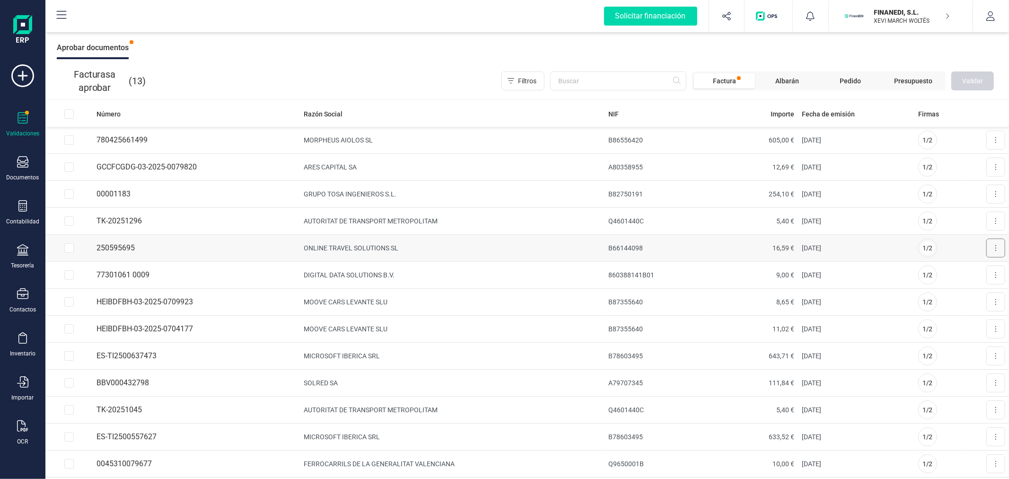
click at [990, 245] on button at bounding box center [995, 247] width 19 height 19
click at [939, 271] on icon "Aprobar factura" at bounding box center [943, 271] width 8 height 7
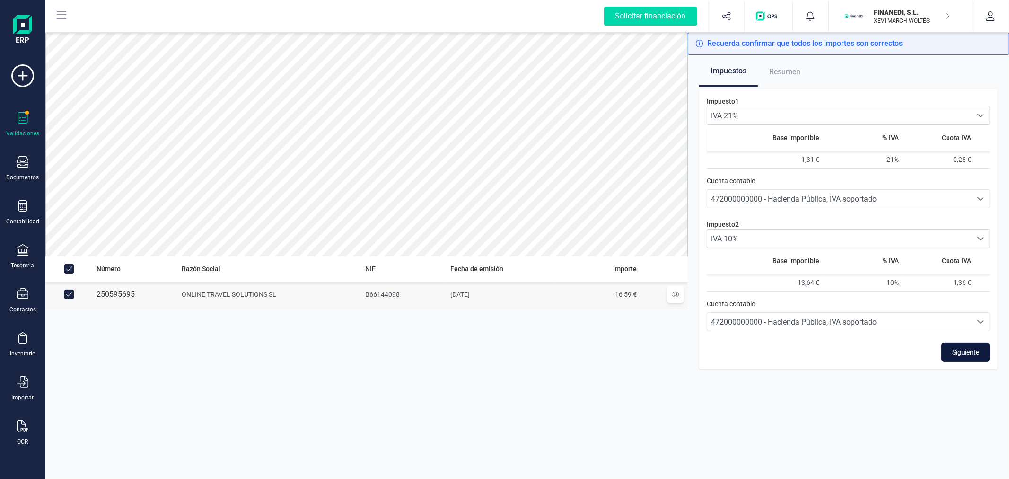
click at [974, 352] on span "Siguiente" at bounding box center [965, 351] width 27 height 9
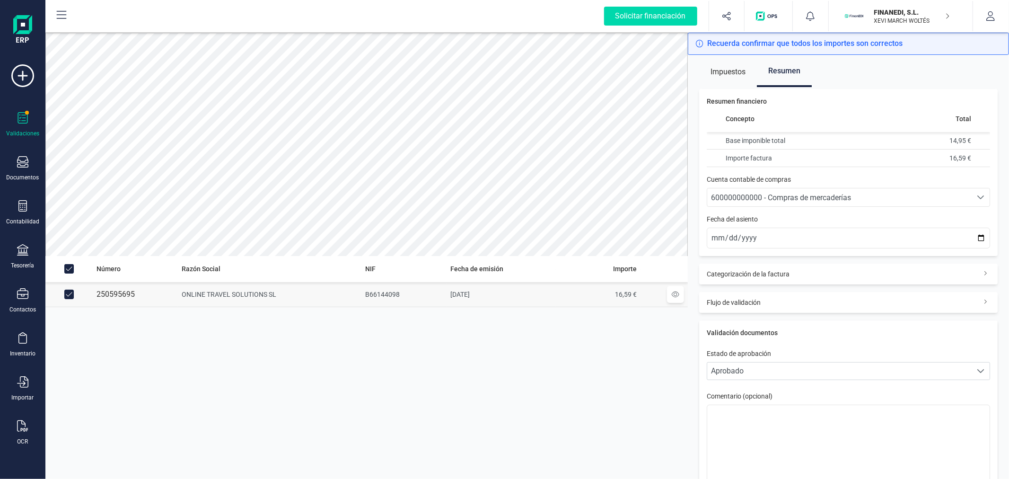
click at [812, 202] on div "600000000000 - Compras de mercaderías" at bounding box center [839, 197] width 257 height 11
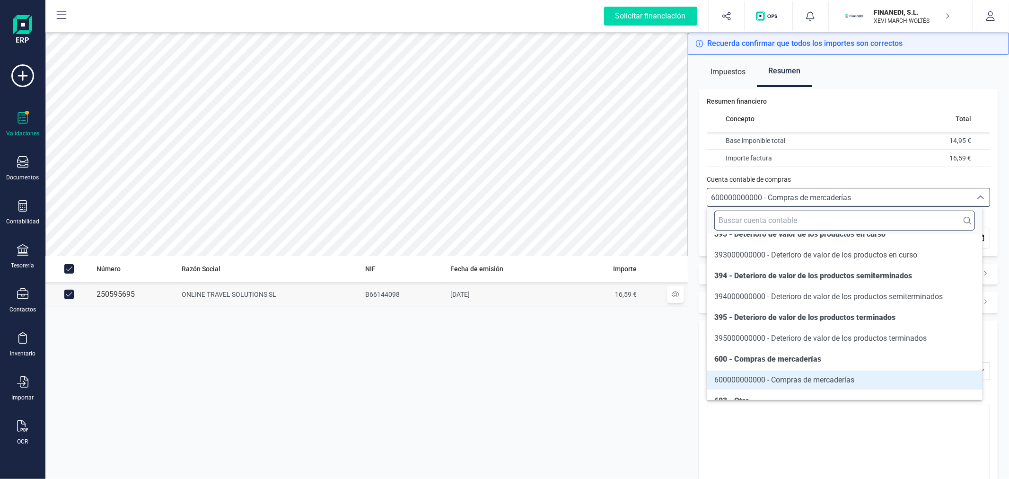
click at [787, 223] on input "text" at bounding box center [844, 221] width 260 height 20
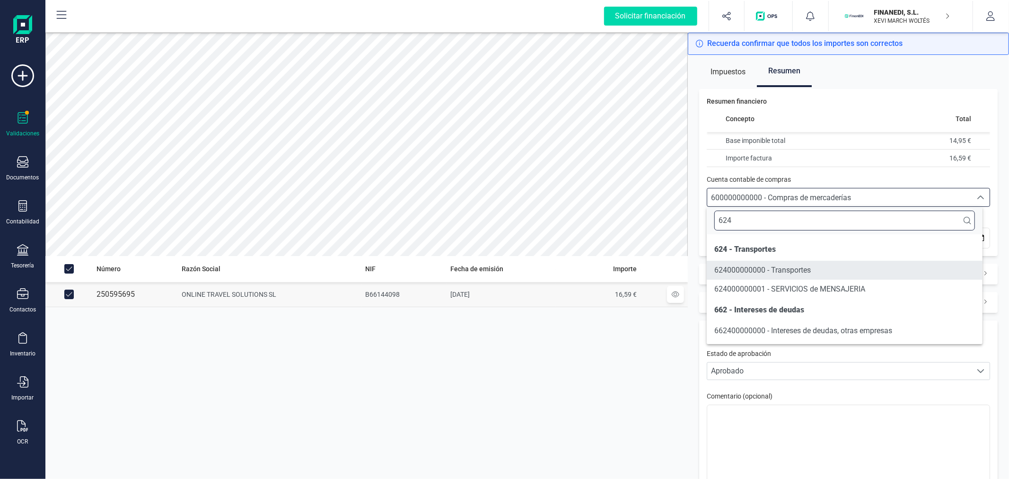
type input "624"
click at [782, 276] on li "624000000000 - Transportes" at bounding box center [844, 270] width 275 height 19
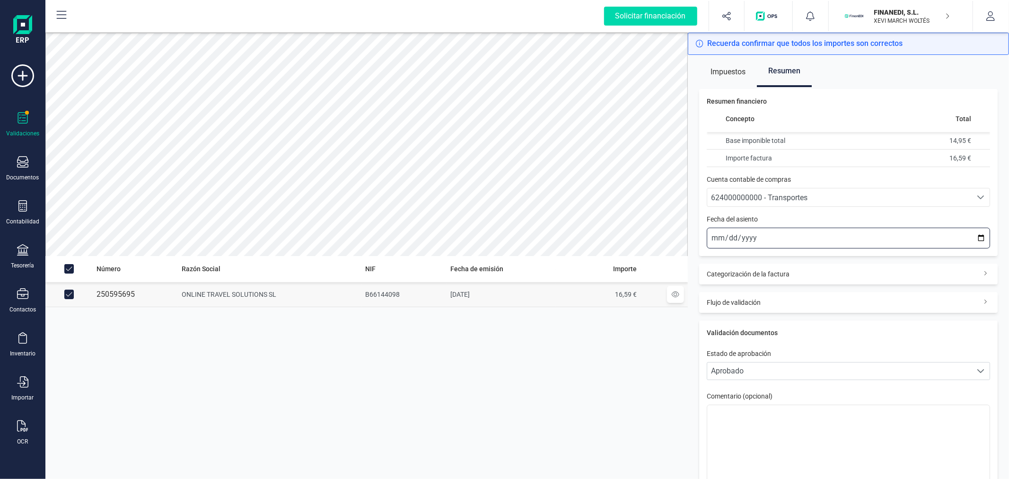
click at [973, 240] on input "2025-10-13" at bounding box center [848, 238] width 283 height 21
type input "2025-09-29"
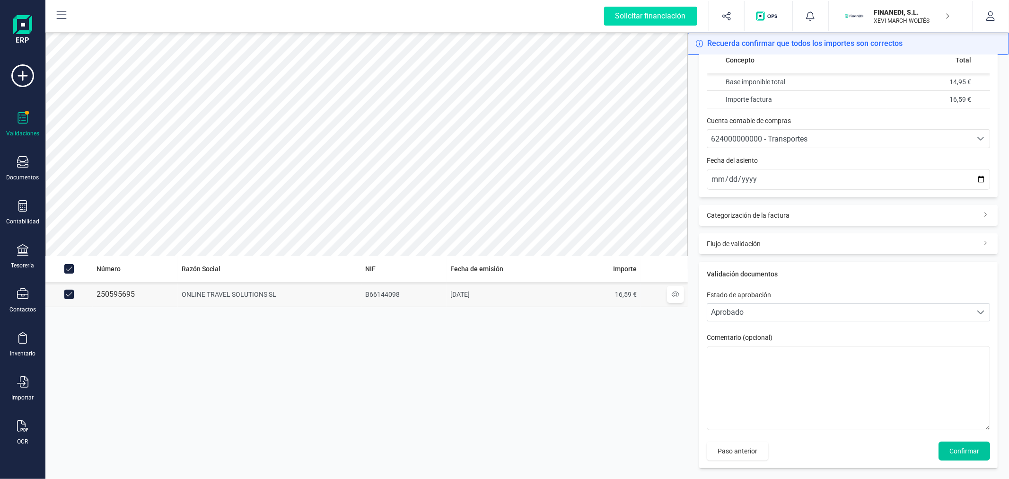
click at [959, 454] on span "Confirmar" at bounding box center [964, 450] width 30 height 9
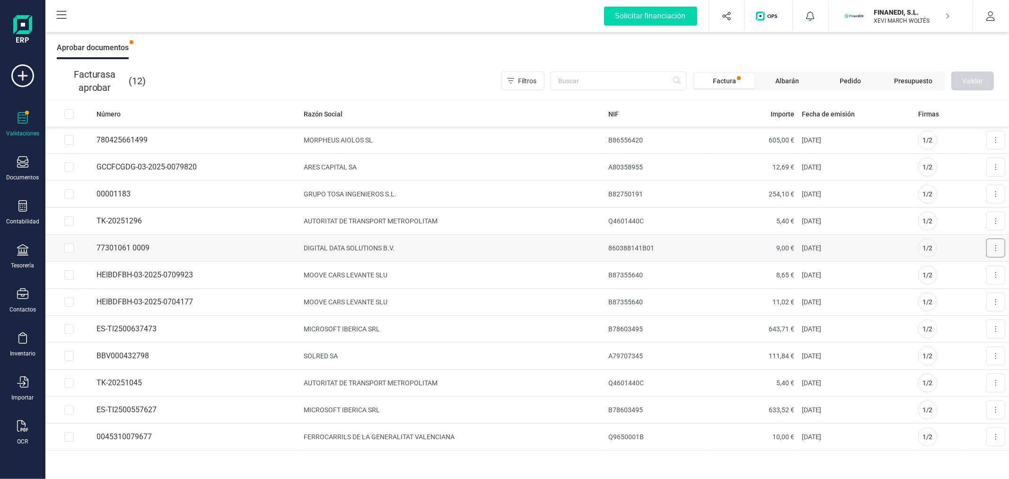
click at [1001, 247] on button at bounding box center [995, 247] width 19 height 19
click at [953, 266] on span "Aprobar factura" at bounding box center [973, 270] width 47 height 9
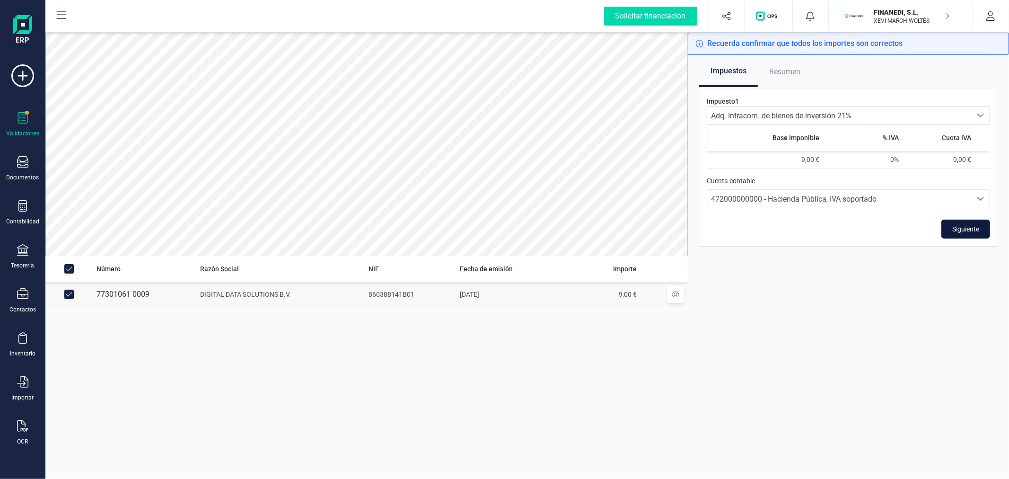
click at [970, 231] on span "Siguiente" at bounding box center [965, 228] width 27 height 9
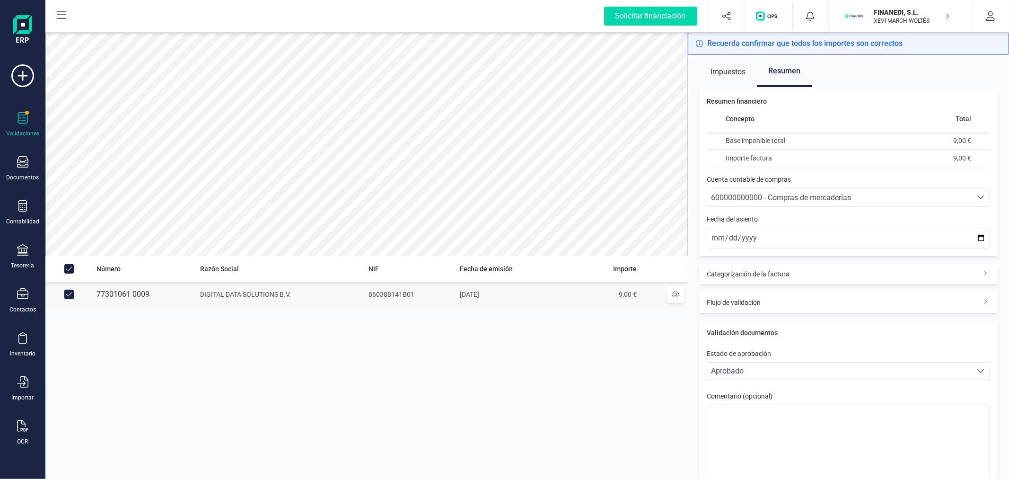
click at [799, 193] on span "600000000000 - Compras de mercaderías" at bounding box center [781, 197] width 140 height 9
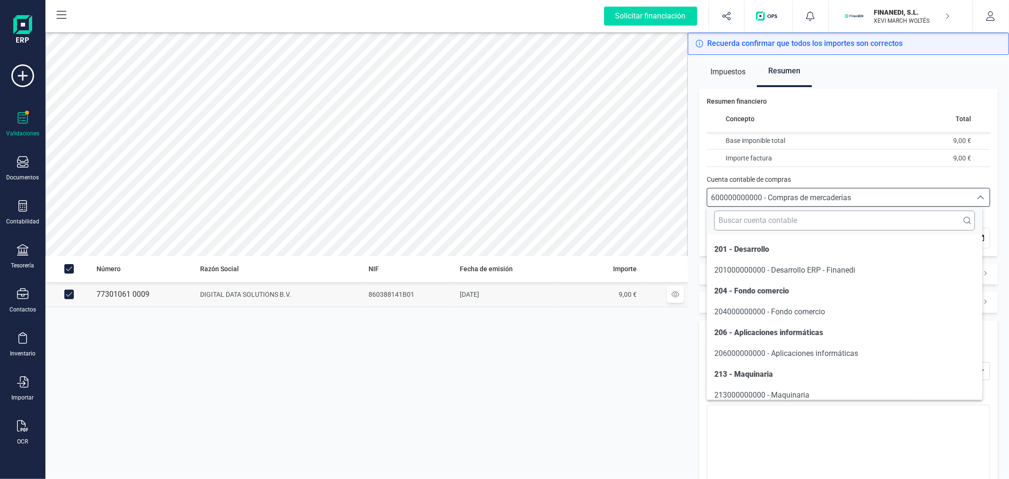
scroll to position [2028, 0]
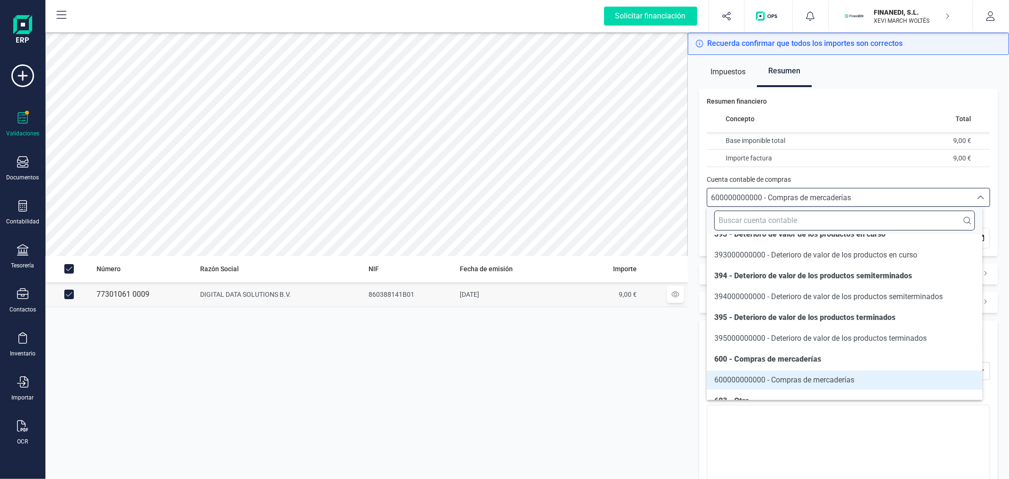
click at [779, 215] on input "text" at bounding box center [844, 221] width 260 height 20
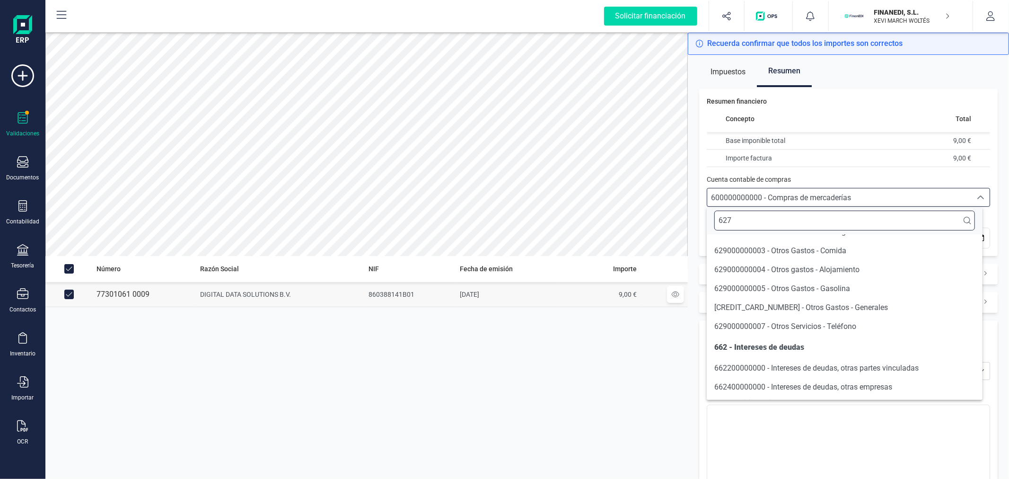
scroll to position [0, 0]
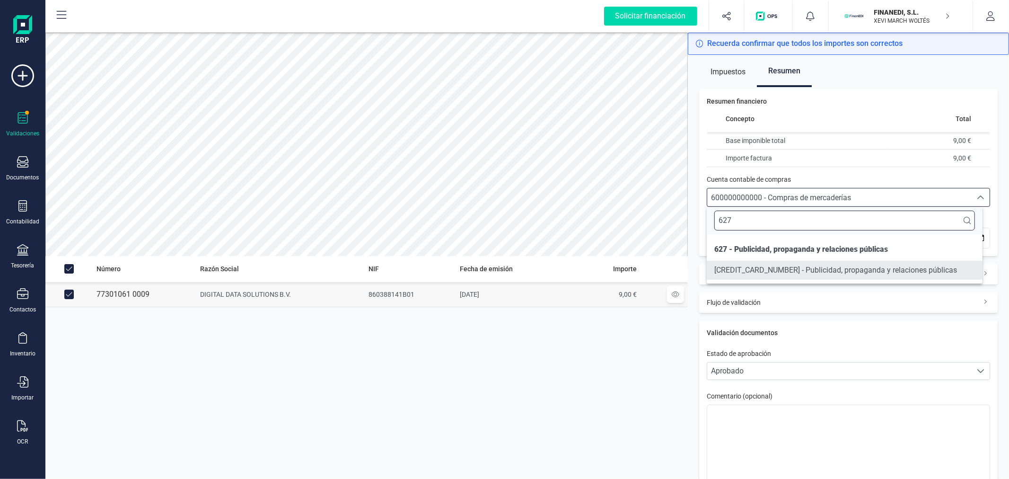
type input "627"
click at [766, 266] on span "627000000000 - Publicidad, propaganda y relaciones públicas" at bounding box center [835, 269] width 243 height 9
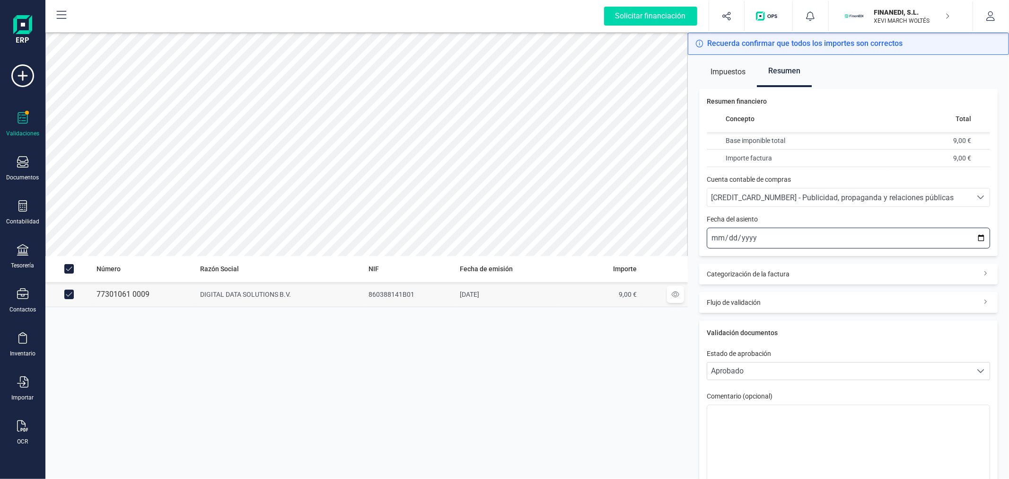
click at [975, 234] on input "2025-10-13" at bounding box center [848, 238] width 283 height 21
type input "2025-09-24"
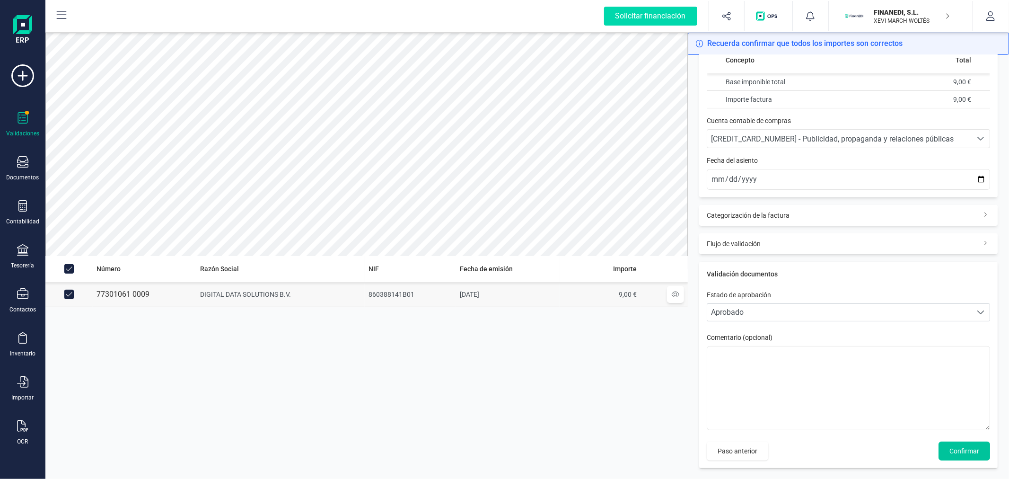
click at [975, 449] on button "Confirmar" at bounding box center [965, 450] width 52 height 19
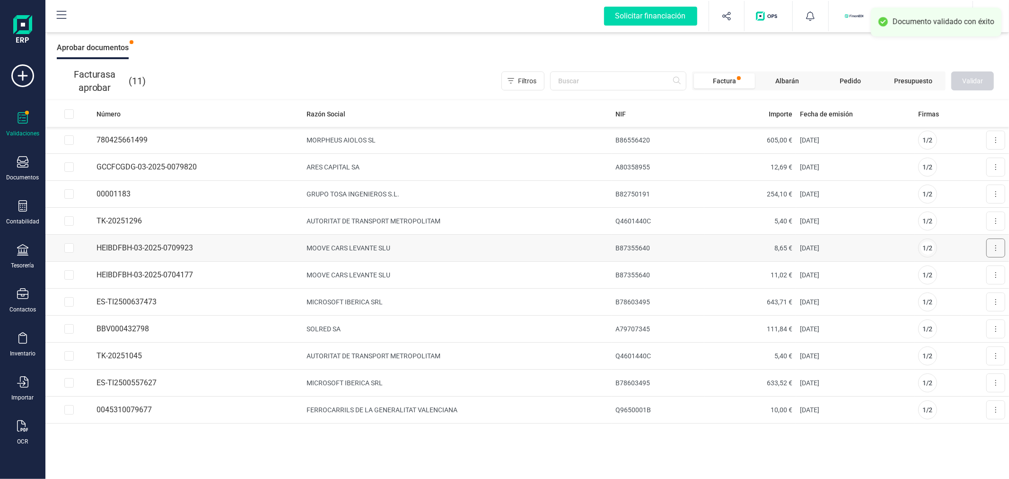
click at [995, 248] on icon at bounding box center [996, 248] width 2 height 8
click at [959, 272] on span "Aprobar factura" at bounding box center [973, 270] width 47 height 9
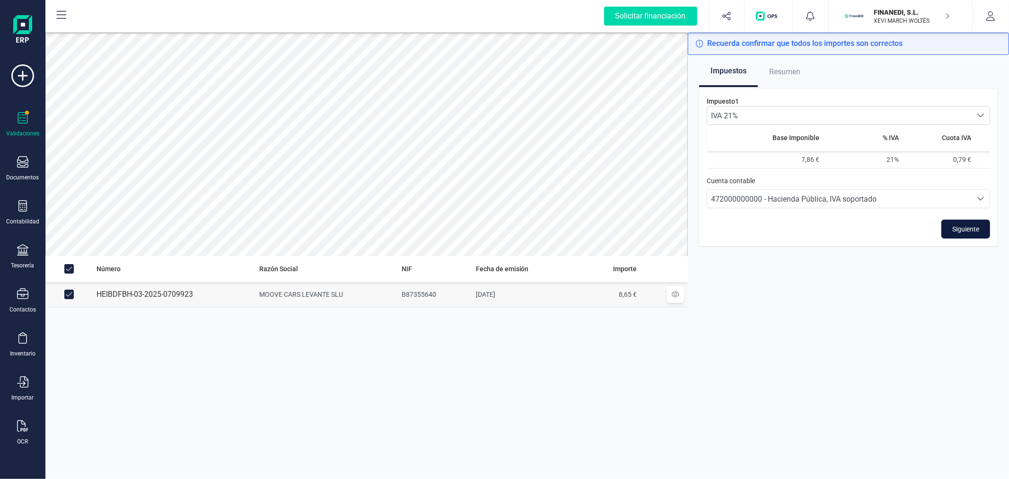
click at [959, 225] on span "Siguiente" at bounding box center [965, 228] width 27 height 9
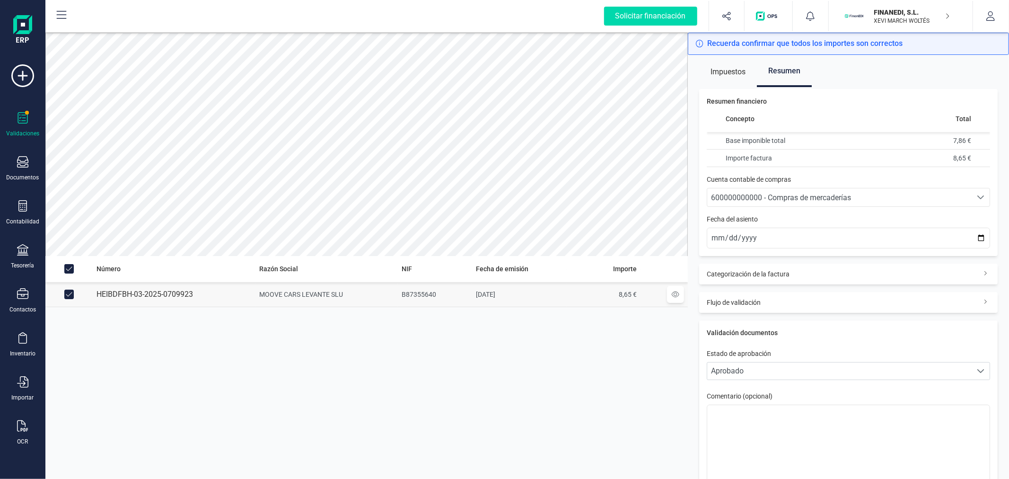
click at [799, 201] on span "600000000000 - Compras de mercaderías" at bounding box center [781, 197] width 140 height 9
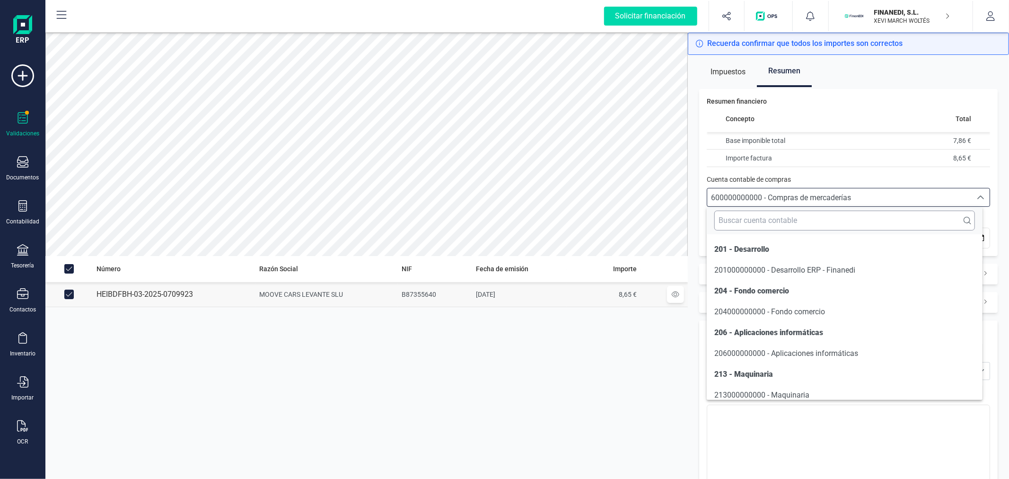
scroll to position [2028, 0]
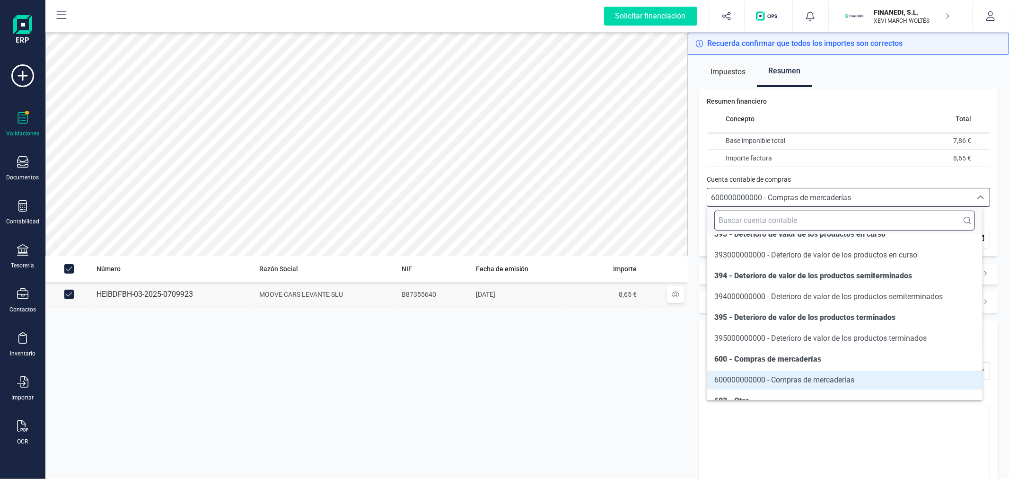
click at [801, 215] on input "text" at bounding box center [844, 221] width 260 height 20
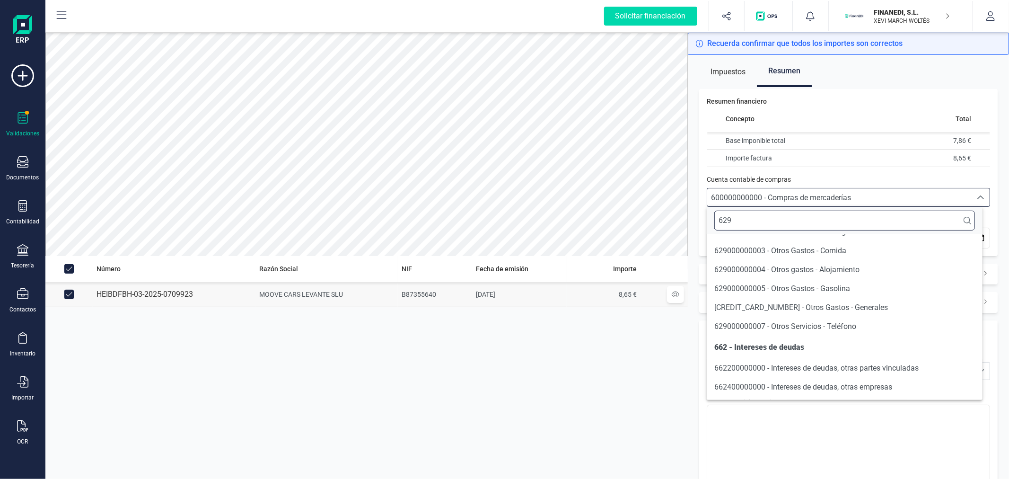
scroll to position [16, 0]
type input "629"
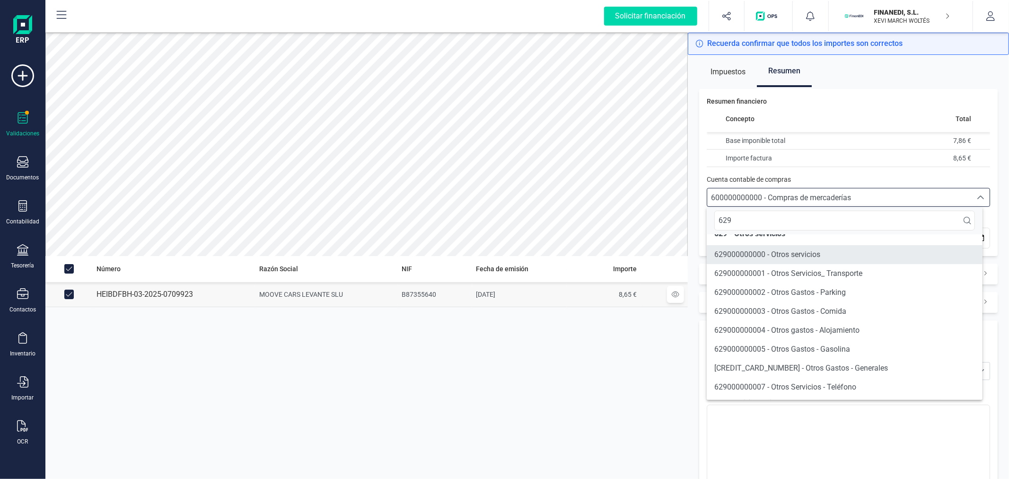
click at [847, 251] on li "629000000000 - Otros servicios" at bounding box center [844, 254] width 275 height 19
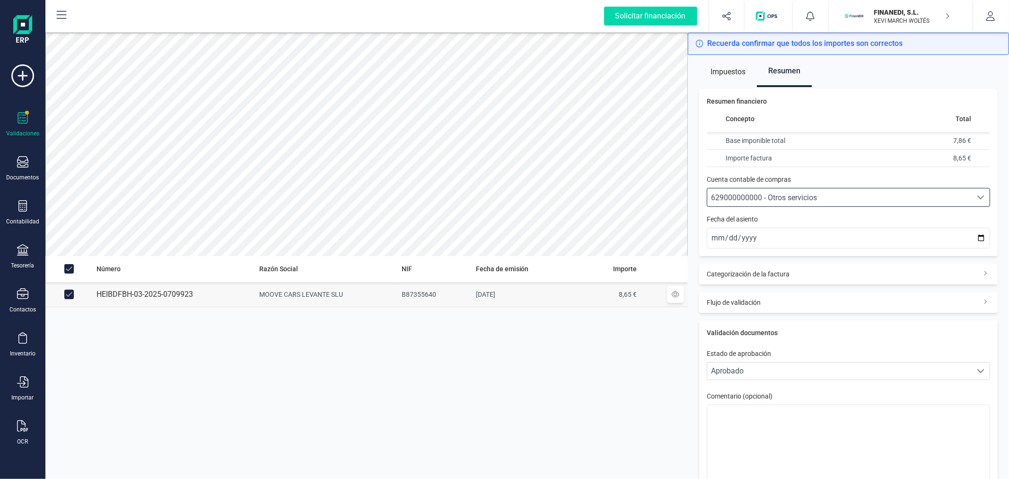
click at [872, 193] on div "629000000000 - Otros servicios" at bounding box center [839, 197] width 257 height 11
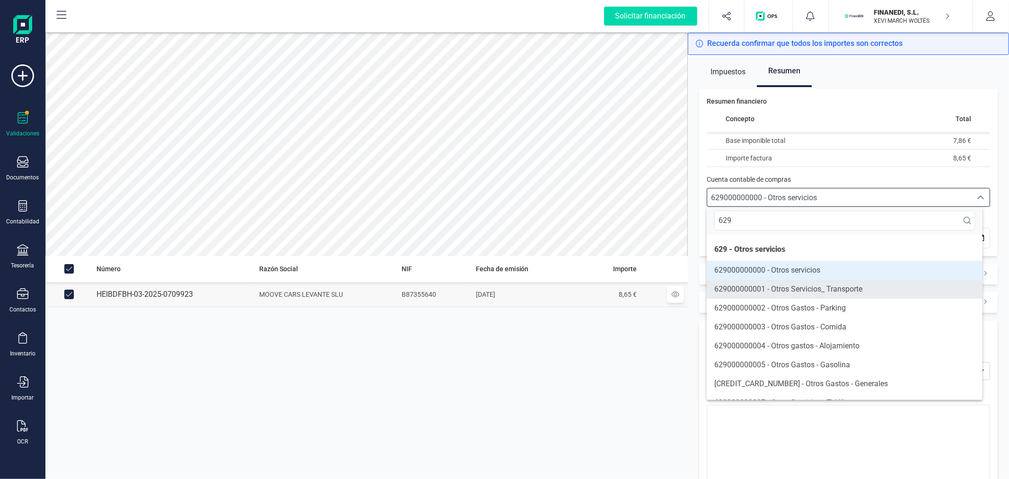
click at [859, 289] on span "629000000001 - Otros Servicios_ Transporte" at bounding box center [788, 288] width 148 height 9
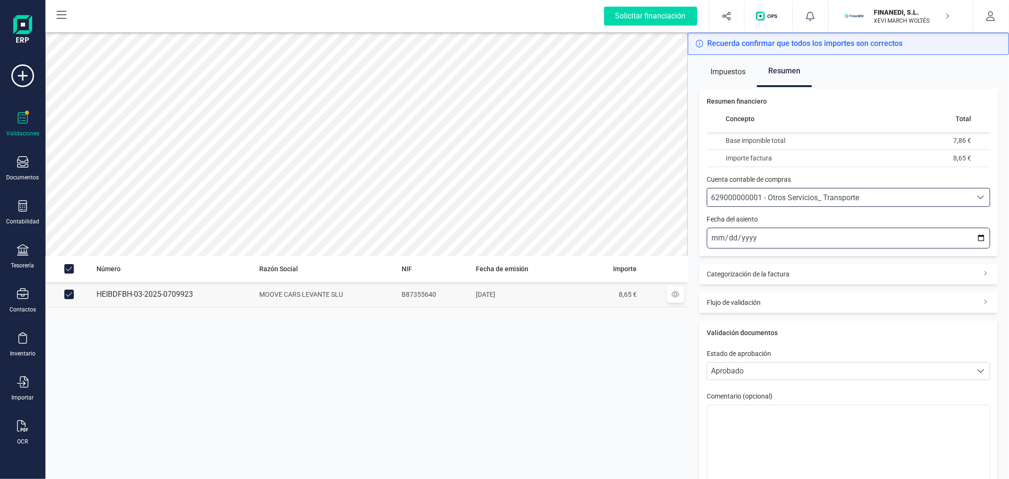
click at [971, 238] on input "2025-10-13" at bounding box center [848, 238] width 283 height 21
type input "2025-09-19"
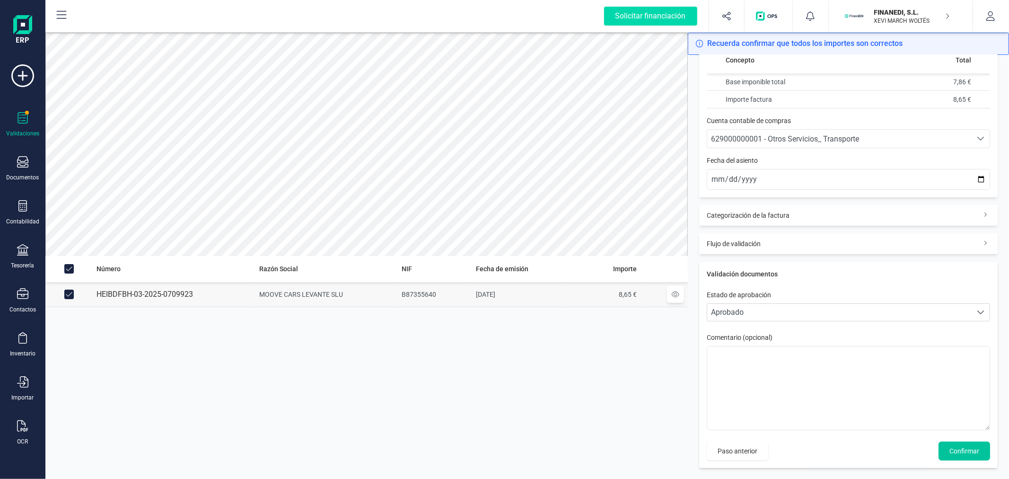
click at [971, 452] on span "Confirmar" at bounding box center [964, 450] width 30 height 9
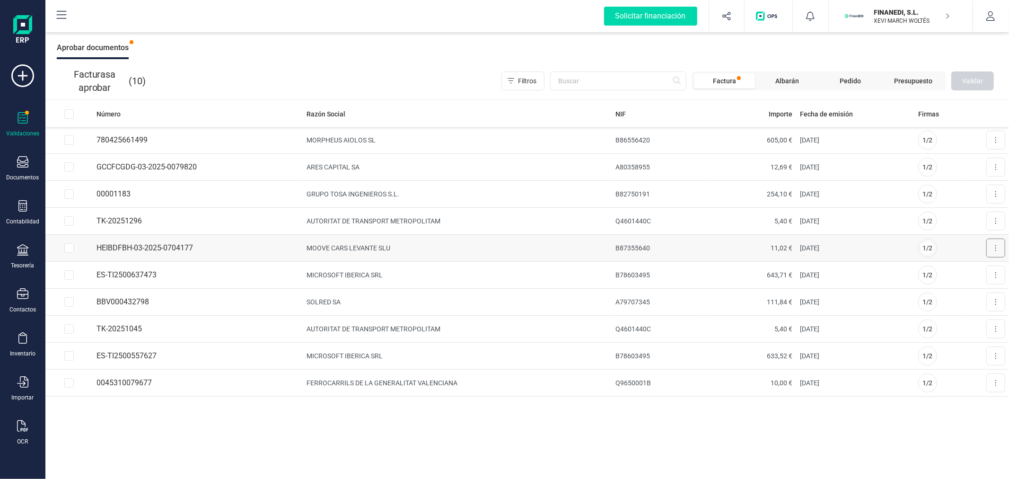
click at [993, 248] on button at bounding box center [995, 247] width 19 height 19
click at [980, 270] on span "Aprobar factura" at bounding box center [973, 270] width 47 height 9
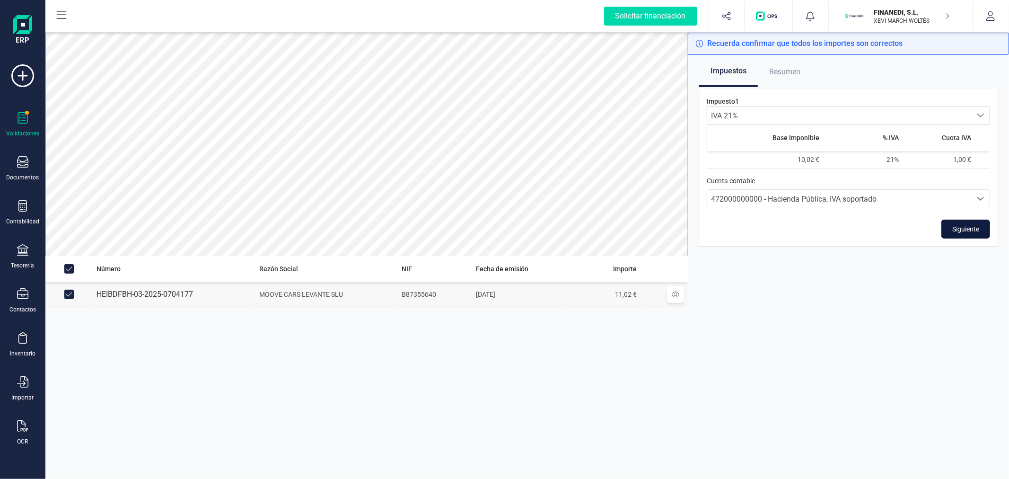
click at [961, 221] on button "Siguiente" at bounding box center [965, 228] width 49 height 19
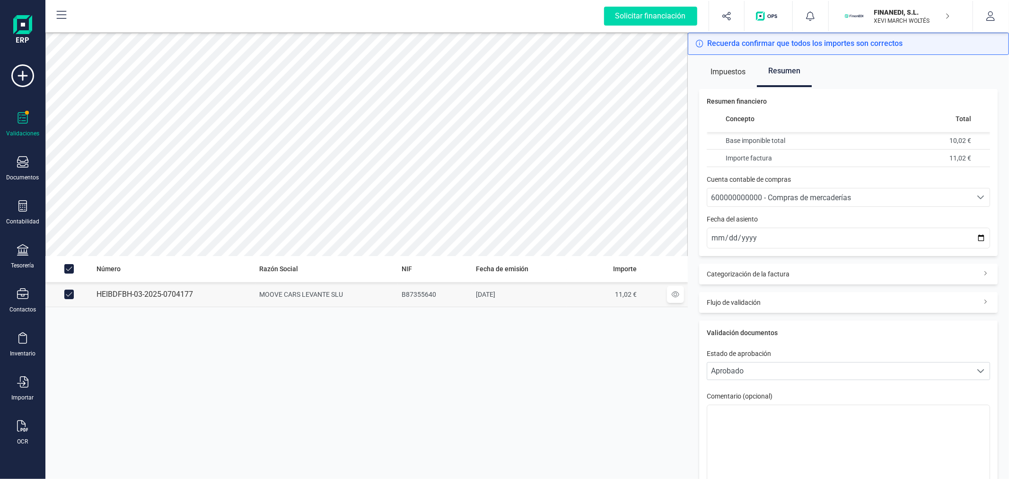
click at [781, 200] on span "600000000000 - Compras de mercaderías" at bounding box center [781, 197] width 140 height 9
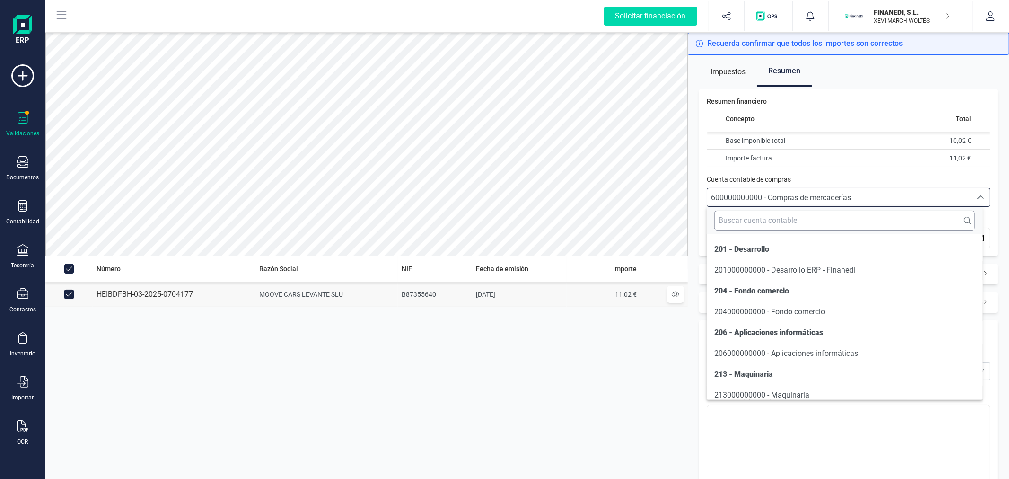
scroll to position [2028, 0]
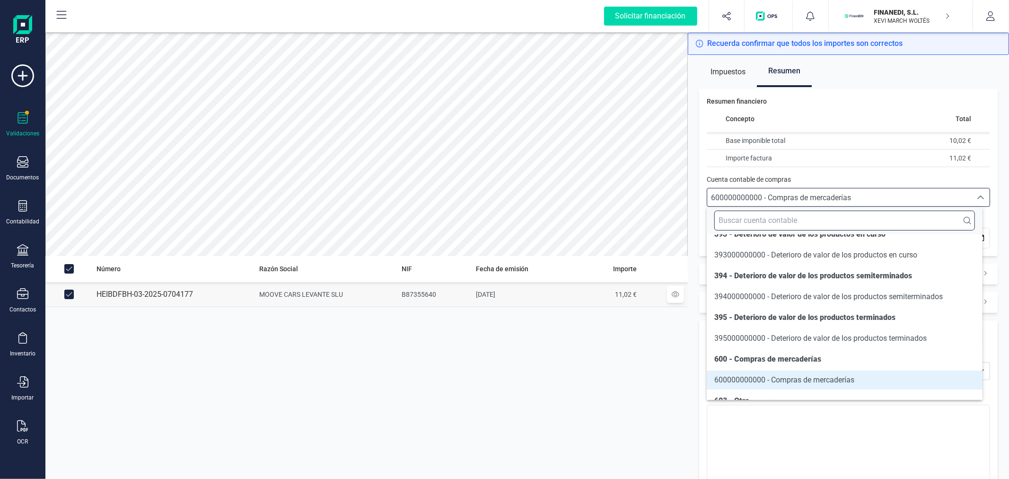
click at [776, 219] on input "text" at bounding box center [844, 221] width 260 height 20
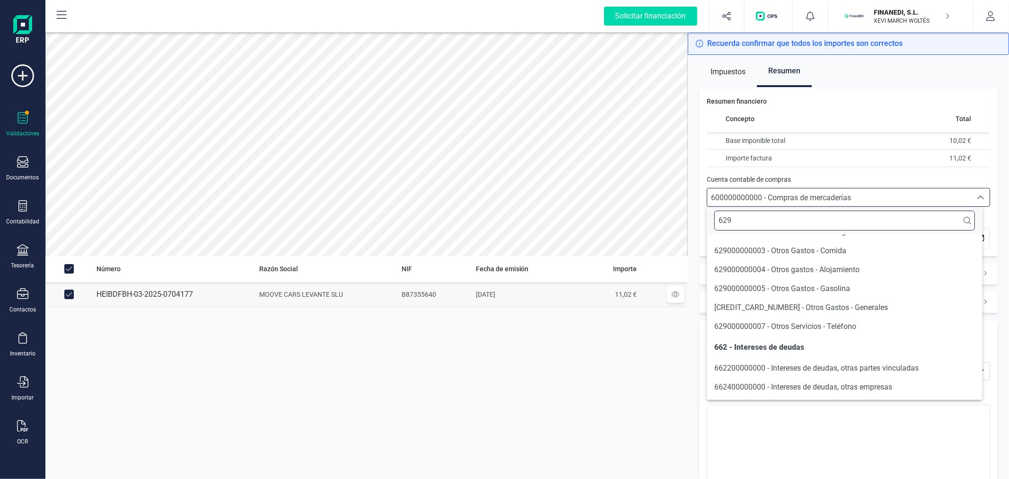
scroll to position [16, 0]
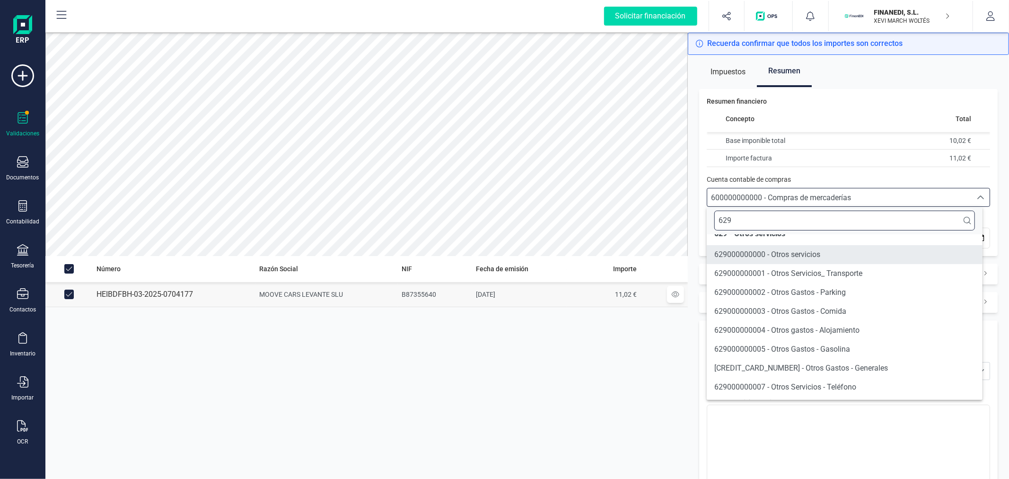
type input "629"
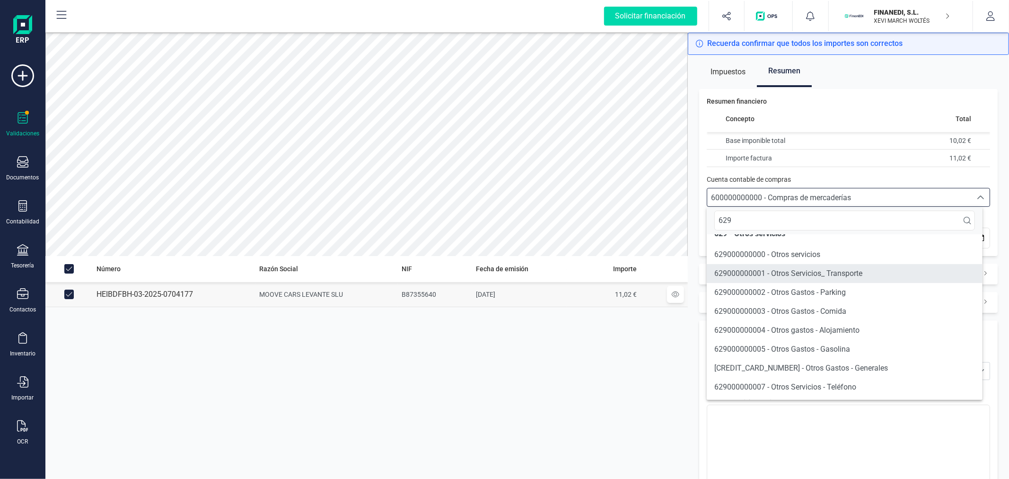
click at [786, 272] on span "629000000001 - Otros Servicios_ Transporte" at bounding box center [788, 273] width 148 height 9
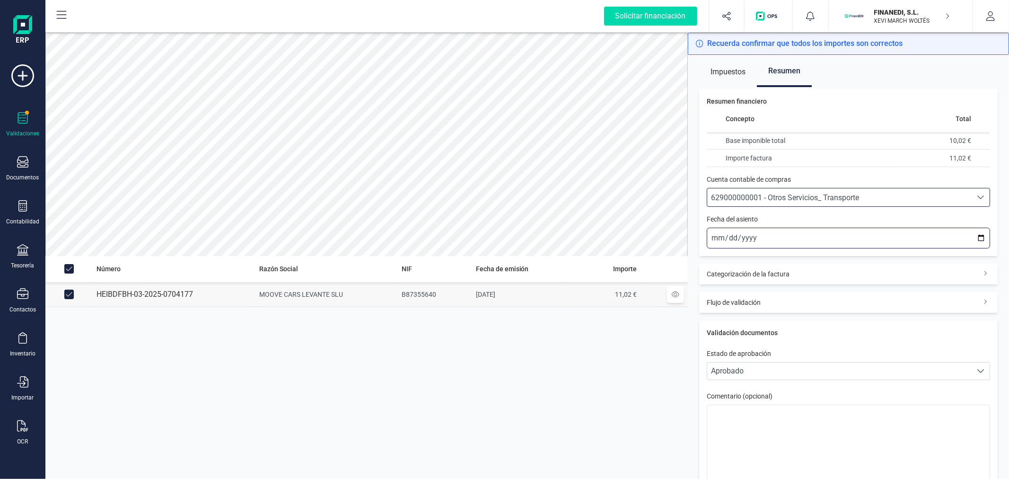
click at [975, 237] on input "2025-10-13" at bounding box center [848, 238] width 283 height 21
type input "2025-09-18"
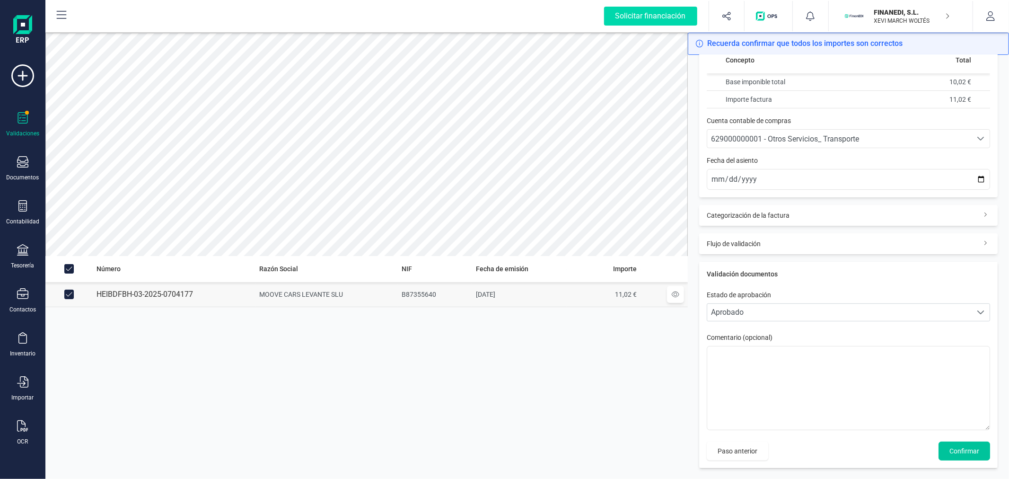
click at [939, 454] on button "Confirmar" at bounding box center [965, 450] width 52 height 19
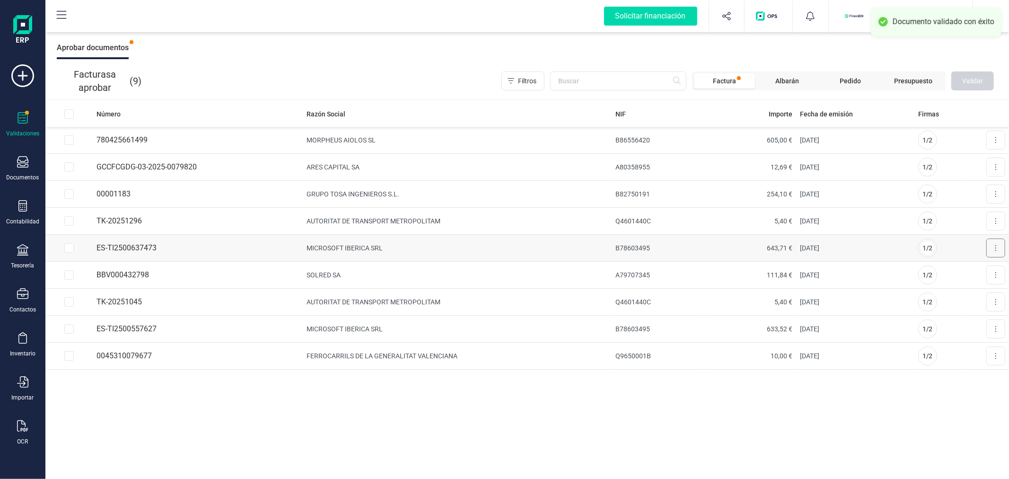
click at [994, 247] on button at bounding box center [995, 247] width 19 height 19
click at [977, 271] on span "Aprobar factura" at bounding box center [973, 270] width 47 height 9
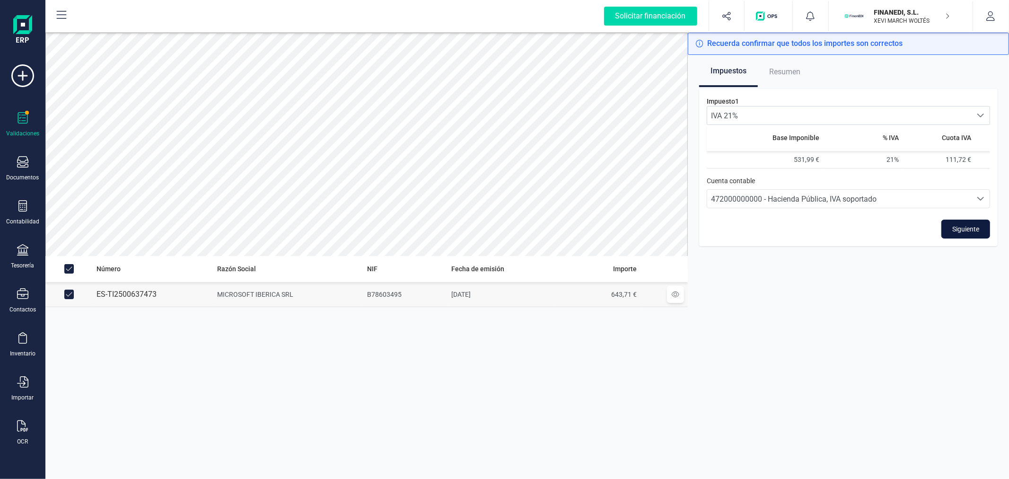
click at [973, 220] on button "Siguiente" at bounding box center [965, 228] width 49 height 19
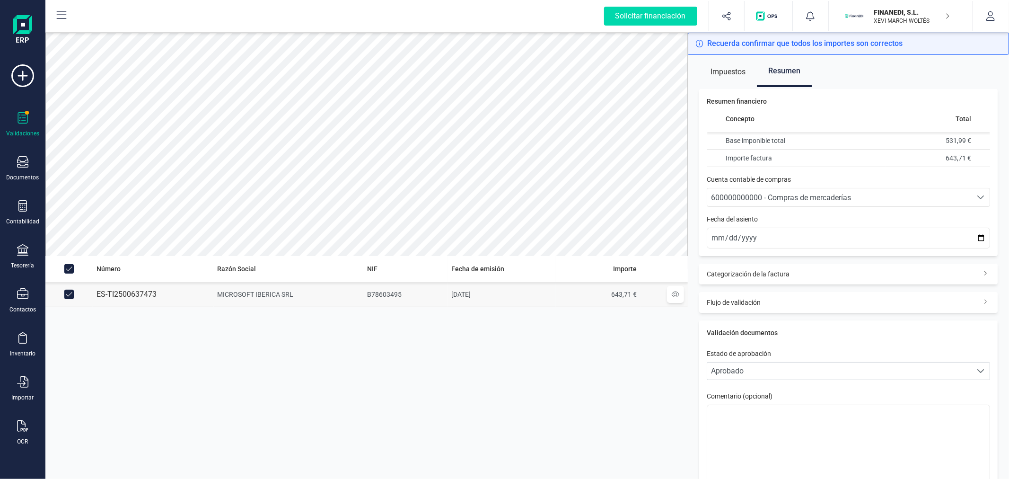
click at [789, 183] on p "Cuenta contable de compras" at bounding box center [848, 179] width 283 height 9
click at [791, 197] on span "600000000000 - Compras de mercaderías" at bounding box center [781, 197] width 140 height 9
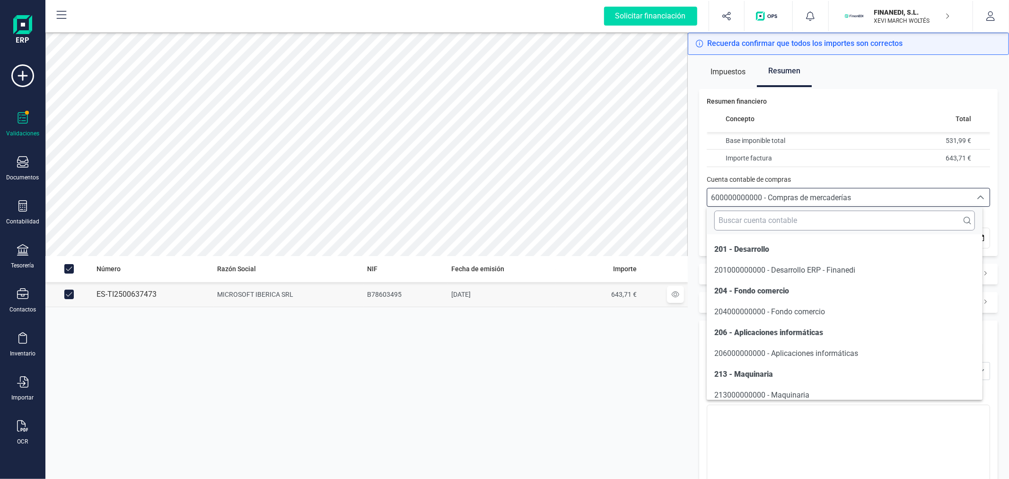
scroll to position [2028, 0]
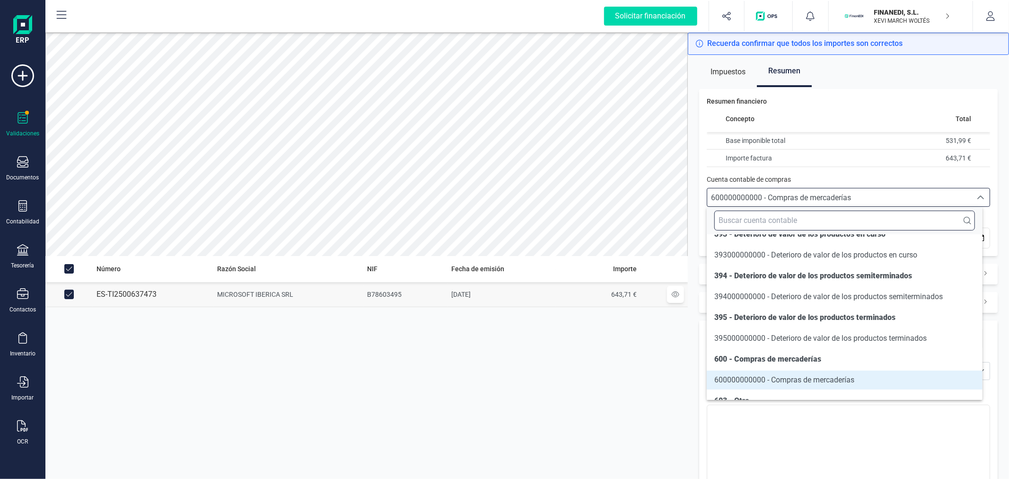
click at [773, 216] on input "text" at bounding box center [844, 221] width 260 height 20
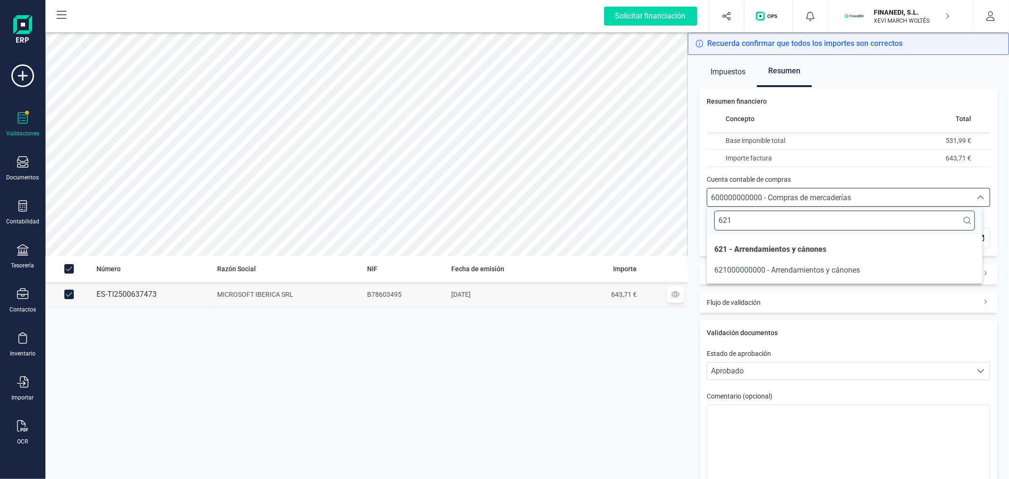
scroll to position [0, 0]
type input "621"
click at [778, 268] on span "621000000000 - Arrendamientos y cánones" at bounding box center [787, 269] width 146 height 9
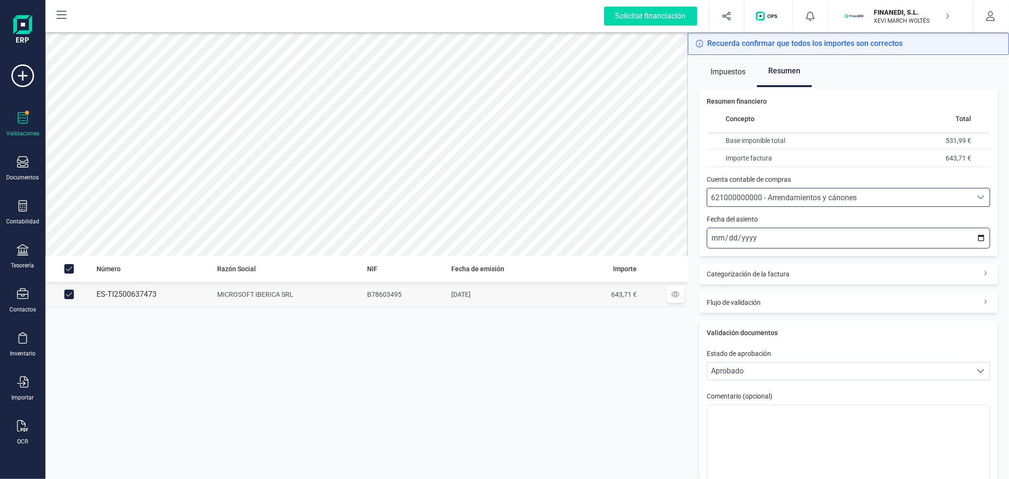
click at [972, 237] on input "2025-10-13" at bounding box center [848, 238] width 283 height 21
type input "2025-09-09"
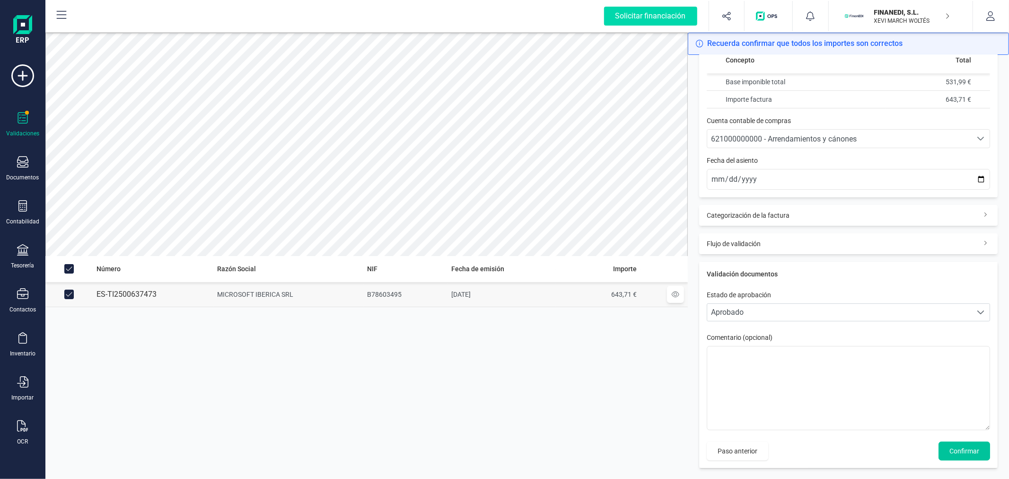
click at [966, 456] on button "Confirmar" at bounding box center [965, 450] width 52 height 19
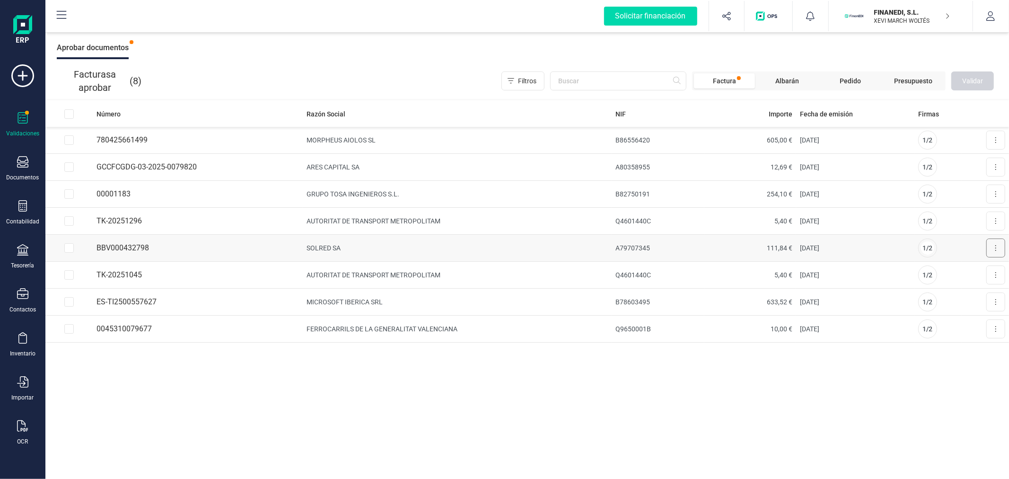
click at [997, 245] on button at bounding box center [995, 247] width 19 height 19
click at [981, 272] on span "Aprobar factura" at bounding box center [973, 270] width 47 height 9
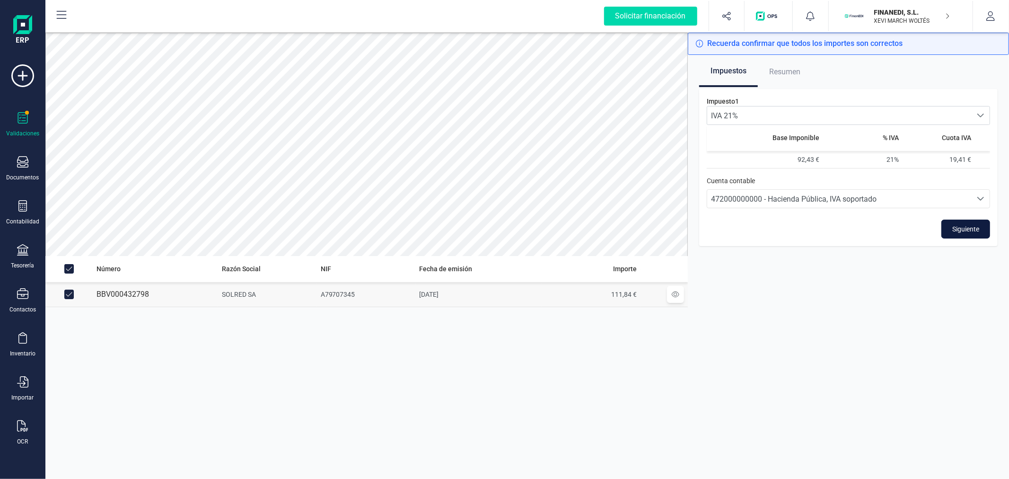
click at [963, 232] on span "Siguiente" at bounding box center [965, 228] width 27 height 9
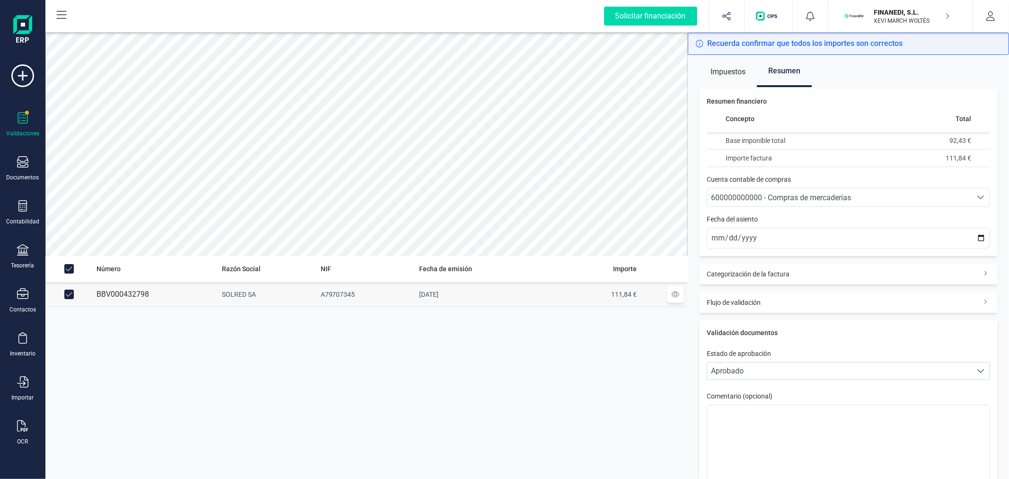
click at [876, 188] on span "600000000000 - Compras de mercaderías" at bounding box center [839, 197] width 264 height 18
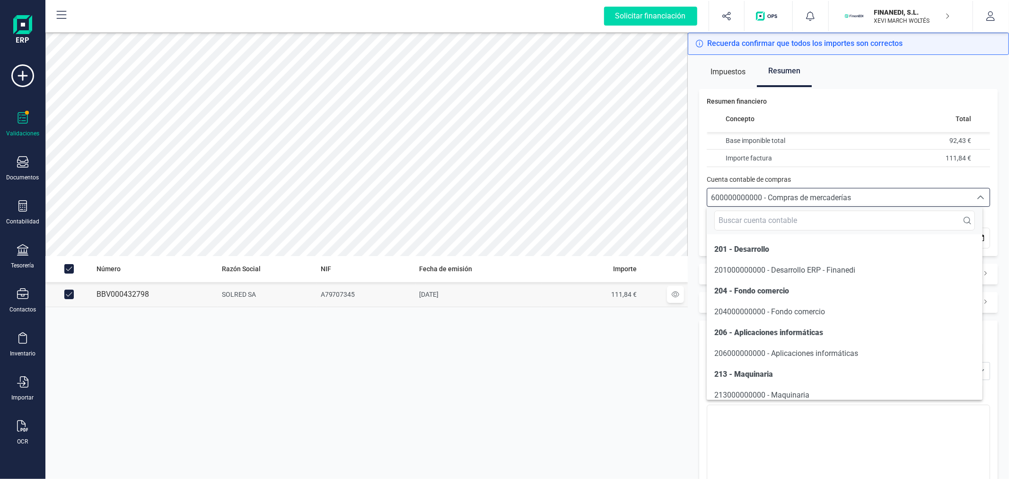
scroll to position [2028, 0]
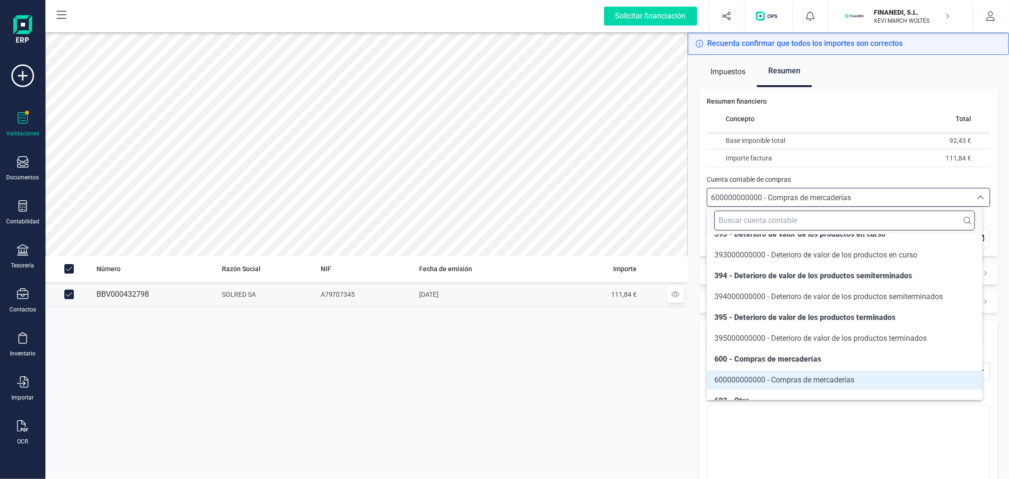
drag, startPoint x: 862, startPoint y: 219, endPoint x: 857, endPoint y: 225, distance: 7.4
click at [862, 220] on input "text" at bounding box center [844, 221] width 260 height 20
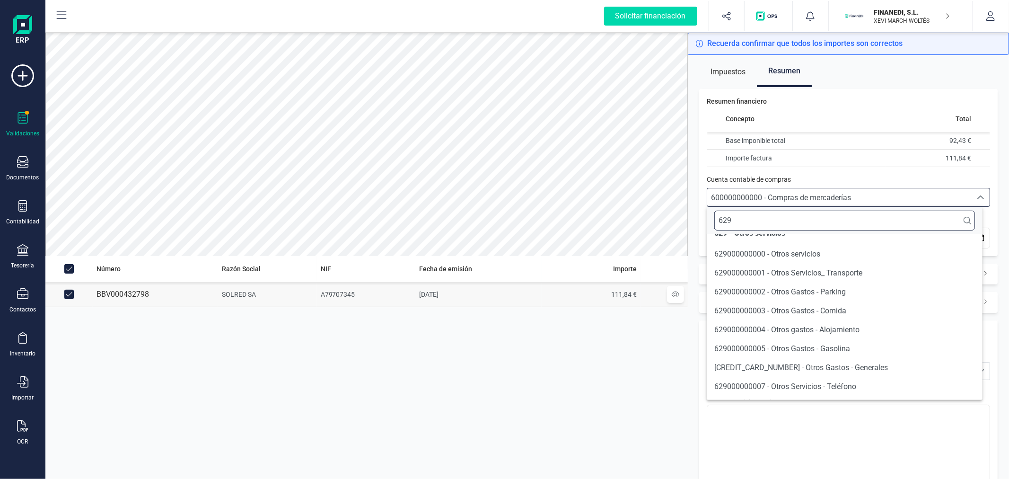
scroll to position [16, 0]
type input "629"
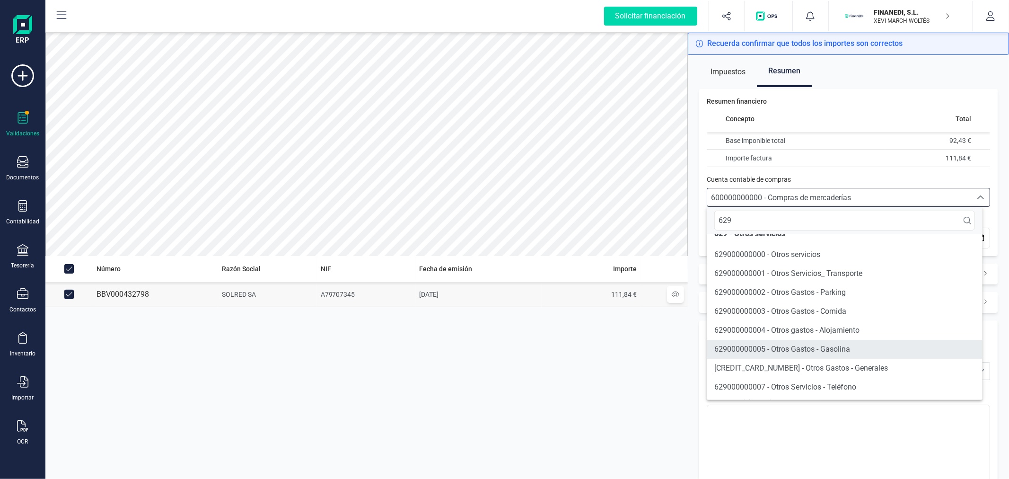
click at [909, 349] on li "629000000005 - Otros Gastos - Gasolina" at bounding box center [844, 349] width 275 height 19
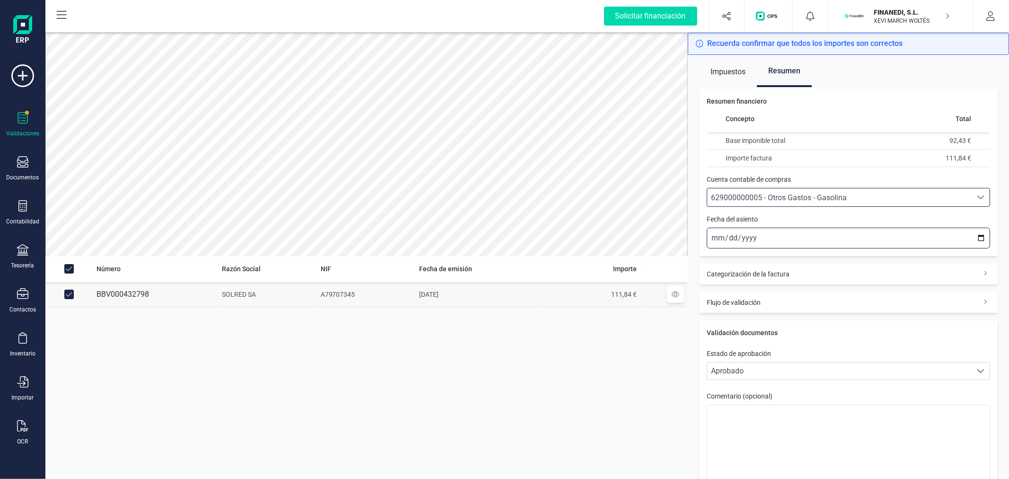
click at [973, 239] on input "2025-10-13" at bounding box center [848, 238] width 283 height 21
type input "2025-09-01"
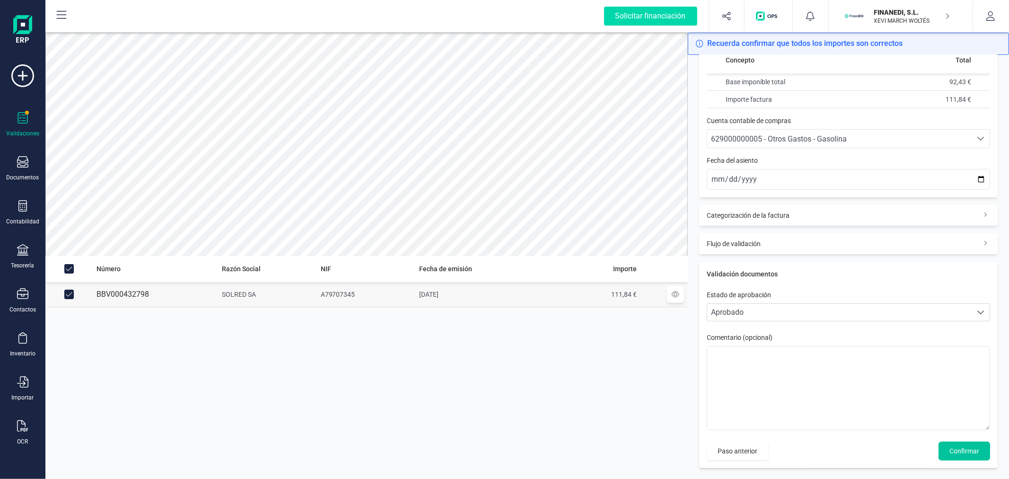
click at [964, 448] on span "Confirmar" at bounding box center [964, 450] width 30 height 9
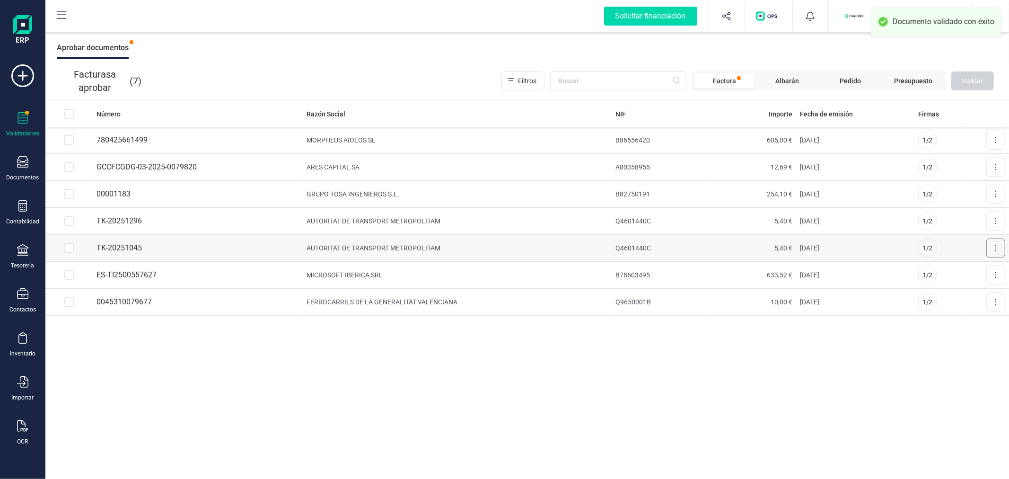
click at [998, 246] on button at bounding box center [995, 247] width 19 height 19
click at [956, 271] on span "Aprobar factura" at bounding box center [973, 270] width 47 height 9
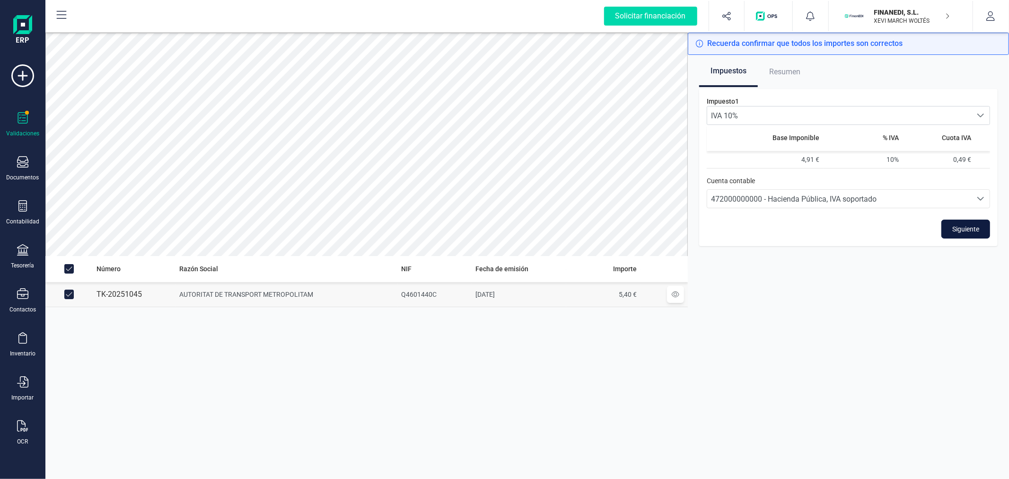
click at [959, 228] on span "Siguiente" at bounding box center [965, 228] width 27 height 9
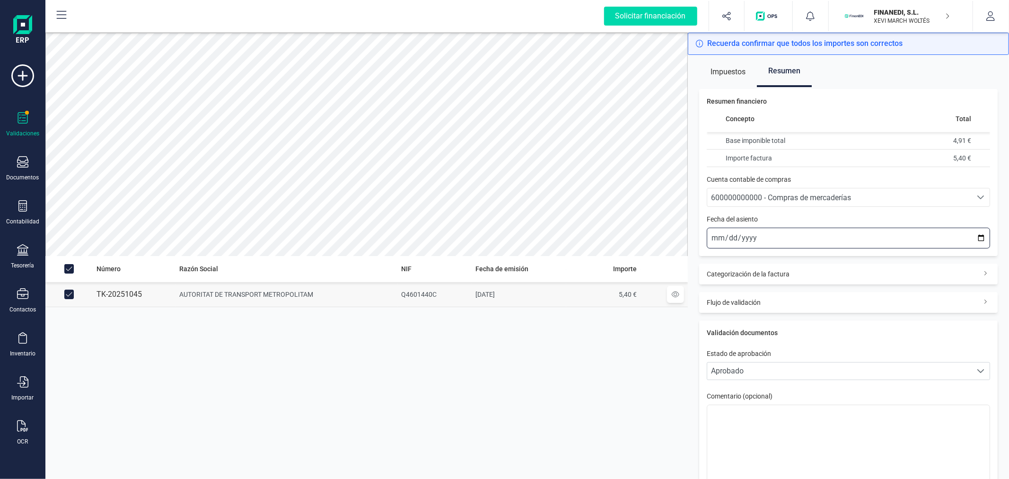
click at [973, 238] on input "2025-10-13" at bounding box center [848, 238] width 283 height 21
type input "2025-09-01"
click at [841, 204] on span "600000000000 - Compras de mercaderías" at bounding box center [839, 197] width 264 height 18
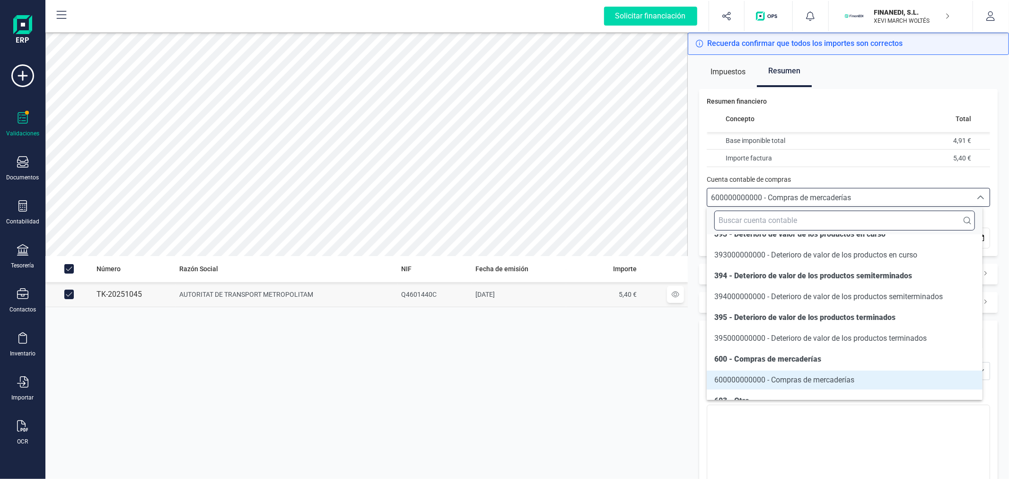
click at [842, 223] on input "text" at bounding box center [844, 221] width 260 height 20
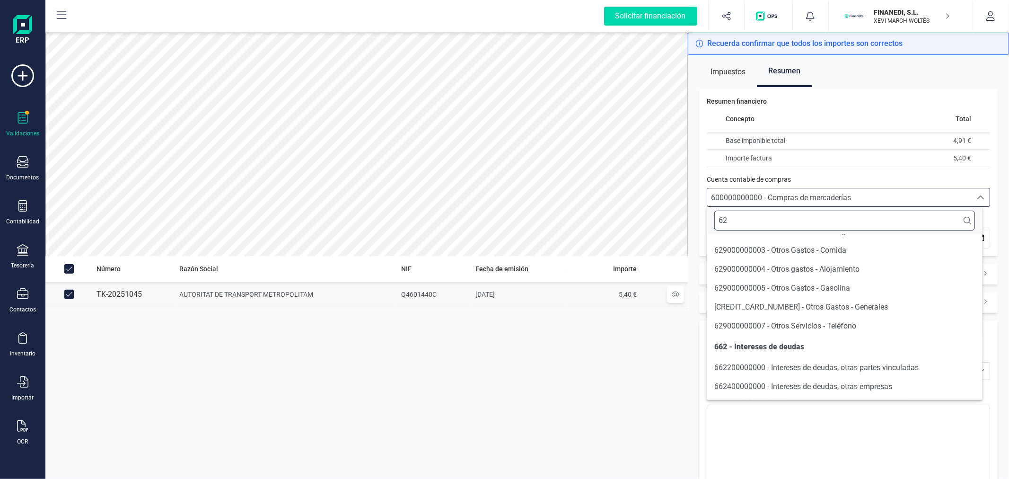
scroll to position [16, 0]
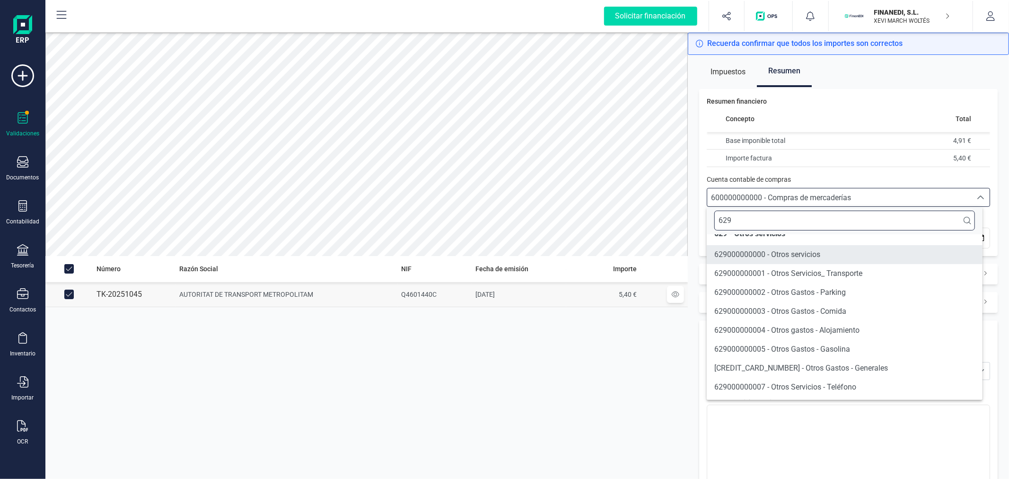
type input "629"
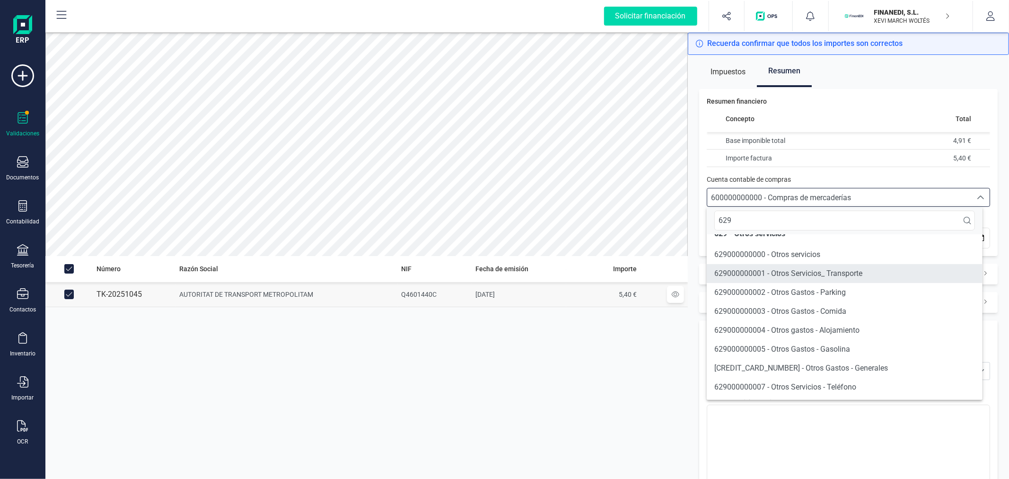
click at [815, 271] on span "629000000001 - Otros Servicios_ Transporte" at bounding box center [788, 273] width 148 height 9
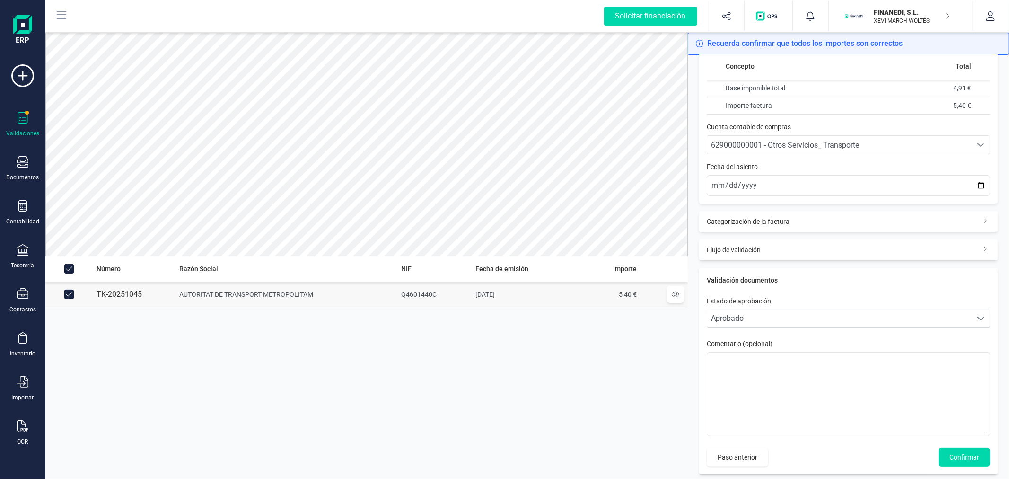
scroll to position [59, 0]
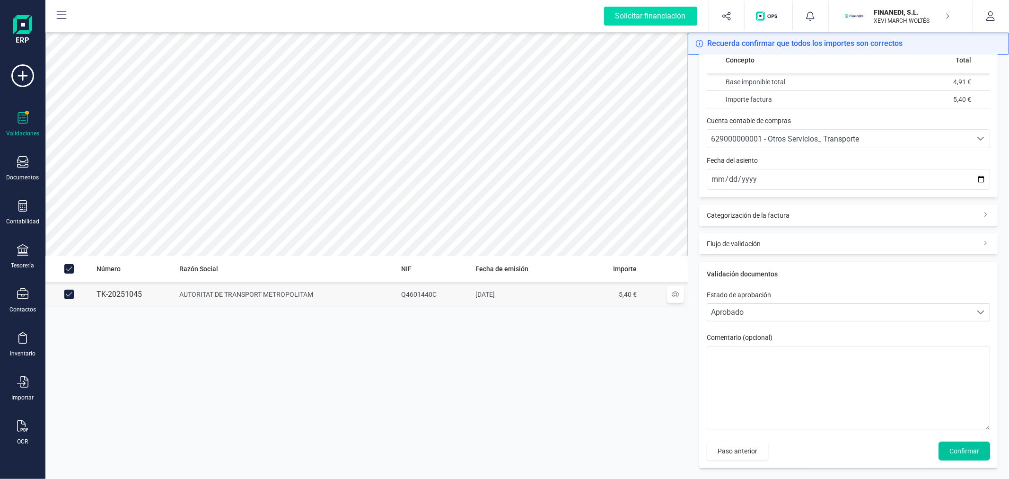
click at [956, 450] on span "Confirmar" at bounding box center [964, 450] width 30 height 9
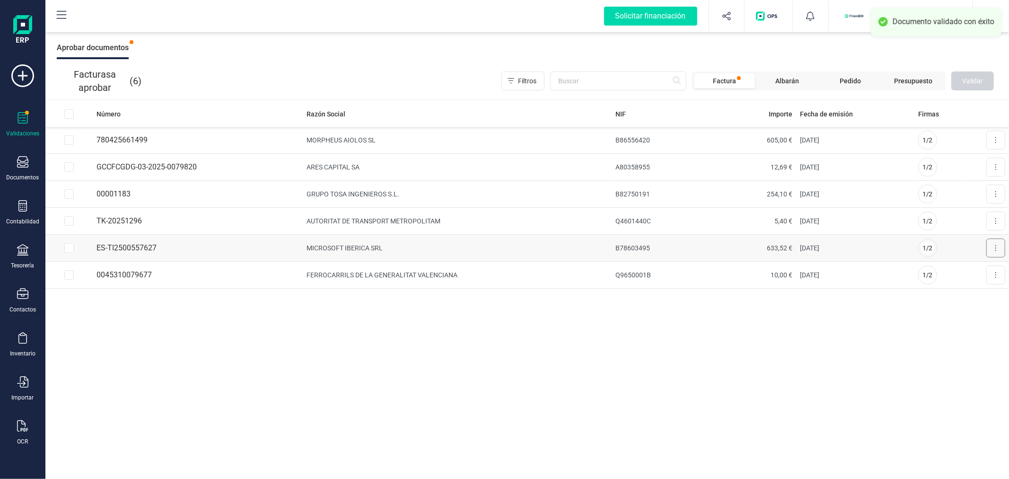
click at [992, 246] on button at bounding box center [995, 247] width 19 height 19
click at [963, 271] on span "Aprobar factura" at bounding box center [973, 270] width 47 height 9
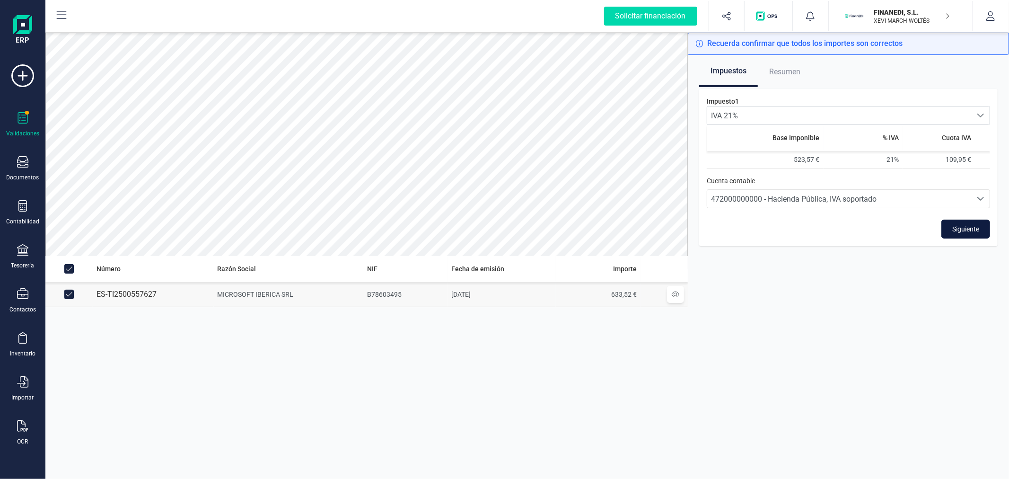
click at [963, 227] on span "Siguiente" at bounding box center [965, 228] width 27 height 9
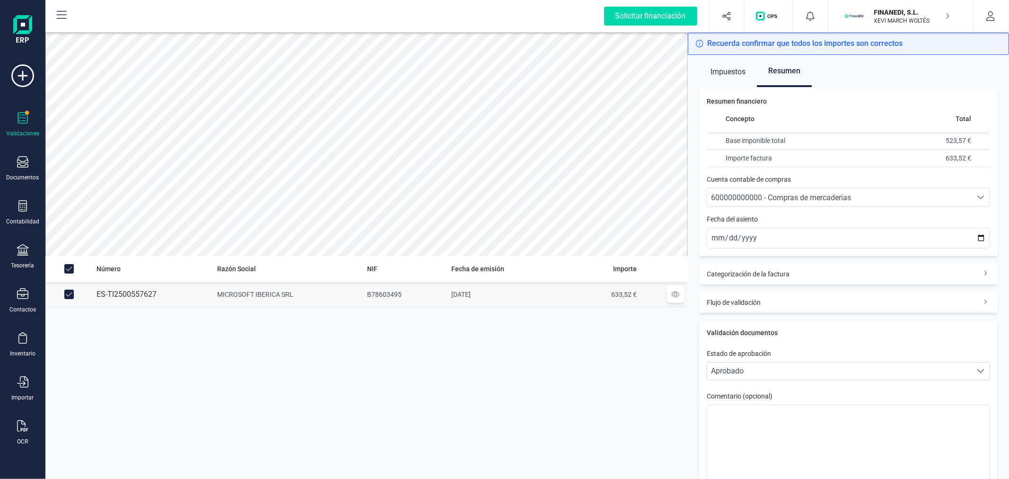
click at [791, 193] on span "600000000000 - Compras de mercaderías" at bounding box center [781, 197] width 140 height 9
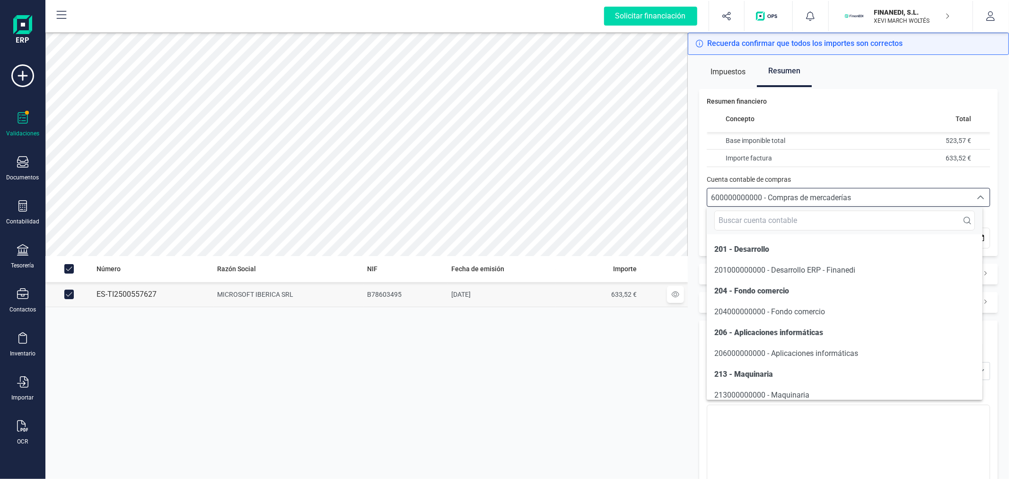
scroll to position [2028, 0]
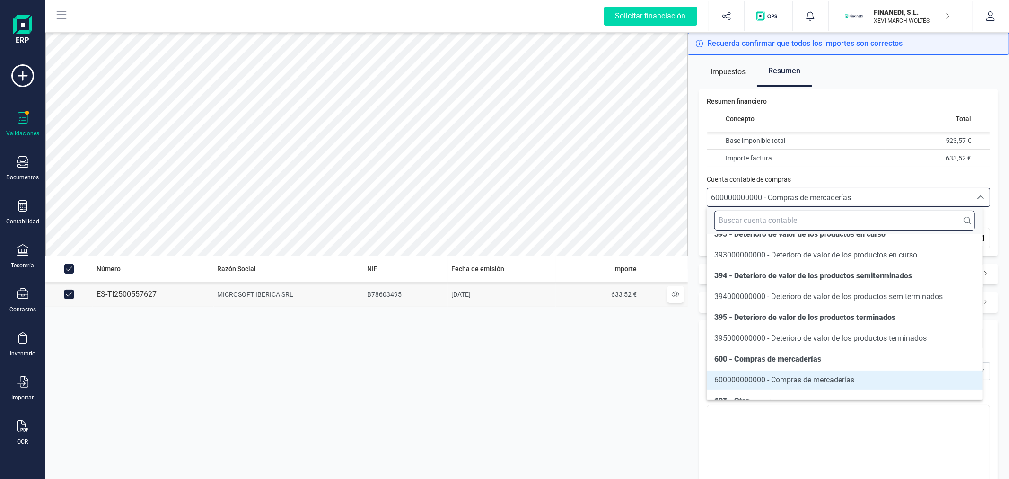
click at [784, 219] on input "text" at bounding box center [844, 221] width 260 height 20
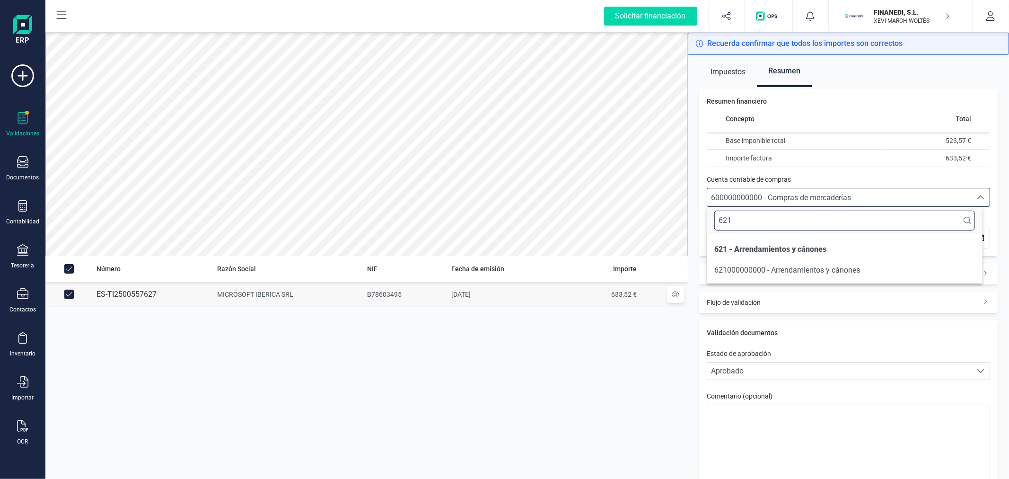
scroll to position [0, 0]
type input "621"
click at [784, 275] on span "621000000000 - Arrendamientos y cánones" at bounding box center [787, 269] width 146 height 11
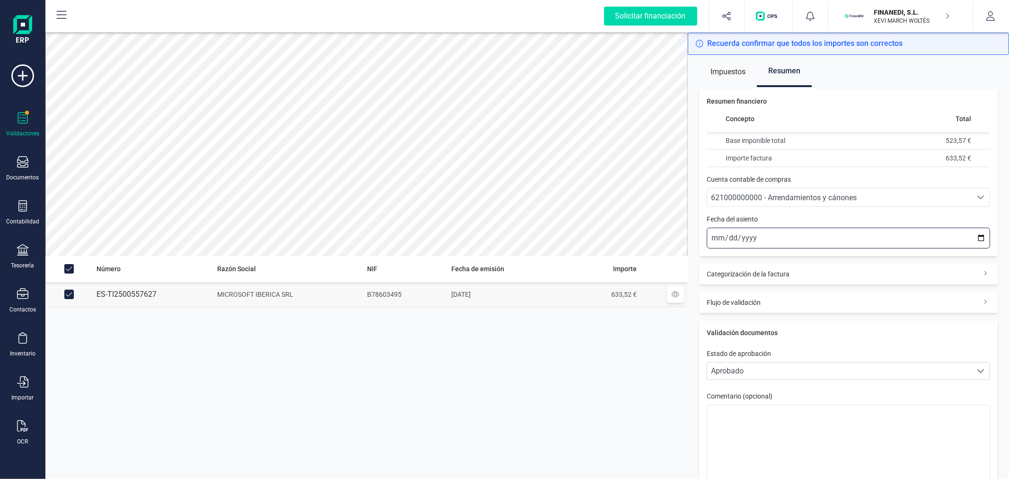
click at [973, 234] on input "2025-10-13" at bounding box center [848, 238] width 283 height 21
type input "2025-09-01"
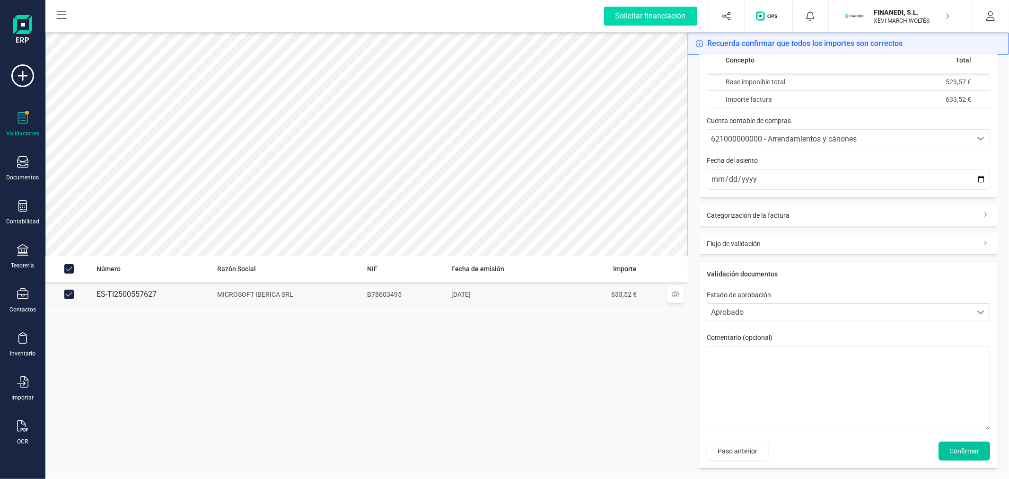
click at [958, 448] on span "Confirmar" at bounding box center [964, 450] width 30 height 9
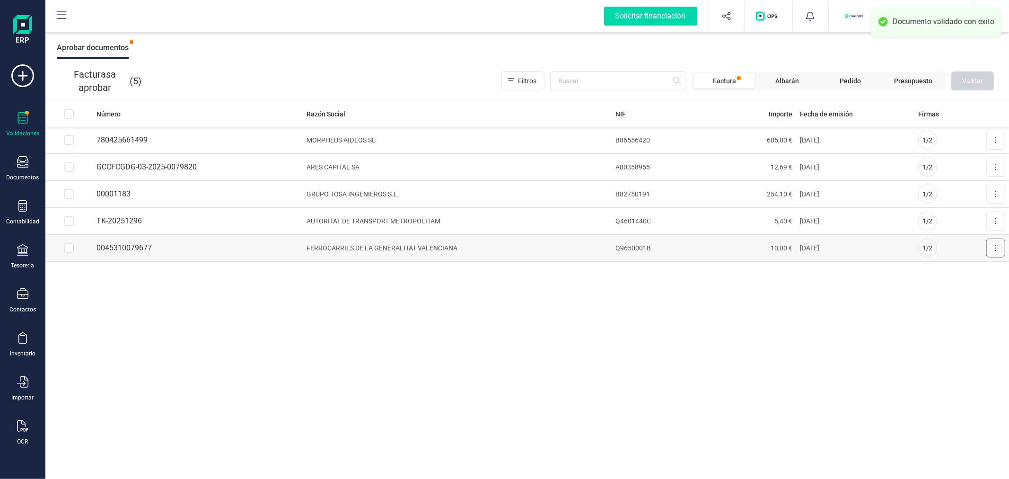
click at [990, 251] on button at bounding box center [995, 247] width 19 height 19
click at [968, 267] on span "Aprobar factura" at bounding box center [973, 270] width 47 height 9
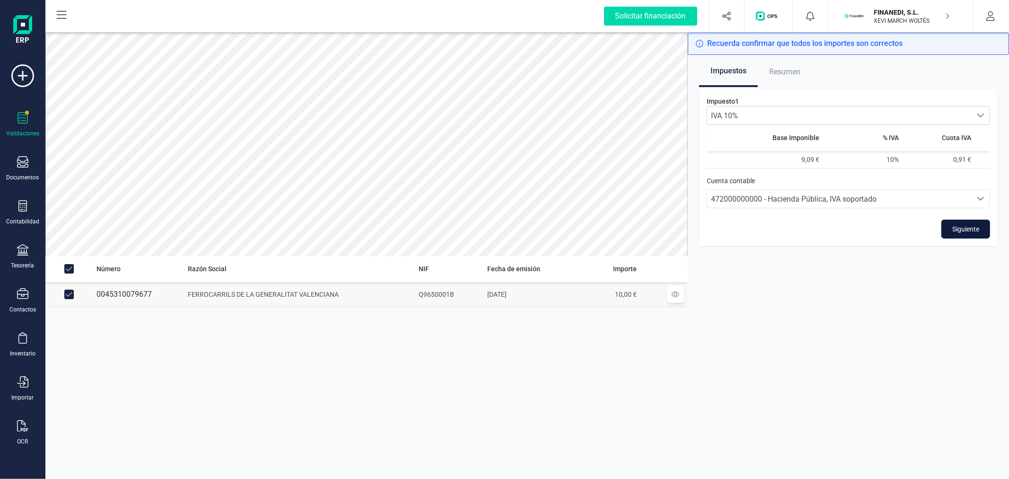
click at [968, 223] on button "Siguiente" at bounding box center [965, 228] width 49 height 19
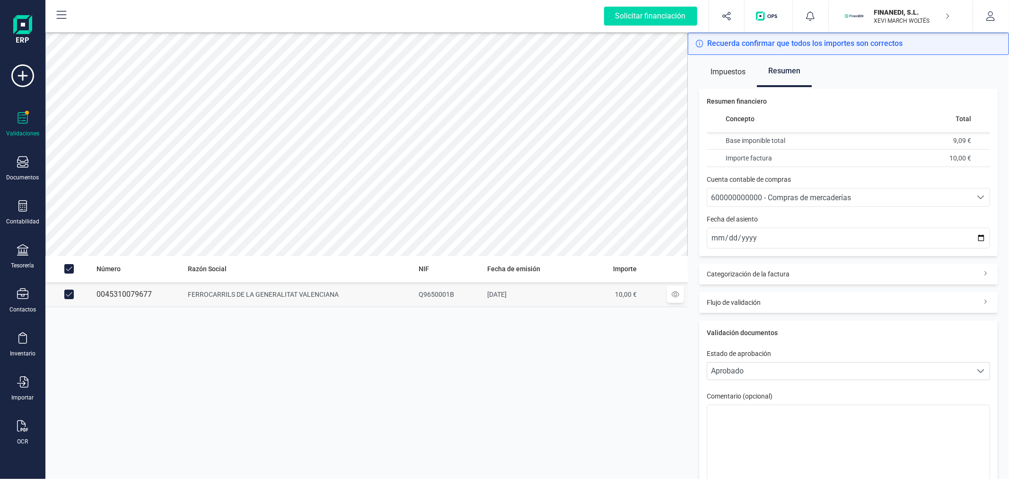
click at [805, 198] on span "600000000000 - Compras de mercaderías" at bounding box center [781, 197] width 140 height 9
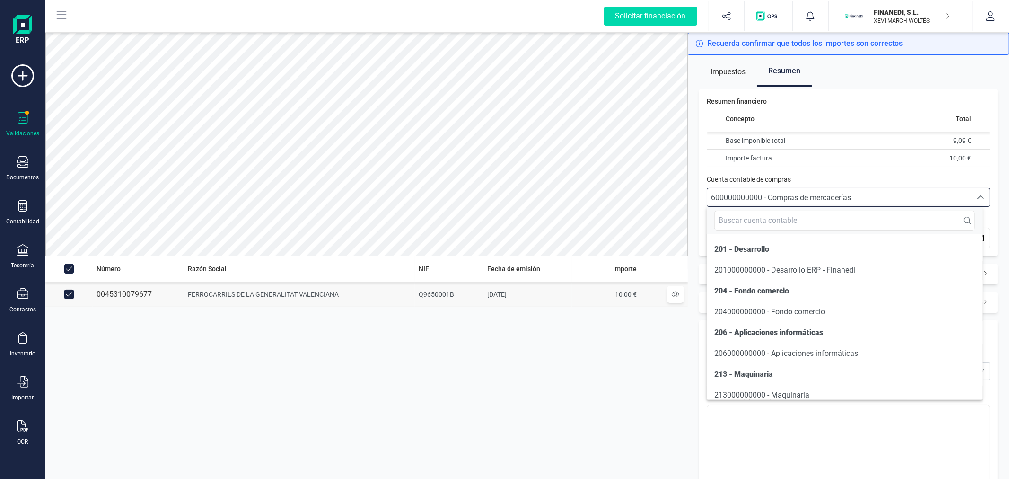
scroll to position [2028, 0]
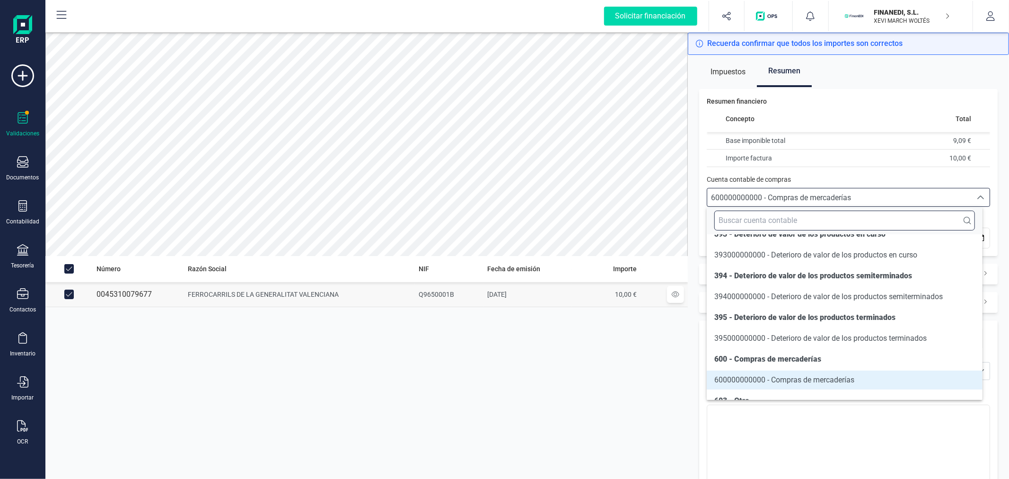
click at [805, 221] on input "text" at bounding box center [844, 221] width 260 height 20
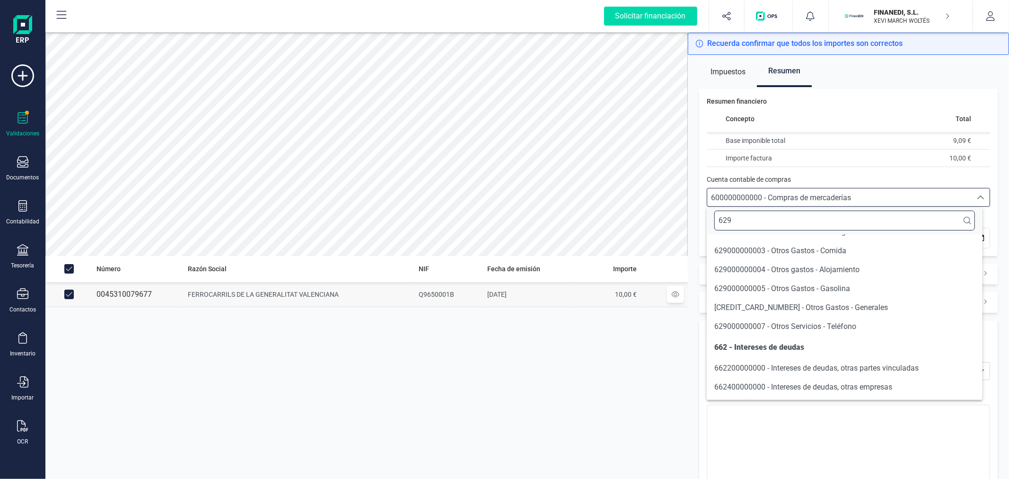
scroll to position [16, 0]
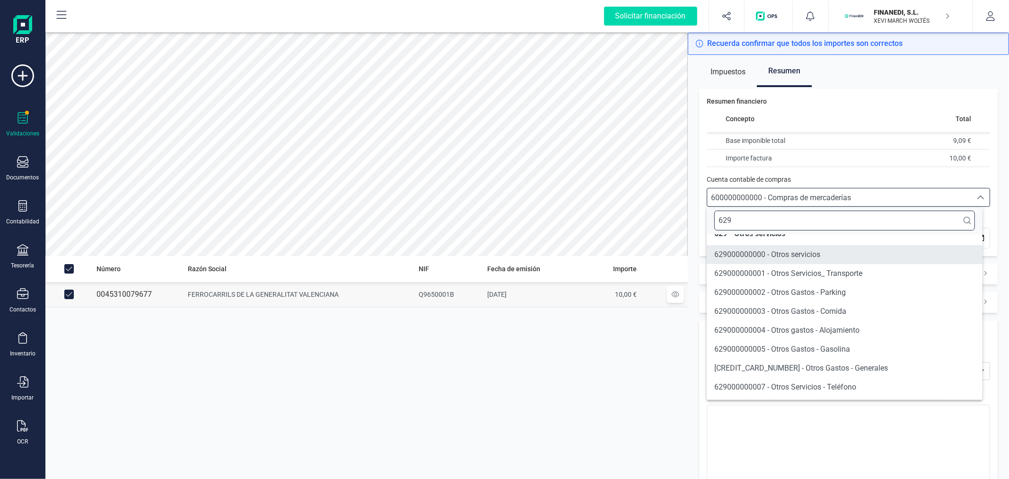
type input "629"
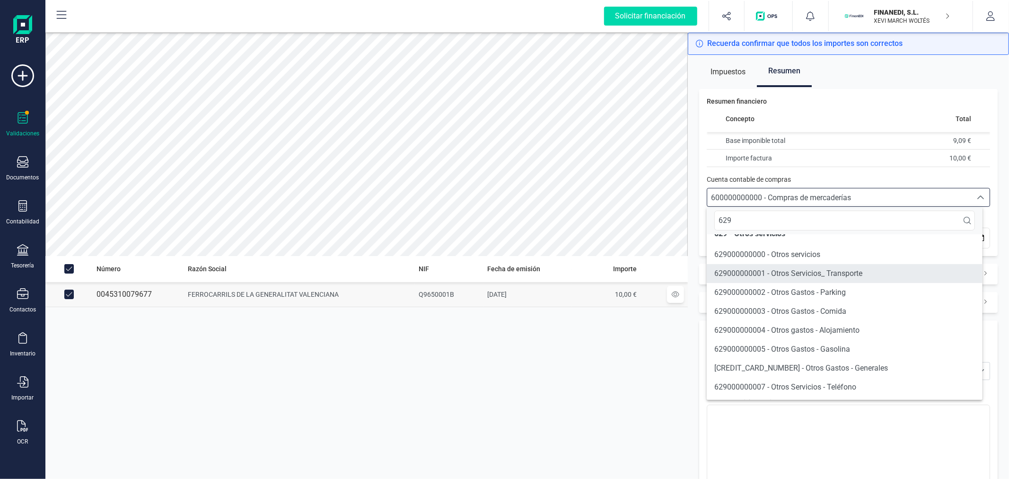
click at [819, 275] on span "629000000001 - Otros Servicios_ Transporte" at bounding box center [788, 273] width 148 height 9
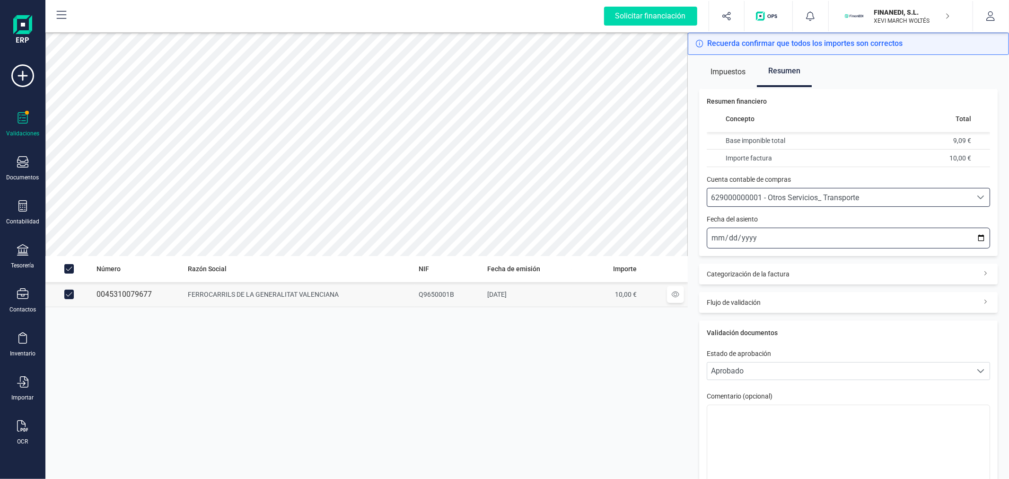
click at [973, 237] on input "2025-10-13" at bounding box center [848, 238] width 283 height 21
type input "2025-09-01"
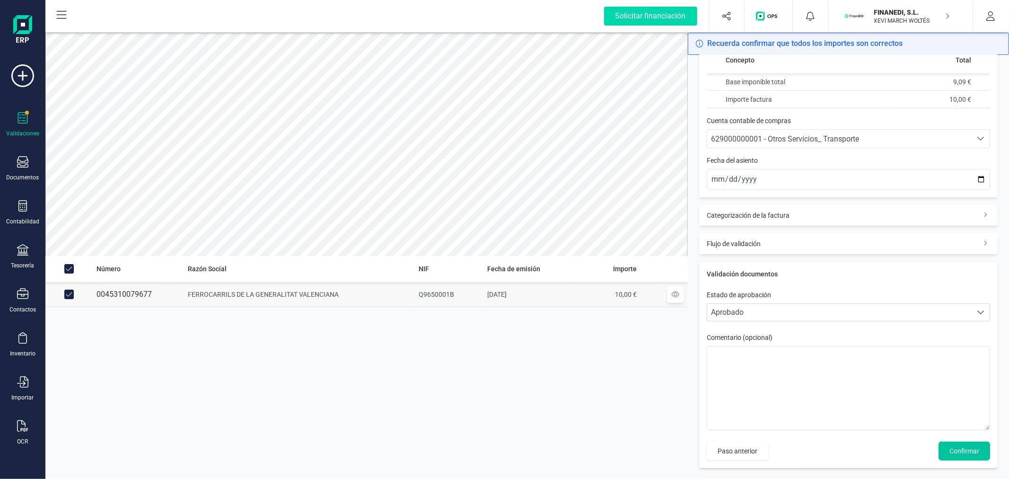
click at [964, 448] on span "Confirmar" at bounding box center [964, 450] width 30 height 9
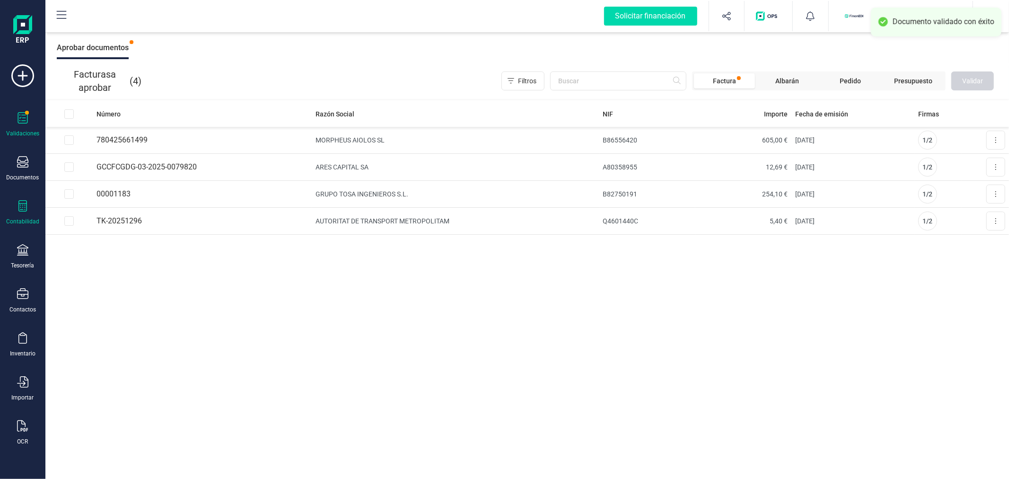
click at [24, 209] on icon at bounding box center [22, 205] width 11 height 11
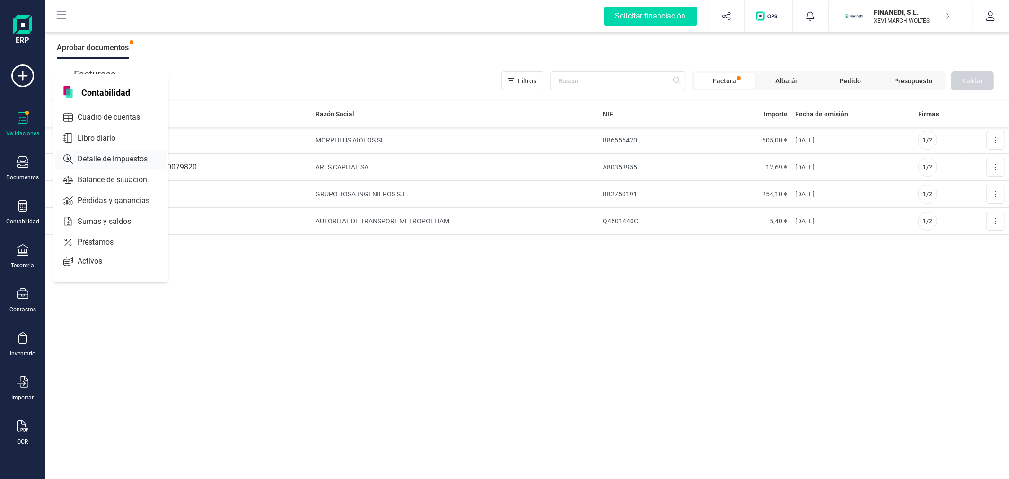
click at [105, 153] on span "Detalle de impuestos" at bounding box center [119, 158] width 91 height 11
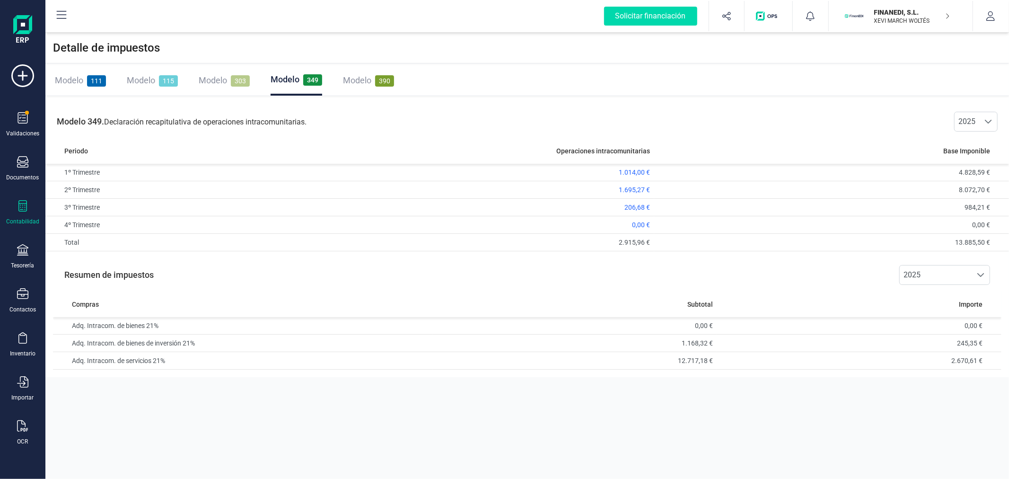
click at [220, 78] on span "Modelo" at bounding box center [213, 80] width 28 height 10
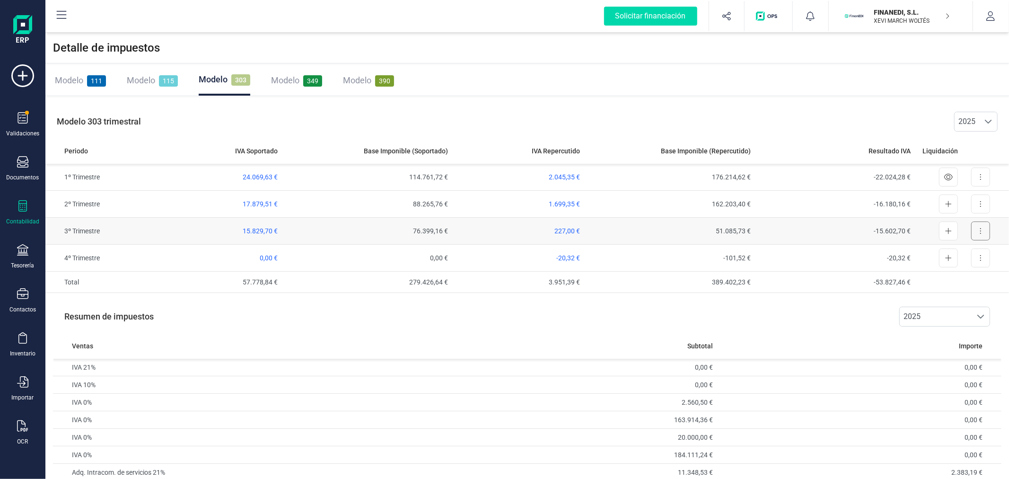
click at [984, 233] on button at bounding box center [980, 230] width 19 height 19
click at [565, 231] on span "227,00 €" at bounding box center [567, 231] width 26 height 8
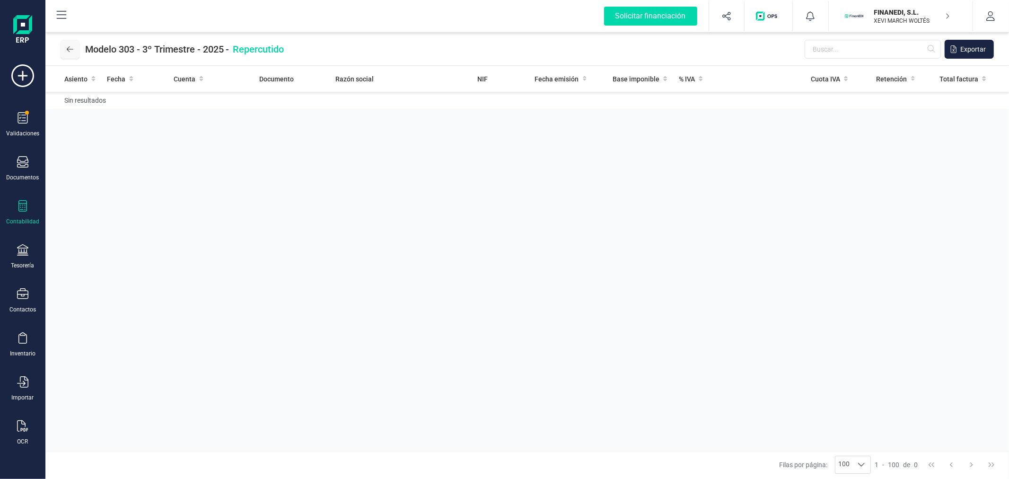
click at [68, 45] on icon at bounding box center [70, 49] width 7 height 8
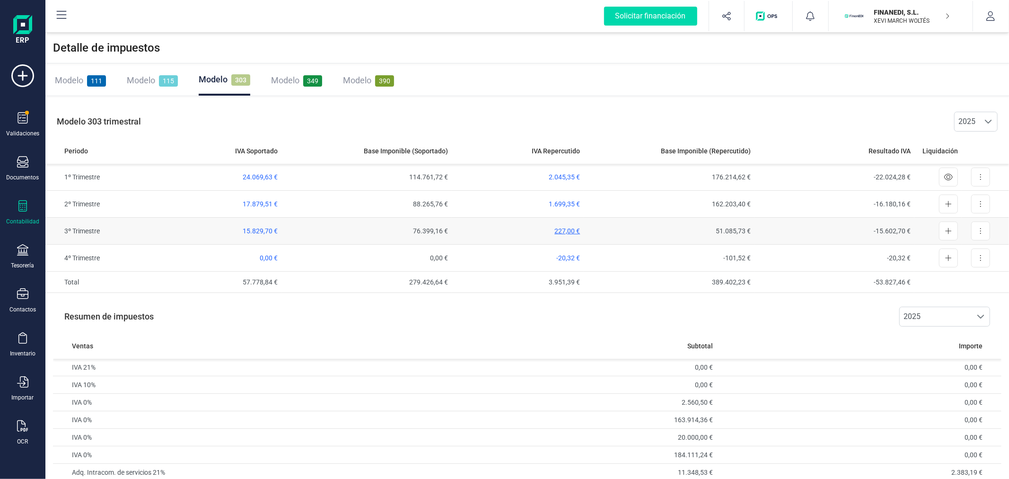
click at [575, 229] on span "227,00 €" at bounding box center [567, 231] width 26 height 8
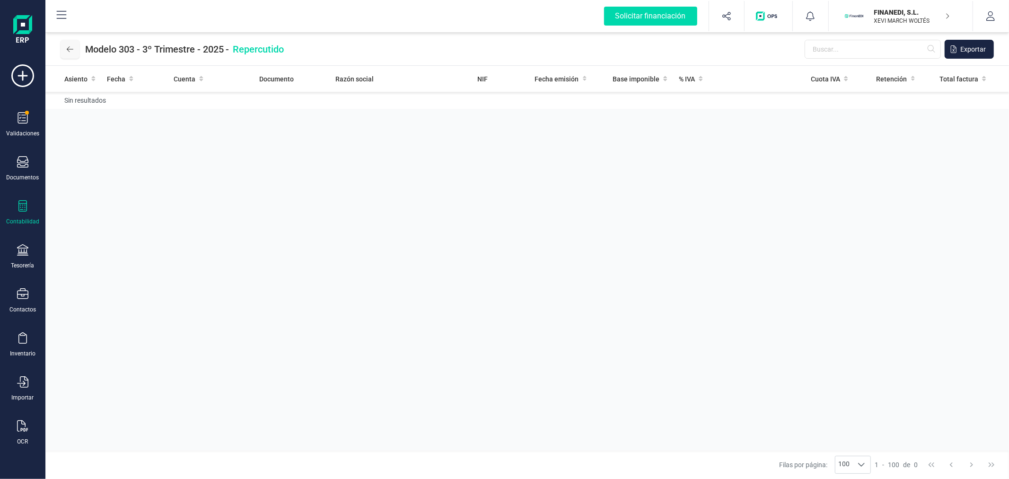
click at [69, 46] on icon at bounding box center [70, 49] width 7 height 6
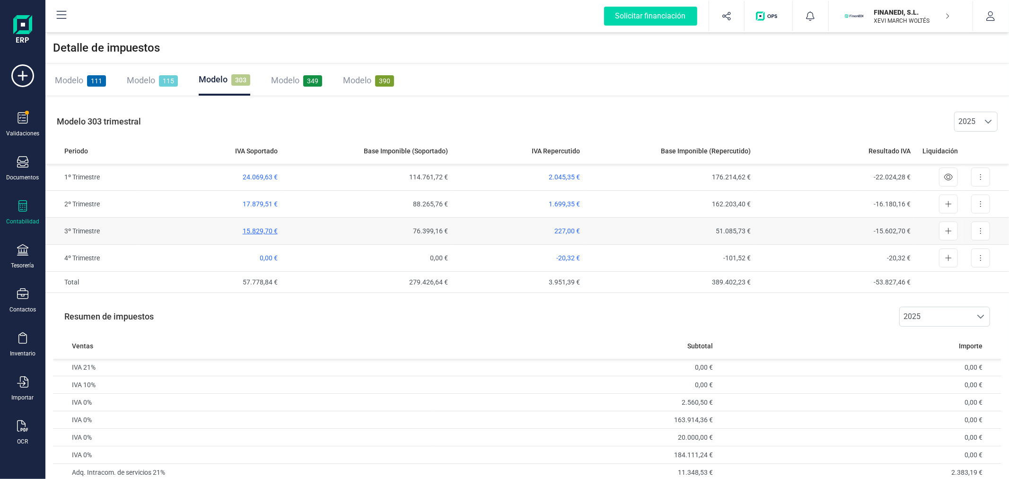
click at [256, 227] on span "15.829,70 €" at bounding box center [260, 231] width 35 height 8
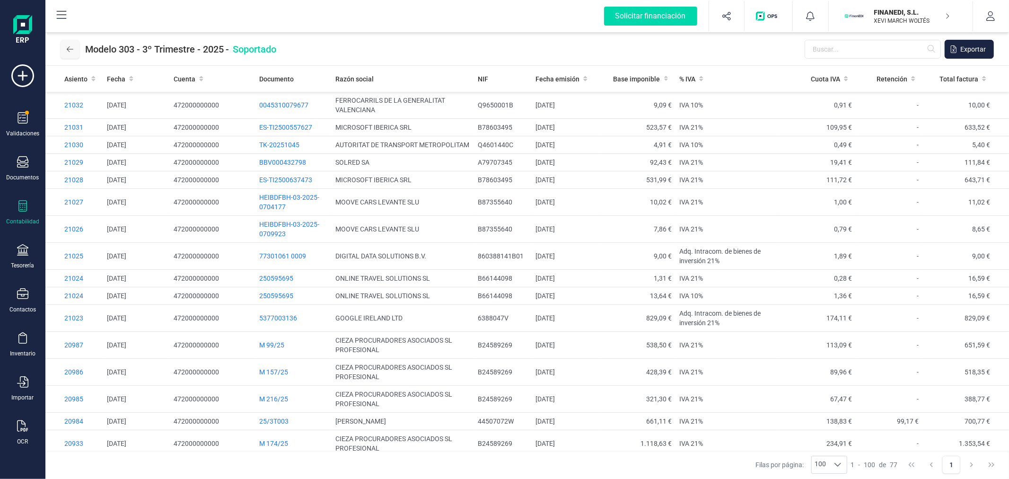
click at [64, 50] on button at bounding box center [70, 49] width 19 height 19
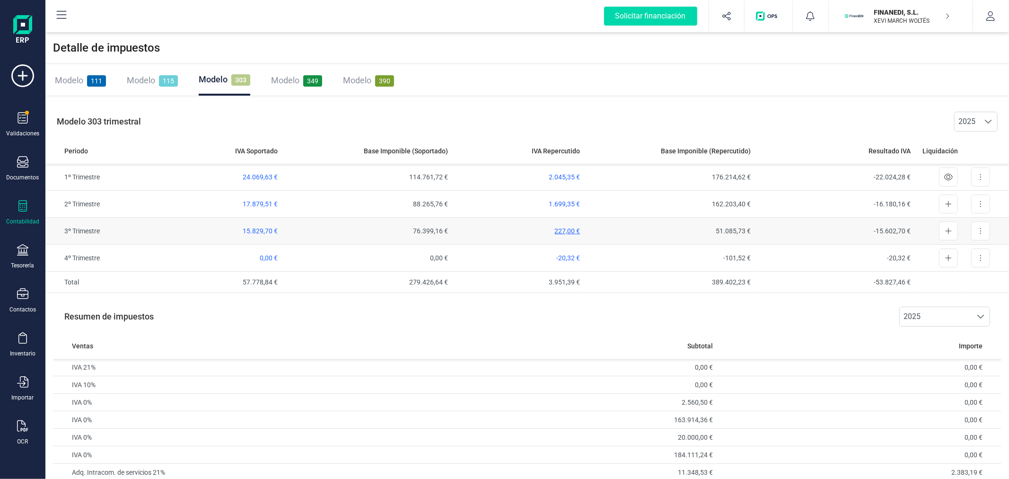
click at [566, 230] on span "227,00 €" at bounding box center [567, 231] width 26 height 8
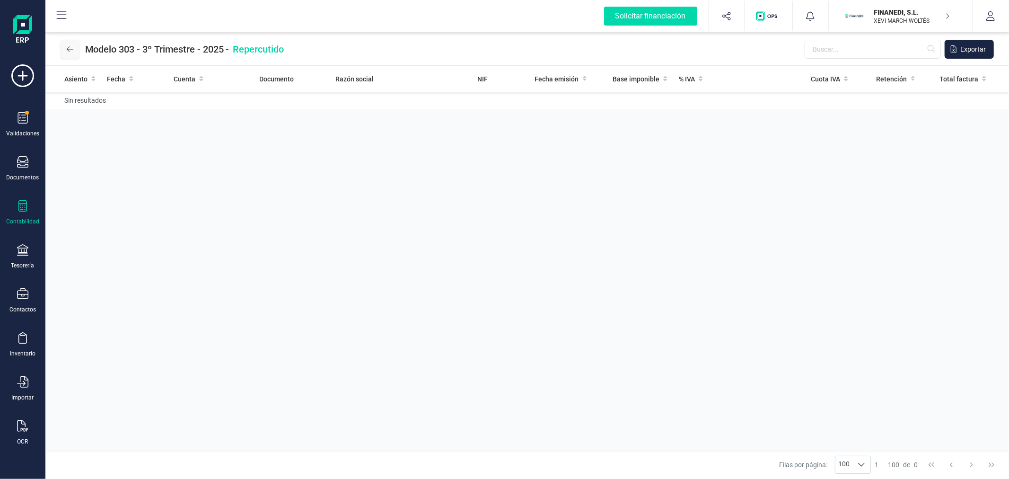
click at [62, 51] on button at bounding box center [70, 49] width 19 height 19
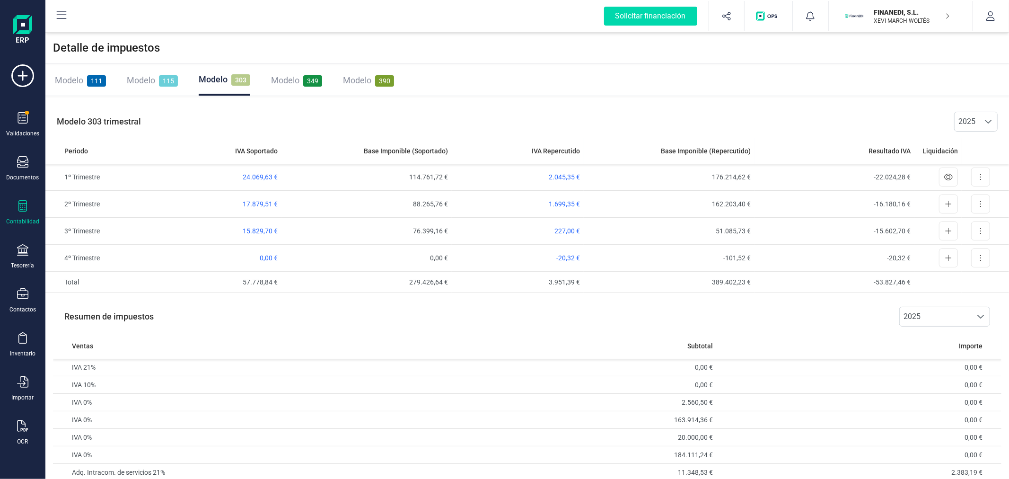
click at [297, 74] on div "Modelo 349" at bounding box center [296, 80] width 51 height 13
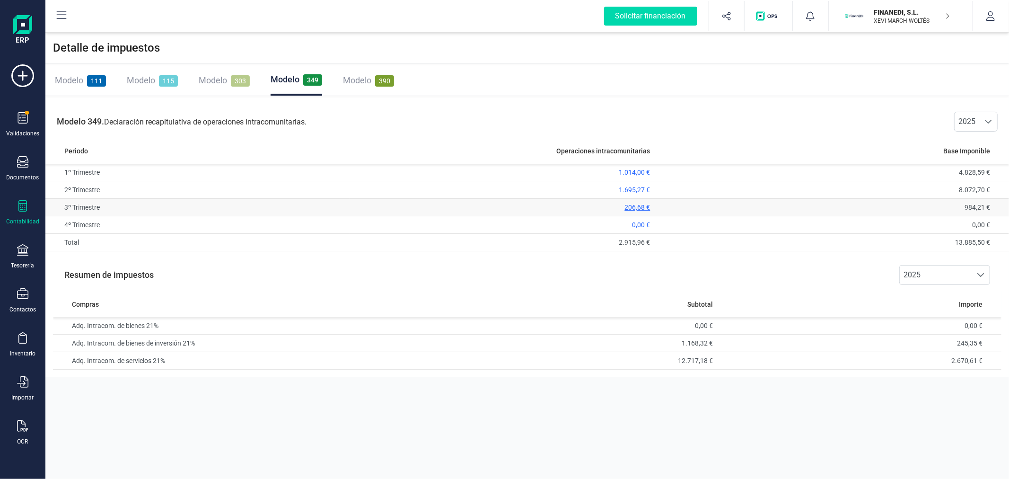
click at [636, 205] on span "206,68 €" at bounding box center [638, 207] width 26 height 8
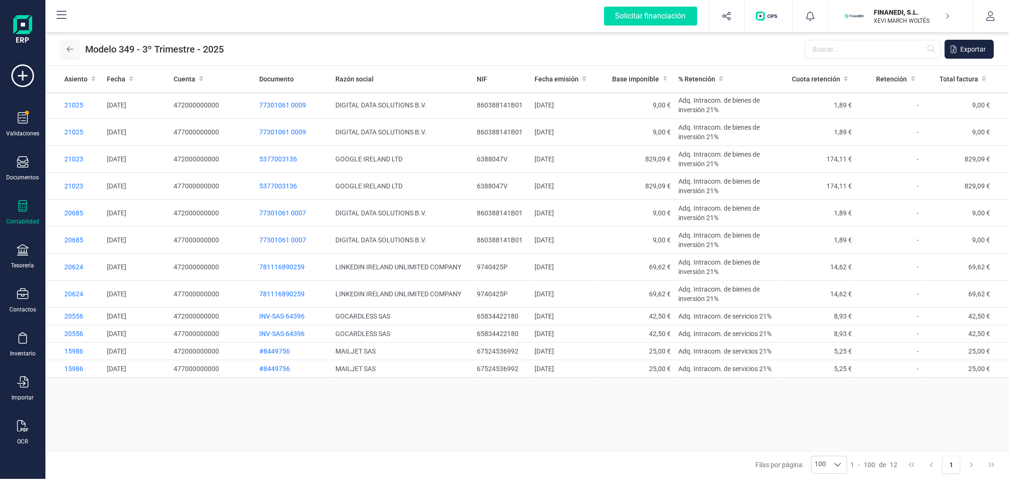
click at [67, 51] on icon at bounding box center [70, 49] width 7 height 8
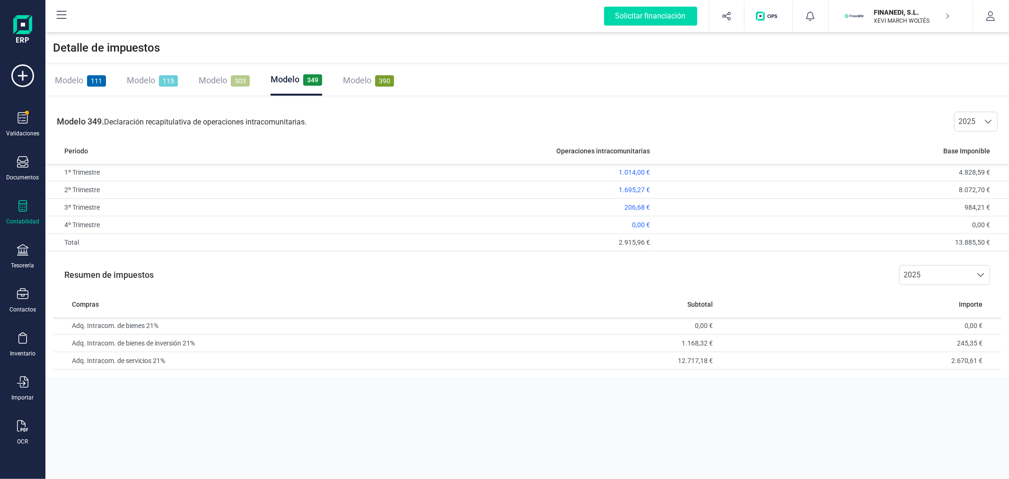
click at [216, 78] on span "Modelo" at bounding box center [213, 80] width 28 height 10
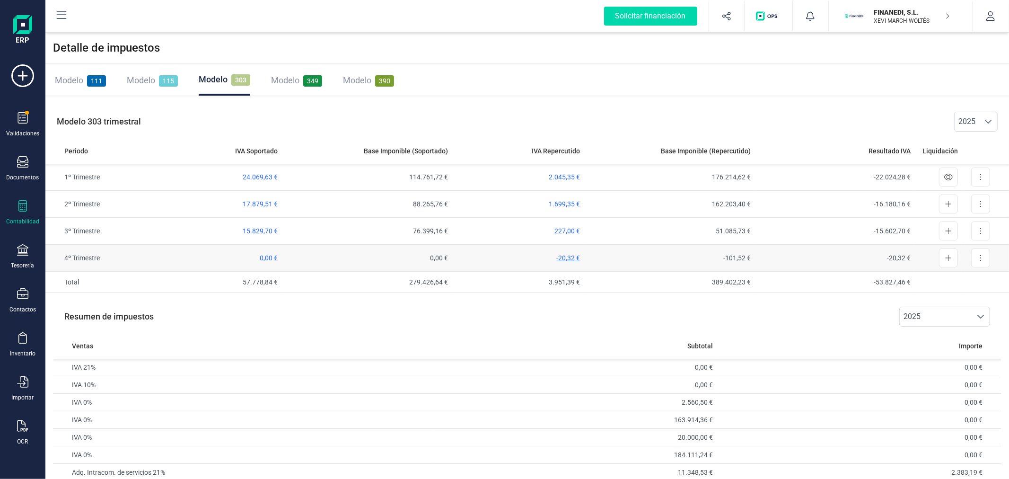
click at [570, 254] on span "-20,32 €" at bounding box center [568, 258] width 24 height 8
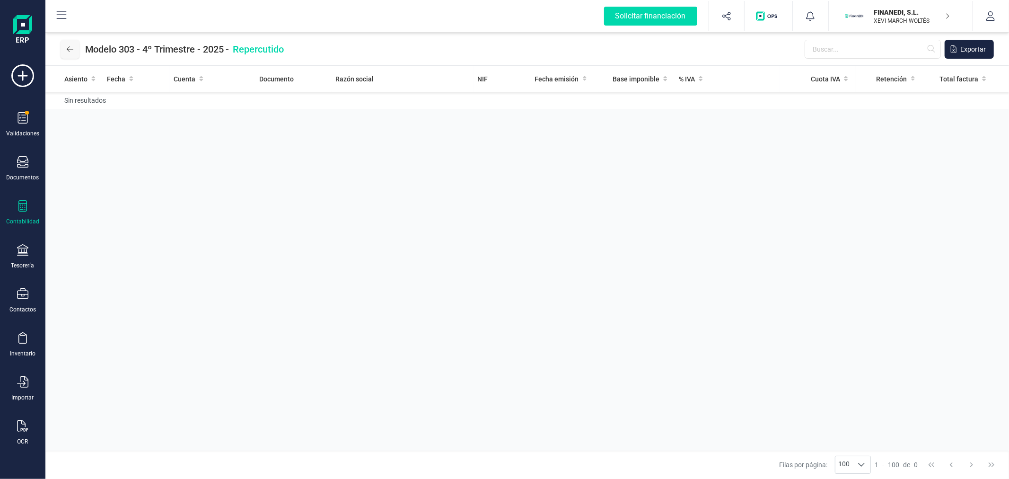
click at [74, 50] on button at bounding box center [70, 49] width 19 height 19
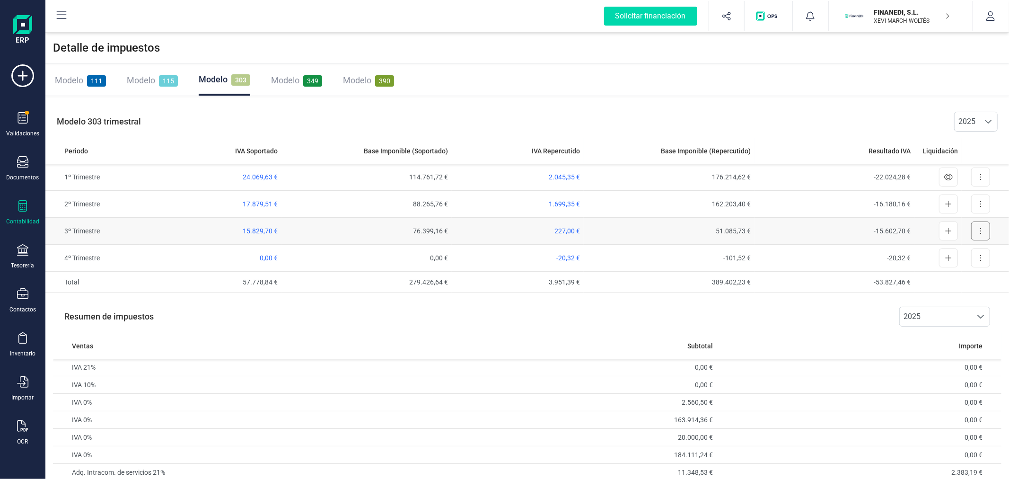
click at [978, 224] on button at bounding box center [980, 230] width 19 height 19
click at [963, 251] on span "Exportar detalle" at bounding box center [959, 253] width 46 height 9
click at [879, 11] on p "FINANEDI, S.L." at bounding box center [912, 12] width 76 height 9
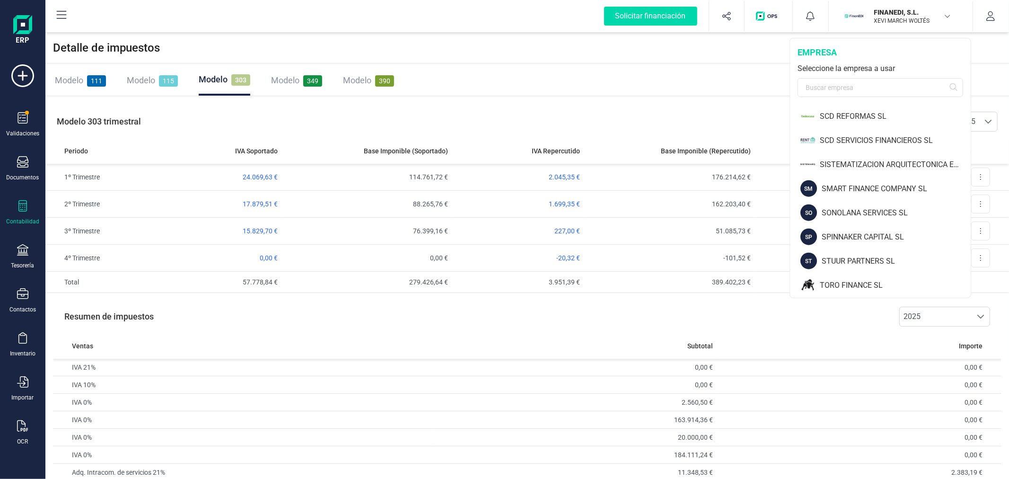
scroll to position [992, 0]
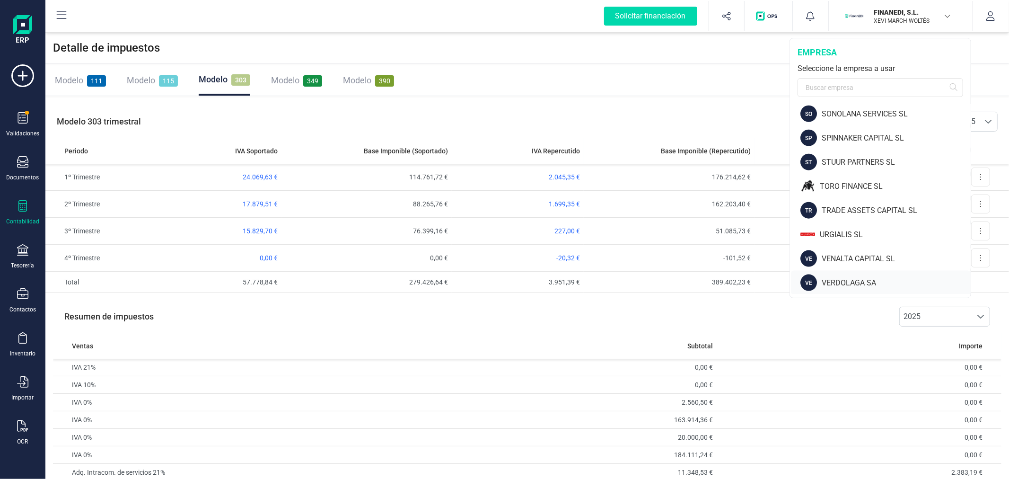
click at [874, 281] on div "VERDOLAGA SA" at bounding box center [896, 282] width 149 height 11
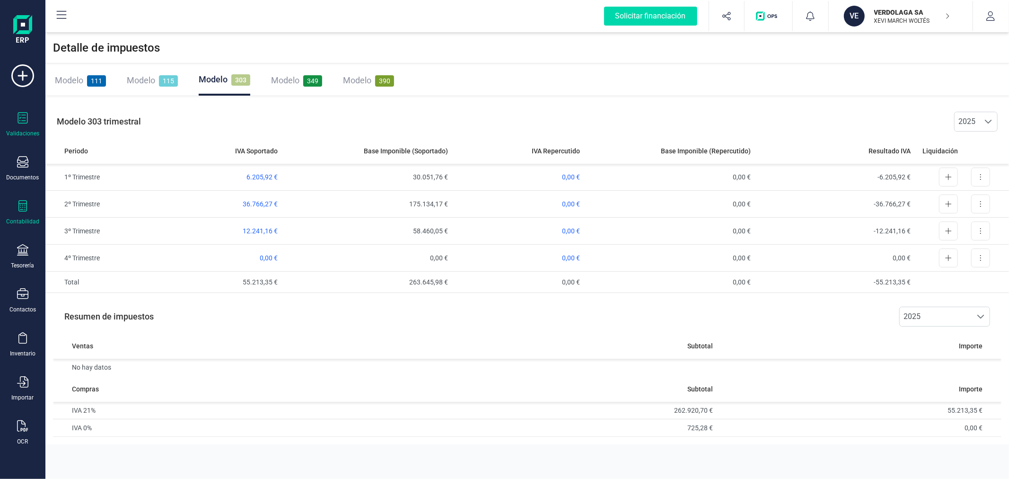
click at [22, 115] on icon at bounding box center [22, 117] width 11 height 11
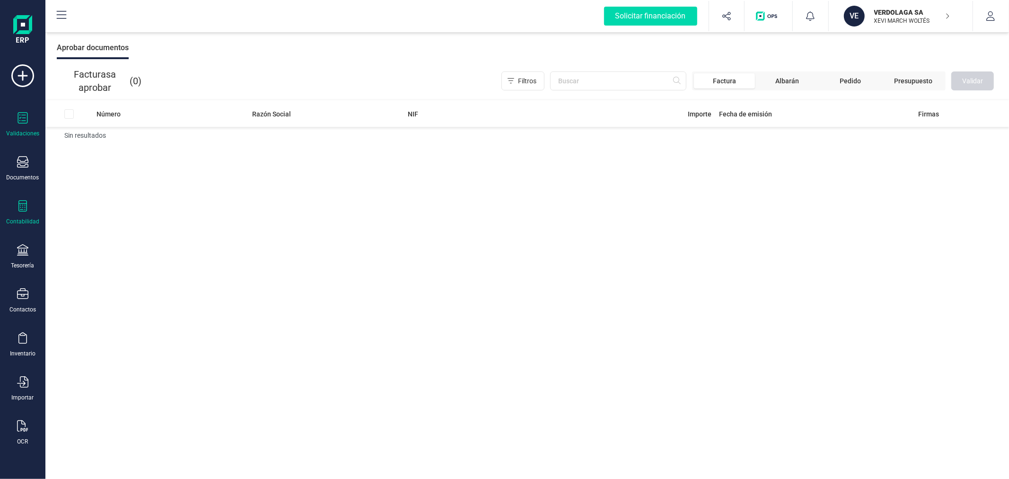
click at [26, 202] on icon at bounding box center [22, 205] width 11 height 11
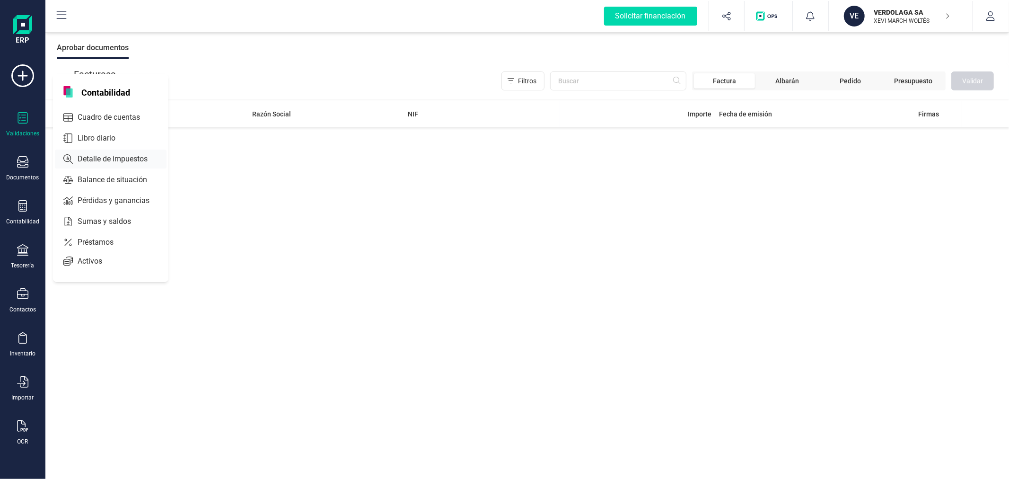
click at [125, 155] on span "Detalle de impuestos" at bounding box center [119, 158] width 91 height 11
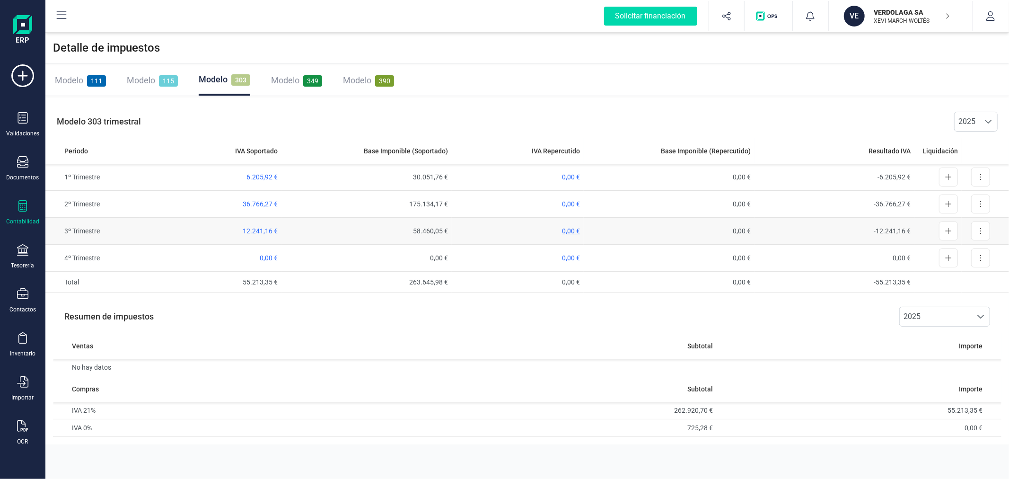
click at [574, 230] on span "0,00 €" at bounding box center [571, 231] width 18 height 8
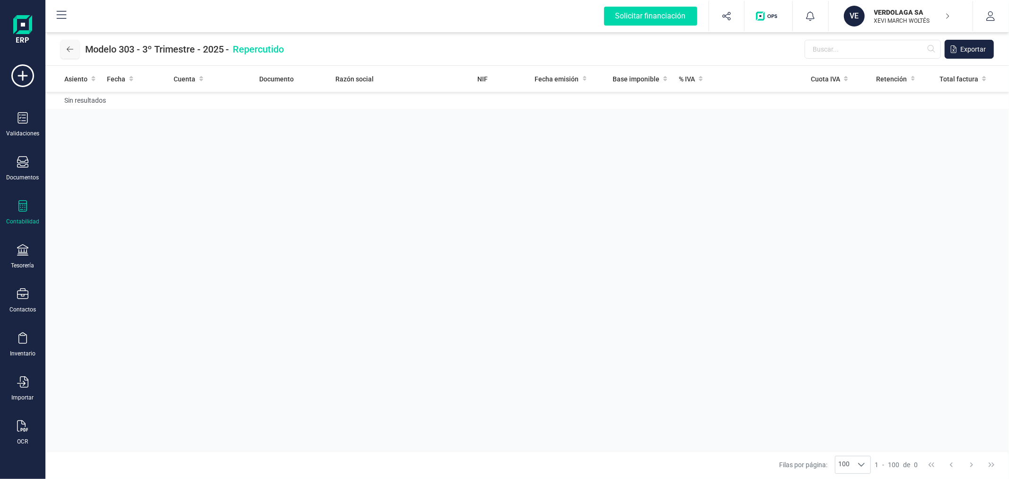
click at [76, 46] on button at bounding box center [70, 49] width 19 height 19
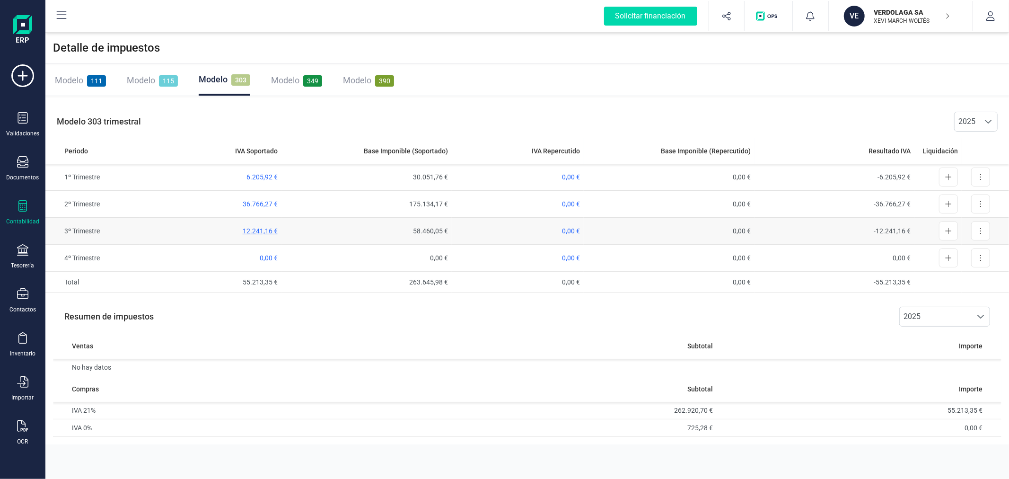
click at [272, 229] on span "12.241,16 €" at bounding box center [260, 231] width 35 height 8
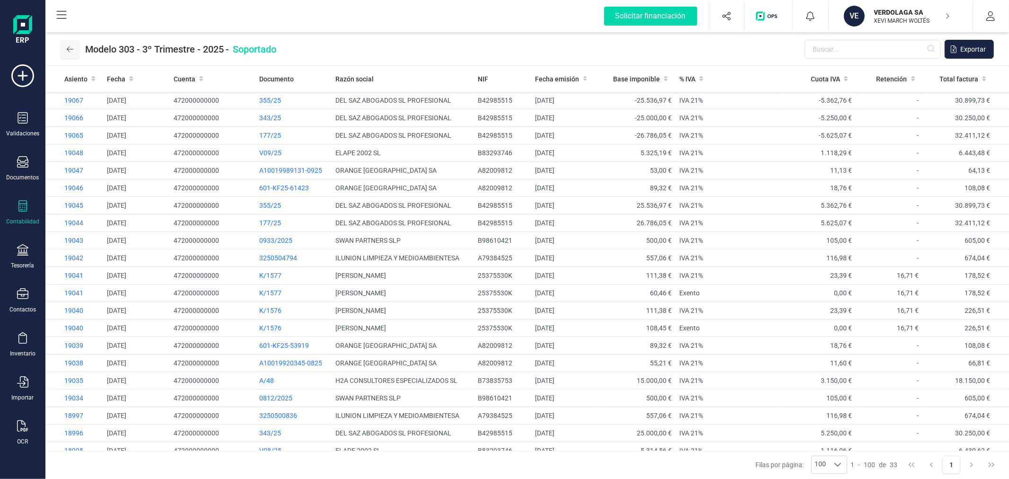
click at [70, 51] on icon at bounding box center [70, 49] width 7 height 8
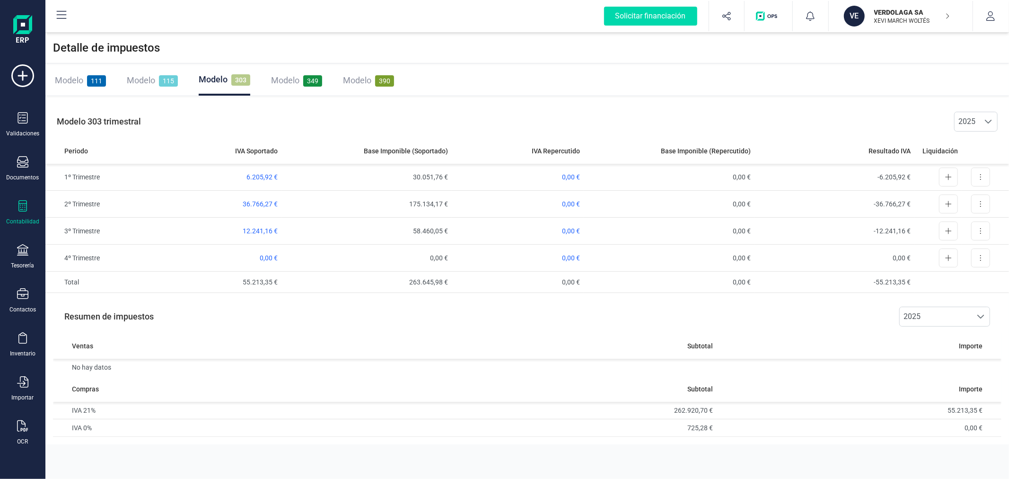
click at [290, 76] on span "Modelo" at bounding box center [285, 80] width 28 height 10
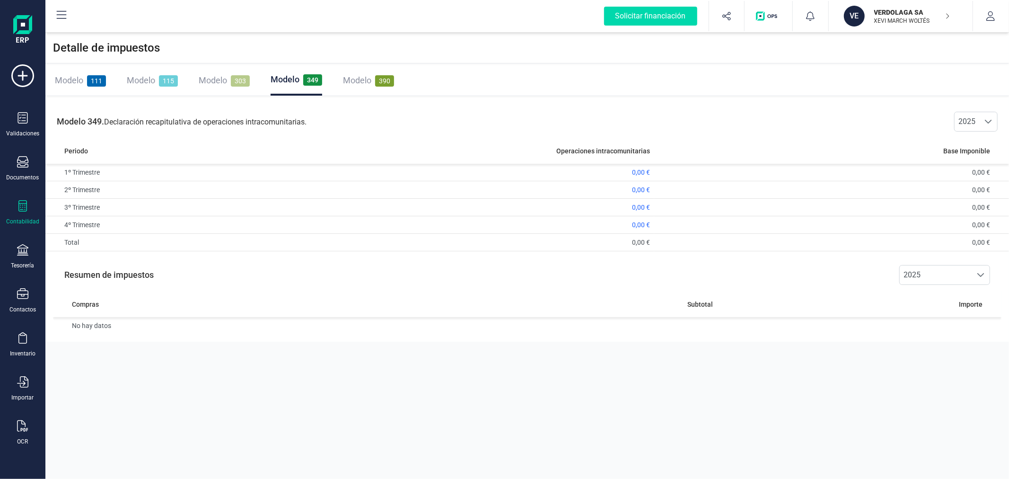
click at [74, 81] on span "Modelo" at bounding box center [69, 80] width 28 height 10
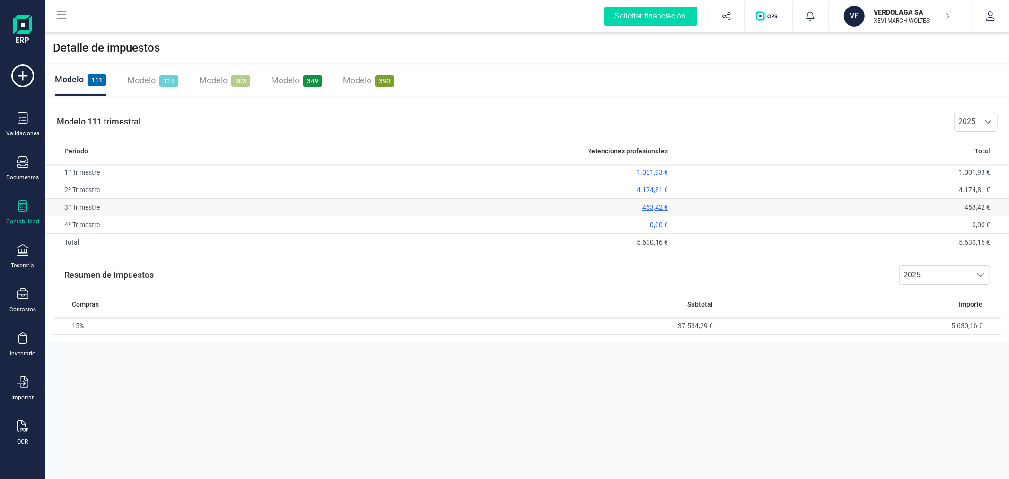
click at [663, 206] on span "453,42 €" at bounding box center [655, 207] width 26 height 8
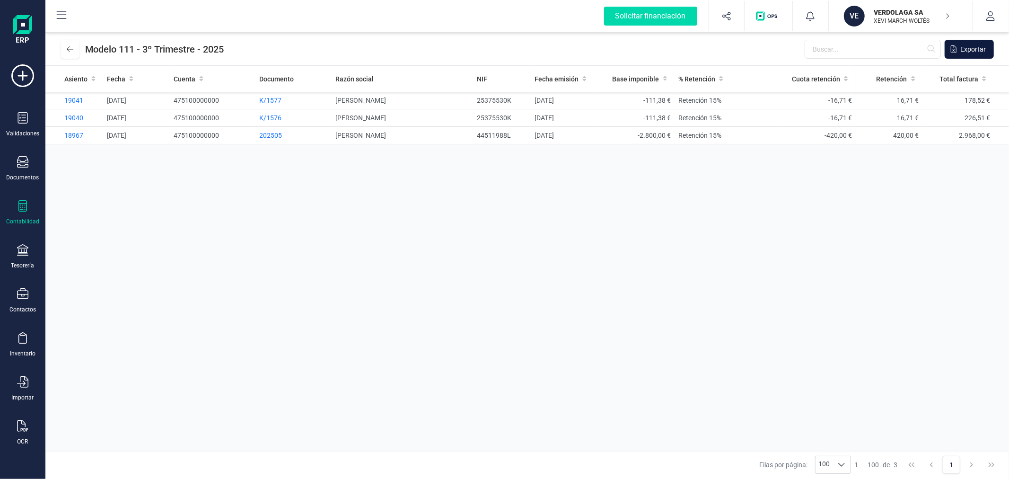
click at [979, 46] on span "Exportar" at bounding box center [973, 48] width 26 height 9
click at [70, 50] on icon at bounding box center [70, 49] width 7 height 8
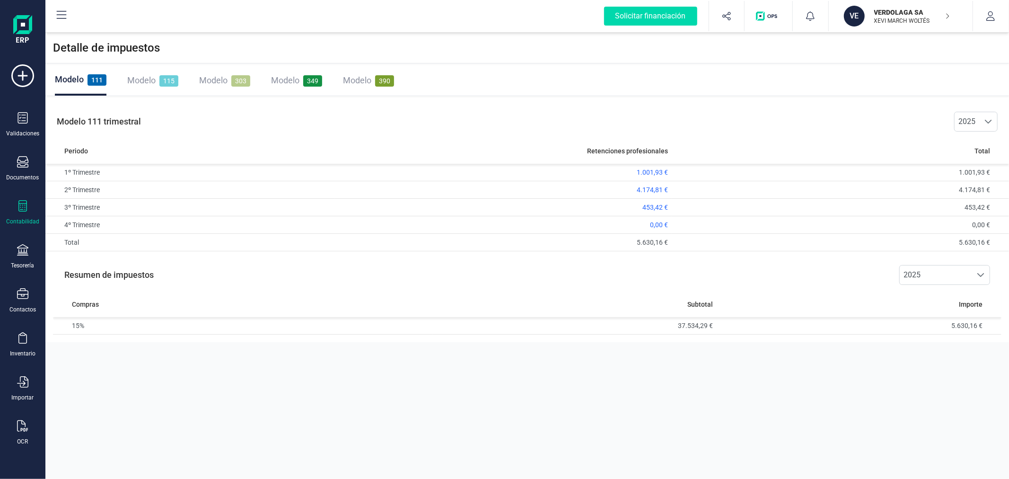
click at [132, 79] on span "Modelo" at bounding box center [141, 80] width 28 height 10
click at [220, 76] on span "Modelo" at bounding box center [213, 80] width 28 height 10
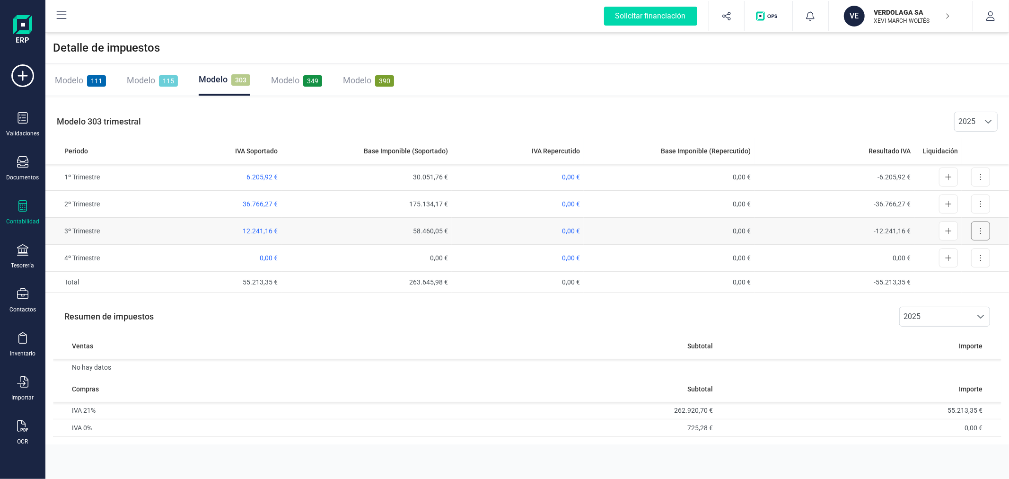
click at [985, 232] on button at bounding box center [980, 230] width 19 height 19
click at [952, 251] on span "Exportar detalle" at bounding box center [959, 253] width 46 height 9
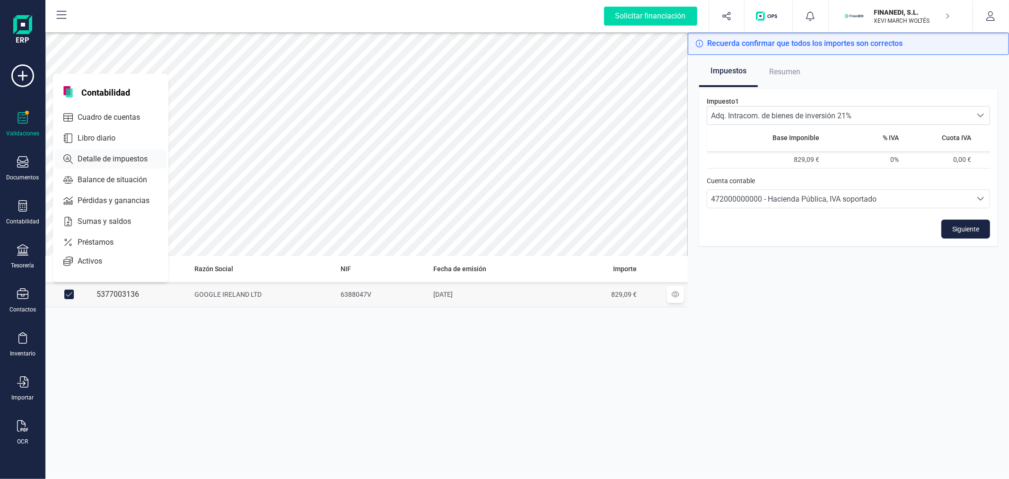
click at [126, 157] on span "Detalle de impuestos" at bounding box center [119, 158] width 91 height 11
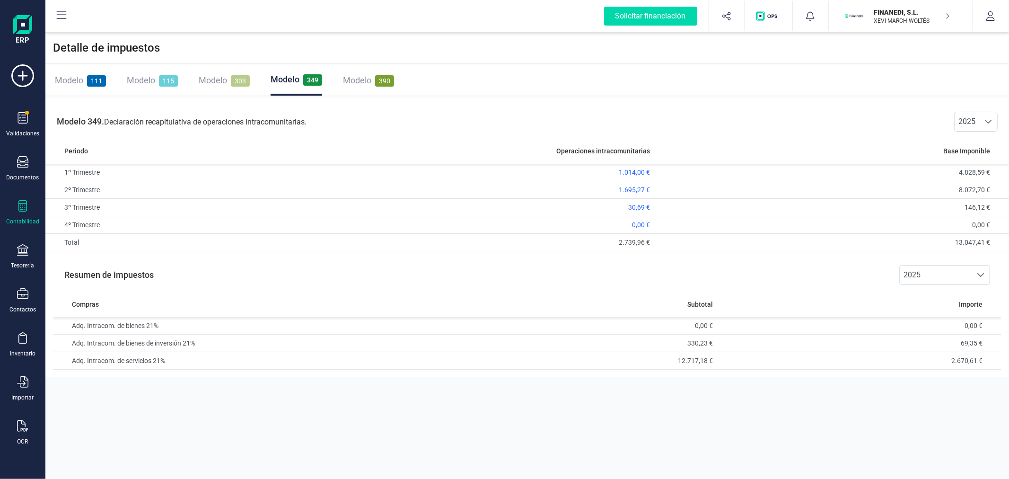
click at [25, 213] on div at bounding box center [22, 207] width 11 height 14
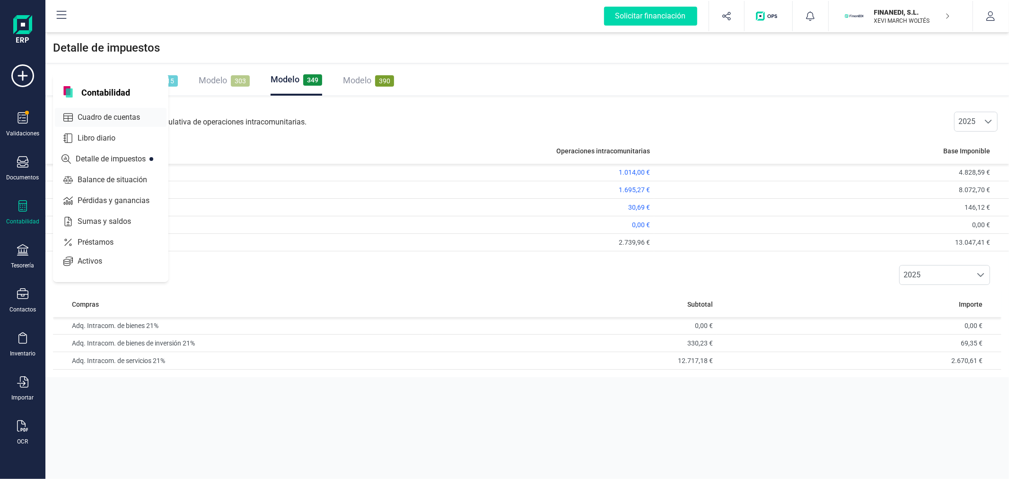
click at [107, 120] on span "Cuadro de cuentas" at bounding box center [115, 117] width 83 height 11
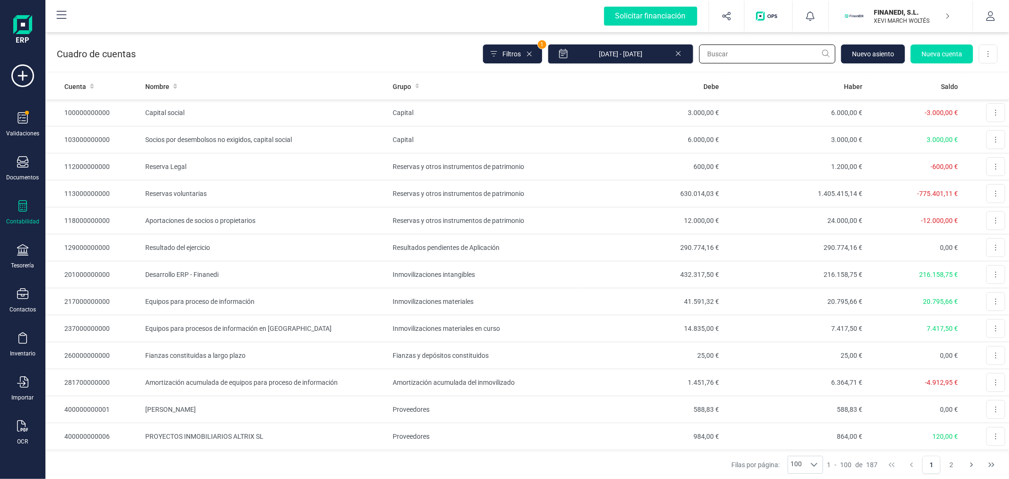
click at [729, 55] on input "text" at bounding box center [767, 53] width 136 height 19
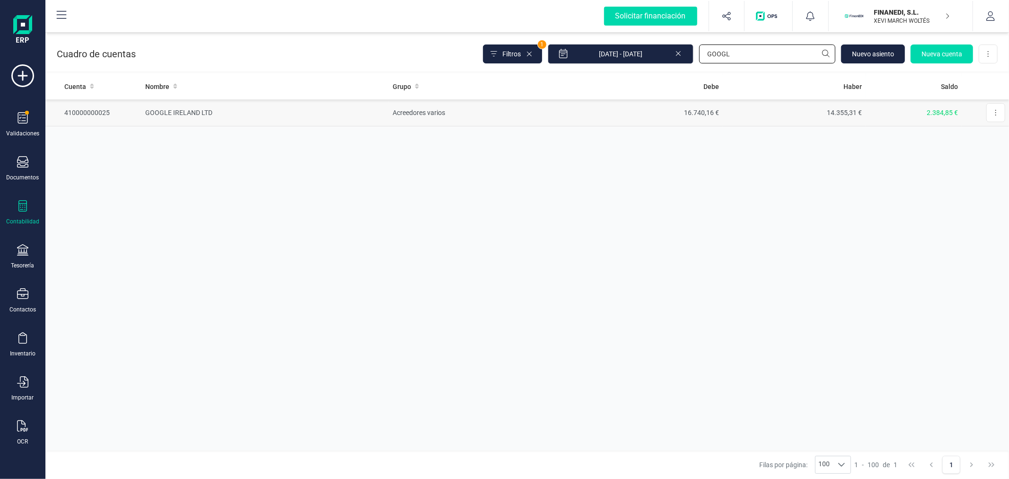
type input "GOOGL"
click at [405, 114] on td "Acreedores varios" at bounding box center [484, 112] width 191 height 27
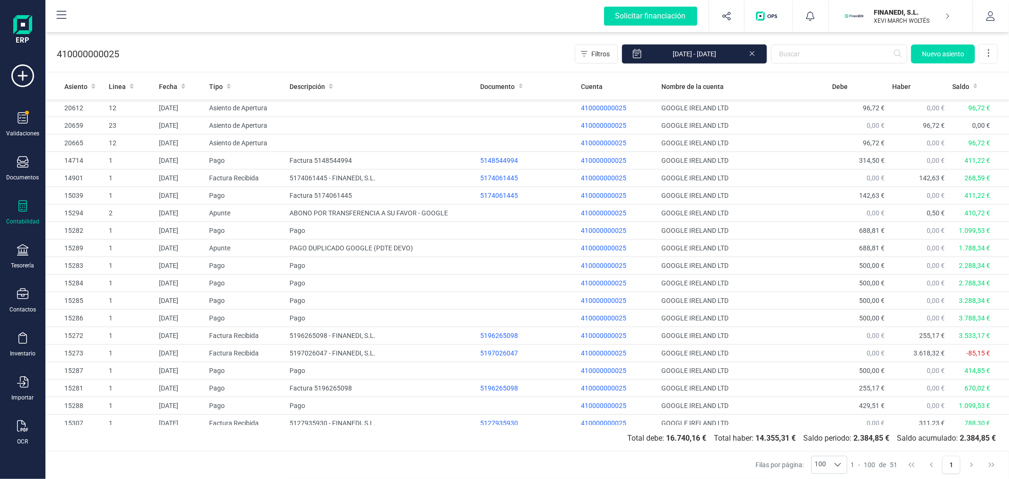
scroll to position [569, 0]
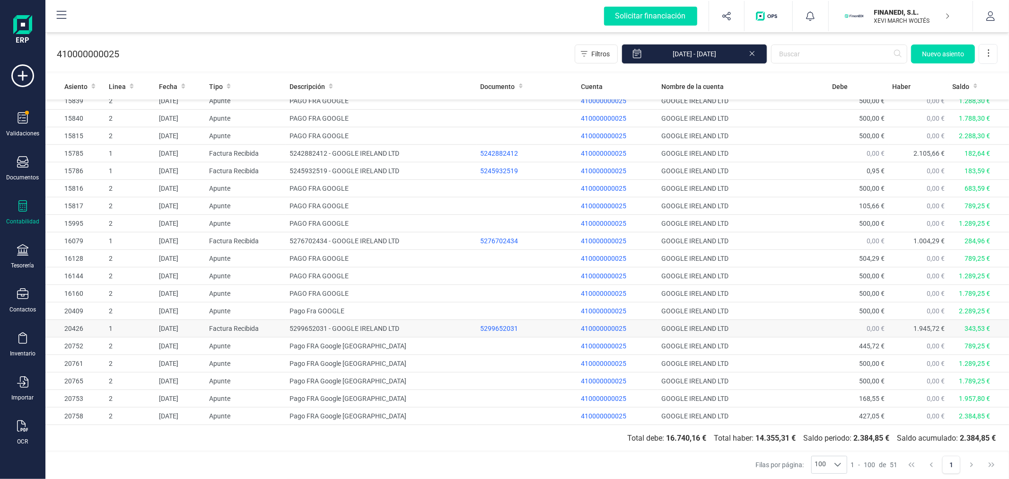
click at [343, 327] on td "5299652031 - GOOGLE IRELAND LTD" at bounding box center [381, 329] width 191 height 18
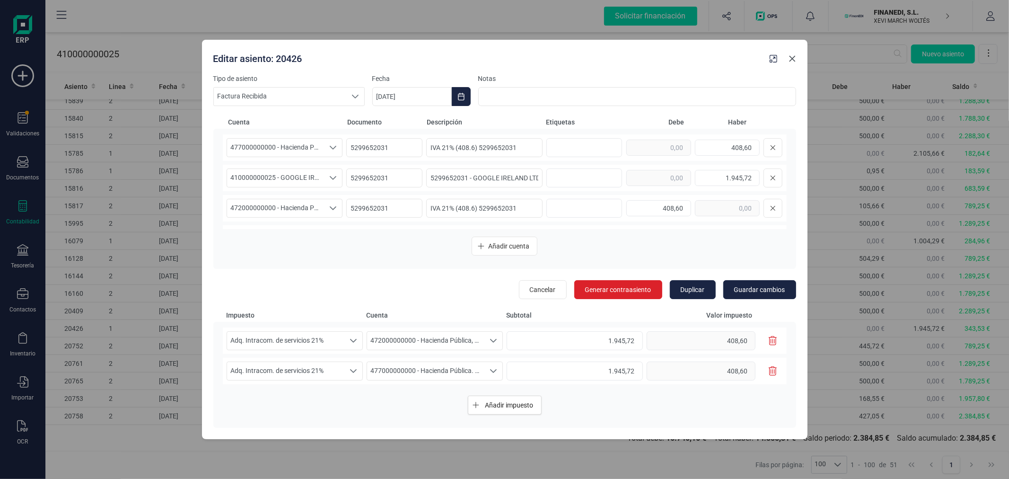
click at [793, 60] on icon "Close" at bounding box center [793, 59] width 8 height 8
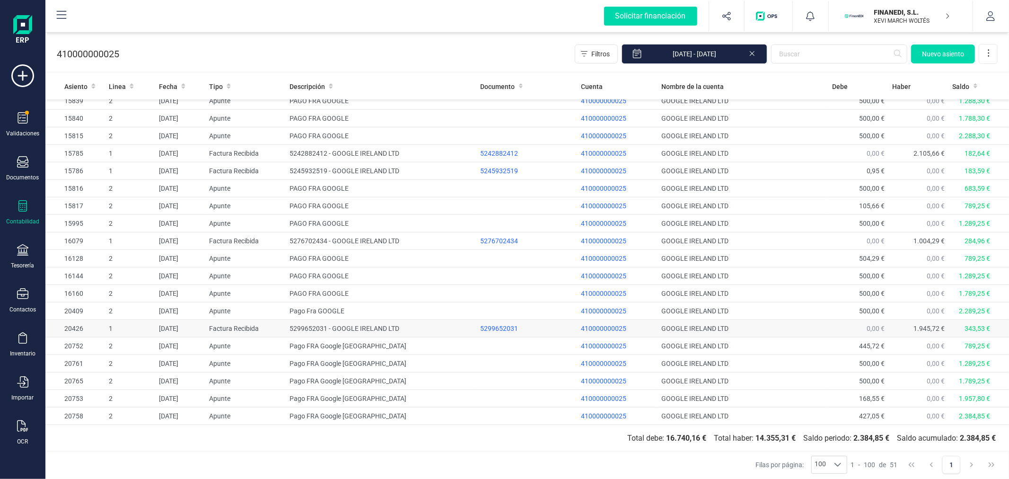
click at [375, 326] on td "5299652031 - GOOGLE IRELAND LTD" at bounding box center [381, 329] width 191 height 18
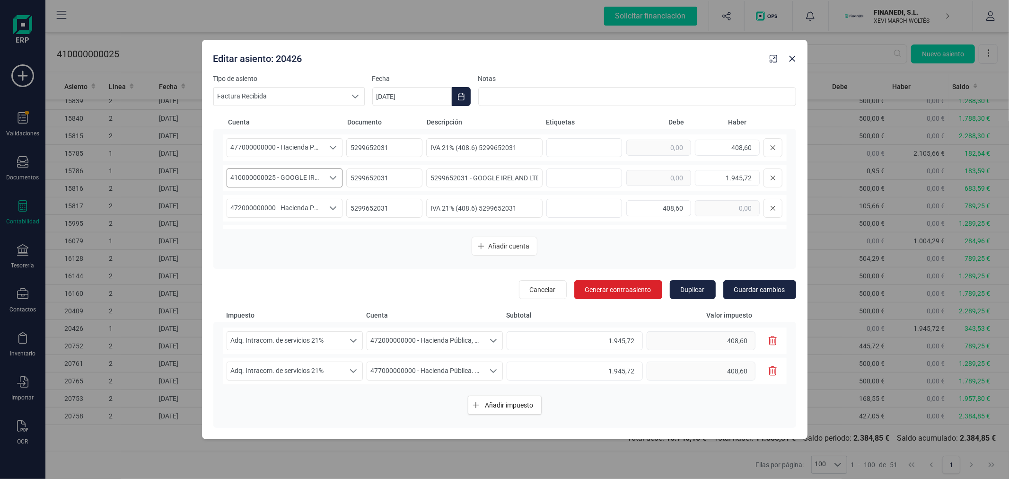
scroll to position [26, 0]
click at [789, 62] on icon "Close" at bounding box center [793, 59] width 8 height 8
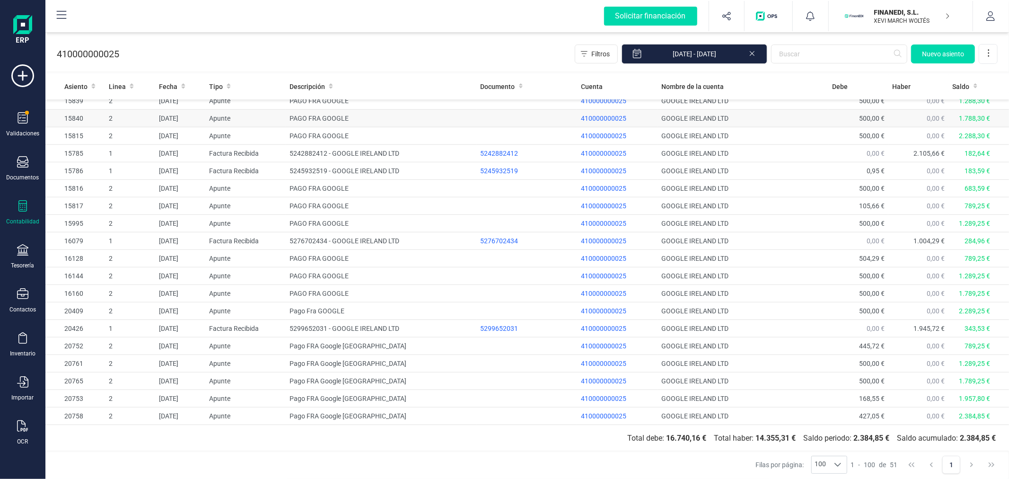
drag, startPoint x: 393, startPoint y: 135, endPoint x: 434, endPoint y: 113, distance: 47.0
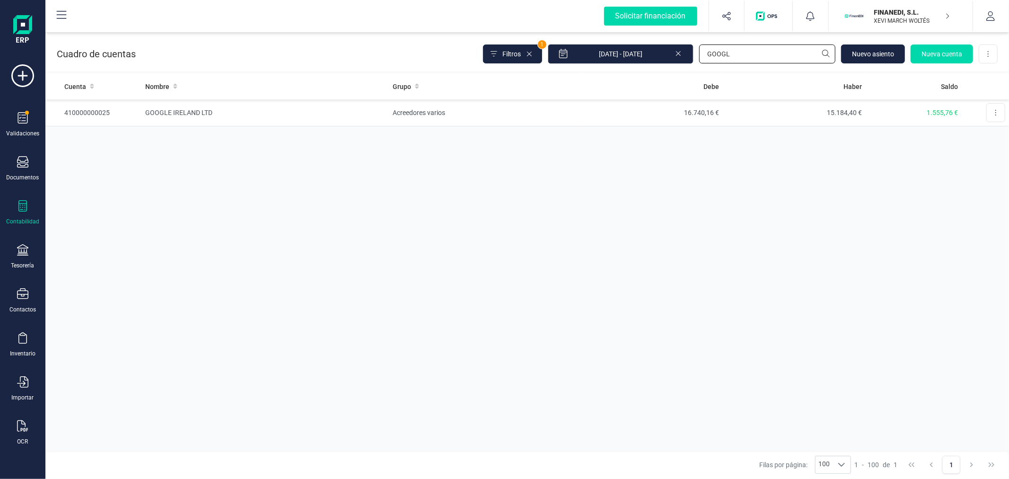
click at [742, 58] on input "GOOGL" at bounding box center [767, 53] width 136 height 19
type input "ONLI"
click at [678, 108] on td "84,73 €" at bounding box center [650, 112] width 143 height 27
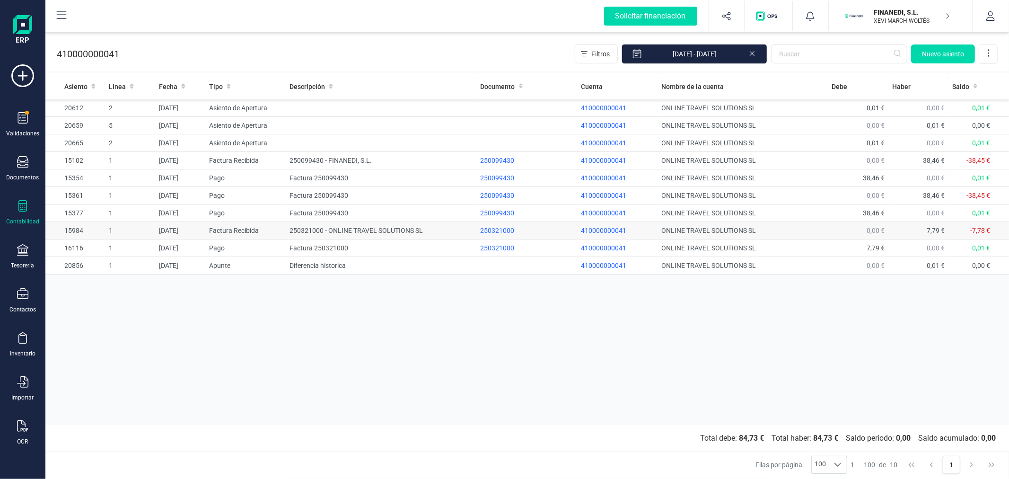
click at [328, 232] on td "250321000 - ONLINE TRAVEL SOLUTIONS SL" at bounding box center [381, 231] width 191 height 18
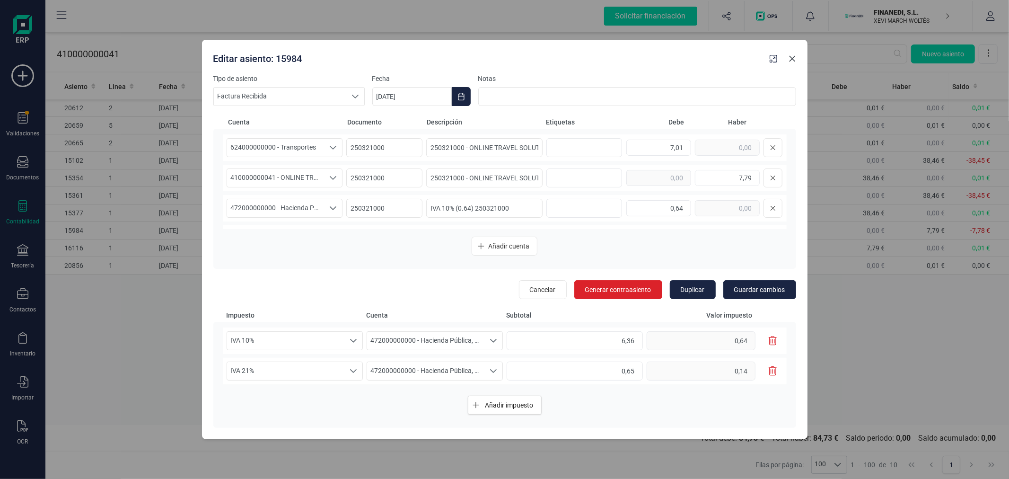
click at [789, 57] on icon "Close" at bounding box center [793, 59] width 8 height 8
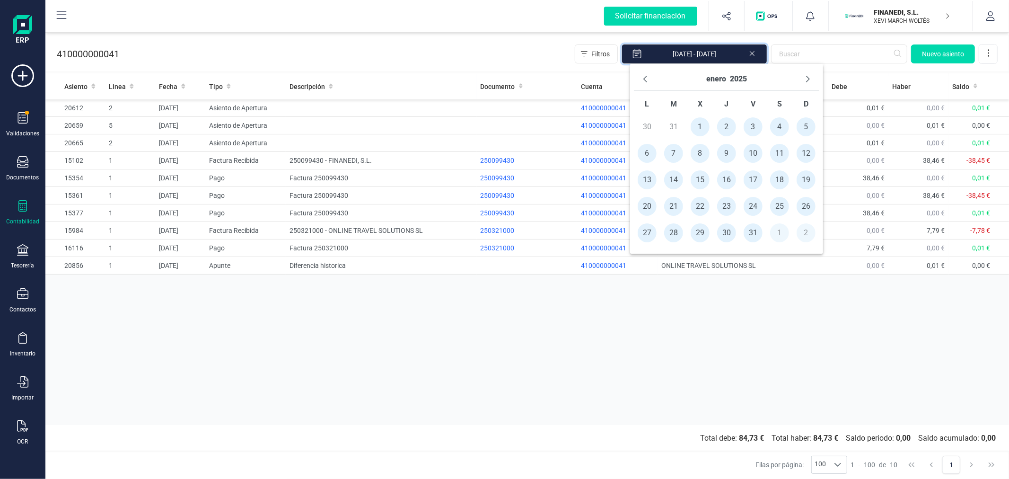
drag, startPoint x: 687, startPoint y: 61, endPoint x: 697, endPoint y: 73, distance: 15.8
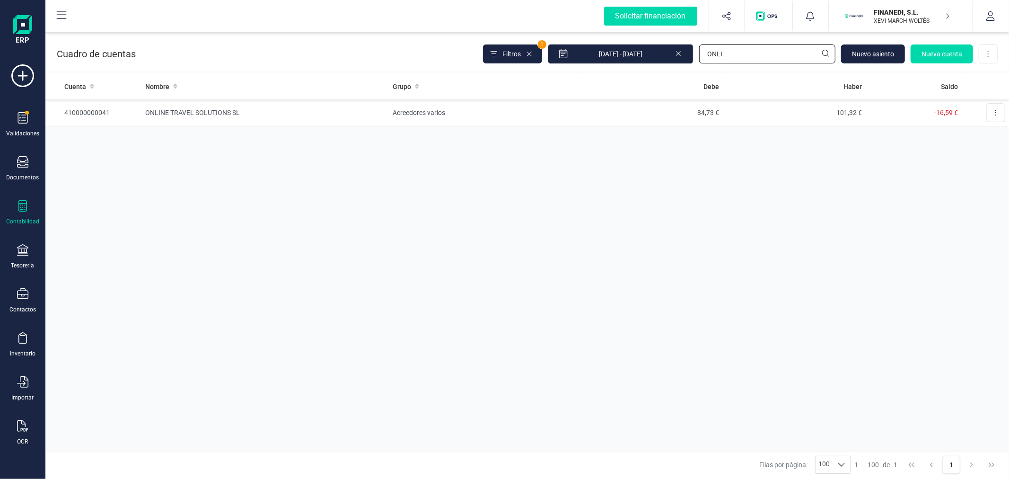
click at [762, 49] on input "ONLI" at bounding box center [767, 53] width 136 height 19
type input "DIGITAL"
click at [546, 116] on td "Proveedores" at bounding box center [484, 112] width 191 height 27
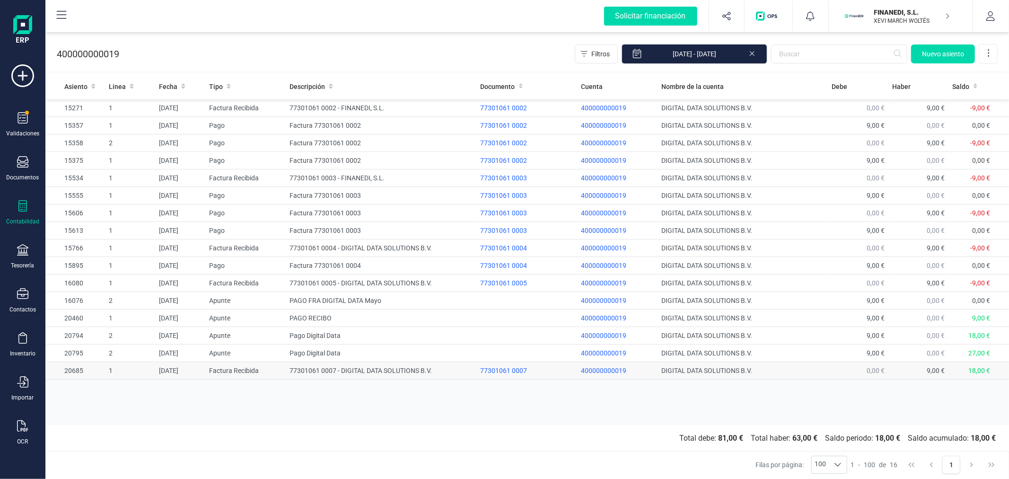
click at [362, 370] on td "77301061 0007 - DIGITAL DATA SOLUTIONS B.V." at bounding box center [381, 371] width 191 height 18
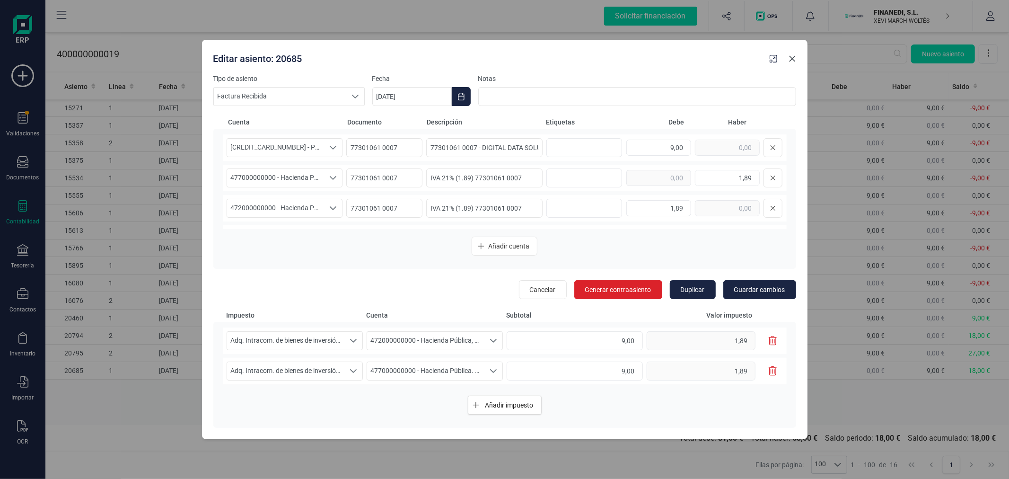
click at [790, 61] on icon "Close" at bounding box center [792, 59] width 6 height 6
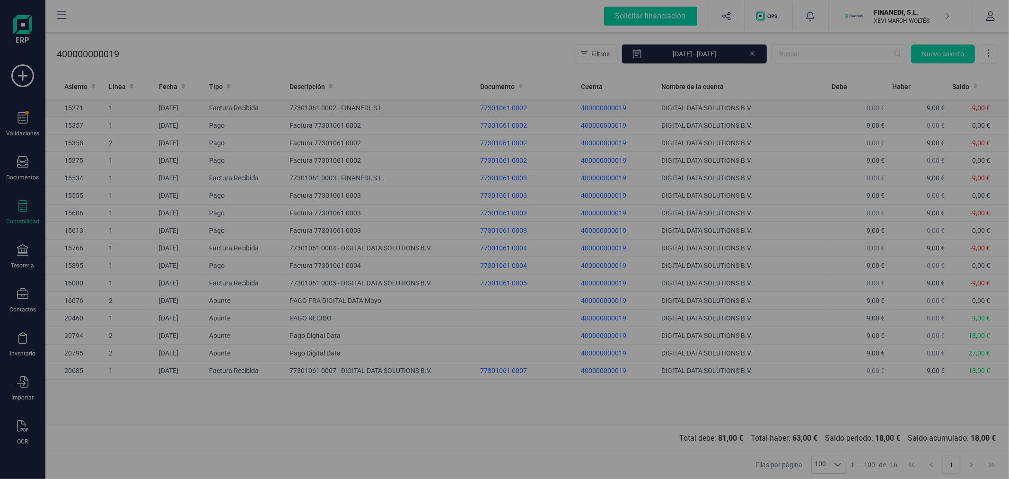
drag, startPoint x: 638, startPoint y: 100, endPoint x: 614, endPoint y: 115, distance: 28.7
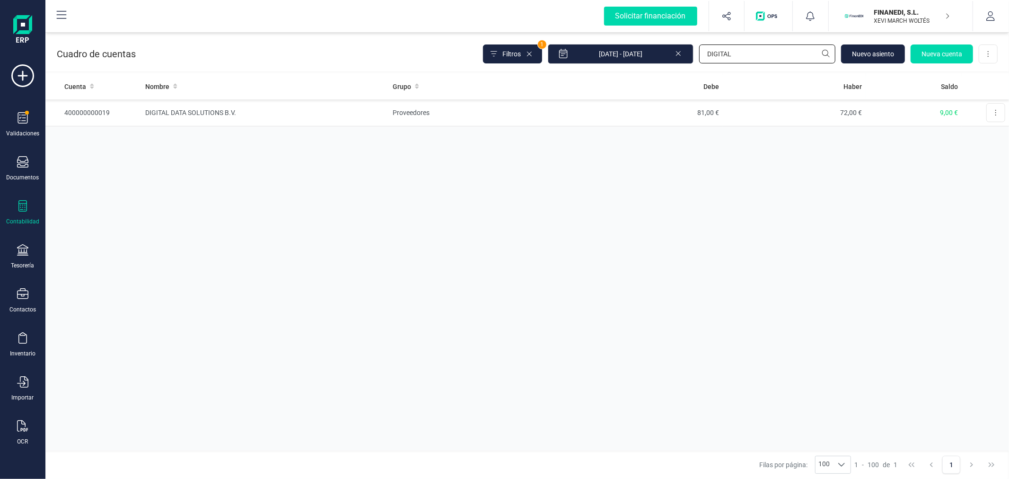
click at [748, 56] on input "DIGITAL" at bounding box center [767, 53] width 136 height 19
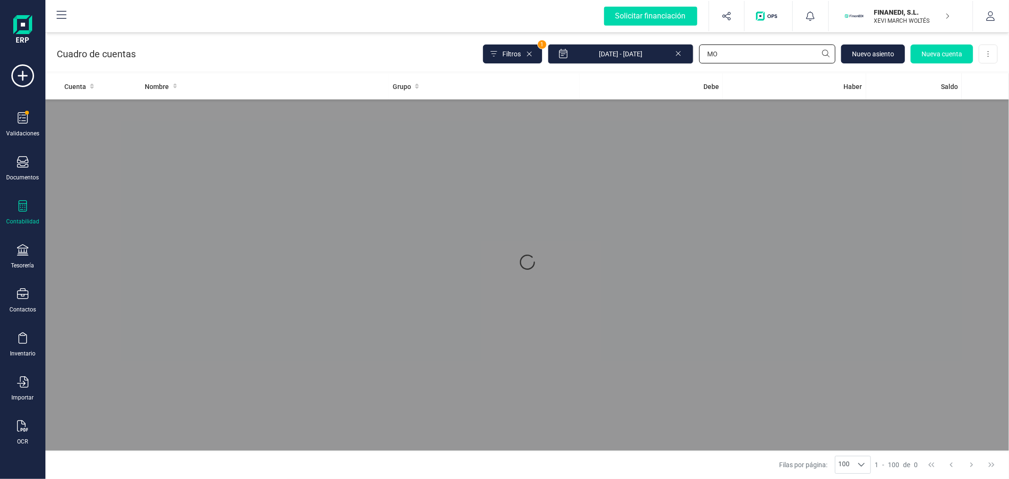
type input "M"
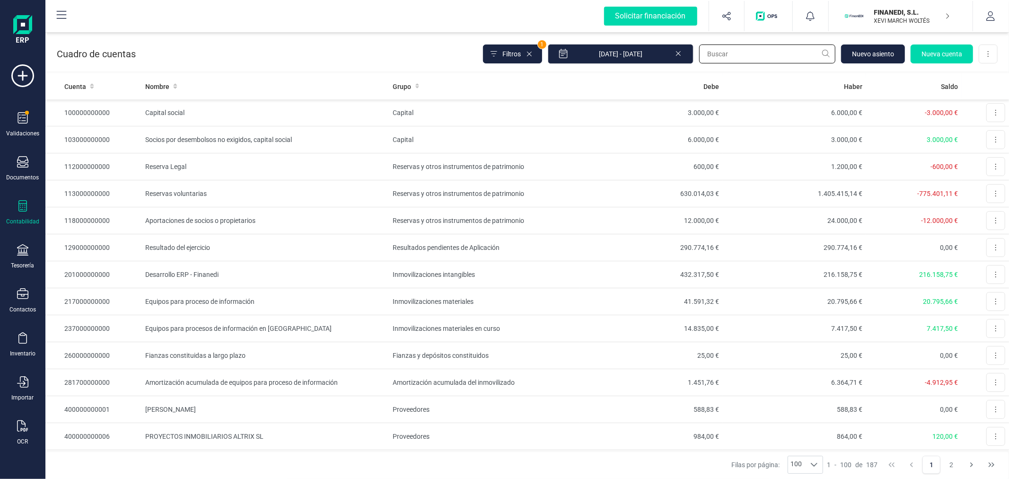
click at [729, 59] on input "text" at bounding box center [767, 53] width 136 height 19
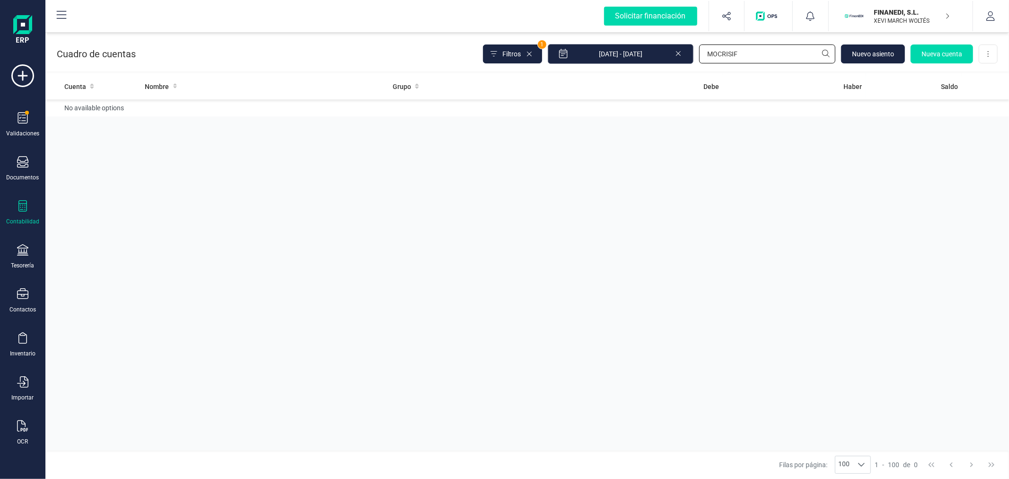
drag, startPoint x: 763, startPoint y: 50, endPoint x: 649, endPoint y: 55, distance: 114.1
click at [649, 55] on div "Filtros 1 [DATE] - [DATE] MOCRISIF [GEOGRAPHIC_DATA] Nueva cuenta Descargar Exc…" at bounding box center [740, 54] width 515 height 20
type input "MICROSO"
click at [493, 110] on td "Acreedores varios" at bounding box center [484, 112] width 191 height 27
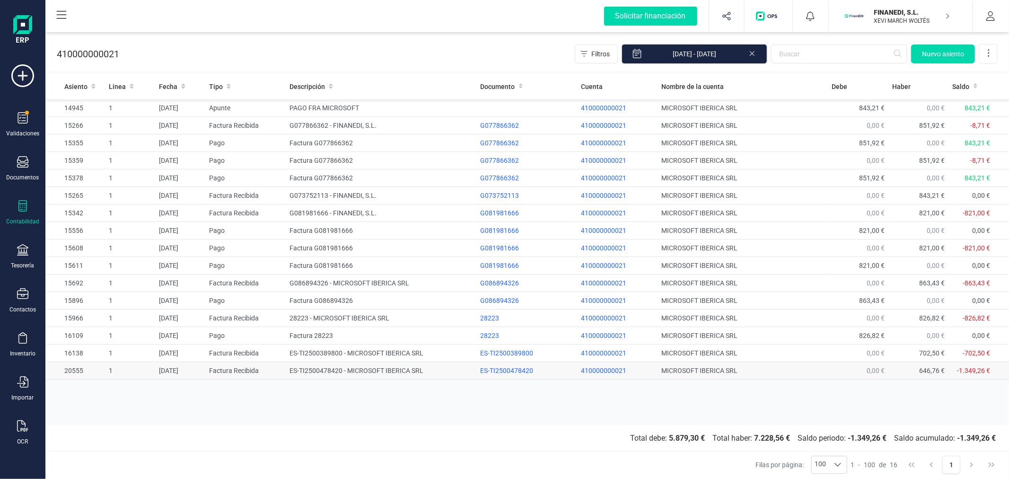
click at [391, 373] on td "ES-TI2500478420 - MICROSOFT IBERICA SRL" at bounding box center [381, 371] width 191 height 18
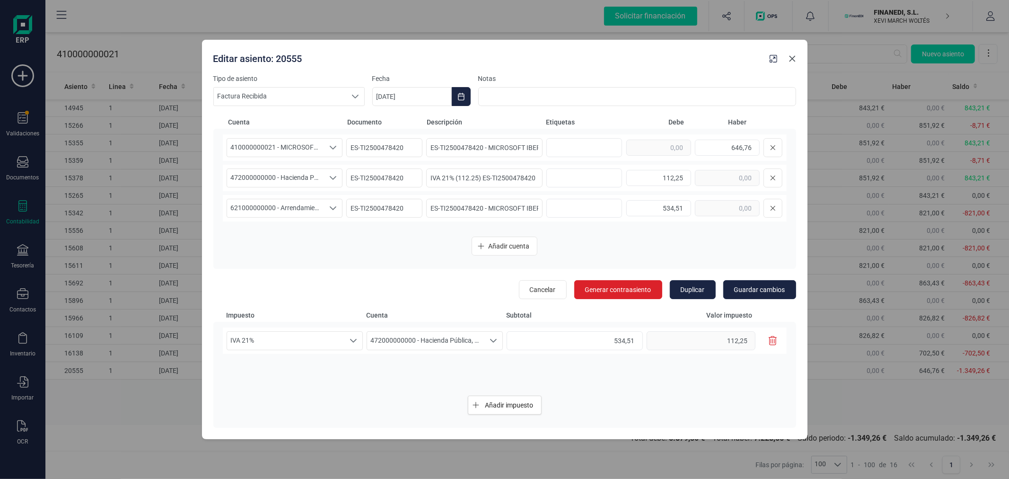
click at [795, 55] on icon "Close" at bounding box center [793, 59] width 8 height 8
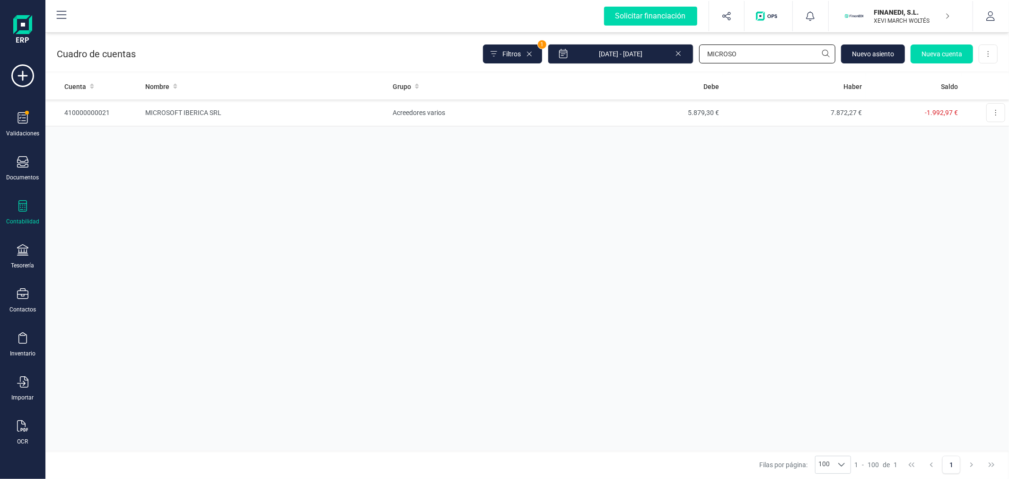
click at [746, 57] on input "MICROSO" at bounding box center [767, 53] width 136 height 19
type input "SOLR"
click at [563, 114] on td "Clientes" at bounding box center [484, 112] width 191 height 27
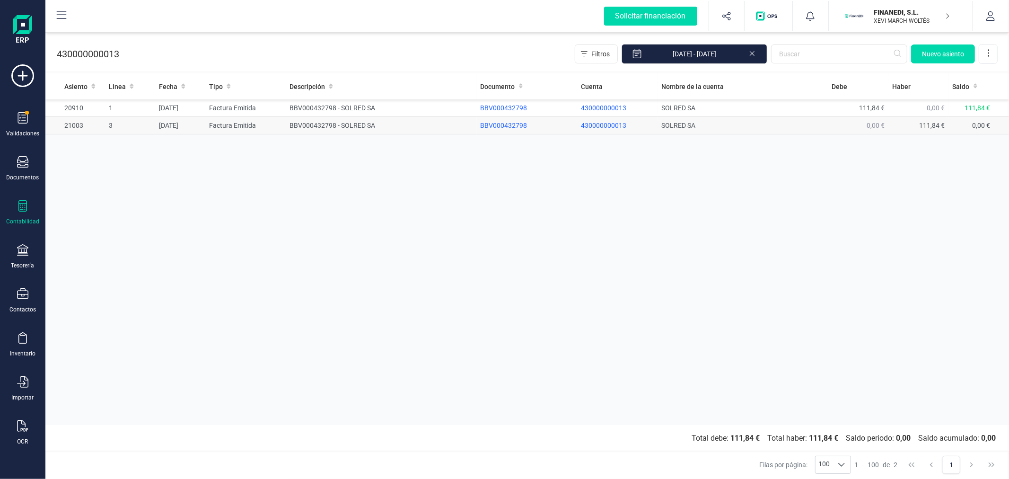
click at [316, 129] on td "BBV000432798 - SOLRED SA" at bounding box center [381, 126] width 191 height 18
click at [302, 107] on td "BBV000432798 - SOLRED SA" at bounding box center [381, 108] width 191 height 18
click at [289, 239] on div "Asiento Linea Fecha Tipo Descripción Documento Cuenta Nombre de la cuenta [PERS…" at bounding box center [527, 248] width 964 height 351
click at [281, 124] on td "Factura Emitida" at bounding box center [245, 126] width 80 height 18
drag, startPoint x: 389, startPoint y: 168, endPoint x: 398, endPoint y: 174, distance: 10.9
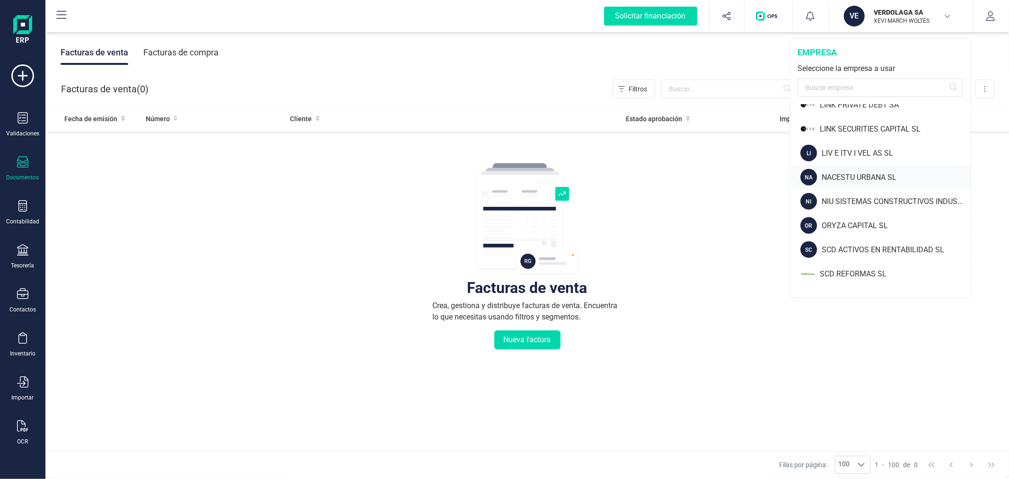
scroll to position [683, 0]
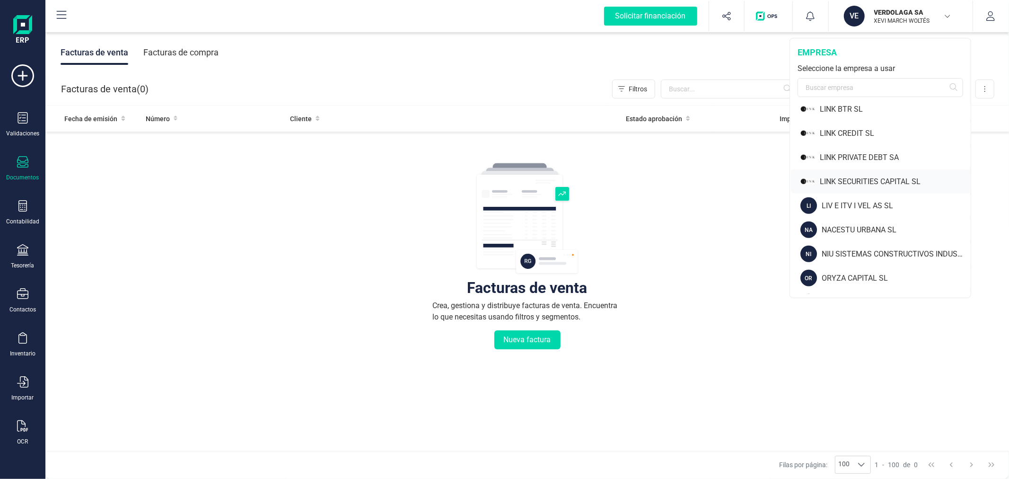
click at [871, 179] on div "LINK SECURITIES CAPITAL SL" at bounding box center [895, 181] width 151 height 11
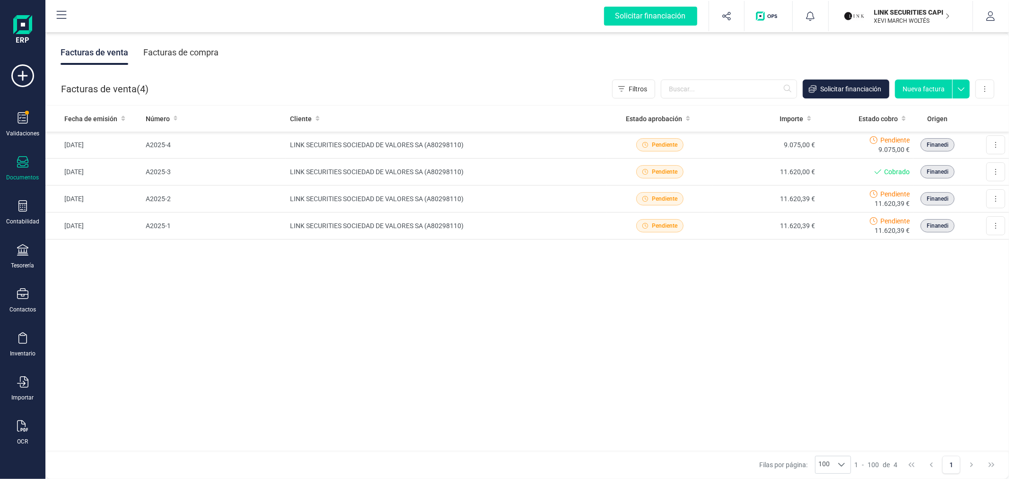
click at [884, 15] on p "LINK SECURITIES CAPITAL SL" at bounding box center [912, 12] width 76 height 9
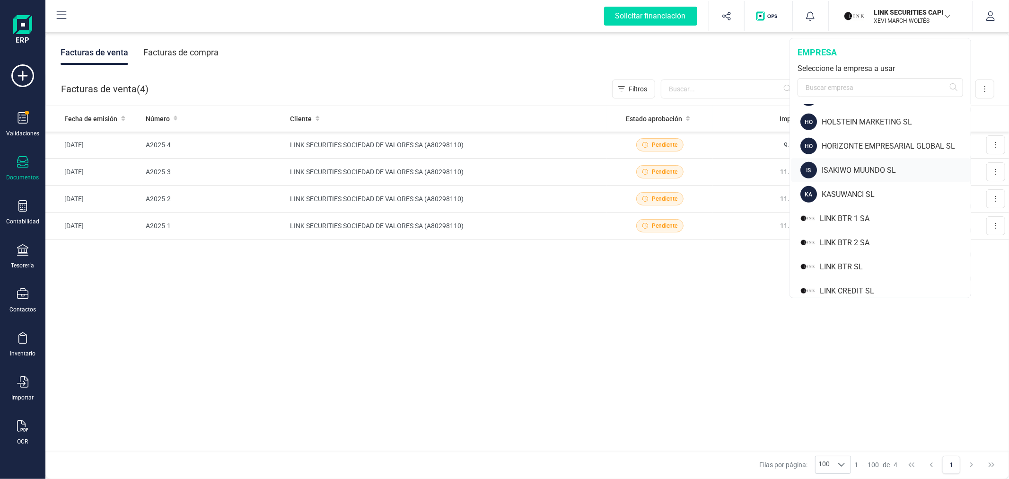
scroll to position [578, 0]
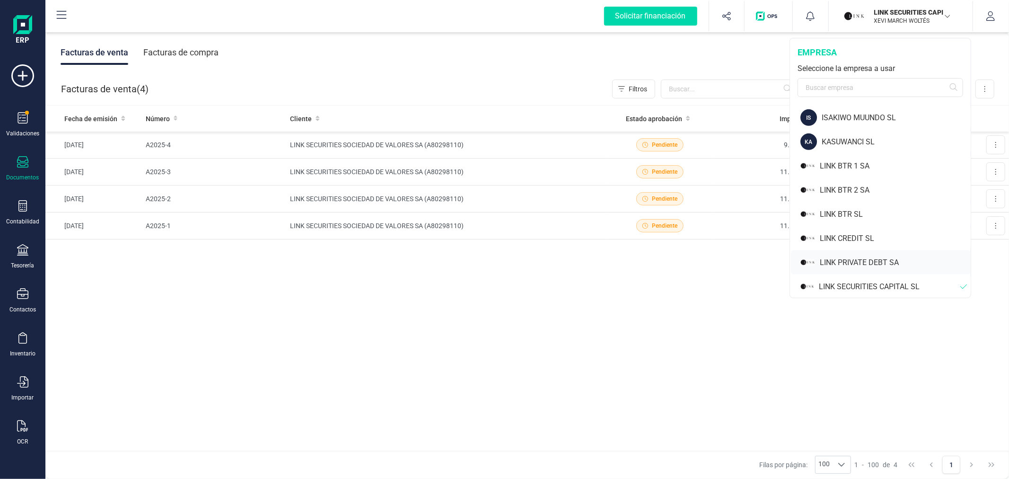
click at [876, 258] on div "LINK PRIVATE DEBT SA" at bounding box center [895, 262] width 151 height 11
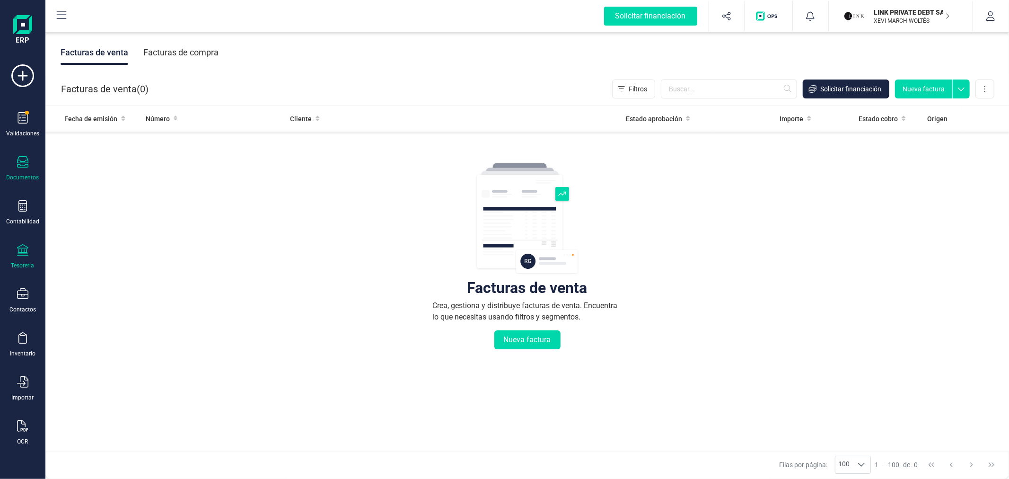
click at [18, 254] on icon at bounding box center [22, 249] width 11 height 11
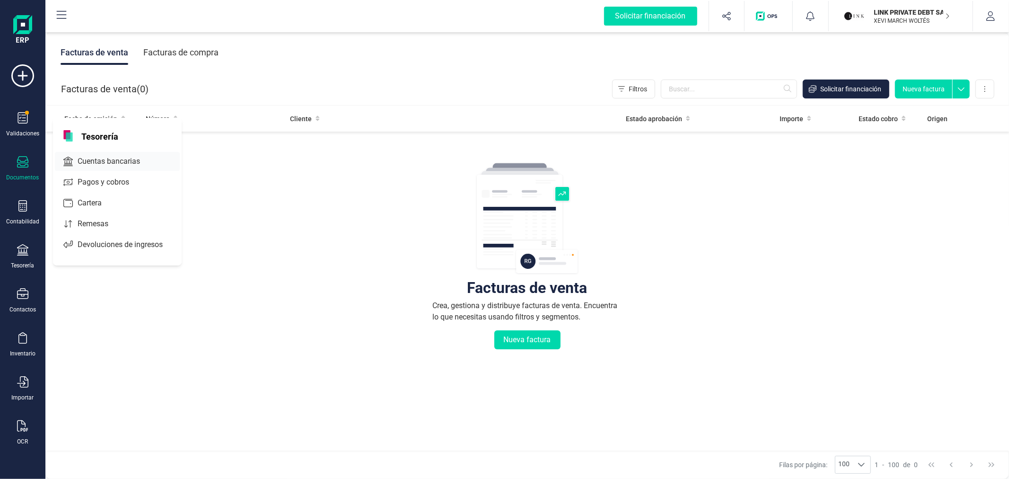
click at [88, 157] on span "Cuentas bancarias" at bounding box center [115, 161] width 83 height 11
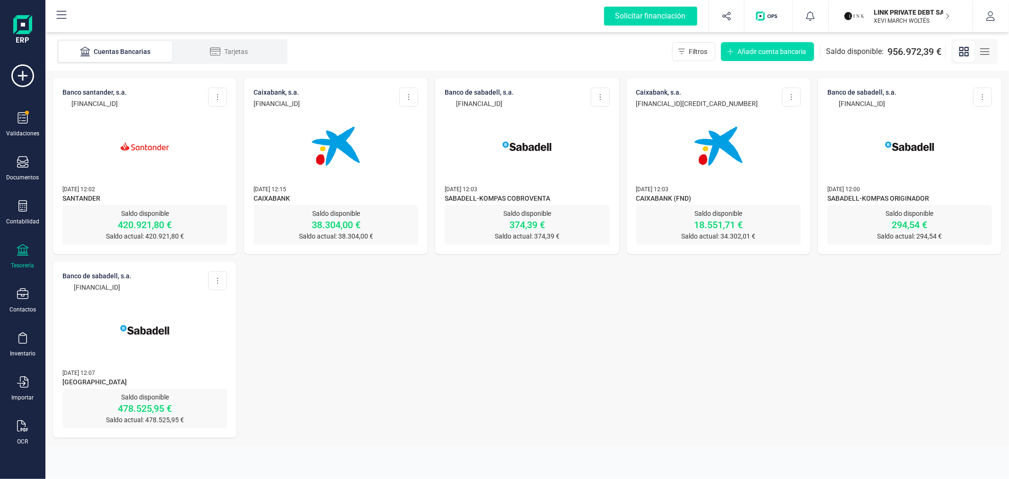
drag, startPoint x: 355, startPoint y: 100, endPoint x: 253, endPoint y: 98, distance: 102.2
click at [253, 98] on div "CAIXABANK, S.A. [FINANCIAL_ID] Editar cuenta Actualizar Desconectar cuenta Elim…" at bounding box center [336, 141] width 184 height 127
copy p "[FINANCIAL_ID]"
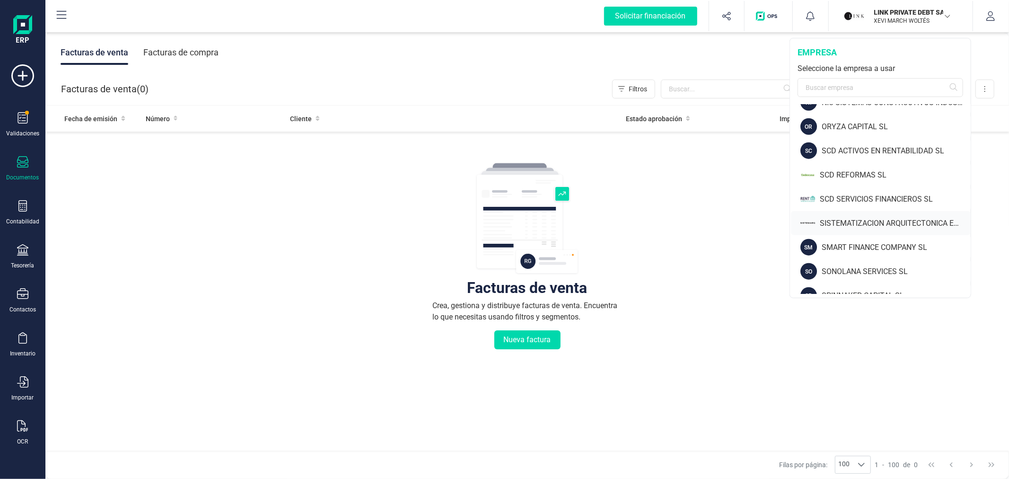
scroll to position [782, 0]
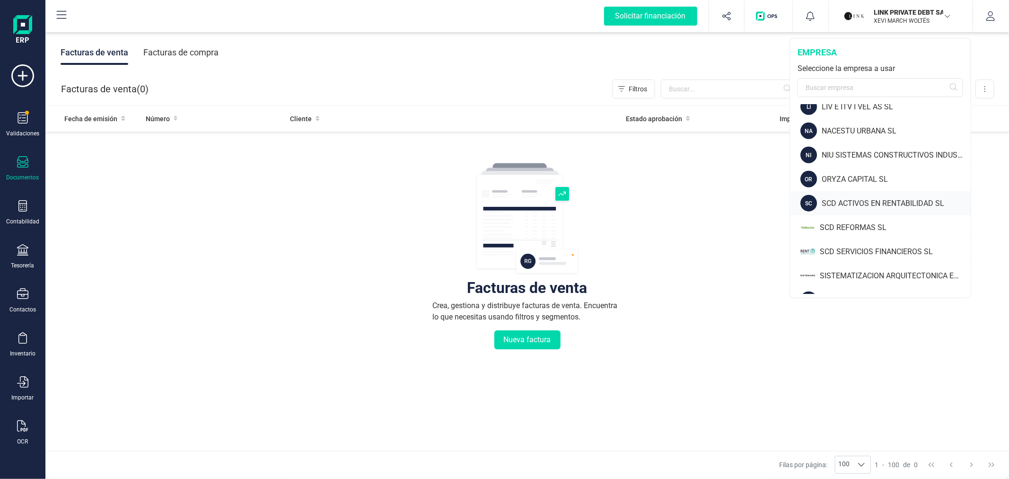
click at [839, 201] on div "SCD ACTIVOS EN RENTABILIDAD SL" at bounding box center [896, 203] width 149 height 11
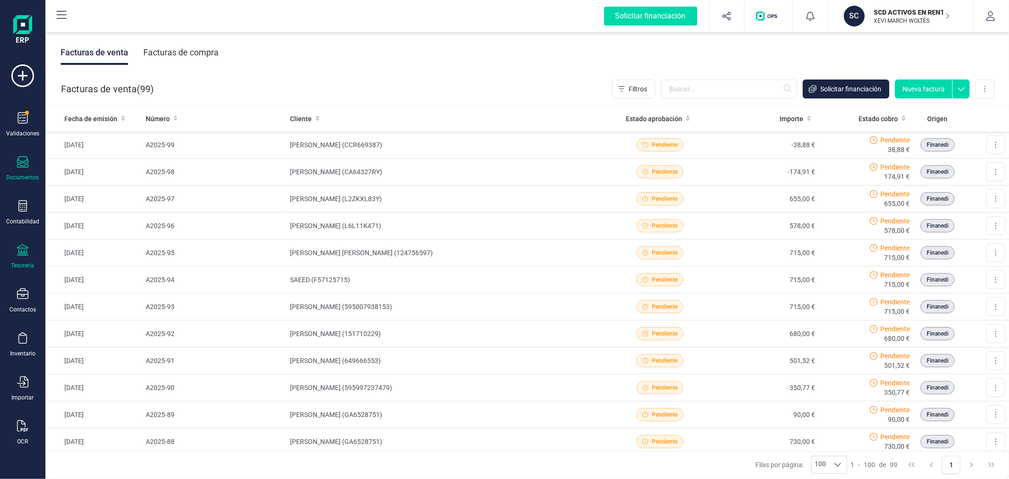
click at [24, 259] on div "Tesorería" at bounding box center [23, 256] width 38 height 25
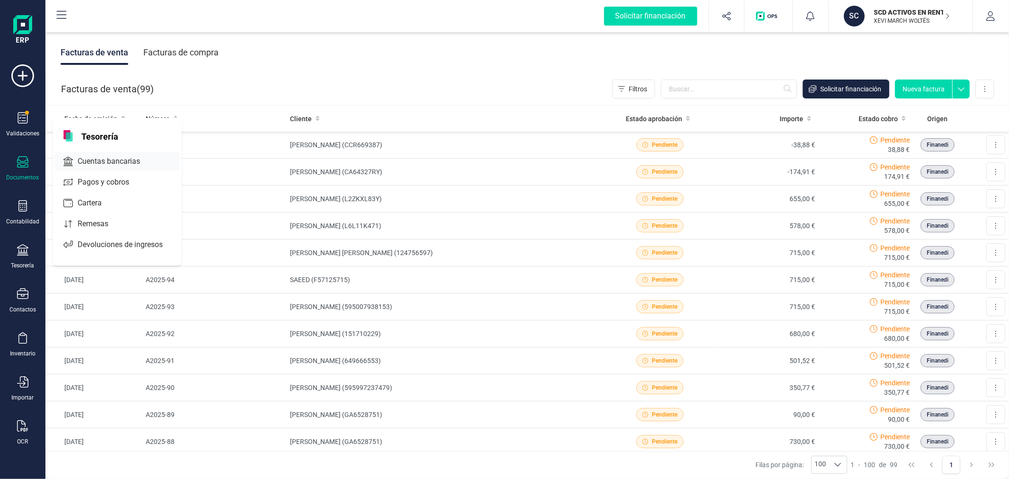
click at [125, 159] on span "Cuentas bancarias" at bounding box center [115, 161] width 83 height 11
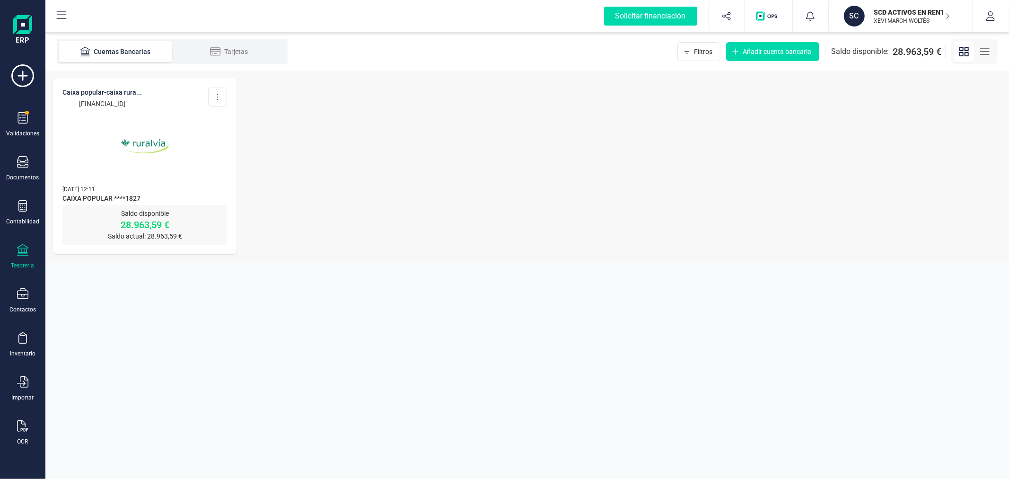
drag, startPoint x: 163, startPoint y: 100, endPoint x: 53, endPoint y: 103, distance: 110.3
click at [53, 103] on div "CAIXA POPULAR-CAIXA RURA... [FINANCIAL_ID] Editar cuenta Actualizar Desconectar…" at bounding box center [145, 141] width 184 height 127
copy p "[FINANCIAL_ID]"
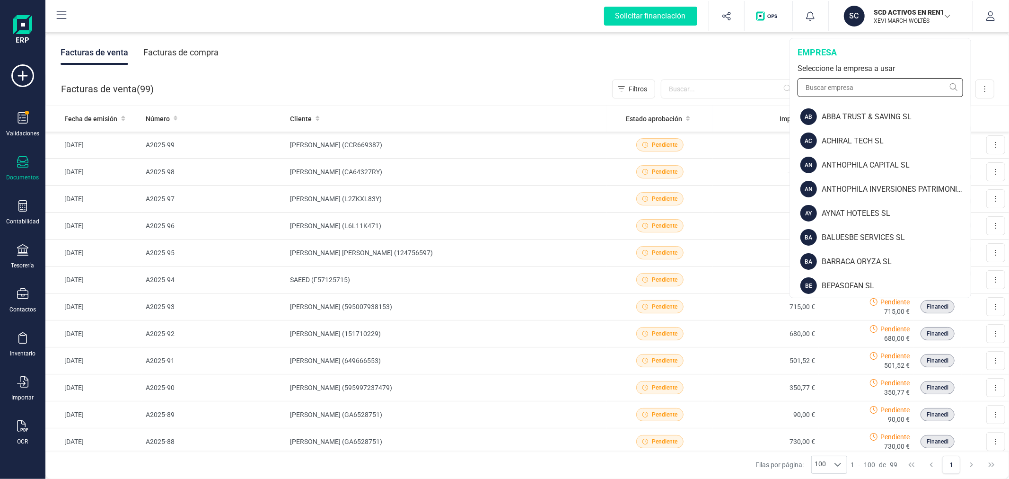
click at [866, 93] on input "text" at bounding box center [881, 87] width 166 height 19
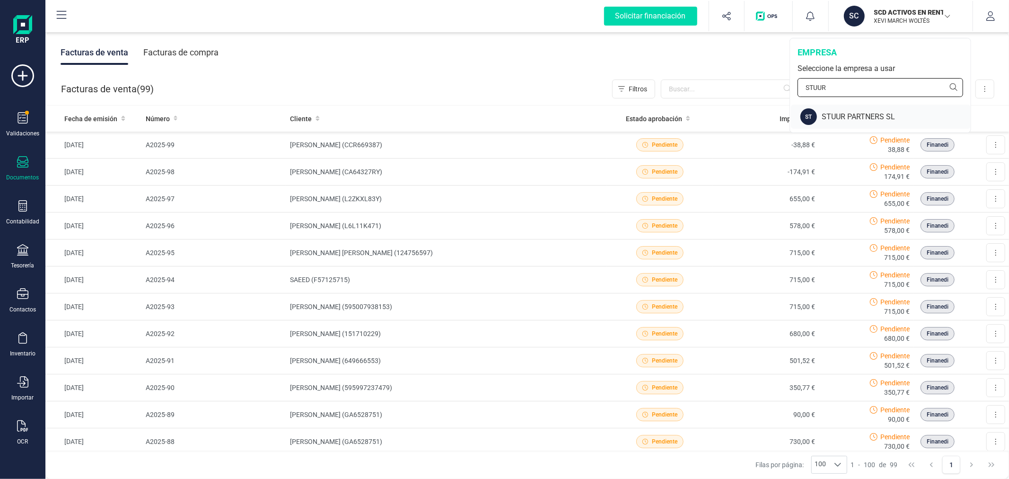
type input "STUUR"
click at [852, 114] on div "STUUR PARTNERS SL" at bounding box center [896, 116] width 149 height 11
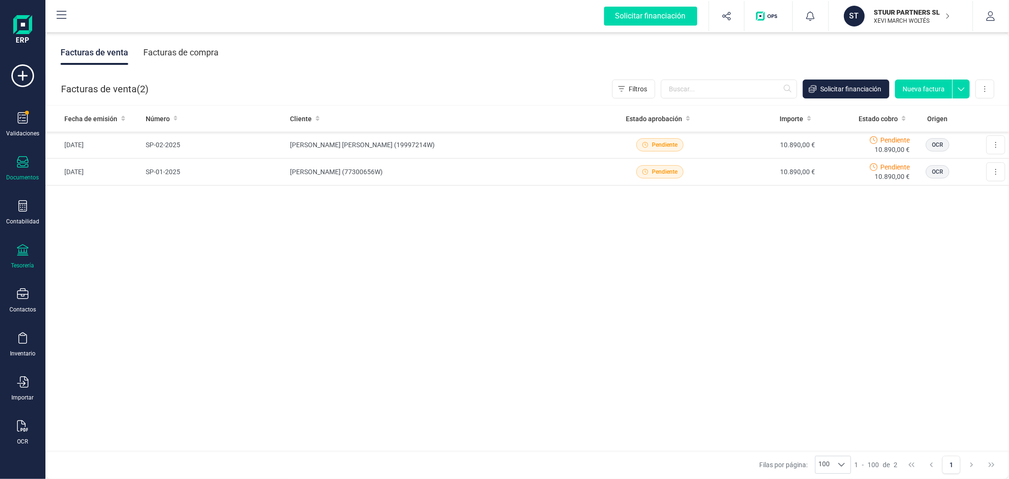
click at [20, 259] on div "Tesorería" at bounding box center [23, 256] width 38 height 25
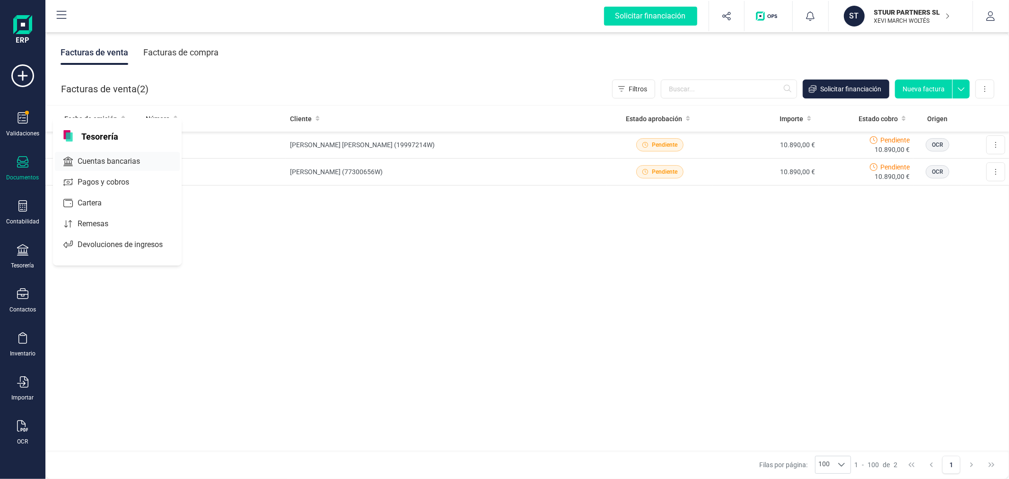
click at [127, 163] on span "Cuentas bancarias" at bounding box center [115, 161] width 83 height 11
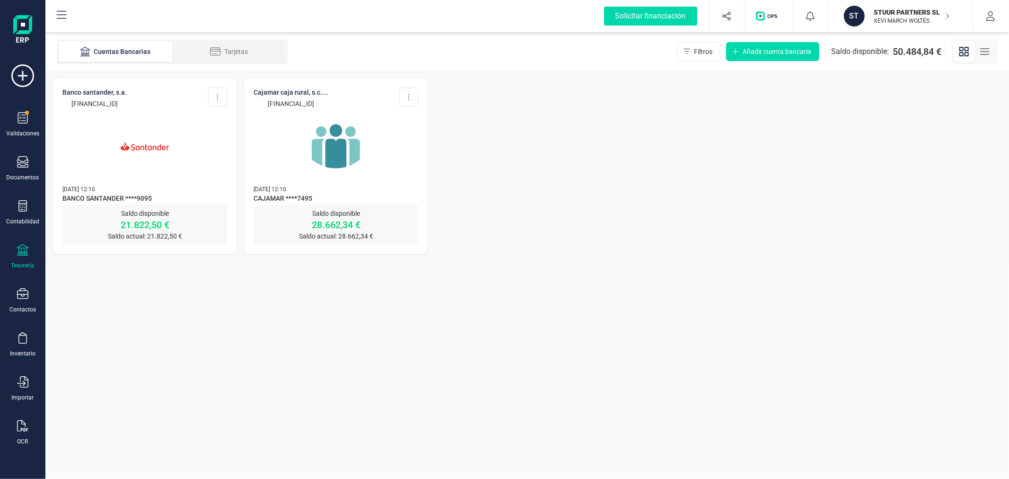
drag, startPoint x: 163, startPoint y: 101, endPoint x: 59, endPoint y: 106, distance: 103.7
click at [59, 106] on div "BANCO SANTANDER, S.A. [FINANCIAL_ID] Editar cuenta Actualizar Desconectar cuent…" at bounding box center [145, 141] width 184 height 127
copy p "[FINANCIAL_ID]"
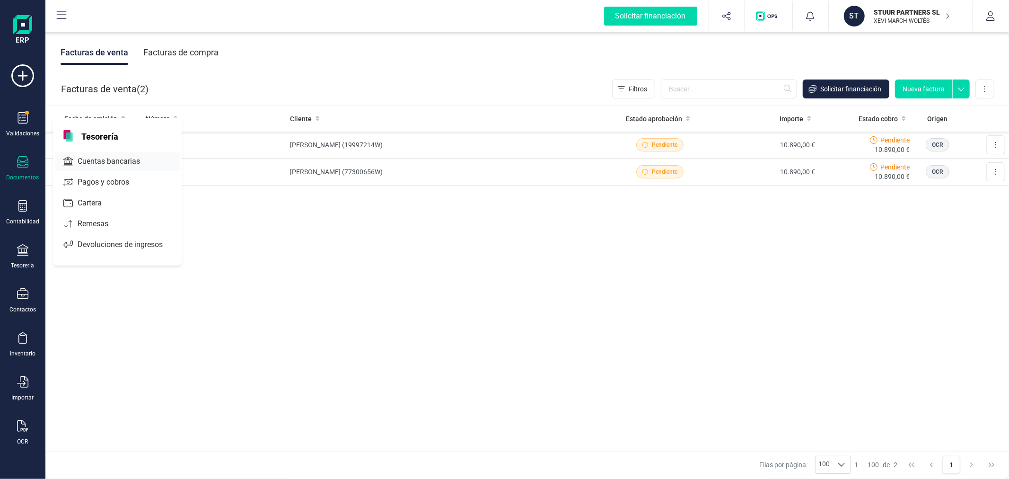
click at [128, 163] on span "Cuentas bancarias" at bounding box center [115, 161] width 83 height 11
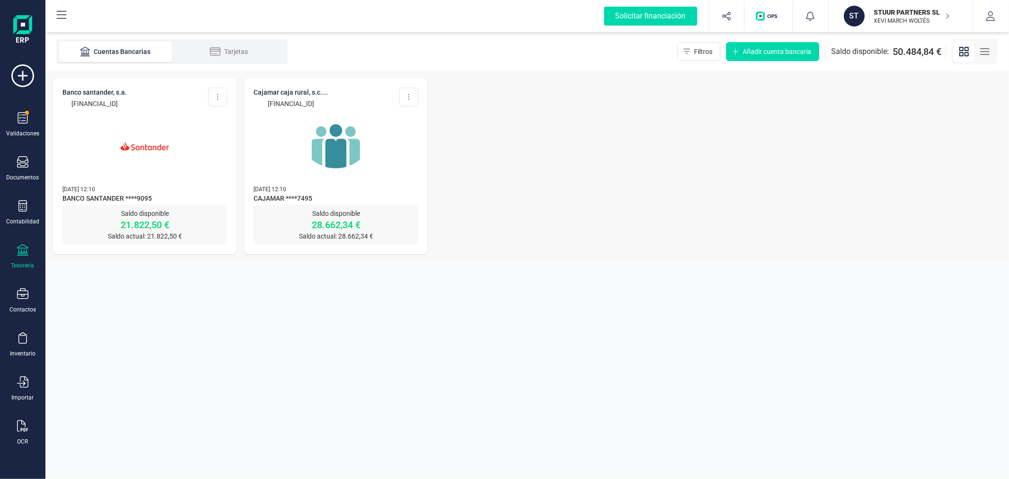
click at [874, 22] on p "XEVI MARCH WOLTÉS" at bounding box center [912, 21] width 76 height 8
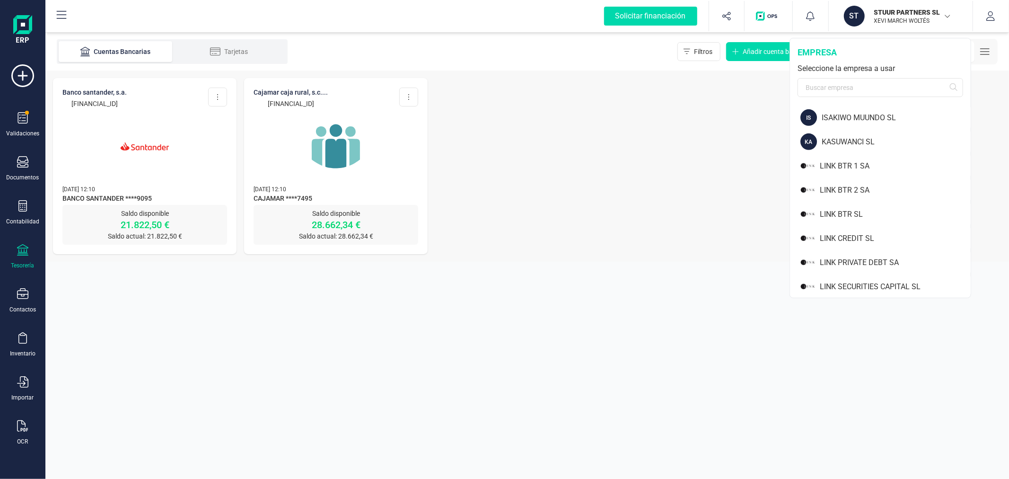
scroll to position [992, 0]
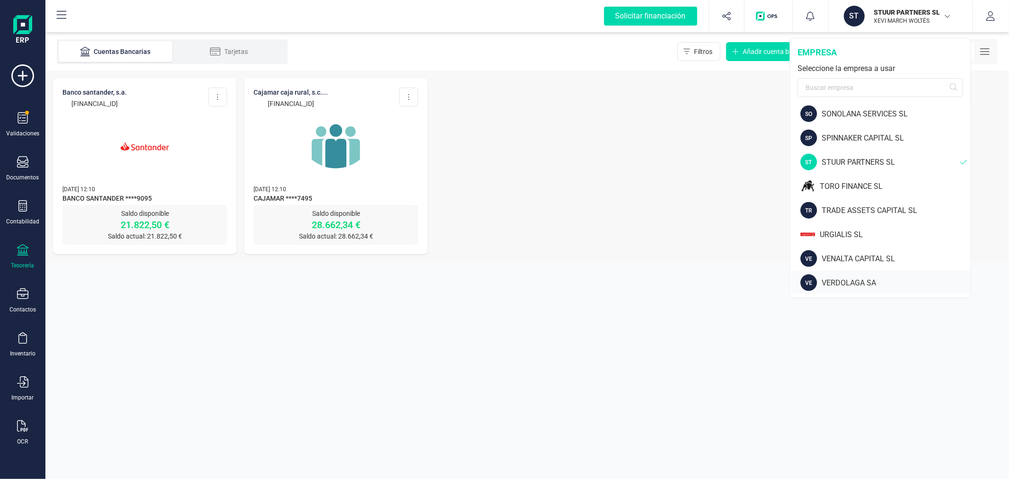
click at [850, 280] on div "VERDOLAGA SA" at bounding box center [896, 282] width 149 height 11
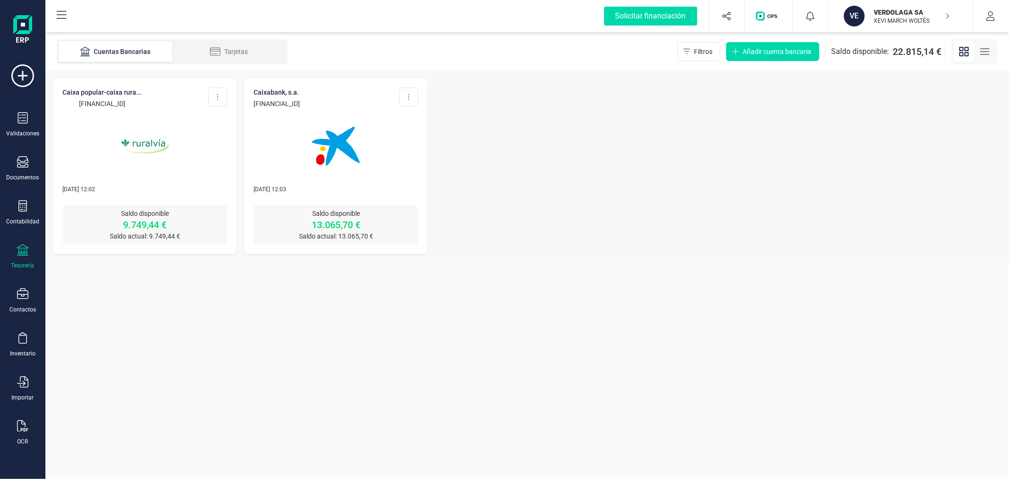
drag, startPoint x: 355, startPoint y: 99, endPoint x: 254, endPoint y: 107, distance: 102.0
click at [254, 107] on div "CAIXABANK, S.A. [FINANCIAL_ID] Editar cuenta Actualizar Desconectar cuenta Elim…" at bounding box center [336, 98] width 165 height 21
copy p "[FINANCIAL_ID]"
drag, startPoint x: 357, startPoint y: 101, endPoint x: 250, endPoint y: 106, distance: 107.0
click at [250, 106] on div "CAIXABANK, S.A. [FINANCIAL_ID] Editar cuenta Actualizar Desconectar cuenta Elim…" at bounding box center [336, 141] width 184 height 127
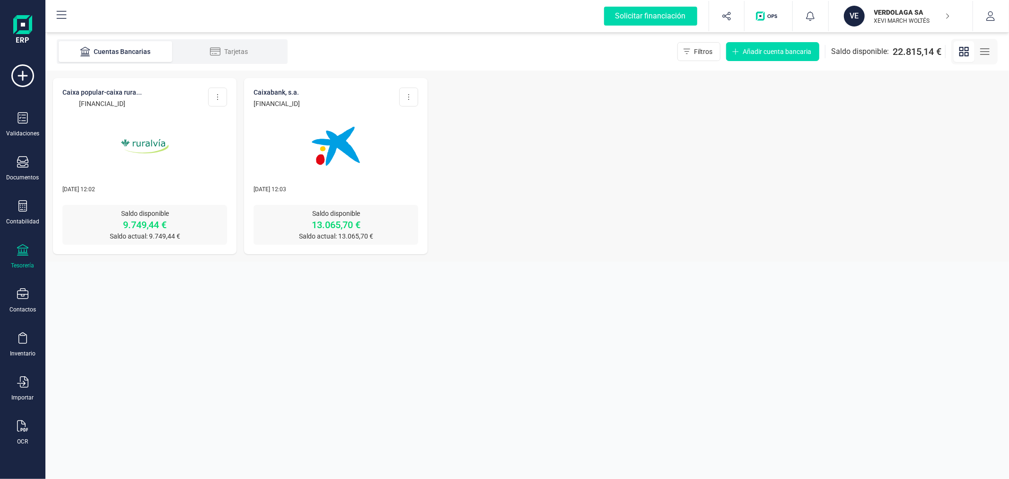
copy p "[FINANCIAL_ID]"
click at [19, 211] on icon at bounding box center [22, 205] width 11 height 11
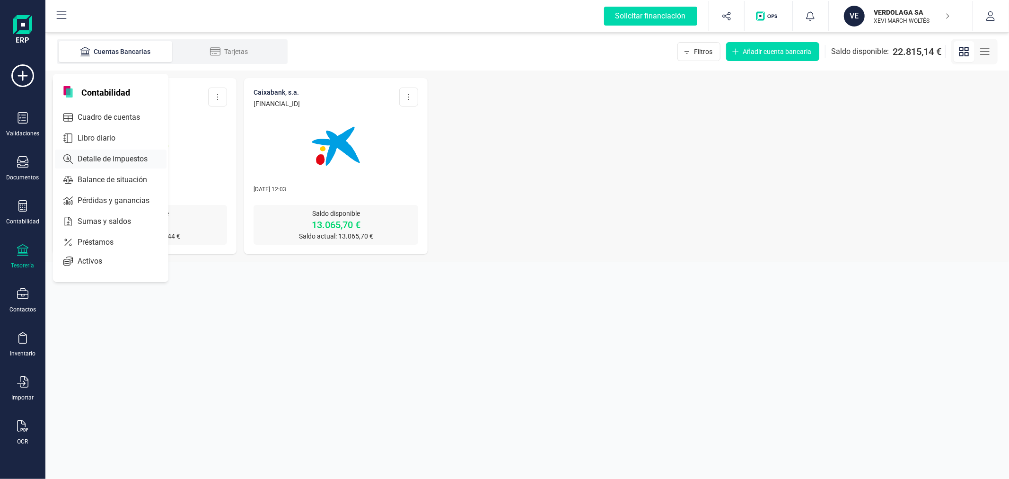
click at [102, 154] on span "Detalle de impuestos" at bounding box center [119, 158] width 91 height 11
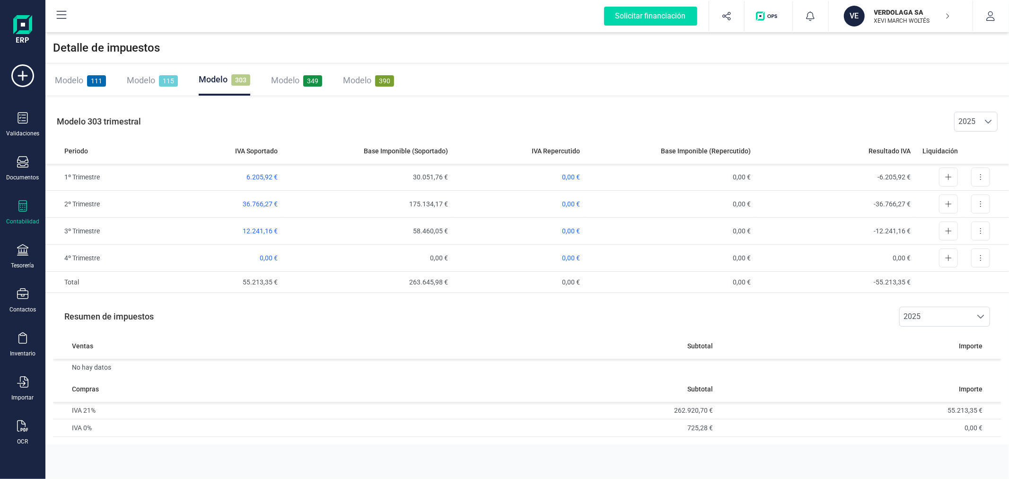
click at [294, 74] on div "Modelo 349" at bounding box center [296, 80] width 51 height 13
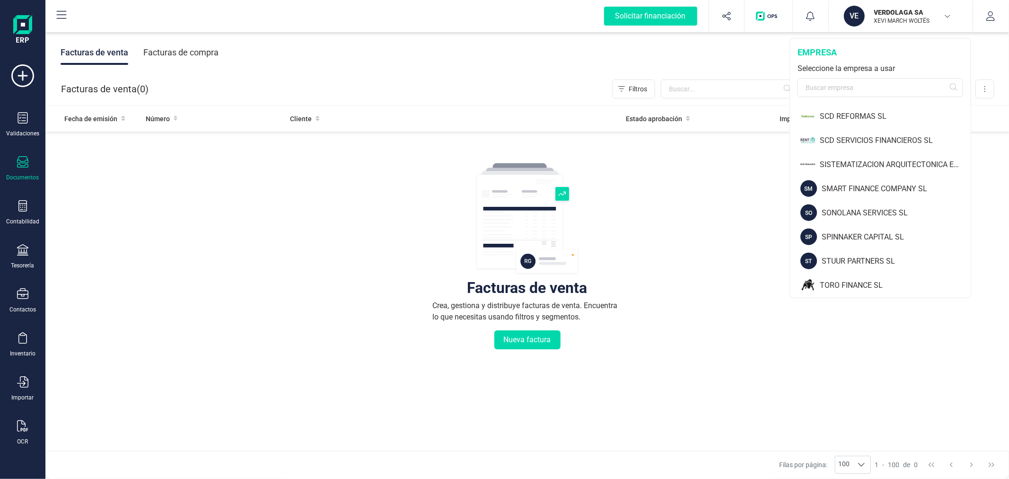
scroll to position [946, 0]
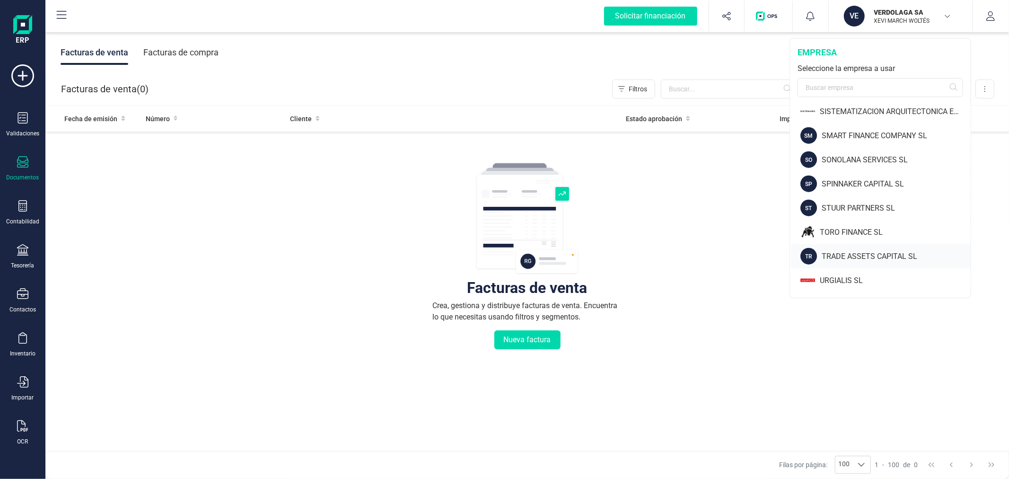
click at [859, 249] on div "TR TRADE ASSETS CAPITAL SL" at bounding box center [881, 256] width 180 height 24
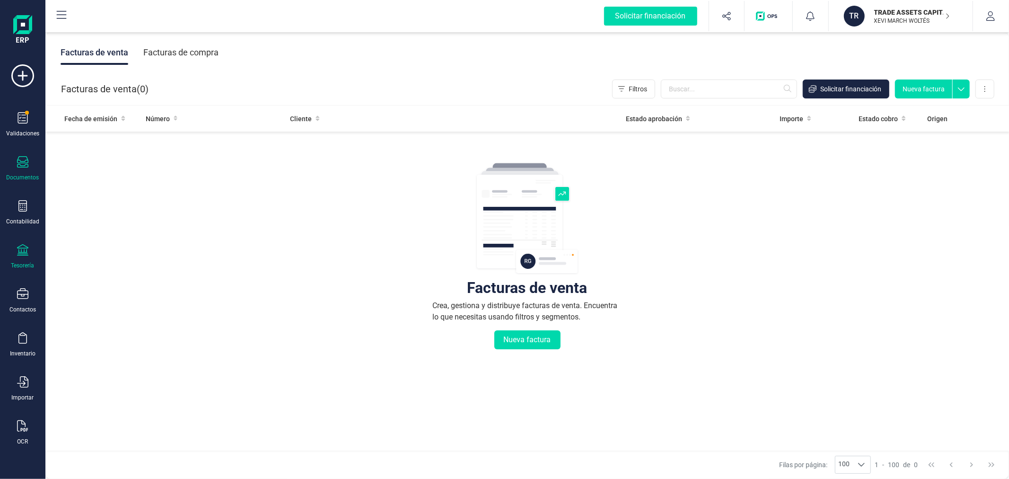
click at [16, 257] on div "Tesorería" at bounding box center [23, 256] width 38 height 25
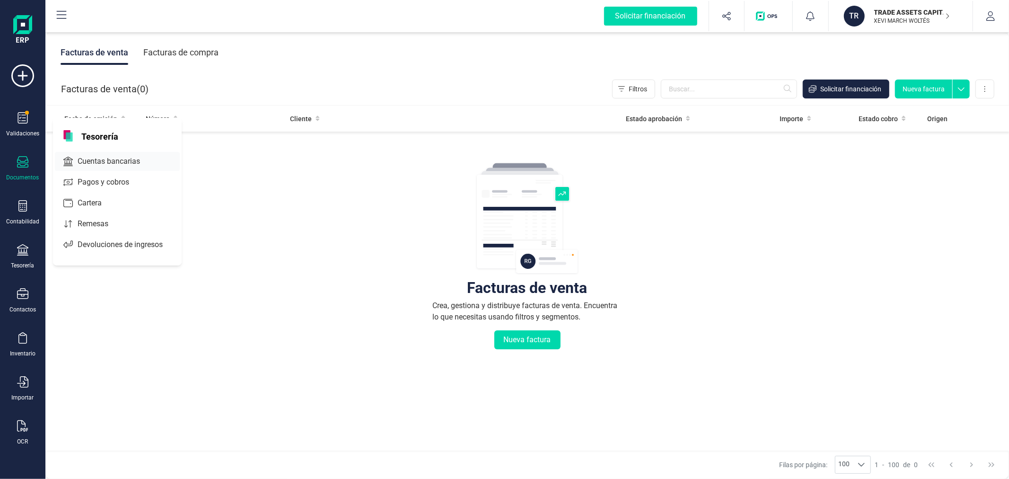
click at [133, 158] on span "Cuentas bancarias" at bounding box center [115, 161] width 83 height 11
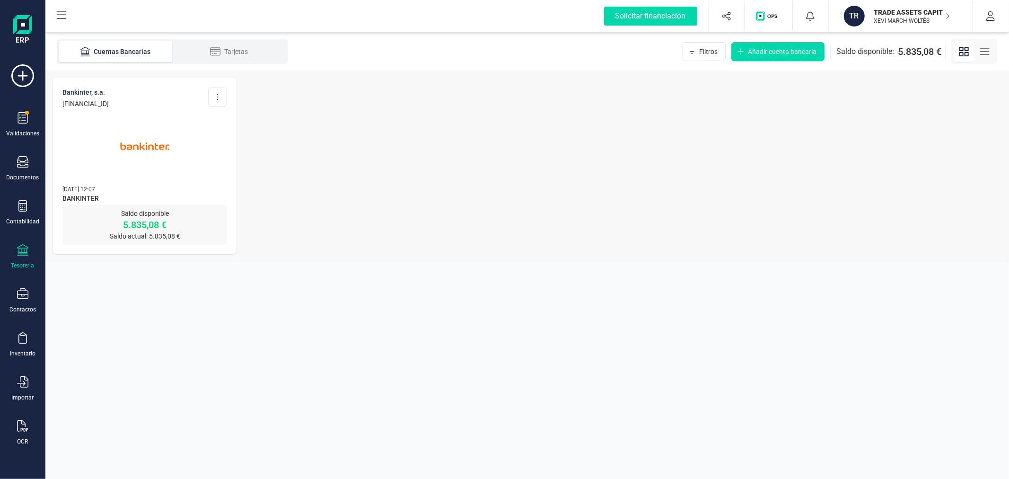
click at [130, 140] on img at bounding box center [144, 145] width 79 height 79
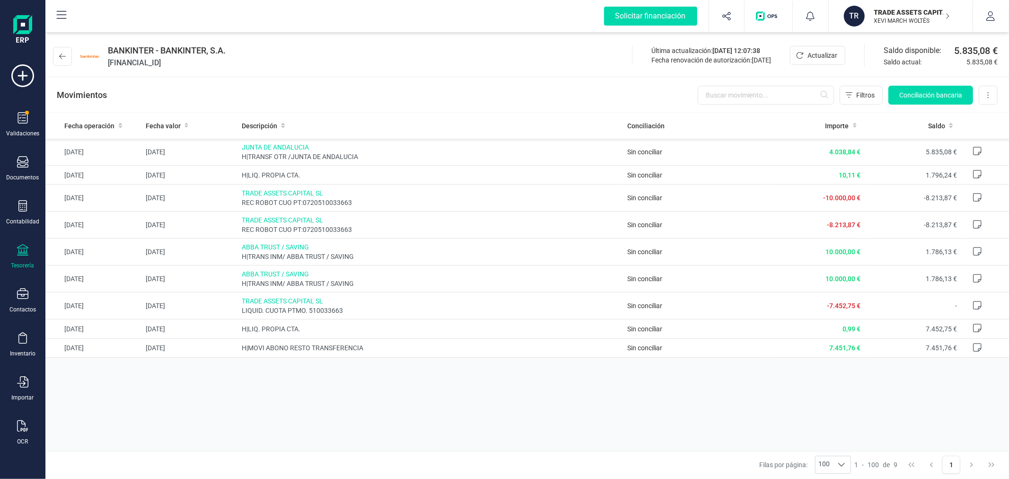
click at [901, 19] on p "XEVI MARCH WOLTÉS" at bounding box center [912, 21] width 76 height 8
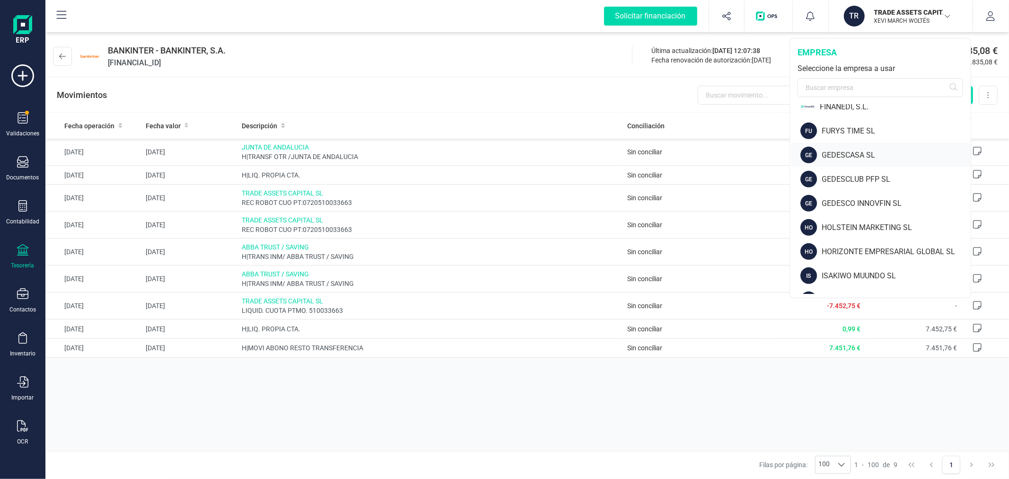
scroll to position [368, 0]
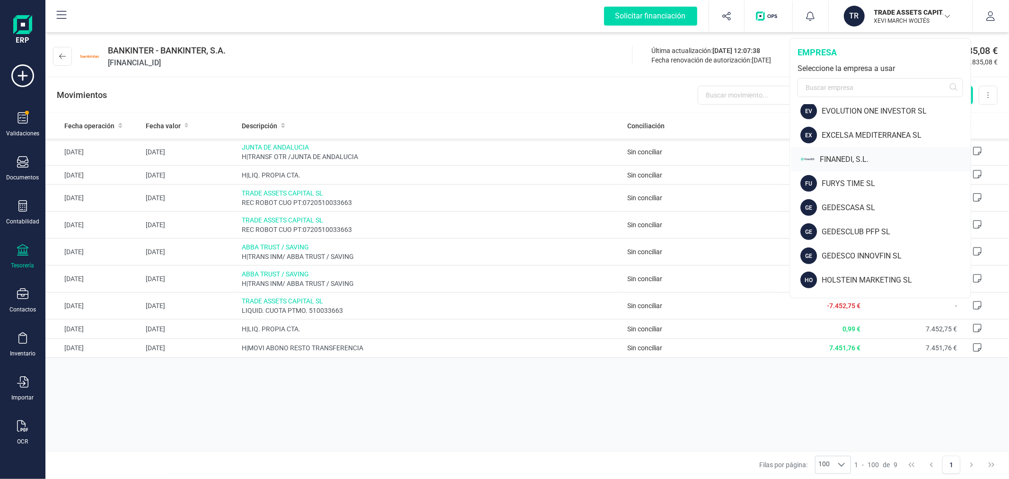
click at [858, 152] on div "FINANEDI, S.L." at bounding box center [881, 159] width 180 height 24
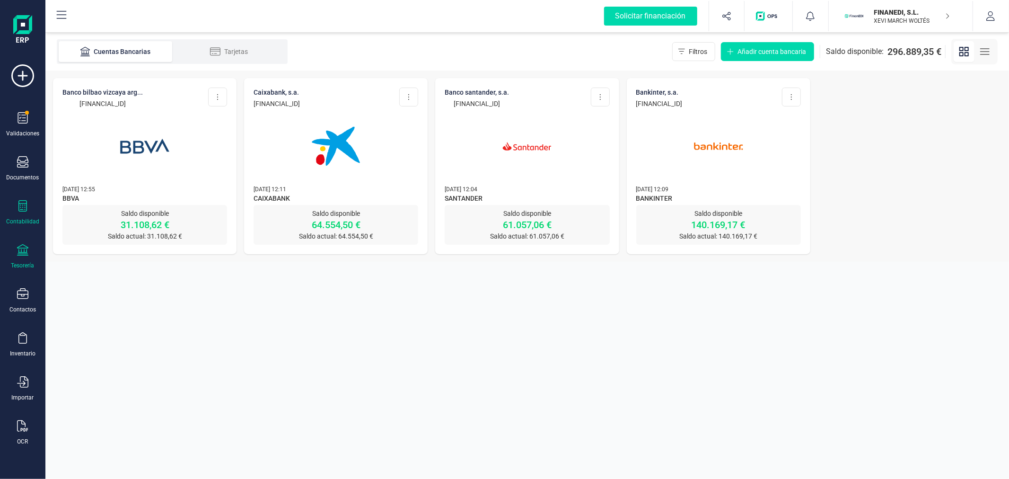
click at [18, 213] on div at bounding box center [22, 207] width 11 height 14
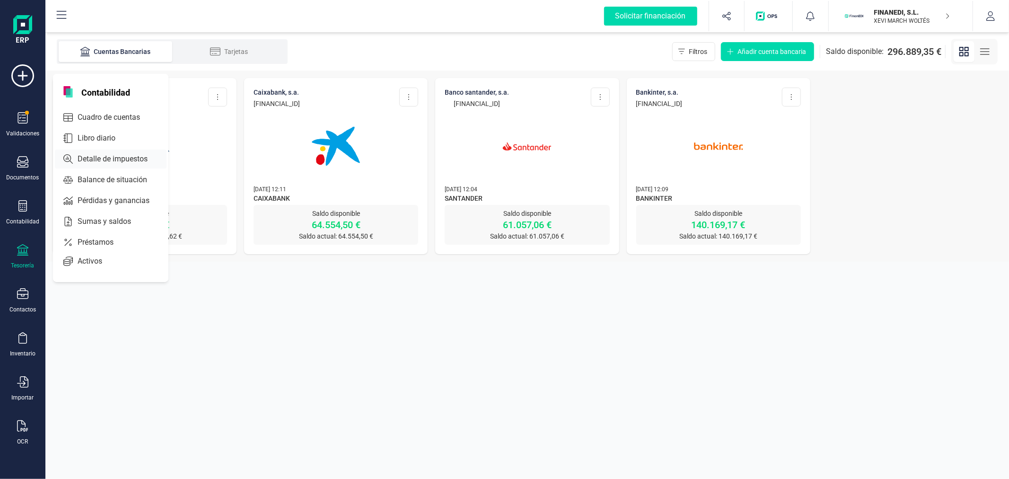
click at [119, 159] on span "Detalle de impuestos" at bounding box center [119, 158] width 91 height 11
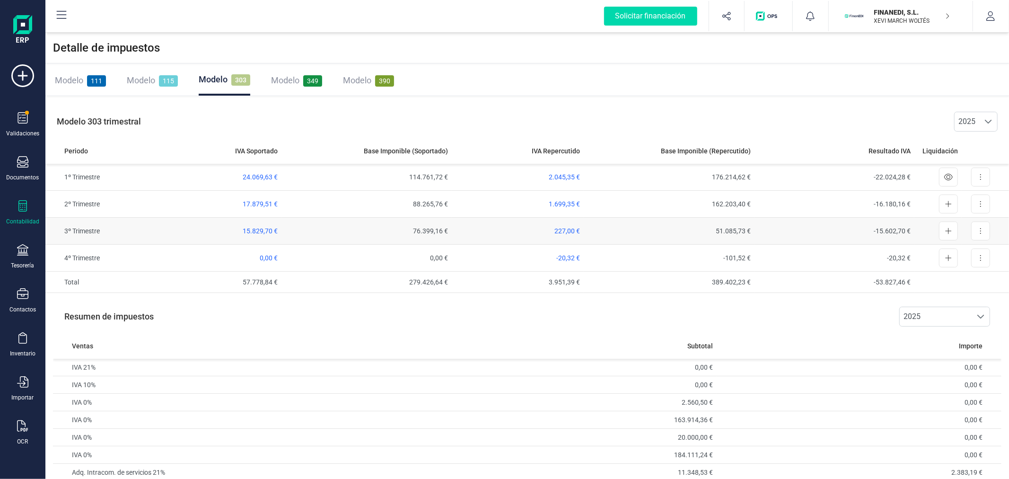
click at [566, 225] on td "227,00 €" at bounding box center [518, 231] width 132 height 27
click at [570, 232] on span "227,00 €" at bounding box center [567, 231] width 26 height 8
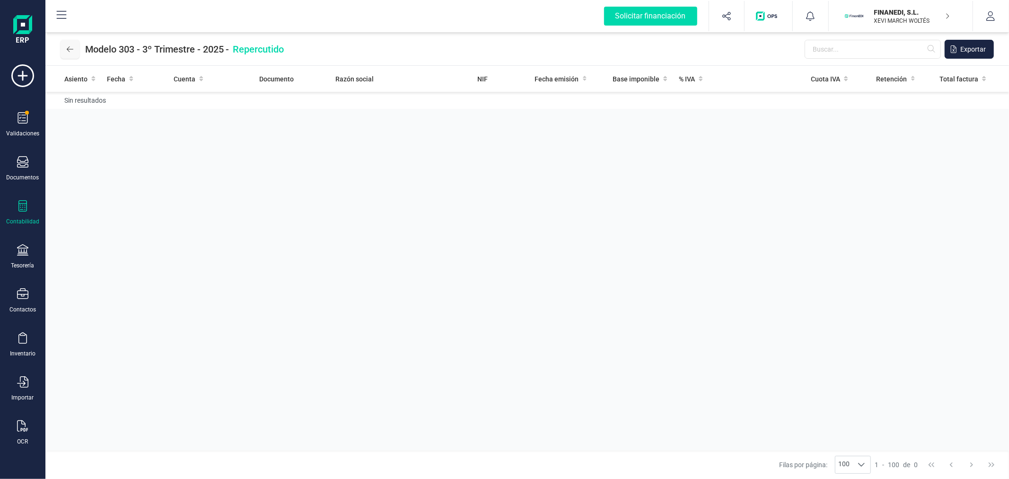
click at [75, 53] on button at bounding box center [70, 49] width 19 height 19
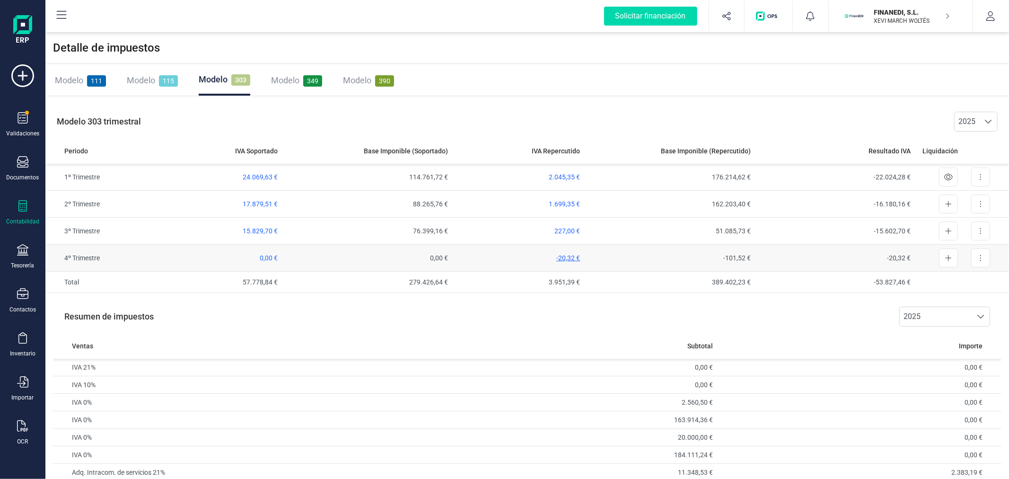
click at [574, 257] on span "-20,32 €" at bounding box center [568, 258] width 24 height 8
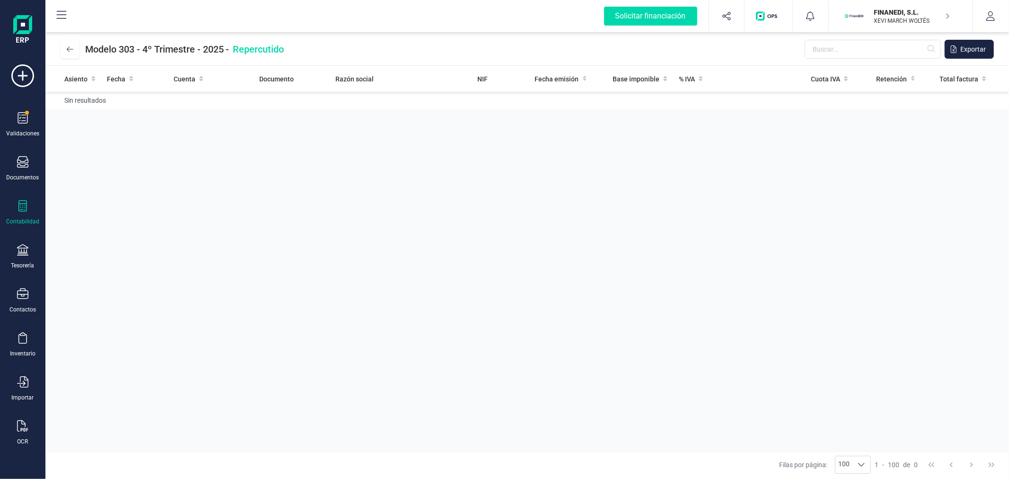
click at [62, 60] on div "Modelo 303 - 4º Trimestre - 2025 - Repercutido Exportar" at bounding box center [527, 49] width 964 height 33
click at [76, 44] on button at bounding box center [70, 49] width 19 height 19
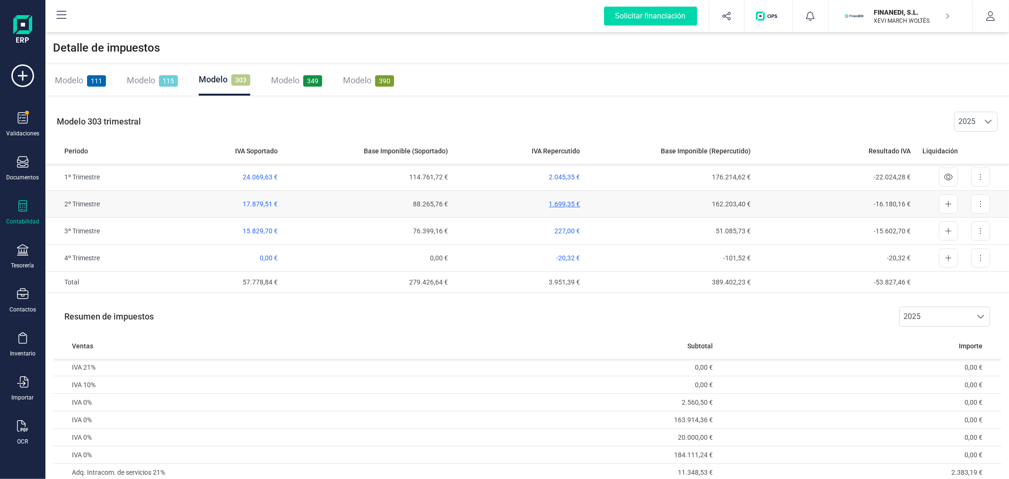
click at [564, 202] on span "1.699,35 €" at bounding box center [564, 204] width 31 height 8
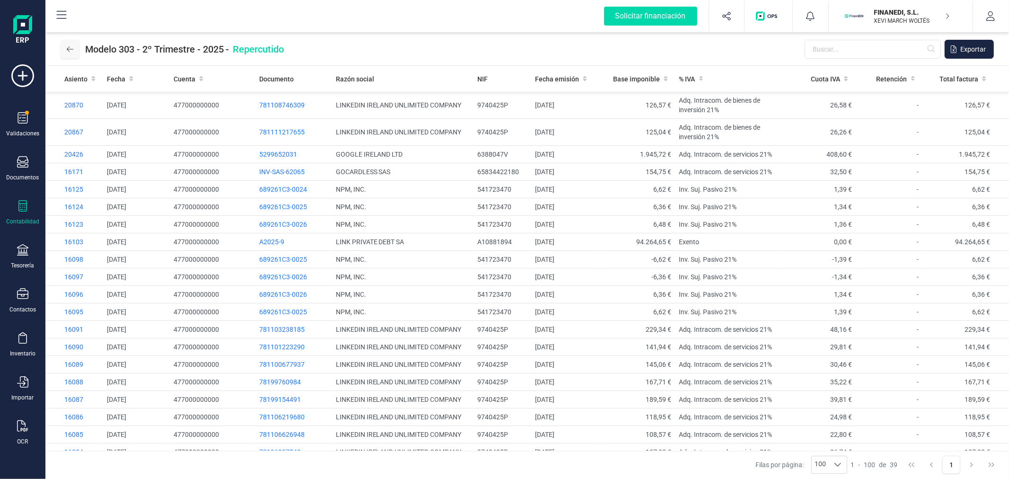
click at [70, 51] on icon at bounding box center [70, 49] width 7 height 8
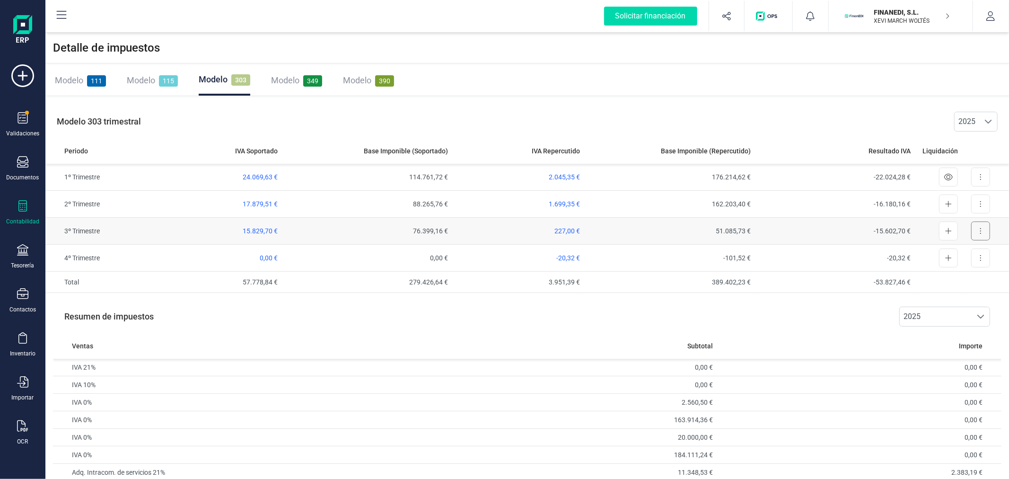
click at [983, 229] on button at bounding box center [980, 230] width 19 height 19
click at [966, 254] on span "Exportar detalle" at bounding box center [959, 253] width 46 height 9
click at [152, 79] on span "Modelo" at bounding box center [141, 80] width 28 height 10
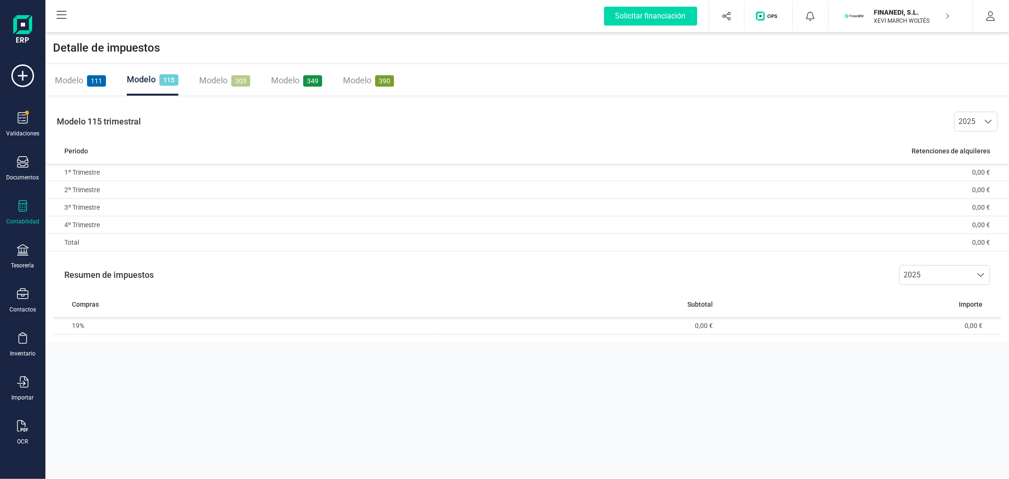
click at [75, 77] on span "Modelo" at bounding box center [69, 80] width 28 height 10
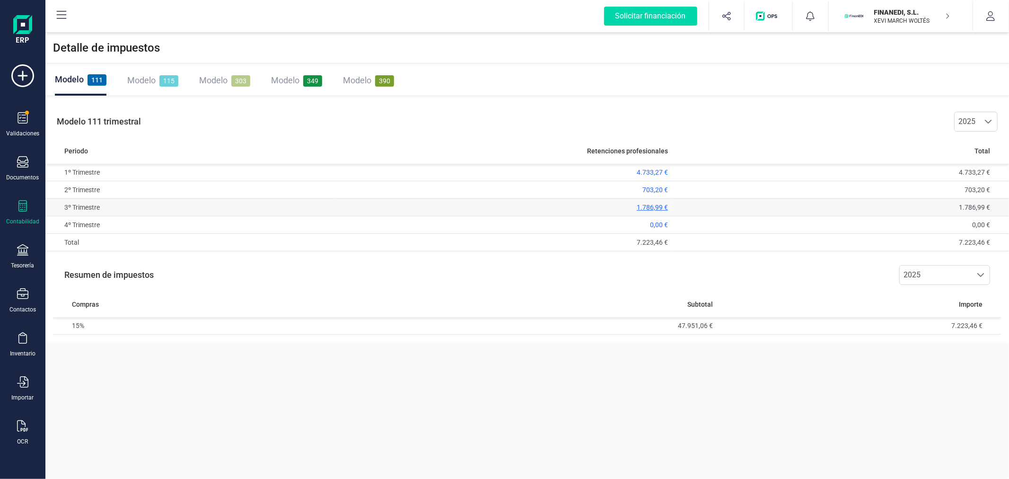
click at [641, 209] on span "1.786,99 €" at bounding box center [652, 207] width 31 height 8
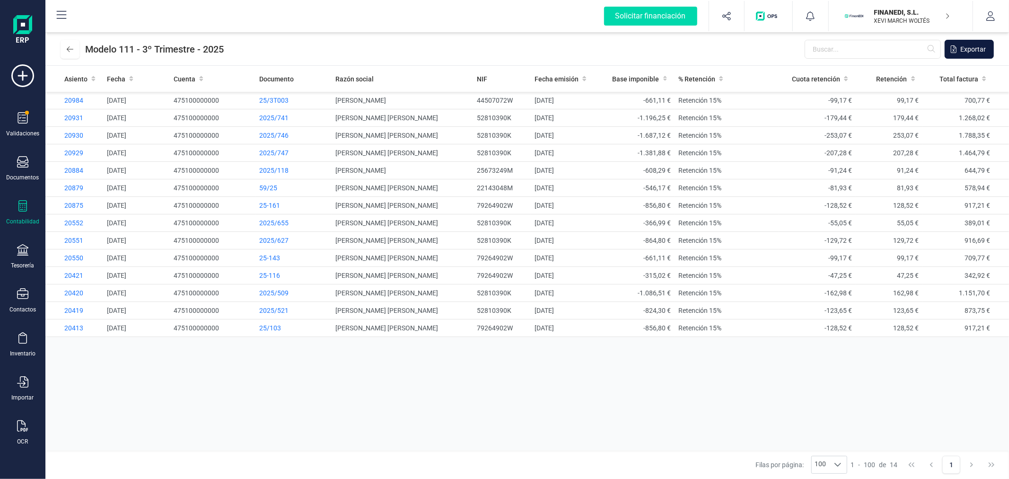
click at [967, 51] on span "Exportar" at bounding box center [973, 48] width 26 height 9
click at [72, 46] on icon at bounding box center [70, 49] width 7 height 8
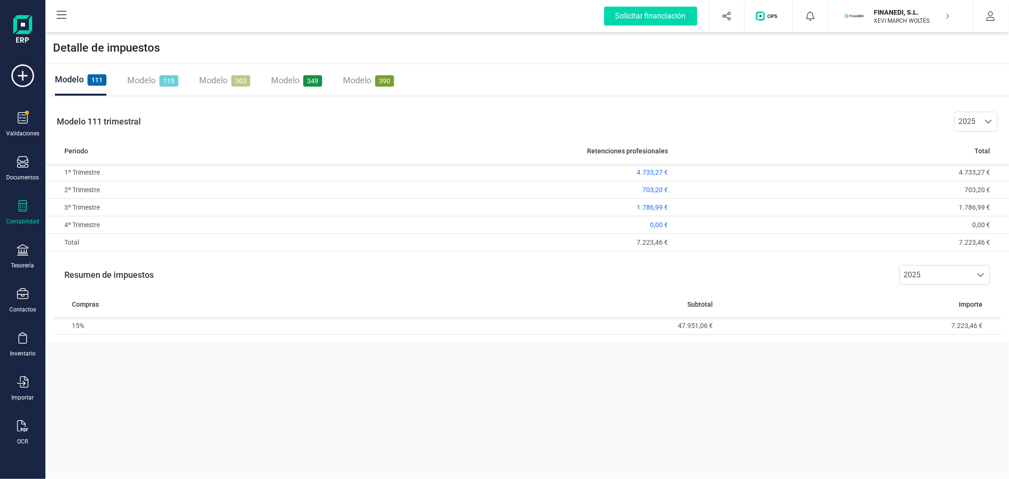
click at [139, 78] on span "Modelo" at bounding box center [141, 80] width 28 height 10
click at [284, 78] on span "Modelo" at bounding box center [285, 80] width 28 height 10
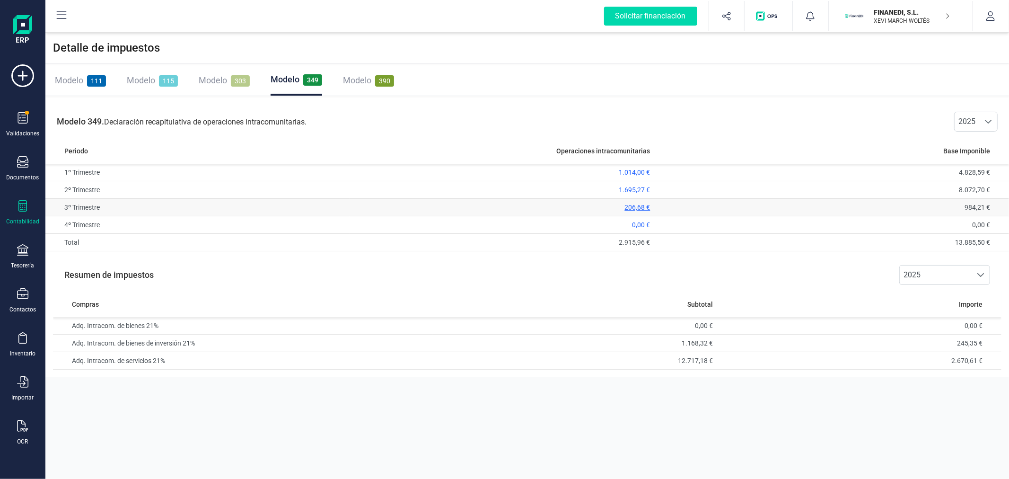
click at [637, 205] on span "206,68 €" at bounding box center [638, 207] width 26 height 8
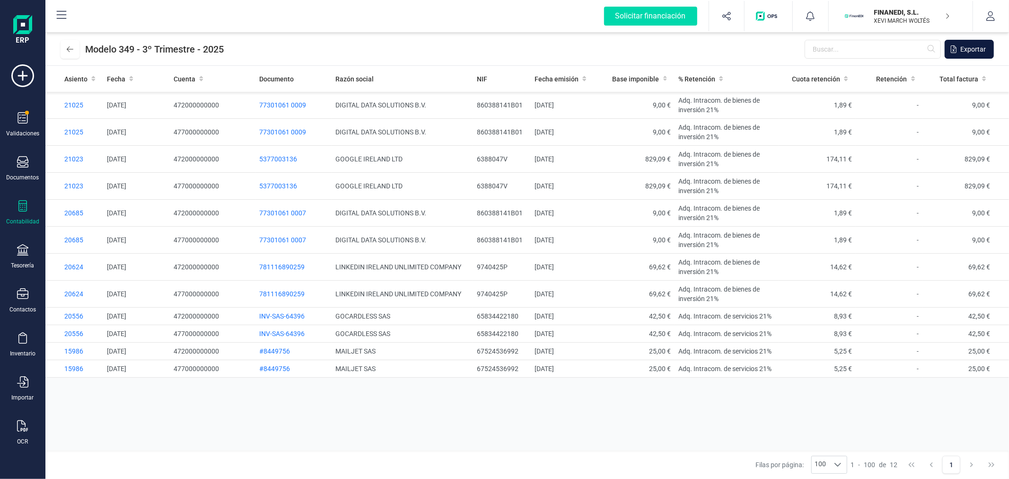
click at [977, 48] on span "Exportar" at bounding box center [973, 48] width 26 height 9
click at [68, 46] on icon at bounding box center [70, 49] width 7 height 8
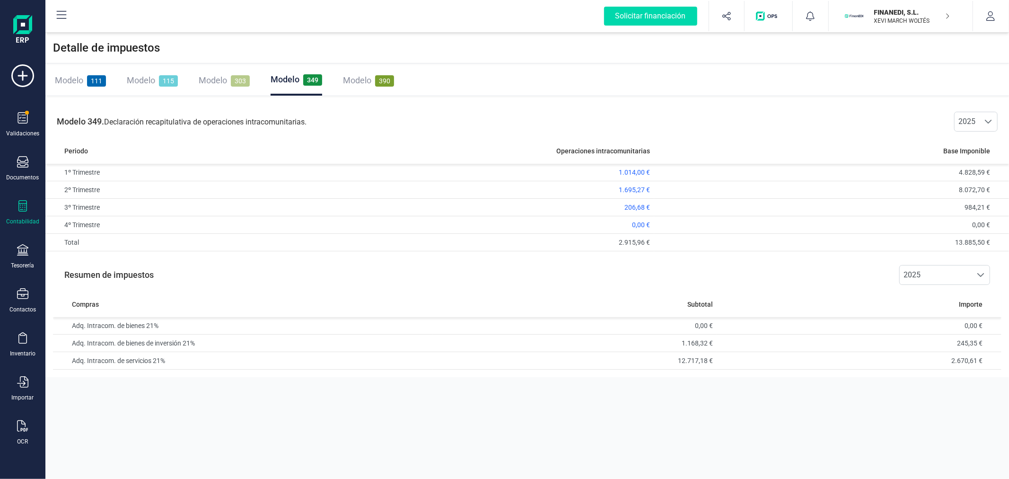
click at [226, 85] on span "Modelo" at bounding box center [213, 80] width 28 height 10
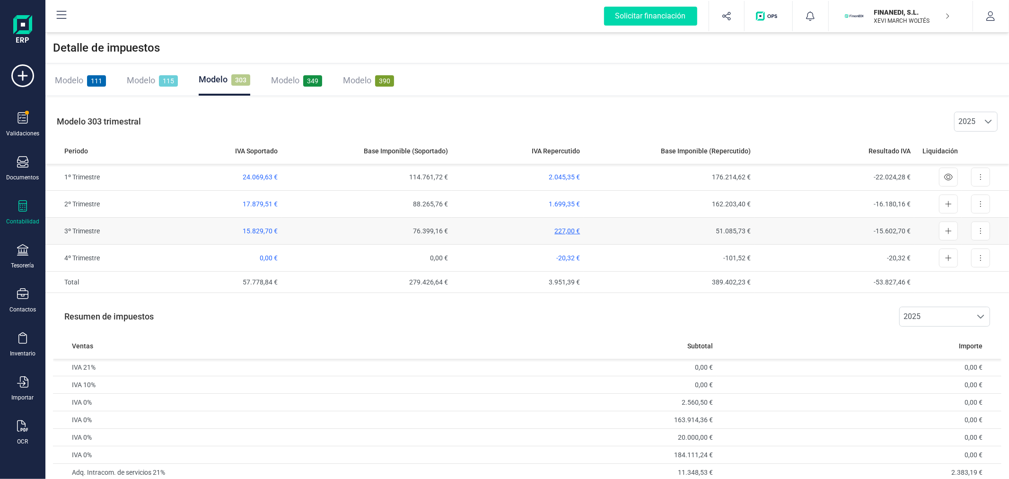
click at [571, 228] on span "227,00 €" at bounding box center [567, 231] width 26 height 8
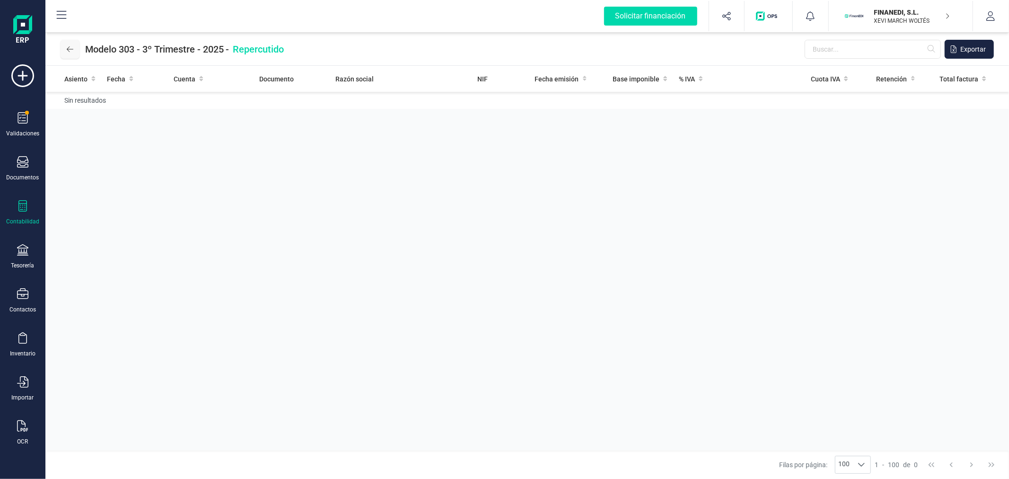
click at [73, 55] on button at bounding box center [70, 49] width 19 height 19
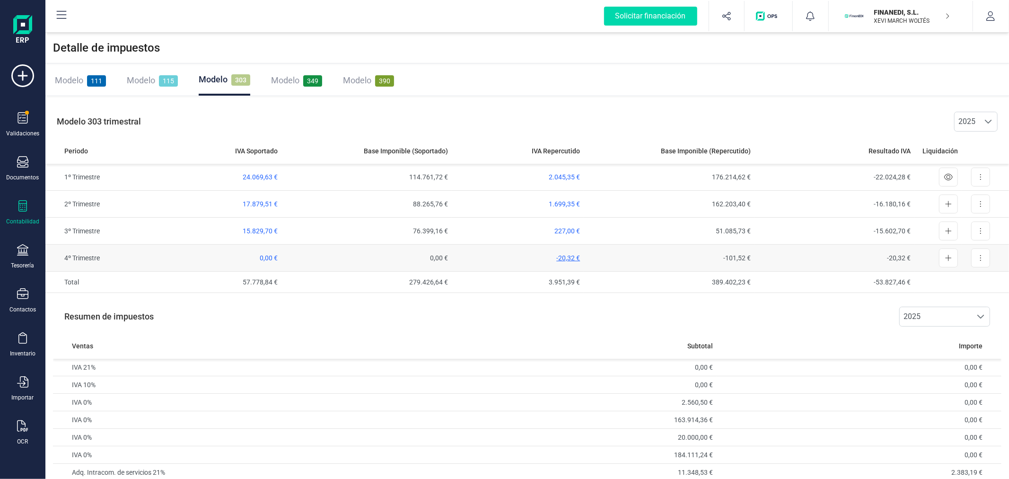
click at [562, 261] on span "-20,32 €" at bounding box center [568, 258] width 24 height 8
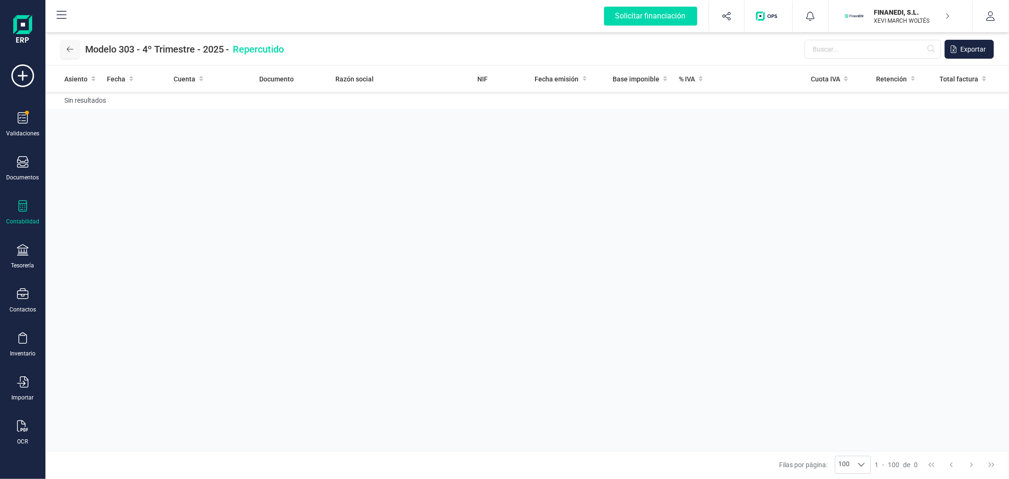
click at [67, 49] on icon at bounding box center [70, 49] width 7 height 8
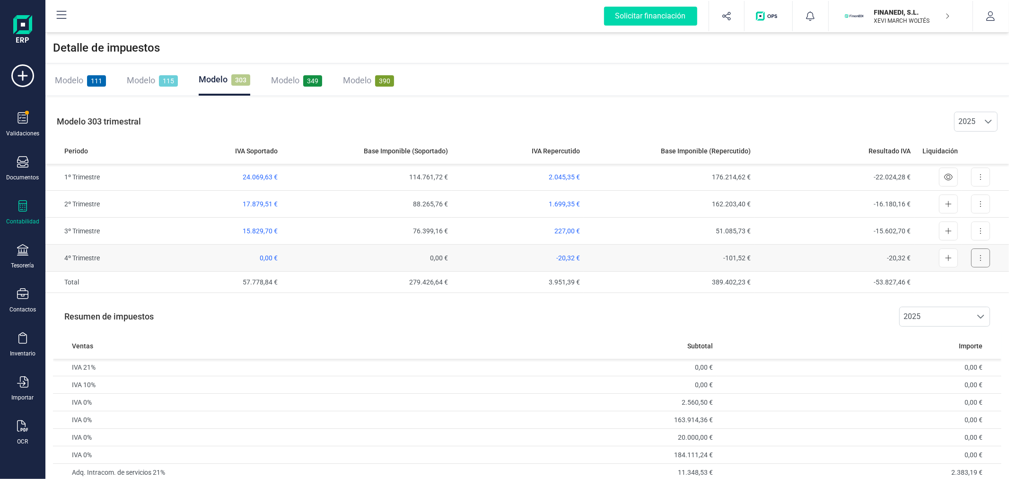
click at [981, 262] on icon at bounding box center [981, 258] width 2 height 8
click at [928, 281] on icon "Exportar detalle" at bounding box center [928, 281] width 5 height 7
click at [20, 162] on icon at bounding box center [22, 161] width 11 height 11
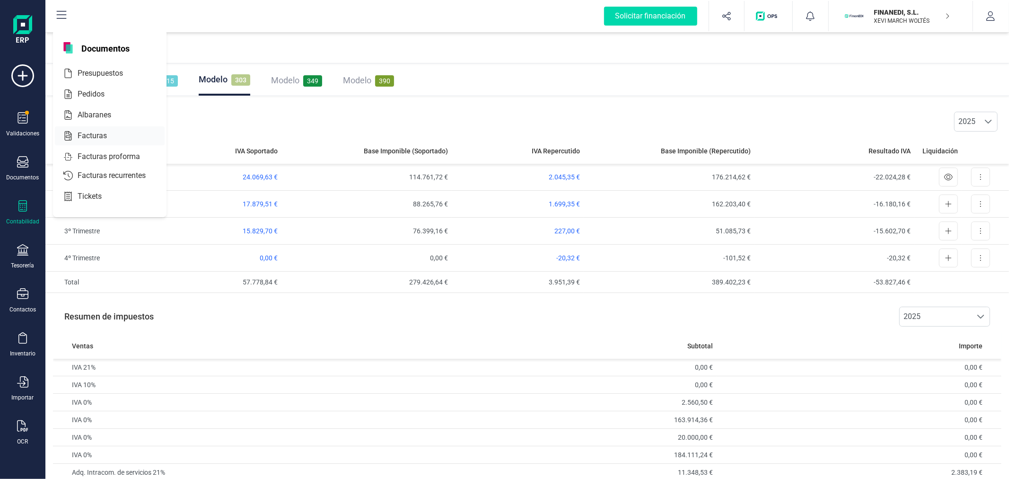
click at [84, 132] on span "Facturas" at bounding box center [99, 135] width 50 height 11
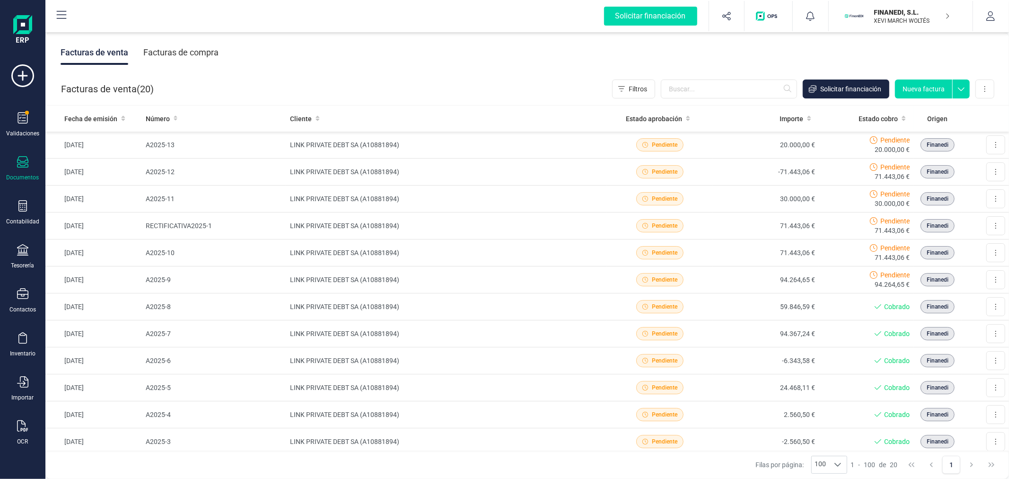
click at [199, 41] on div "Facturas de compra" at bounding box center [180, 52] width 75 height 25
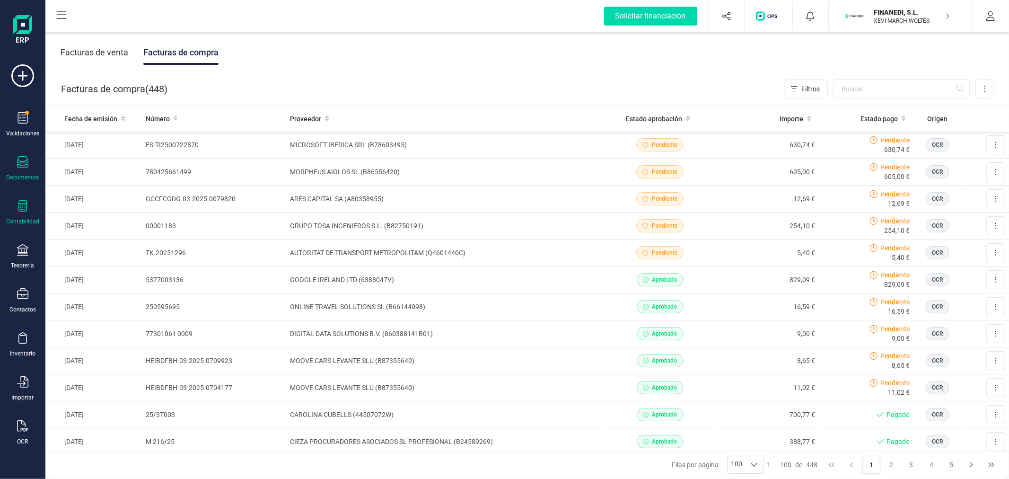
click at [22, 217] on div "Contabilidad" at bounding box center [23, 212] width 38 height 25
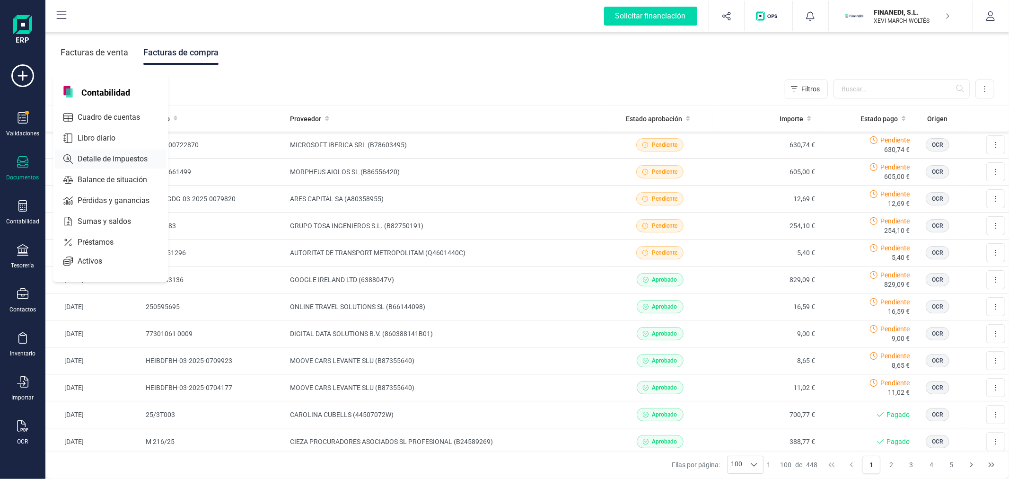
click at [116, 160] on span "Detalle de impuestos" at bounding box center [119, 158] width 91 height 11
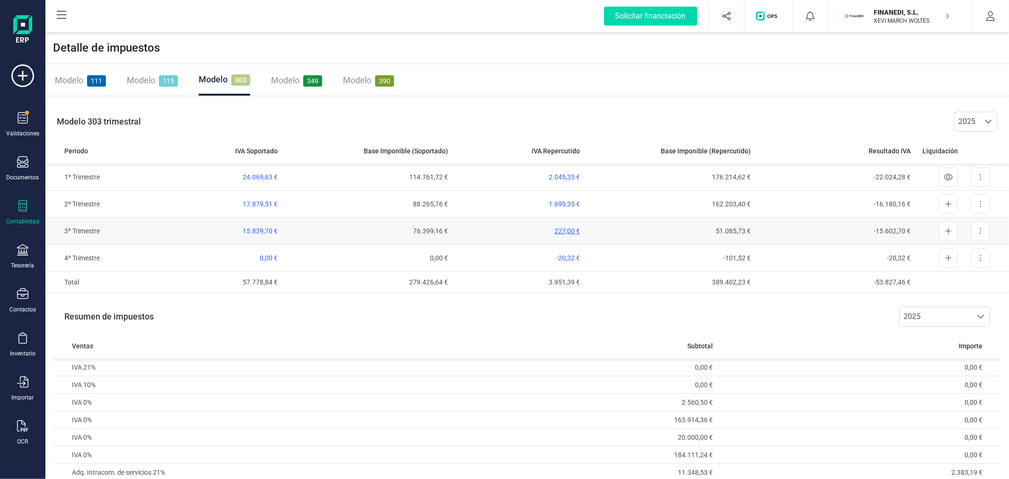
click at [568, 227] on span "227,00 €" at bounding box center [567, 231] width 26 height 8
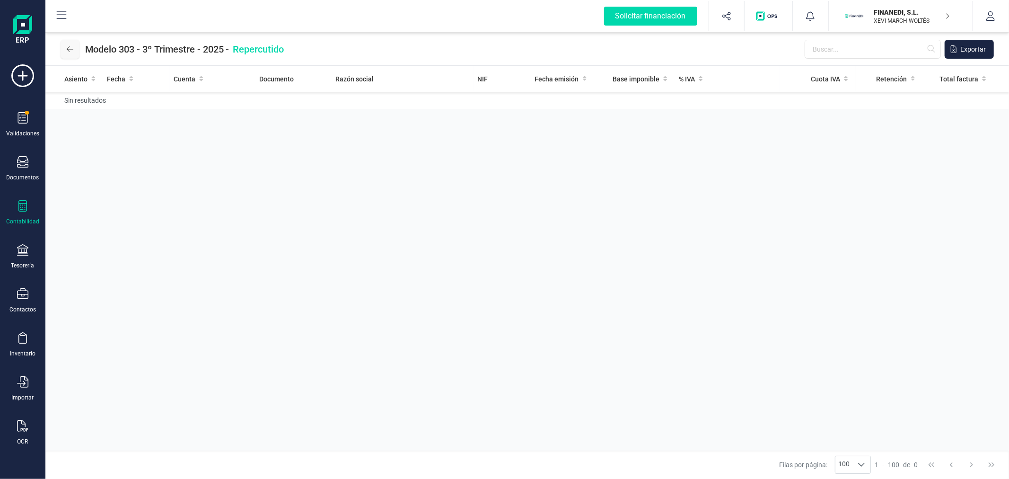
click at [65, 43] on button at bounding box center [70, 49] width 19 height 19
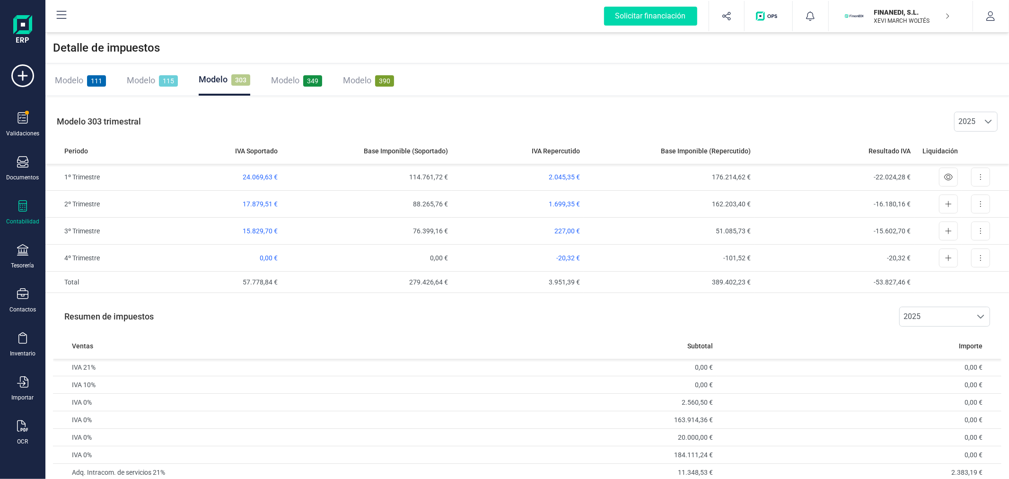
click at [297, 79] on span "Modelo" at bounding box center [285, 80] width 28 height 10
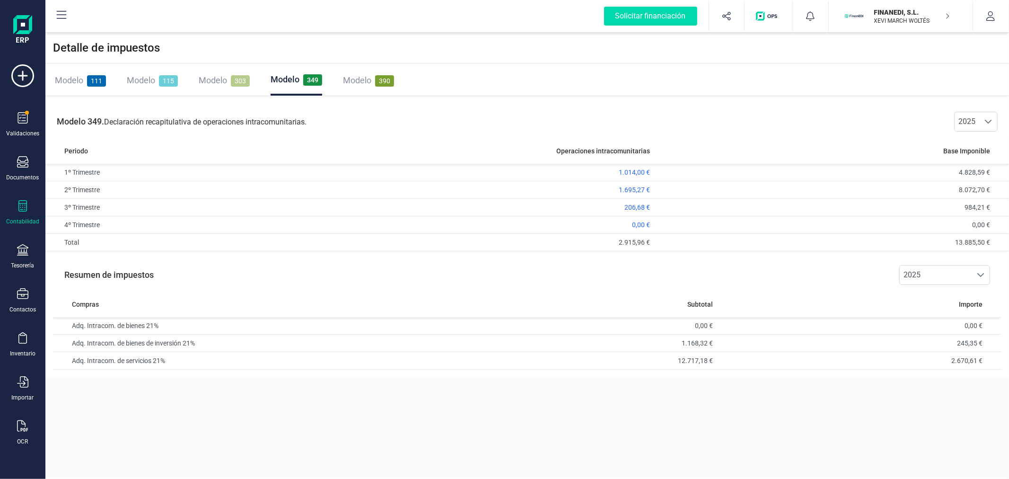
click at [202, 80] on span "Modelo" at bounding box center [213, 80] width 28 height 10
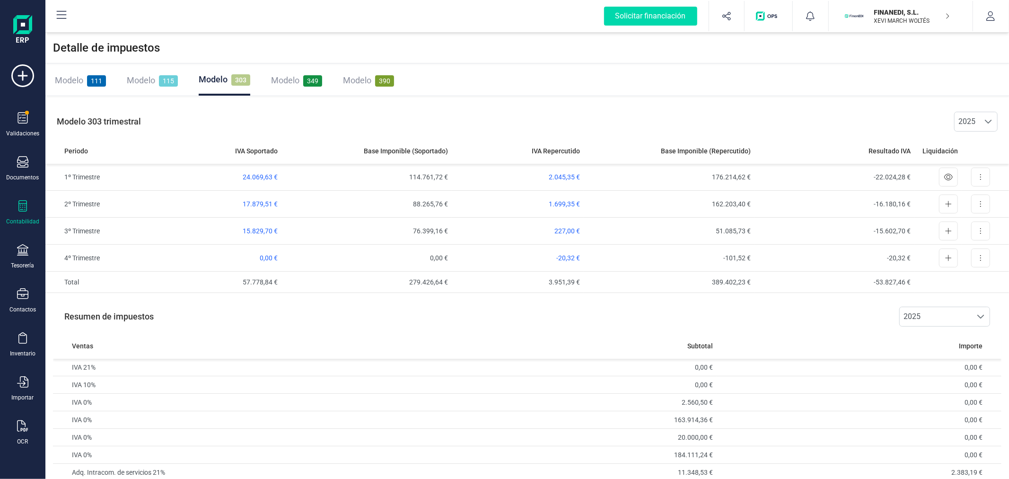
click at [297, 84] on span "Modelo" at bounding box center [285, 80] width 28 height 10
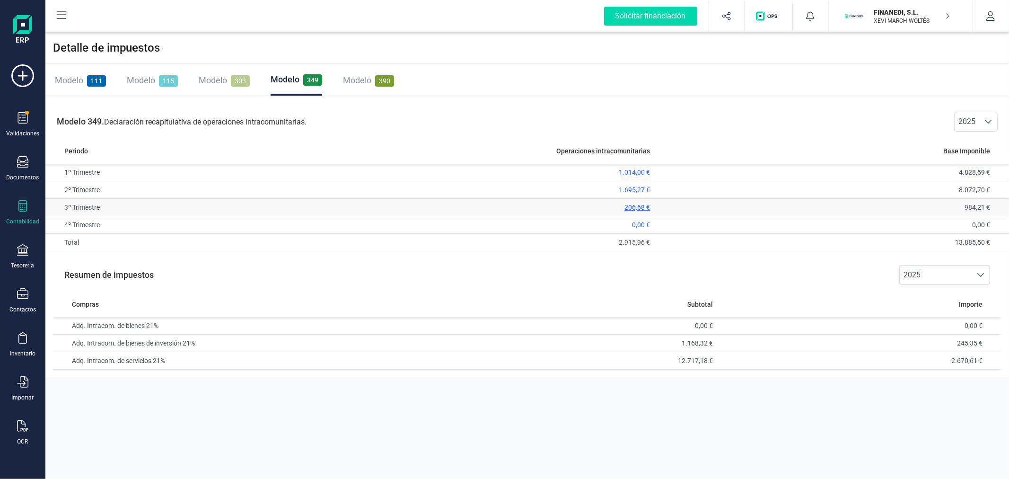
click at [626, 208] on span "206,68 €" at bounding box center [638, 207] width 26 height 8
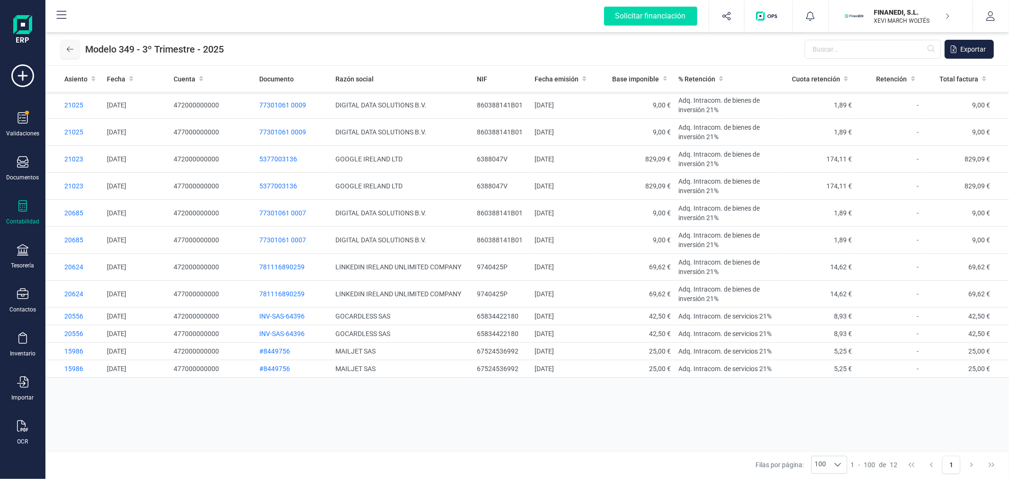
click at [65, 49] on button at bounding box center [70, 49] width 19 height 19
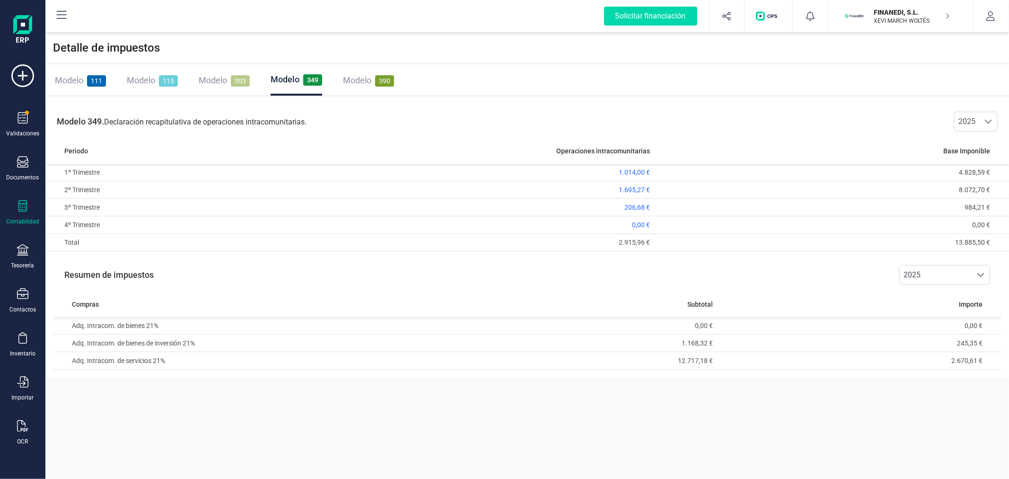
click at [222, 80] on span "Modelo" at bounding box center [213, 80] width 28 height 10
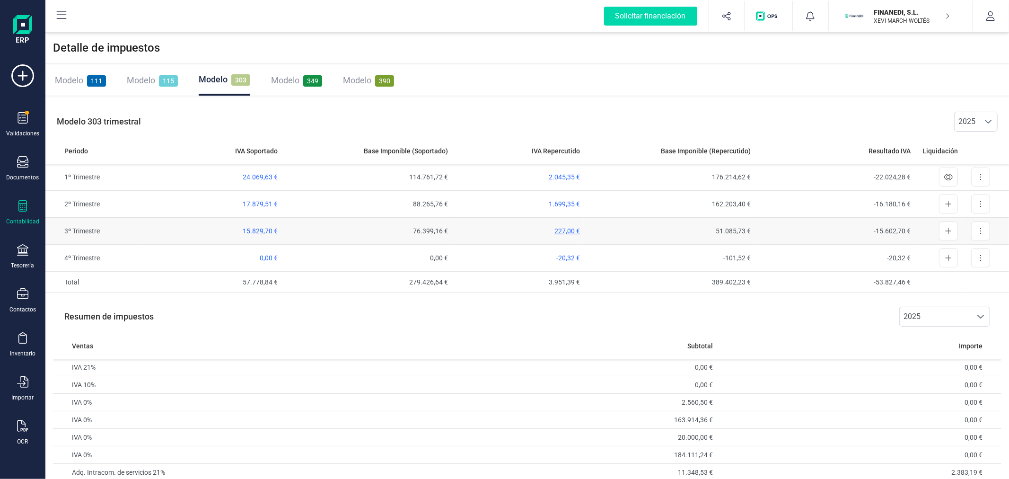
click at [570, 229] on span "227,00 €" at bounding box center [567, 231] width 26 height 8
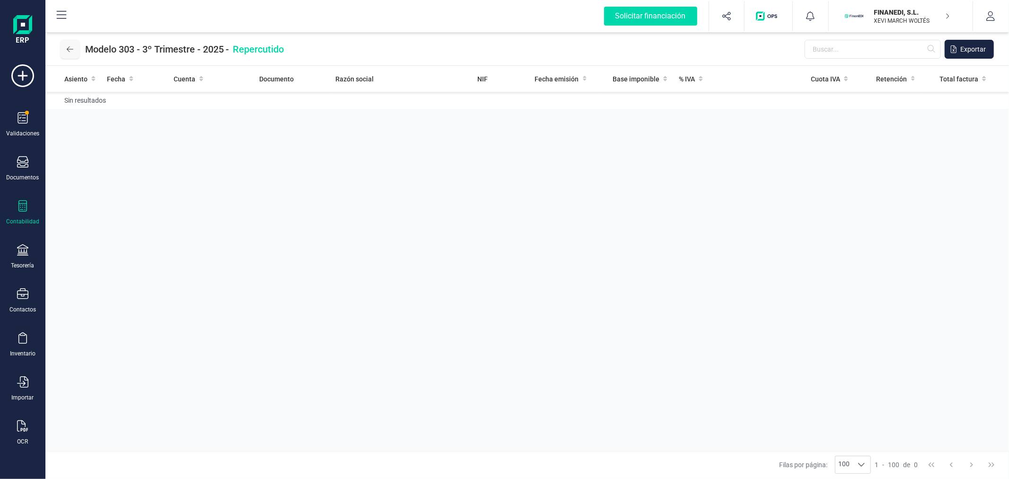
click at [77, 48] on button at bounding box center [70, 49] width 19 height 19
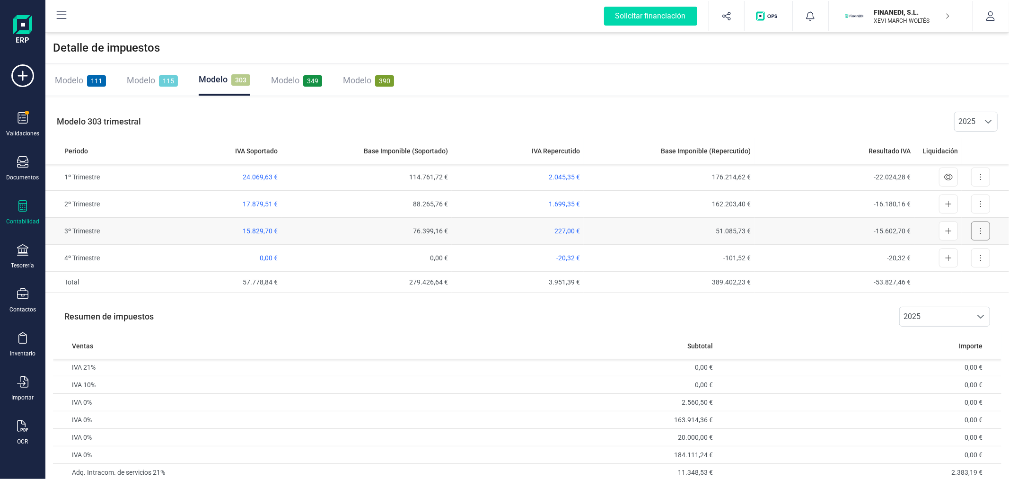
click at [985, 230] on button at bounding box center [980, 230] width 19 height 19
click at [959, 251] on span "Exportar detalle" at bounding box center [959, 253] width 46 height 9
click at [13, 175] on div "Documentos" at bounding box center [23, 178] width 33 height 8
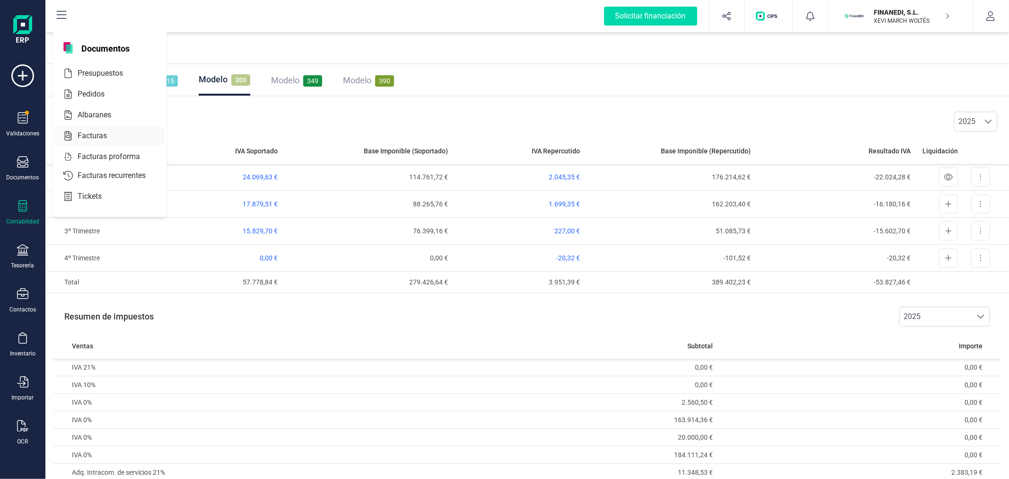
click at [130, 135] on div "Facturas" at bounding box center [110, 135] width 110 height 19
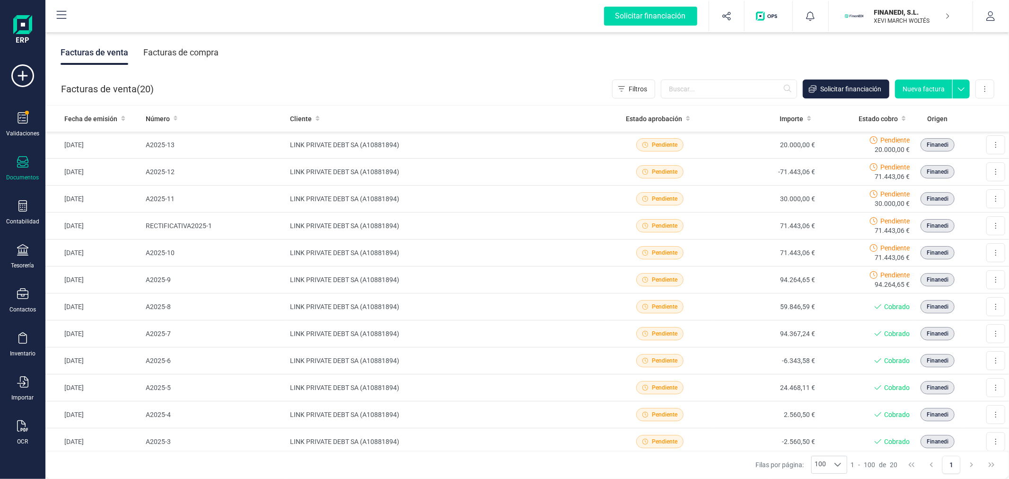
click at [192, 50] on div "Facturas de compra" at bounding box center [180, 52] width 75 height 25
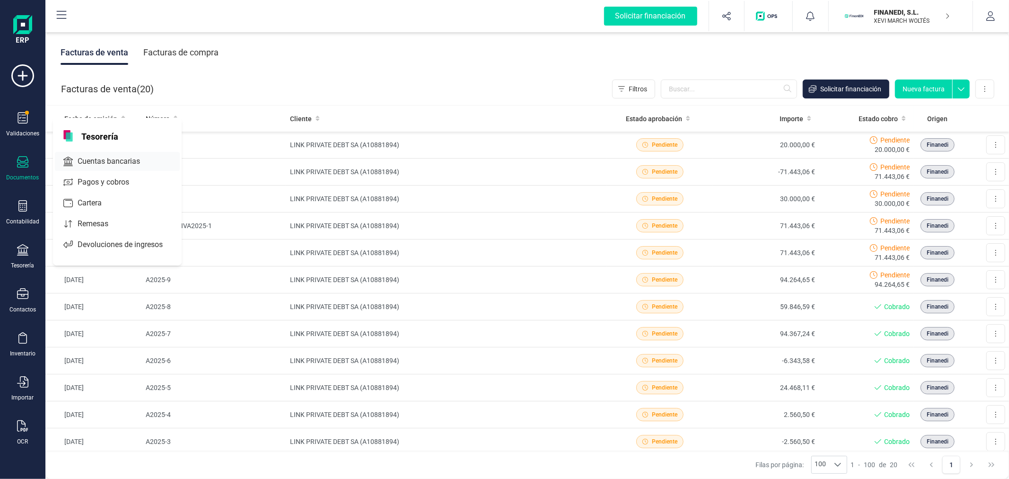
click at [88, 167] on span "Cuentas bancarias" at bounding box center [115, 161] width 83 height 11
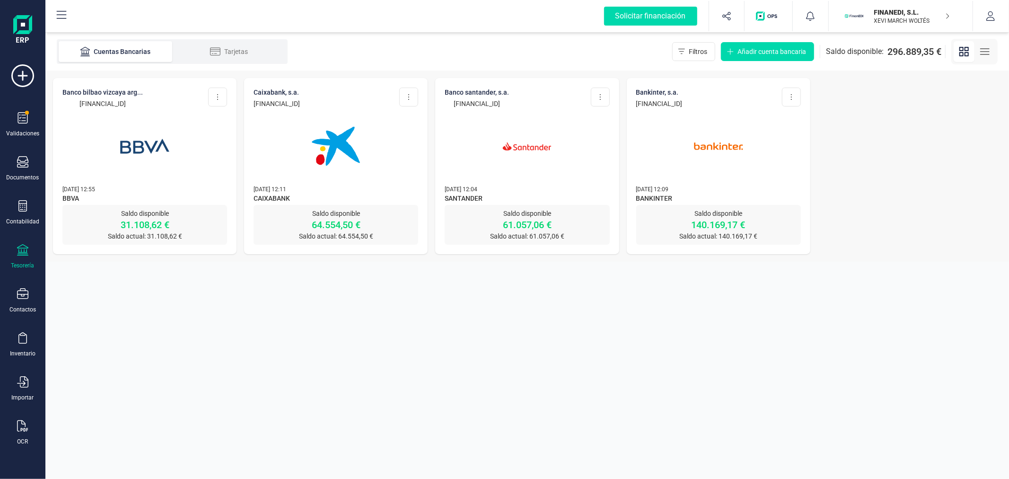
drag, startPoint x: 167, startPoint y: 105, endPoint x: 61, endPoint y: 98, distance: 106.2
click at [61, 98] on div "BANCO BILBAO VIZCAYA ARG... [FINANCIAL_ID] Editar cuenta Actualizar Desconectar…" at bounding box center [145, 141] width 184 height 127
drag, startPoint x: 737, startPoint y: 103, endPoint x: 636, endPoint y: 107, distance: 101.3
click at [636, 107] on div "BANKINTER, S.A. [FINANCIAL_ID] Editar cuenta Actualizar Desconectar cuenta Elim…" at bounding box center [718, 98] width 165 height 21
drag, startPoint x: 165, startPoint y: 103, endPoint x: 62, endPoint y: 102, distance: 102.2
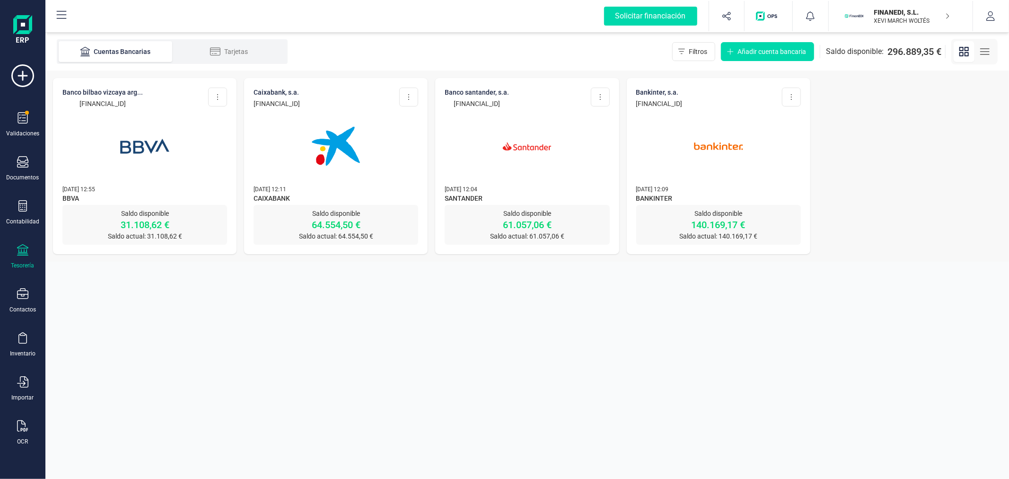
click at [62, 102] on div "BANCO BILBAO VIZCAYA ARG... [FINANCIAL_ID] Editar cuenta Actualizar Desconectar…" at bounding box center [144, 98] width 165 height 21
copy p "[FINANCIAL_ID]"
click at [30, 212] on div "Contabilidad" at bounding box center [23, 212] width 38 height 25
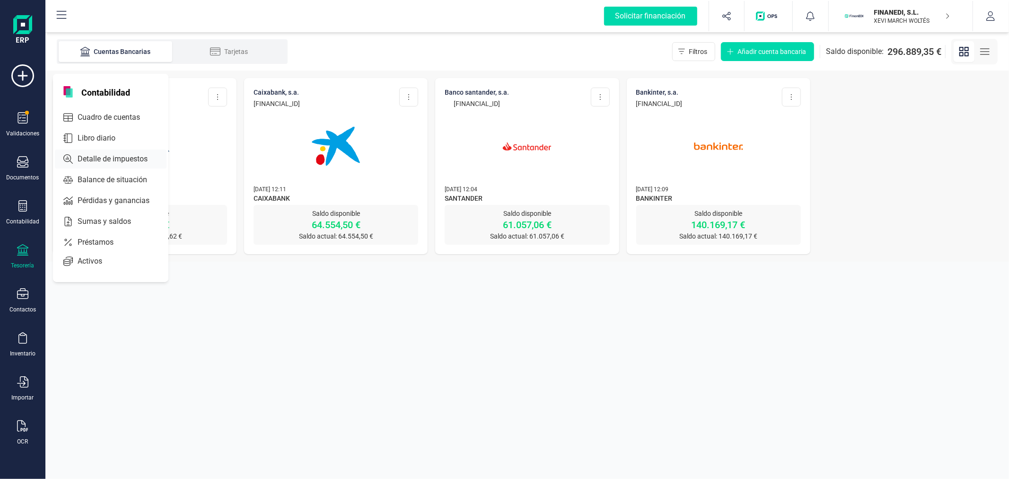
click at [108, 161] on span "Detalle de impuestos" at bounding box center [119, 158] width 91 height 11
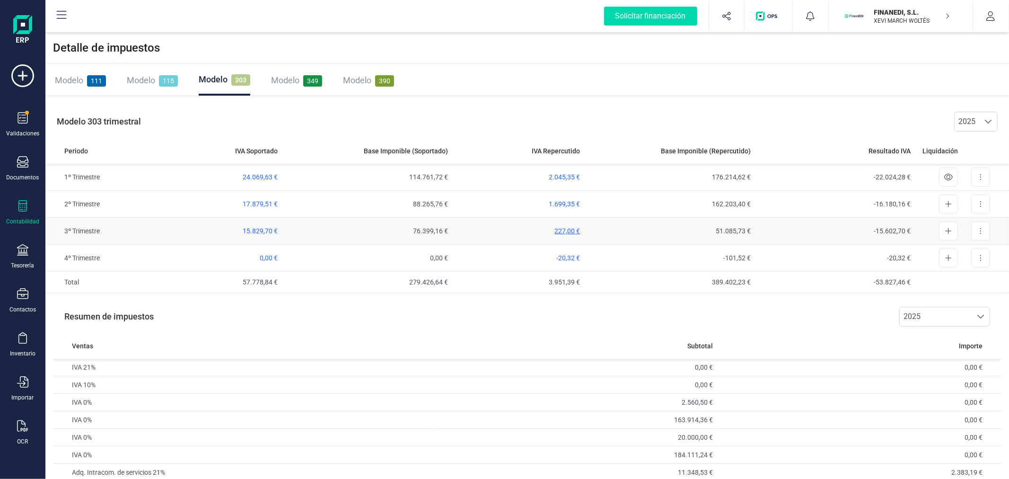
click at [571, 229] on span "227,00 €" at bounding box center [567, 231] width 26 height 8
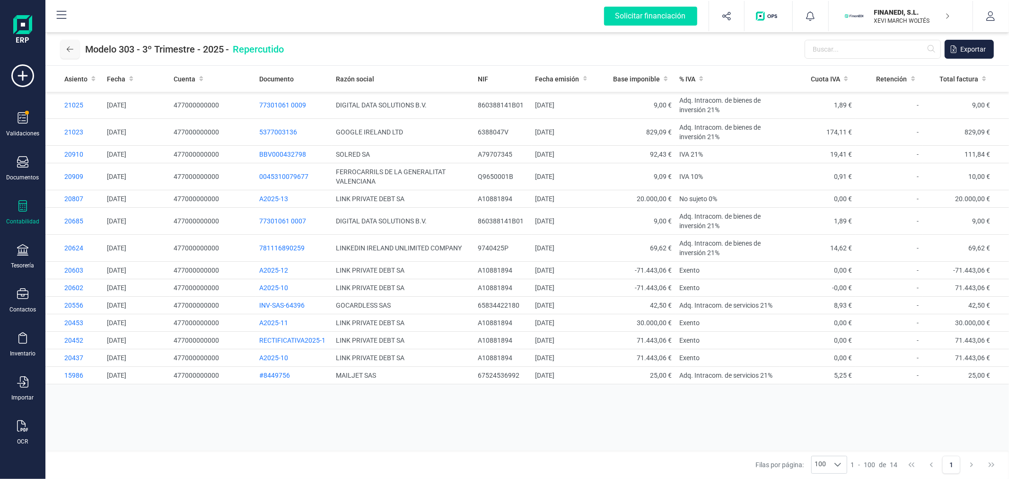
click at [67, 44] on button at bounding box center [70, 49] width 19 height 19
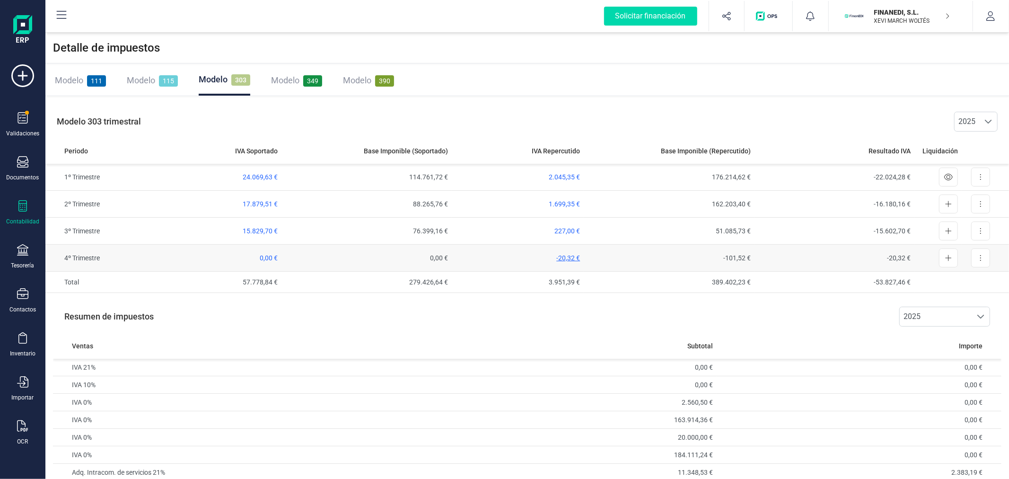
click at [563, 258] on span "-20,32 €" at bounding box center [568, 258] width 24 height 8
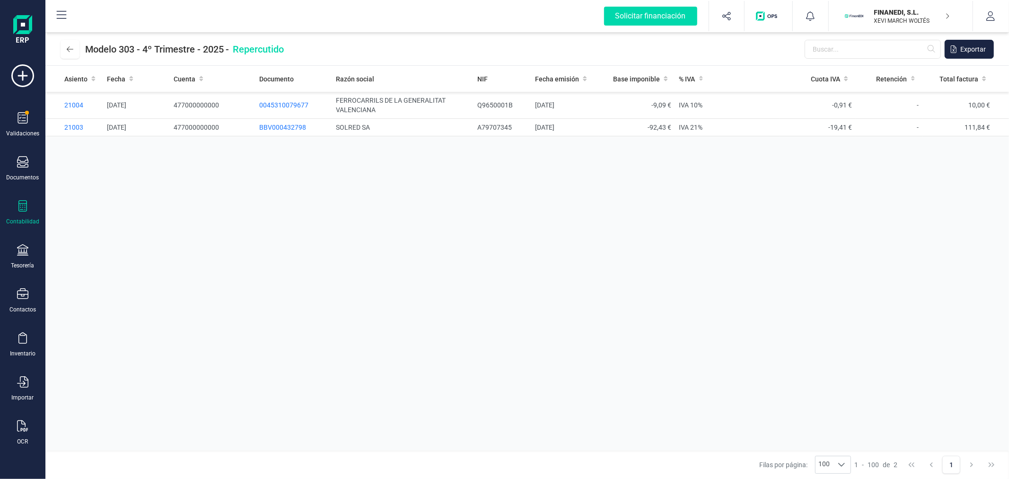
click at [423, 211] on div "Asiento Fecha Cuenta Documento Razón social NIF Fecha emisión Base imponible % …" at bounding box center [527, 258] width 964 height 385
click at [70, 47] on icon at bounding box center [70, 49] width 7 height 8
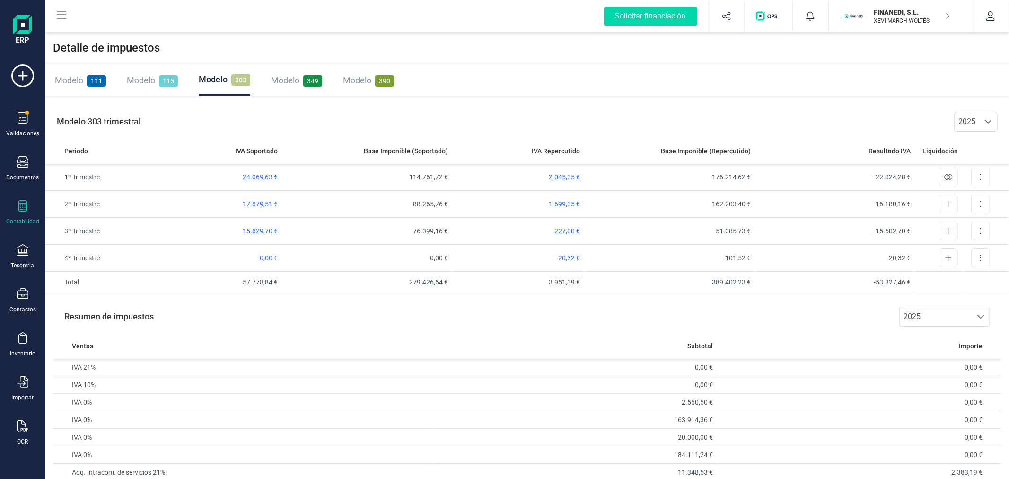
click at [298, 74] on div "Modelo 349" at bounding box center [296, 80] width 51 height 13
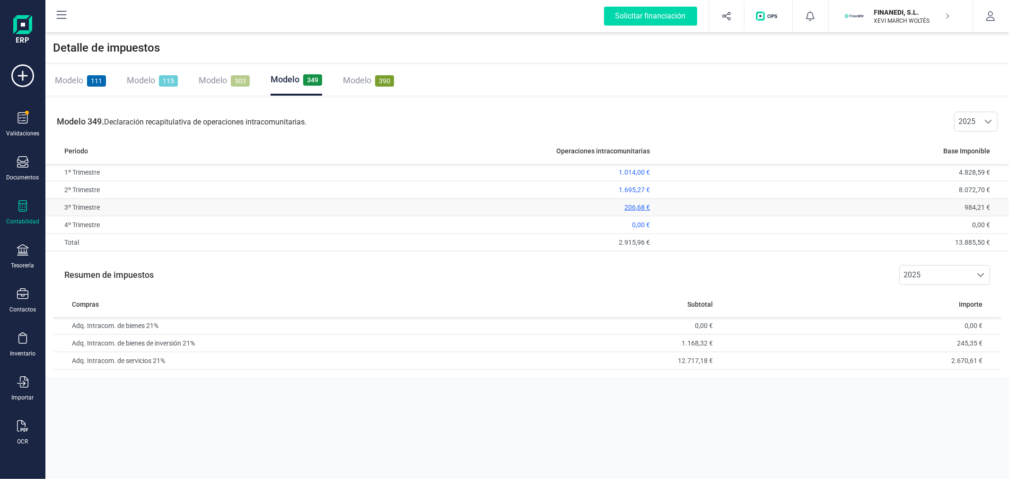
click at [633, 209] on span "206,68 €" at bounding box center [638, 207] width 26 height 8
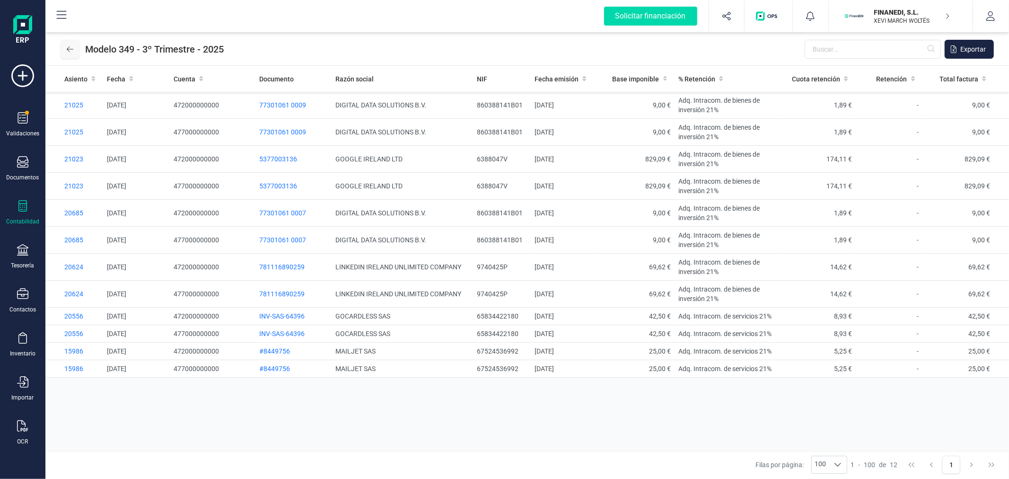
click at [69, 49] on icon at bounding box center [70, 49] width 7 height 6
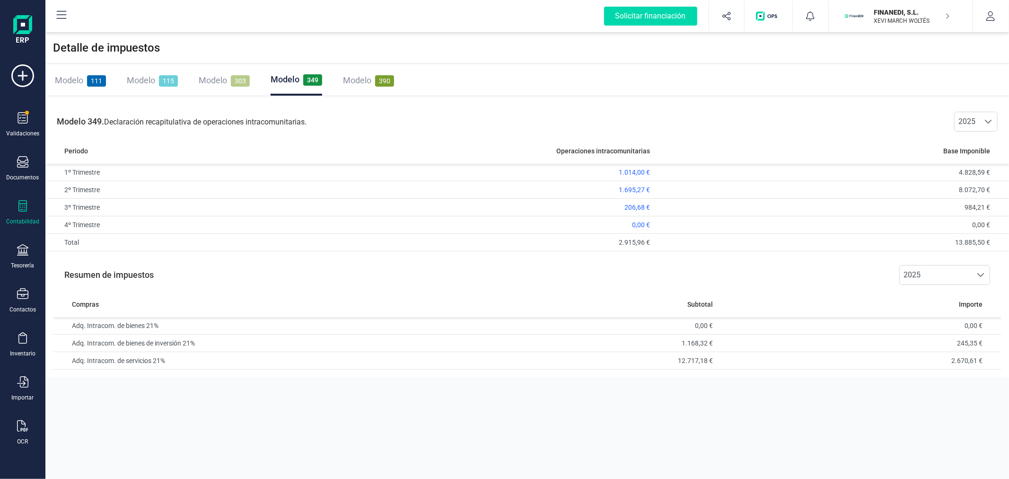
click at [213, 83] on span "Modelo" at bounding box center [213, 80] width 28 height 10
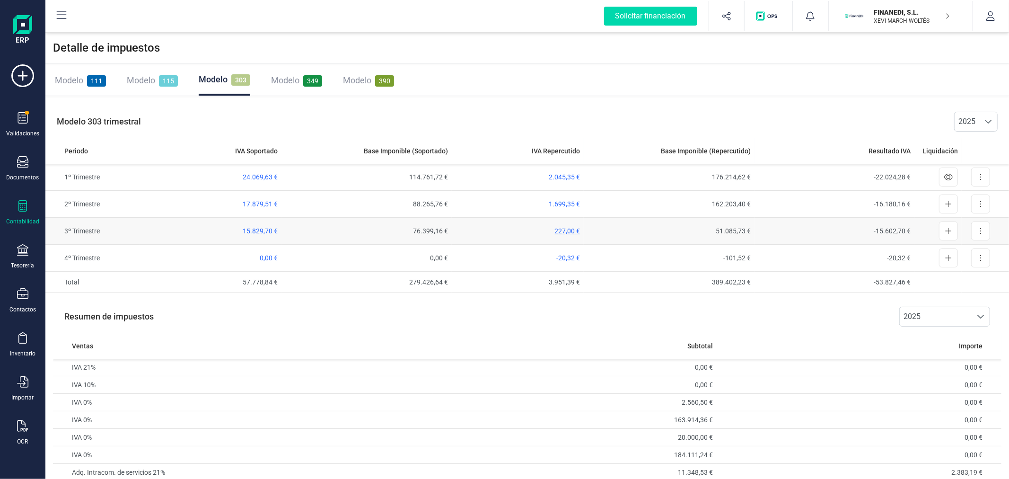
click at [566, 233] on span "227,00 €" at bounding box center [567, 231] width 26 height 8
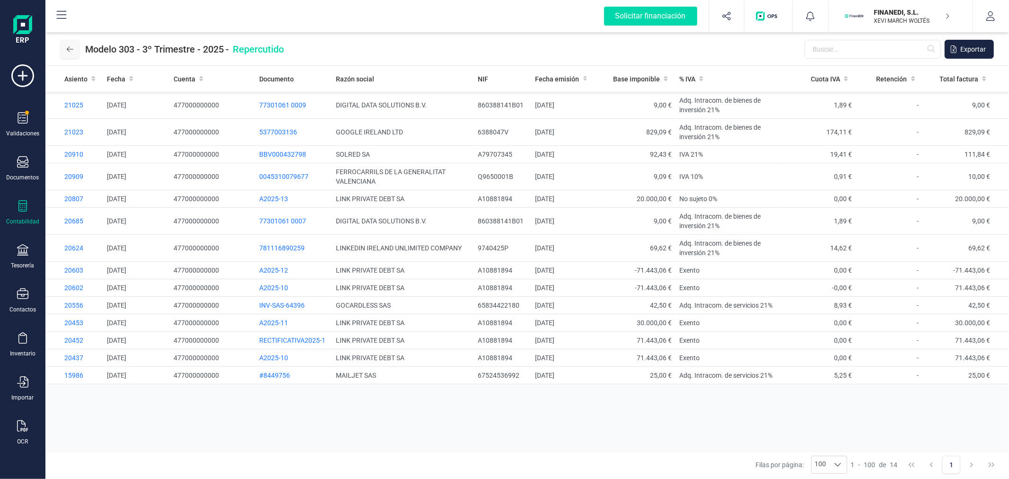
click at [76, 50] on button at bounding box center [70, 49] width 19 height 19
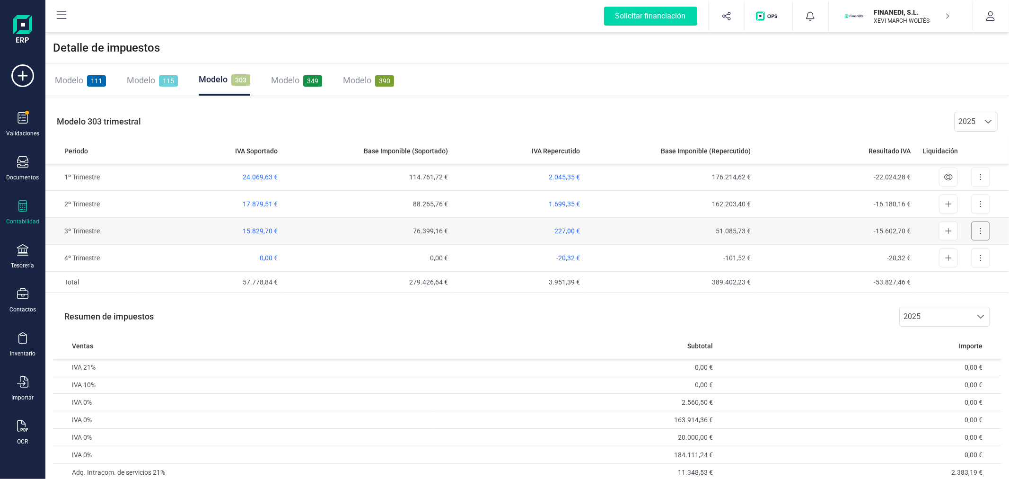
click at [984, 232] on button at bounding box center [980, 230] width 19 height 19
click at [953, 252] on span "Exportar detalle" at bounding box center [959, 253] width 46 height 9
